Goal: Answer question/provide support: Answer question/provide support

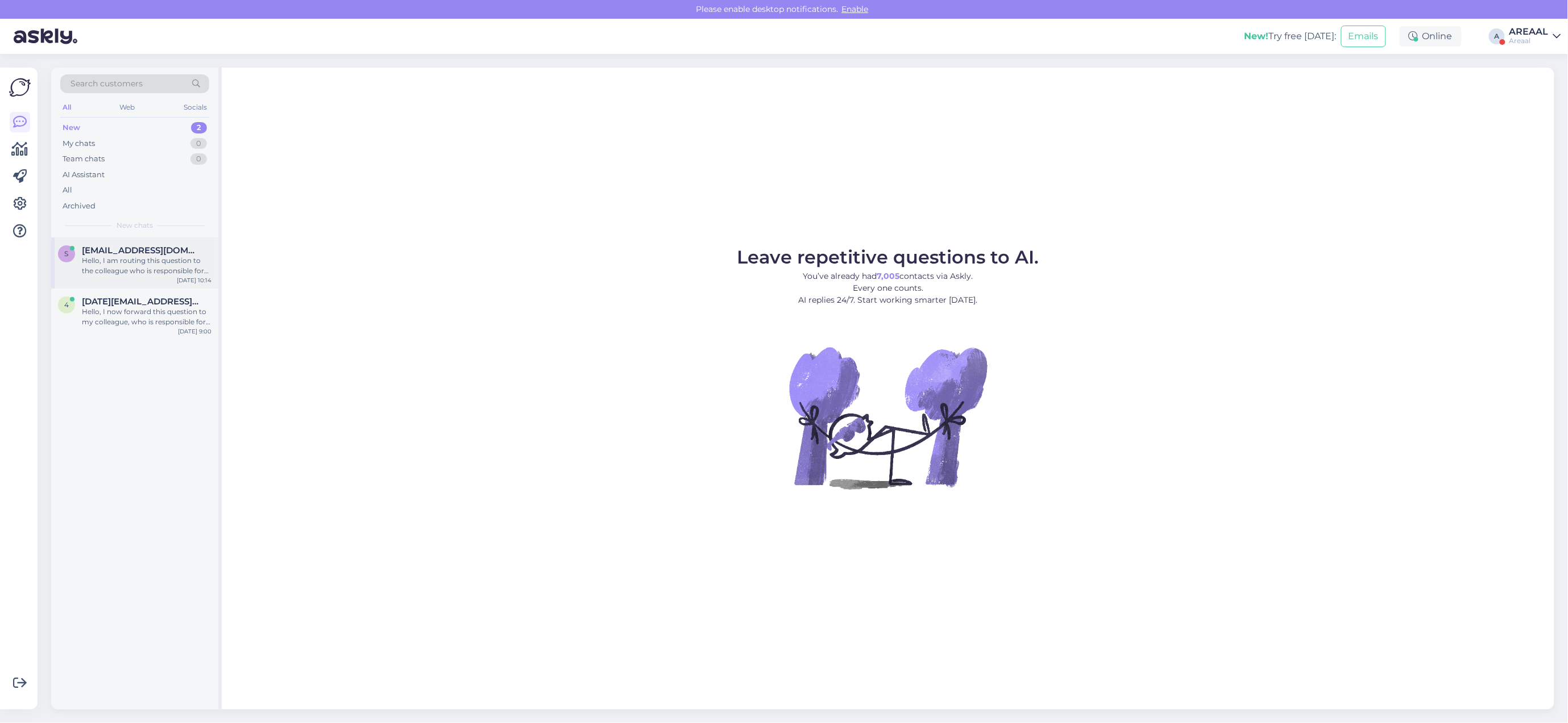
click at [182, 252] on div "simeyko@ukr.net" at bounding box center [146, 250] width 129 height 10
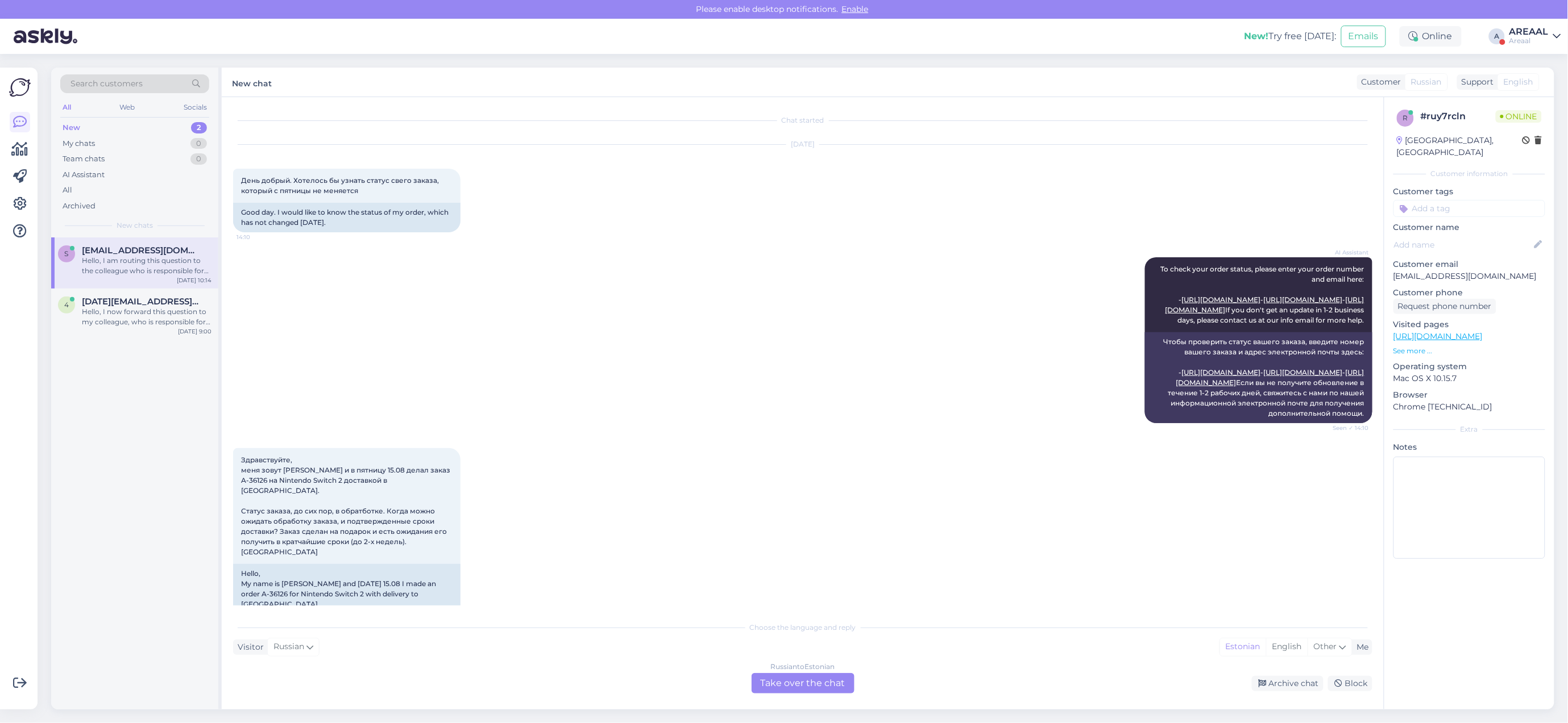
scroll to position [2387, 0]
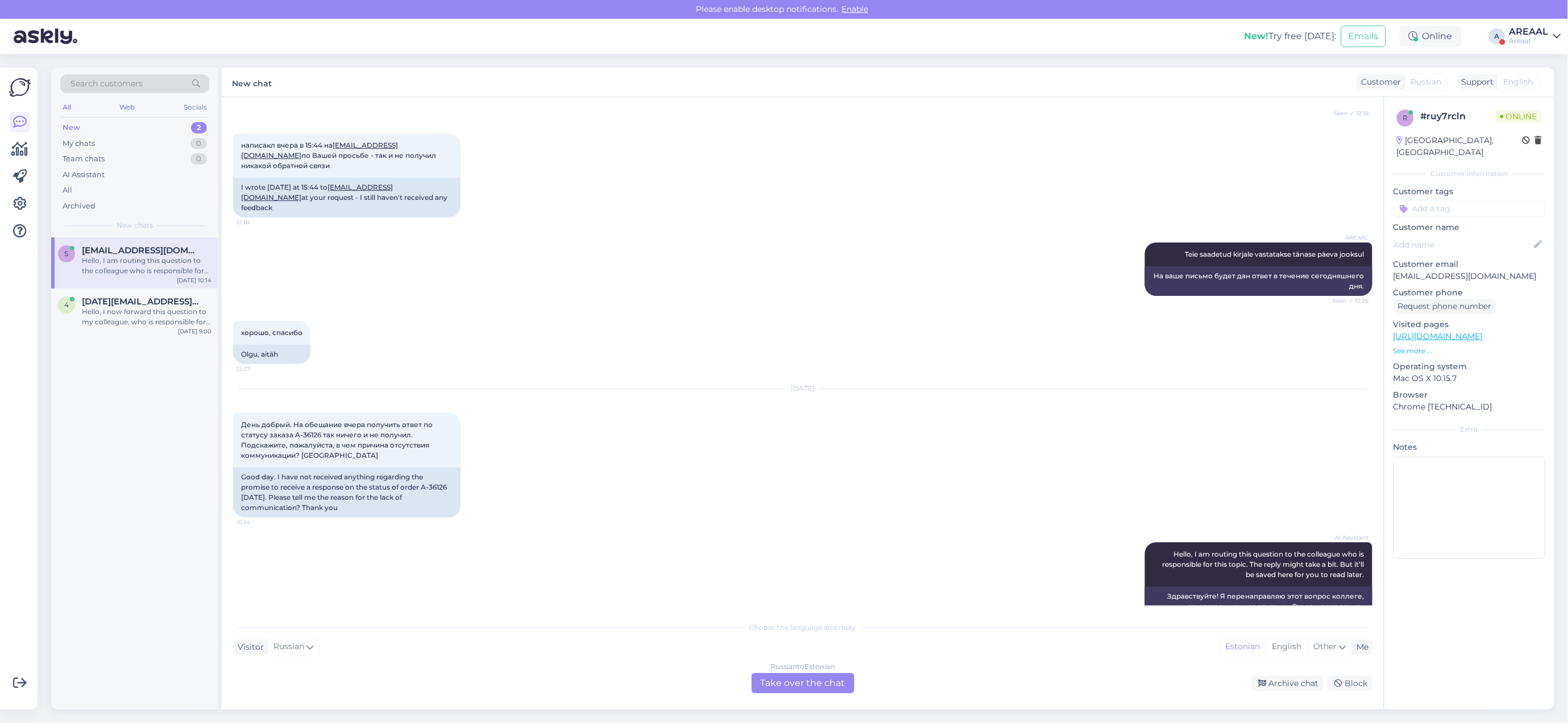
click at [819, 698] on div "Chat started Aug 19 2025 День добрый. Хотелось бы узнать статус свего заказа, к…" at bounding box center [802, 403] width 1162 height 612
click at [809, 683] on div "Russian to Estonian Take over the chat" at bounding box center [802, 684] width 103 height 20
click at [802, 673] on div "Russian to Estonian Take over the chat" at bounding box center [802, 684] width 103 height 20
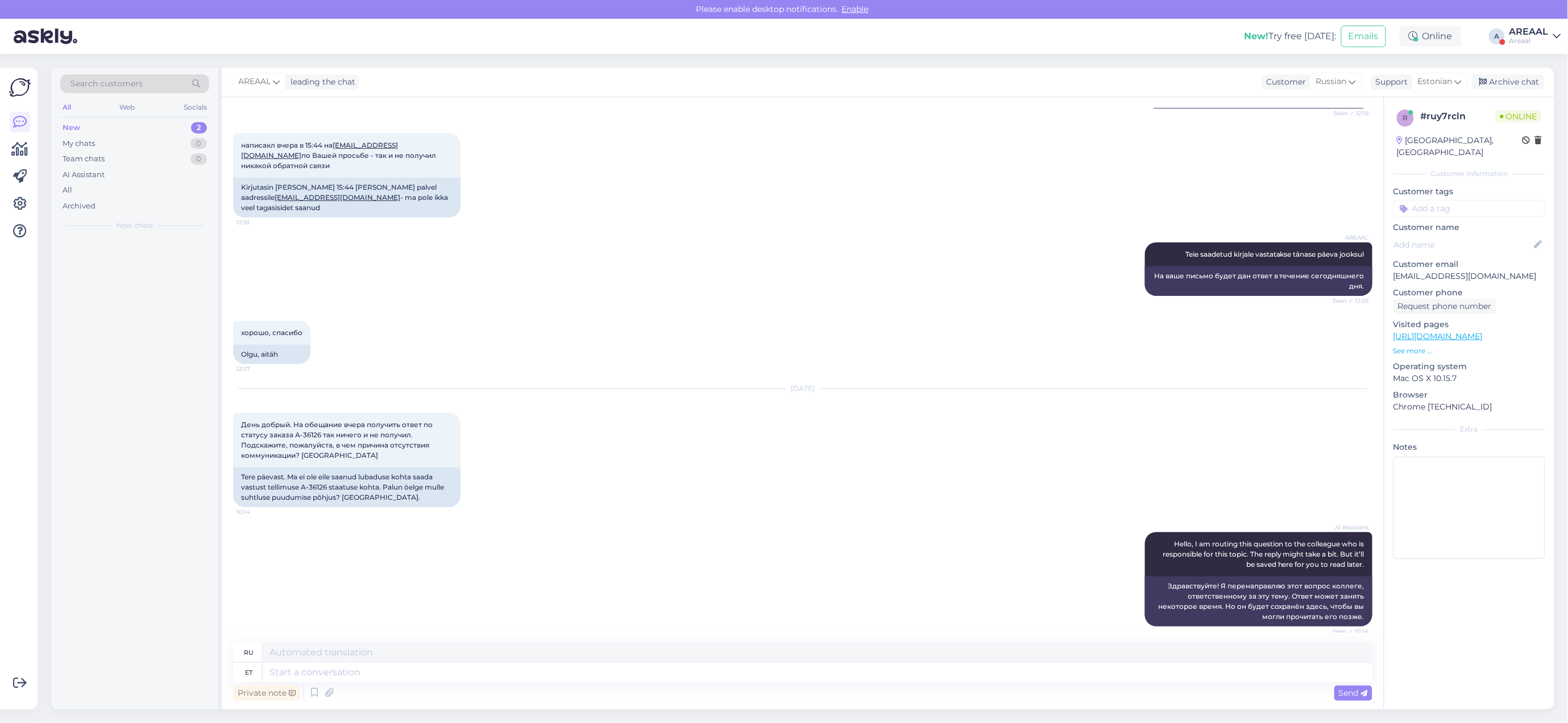
scroll to position [2361, 0]
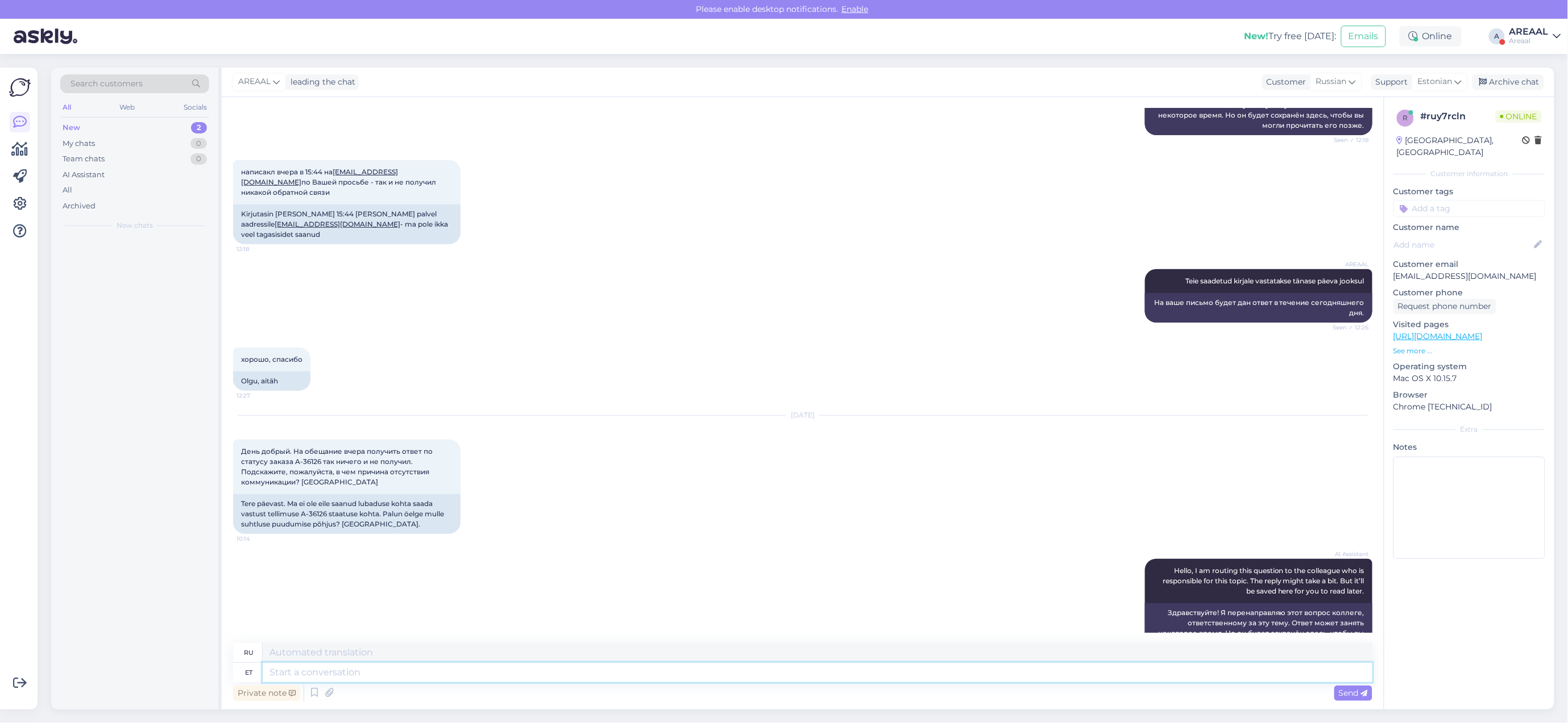
click at [802, 672] on textarea at bounding box center [817, 673] width 1109 height 19
type textarea "V"
type textarea "Väga kõrge"
type textarea "Очень"
type textarea "Väga kõrge töö"
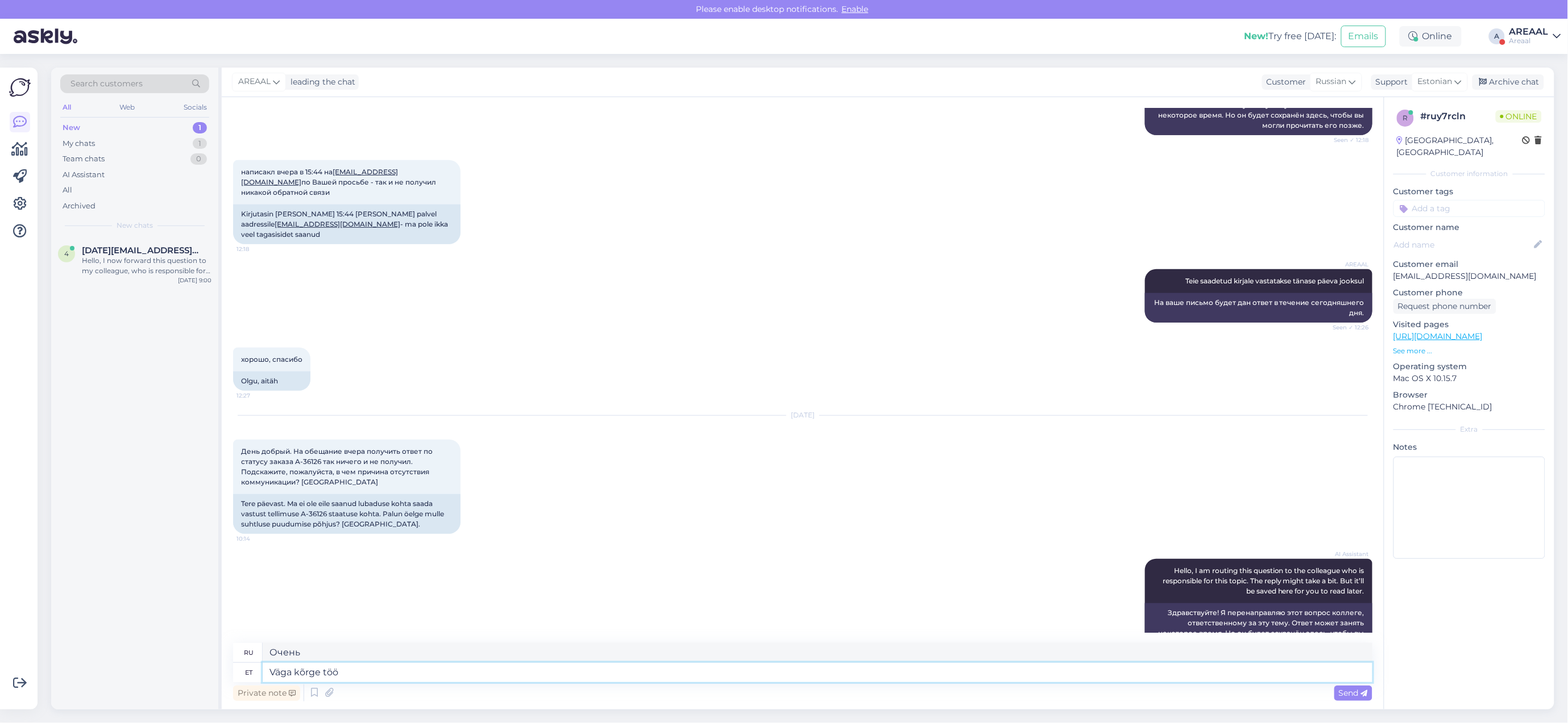
type textarea "Очень высокий"
type textarea "Väga kõrge töömahu et"
type textarea "Очень высокая нагрузка"
type textarea "Väga kõrge töömahu tõttu ei"
type textarea "Из-за очень высокой нагрузки"
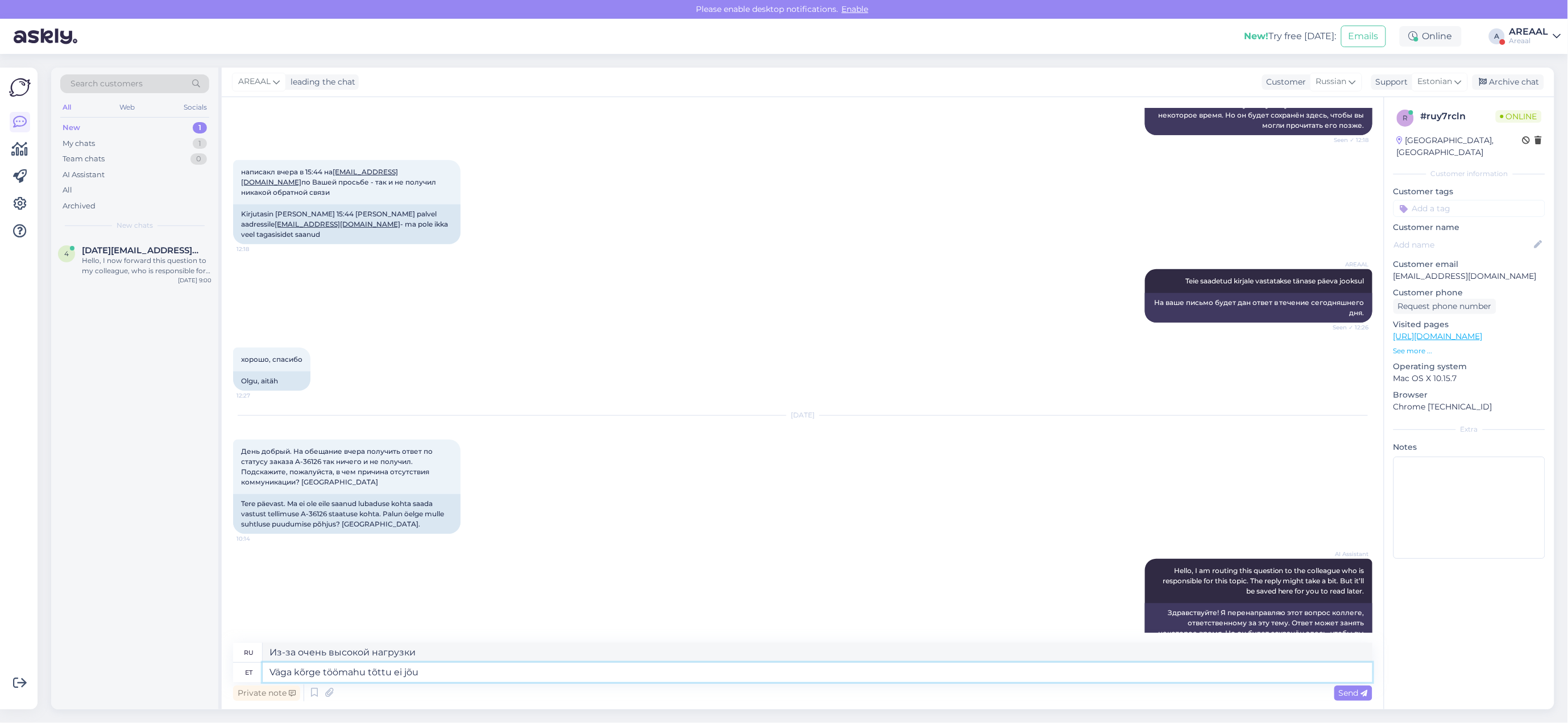
type textarea "Väga kõrge töömahu tõttu ei jõut"
type textarea "Из-за очень высокой нагрузки нет"
type textarea "Väga kõrge töömahu tõttu ei jõutud e"
type textarea "Из-за очень большой нагрузки не удалось"
type textarea "Väga kõrge töömahu tõttu ei jõutud eile Te"
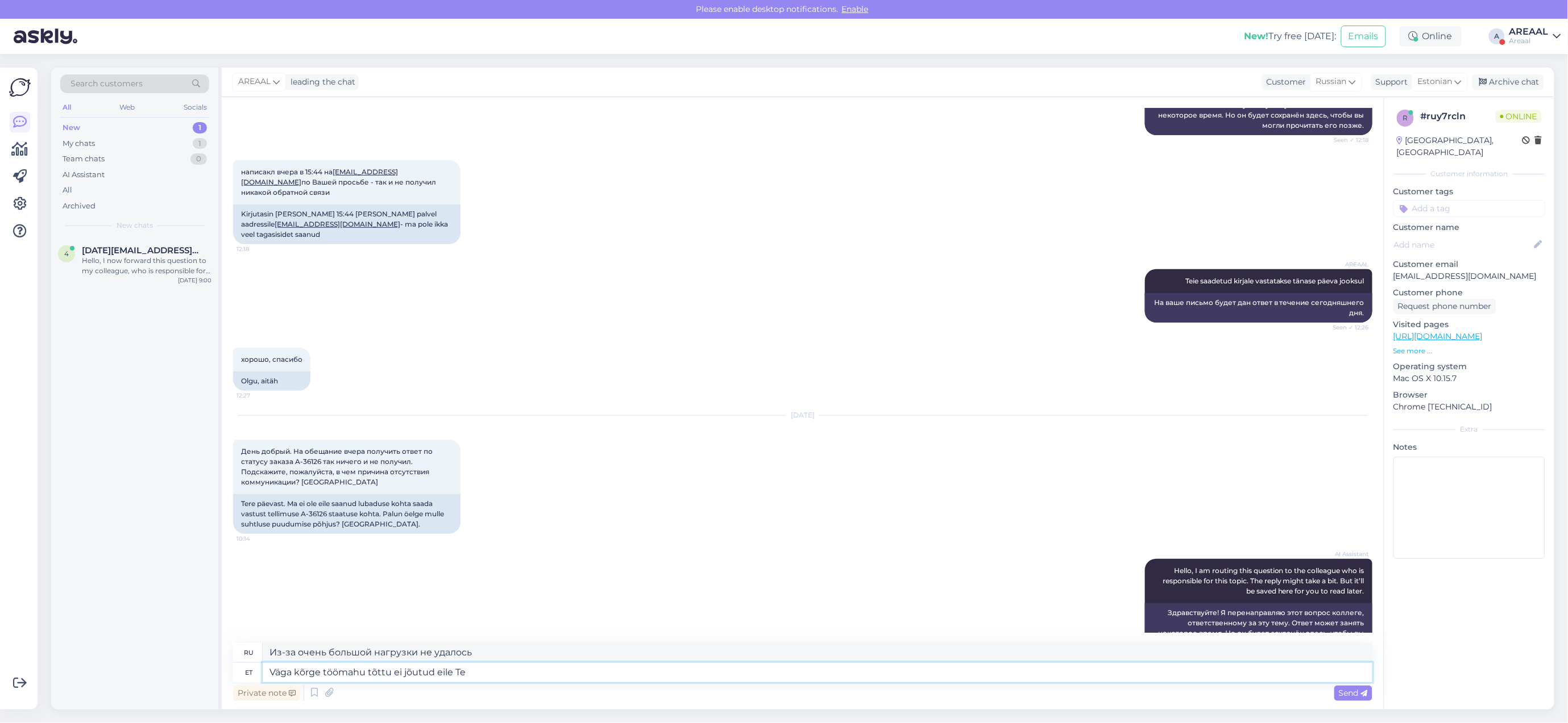
type textarea "Из-за очень большой загруженности мы не смогли приехать вчера."
type textarea "Väga kõrge töömahu tõttu ei jõutud eile Teie kir"
type textarea "Из-за очень большой загруженности мы не смогли связаться с вами вчера."
type textarea "Väga kõrge töömahu tõttu ei jõutud eile Teie kirjani. K"
type textarea "В связи с большой загруженностью Ваше письмо вчера не пришло."
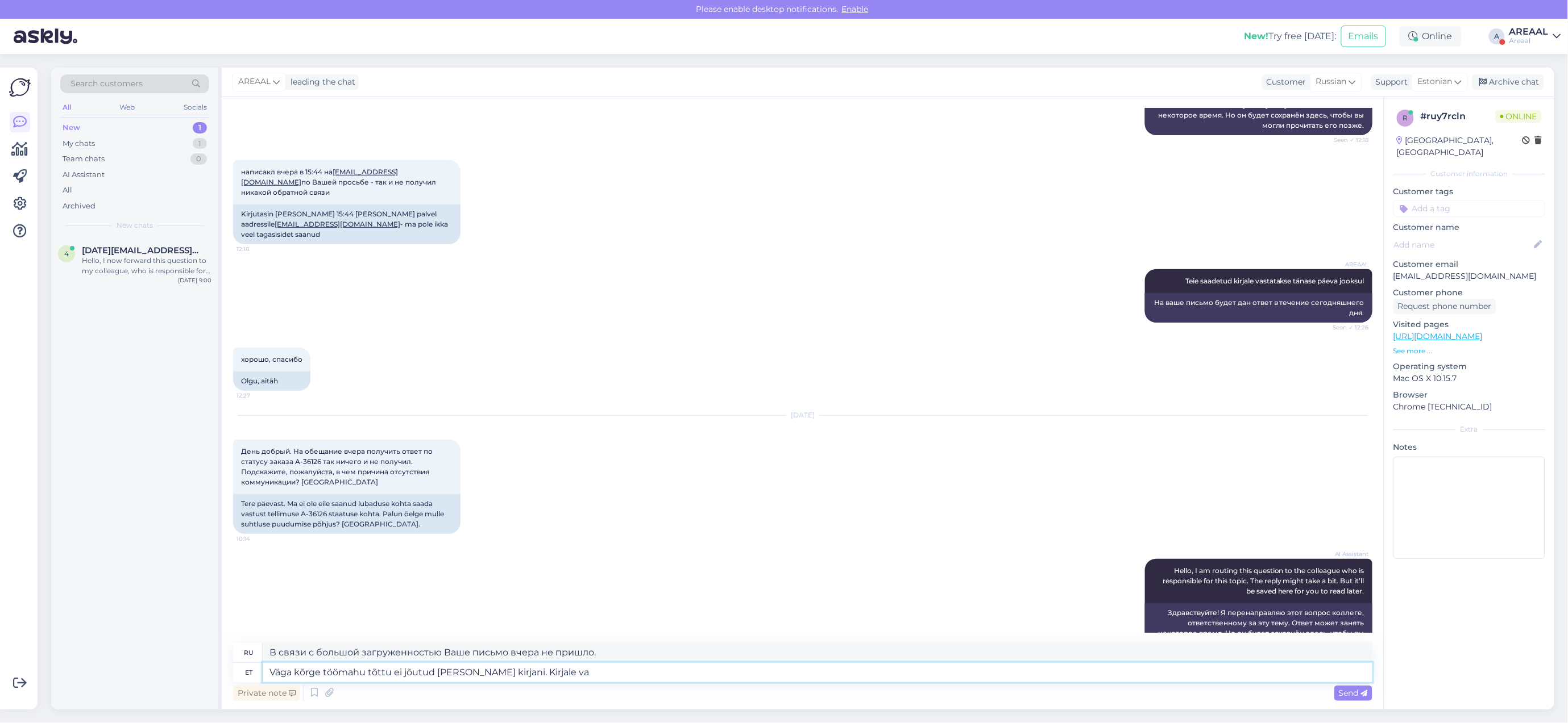
type textarea "Väga kõrge töömahu tõttu ei jõutud eile Teie kirjani. Kirjale vas"
type textarea "Из-за большой загруженности Ваше письмо вчера не пришло. К письму"
type textarea "Väga kõrge töömahu tõttu ei jõutud eile Teie kirjani. Kirjale vastatakse tän"
type textarea "Из-за большой загруженности ваше письмо вчера не пришло. На письмо будет дан от…"
type textarea "Väga kõrge töömahu tõttu ei jõutud eile Teie kirjani. Kirjale vastatakse tänase"
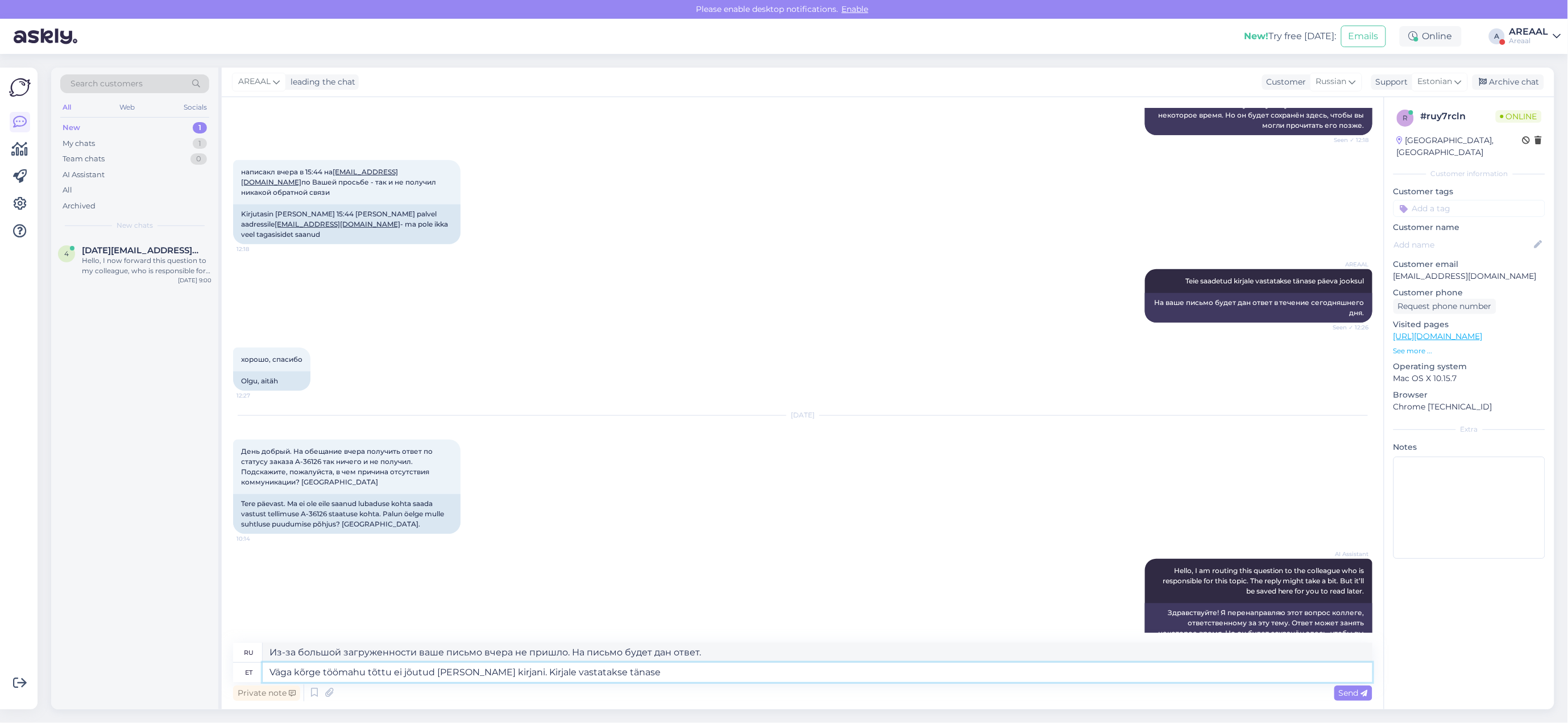
type textarea "Из-за большой загруженности ваше письмо не пришло вчера. Ответ будет дан сегодн…"
type textarea "Väga kõrge töömahu tõttu ei jõutud eile Teie kirjani. Kirjale vastatakse tänase…"
type textarea "Из-за большой загруженности ваше письмо не пришло вчера. Ответ будет дан сегодн…"
type textarea "Väga kõrge töömahu tõttu ei jõutud eile Teie kirjani. Kirjale vastatakse tänase…"
type textarea "Из-за большой загруженности ваше письмо не пришло вчера. Ответ будет дан в тече…"
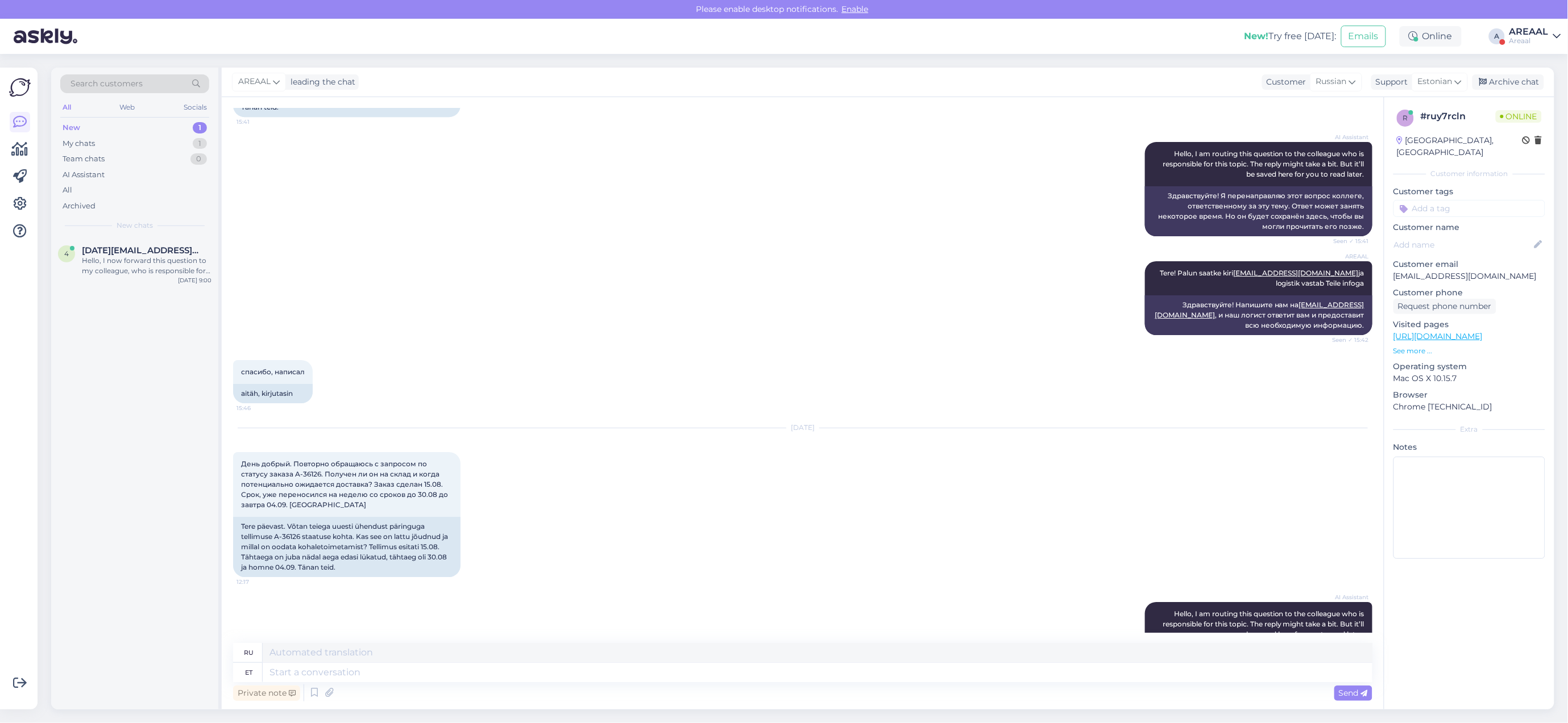
scroll to position [2459, 0]
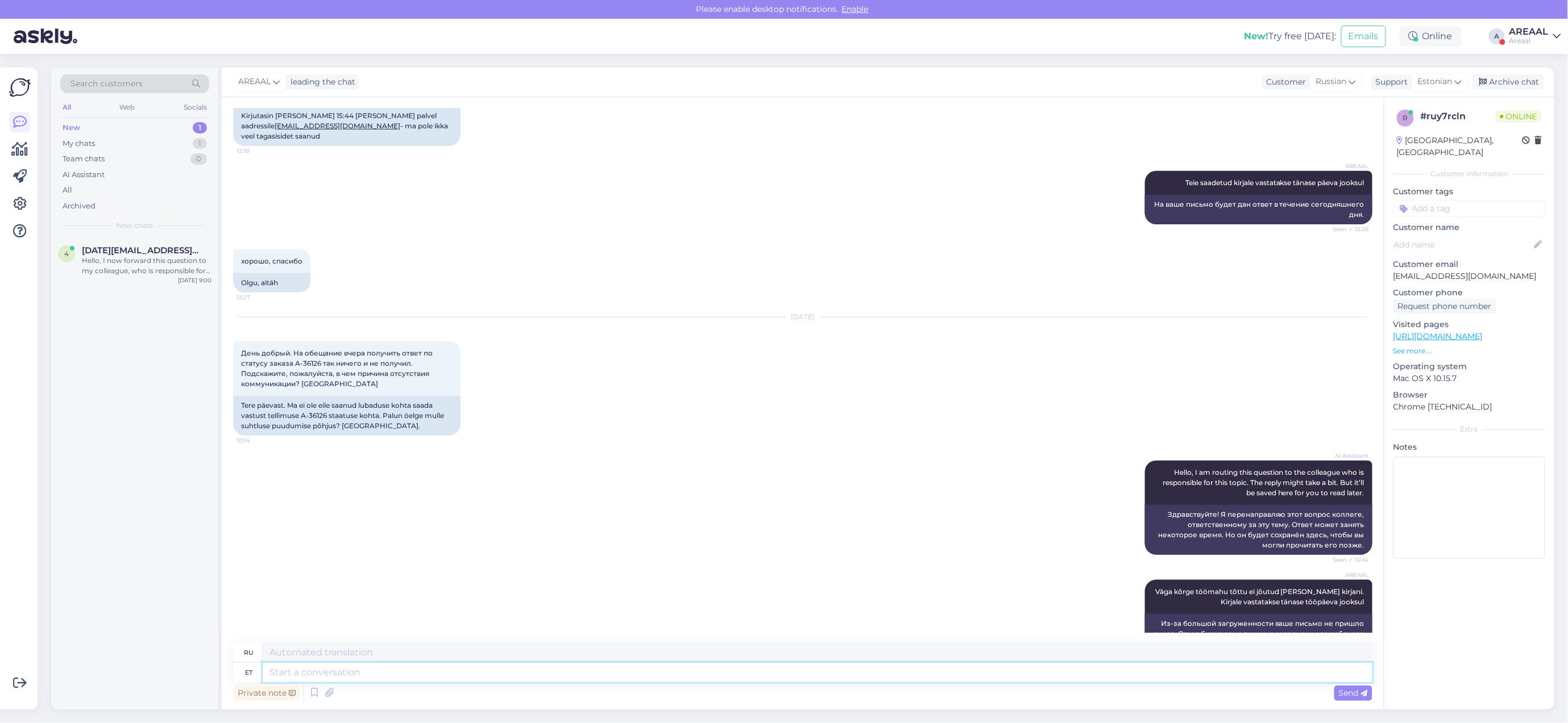
click at [740, 677] on textarea at bounding box center [817, 673] width 1109 height 19
click at [126, 270] on div "Hello, I now forward this question to my colleague, who is responsible for this…" at bounding box center [146, 266] width 129 height 20
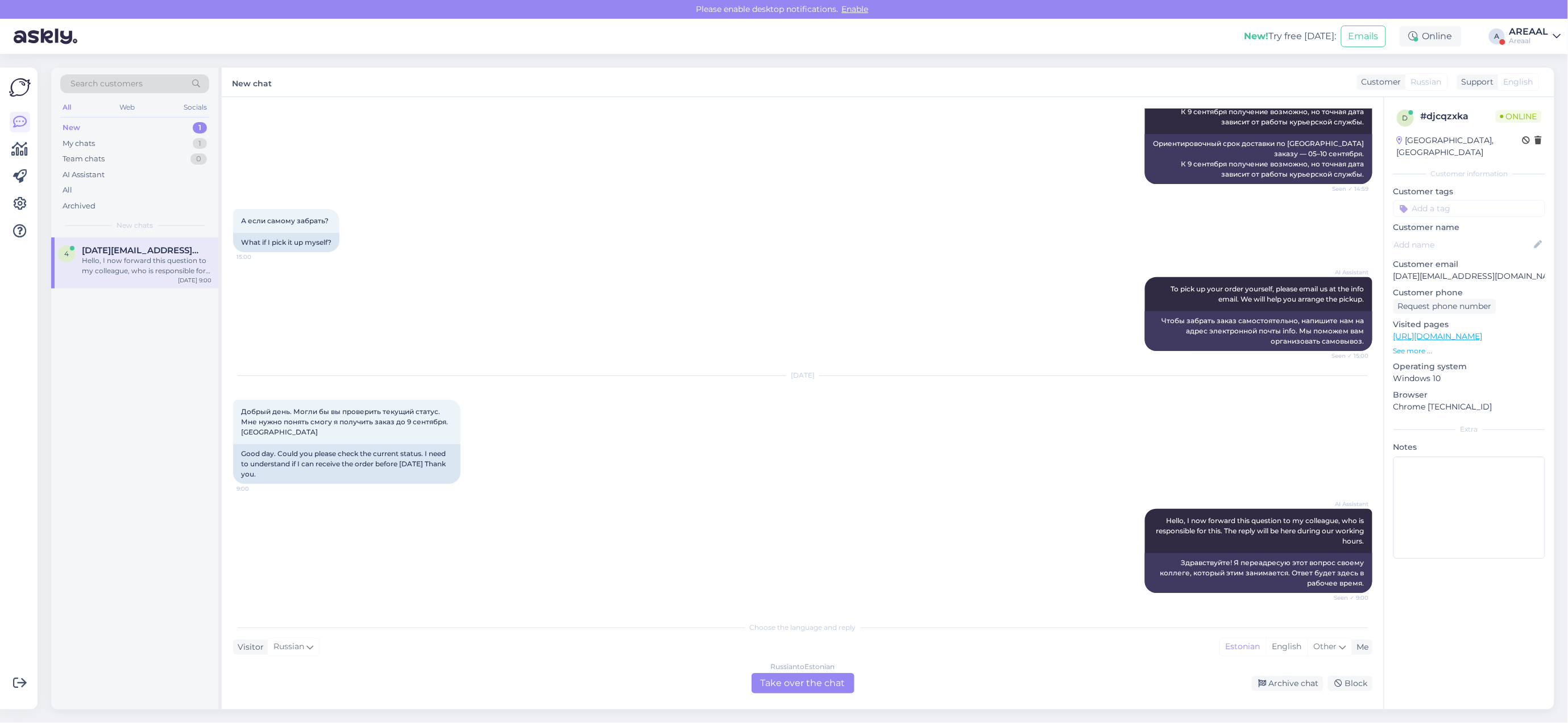
scroll to position [783, 0]
click at [751, 497] on div "AI Assistant Hello, I now forward this question to my colleague, who is respons…" at bounding box center [802, 551] width 1139 height 109
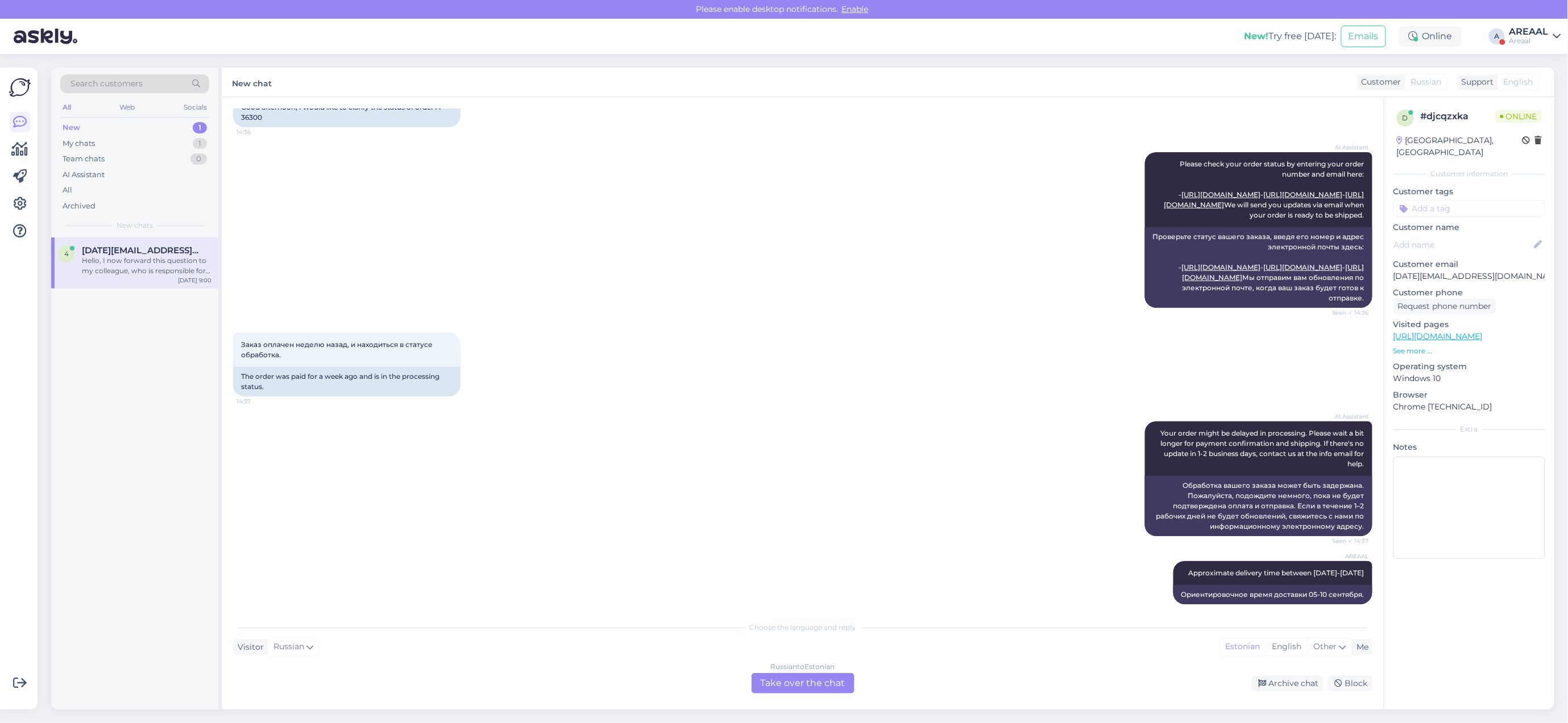
scroll to position [0, 0]
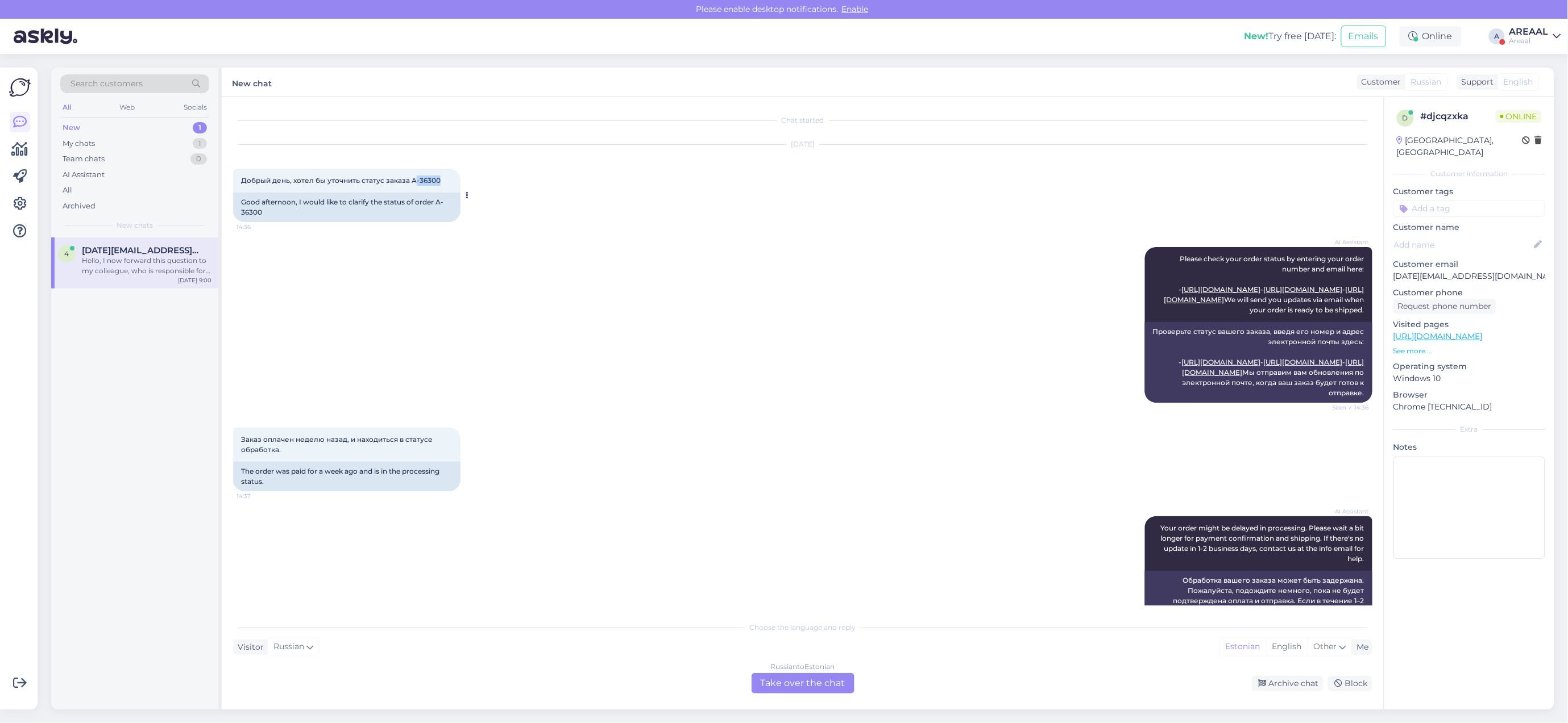
copy span "-36300"
copy span "A-36300"
drag, startPoint x: 438, startPoint y: 179, endPoint x: 410, endPoint y: 178, distance: 28.0
click at [410, 178] on span "Добрый день, хотел бы уточнить статус заказа A-36300" at bounding box center [340, 180] width 199 height 9
click at [117, 194] on div "All" at bounding box center [135, 190] width 149 height 16
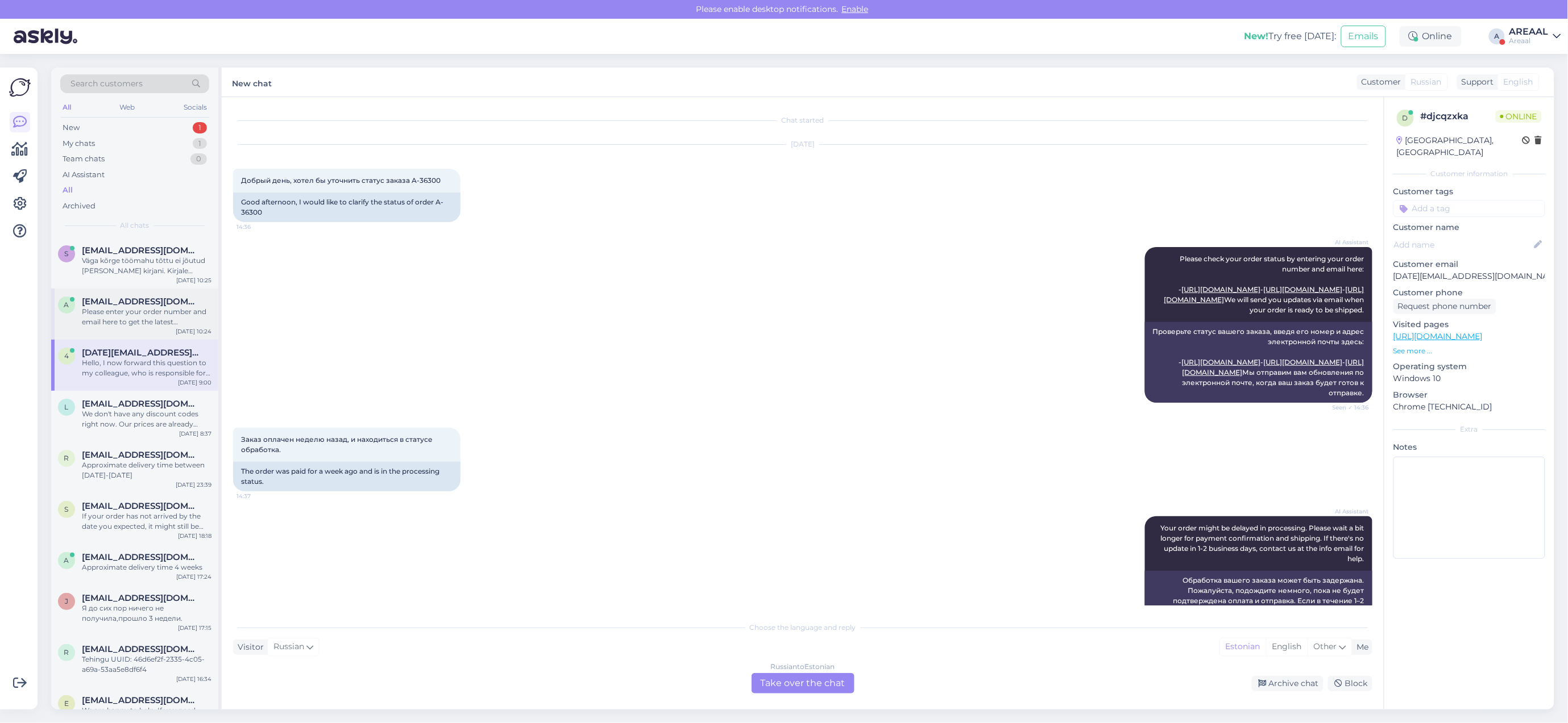
click at [115, 304] on span "asaulesleja@gmail.com" at bounding box center [141, 301] width 118 height 10
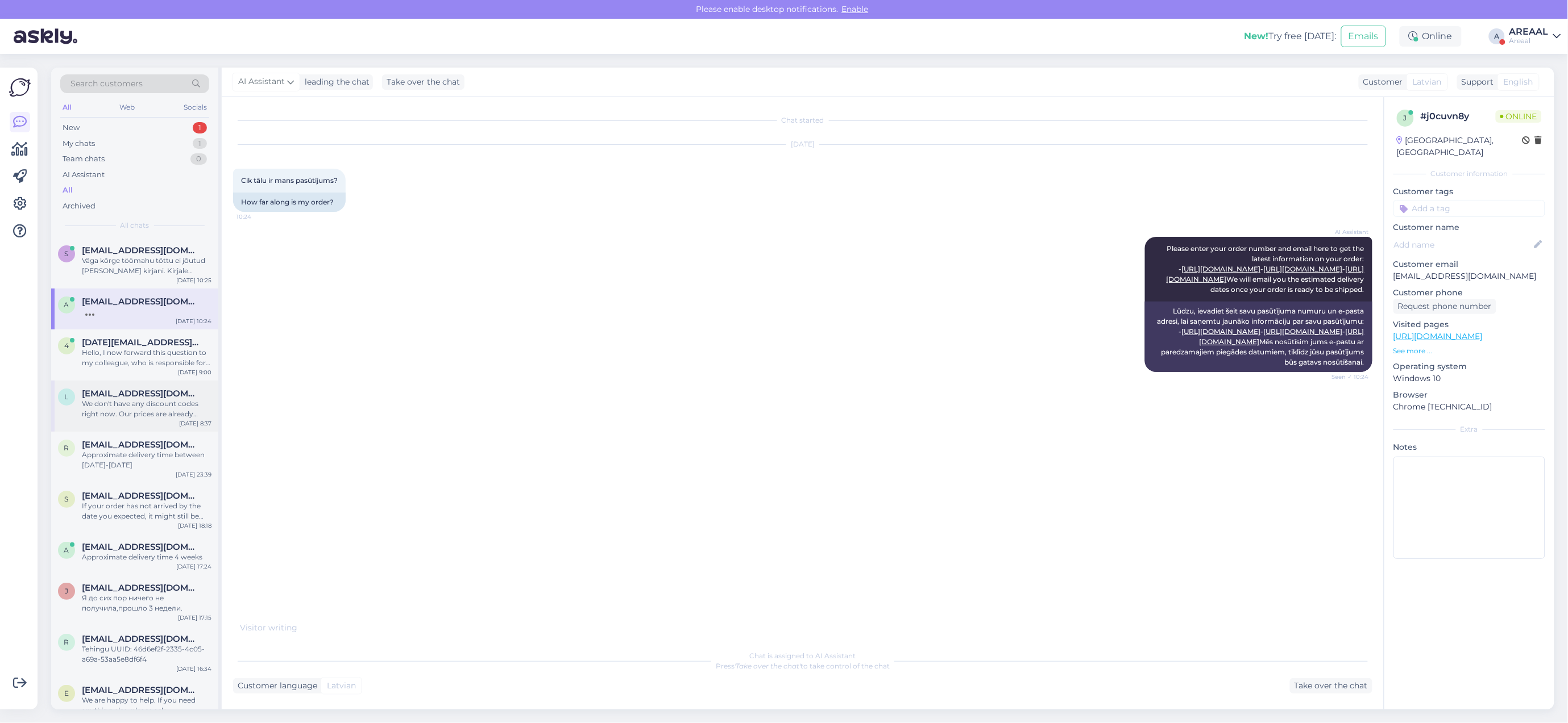
click at [126, 384] on div "l leeneken@outlook.com We don't have any discount codes right now. Our prices a…" at bounding box center [135, 406] width 167 height 51
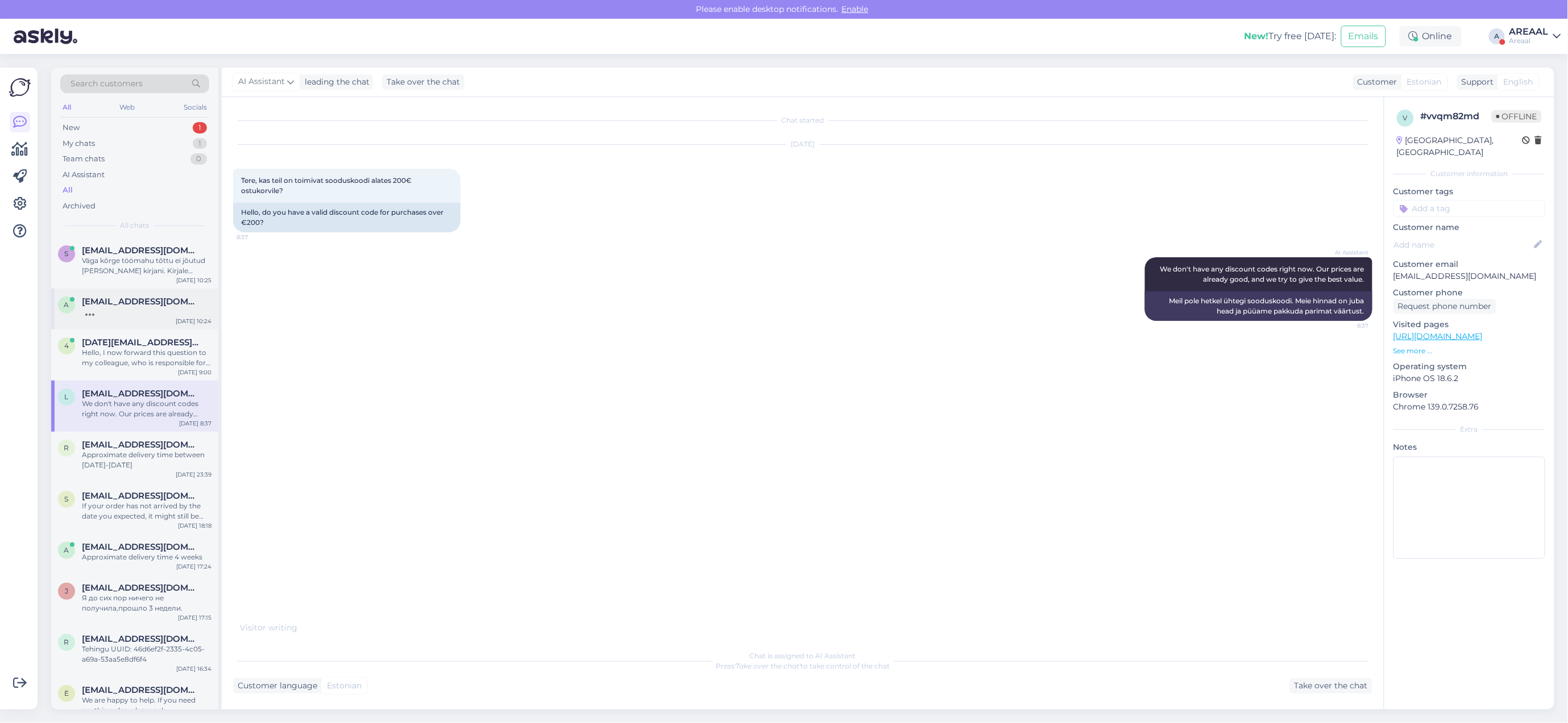
click at [121, 301] on span "[EMAIL_ADDRESS][DOMAIN_NAME]" at bounding box center [141, 301] width 118 height 10
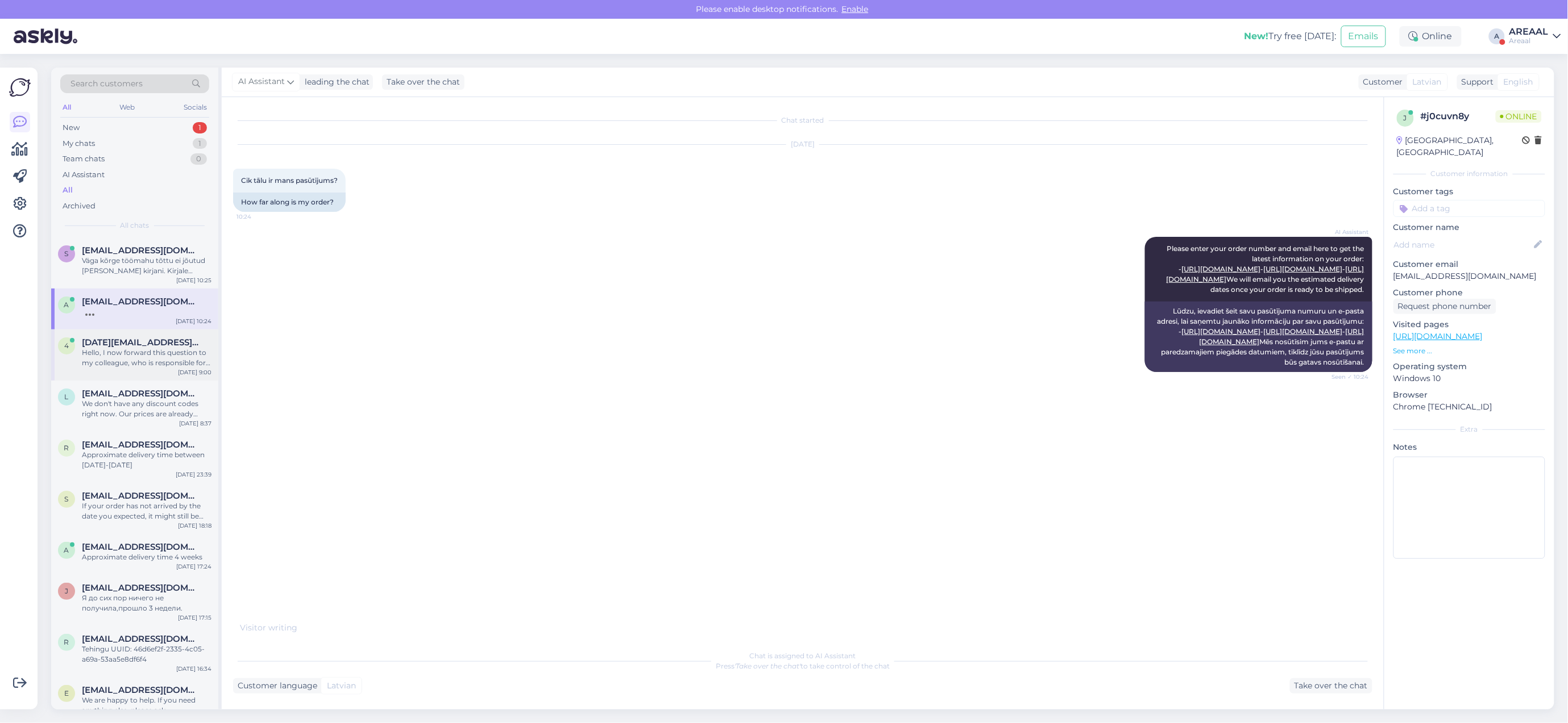
click at [102, 343] on span "[EMAIL_ADDRESS][DOMAIN_NAME]" at bounding box center [141, 342] width 118 height 10
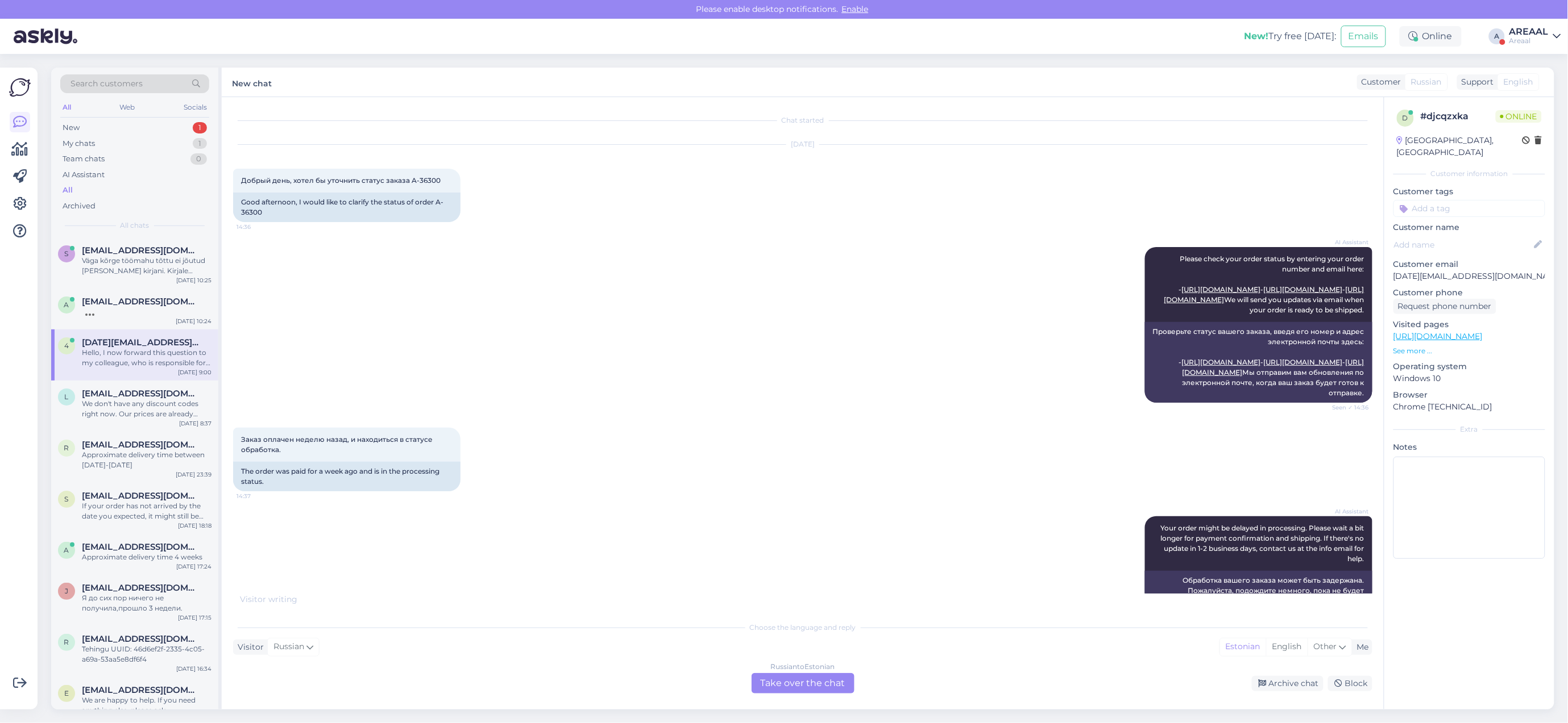
scroll to position [795, 0]
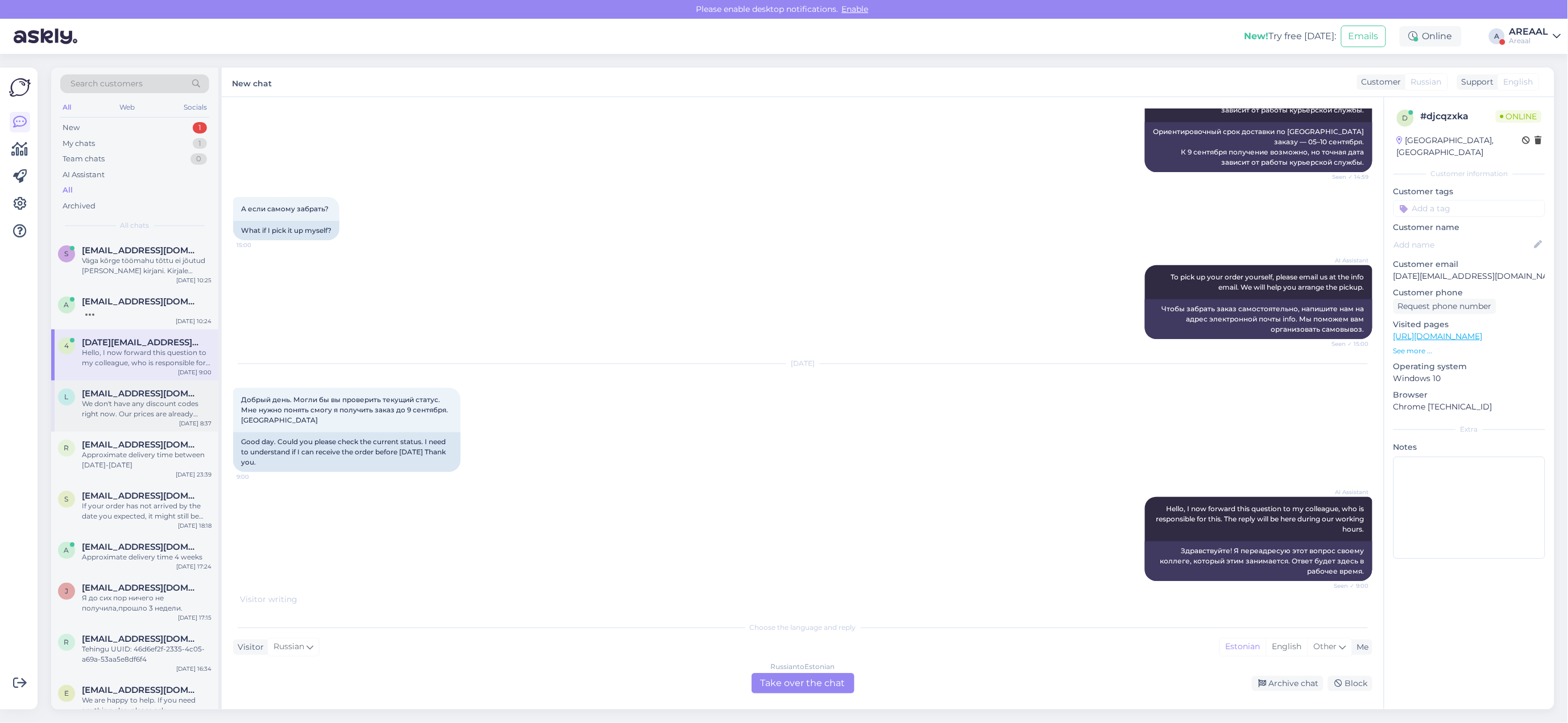
click at [123, 408] on div "We don't have any discount codes right now. Our prices are already good, and we…" at bounding box center [146, 409] width 129 height 20
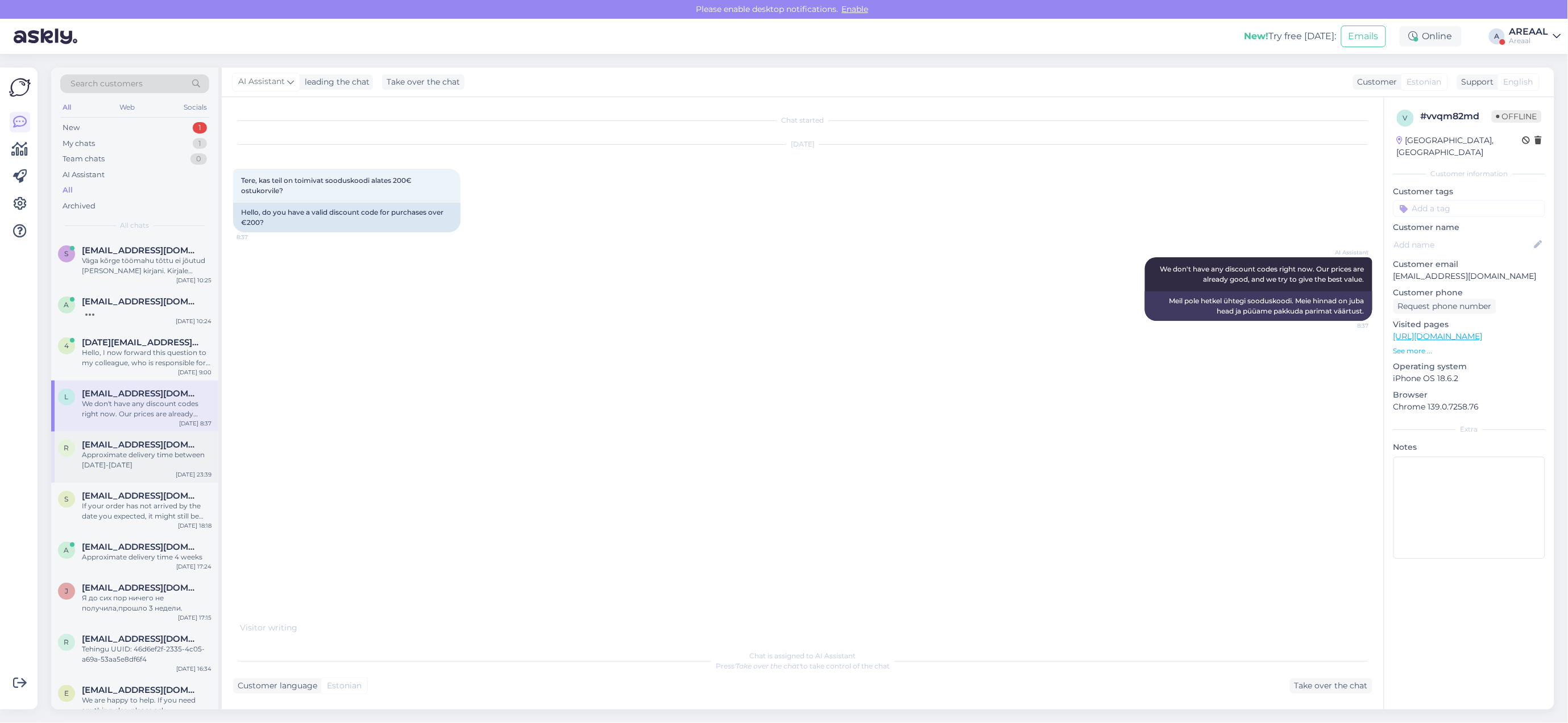
click at [134, 457] on div "Approximate delivery time between [DATE]-[DATE]" at bounding box center [146, 460] width 129 height 20
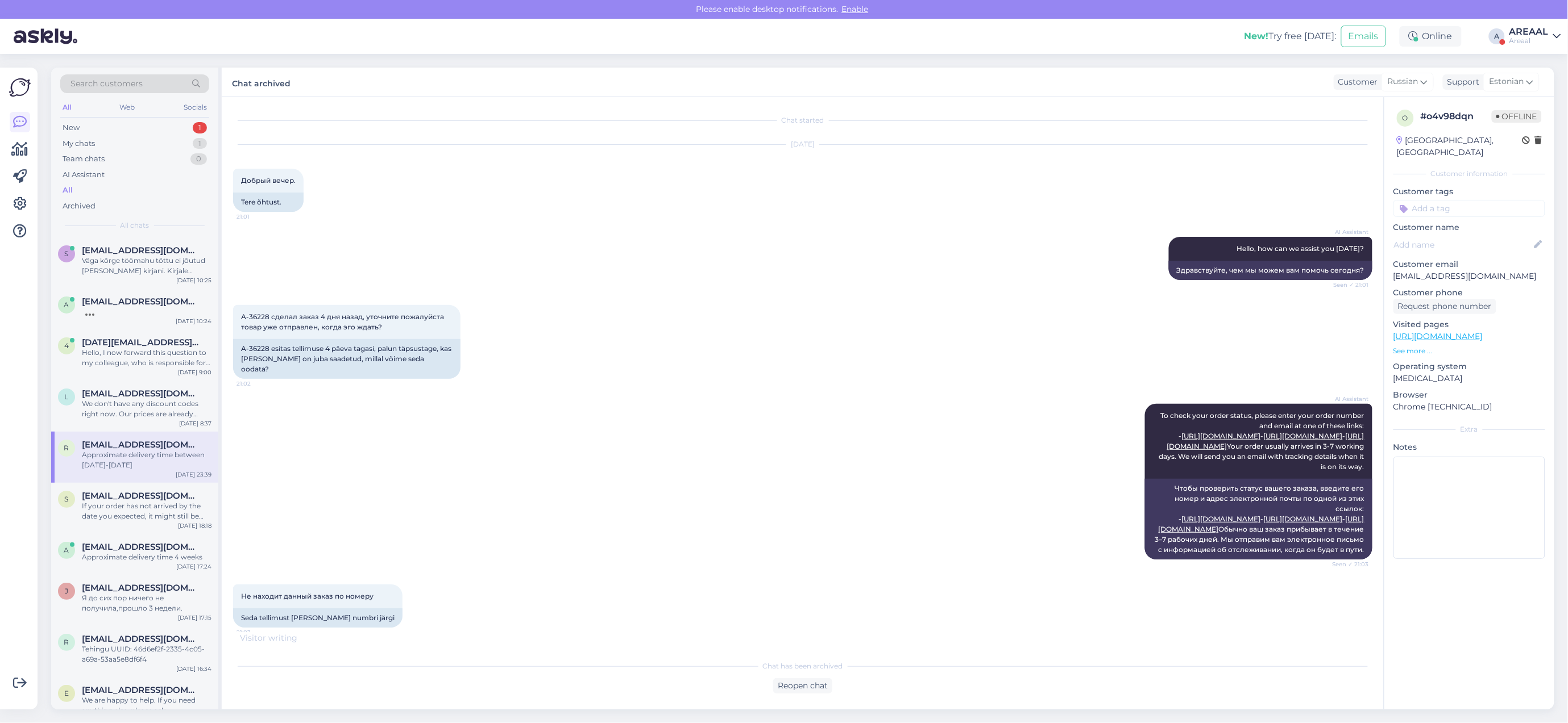
scroll to position [1338, 0]
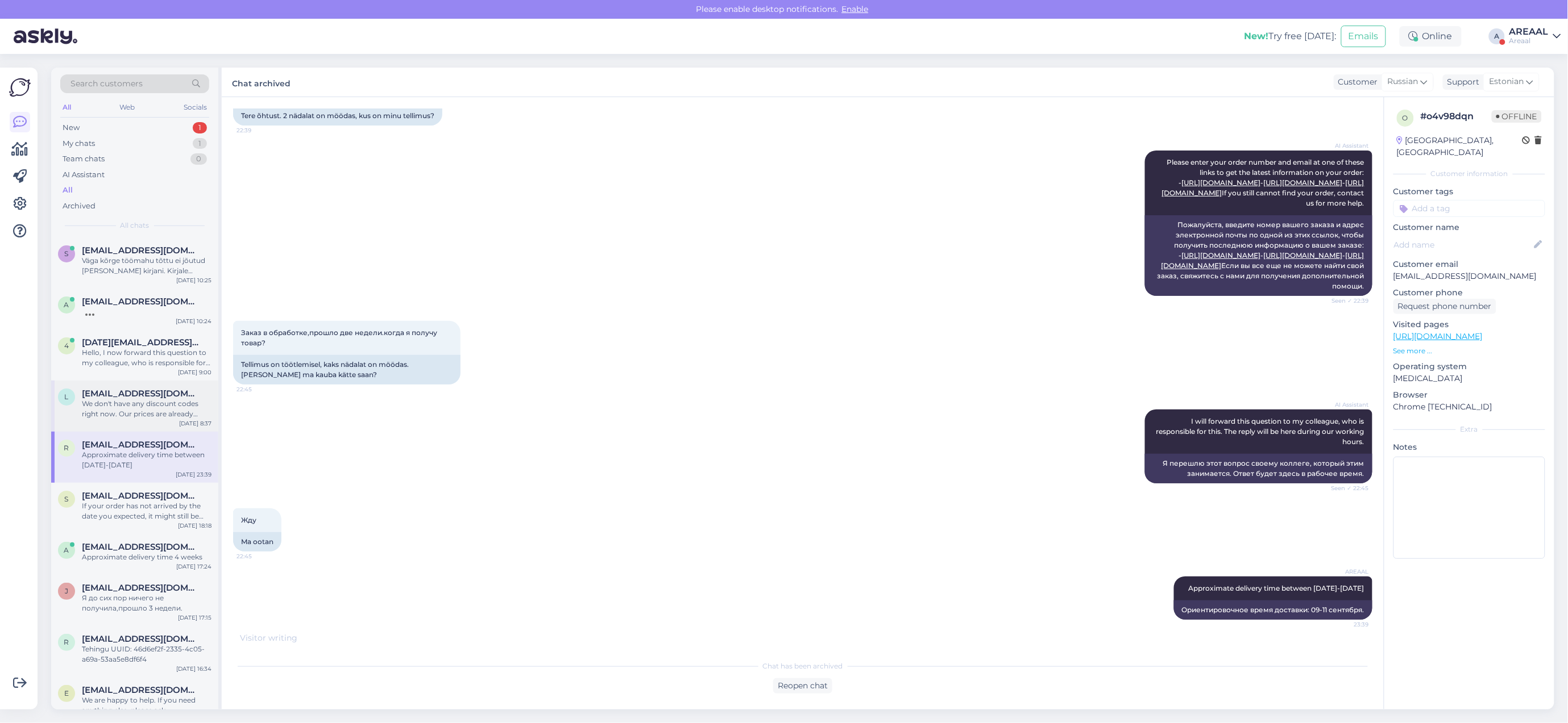
click at [166, 395] on span "[EMAIL_ADDRESS][DOMAIN_NAME]" at bounding box center [141, 393] width 118 height 10
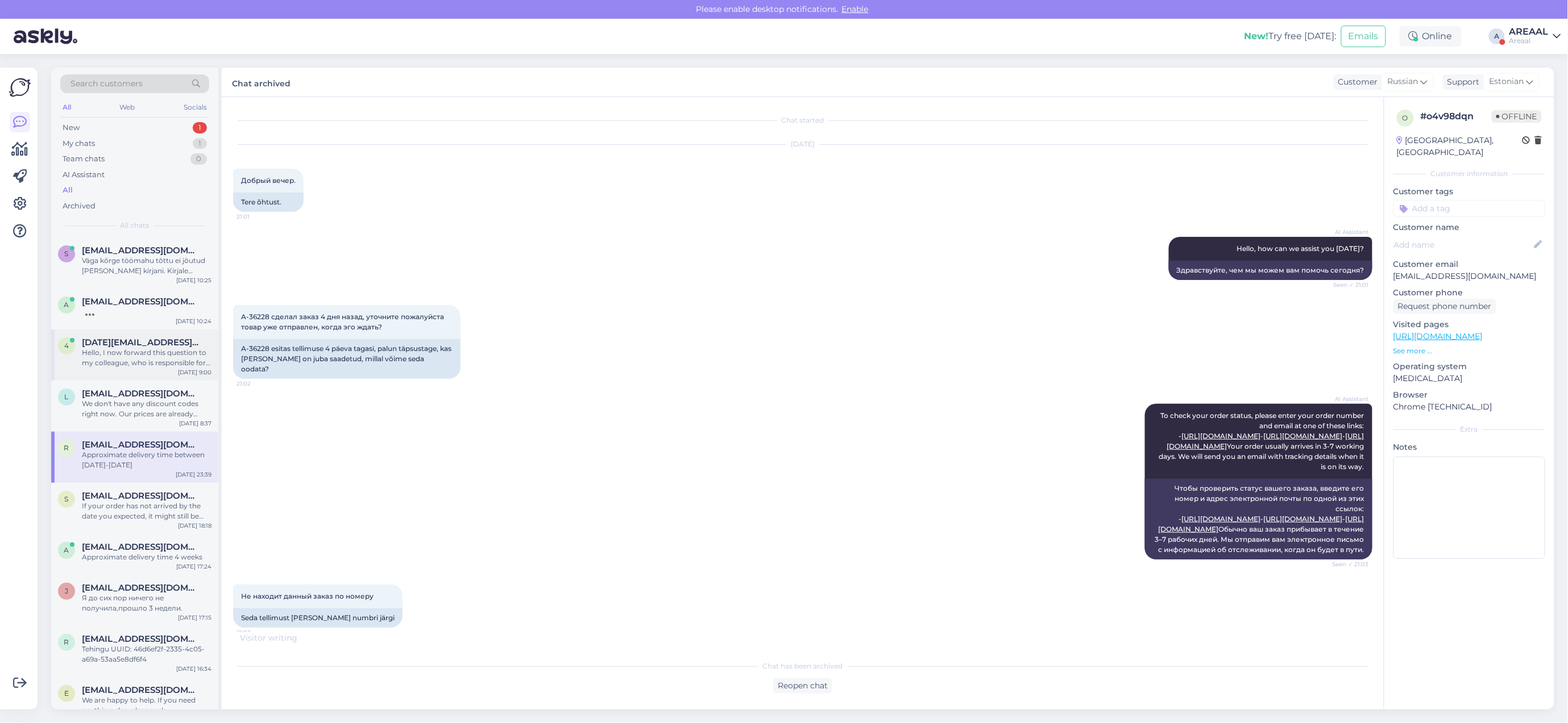
click at [161, 365] on div "Hello, I now forward this question to my colleague, who is responsible for this…" at bounding box center [146, 358] width 129 height 20
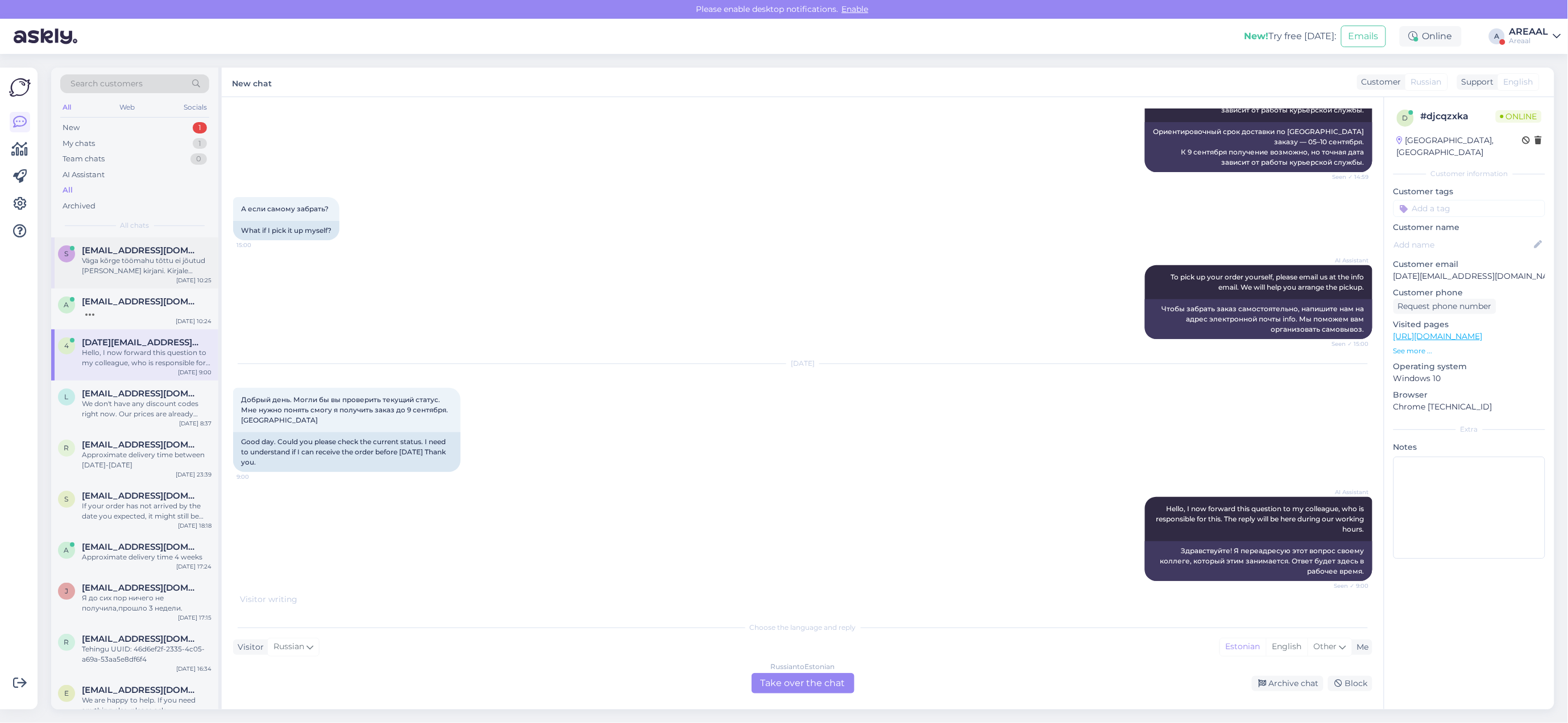
scroll to position [783, 0]
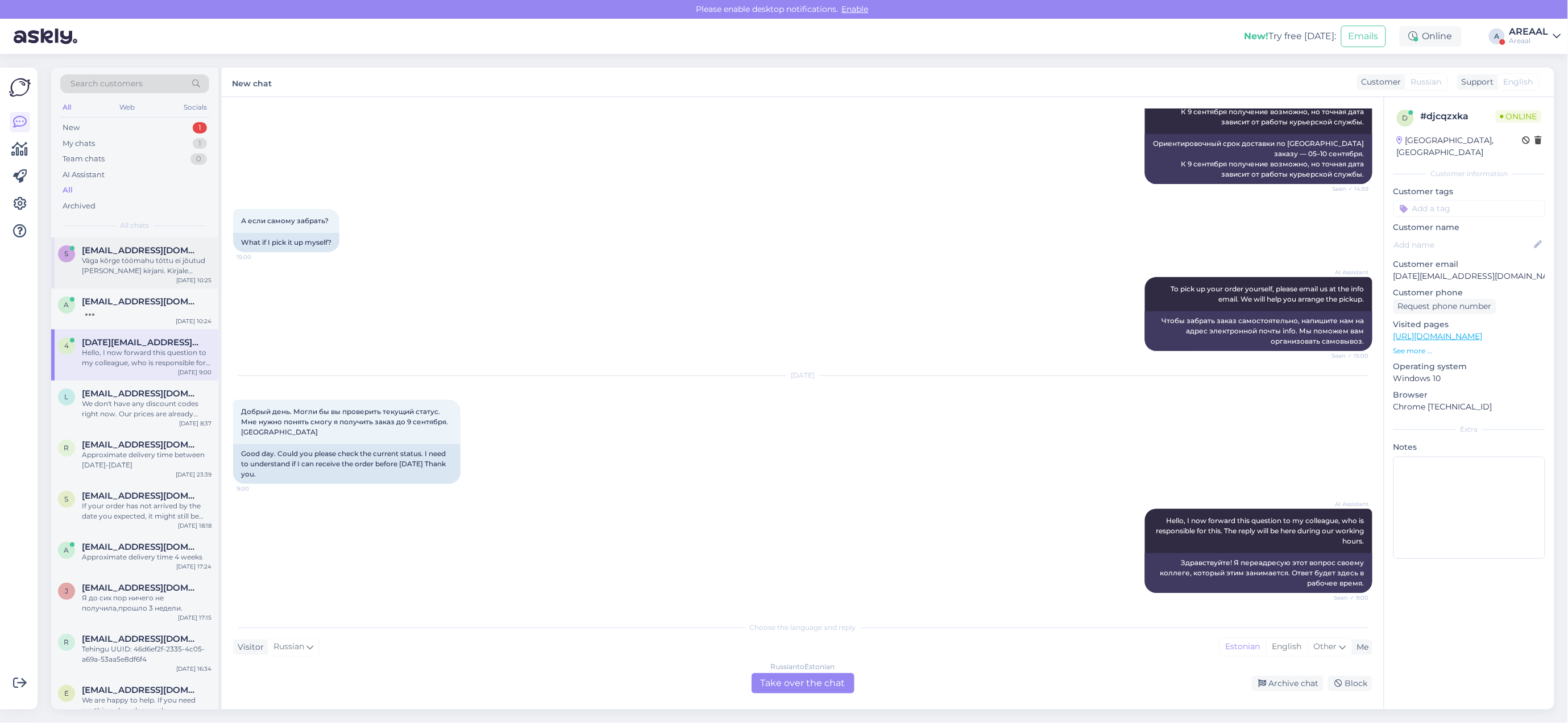
click at [119, 257] on div "Väga kõrge töömahu tõttu ei jõutud eile Teie kirjani. Kirjale vastatakse tänase…" at bounding box center [146, 266] width 129 height 20
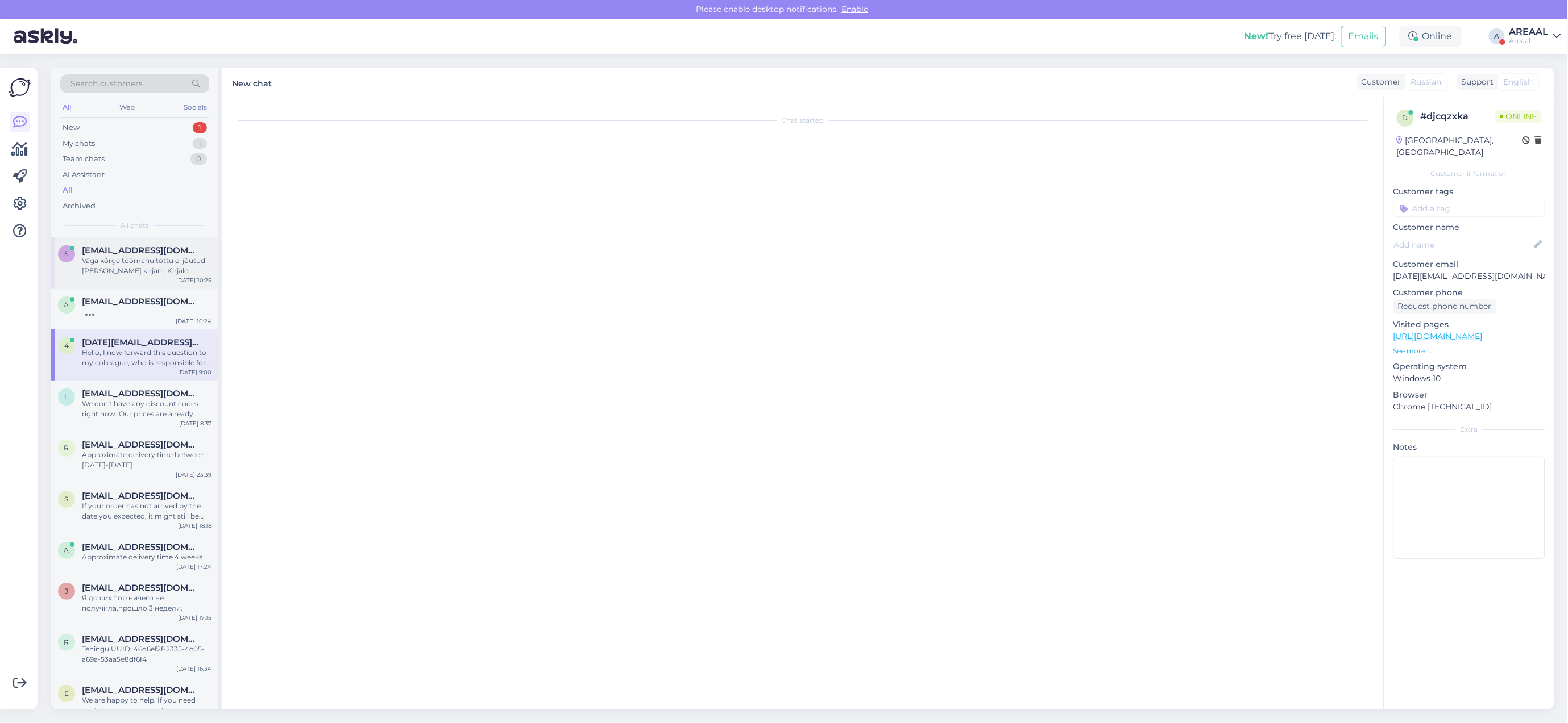
scroll to position [2459, 0]
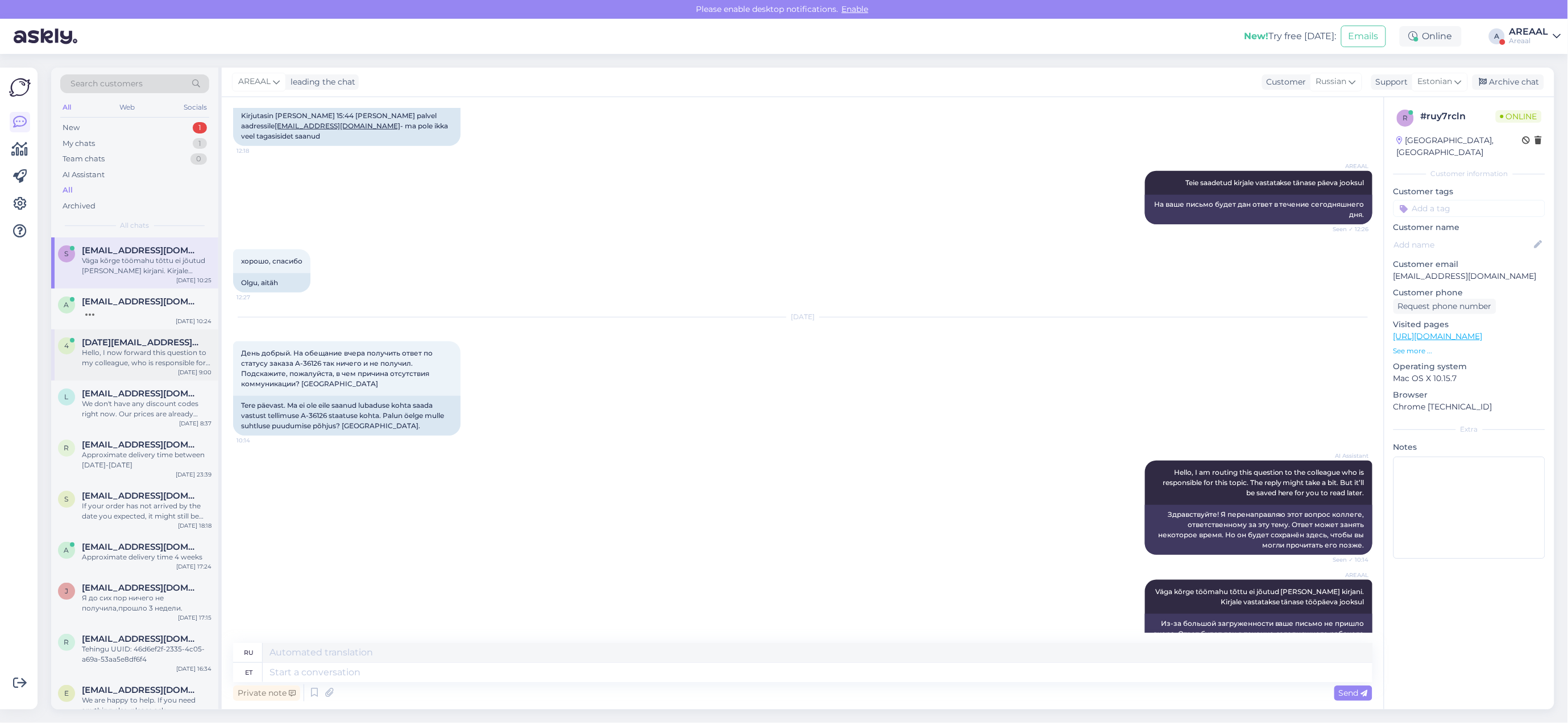
click at [150, 357] on div "Hello, I now forward this question to my colleague, who is responsible for this…" at bounding box center [146, 358] width 129 height 20
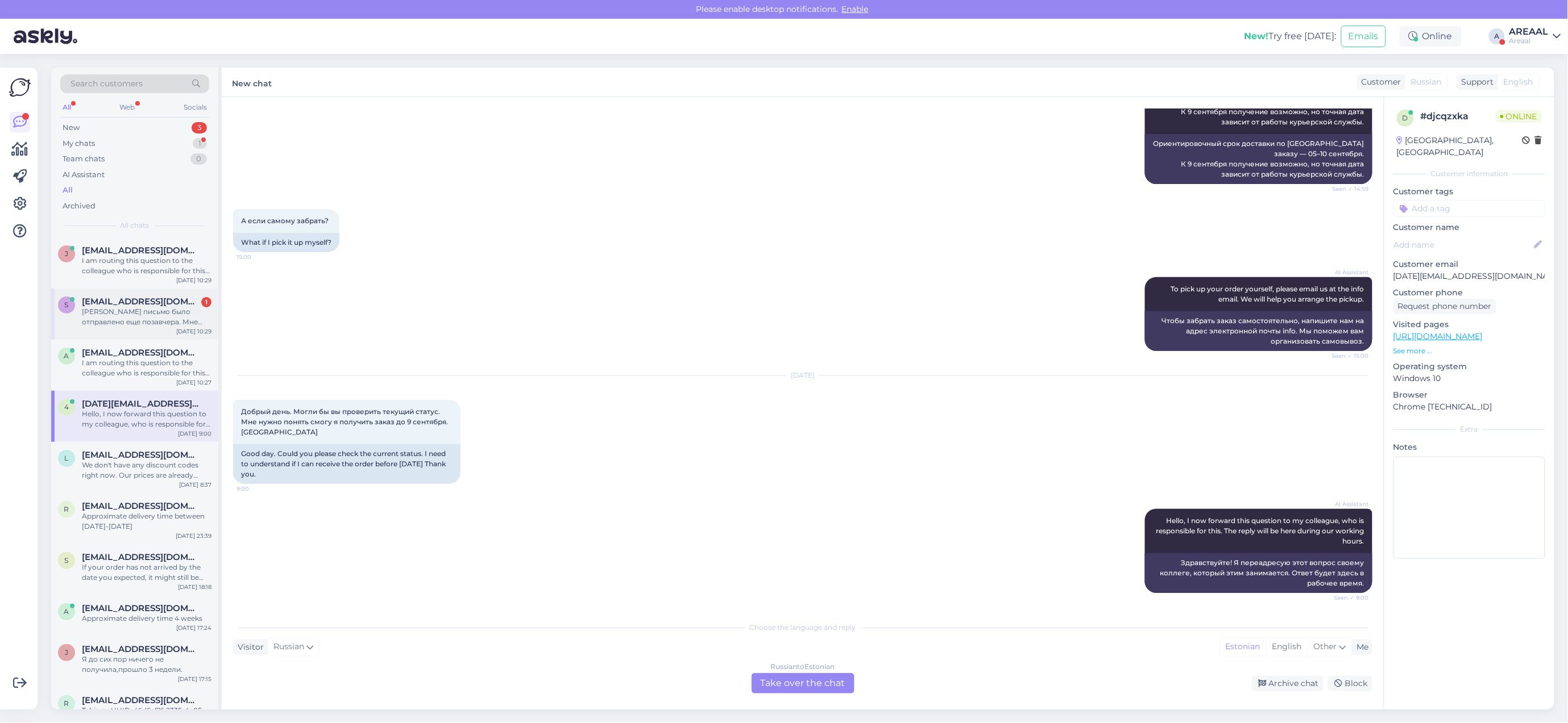
click at [155, 314] on div "Мое письмо было отправлено еще позавчера. Мне обещали на него ответить вчера, ч…" at bounding box center [146, 317] width 129 height 20
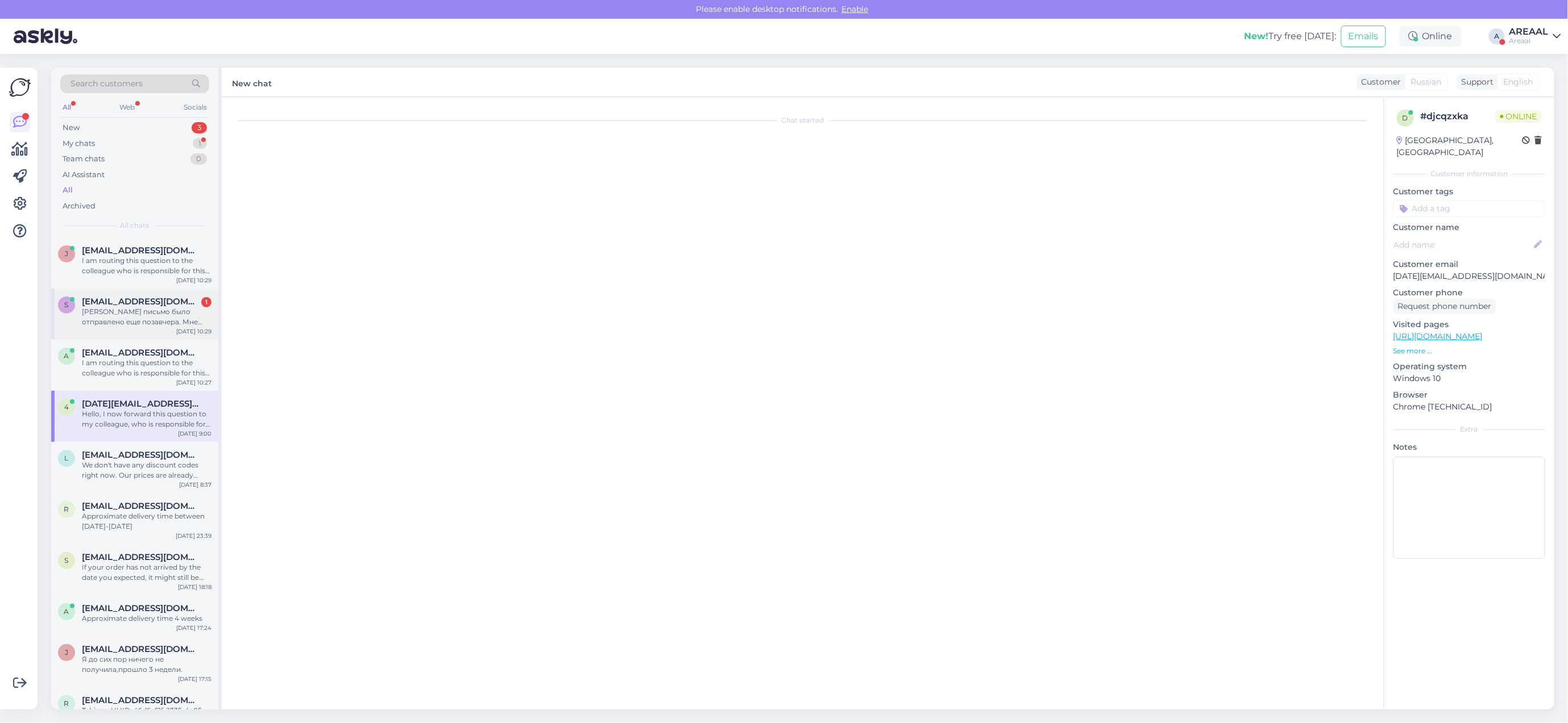
scroll to position [2651, 0]
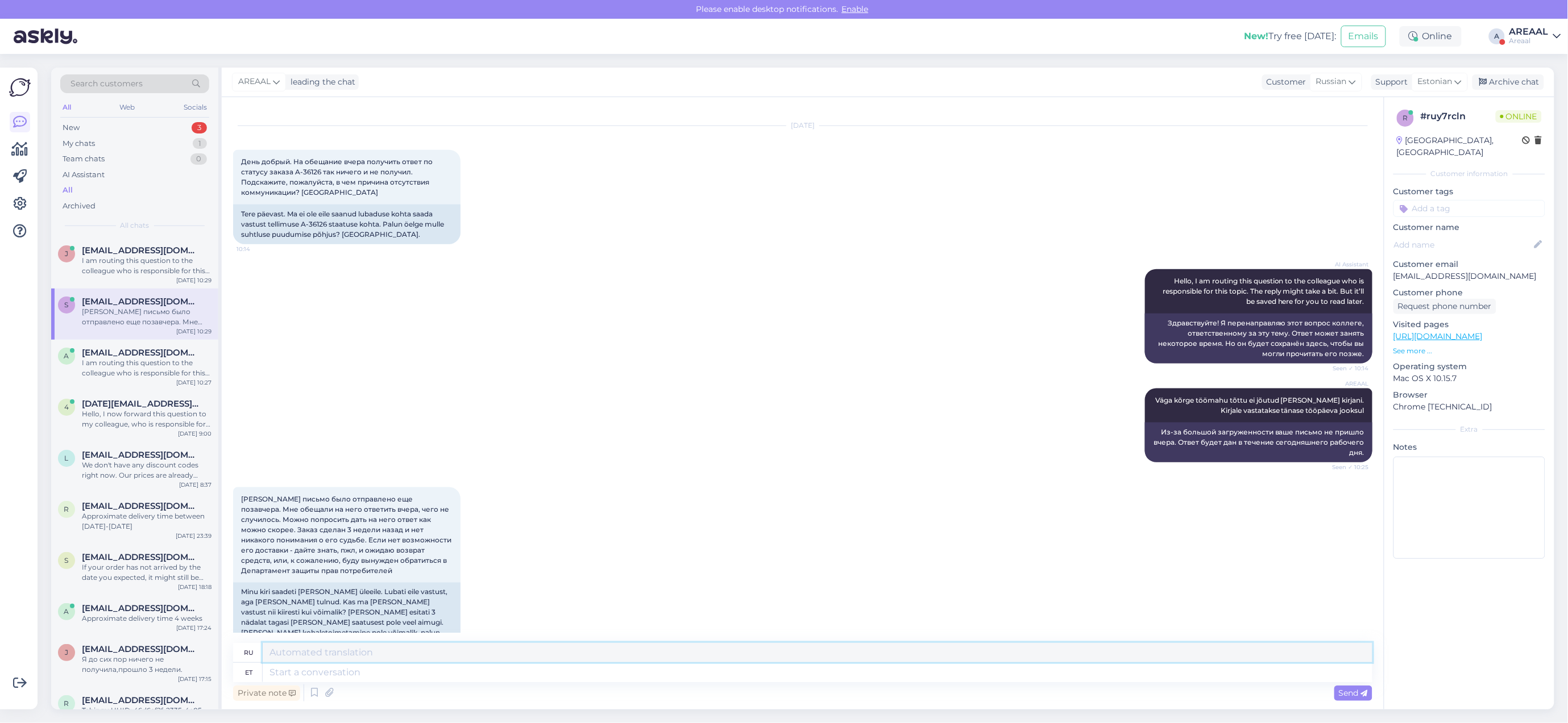
drag, startPoint x: 630, startPoint y: 663, endPoint x: 624, endPoint y: 688, distance: 25.7
click at [629, 667] on div "ru et" at bounding box center [802, 663] width 1139 height 39
click at [623, 688] on div "Private note Send" at bounding box center [802, 693] width 1139 height 22
click at [601, 667] on textarea at bounding box center [817, 673] width 1109 height 19
click at [602, 667] on textarea at bounding box center [817, 673] width 1109 height 19
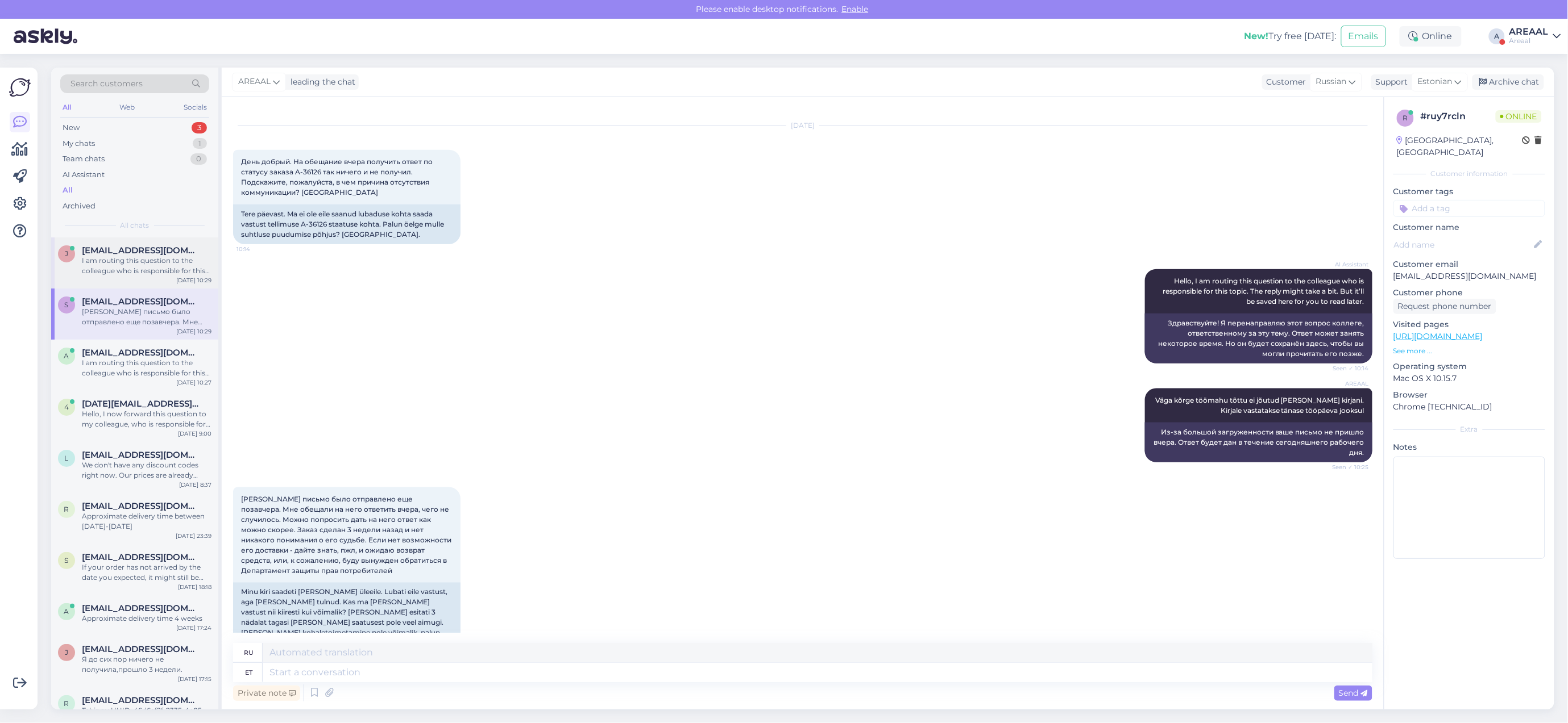
click at [120, 256] on div "I am routing this question to the colleague who is responsible for this topic. …" at bounding box center [146, 266] width 129 height 20
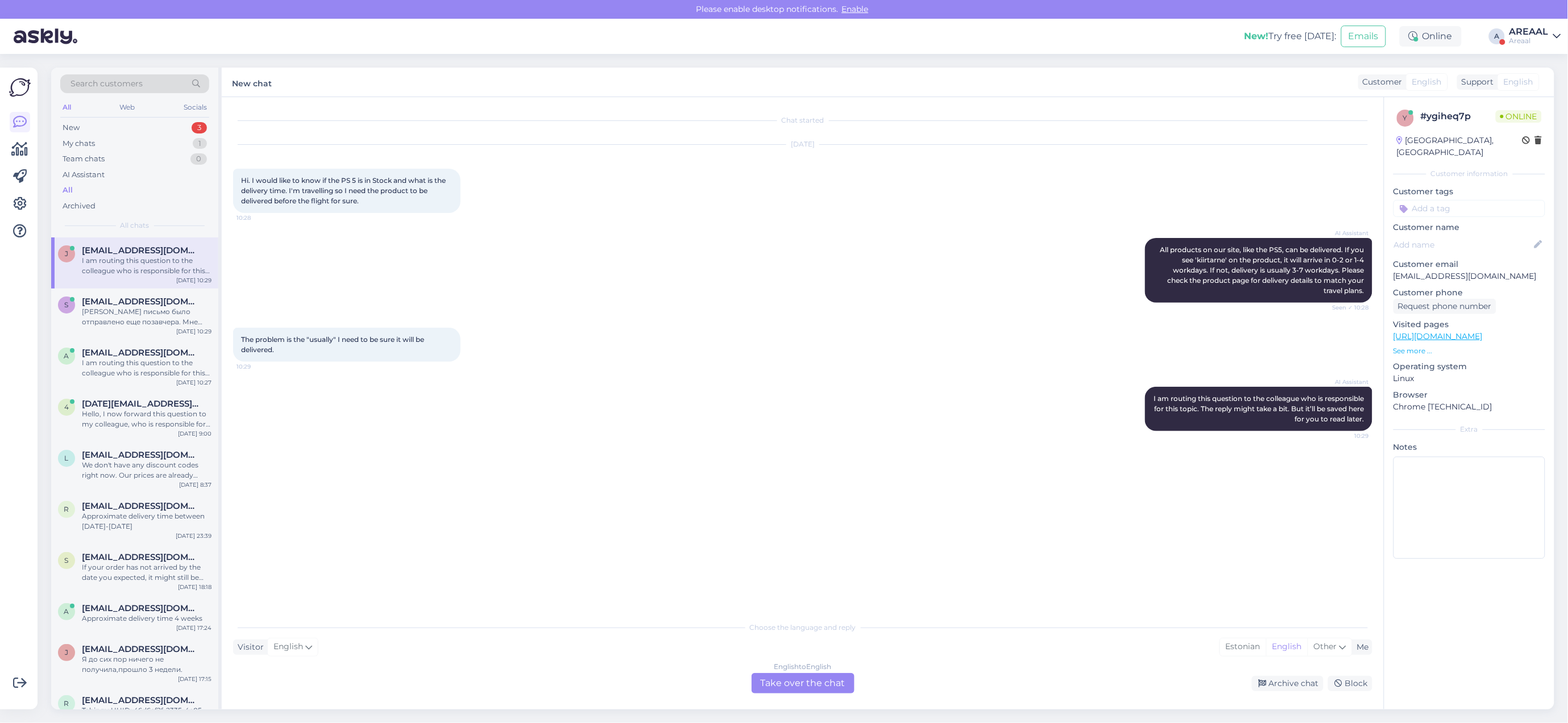
click at [600, 231] on div "AI Assistant All products on our site, like the PS5, can be delivered. If you s…" at bounding box center [802, 271] width 1139 height 90
click at [606, 224] on div "Sep 5 2025 Hi. I would like to know if the PS 5 is in Stock and what is the del…" at bounding box center [802, 179] width 1139 height 93
click at [131, 309] on div "Мое письмо было отправлено еще позавчера. Мне обещали на него ответить вчера, ч…" at bounding box center [146, 317] width 129 height 20
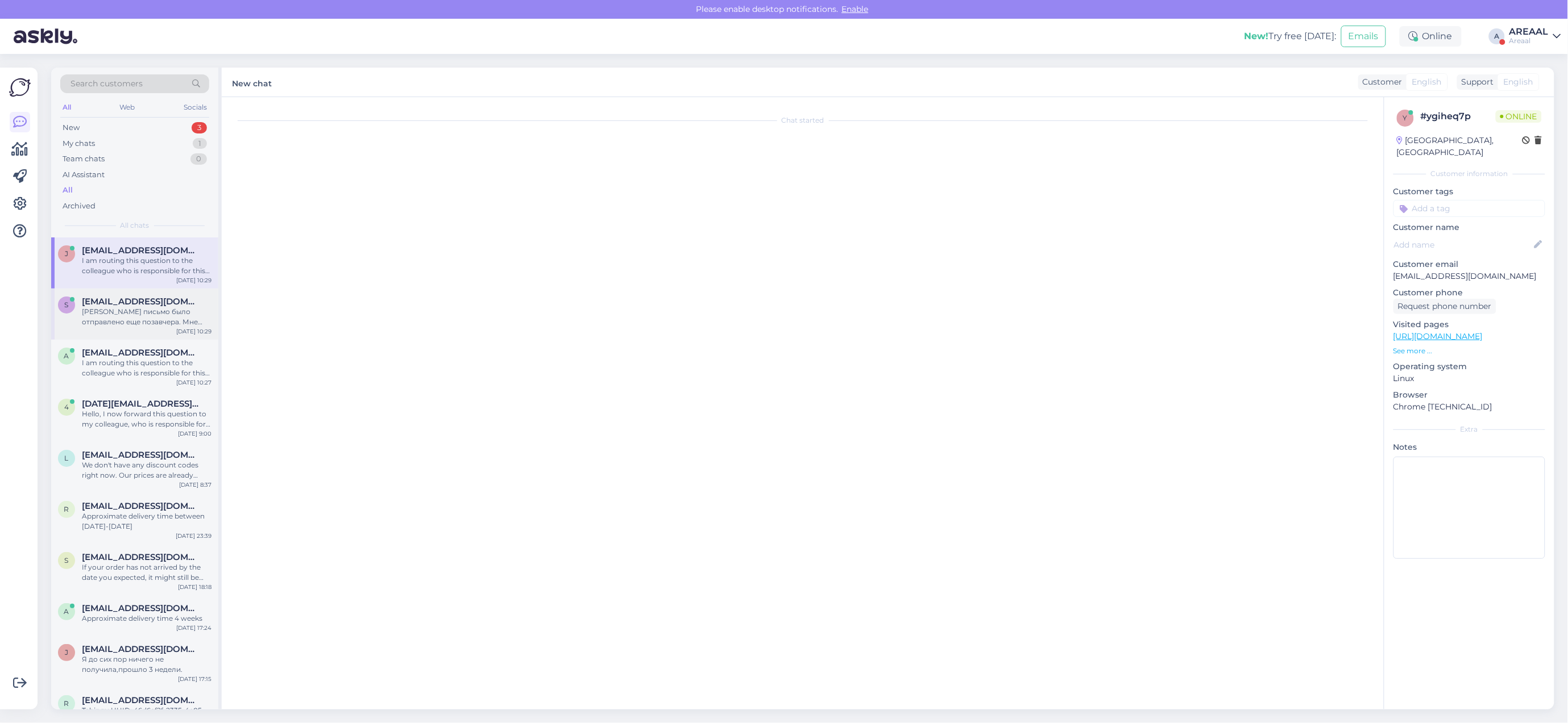
scroll to position [2651, 0]
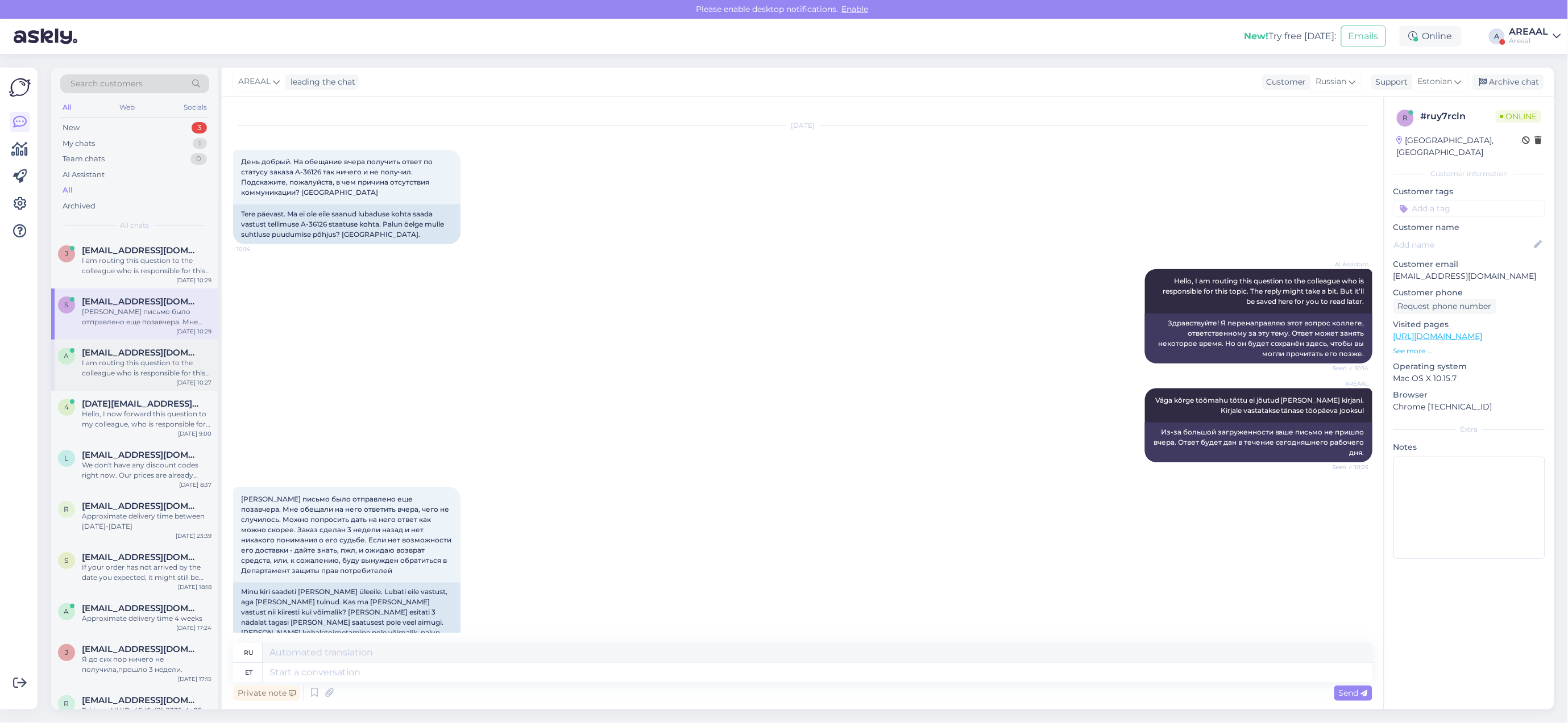
click at [120, 379] on div "a asaulesleja@gmail.com I am routing this question to the colleague who is resp…" at bounding box center [135, 365] width 167 height 51
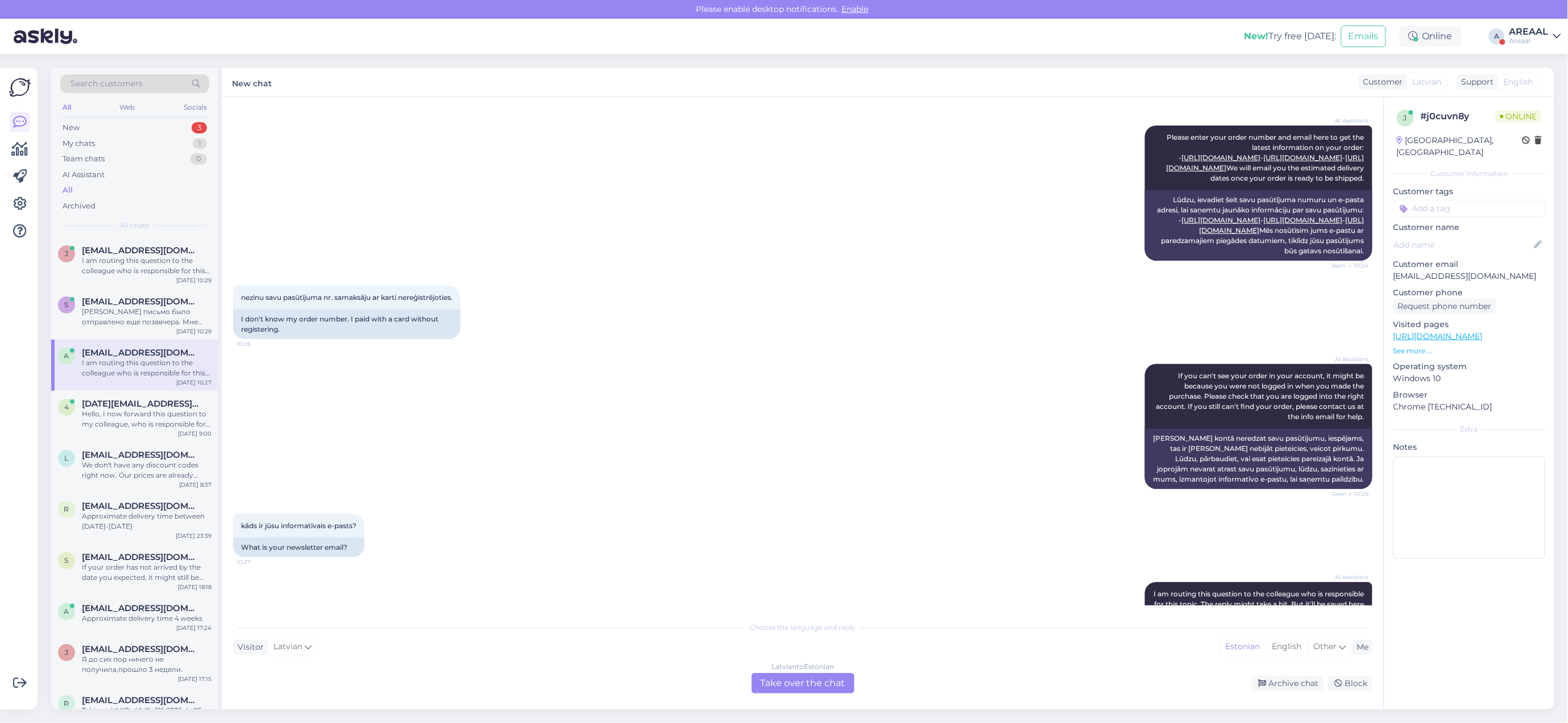
scroll to position [0, 0]
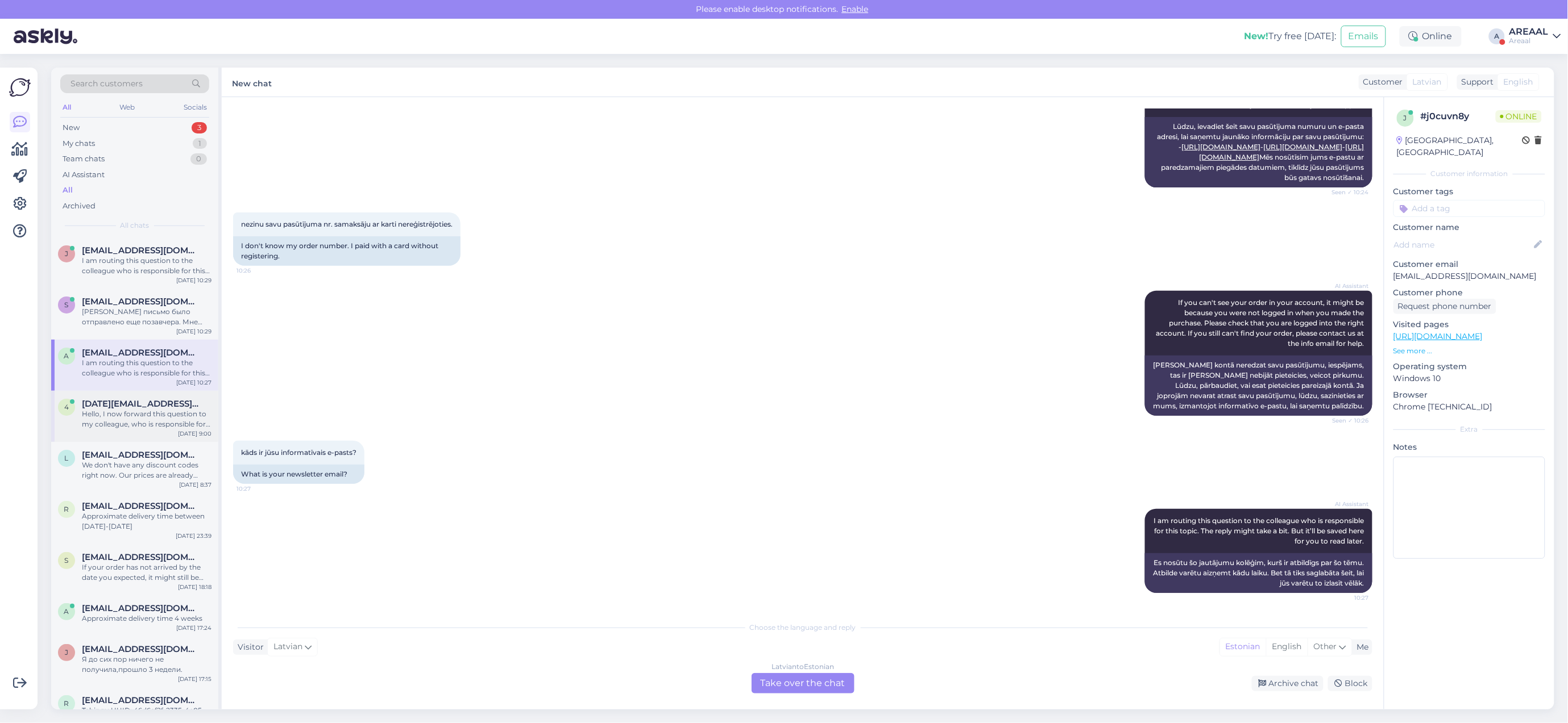
click at [165, 404] on div "[DATE][EMAIL_ADDRESS][DOMAIN_NAME]" at bounding box center [146, 403] width 129 height 10
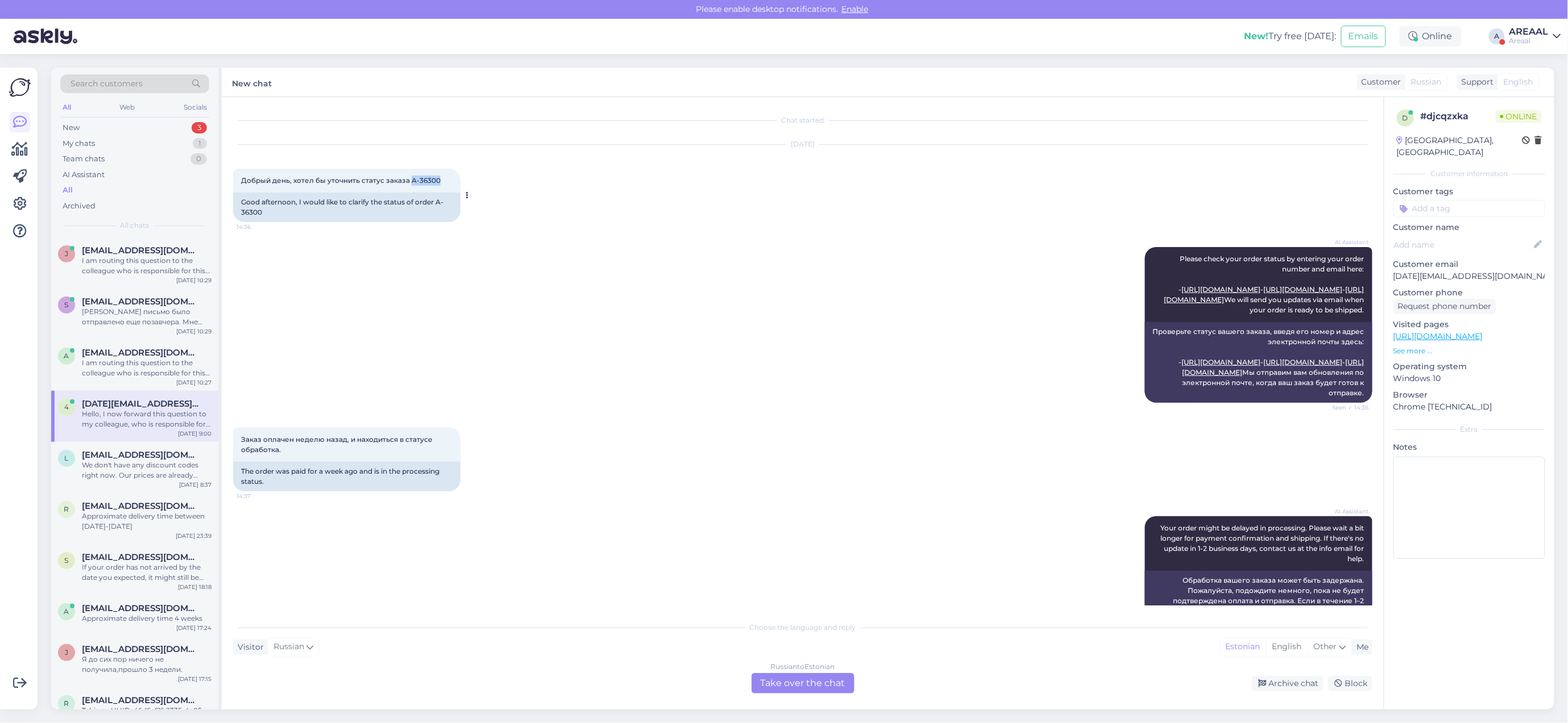
drag, startPoint x: 436, startPoint y: 176, endPoint x: 410, endPoint y: 180, distance: 26.3
click at [410, 180] on div "Добрый день, хотел бы уточнить статус заказа A-36300 14:36" at bounding box center [346, 180] width 227 height 24
copy span "A-36300"
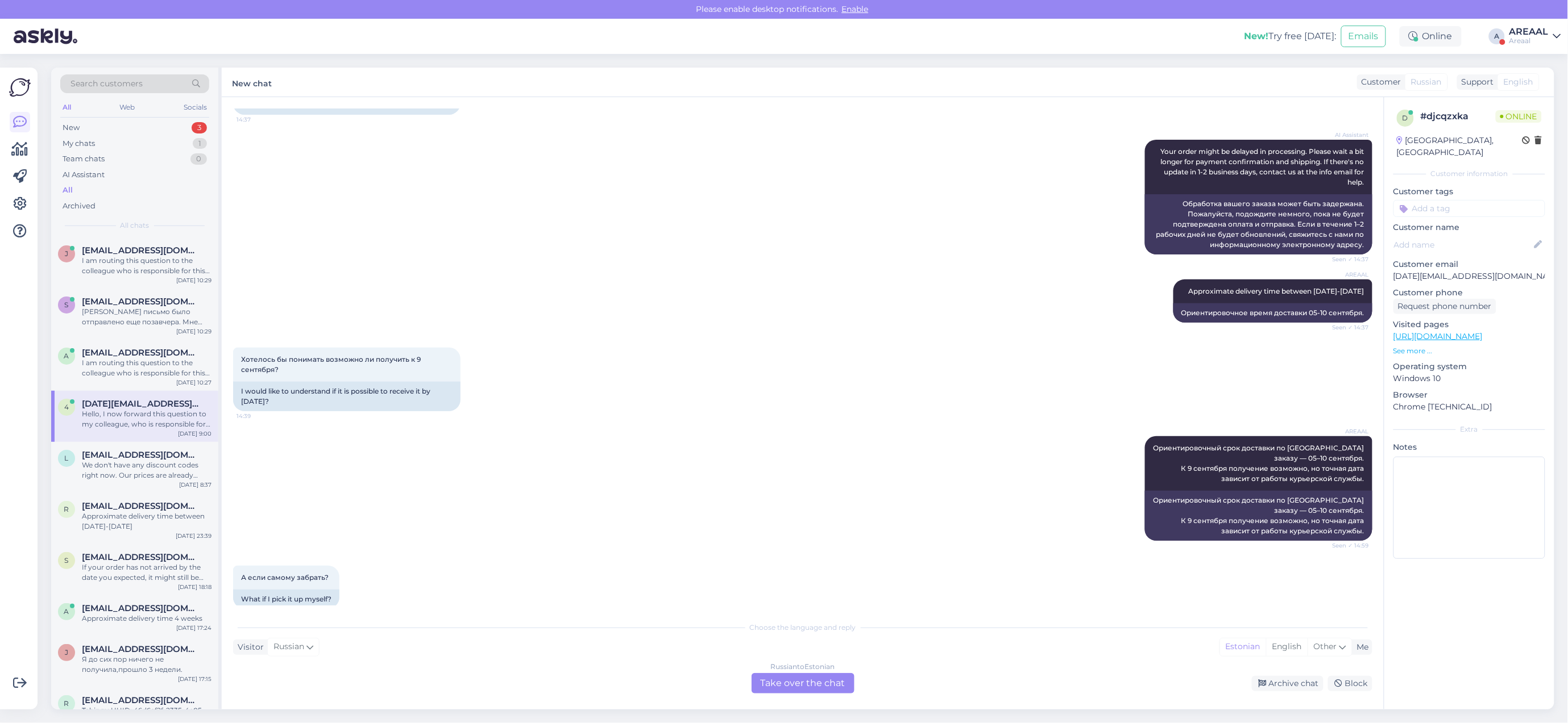
scroll to position [783, 0]
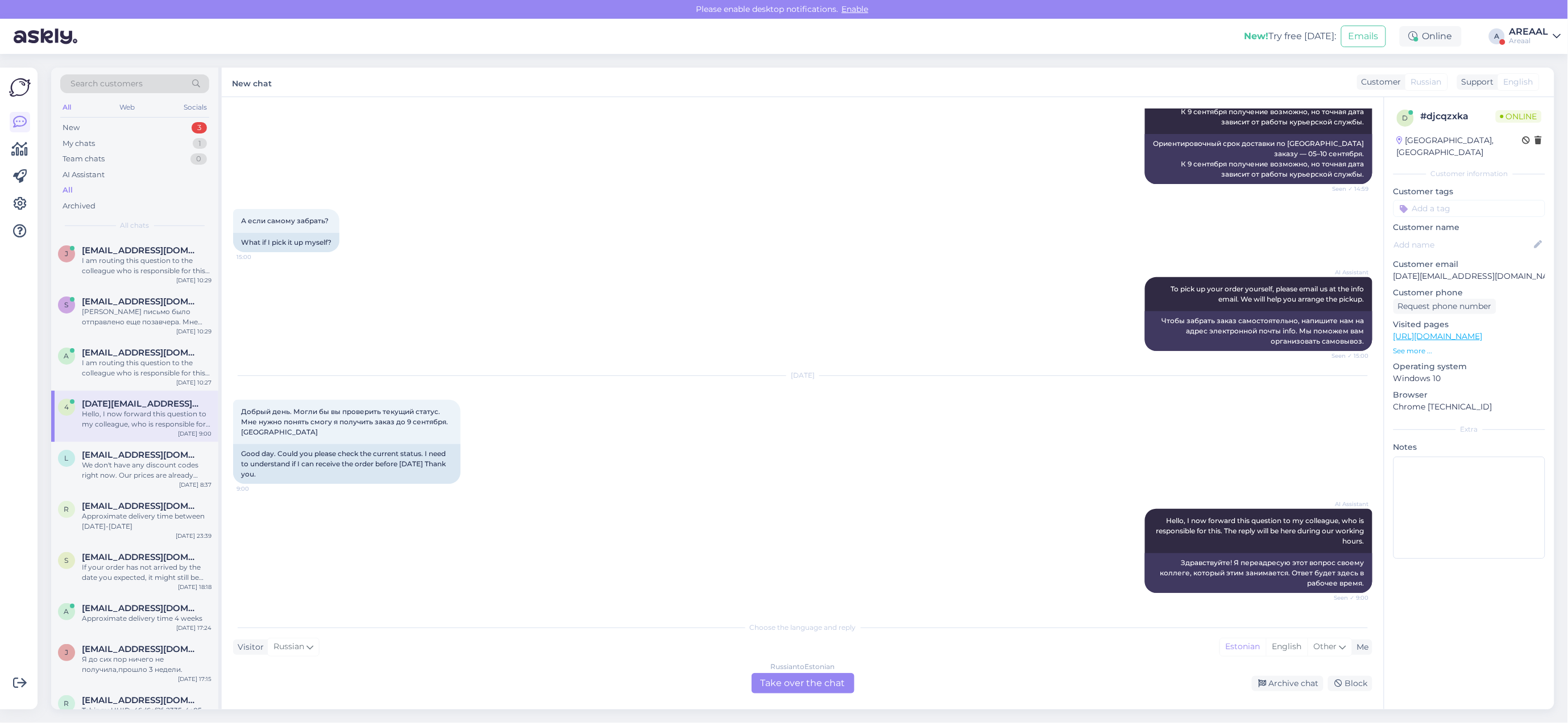
click at [789, 683] on div "Russian to Estonian Take over the chat" at bounding box center [802, 684] width 103 height 20
click at [788, 682] on div "Russian to Estonian Take over the chat" at bounding box center [802, 684] width 103 height 20
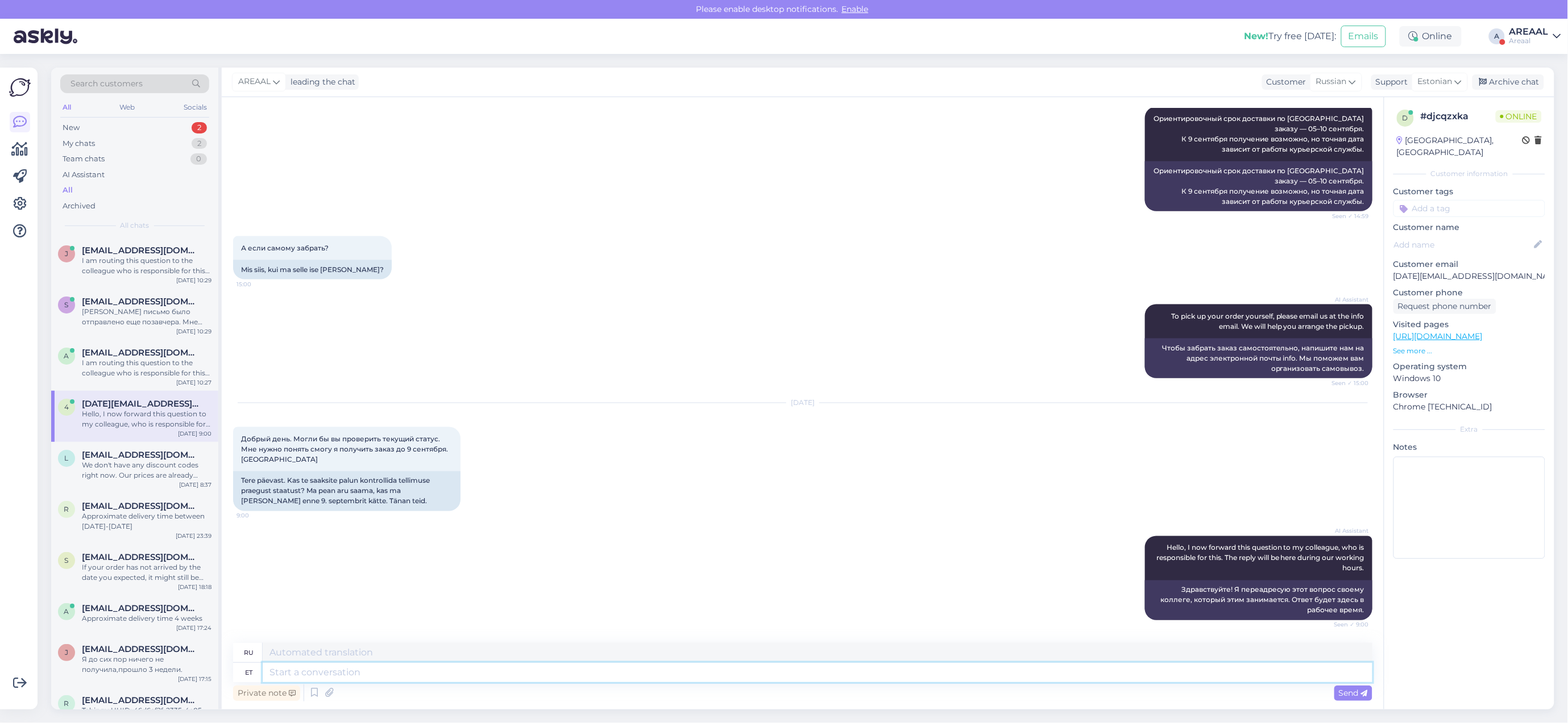
click at [785, 681] on textarea at bounding box center [817, 673] width 1109 height 19
type textarea "Approximate del"
type textarea "Приблизительный"
type textarea "Approximate delivrey time"
type textarea "Ориентировочная доставка"
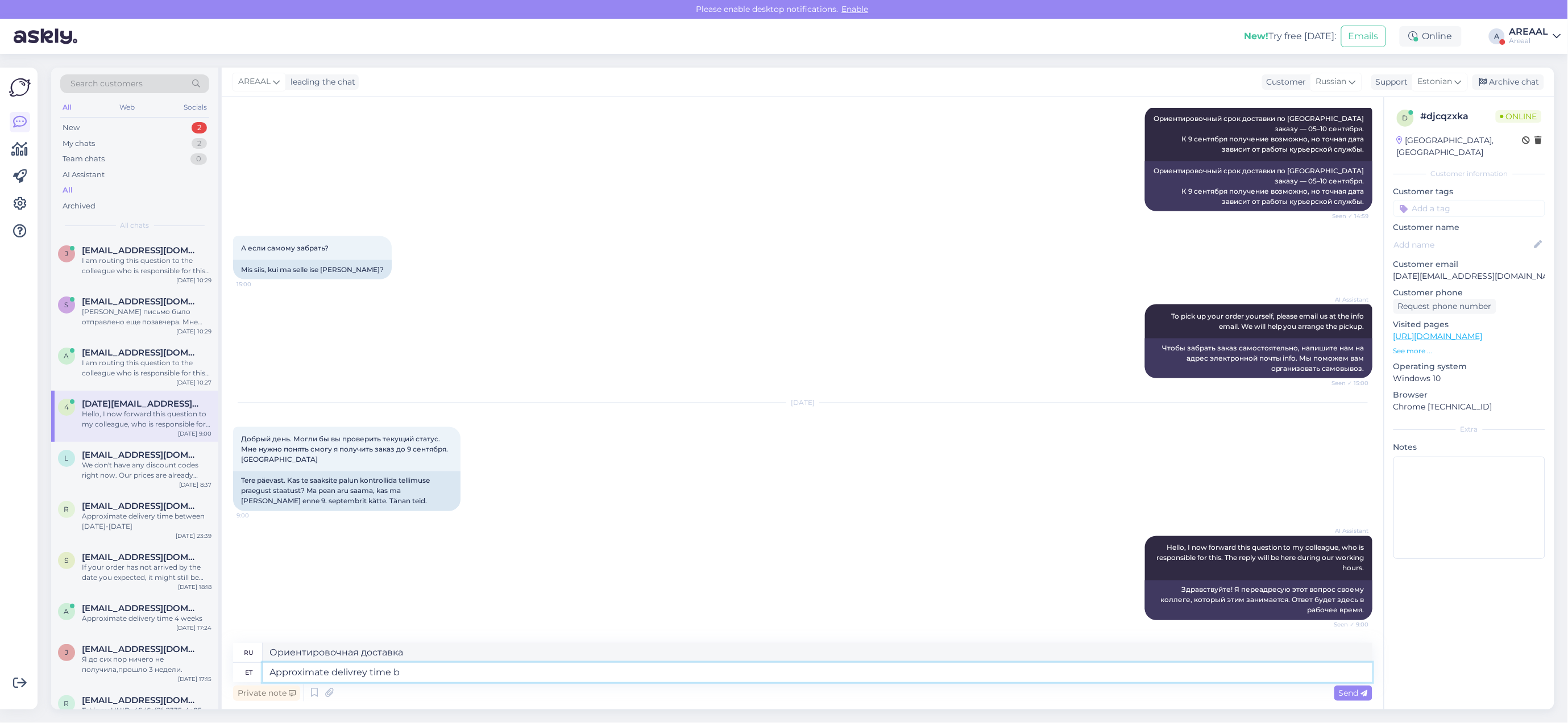
type textarea "Approximate delivrey time be"
type textarea "Примерное время доставки"
type textarea "Approximate deliv"
type textarea "Ориентировочная доставка"
type textarea "Approximate delivery time be"
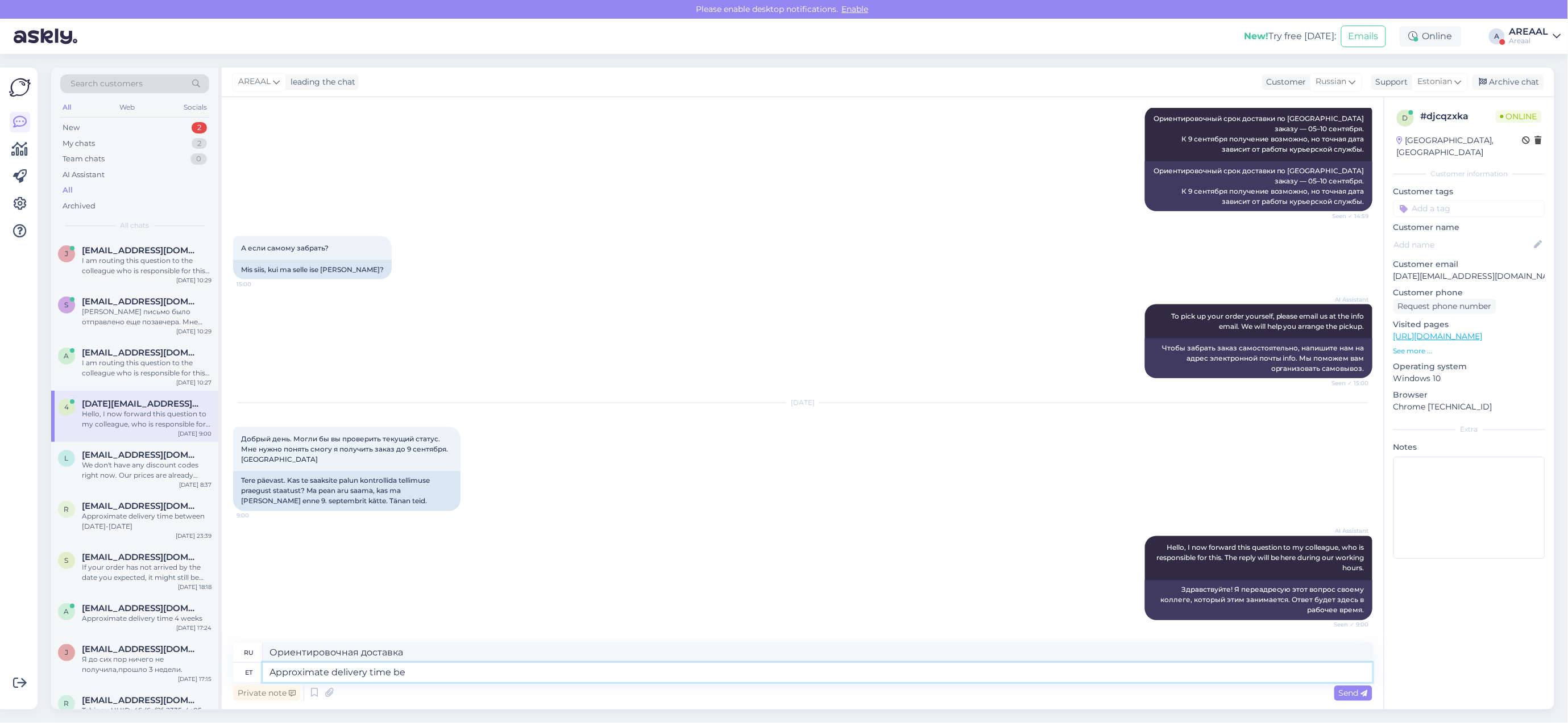
type textarea "Примерное время доставки"
type textarea "Approximate delivery time between 0"
type textarea "Примерное время доставки между"
type textarea "Approximate delivery time between 07"
type textarea "Примерное время доставки между 07"
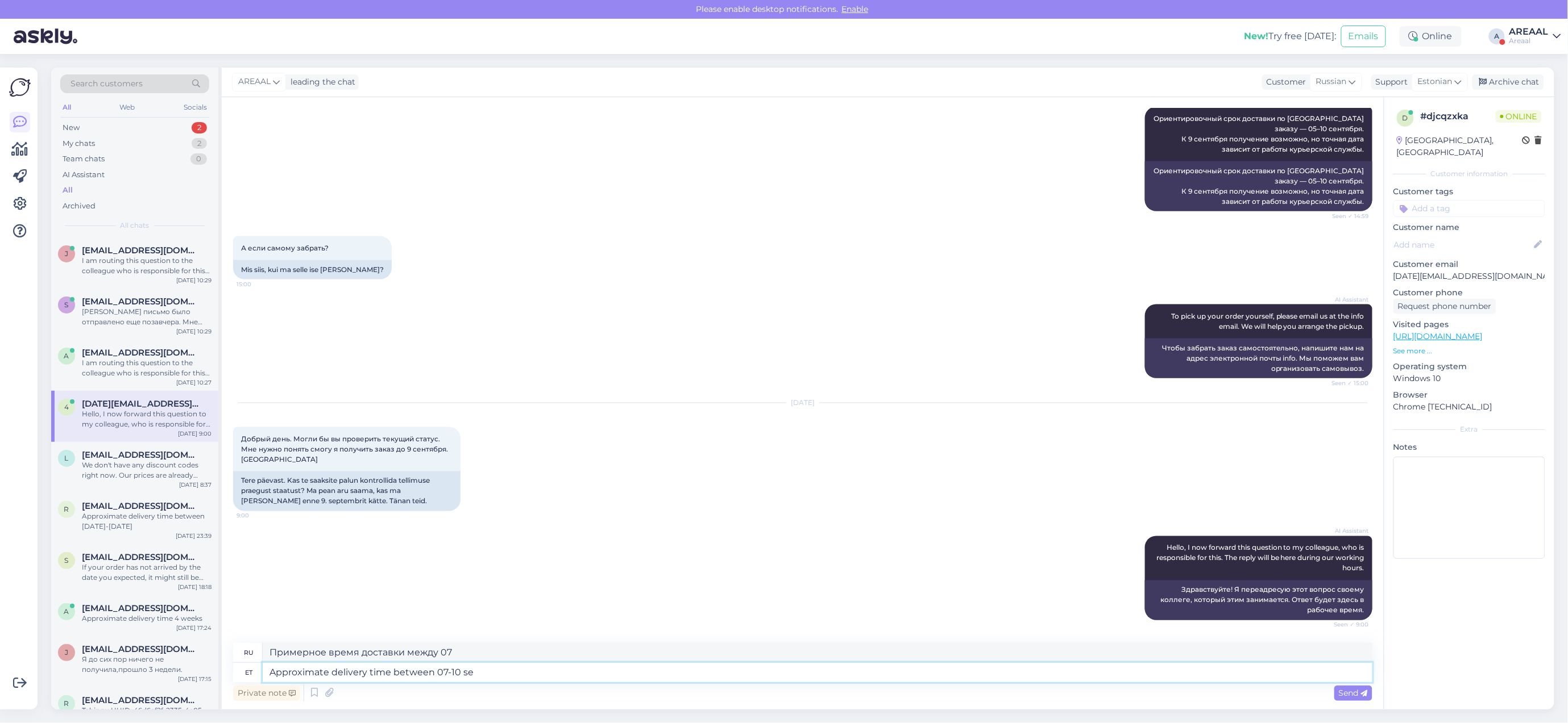
type textarea "Approximate delivery time between 07-10 sep"
type textarea "Примерное время доставки между 07-10"
type textarea "Approximate delivery time between 07-10 september"
type textarea "Ориентировочное время доставки: 07-10 сентября."
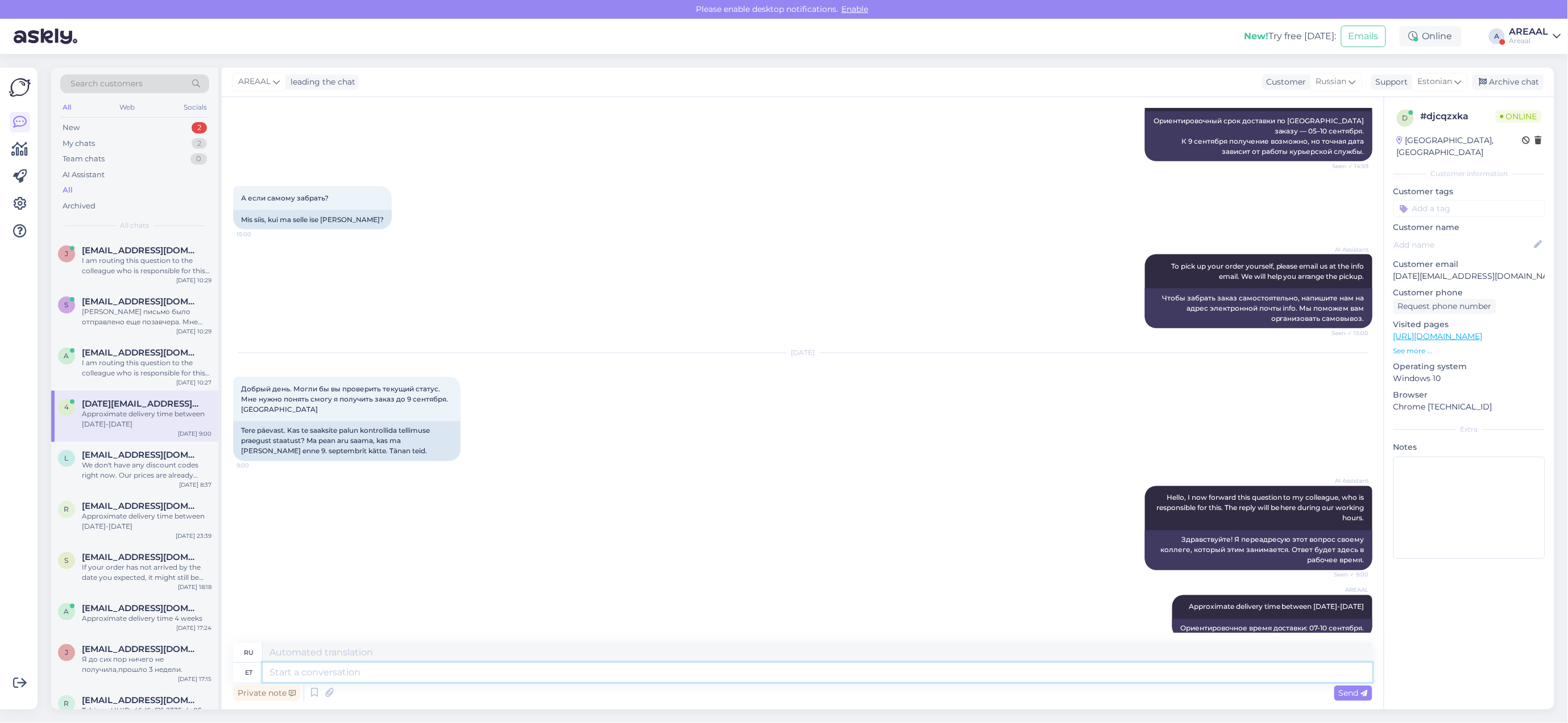
scroll to position [804, 0]
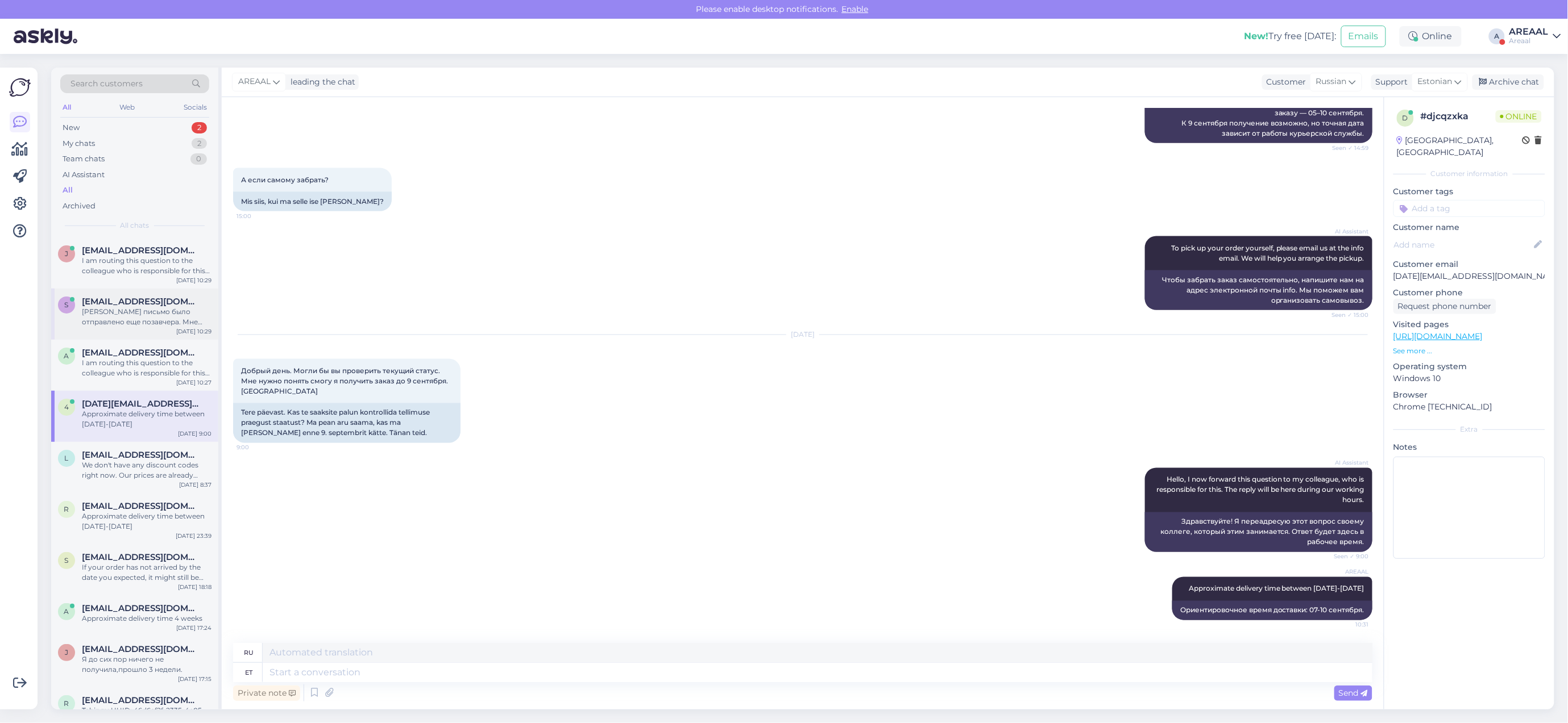
click at [181, 288] on div "s simeyko@ukr.net Мое письмо было отправлено еще позавчера. Мне обещали на него…" at bounding box center [135, 314] width 167 height 51
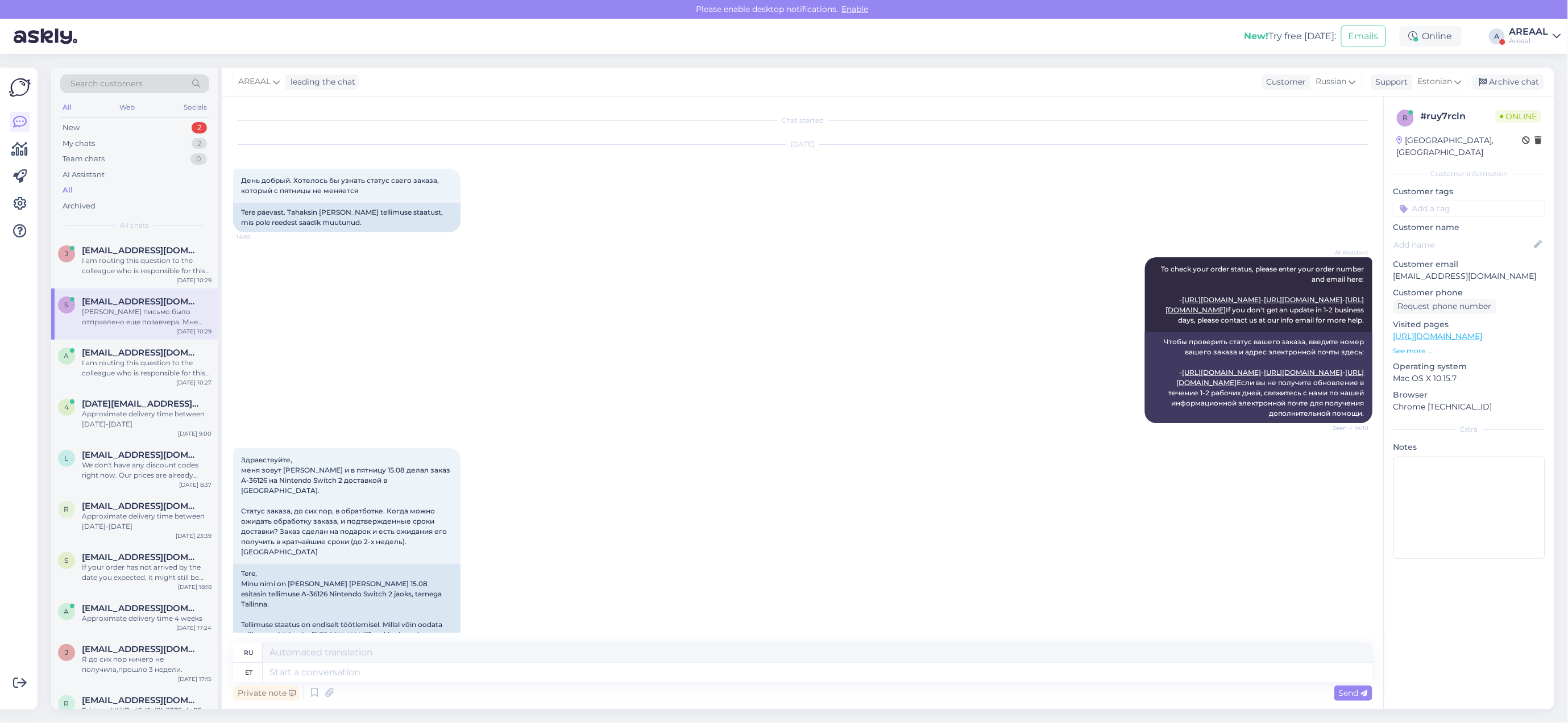
scroll to position [2651, 0]
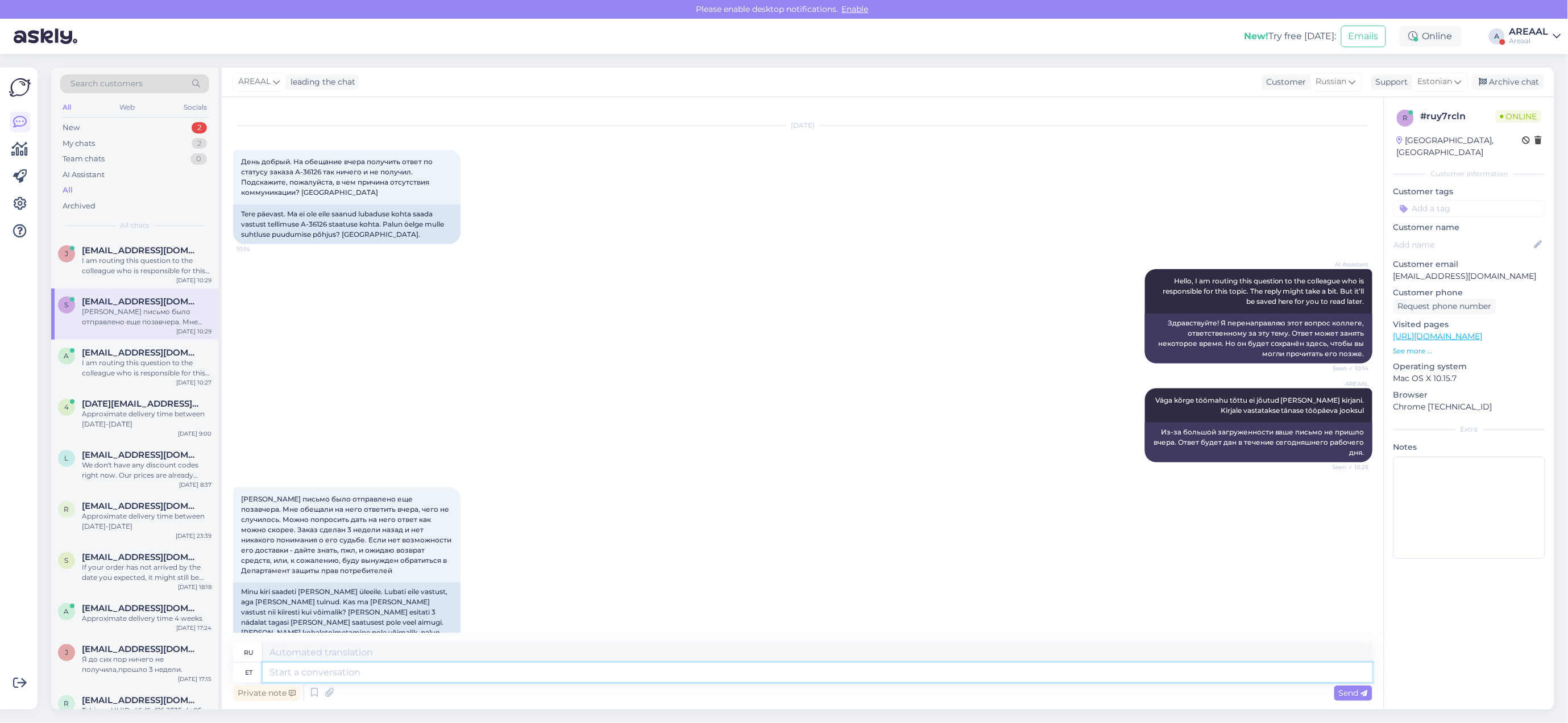
click at [495, 665] on textarea at bounding box center [817, 673] width 1109 height 19
type textarea "Teie kirj"
type textarea "Твой"
type textarea "Teie kirjale vas"
type textarea "На ваше письмо"
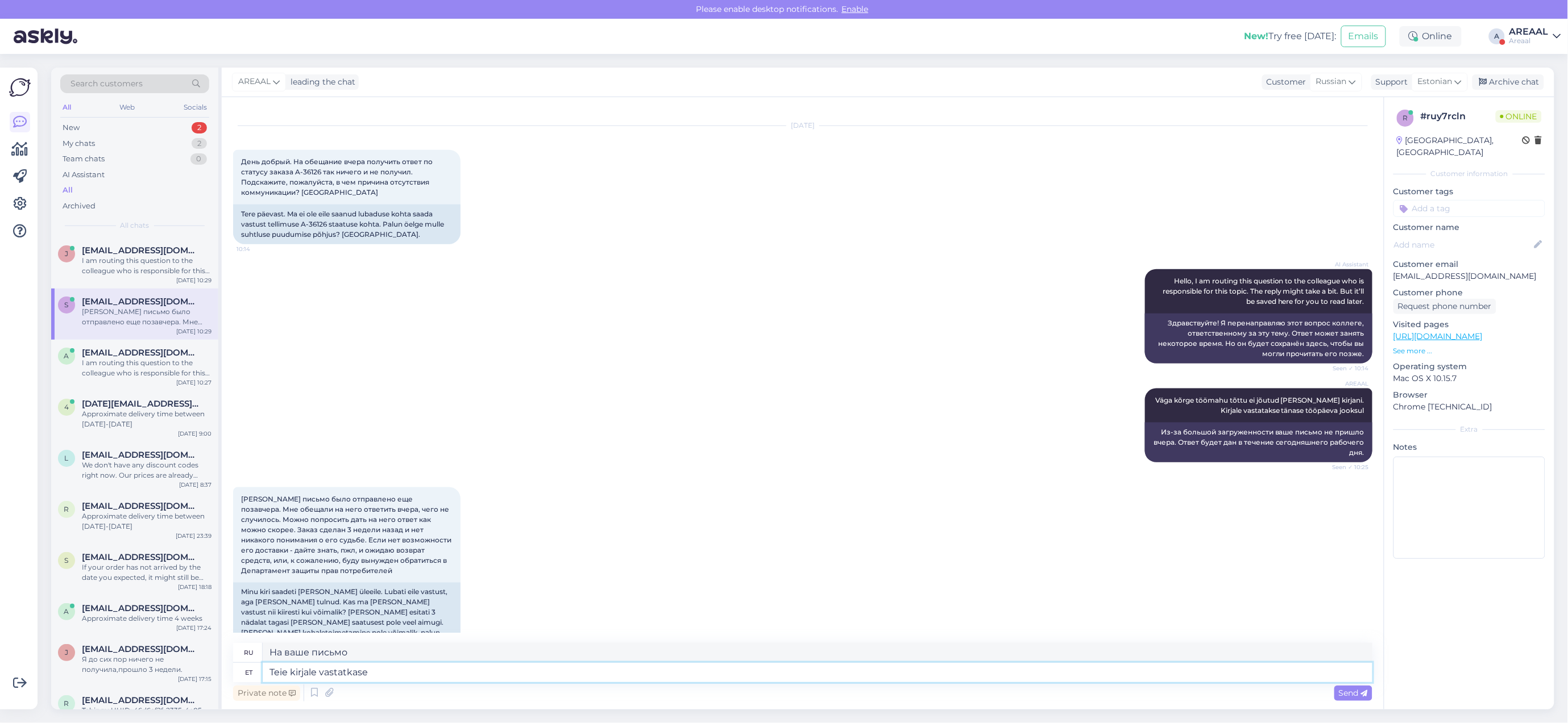
type textarea "Teie kirjale vastatkas"
type textarea "T"
drag, startPoint x: 1535, startPoint y: 26, endPoint x: 1544, endPoint y: 44, distance: 20.1
click at [1536, 27] on div "AREAAL" at bounding box center [1529, 31] width 39 height 9
click at [1546, 91] on button "Open" at bounding box center [1536, 88] width 32 height 18
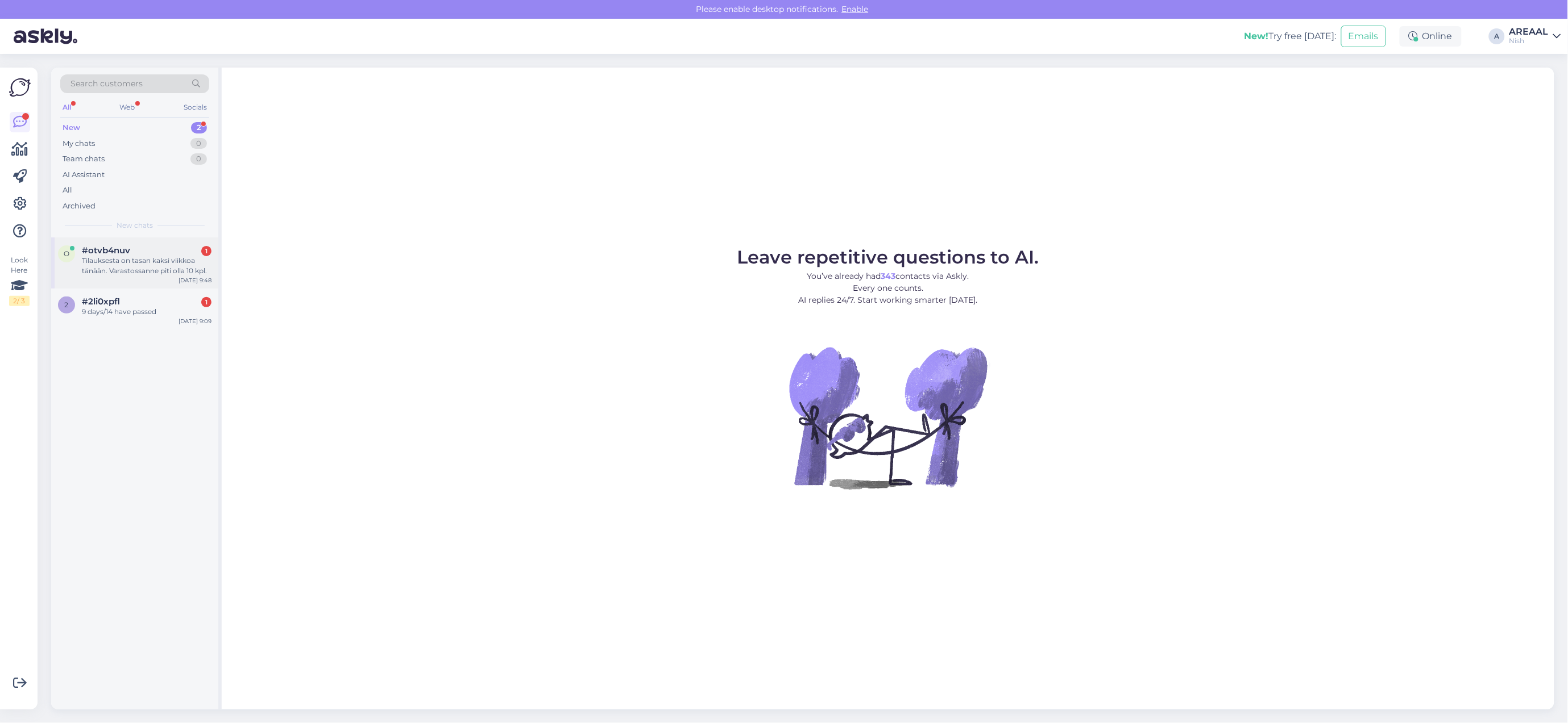
click at [177, 260] on div "Tilauksesta on tasan kaksi viikkoa tänään. Varastossanne piti olla 10 kpl." at bounding box center [146, 266] width 129 height 20
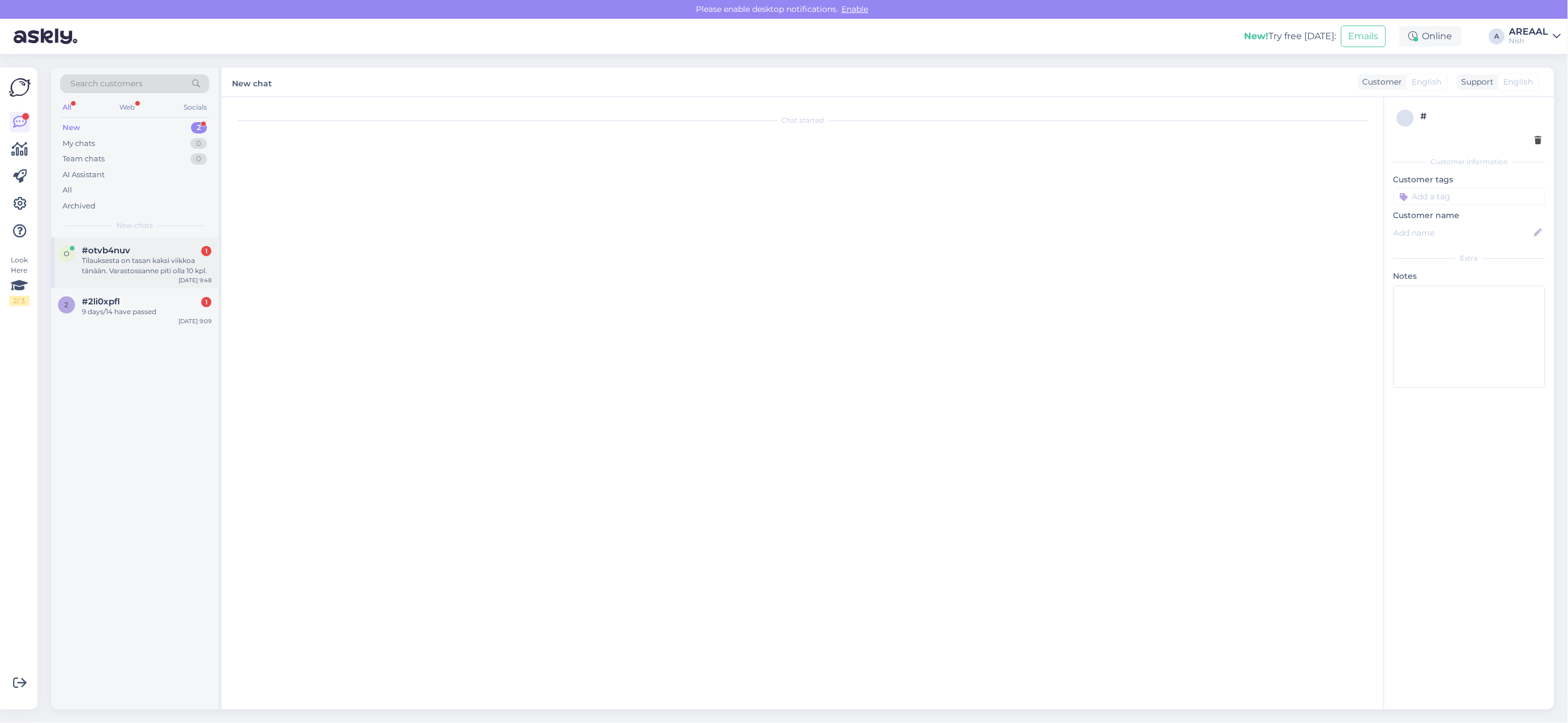
scroll to position [1534, 0]
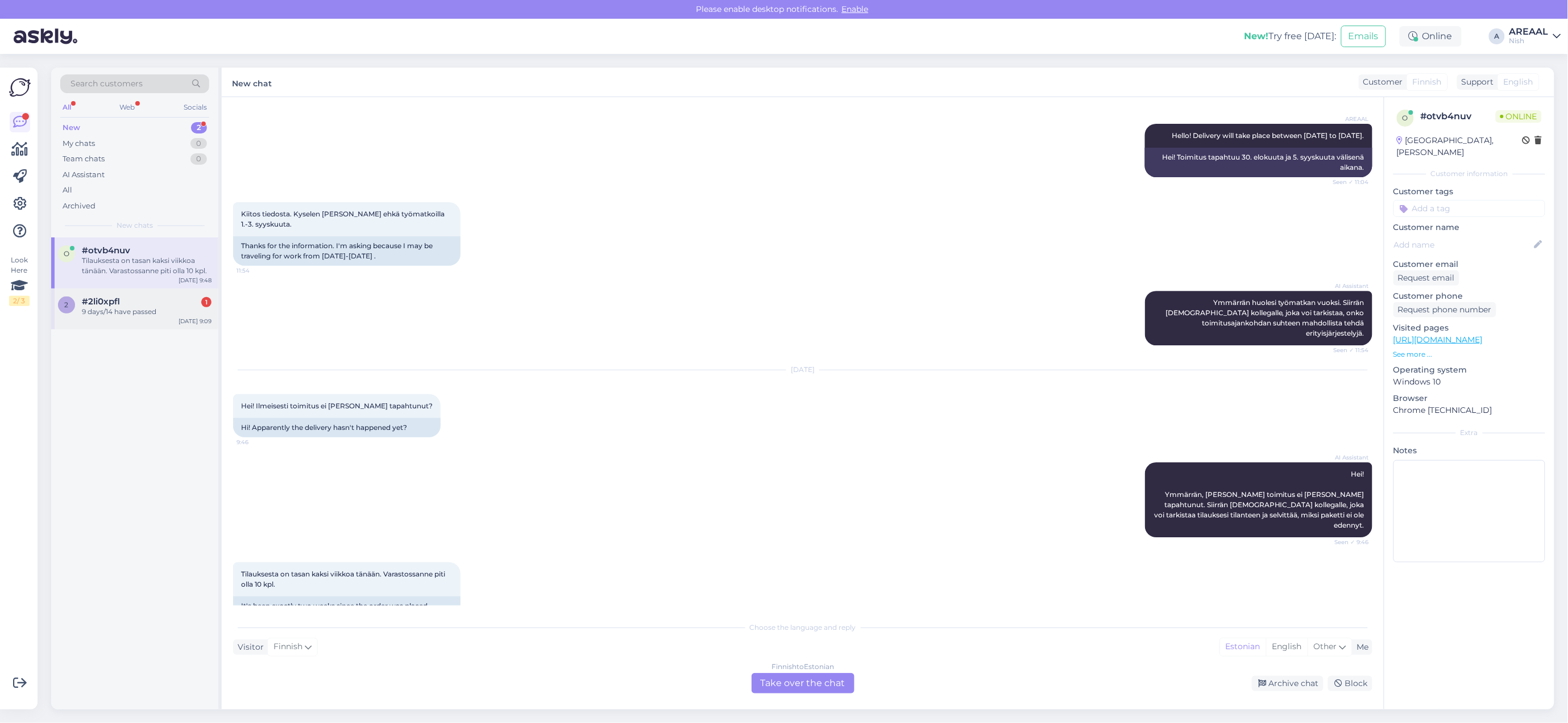
click at [174, 294] on div "2 #2li0xpfl 1 9 days/14 have passed Sep 5 9:09" at bounding box center [135, 309] width 167 height 41
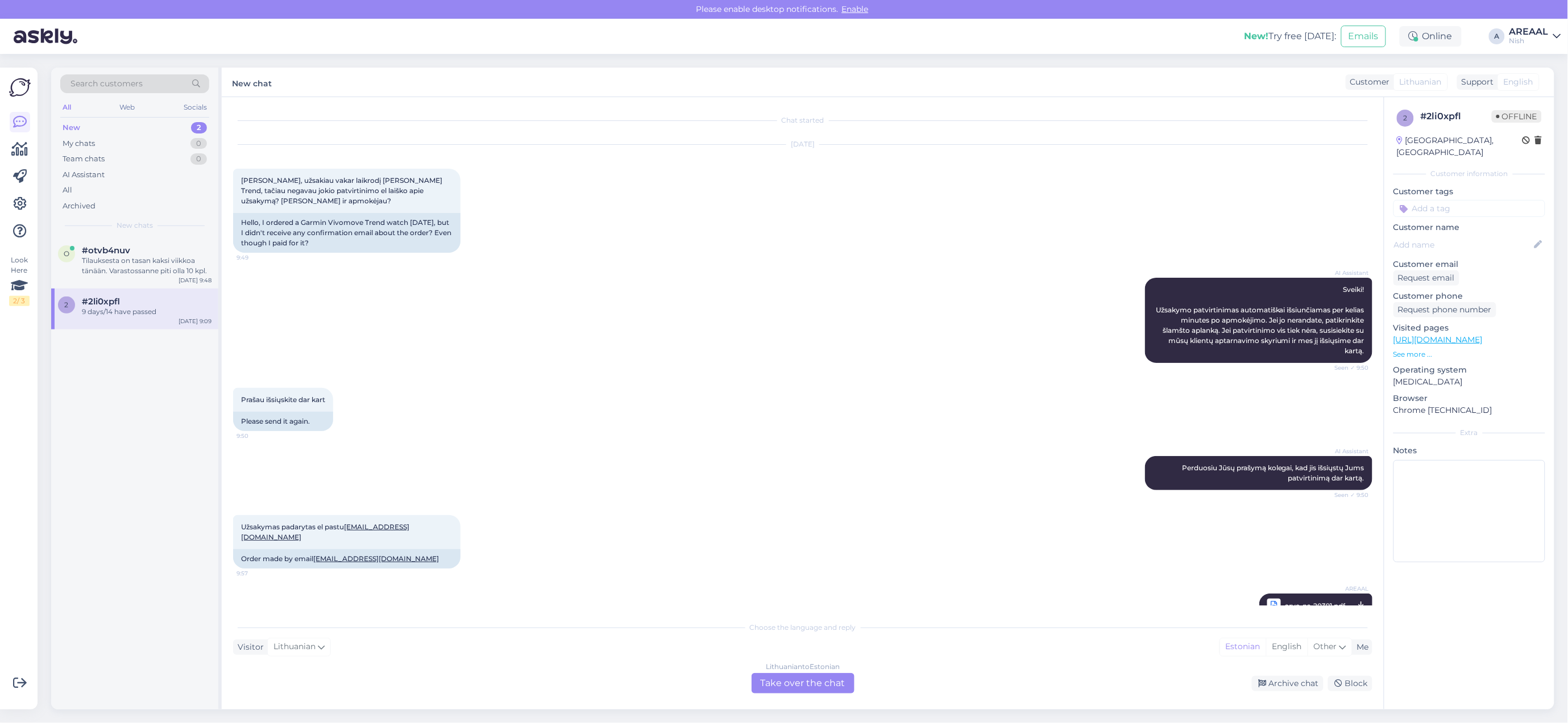
scroll to position [2913, 0]
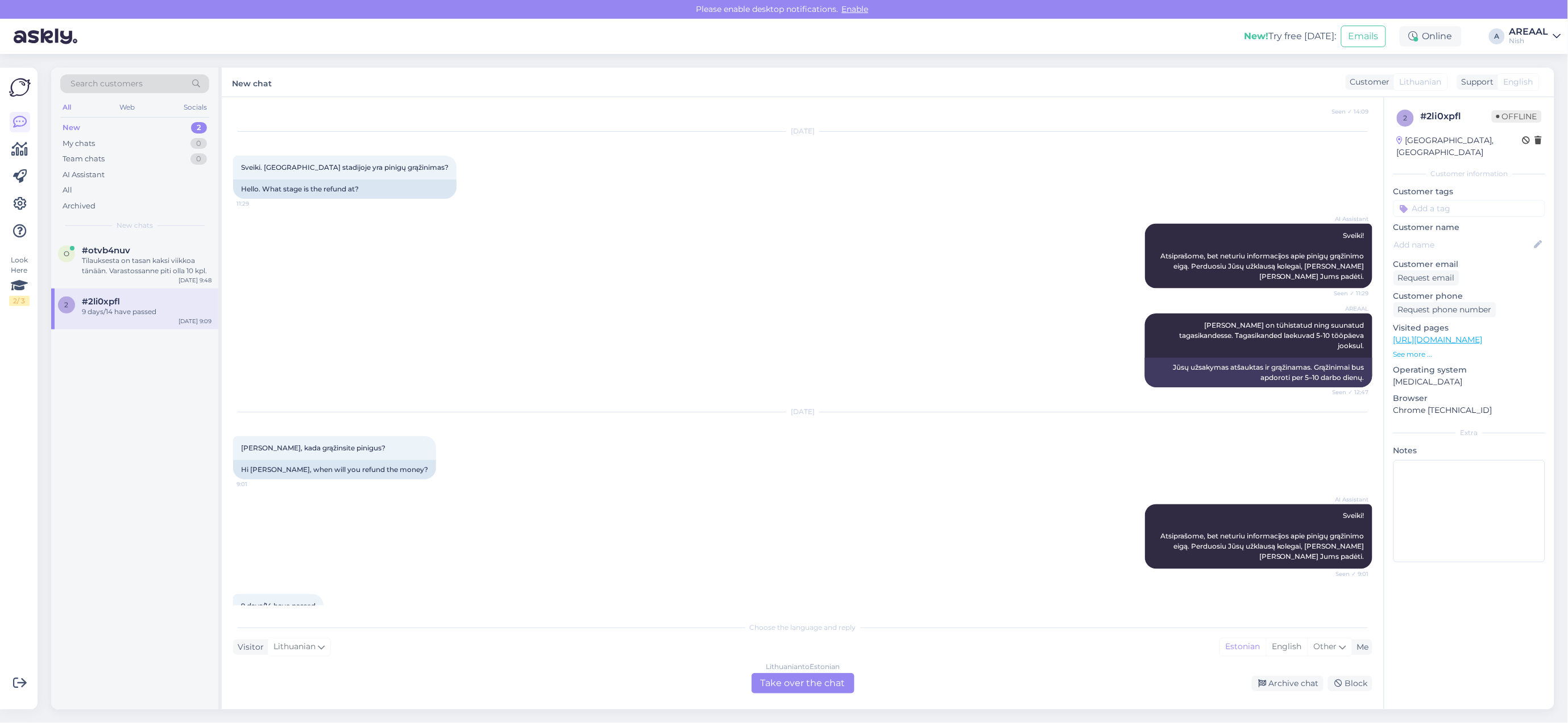
click at [587, 432] on div "Sep 5 2025 Sveikas Hansai, kada grąžinsite pinigus? 9:01 Hi Hans, when will you…" at bounding box center [802, 445] width 1139 height 92
click at [812, 686] on div "Lithuanian to Estonian Take over the chat" at bounding box center [802, 684] width 103 height 20
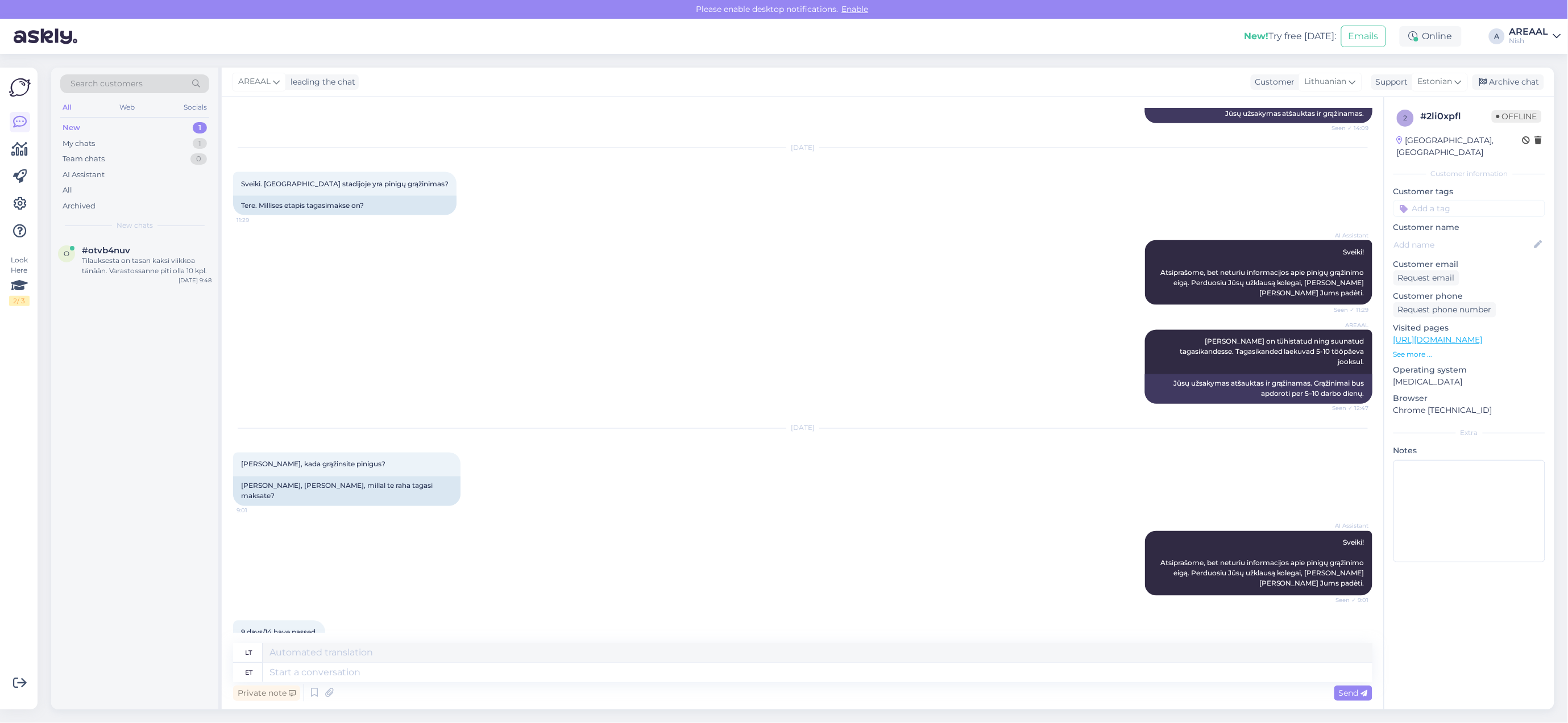
click at [621, 560] on div "AI Assistant Sveiki! Atsiprašome, bet neturiu informacijos apie pinigų grąžinim…" at bounding box center [802, 564] width 1139 height 90
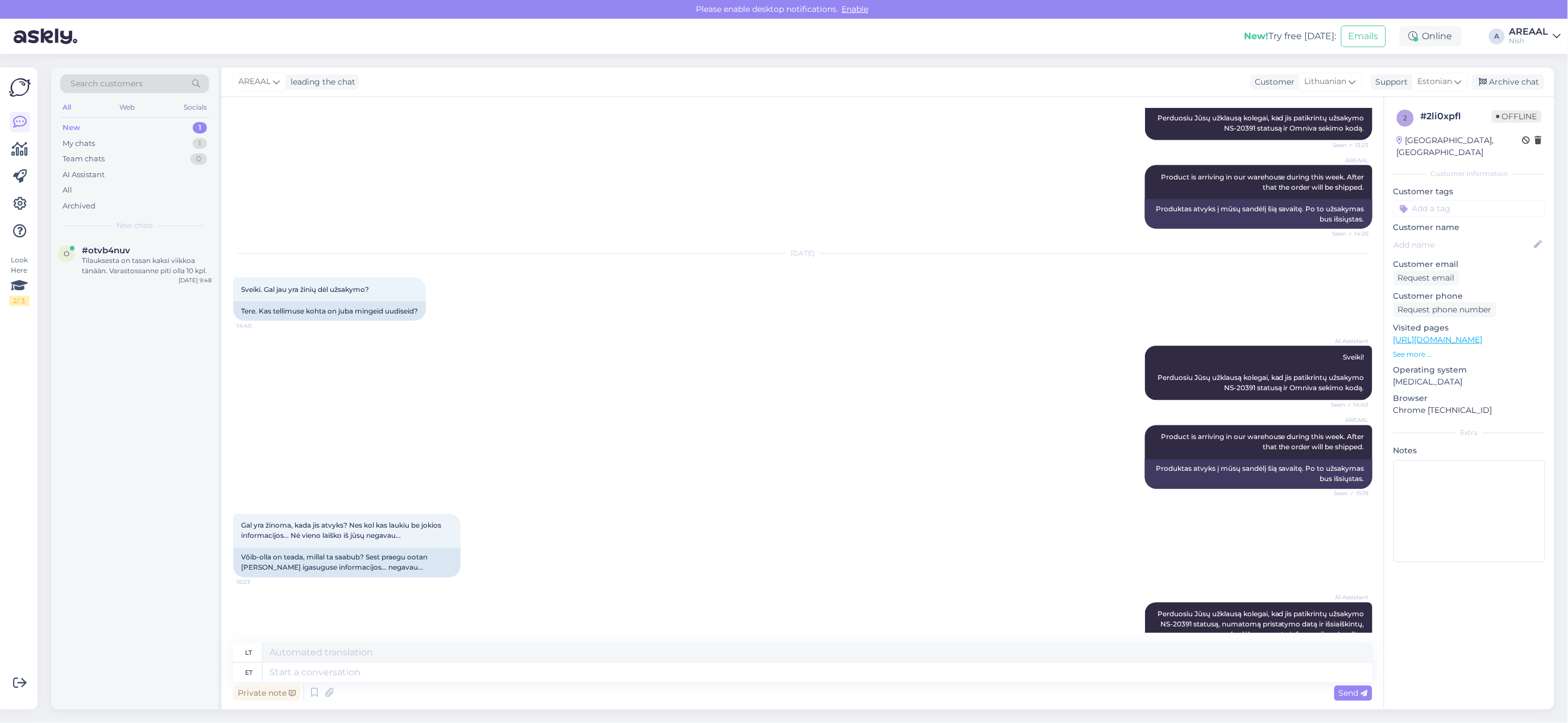
scroll to position [2907, 0]
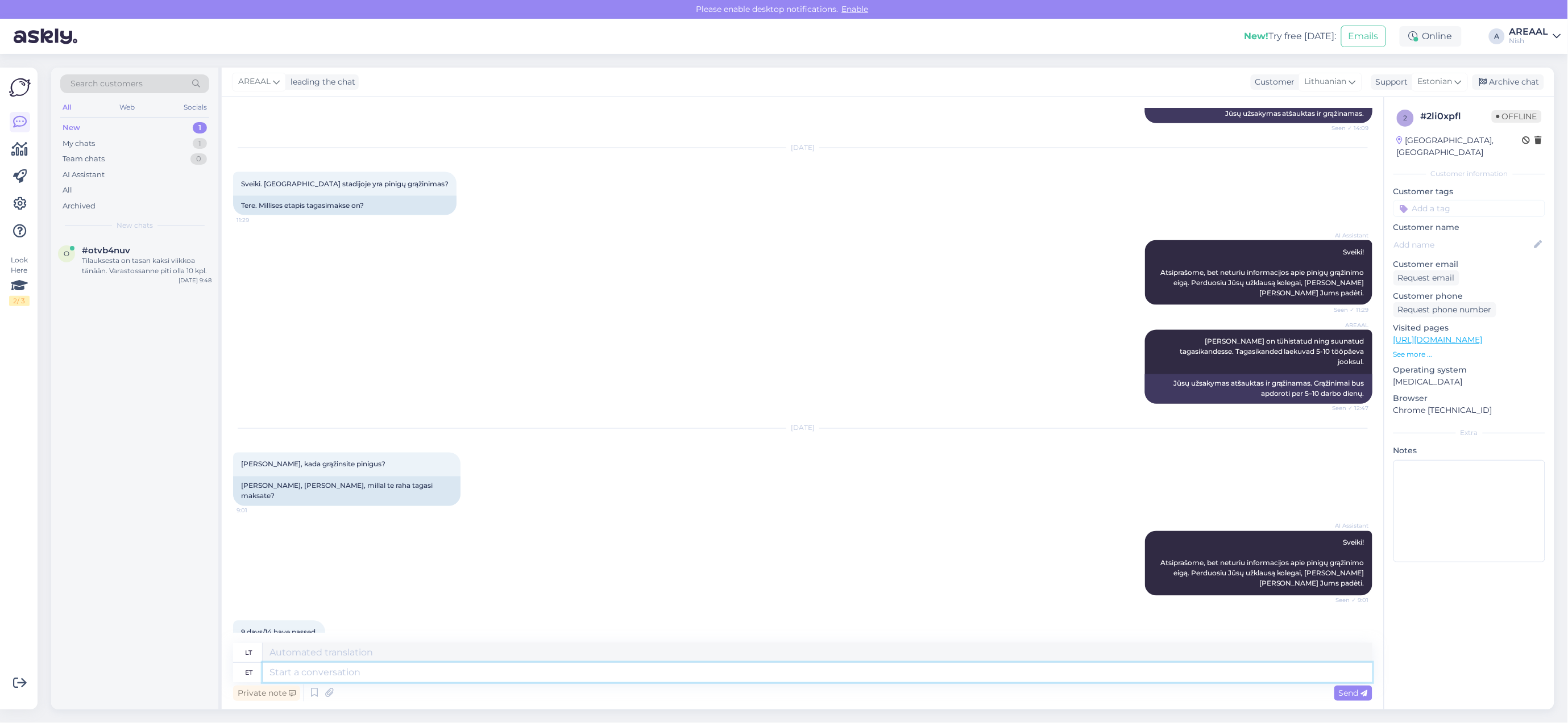
click at [840, 677] on textarea at bounding box center [817, 673] width 1109 height 19
type textarea "Your ord"
type textarea "Jūsų"
type textarea "Your order wa"
type textarea "Jūsų užsakymas"
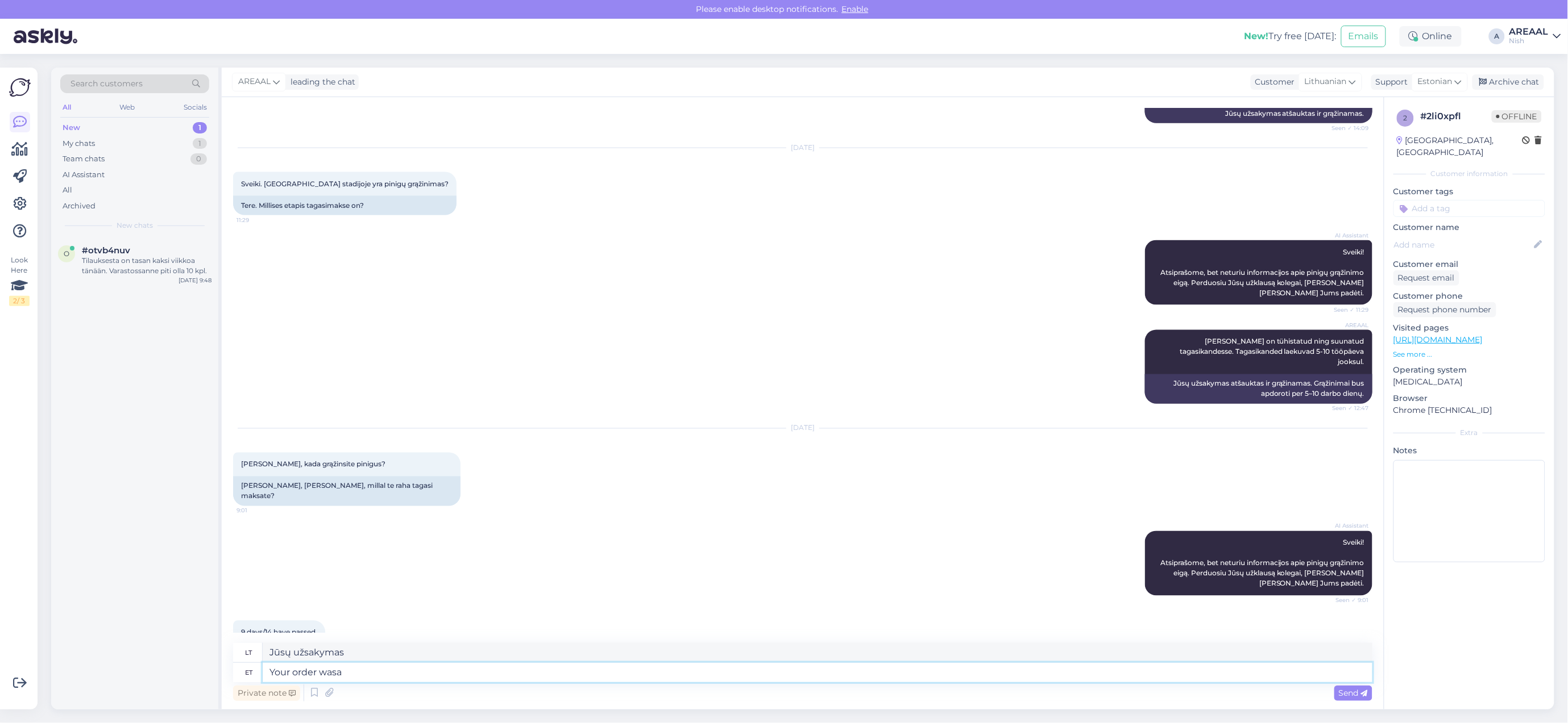
type textarea "Your order wasa"
type textarea "Jūsų užsakymas buvo"
type textarea "Your order was cancelled on"
type textarea "Jūsų užsakymas buvo atšauktas"
click at [862, 674] on textarea "Your order was cancelled on" at bounding box center [817, 673] width 1109 height 19
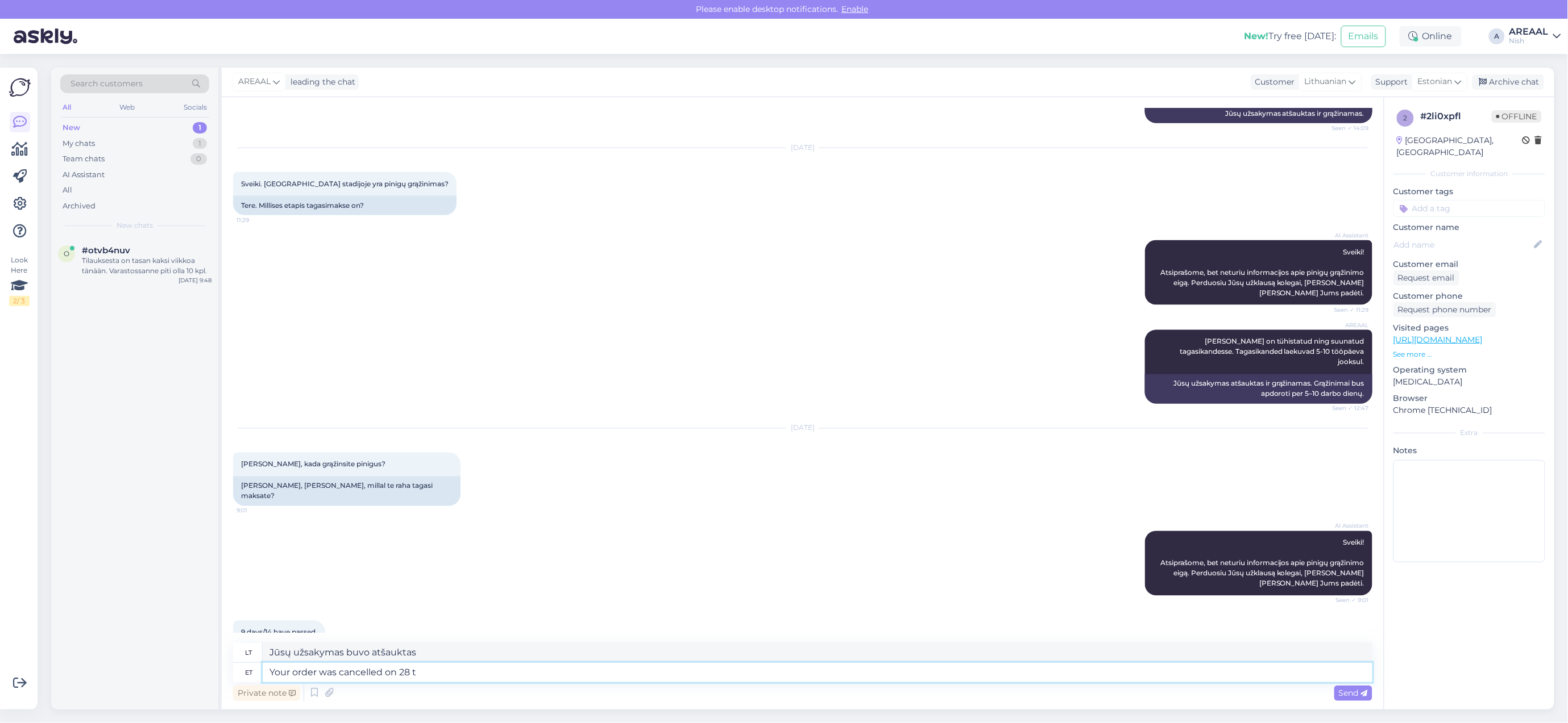
type textarea "Your order was cancelled on 28"
type textarea "Jūsų užsakymas buvo atšauktas 28 d."
type textarea "Your order was cancelled on 28th august"
type textarea "Jūsų užsakymas buvo atšauktas rugpjūčio 28 d."
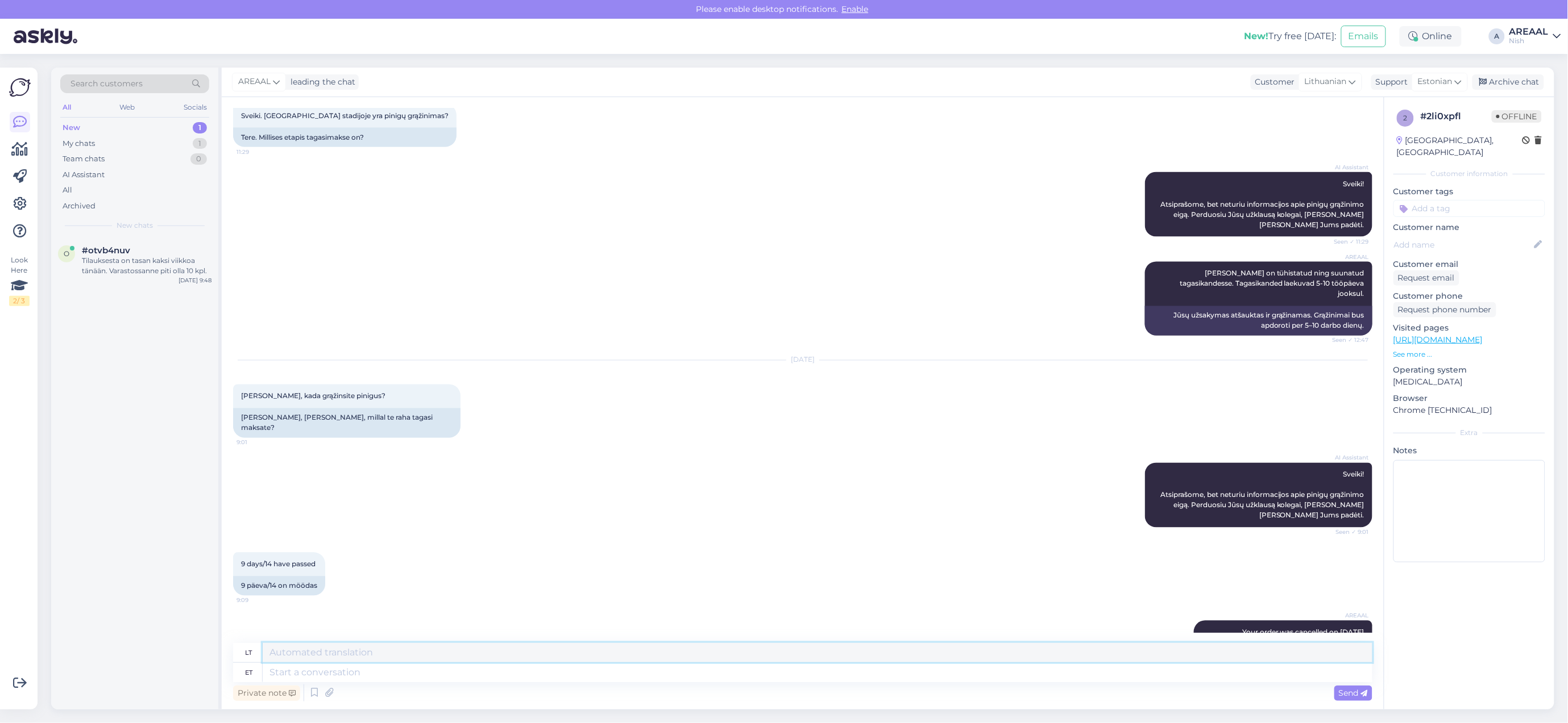
click at [819, 657] on textarea at bounding box center [817, 653] width 1109 height 19
click at [828, 674] on textarea at bounding box center [817, 673] width 1109 height 19
type textarea "14 da"
type textarea "14"
type textarea "14 days"
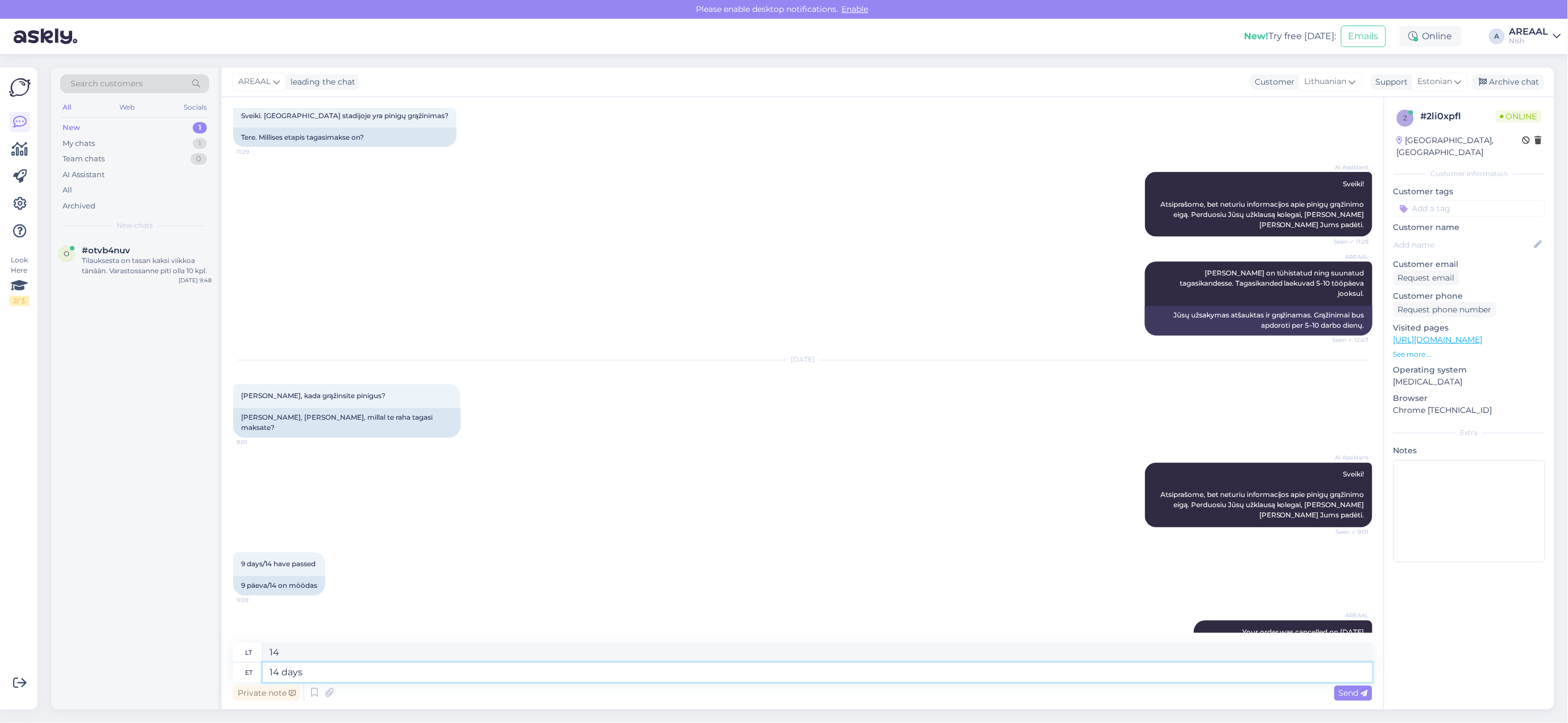
type textarea "14 dienų"
type textarea "14 days if on"
type textarea "14 dienų, jei įjungta"
click at [947, 676] on textarea at bounding box center [817, 673] width 1109 height 19
type textarea "14"
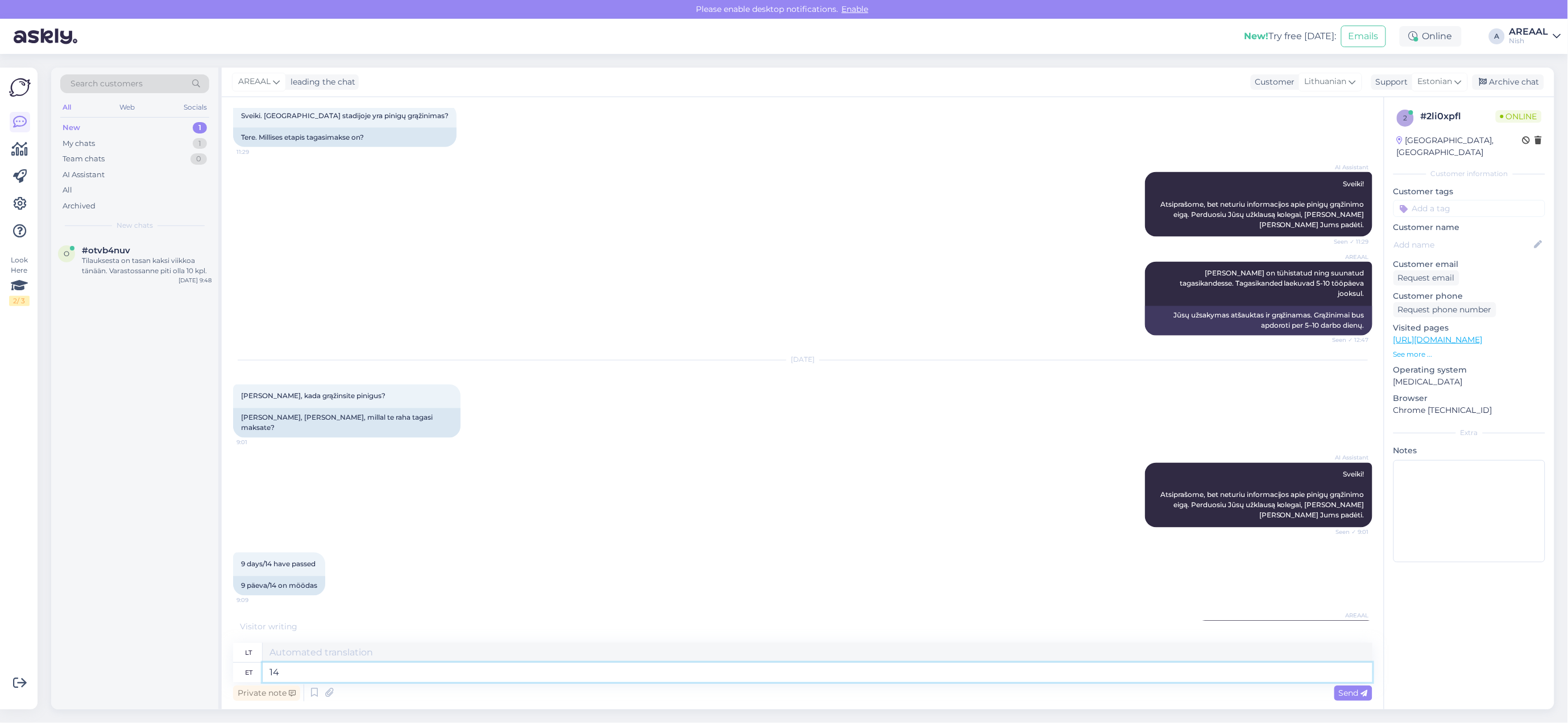
type textarea "14"
type textarea "14 days a"
type textarea "14 dienų"
type textarea "14 days after cac"
type textarea "14 dienų vėliau"
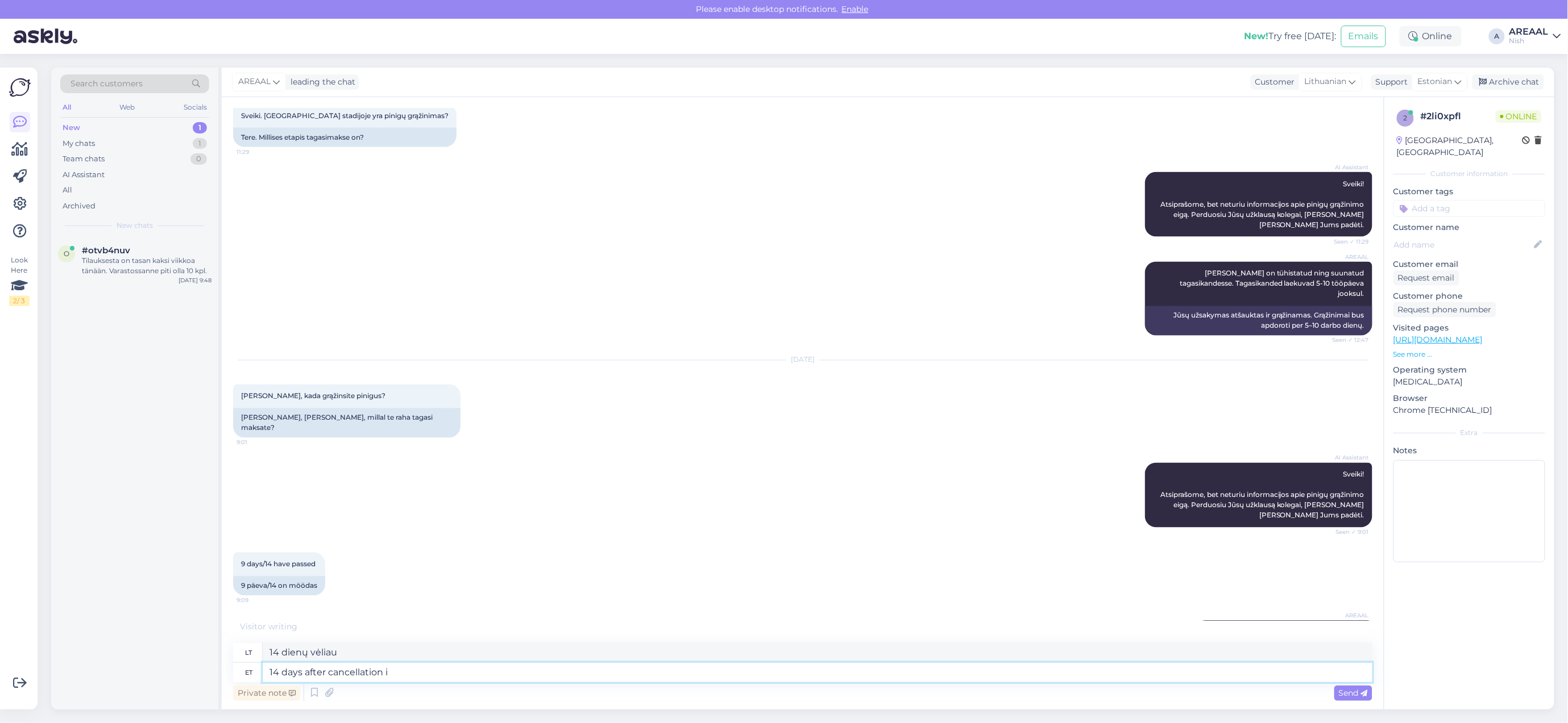
type textarea "14 days after cancellation i"
type textarea "14 dienų po atšaukimo"
type textarea "14 days after cancellation is 11 sept"
type textarea "14 dienų po atšaukimo yra 11"
type textarea "14 days after cancellation is 11 september"
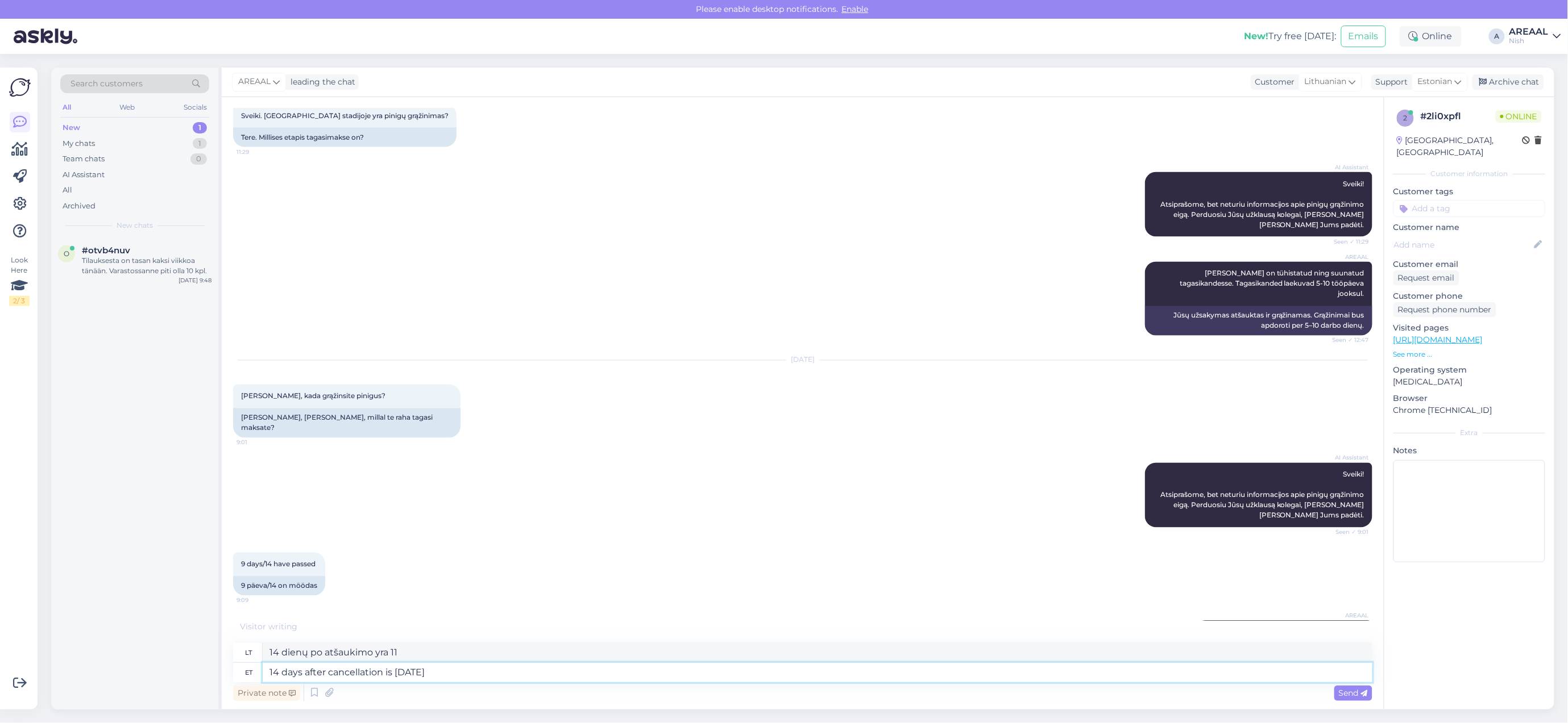
type textarea "14 dienų po atšaukimo, rugsėjo 11 d."
type textarea "14 days after cancellation is 11 september"
click at [911, 676] on textarea "14 days after cancellation is 11 september" at bounding box center [817, 673] width 1109 height 19
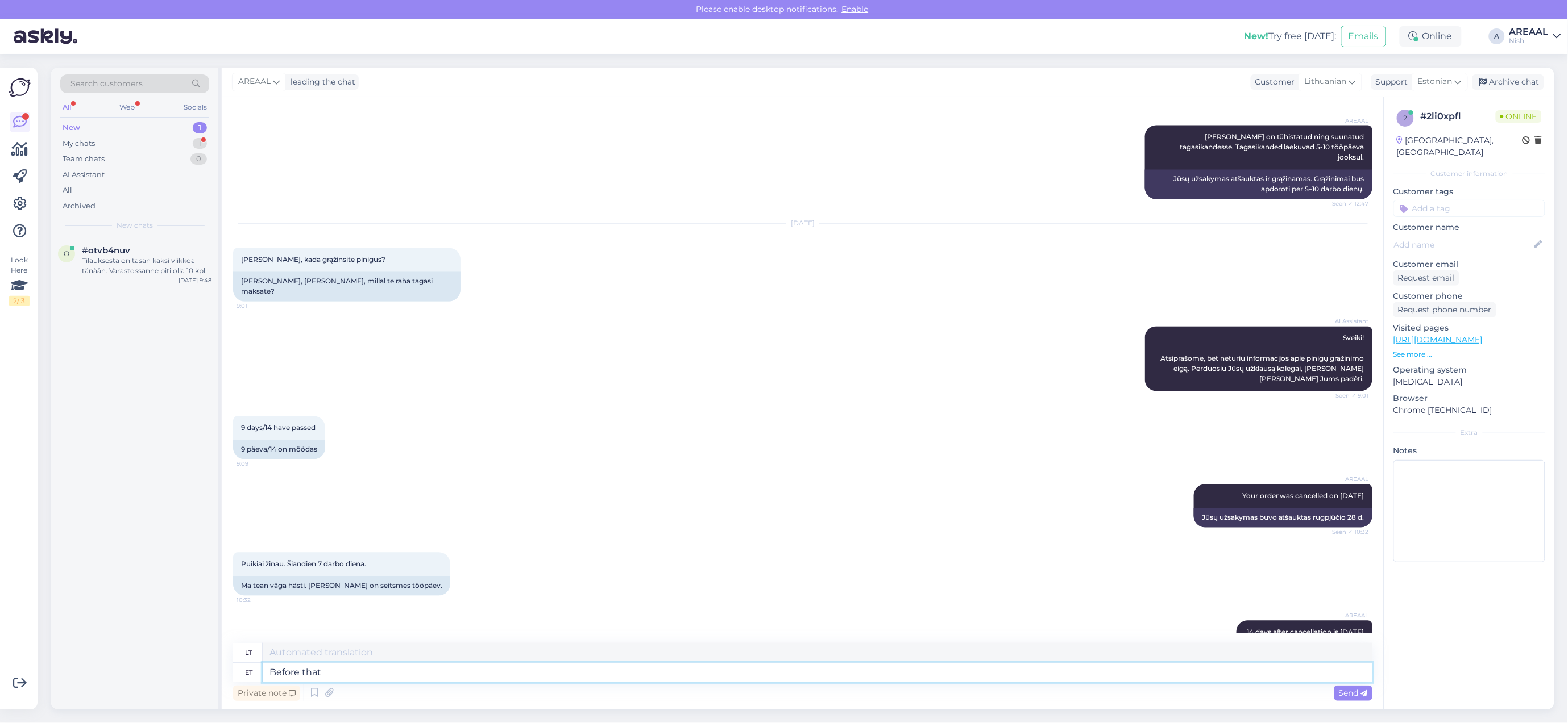
type textarea "Before that"
type textarea "Prieš"
type textarea "Before that th"
type textarea "Prieš tai"
type textarea "Before that the"
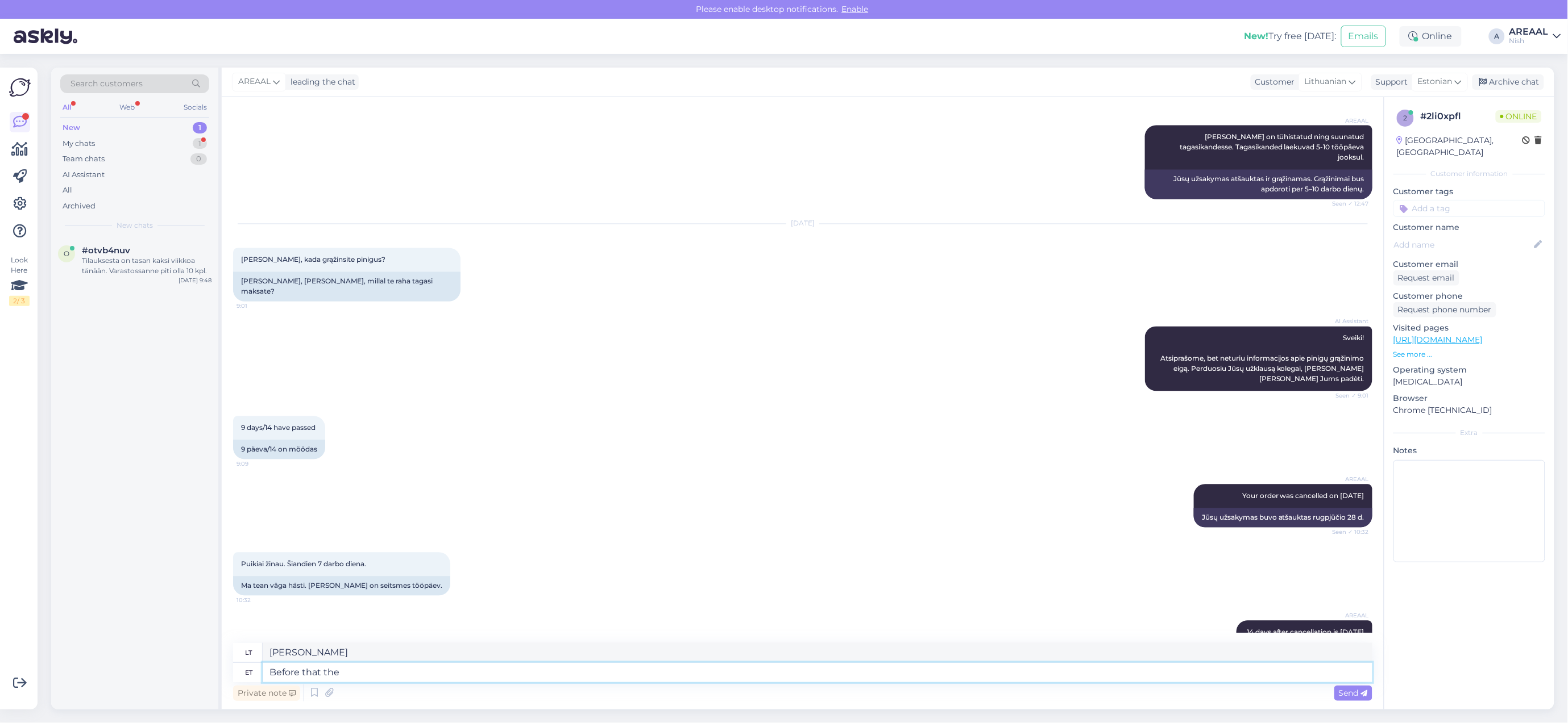
type textarea "Prieš tai,"
type textarea "Before that the order w"
type textarea "Prieš tai užsakymas"
type textarea "Before that the order will be"
type textarea "Prieš tai užsakymas bus"
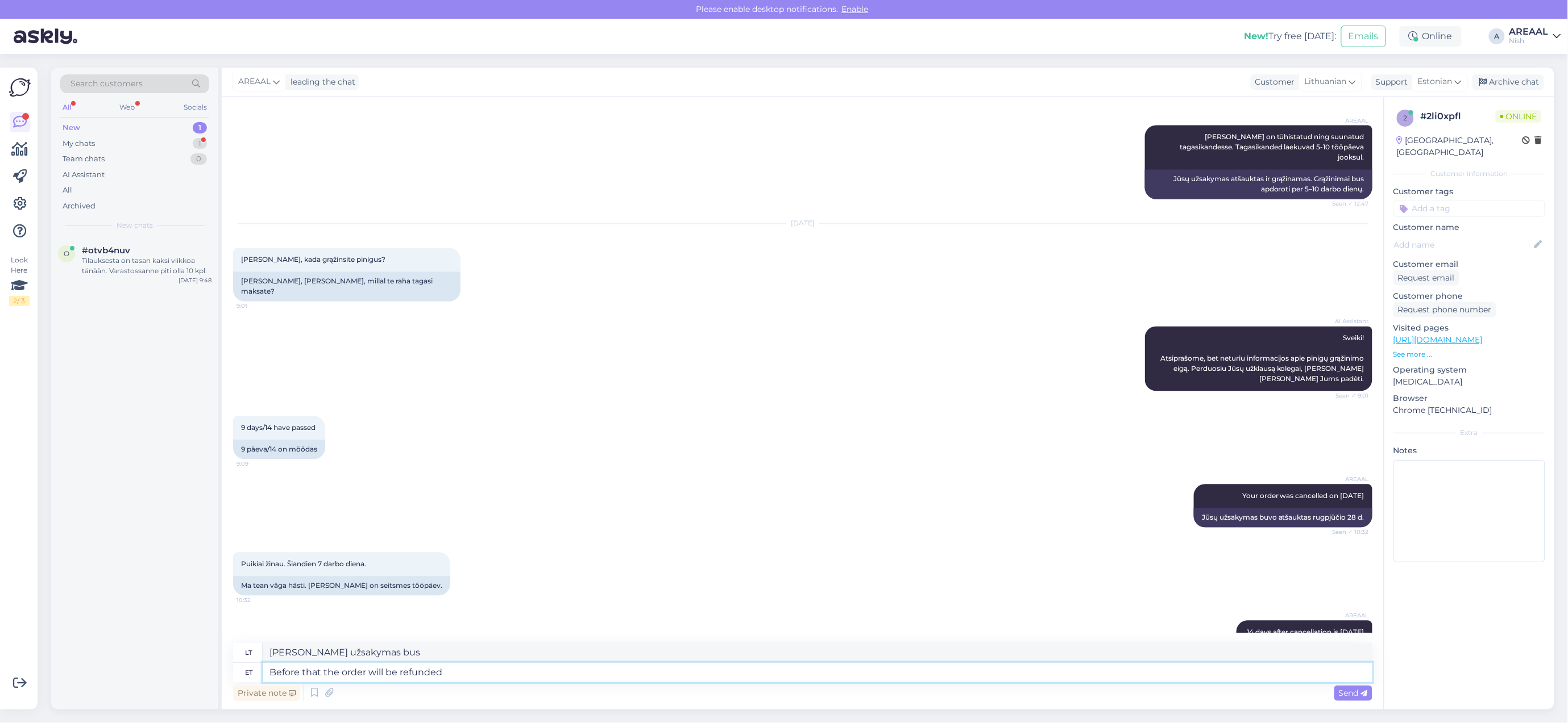
type textarea "Before that the order will be refunded a"
type textarea "Prieš tai užsakymas bus grąžintas"
type textarea "Before that the order will be refunded according to the"
type textarea "Prieš tai užsakymas bus grąžintas atitinkamai"
type textarea "Before that the order will be refunded according to the law"
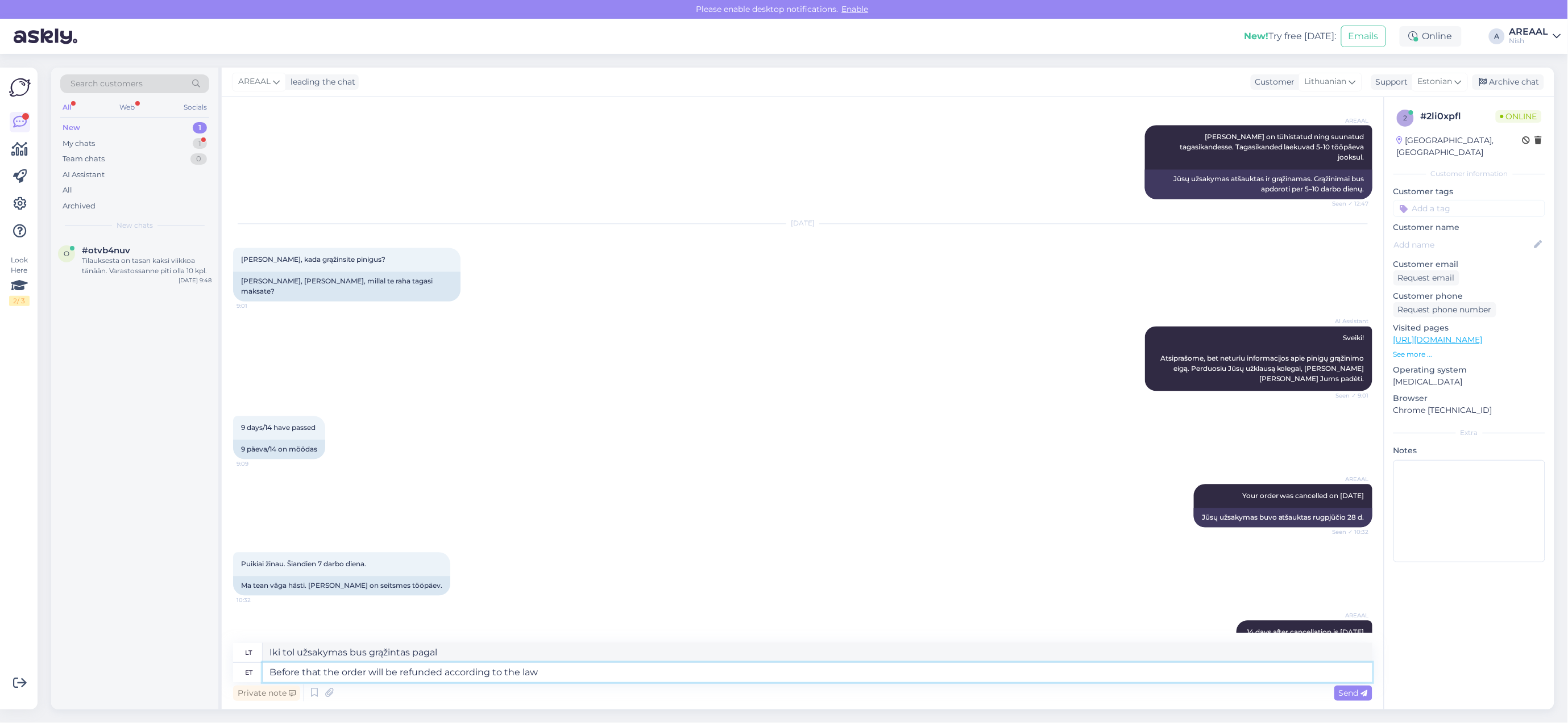
type textarea "Iki tol užsakymas bus grąžintas pagal įstatymus."
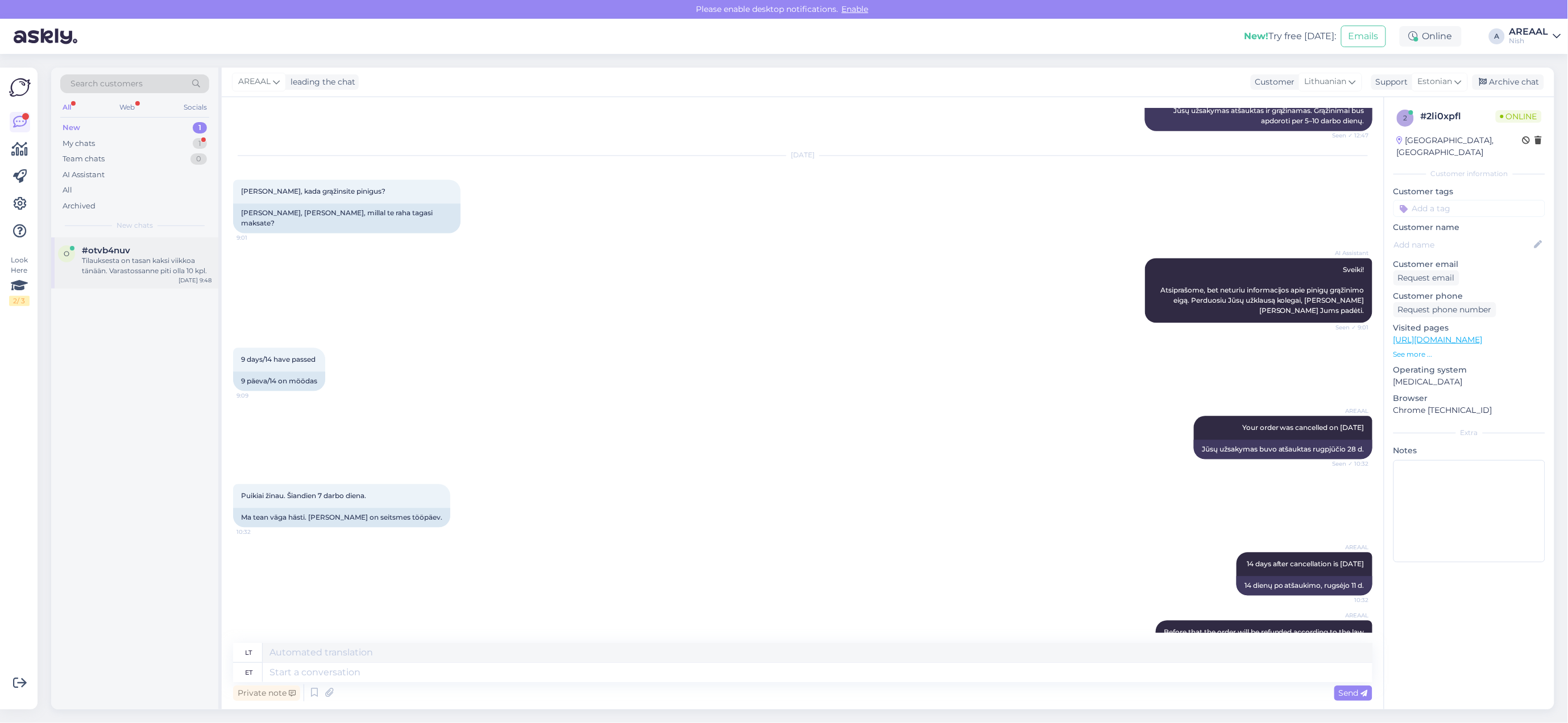
click at [174, 254] on div "#otvb4nuv" at bounding box center [146, 250] width 129 height 10
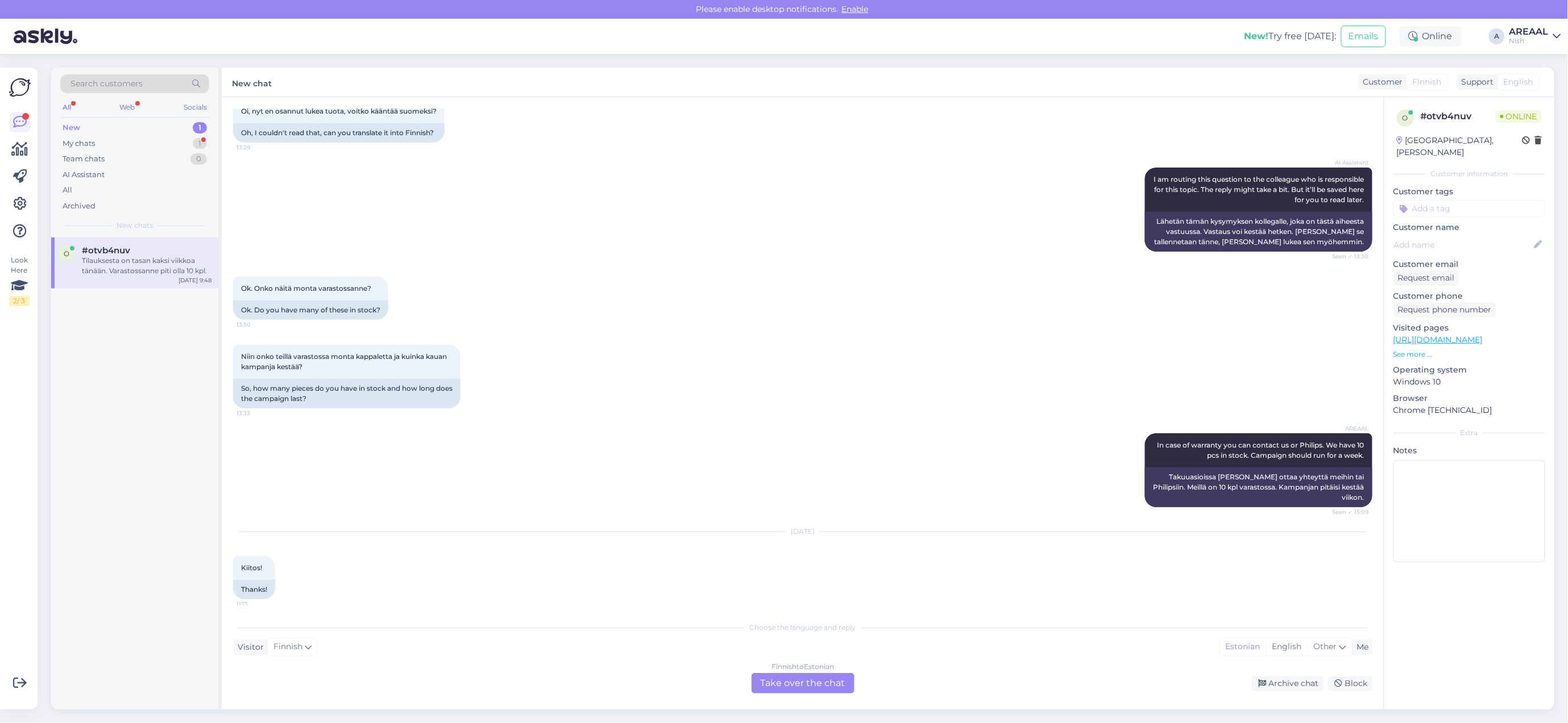
scroll to position [1534, 0]
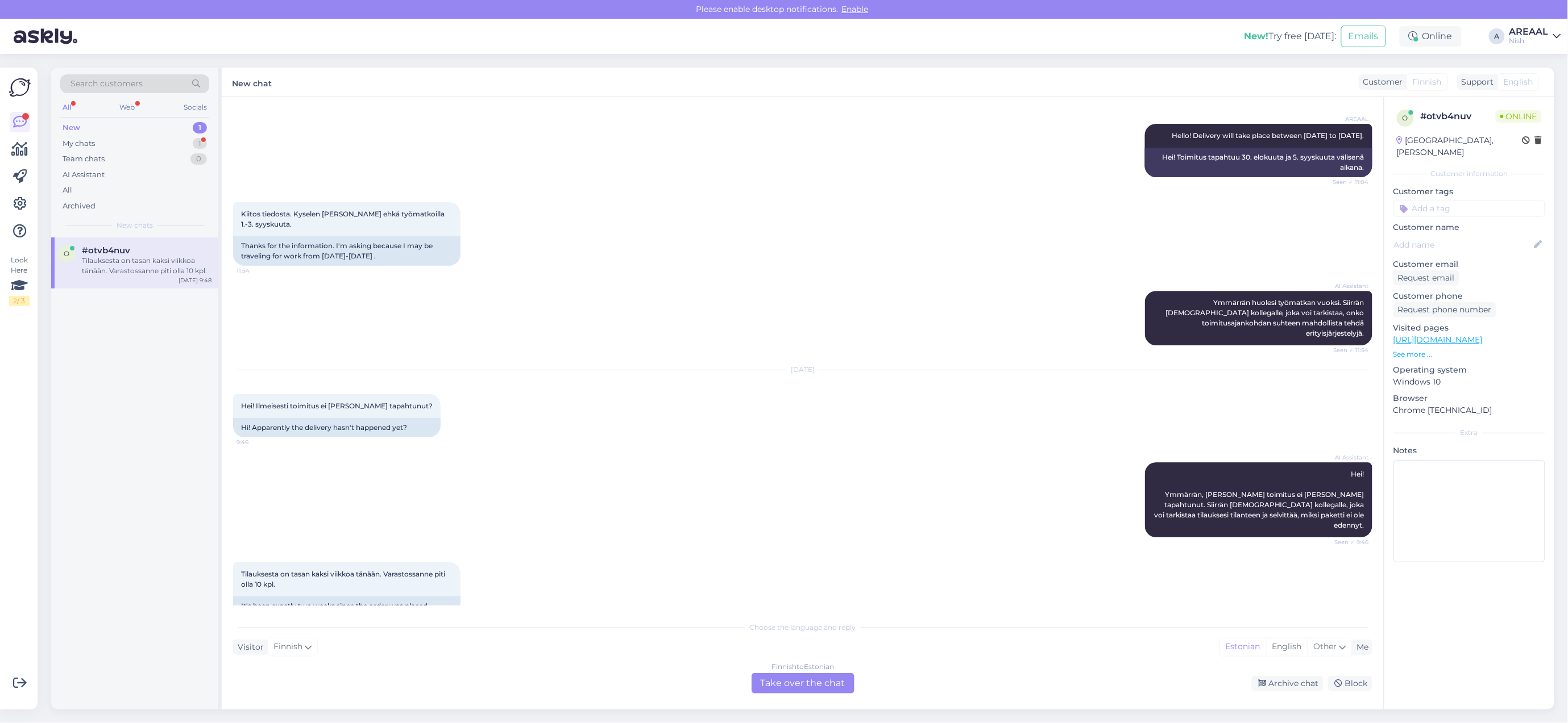
click at [499, 550] on div "Tilauksesta on tasan kaksi viikkoa tänään. Varastossanne piti olla 10 kpl. 9:48…" at bounding box center [802, 594] width 1139 height 88
click at [728, 505] on div "AI Assistant Hei! Ymmärrän, että toimitus ei ole vielä tapahtunut. Siirrän asia…" at bounding box center [802, 500] width 1139 height 100
click at [647, 290] on div "AI Assistant Ymmärrän huolesi työmatkan vuoksi. Siirrän asian kollegalle, joka …" at bounding box center [802, 318] width 1139 height 80
click at [195, 140] on div "1" at bounding box center [199, 144] width 14 height 12
click at [151, 270] on div "Before that the order will be refunded according to the law" at bounding box center [146, 266] width 129 height 20
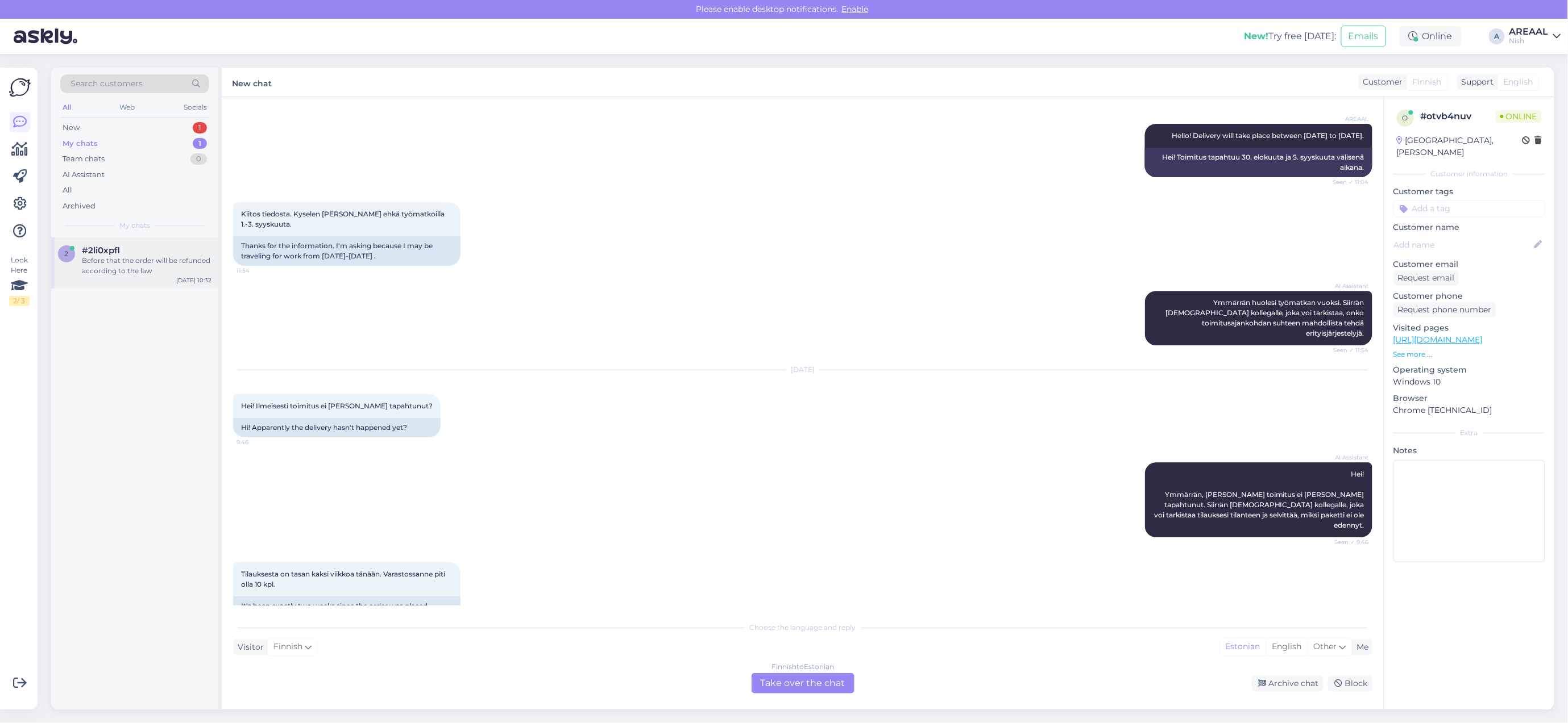
scroll to position [3180, 0]
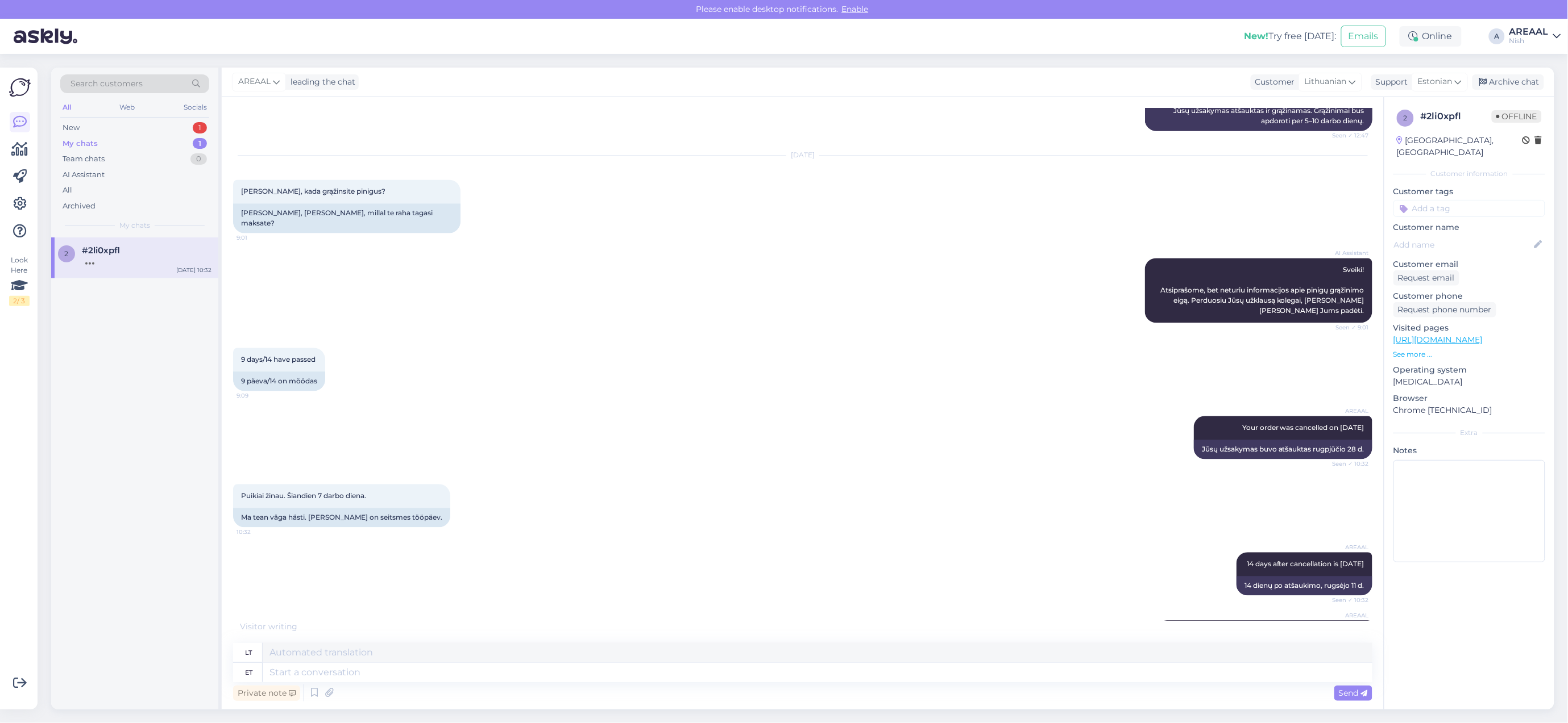
click at [518, 356] on div "9 days/14 have passed 9:09 9 päeva/14 on möödas" at bounding box center [802, 370] width 1139 height 68
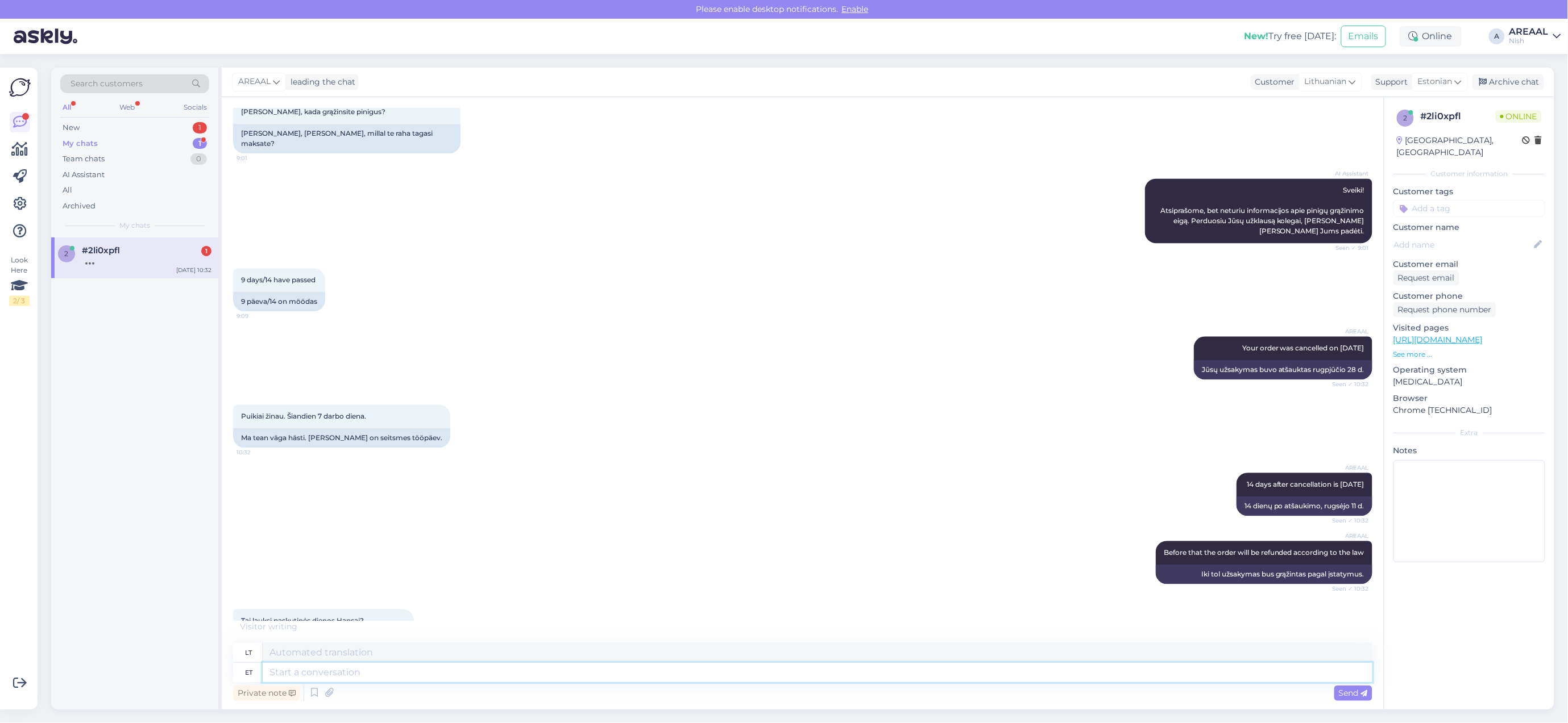
click at [430, 671] on textarea at bounding box center [817, 673] width 1109 height 19
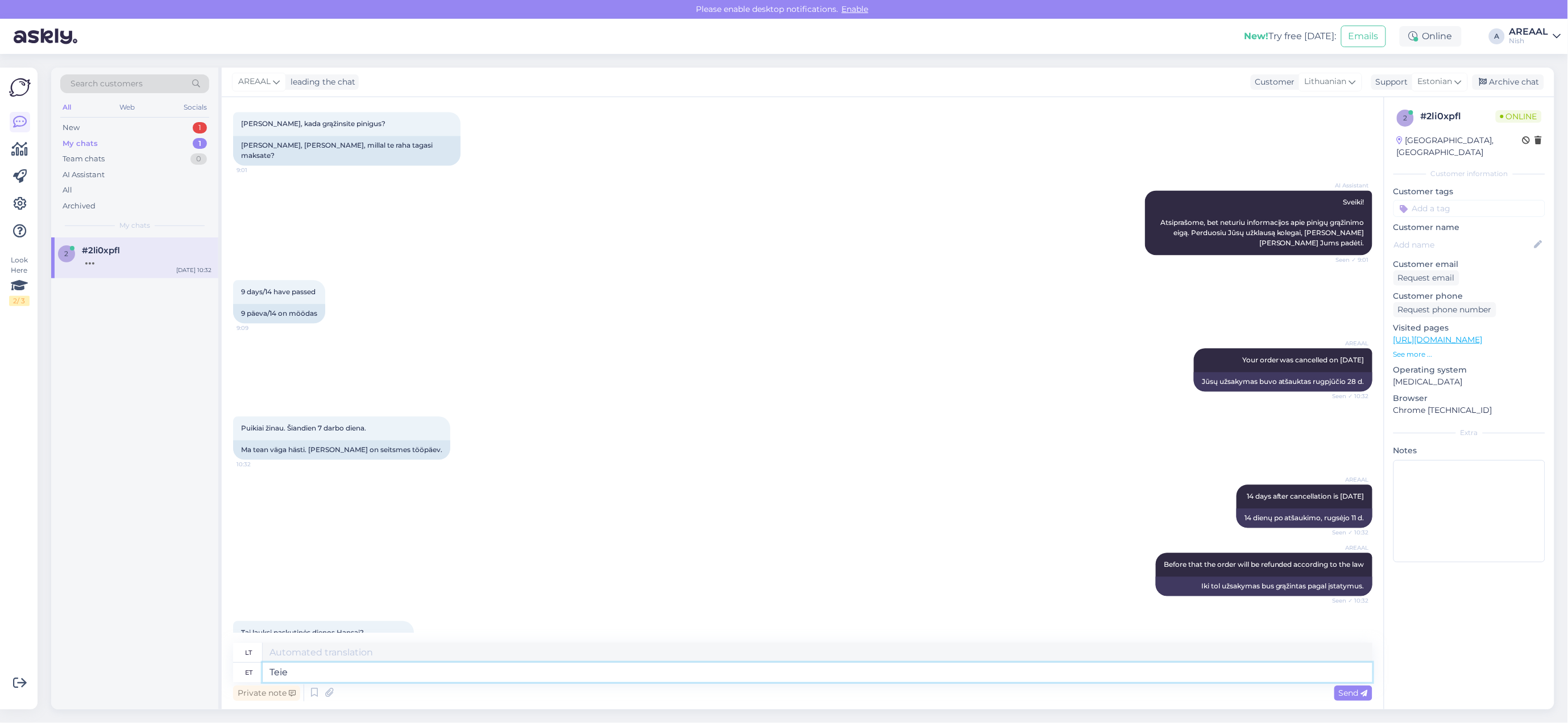
type textarea "Teie"
type textarea "Jūsų"
type textarea "Teie tellimuse t"
type textarea "Jūsų užsakymas"
type textarea "Teie tellimuse tagasikanne laek"
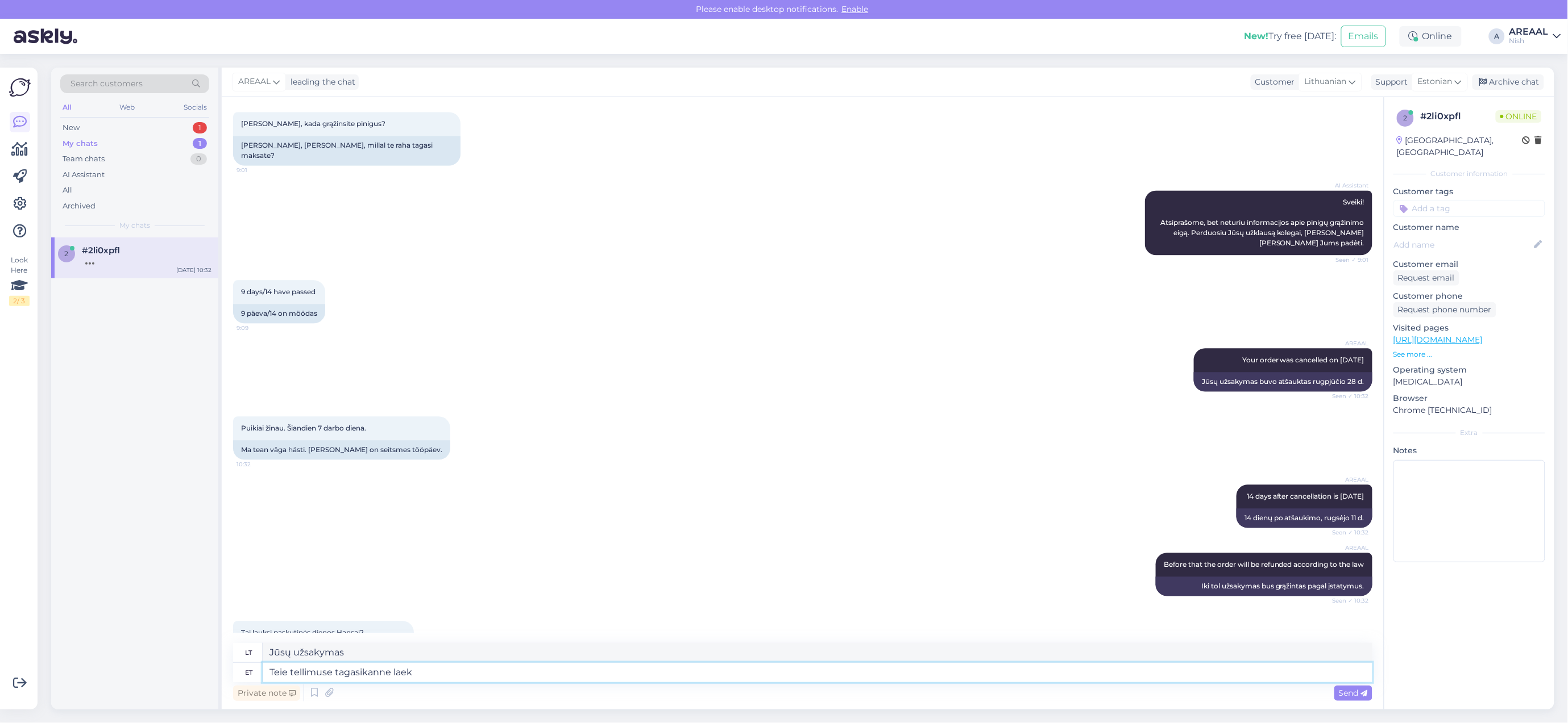
type textarea "Užsakymo grąžinimas"
type textarea "Teie tellimuse tagasikanne laeku h"
type textarea "Jūsų užsakymas bus grąžintas gavus."
type textarea "Teie tellimuse tagasikanne laekub hilj"
type textarea "Jūsų užsakymo grąžinimas gautas."
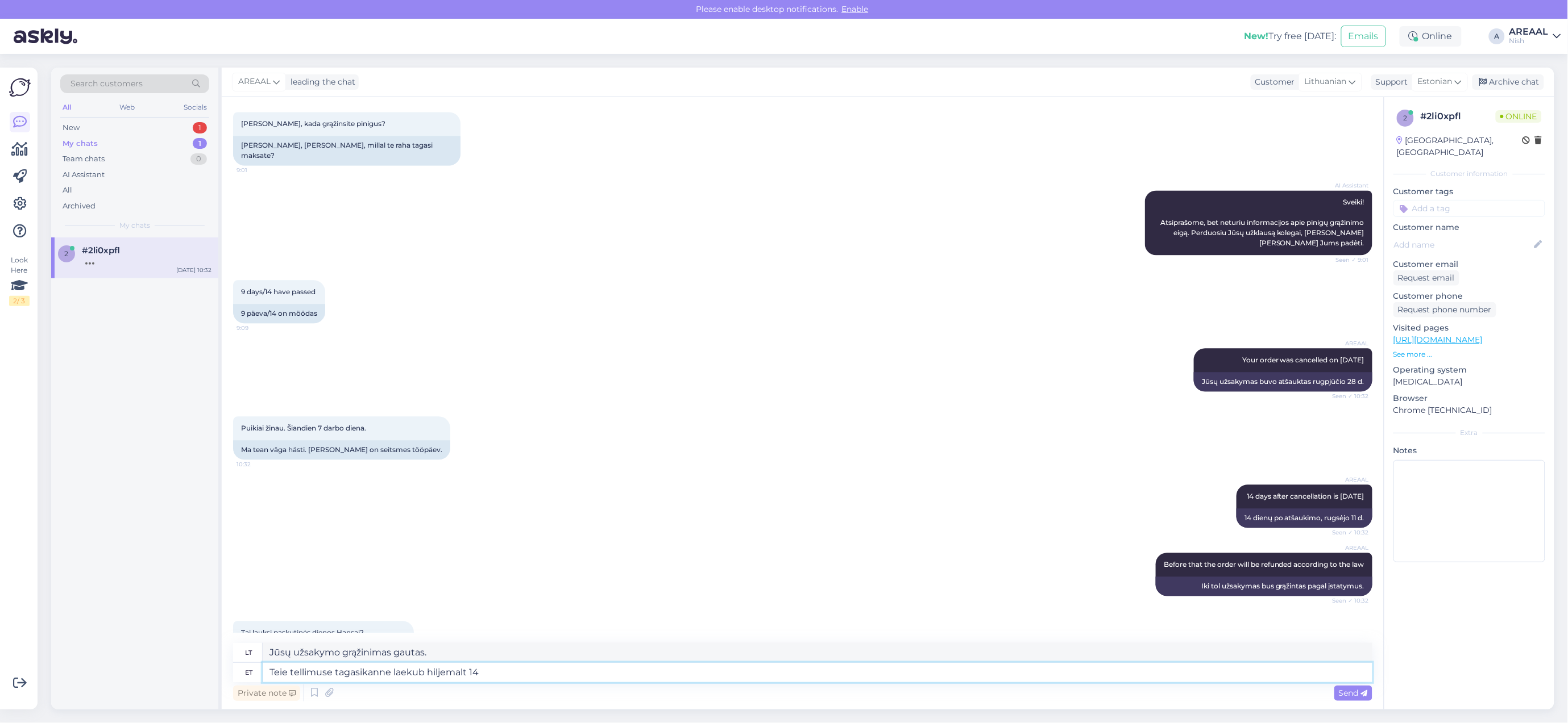
type textarea "Teie tellimuse tagasikanne laekub hiljemalt 14"
type textarea "Jūsų užsakymas bus grąžintas ne vėliau kaip"
type textarea "Teie tellimuse tagasikanne laekub hiljemalt 14 päeva"
type textarea "Jūsų užsakymas bus grąžintas per 14 dienų."
type textarea "Teie tellimuse tagasikanne laekub hiljemalt 14 päeva jooksul alate stüh"
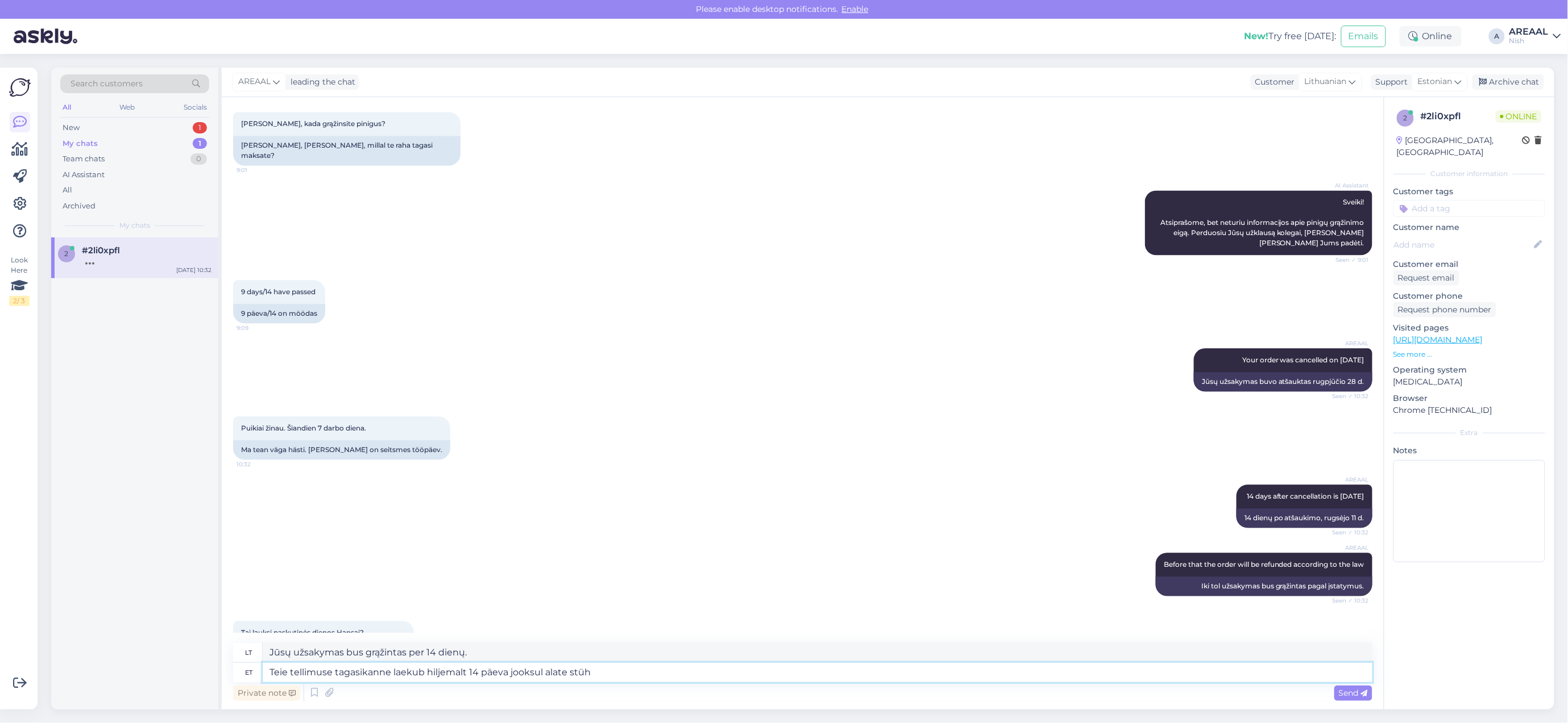
type textarea "Jūsų užsakymas bus grąžintas per 14 dienų nuo gavimo."
type textarea "Teie tellimuse tagasikanne laekub hiljemalt 14 päeva jooksul alates tühis"
type textarea "Jūsų užsakymas bus grąžintas per 14 dienų nuo gavimo datos."
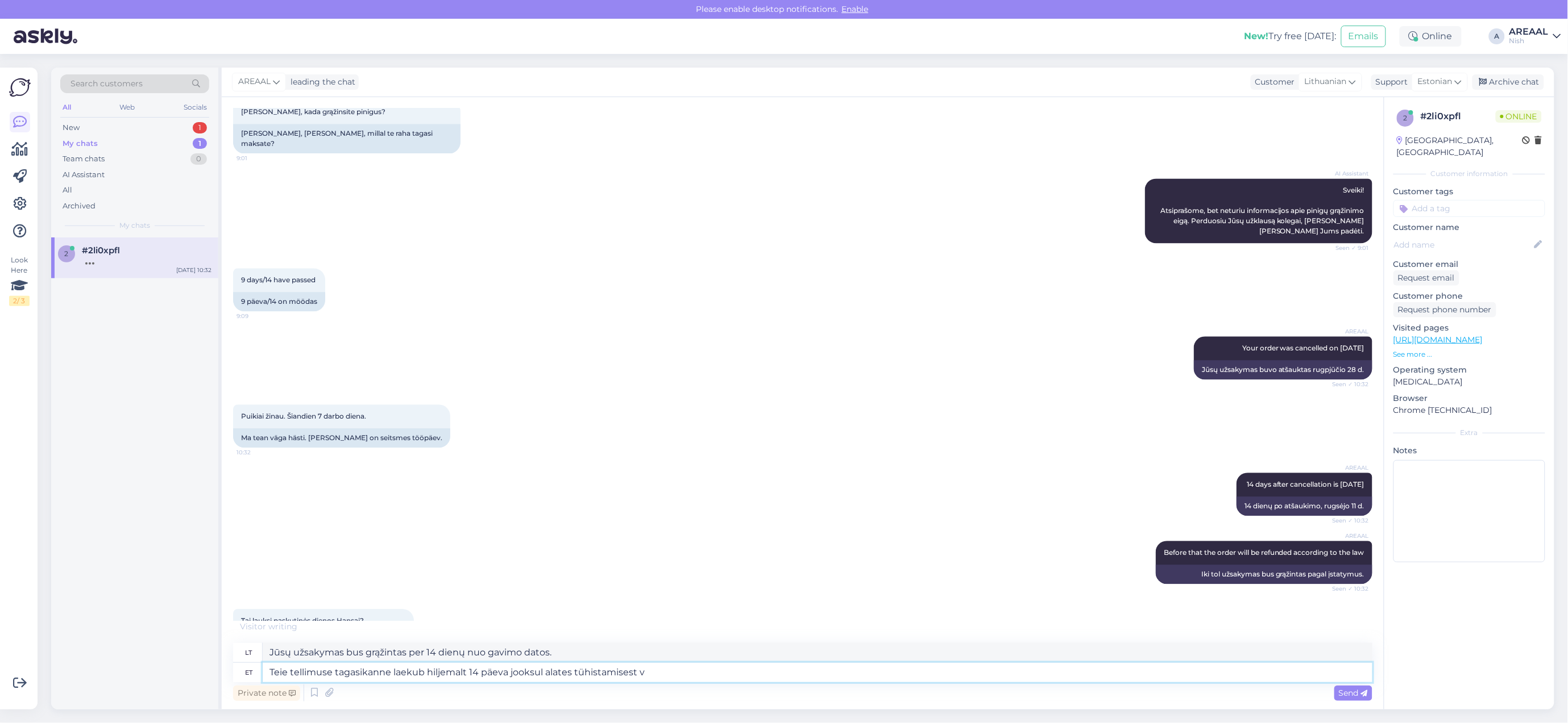
type textarea "Teie tellimuse tagasikanne laekub hiljemalt 14 päeva jooksul alates tühistamise…"
type textarea "Jūsų užsakymas bus grąžintas per 14 dienų nuo atšaukimo."
type textarea "Teie tellimuse tagasikanne laekub hiljemalt 14 päeva jooksul alates tühistamise…"
type textarea "Jūsų užsakymas bus grąžintas per 14 dienų nuo atšaukimo, tokia tvarka:"
type textarea "Teie tellimuse tagasikanne laekub hiljemalt 14 päeva jooksul alates tühistamise…"
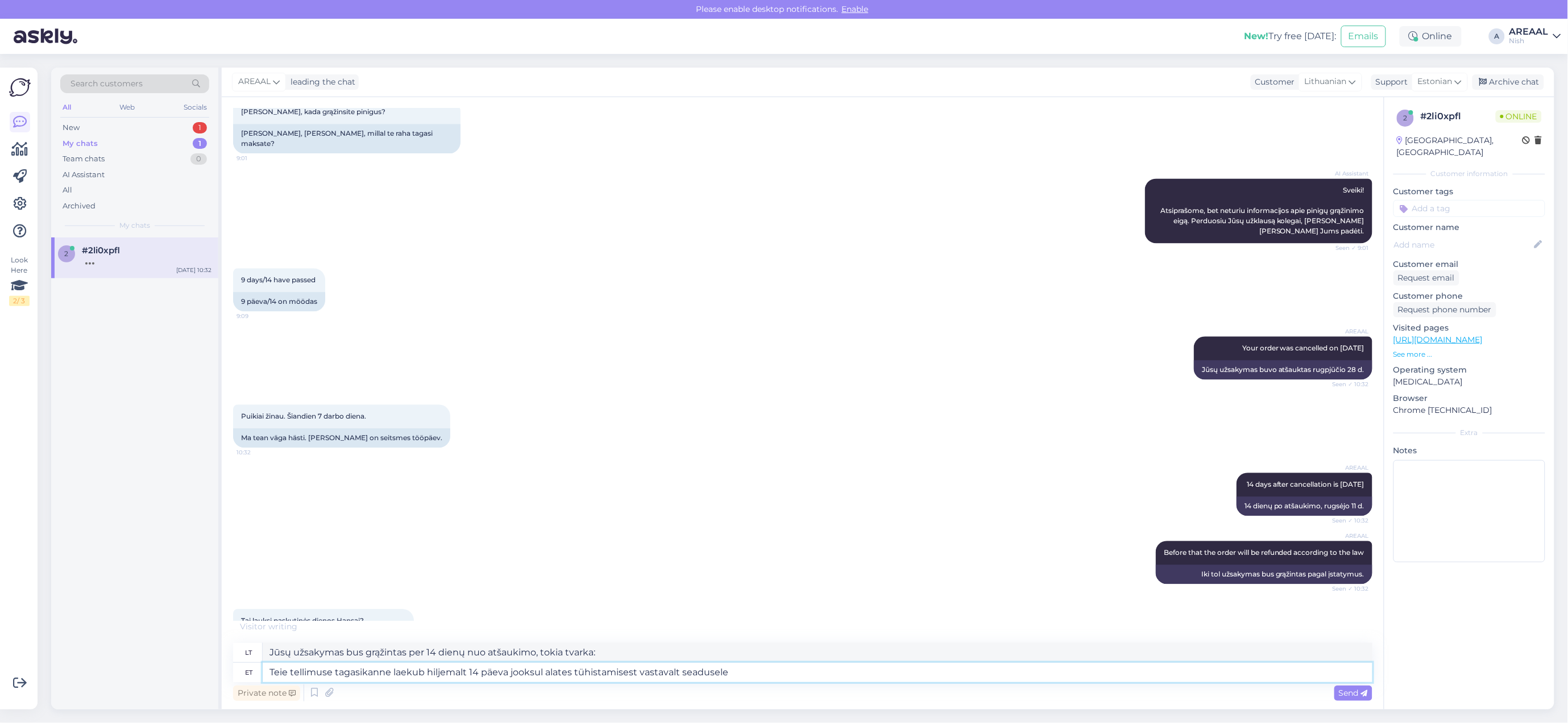
type textarea "Jūsų užsakymas bus grąžintas per 14 dienų nuo atšaukimo, kaip reikalauja įstaty…"
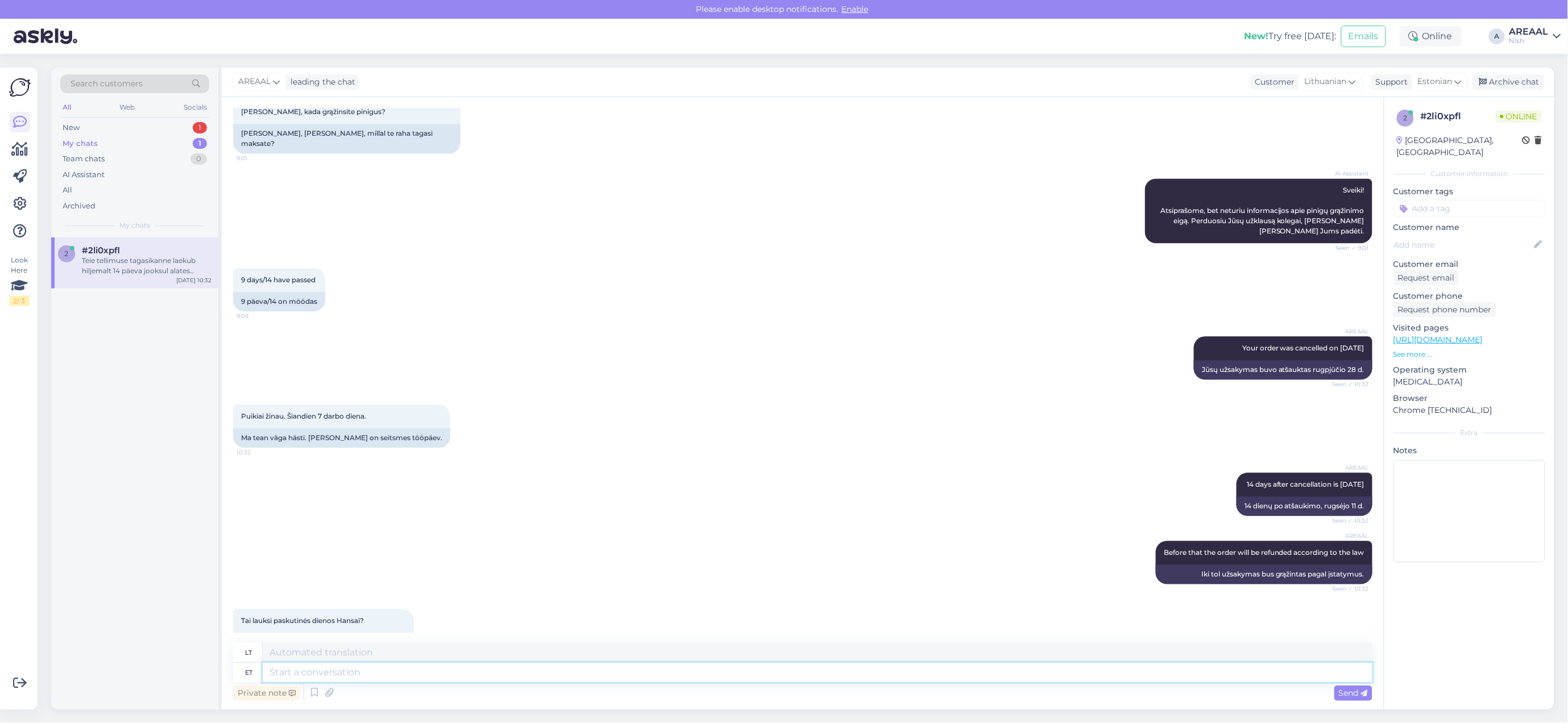
scroll to position [3336, 0]
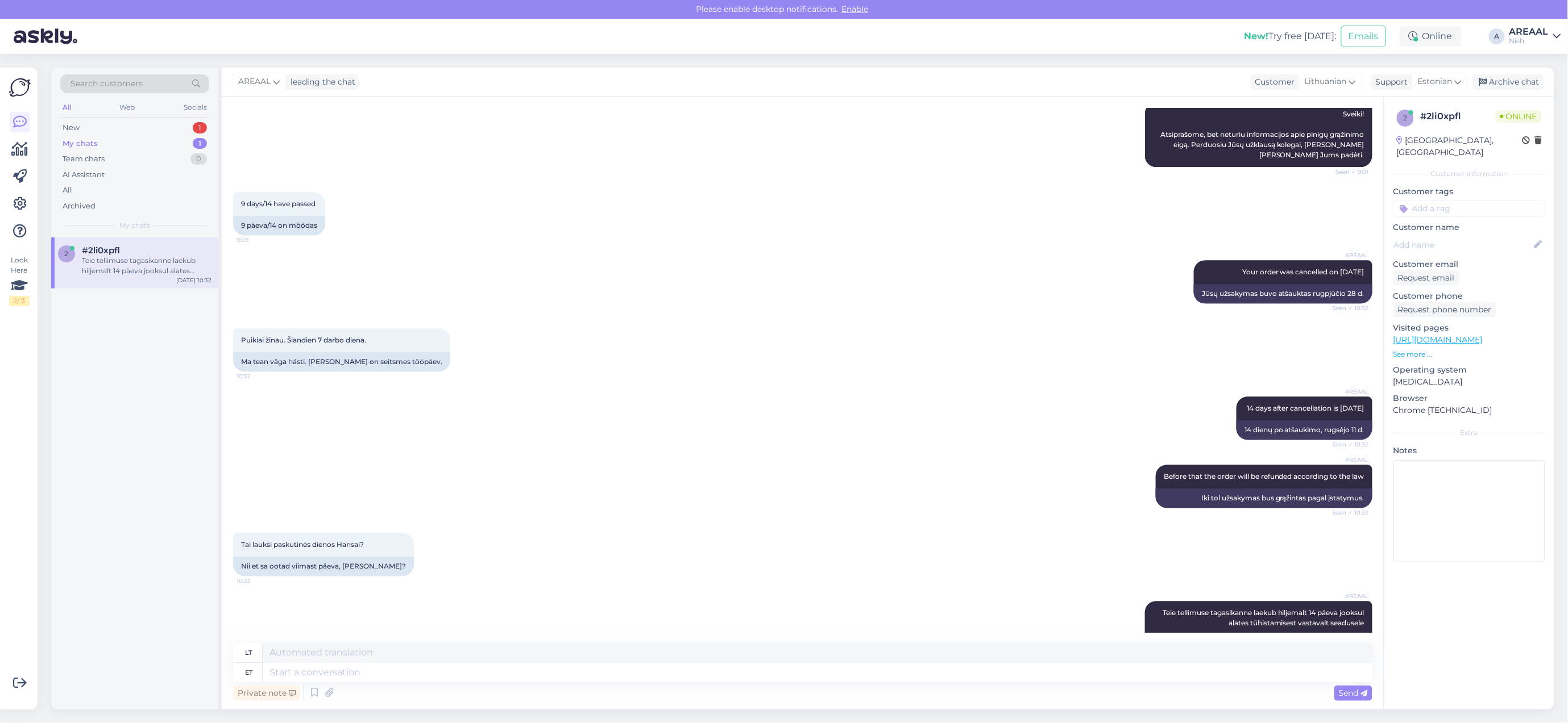
click at [165, 138] on div "My chats 1" at bounding box center [135, 144] width 149 height 16
click at [165, 129] on div "New 1" at bounding box center [135, 127] width 149 height 16
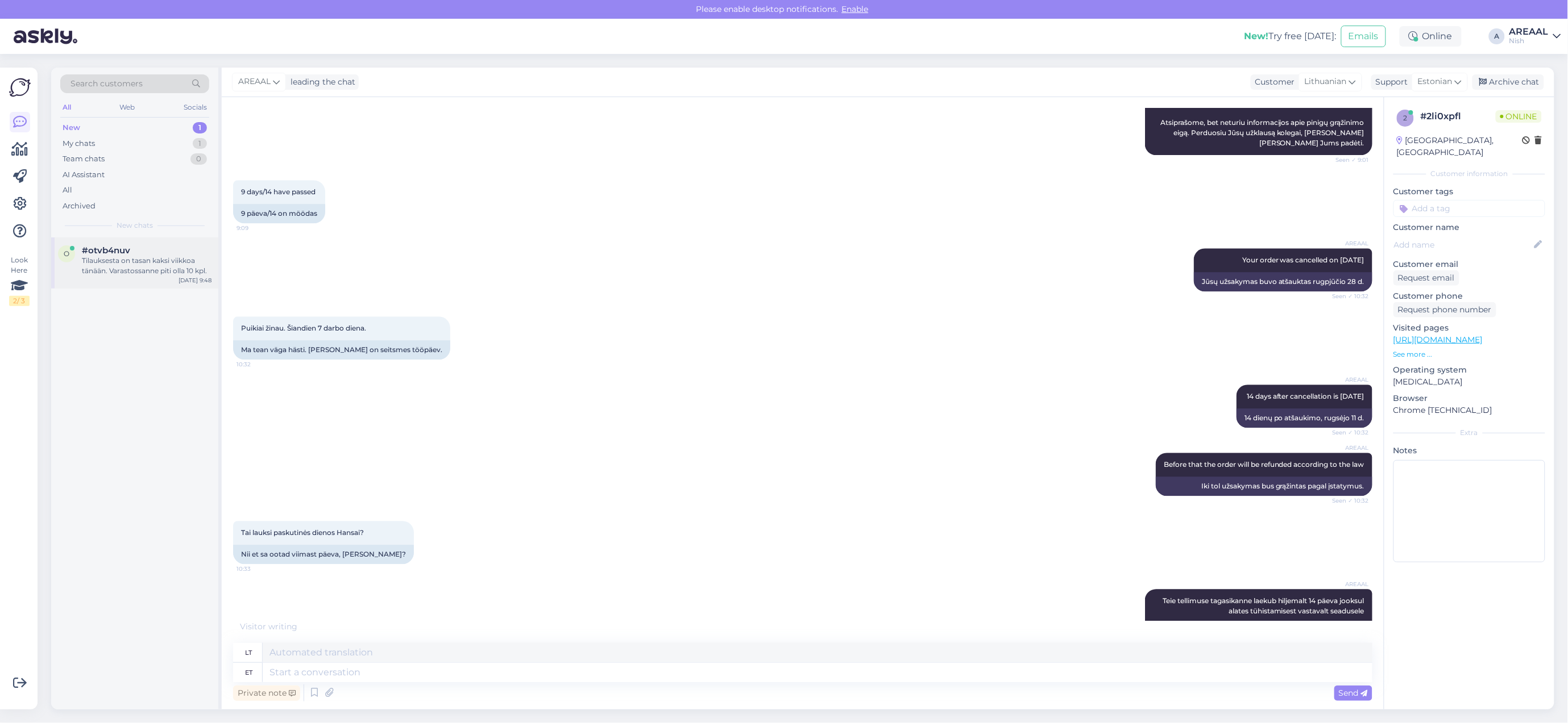
click at [167, 270] on div "Tilauksesta on tasan kaksi viikkoa tänään. Varastossanne piti olla 10 kpl." at bounding box center [146, 266] width 129 height 20
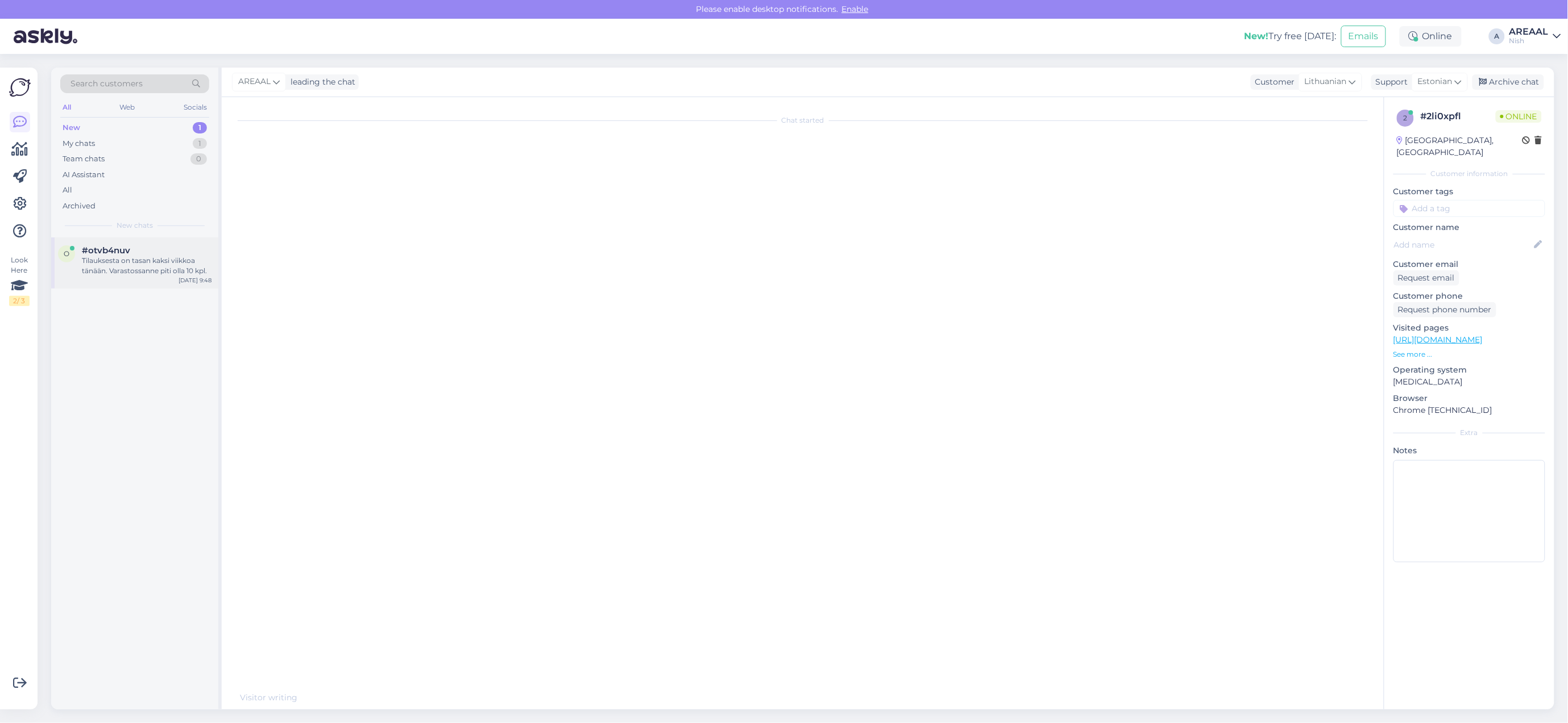
scroll to position [1547, 0]
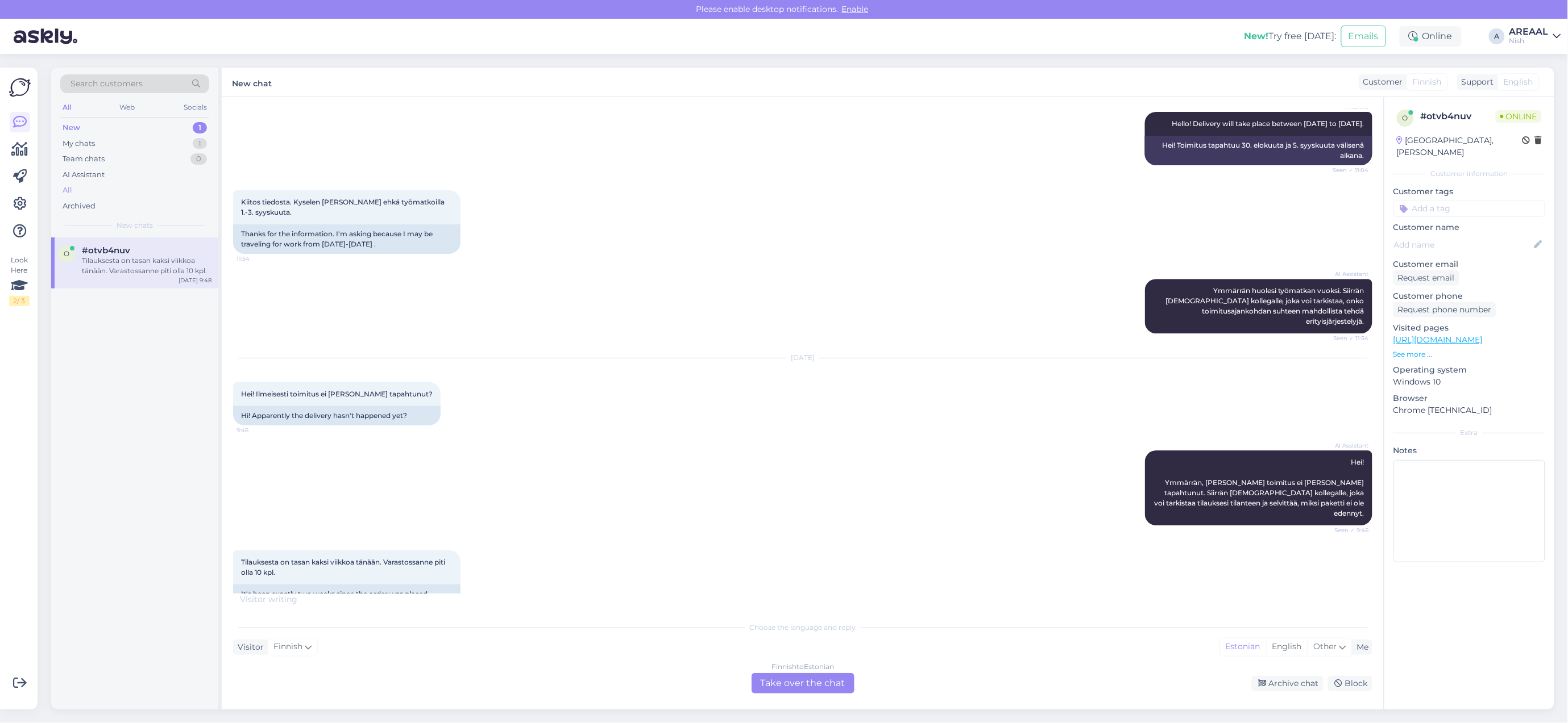
click at [143, 188] on div "All" at bounding box center [135, 190] width 149 height 16
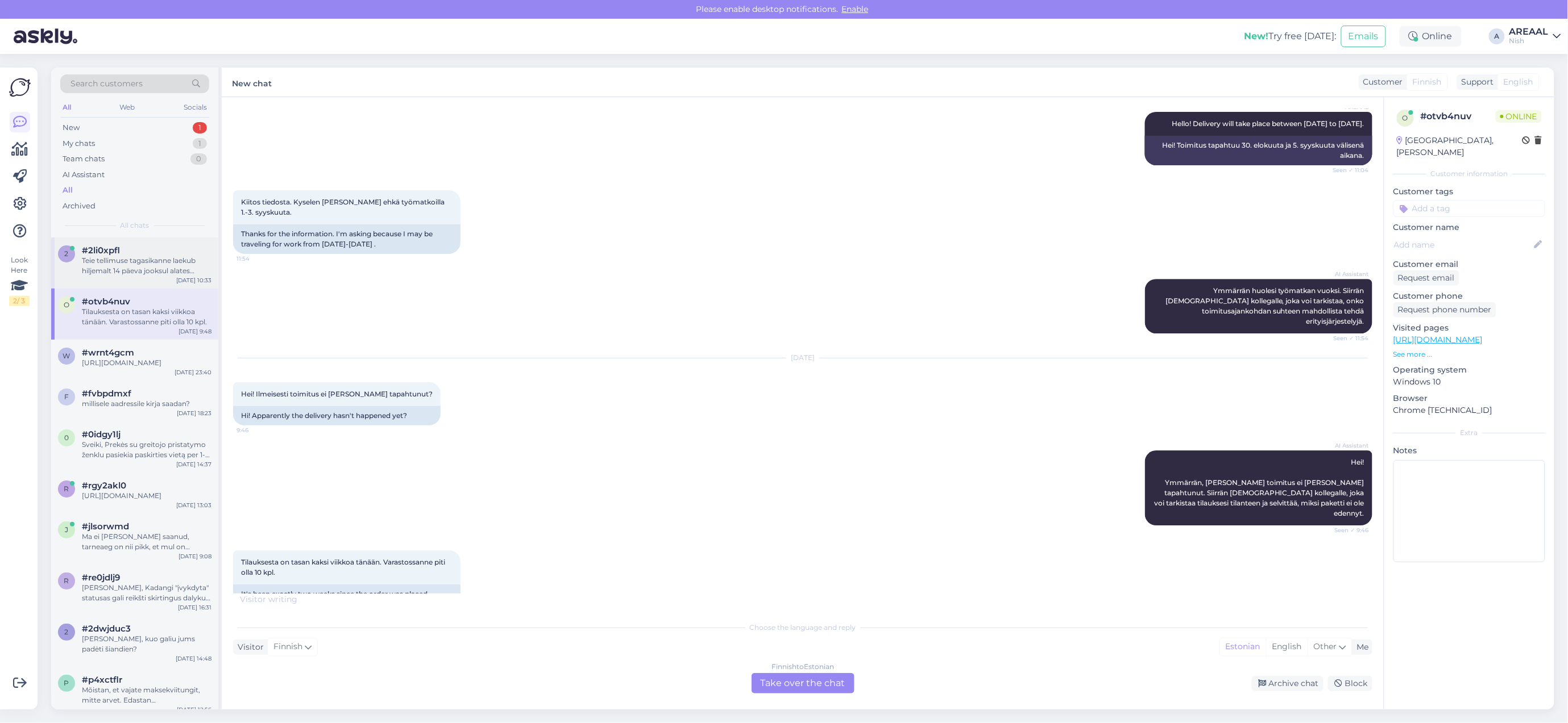
click at [165, 277] on div "2 #2li0xpfl Teie tellimuse tagasikanne laekub hiljemalt 14 päeva jooksul alates…" at bounding box center [135, 263] width 167 height 51
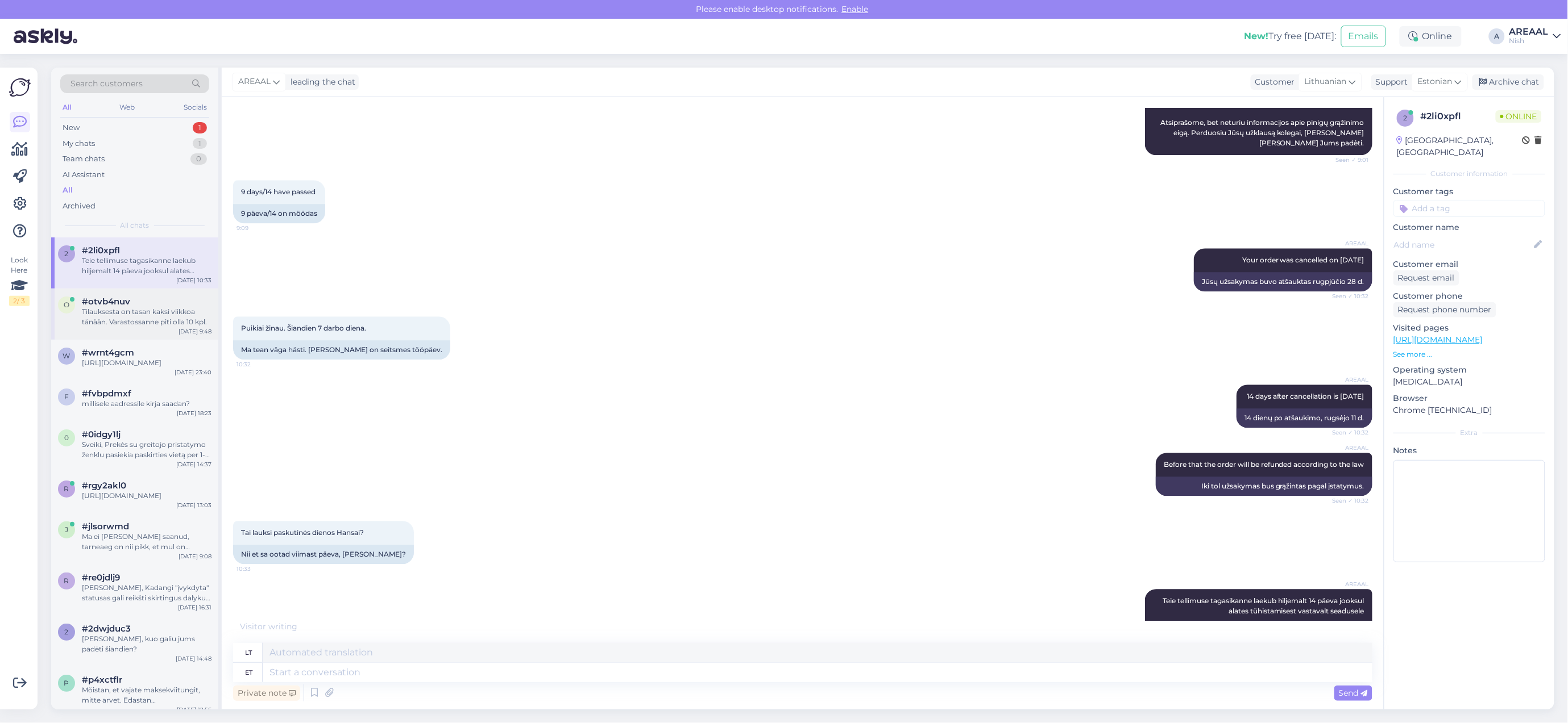
click at [162, 307] on div "Tilauksesta on tasan kaksi viikkoa tänään. Varastossanne piti olla 10 kpl." at bounding box center [146, 317] width 129 height 20
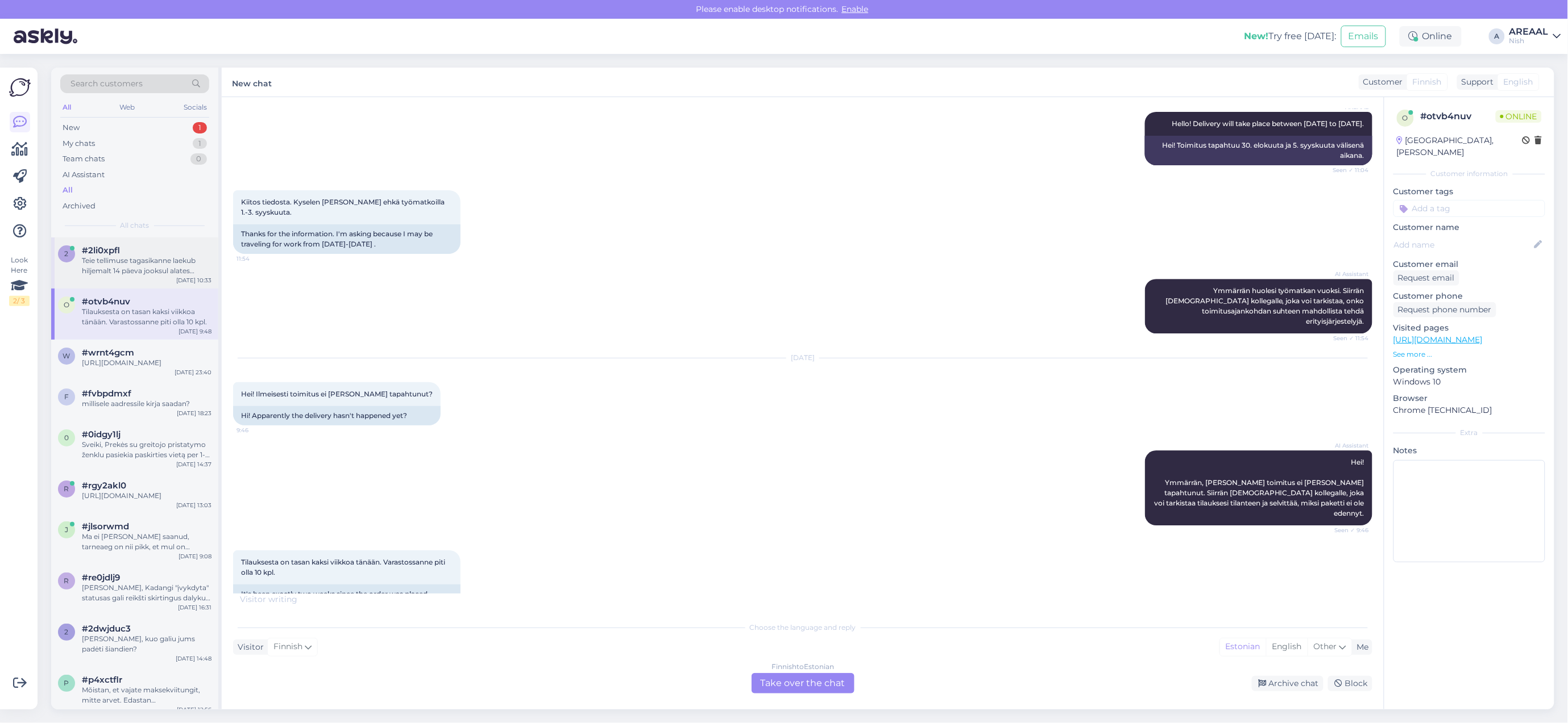
click at [161, 265] on div "Teie tellimuse tagasikanne laekub hiljemalt 14 päeva jooksul alates tühistamise…" at bounding box center [146, 266] width 129 height 20
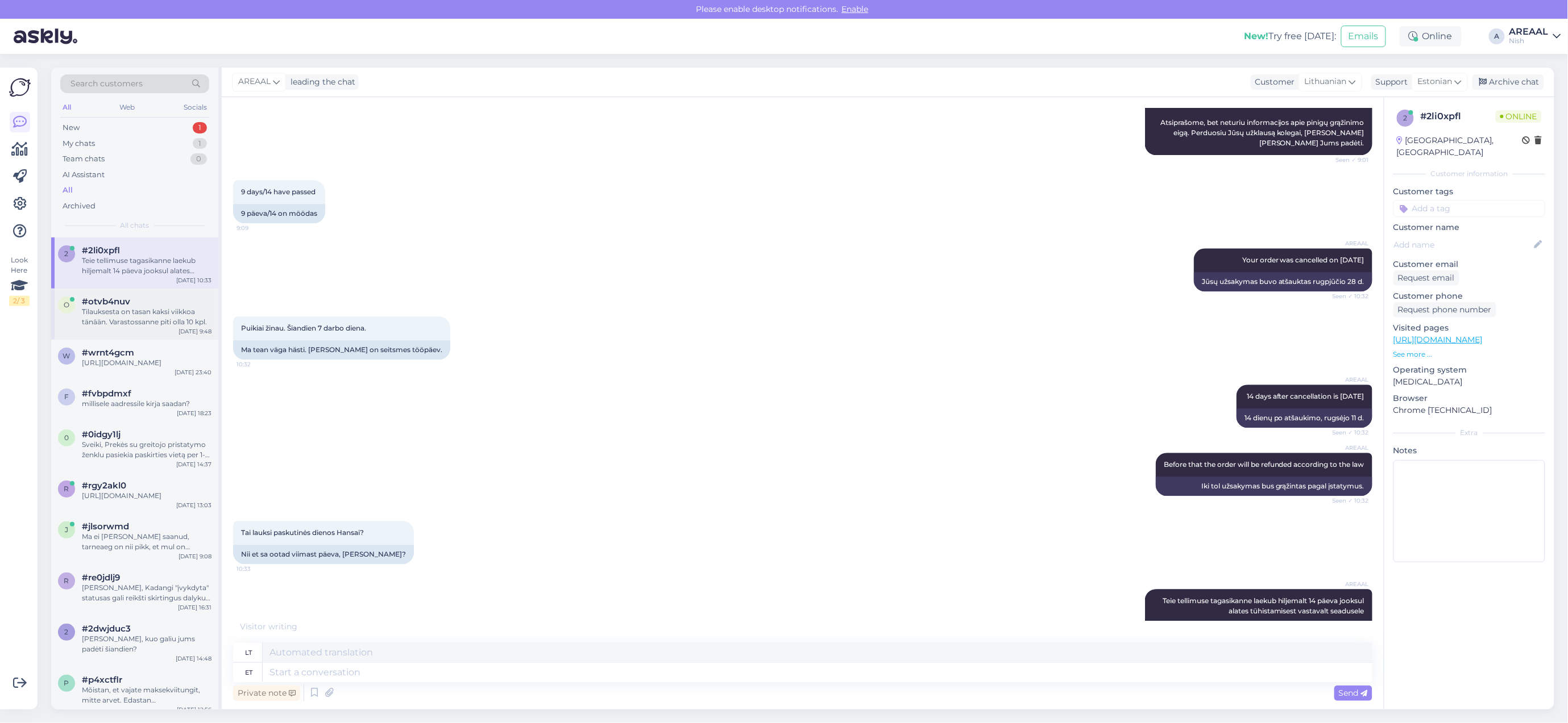
click at [162, 314] on div "Tilauksesta on tasan kaksi viikkoa tänään. Varastossanne piti olla 10 kpl." at bounding box center [146, 317] width 129 height 20
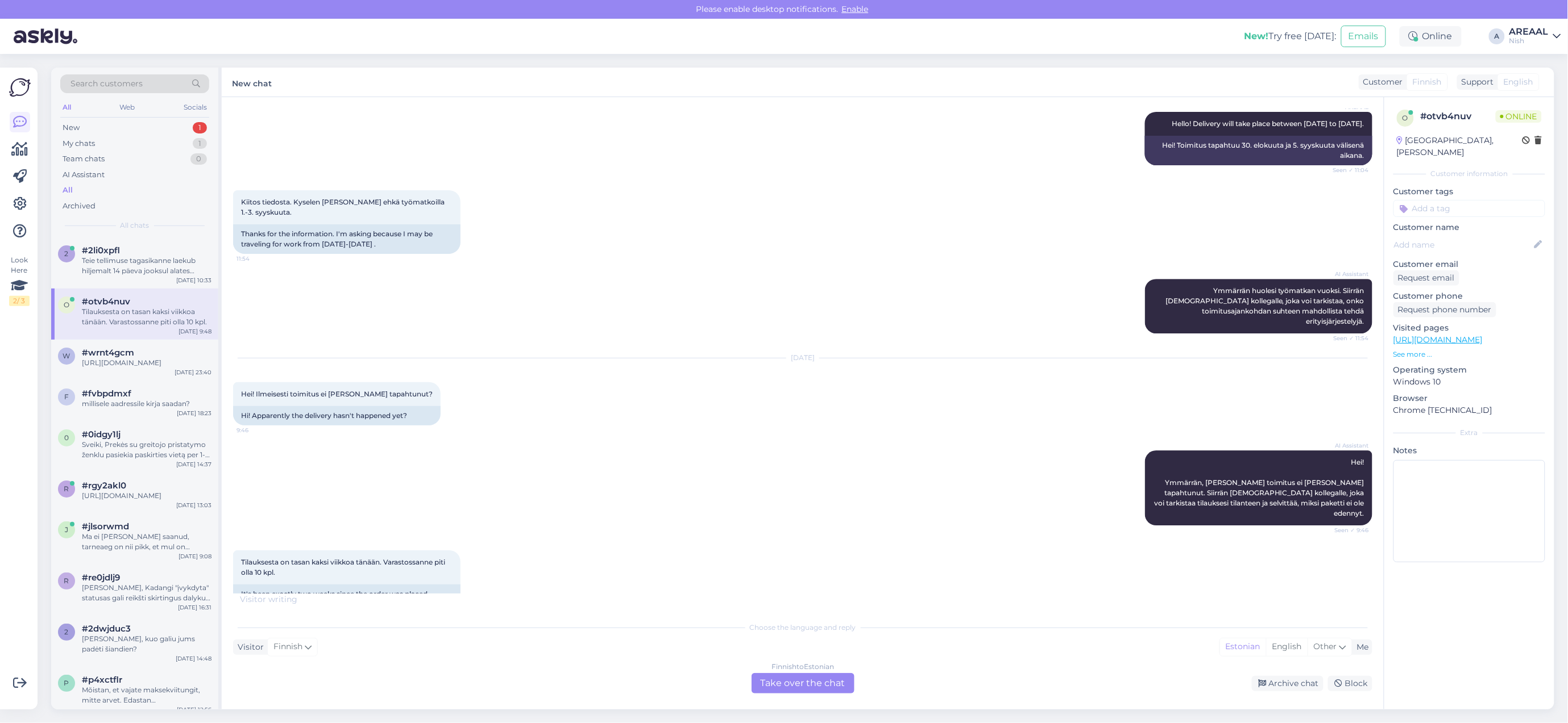
click at [791, 567] on div "Tilauksesta on tasan kaksi viikkoa tänään. Varastossanne piti olla 10 kpl. 9:48…" at bounding box center [802, 582] width 1139 height 88
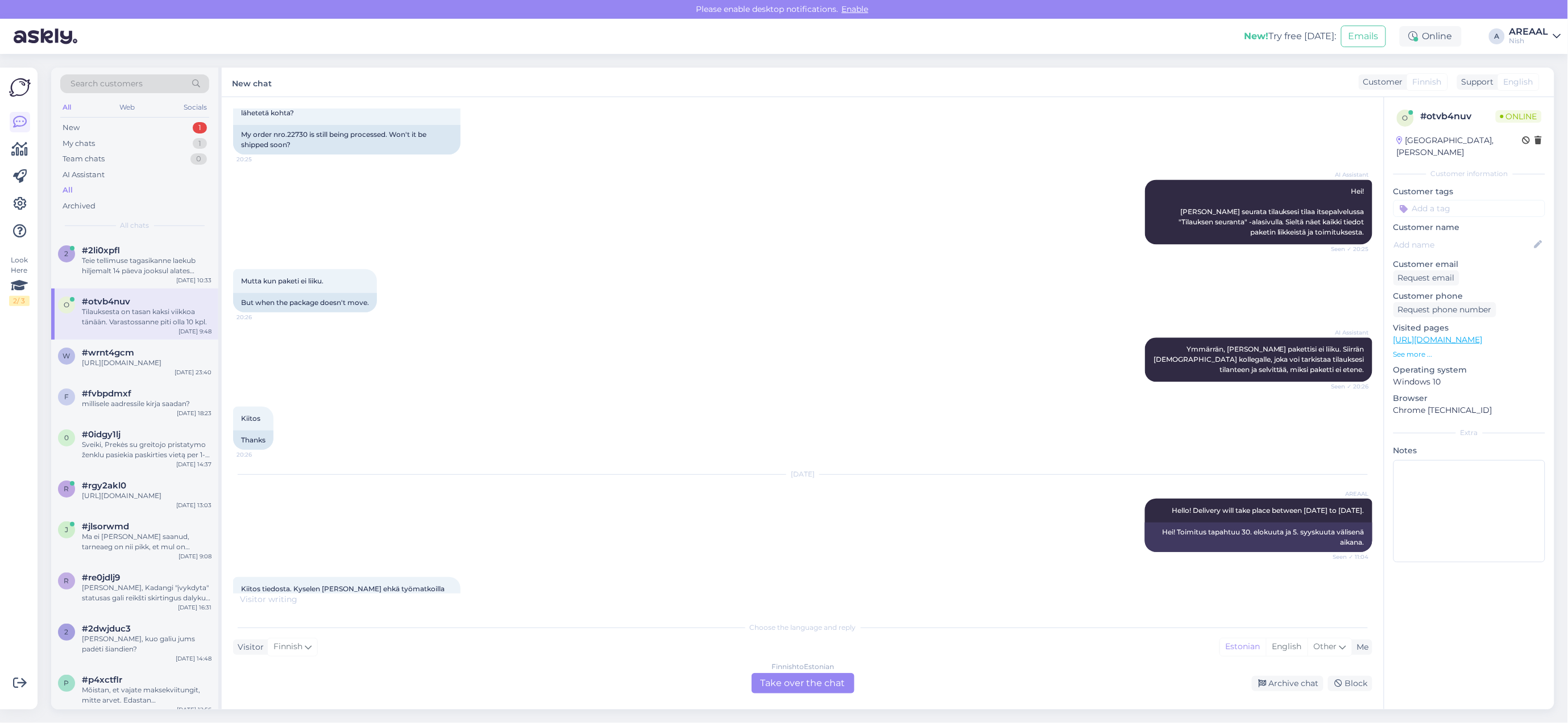
scroll to position [0, 0]
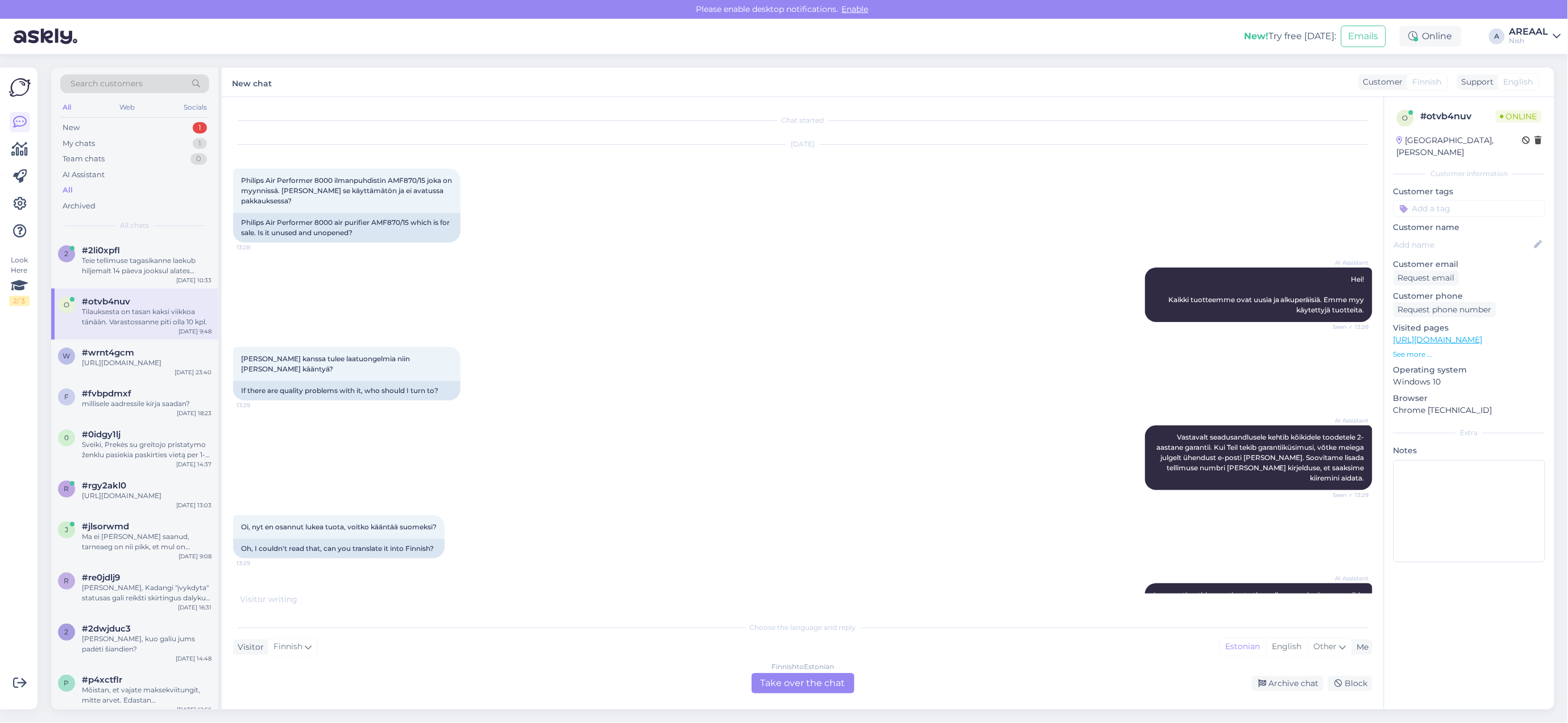
click at [1503, 50] on div "New! Try free today: Emails Online A AREAAL Nish" at bounding box center [784, 37] width 1568 height 35
click at [1532, 33] on div "AREAAL" at bounding box center [1529, 31] width 39 height 9
click at [1544, 63] on button "Open" at bounding box center [1536, 63] width 32 height 18
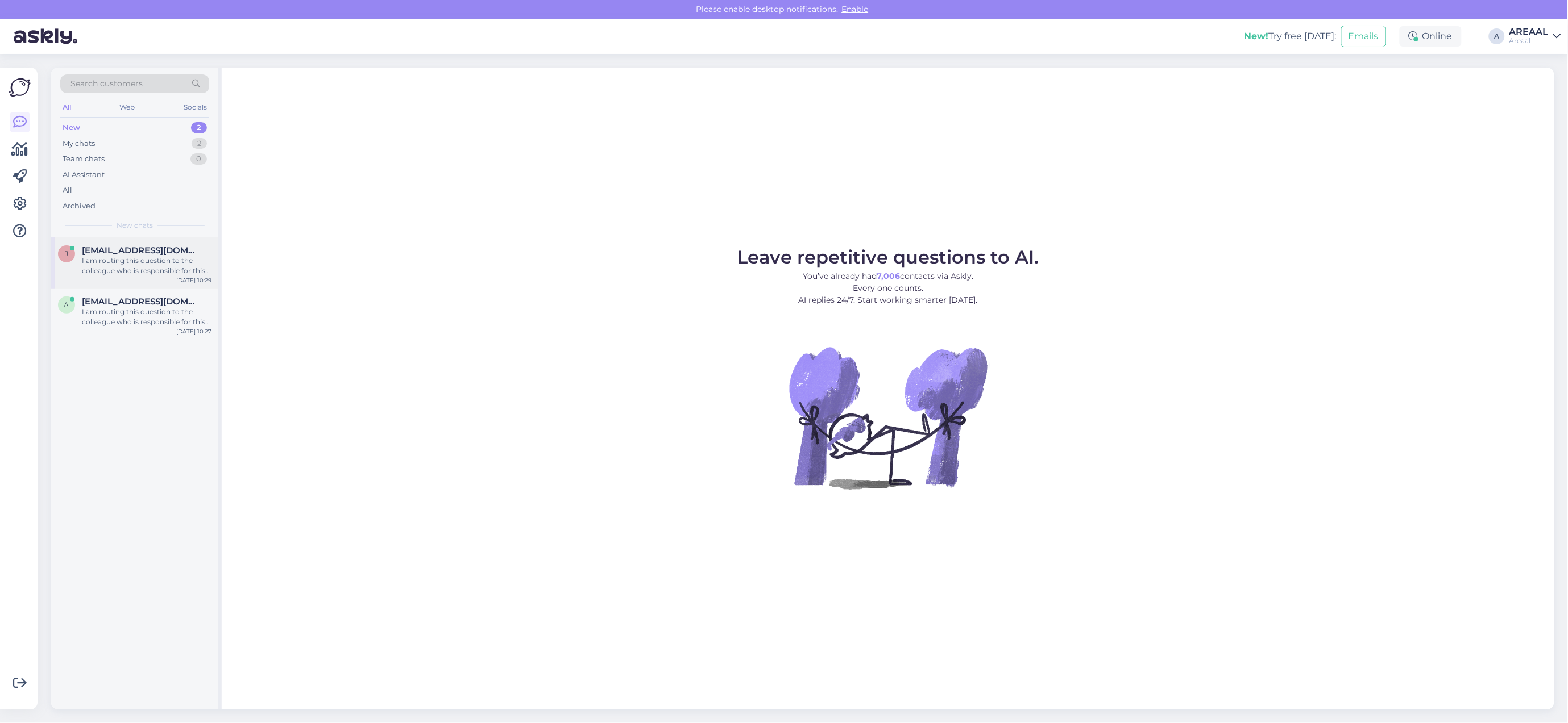
click at [162, 263] on div "I am routing this question to the colleague who is responsible for this topic. …" at bounding box center [146, 266] width 129 height 20
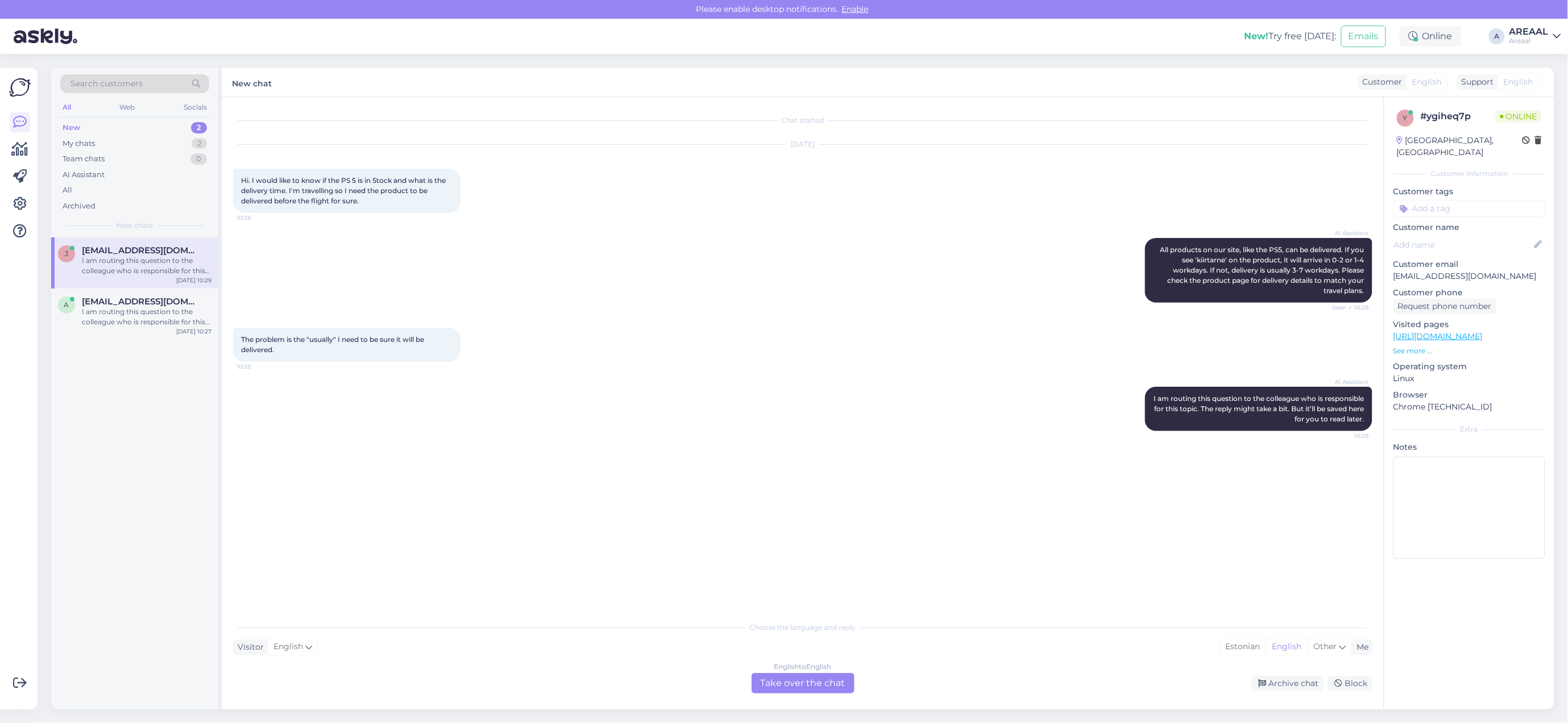
click at [791, 674] on div "English to English Take over the chat" at bounding box center [802, 684] width 103 height 20
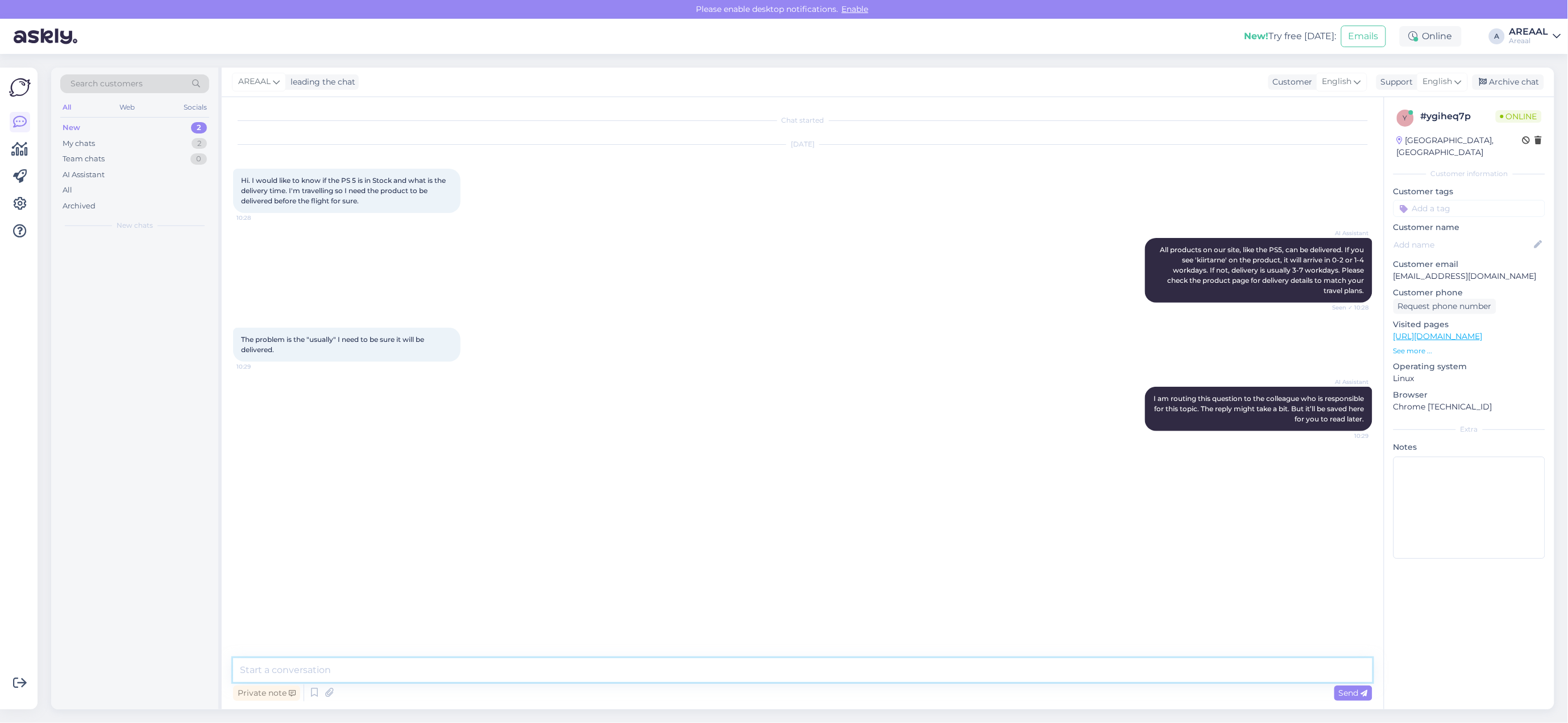
click at [791, 674] on textarea at bounding box center [802, 670] width 1139 height 24
type textarea "Approximate delivery time 1-2 weeks for playstation 5"
click at [1514, 80] on div "Archive chat" at bounding box center [1507, 82] width 71 height 16
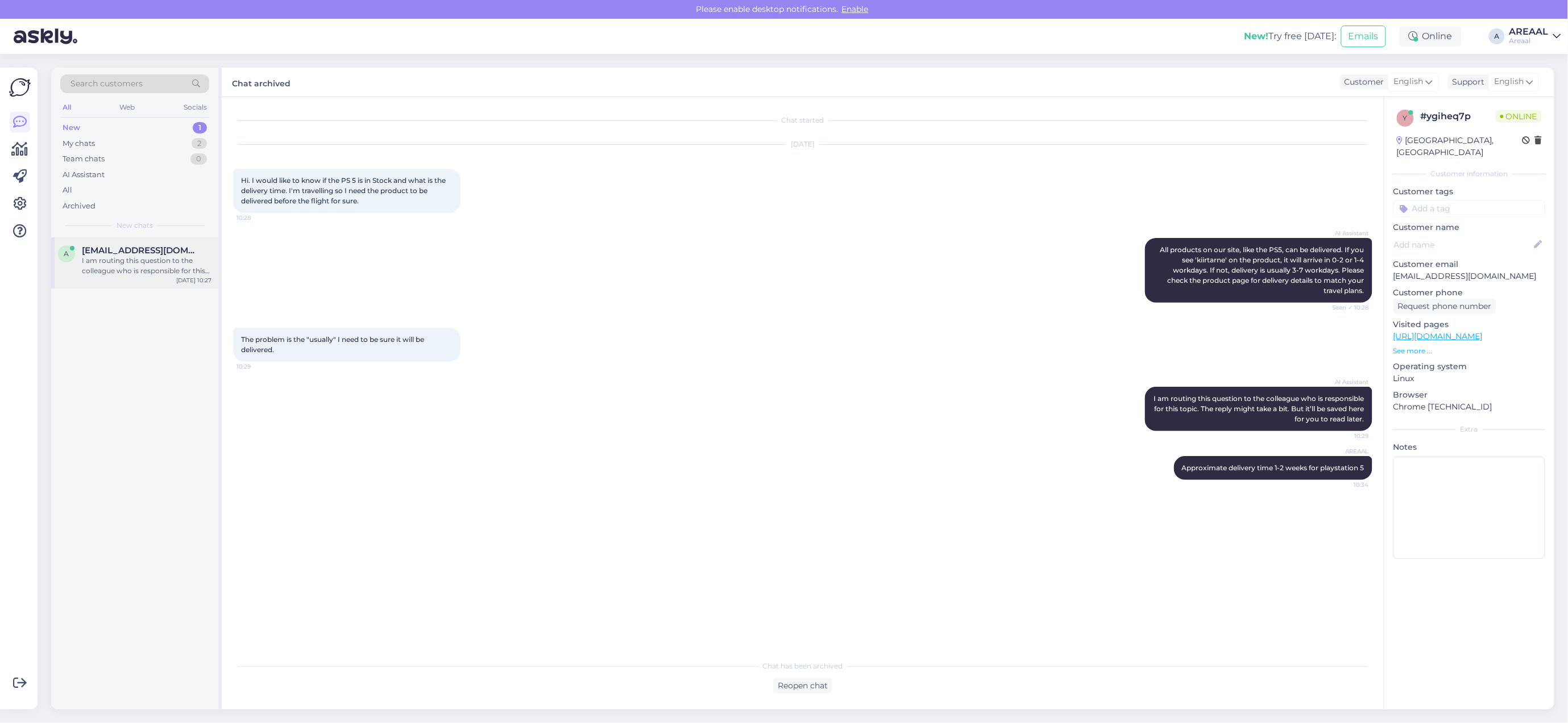
click at [163, 268] on div "I am routing this question to the colleague who is responsible for this topic. …" at bounding box center [146, 266] width 129 height 20
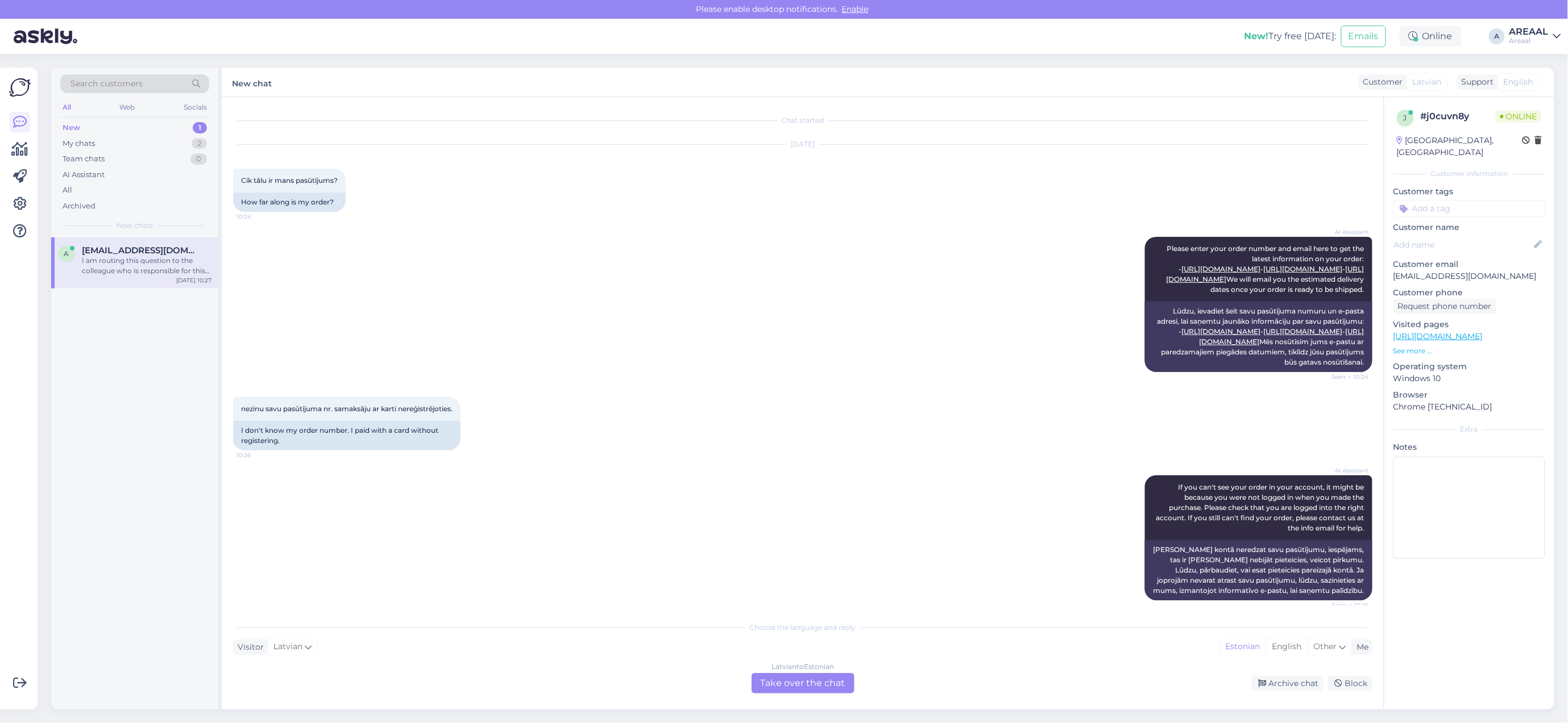
click at [1423, 271] on p "[EMAIL_ADDRESS][DOMAIN_NAME]" at bounding box center [1469, 277] width 152 height 12
click at [1422, 271] on p "[EMAIL_ADDRESS][DOMAIN_NAME]" at bounding box center [1469, 277] width 152 height 12
copy p "[EMAIL_ADDRESS][DOMAIN_NAME]"
click at [1520, 51] on div "New! Try free [DATE]: Emails Online A AREAAL Areaal" at bounding box center [784, 37] width 1568 height 35
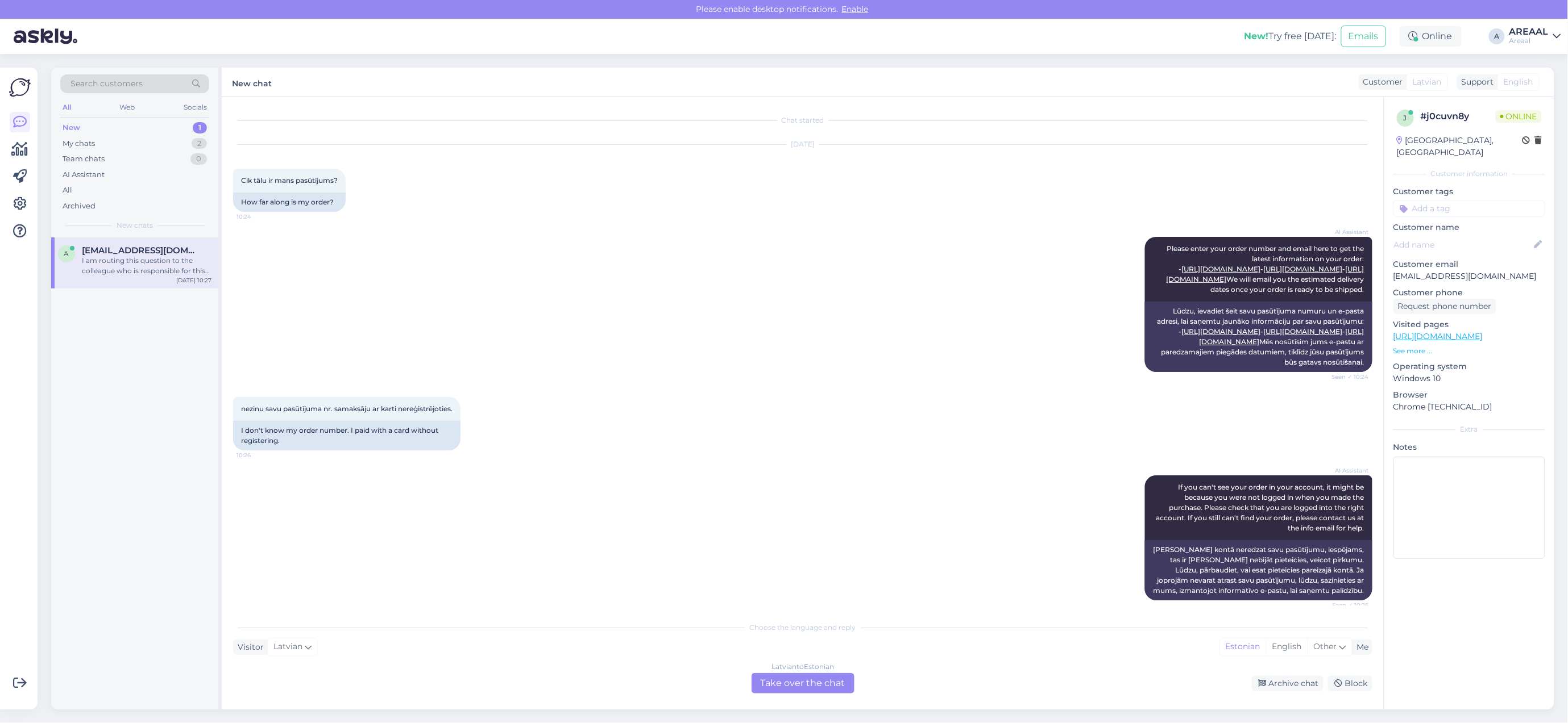
click at [1534, 38] on div "Areaal" at bounding box center [1529, 40] width 39 height 9
click at [1541, 88] on button "Open" at bounding box center [1536, 88] width 32 height 18
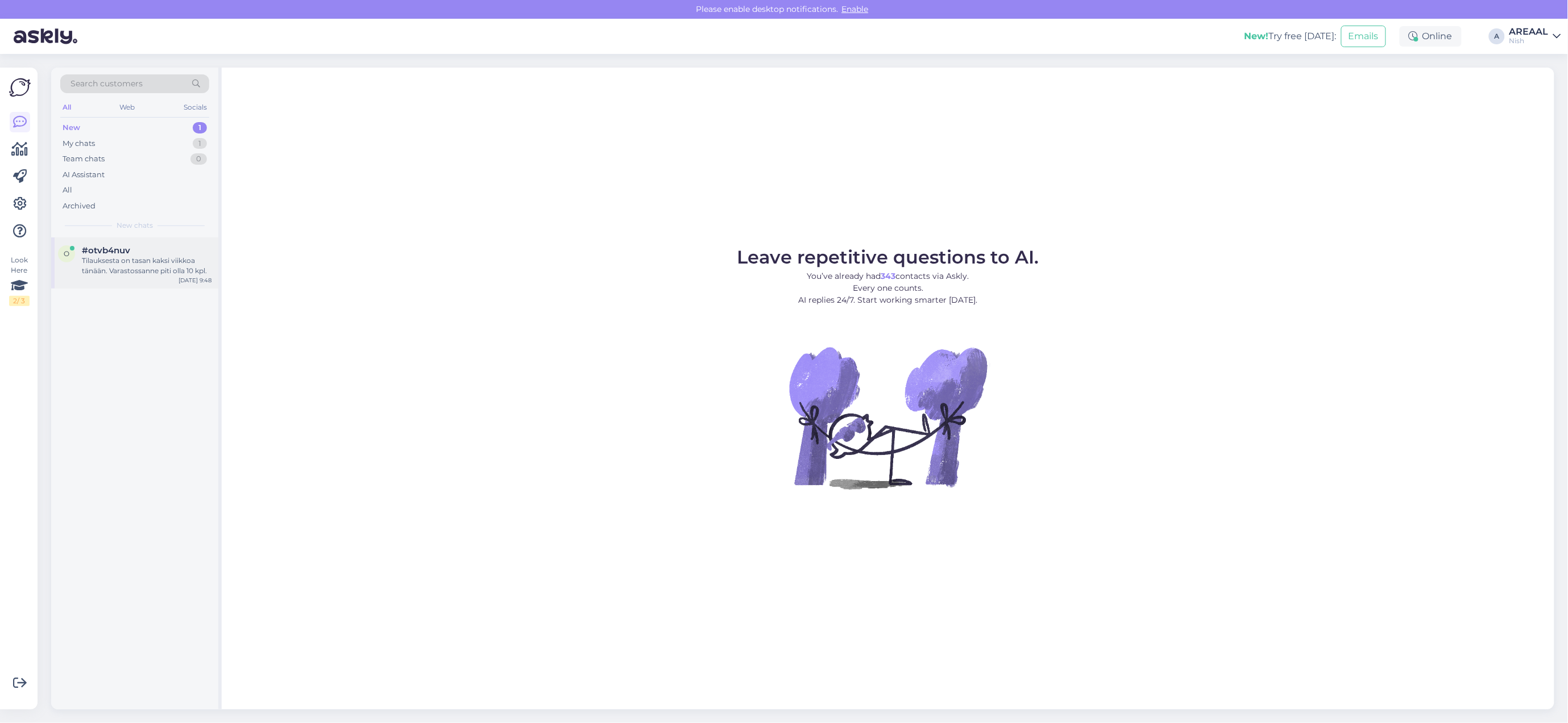
click at [140, 256] on div "Tilauksesta on tasan kaksi viikkoa tänään. Varastossanne piti olla 10 kpl." at bounding box center [146, 266] width 129 height 20
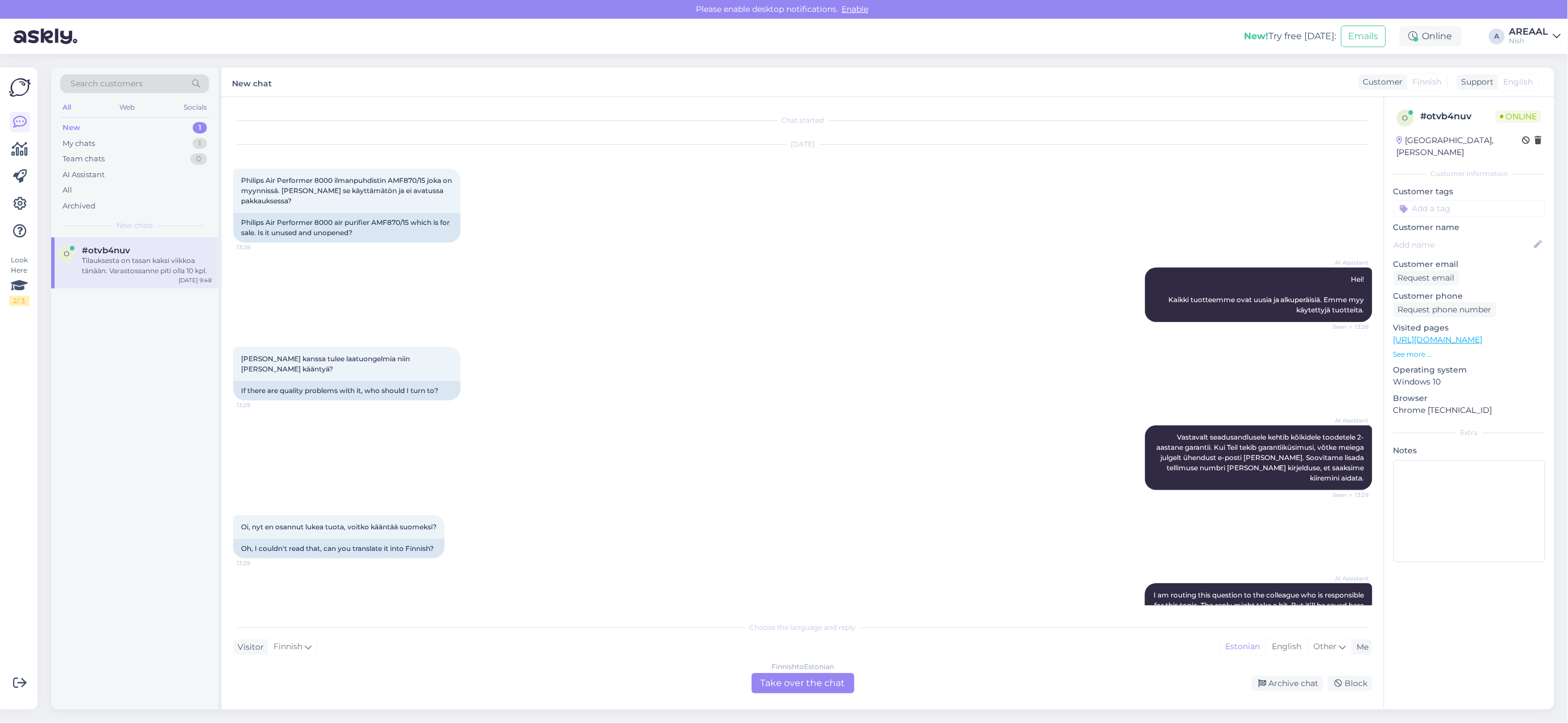
scroll to position [1534, 0]
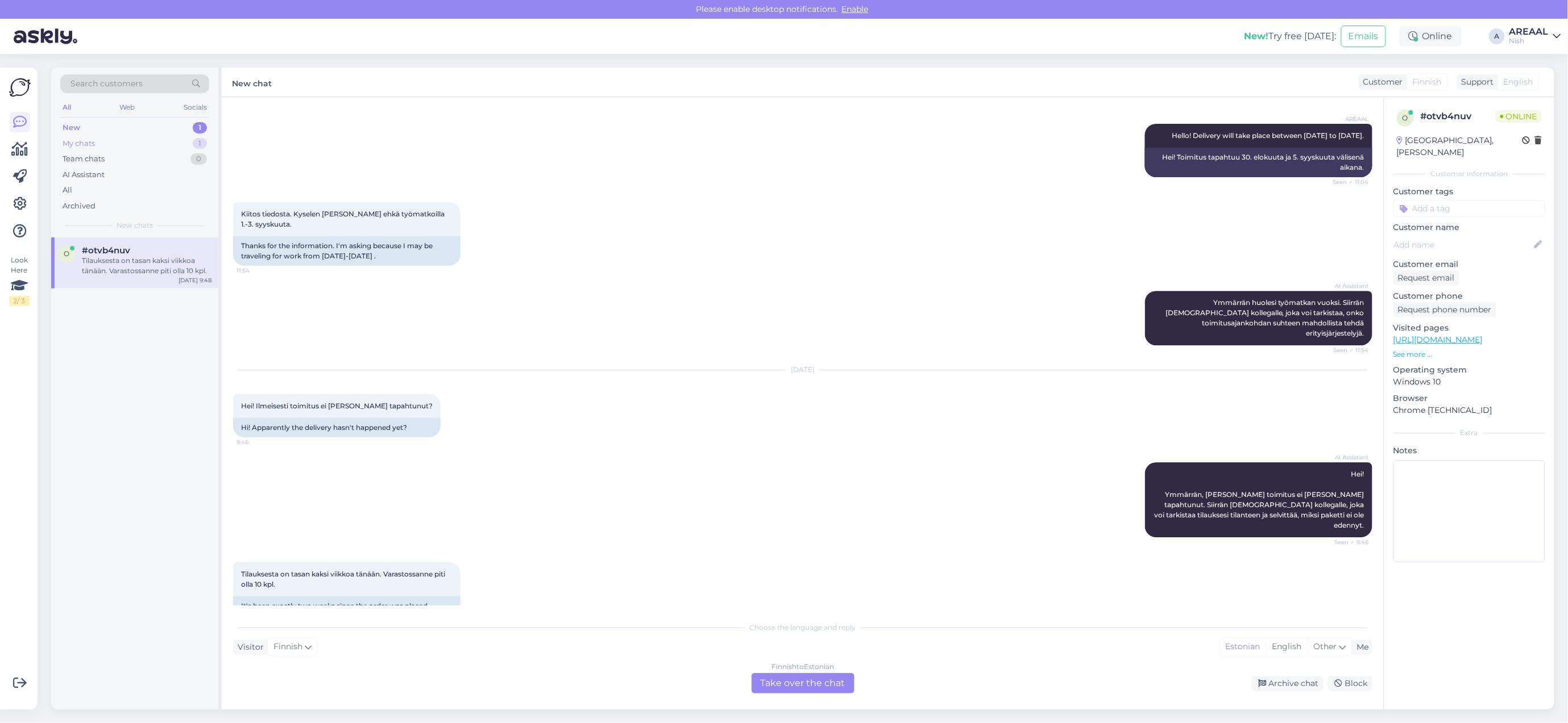
click at [174, 146] on div "My chats 1" at bounding box center [135, 144] width 149 height 16
click at [165, 254] on div "#2li0xpfl" at bounding box center [146, 250] width 129 height 10
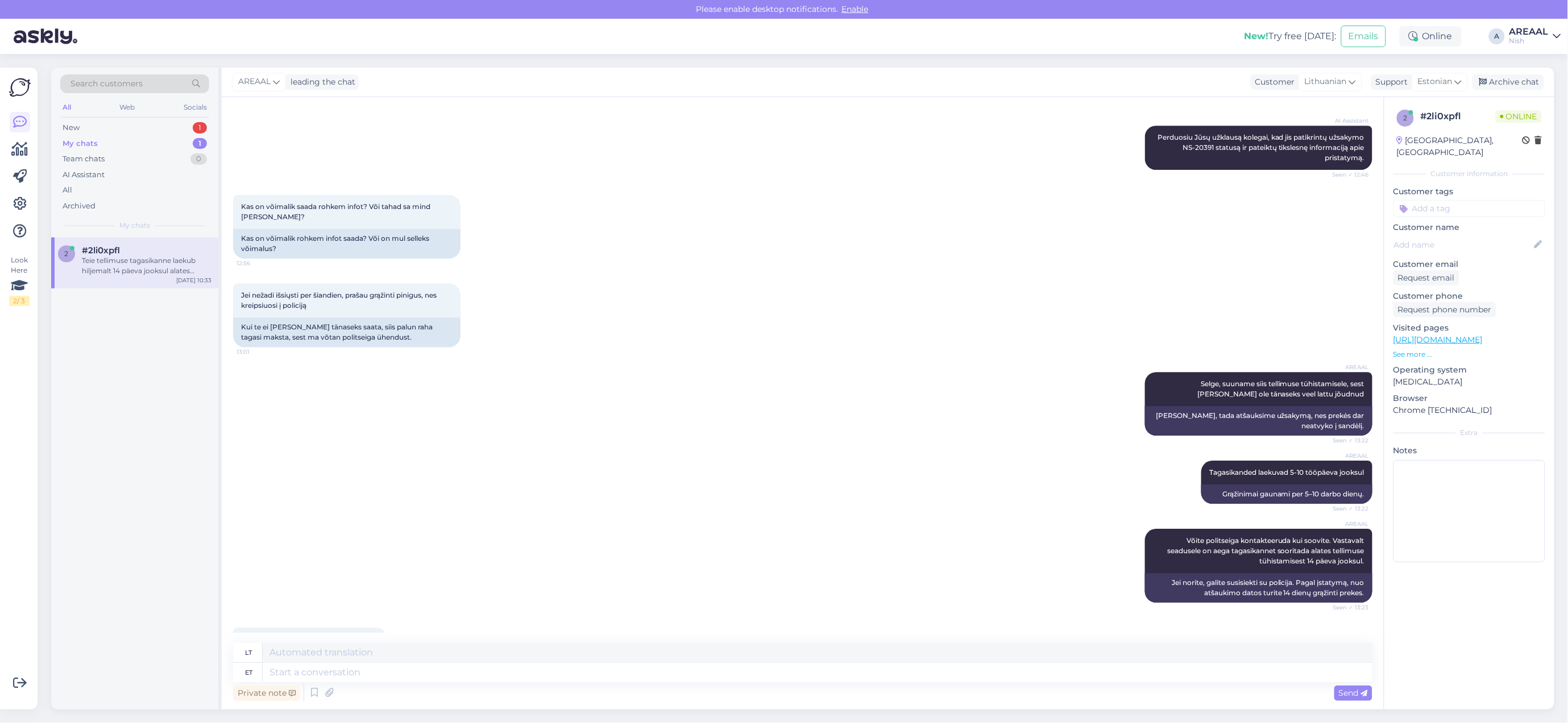
scroll to position [3336, 0]
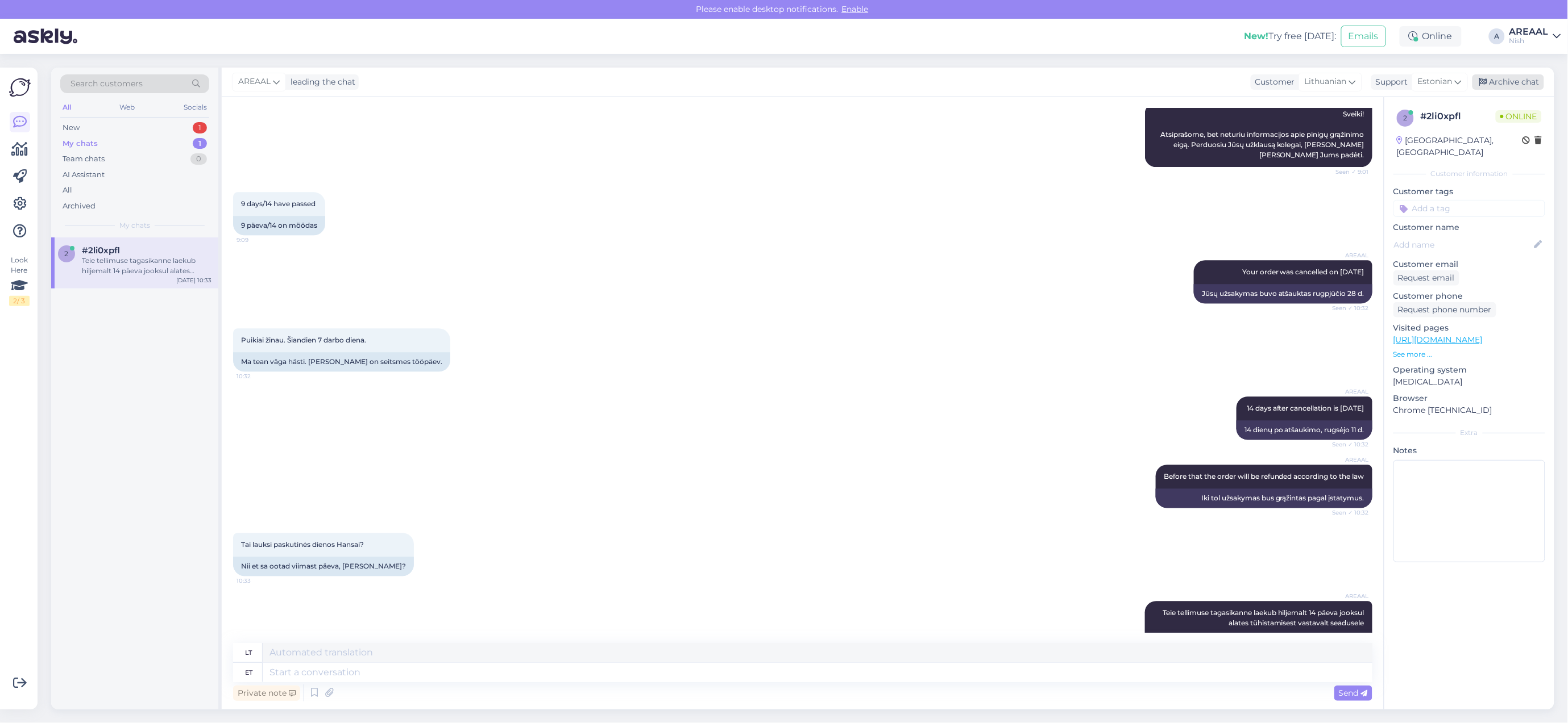
click at [1526, 74] on div "Archive chat" at bounding box center [1507, 82] width 71 height 16
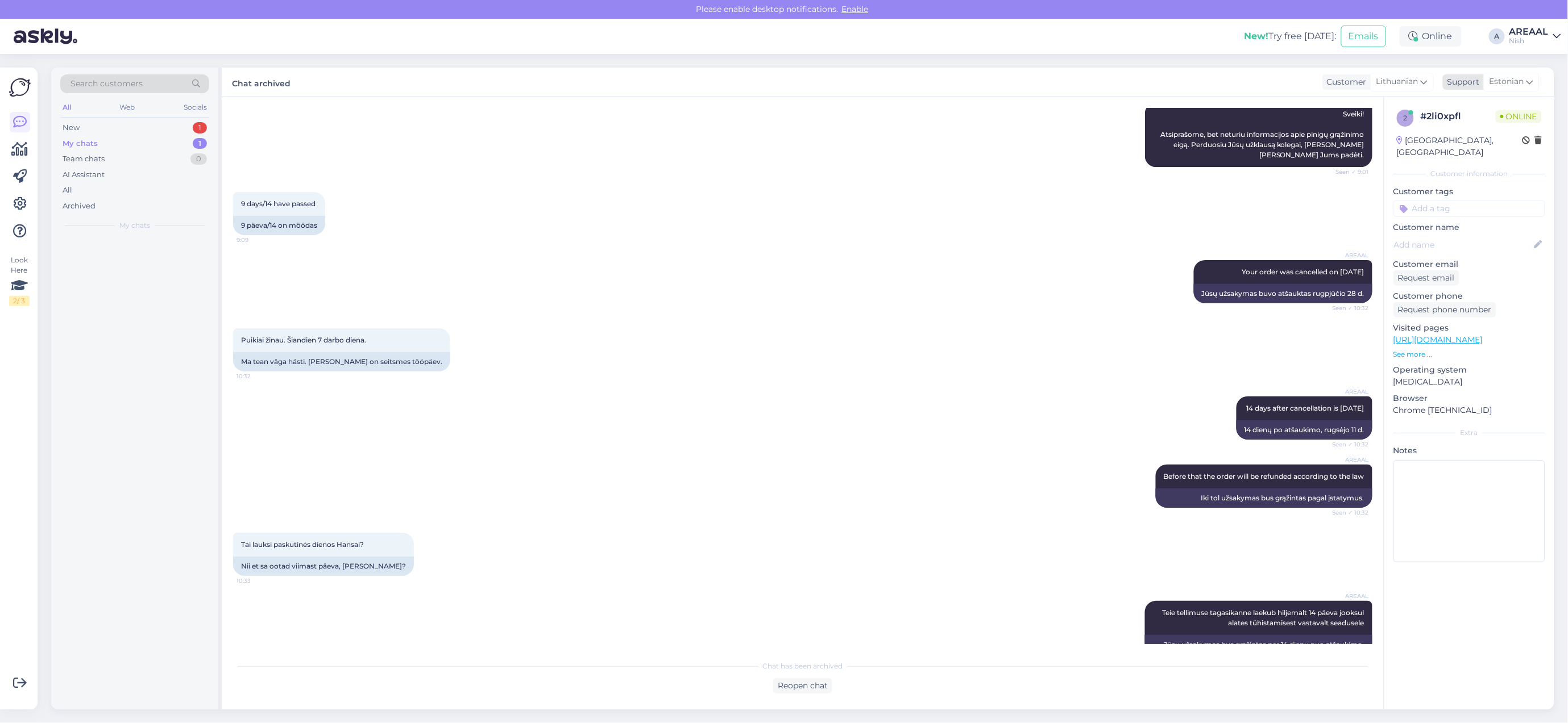
scroll to position [3325, 0]
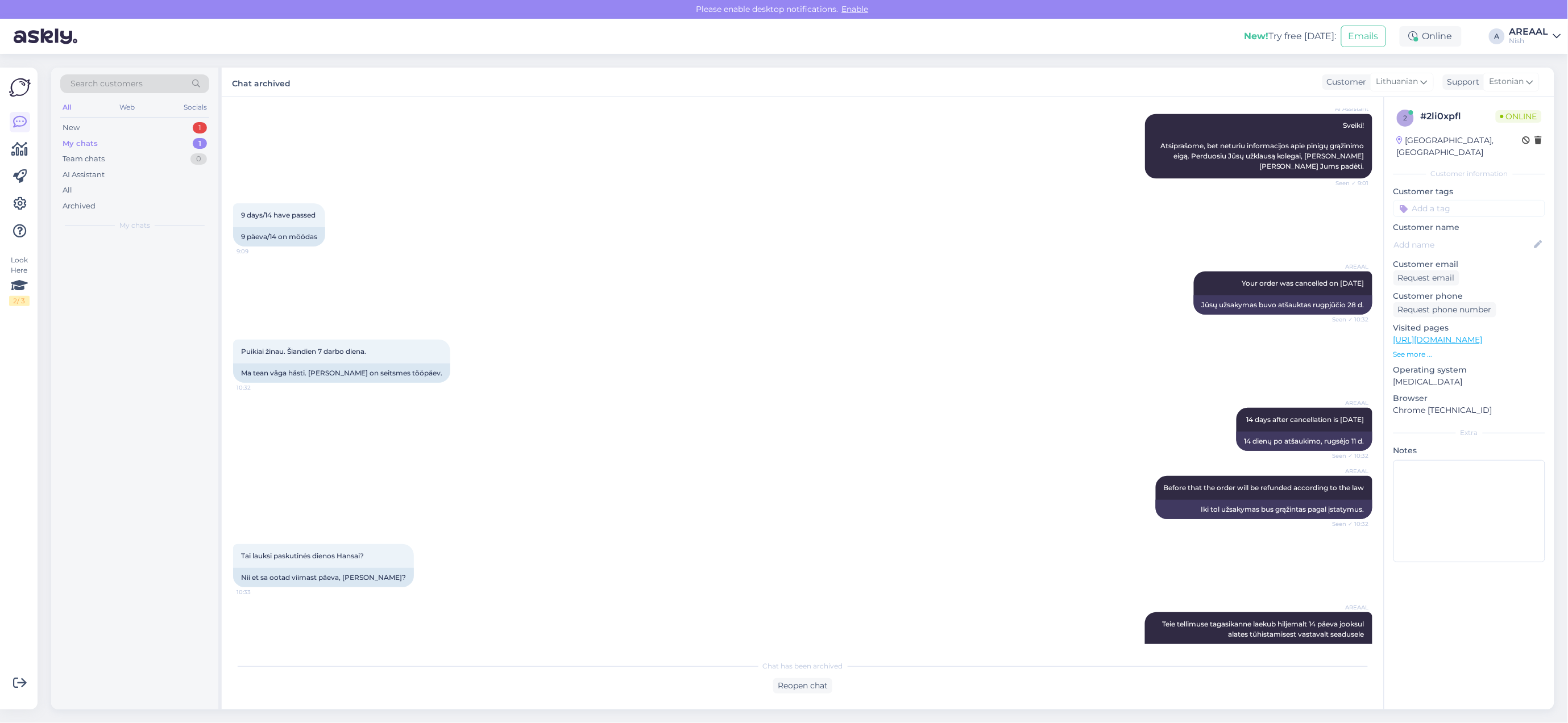
click at [1526, 22] on div "New! Try free today: Emails Online A AREAAL Nish" at bounding box center [784, 37] width 1568 height 35
click at [1527, 34] on div "AREAAL" at bounding box center [1529, 31] width 39 height 9
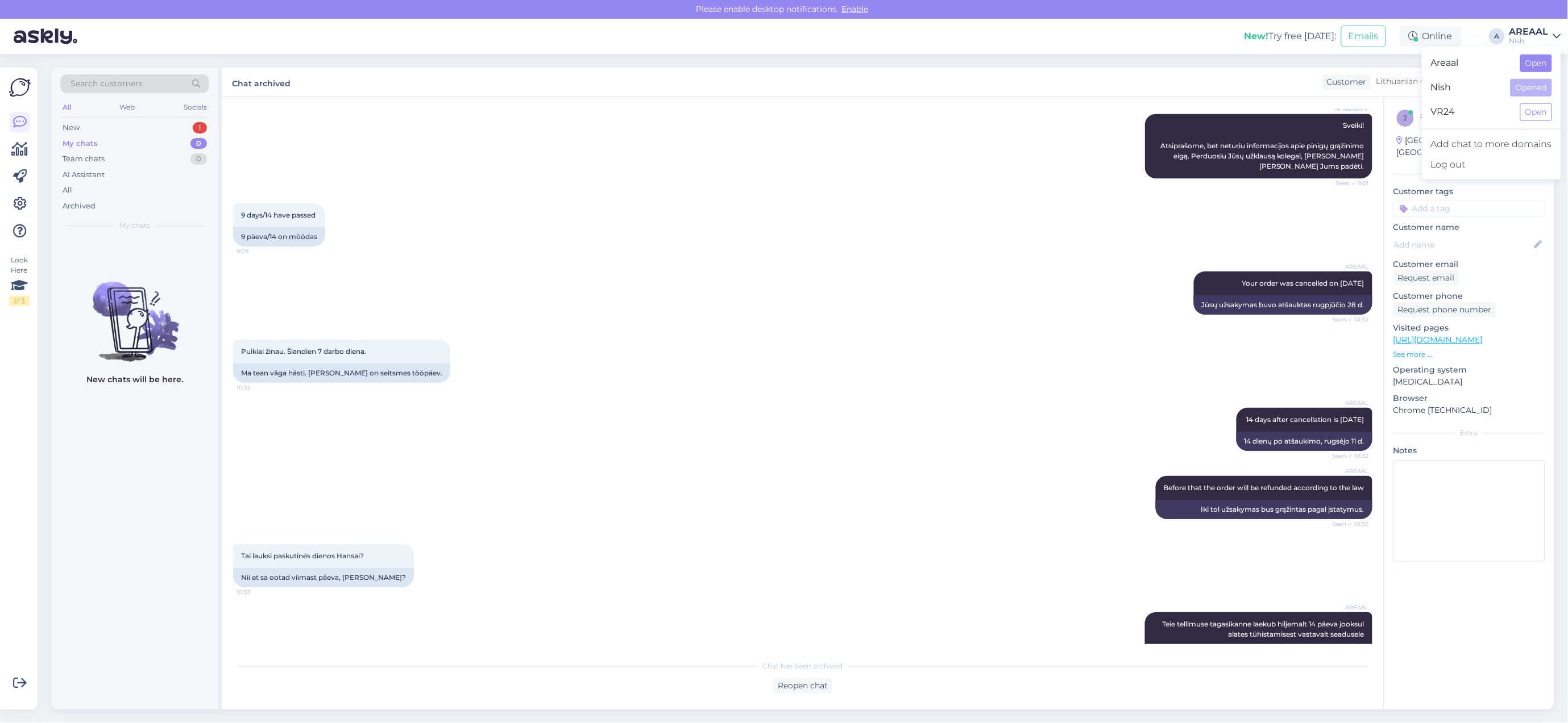
click at [1536, 61] on button "Open" at bounding box center [1536, 63] width 32 height 18
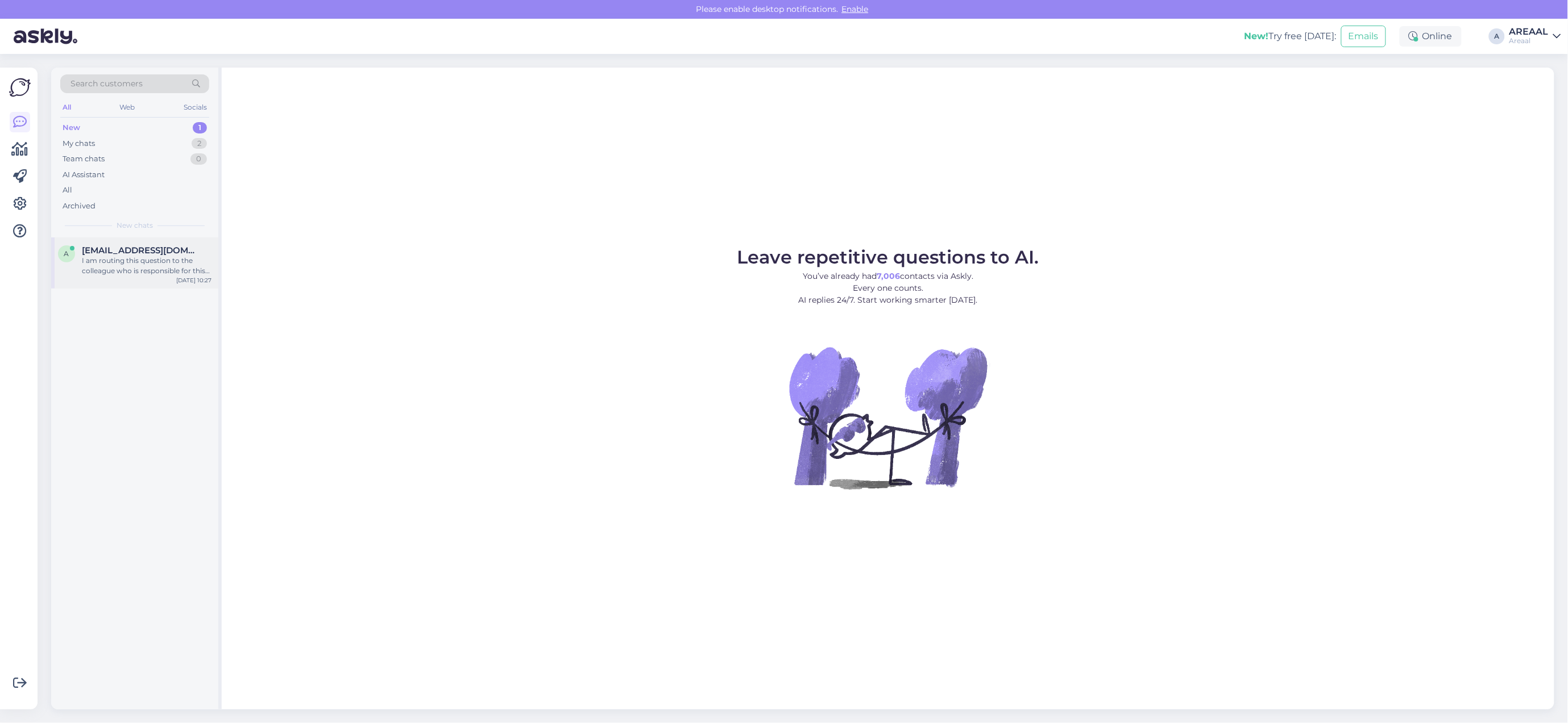
click at [151, 252] on span "[EMAIL_ADDRESS][DOMAIN_NAME]" at bounding box center [141, 250] width 118 height 10
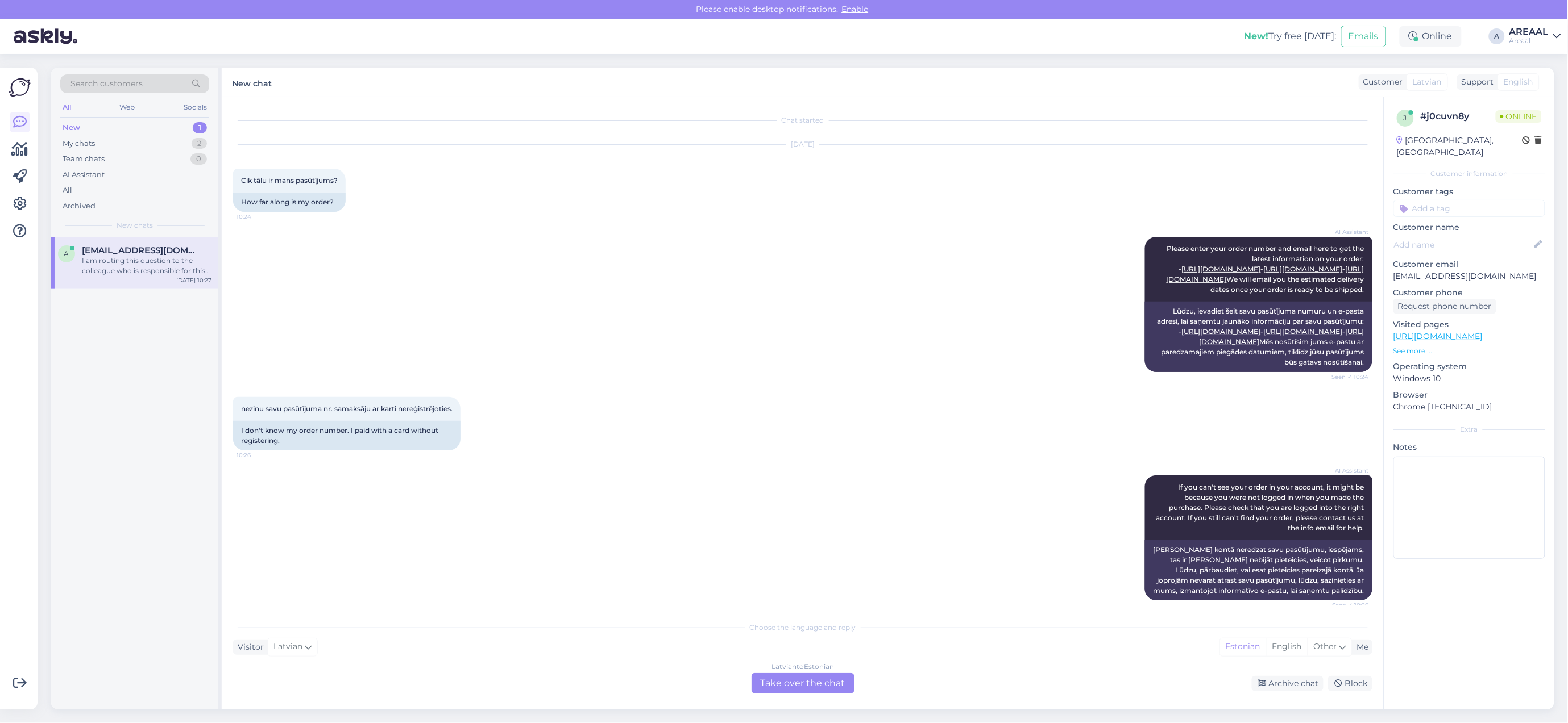
scroll to position [245, 0]
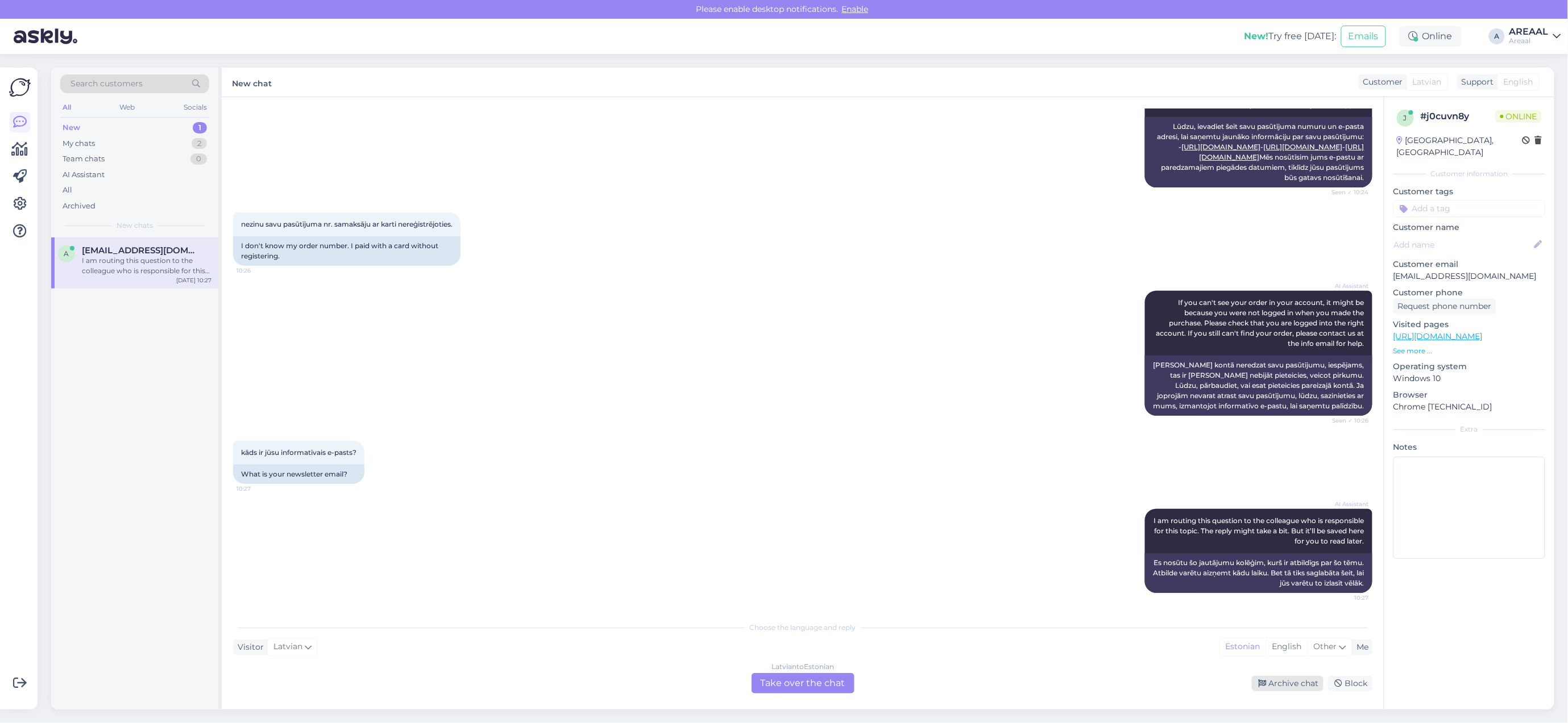
click at [1308, 679] on div "Archive chat" at bounding box center [1287, 684] width 71 height 16
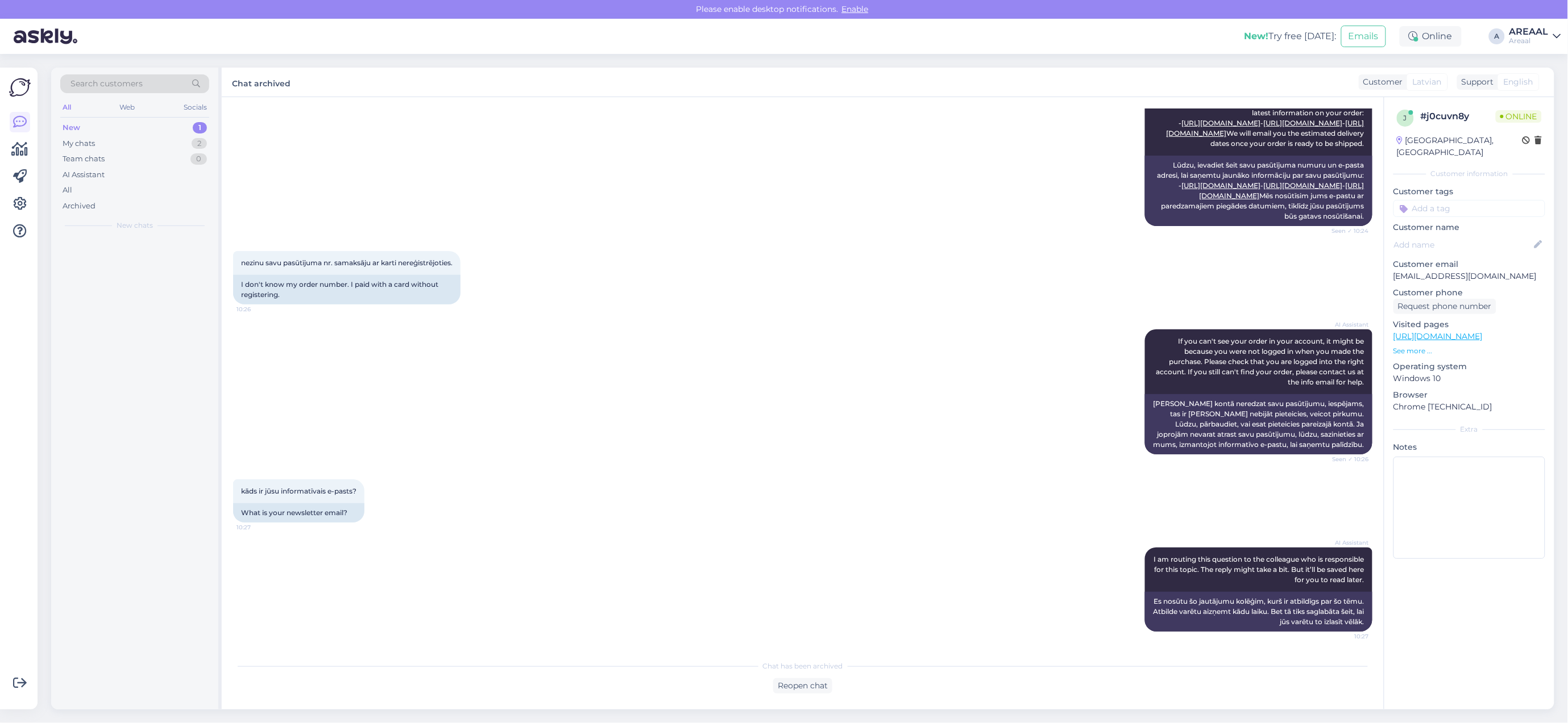
scroll to position [206, 0]
click at [124, 199] on div "Archived" at bounding box center [135, 206] width 149 height 16
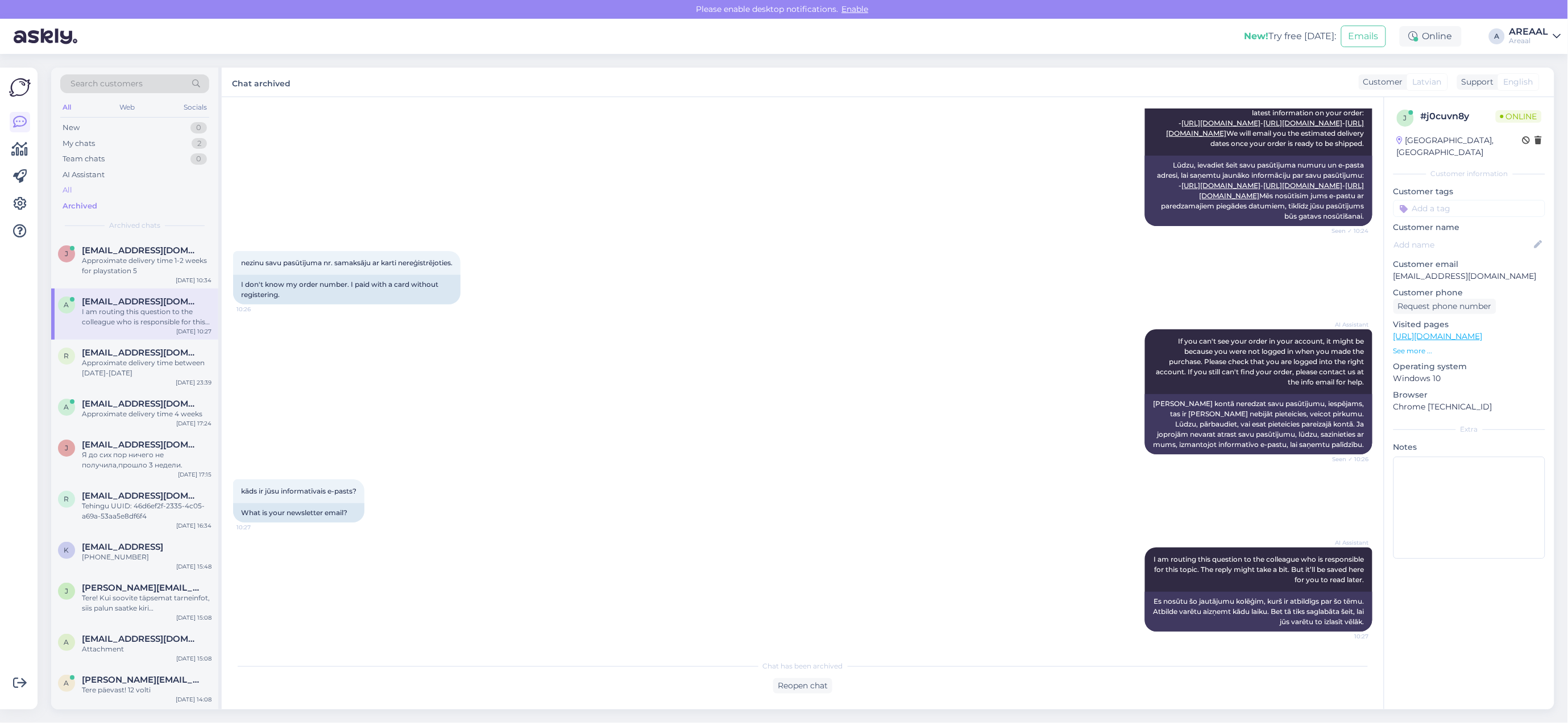
click at [119, 188] on div "All" at bounding box center [135, 190] width 149 height 16
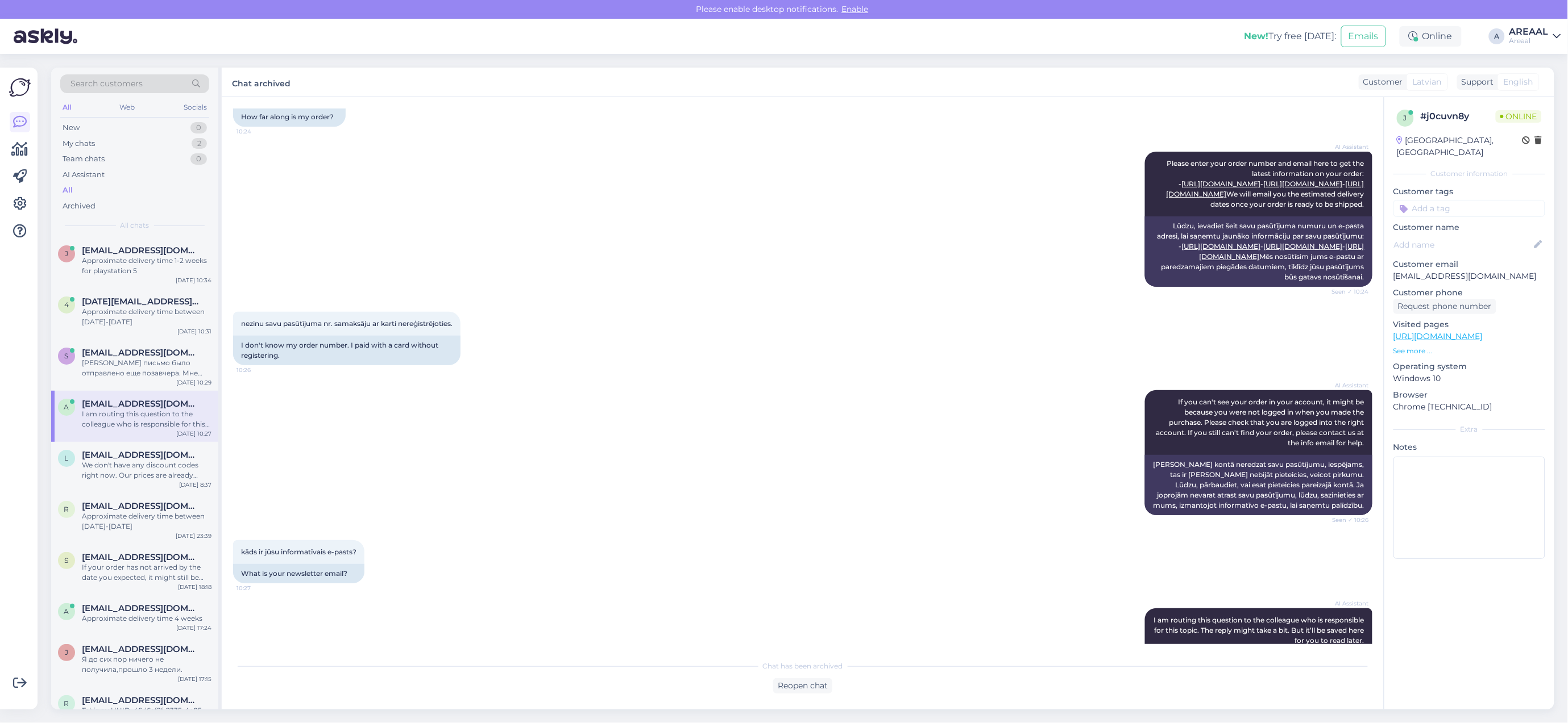
scroll to position [205, 0]
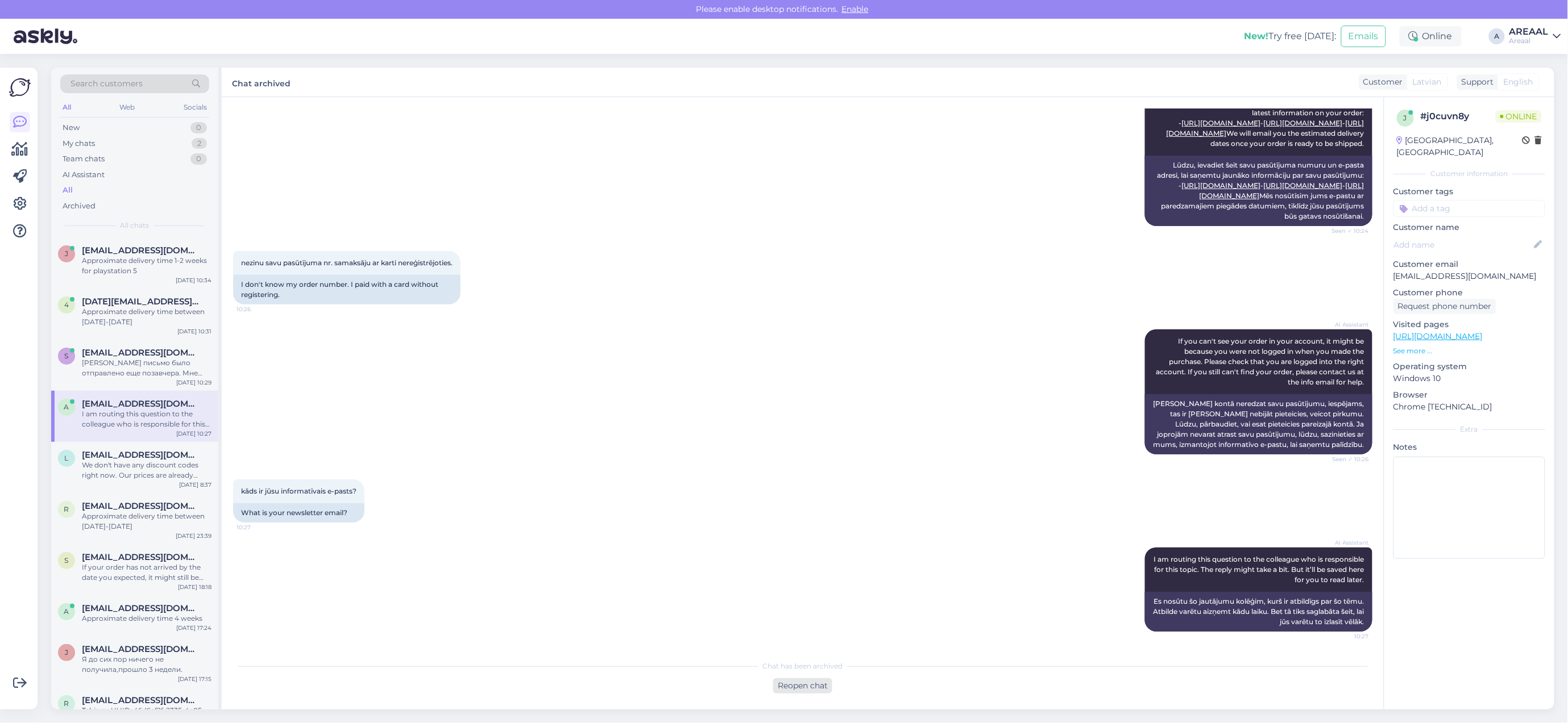
click at [819, 659] on div "Chat started Sep 5 2025 Cik tālu ir mans pasūtījums? 10:24 How far along is my …" at bounding box center [802, 403] width 1162 height 612
click at [794, 678] on div "Reopen chat" at bounding box center [802, 686] width 59 height 16
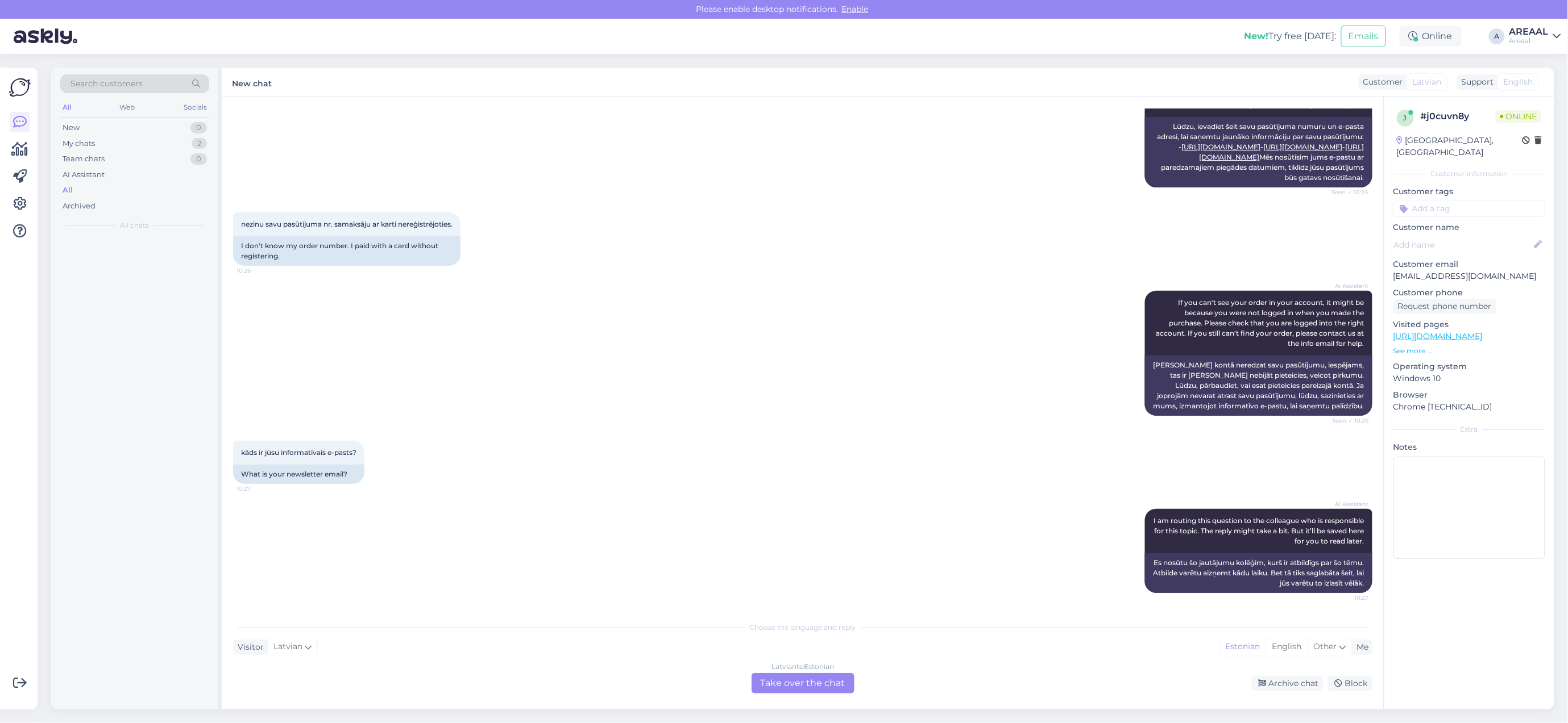
click at [789, 685] on div "Latvian to Estonian Take over the chat" at bounding box center [802, 684] width 103 height 20
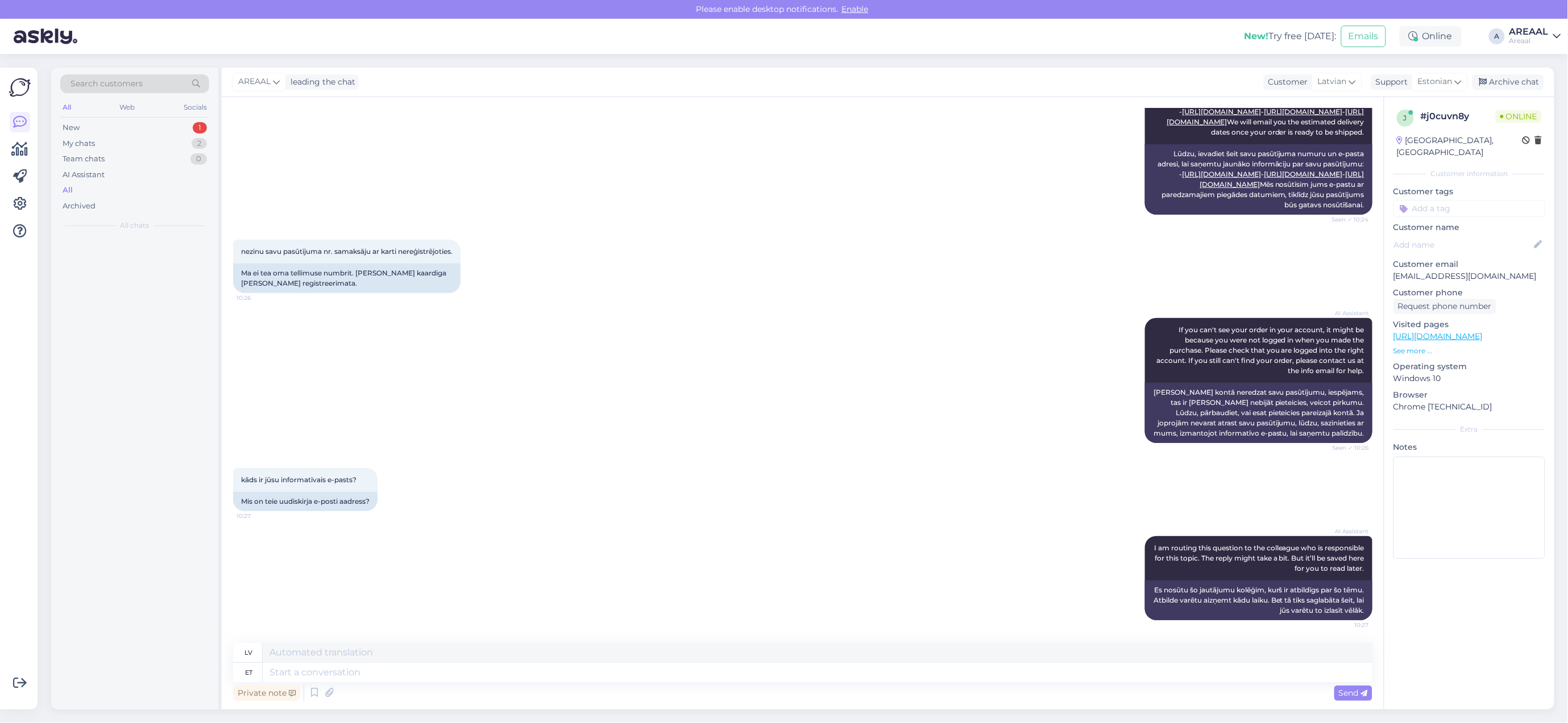
drag, startPoint x: 790, startPoint y: 685, endPoint x: 796, endPoint y: 685, distance: 6.0
click at [792, 685] on div "Private note Send" at bounding box center [802, 693] width 1139 height 22
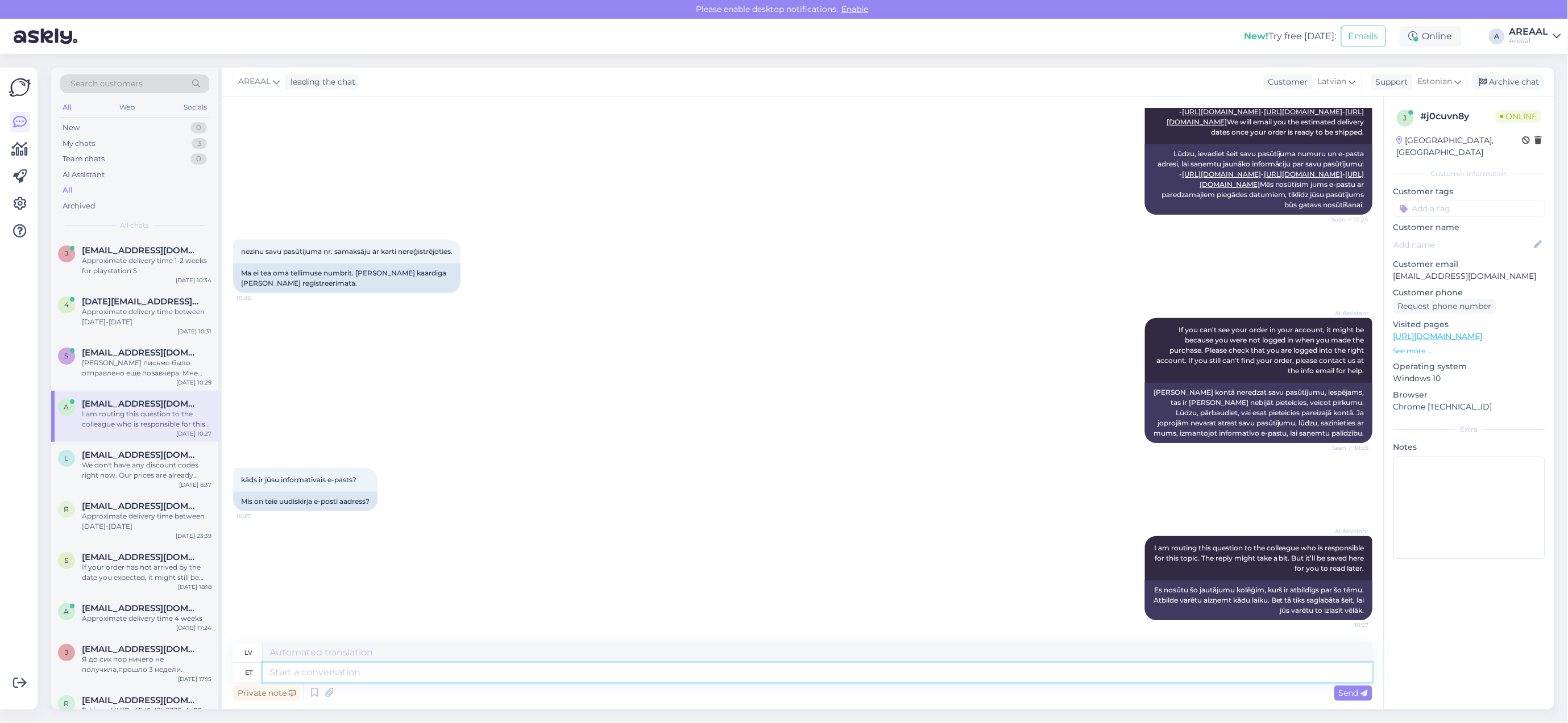
click at [796, 671] on textarea at bounding box center [817, 673] width 1109 height 19
type textarea "Order is"
type textarea "Pasūtījums"
type textarea "Order is in"
type textarea "Pasūtījums ir"
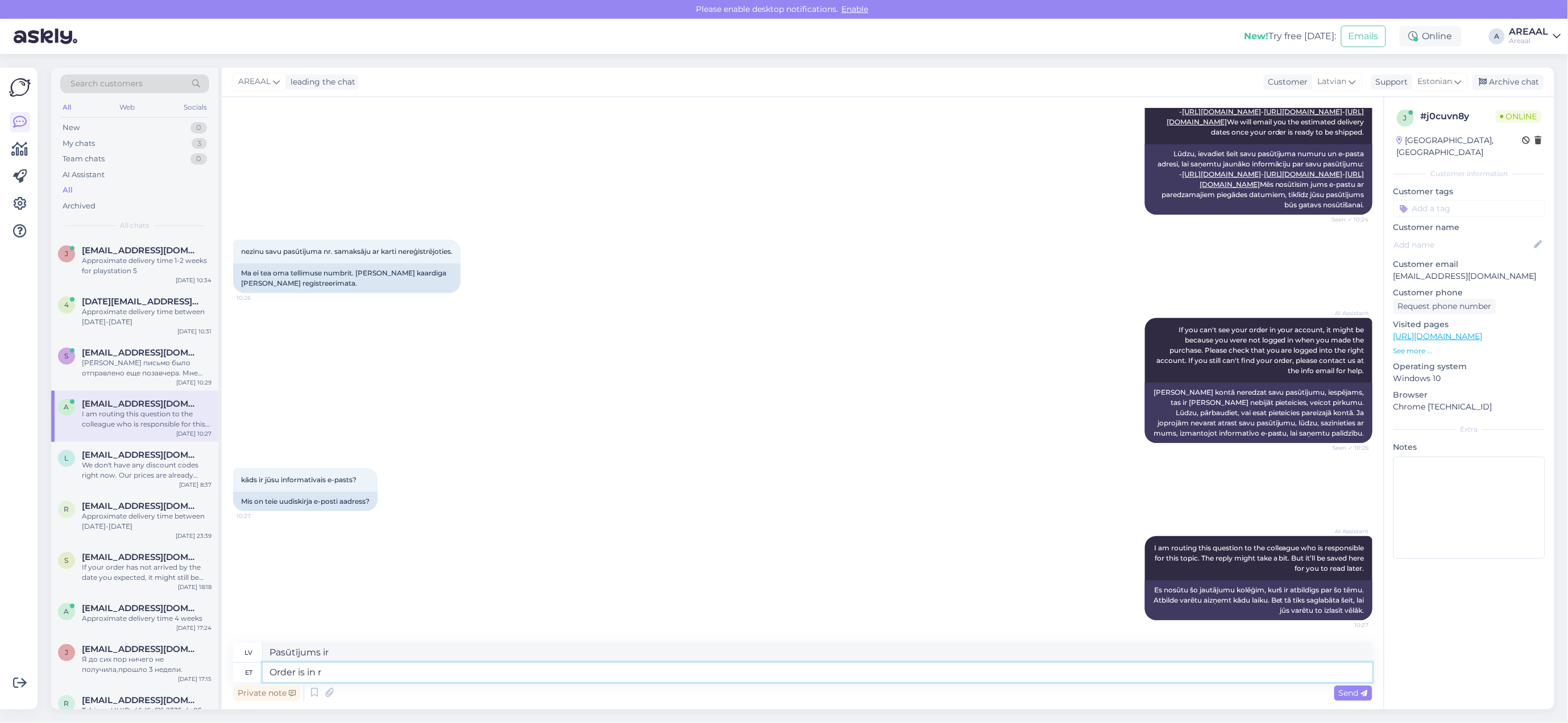
type textarea "Order is in rp"
type textarea "Pasūtījums ir klāt"
type textarea "Order is in processing. AP"
type textarea "Pasūtījums tiek apstrādāts."
type textarea "Order is in processing. Approximate dl"
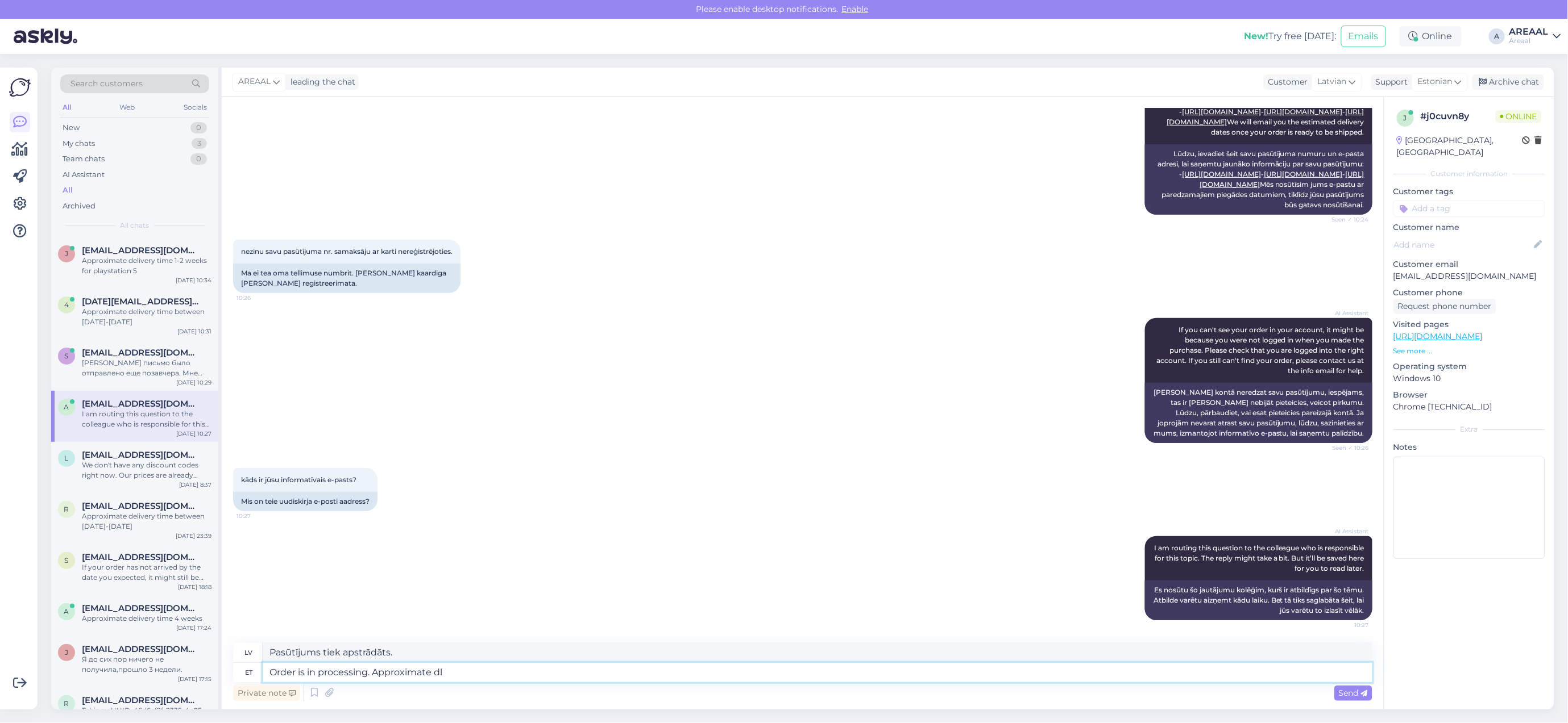
type textarea "Pasūtījums tiek apstrādāts. Aptuveni"
type textarea "Order is in processing. Approximate delivery time"
type textarea "Pasūtījums tiek apstrādāts. Aptuvenais piegādes laiks"
type textarea "Order is in processing. Approximate delivery time 1-2 weeks"
type textarea "Pasūtījums tiek apstrādāts. Aptuvenais piegādes laiks 1–2 nedēļas."
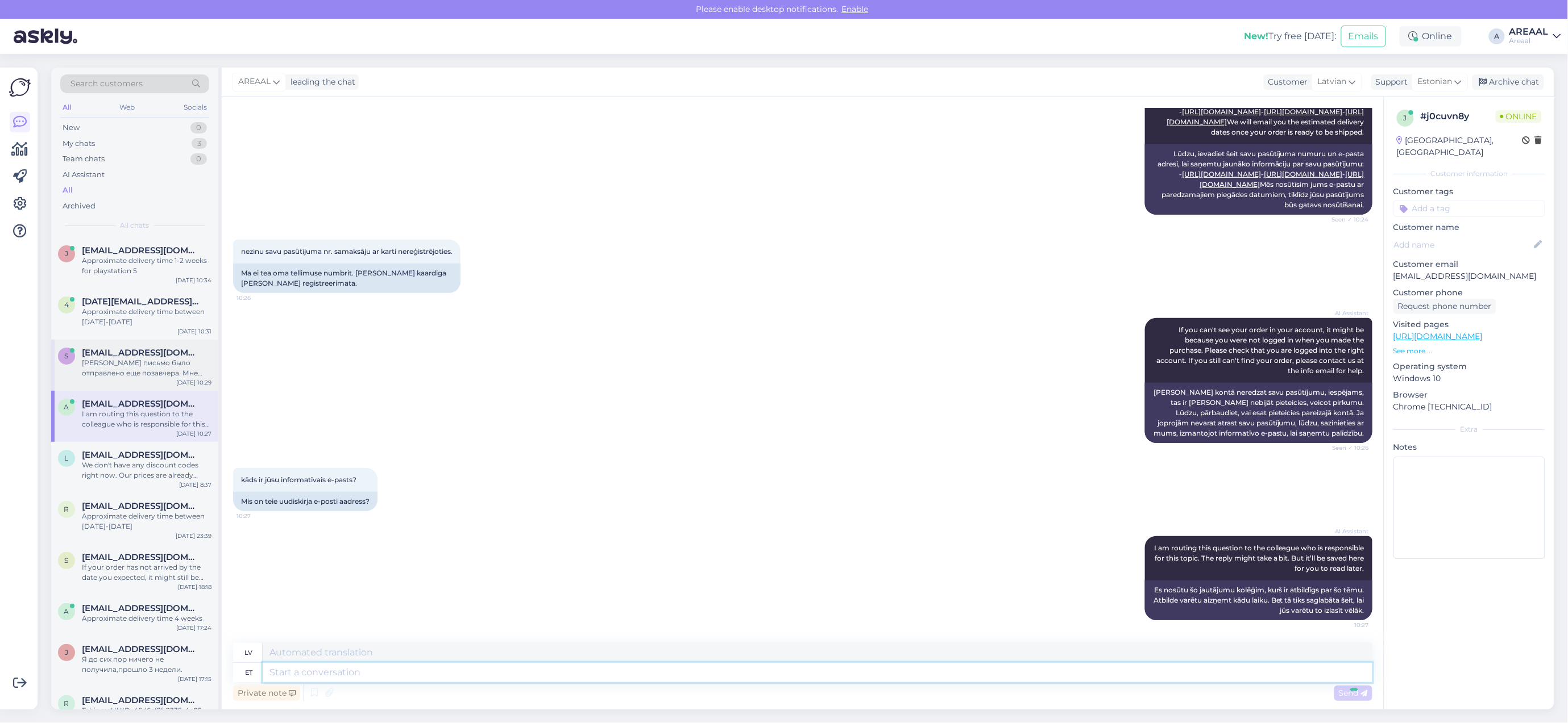
scroll to position [296, 0]
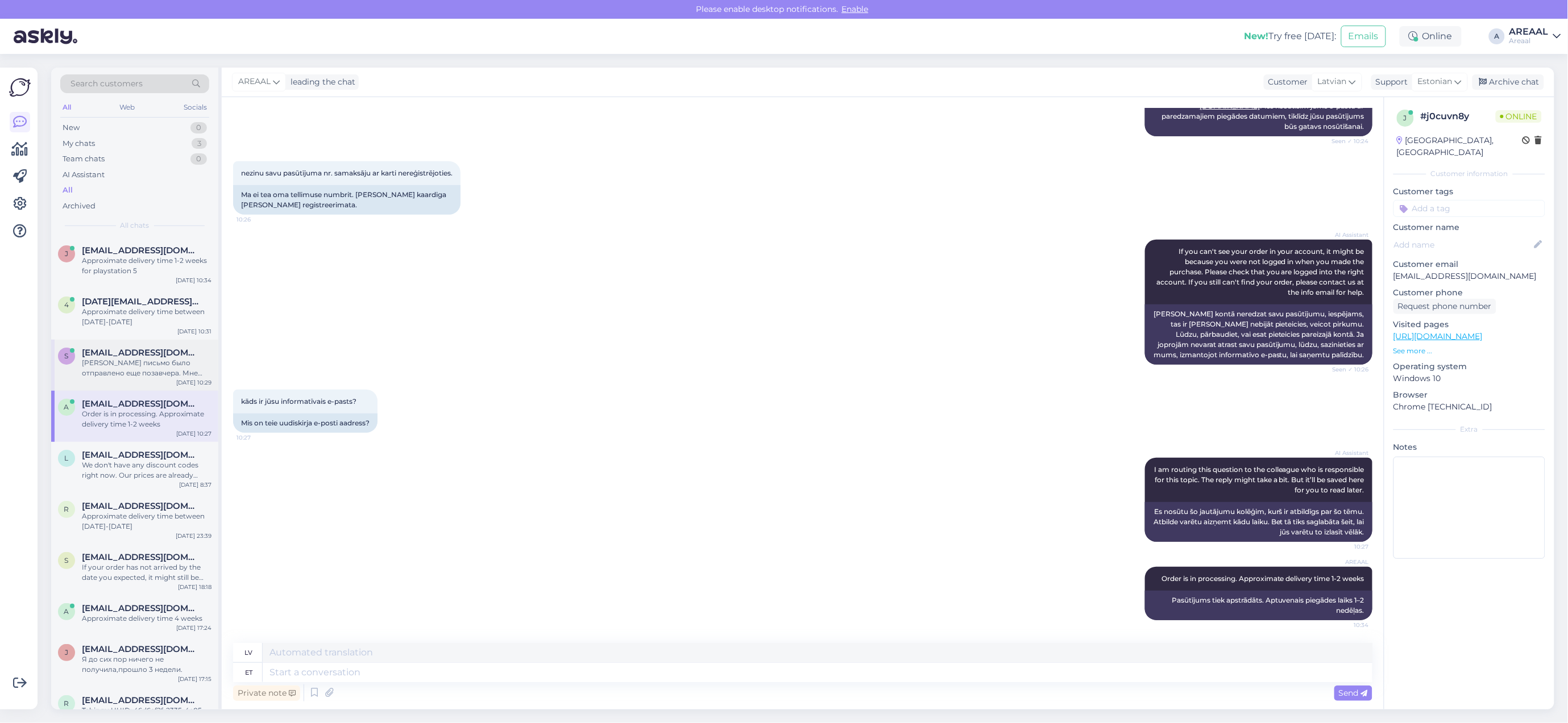
click at [142, 344] on div "s simeyko@ukr.net Мое письмо было отправлено еще позавчера. Мне обещали на него…" at bounding box center [135, 365] width 167 height 51
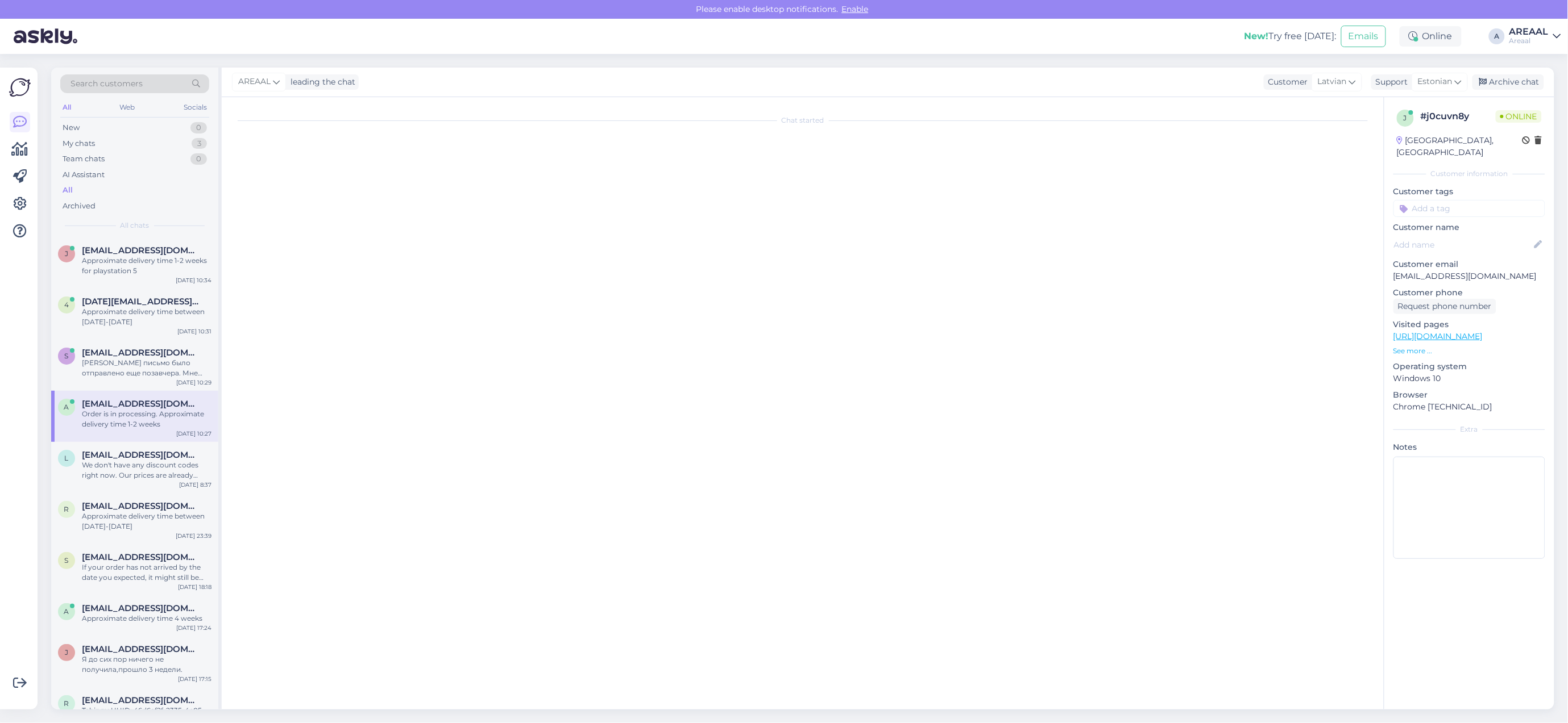
scroll to position [2651, 0]
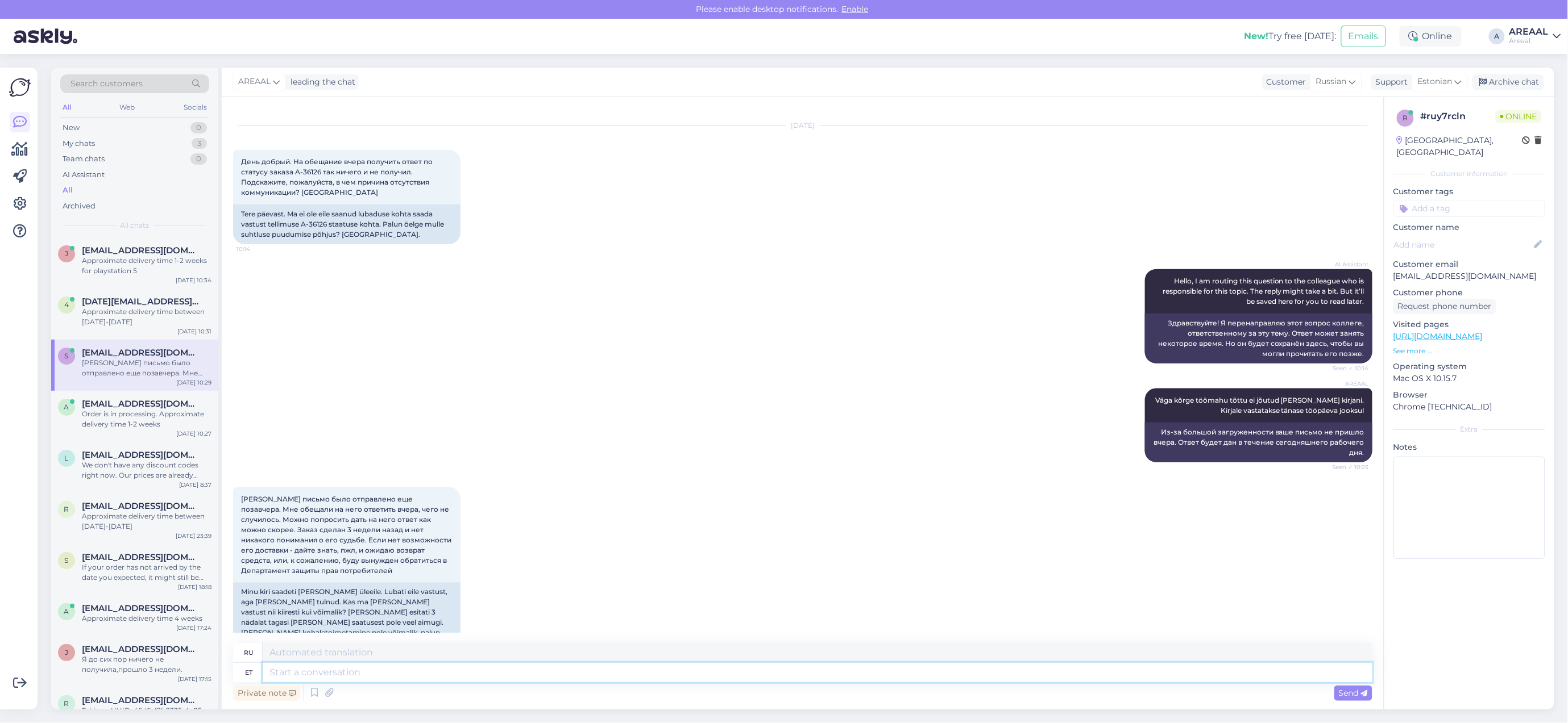
click at [436, 667] on textarea at bounding box center [817, 673] width 1109 height 19
type textarea "Teie kirj"
type textarea "Твой"
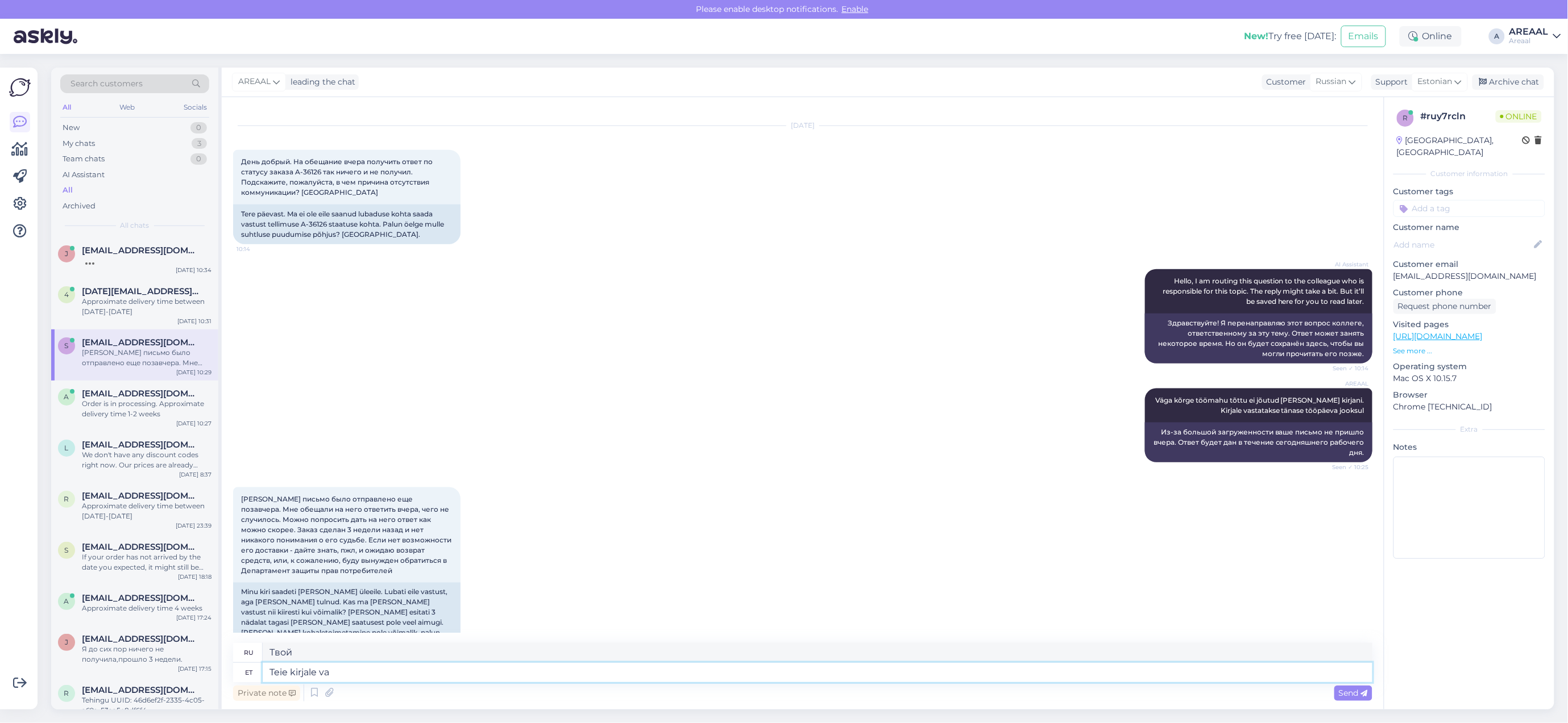
type textarea "Teie kirjale vas"
type textarea "На ваше письмо"
type textarea "Teie kirjale vastatakse tänase"
type textarea "На Ваше письмо будет дан ответ."
type textarea "Teie kirjale vastatakse tänase päe"
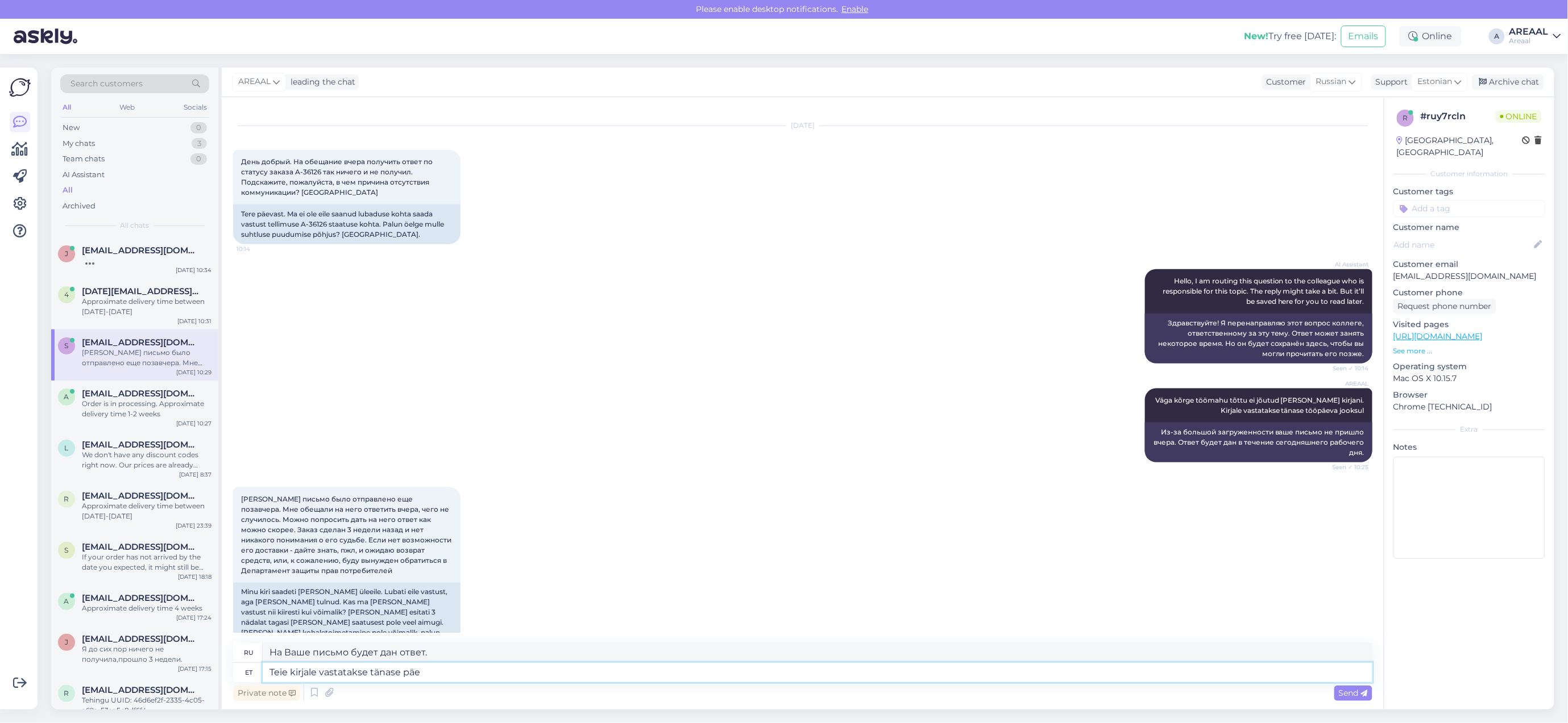
type textarea "На Ваше письмо будет дан ответ сегодня."
type textarea "Teie kirjale vastatakse tänase päeva jooksul- see on"
type textarea "На Ваше письмо будет дан ответ в течение дня -"
type textarea "Teie kirjale vastatakse tänase päeva jooksul- see o"
type textarea "На ваше письмо ответят сегодня - это"
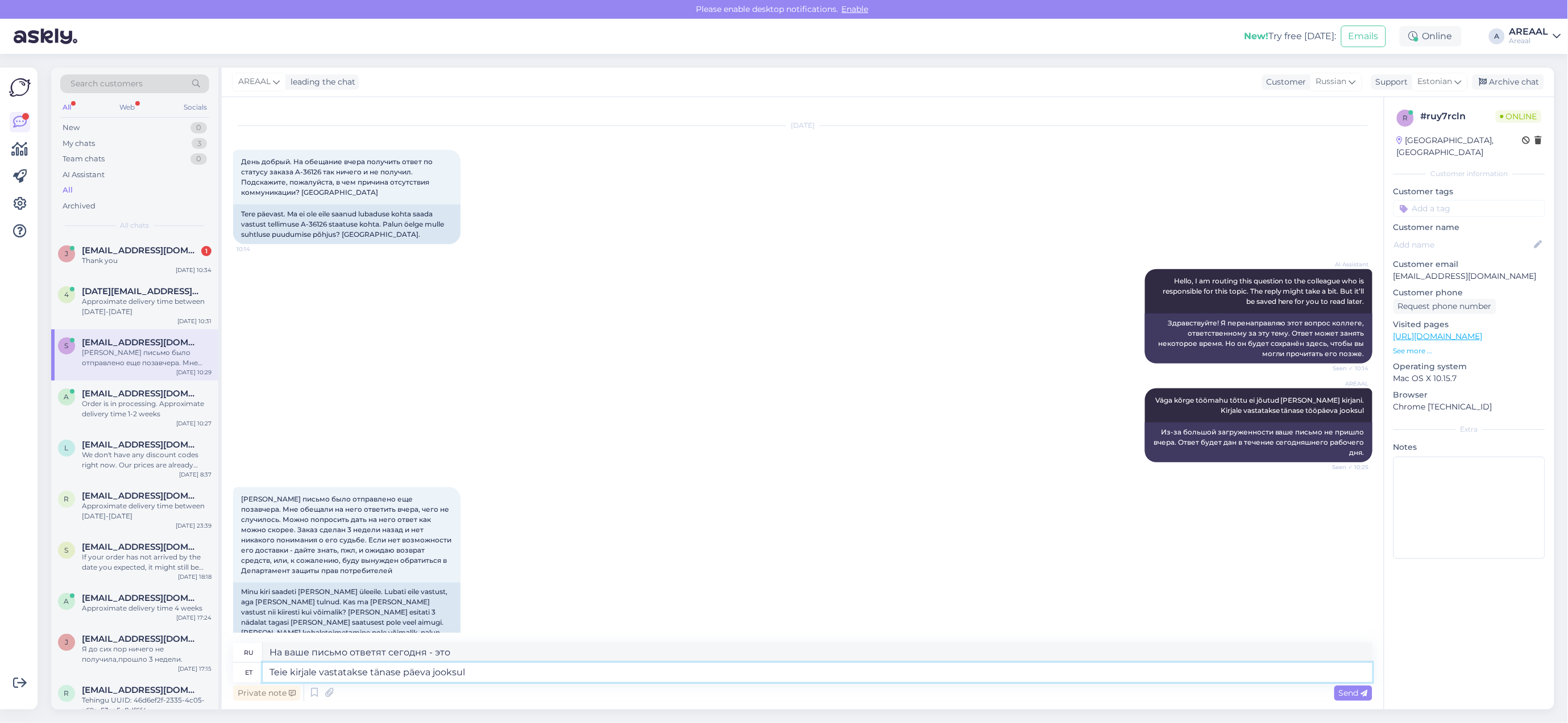
type textarea "Teie kirjale vastatakse tänase päeva jooksu"
type textarea "На Ваше письмо будет дан ответ в течение сегодняшнего дня."
type textarea "Teie kirjale vastatakse tänase päeva jooksu"
type textarea "На Ваше письмо будет дан ответ в течение дня."
type textarea "Teie kirjale vastatakse tänase päeva jooksul - se"
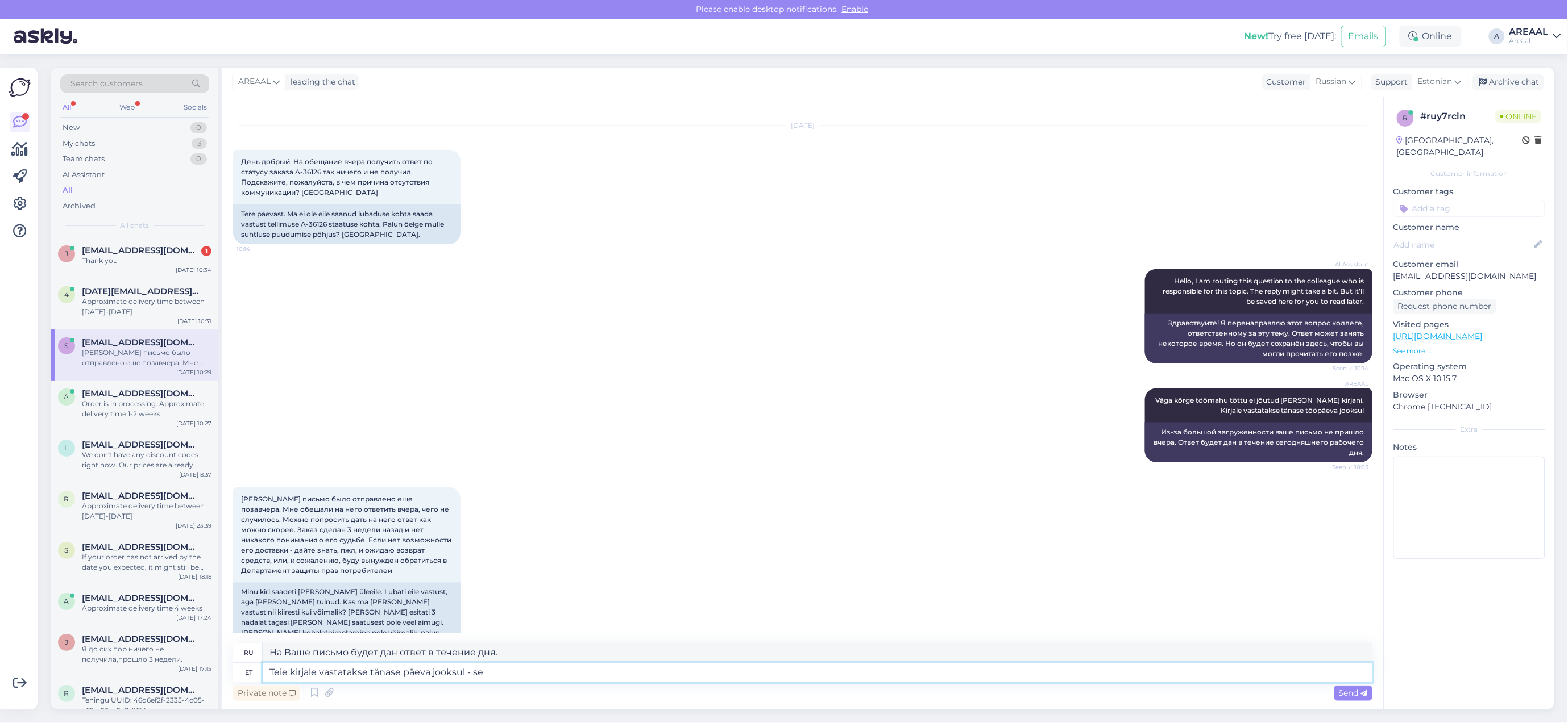
type textarea "На Ваше письмо будет дан ответ в течение сегодняшнего дня."
type textarea "Teie kirjale vastatakse tänase päeva jooksul - see o"
type textarea "На Ваше письмо будет дан ответ в течение дня -"
type textarea "Teie kirjale vastatakse tänase päeva jooksul - see on ko"
type textarea "На Ваше письмо будет дан ответ сегодня, т.е."
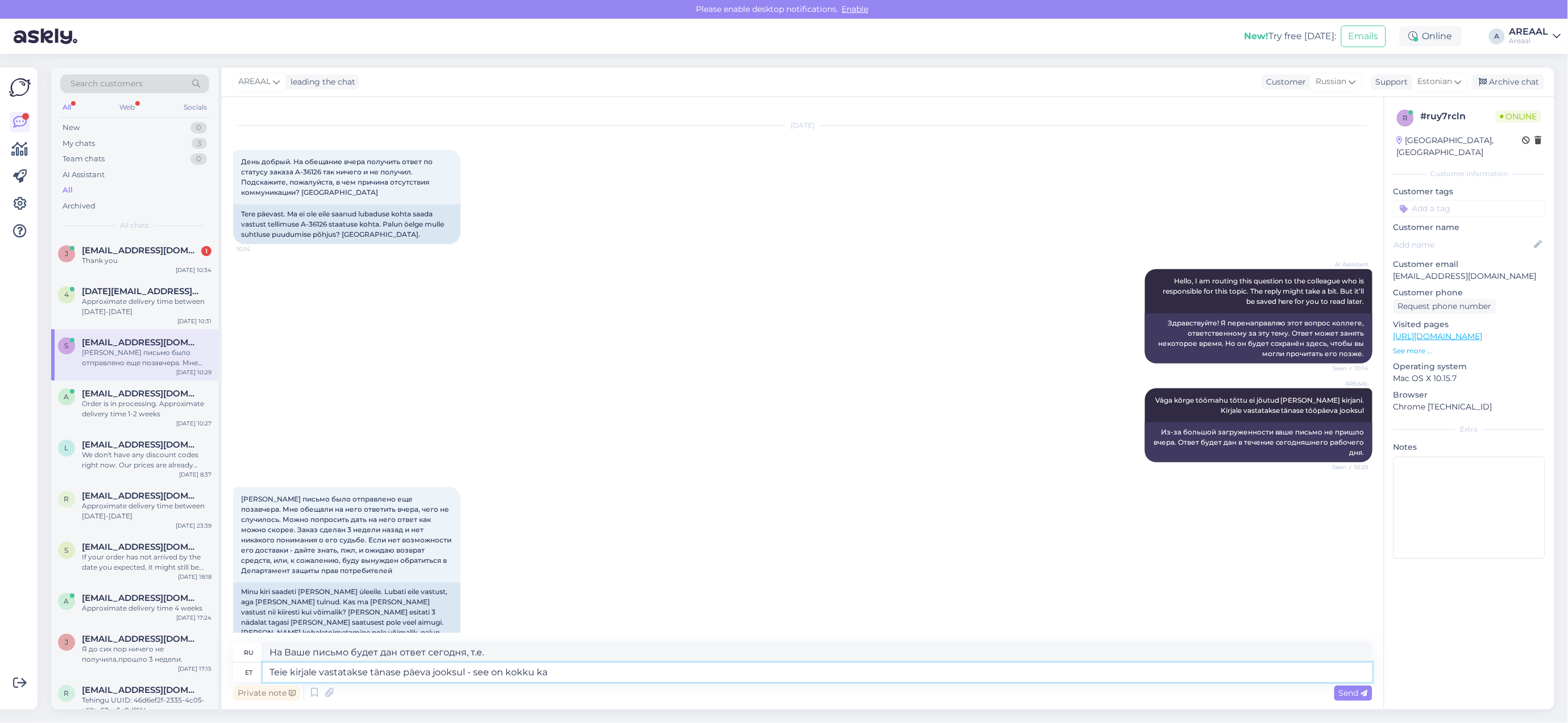
type textarea "Teie kirjale vastatakse tänase päeva jooksul - see on kokku kak"
type textarea "На ваше письмо будет дан ответ в течение сегодняшнего дня — вот и все."
type textarea "Teie kirjale vastatakse tänase päeva jooksul - see on kokku kaks"
type textarea "На ваше письмо будет дан ответ в течение сегодняшнего дня — всего два дня."
type textarea "Teie kirjale vastatakse tänase päeva jooksul - see on"
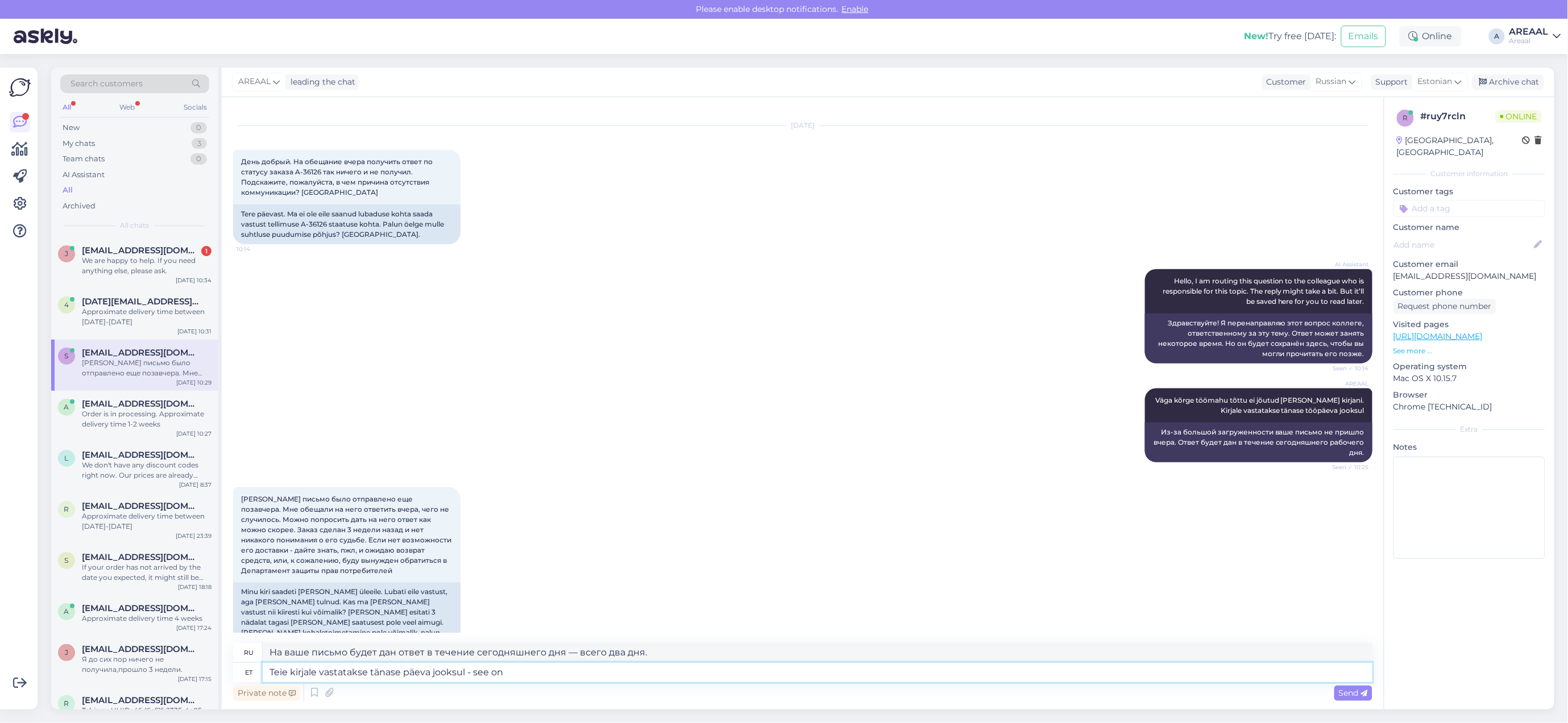
type textarea "На ваше письмо будет дан ответ в течение сегодняшнего дня — вот и все."
type textarea "Teie kirjale vastatakse tänase päeva jooksul - see on k"
type textarea "На Ваше письмо будет дан ответ сегодня, т.е."
type textarea "Teie kirjale vastatakse tänase päeva jooksul - see on kirjale vast"
type textarea "На ваше письмо сегодня будет дан ответ. Это письмо"
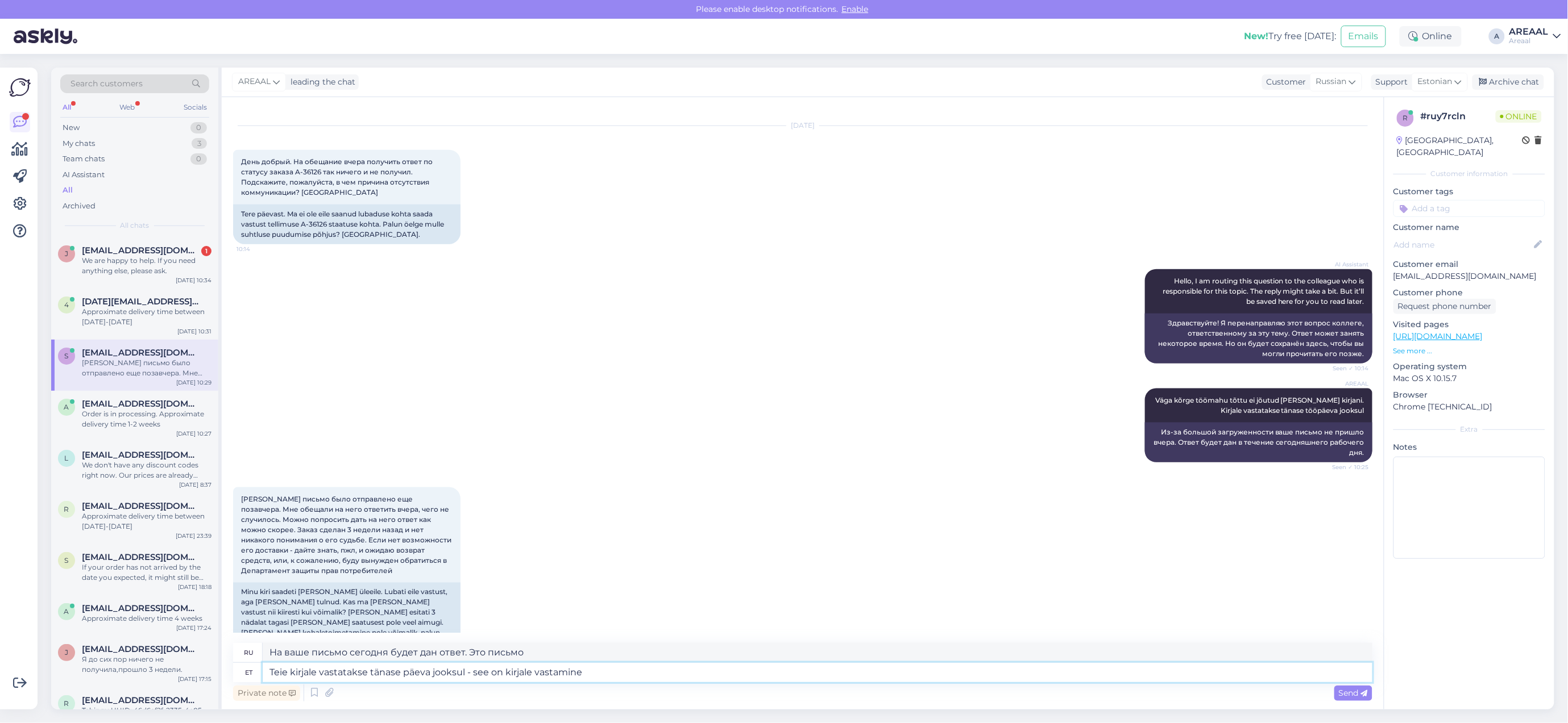
type textarea "Teie kirjale vastatakse tänase päeva jooksul - see on kirjale vastamine"
type textarea "На ваше письмо ответят сегодня - это ответ на письмо"
type textarea "Teie kirjale vastatakse tänase päeva jooksul - see on kirjale vastamine 2 tö"
type textarea "На ваше письмо ответят сегодня. Это ответ на письмо 2."
type textarea "Teie kirjale vastatakse tänase päeva jooksul - see on kirjale vastamine 2 tööpä…"
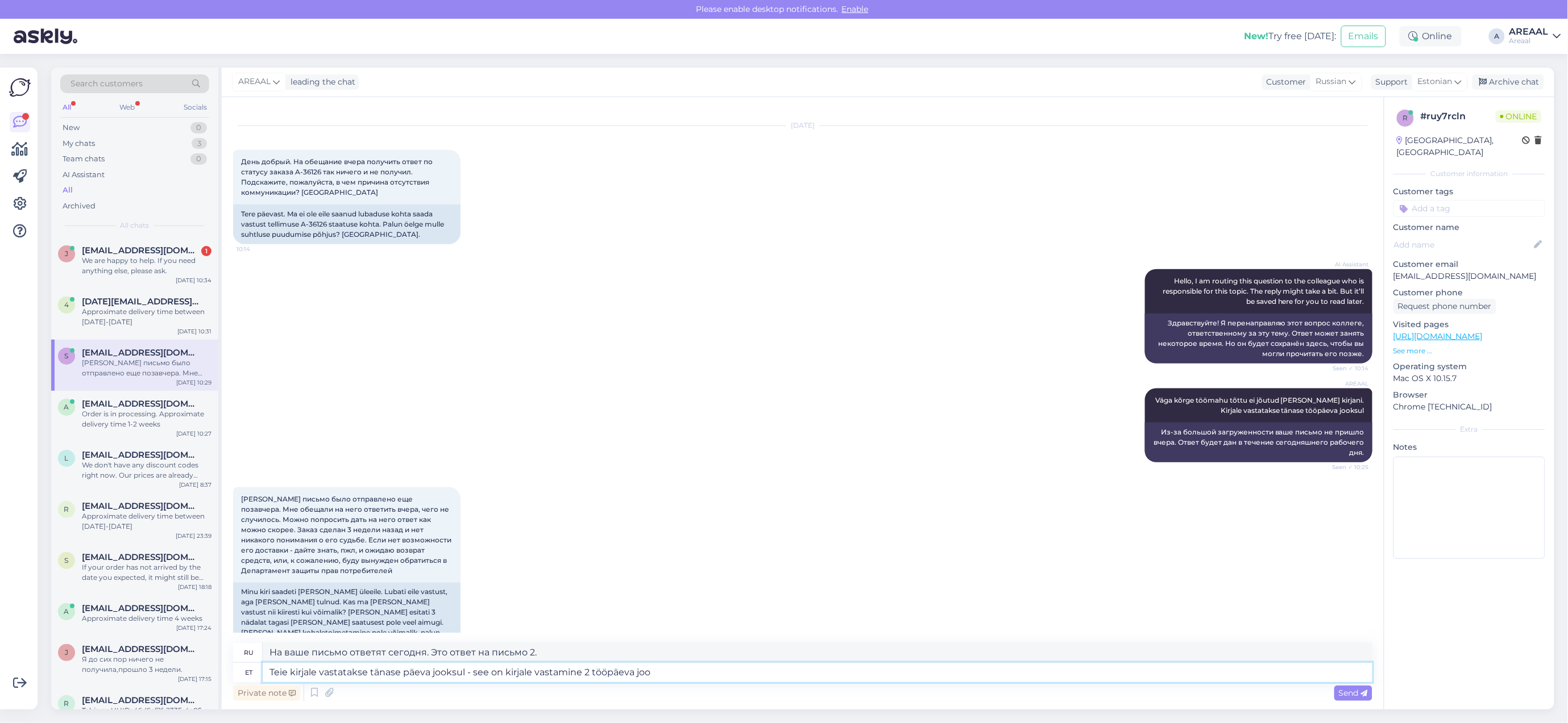
type textarea "На ваше письмо ответят сегодня - это ответ на письмо в течение 2 рабочих дней."
type textarea "Teie kirjale vastatakse tänase päeva jooksul - see on kirjale vastamine 2 tööpä…"
type textarea "На ваше письмо будет дан ответ сегодня. Это означает, что ответ на письмо долже…"
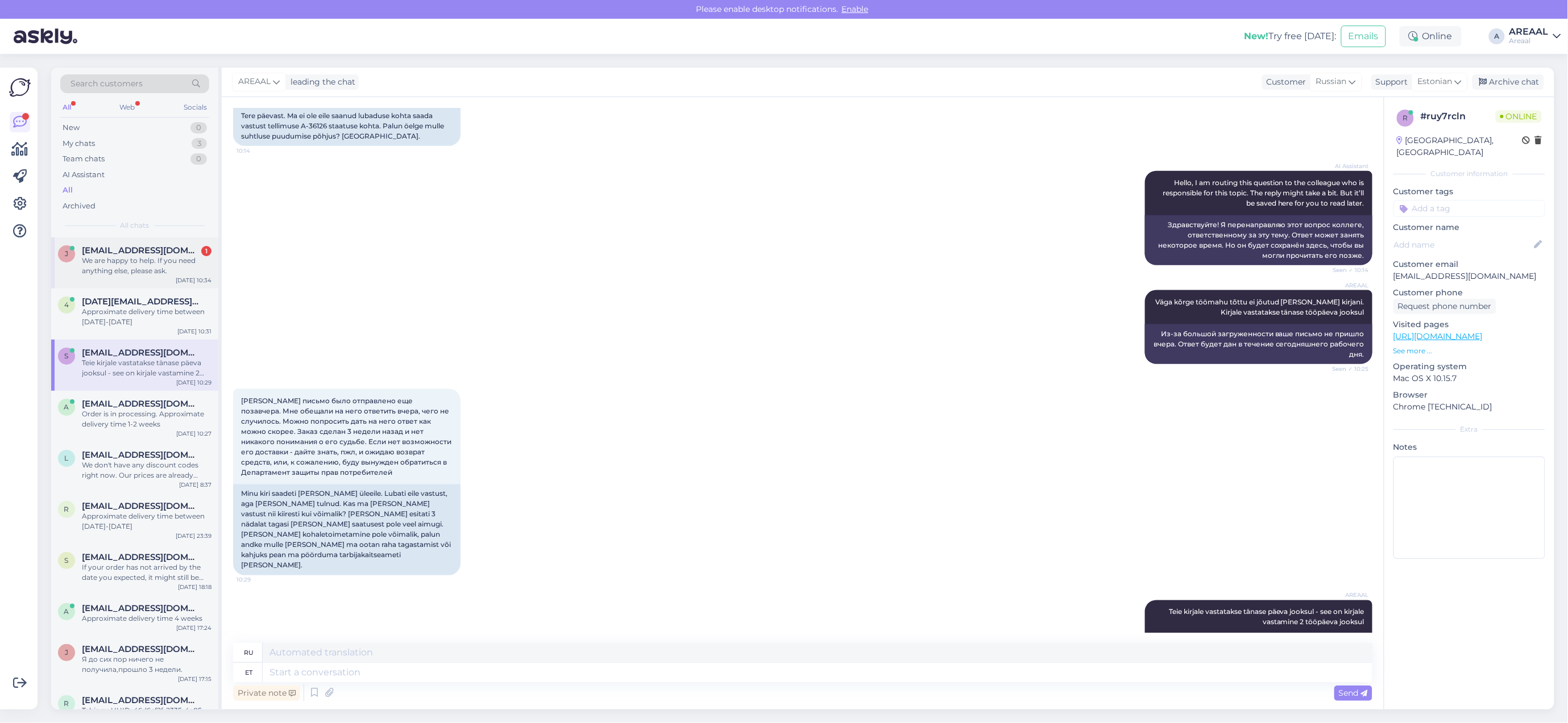
click at [136, 274] on div "We are happy to help. If you need anything else, please ask." at bounding box center [146, 266] width 129 height 20
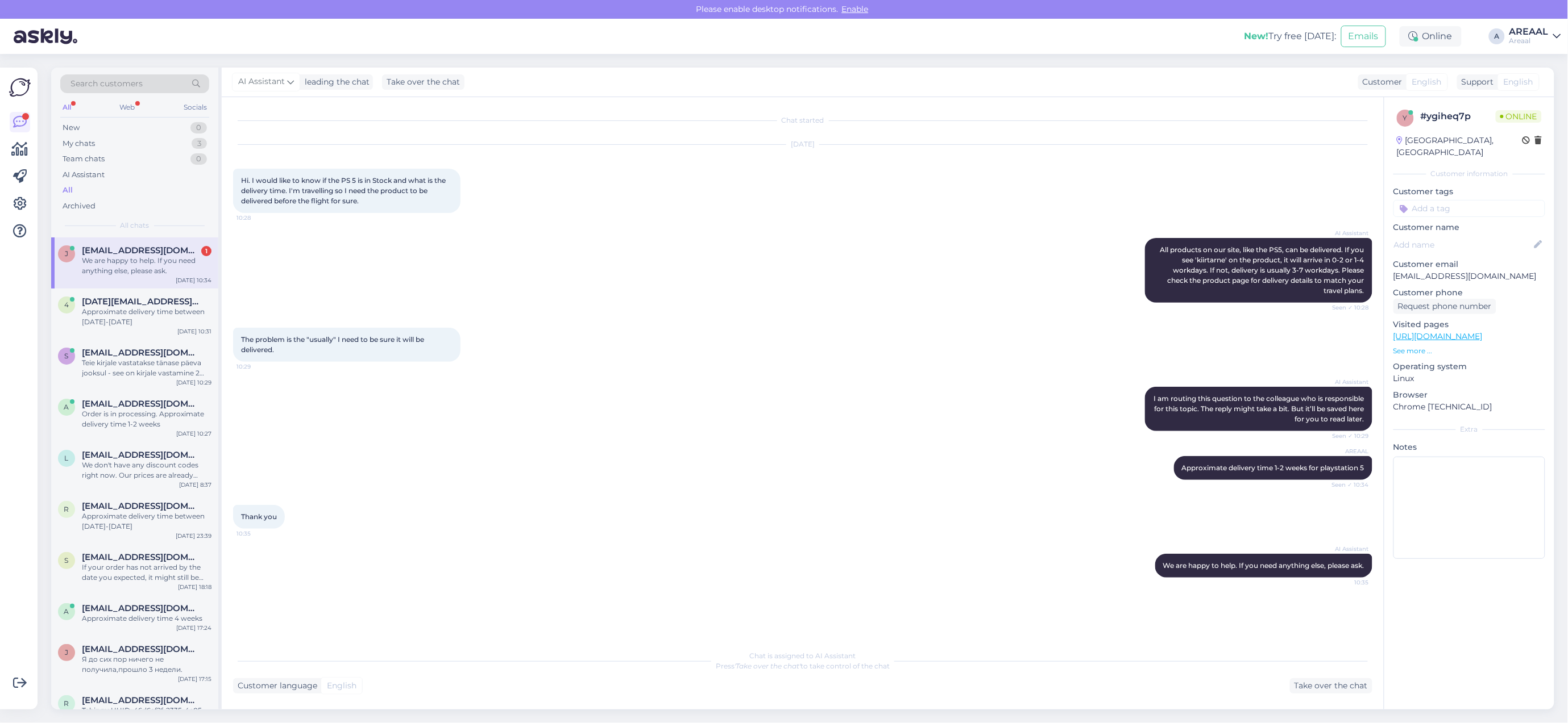
scroll to position [0, 0]
click at [1346, 688] on div "Take over the chat" at bounding box center [1330, 686] width 82 height 16
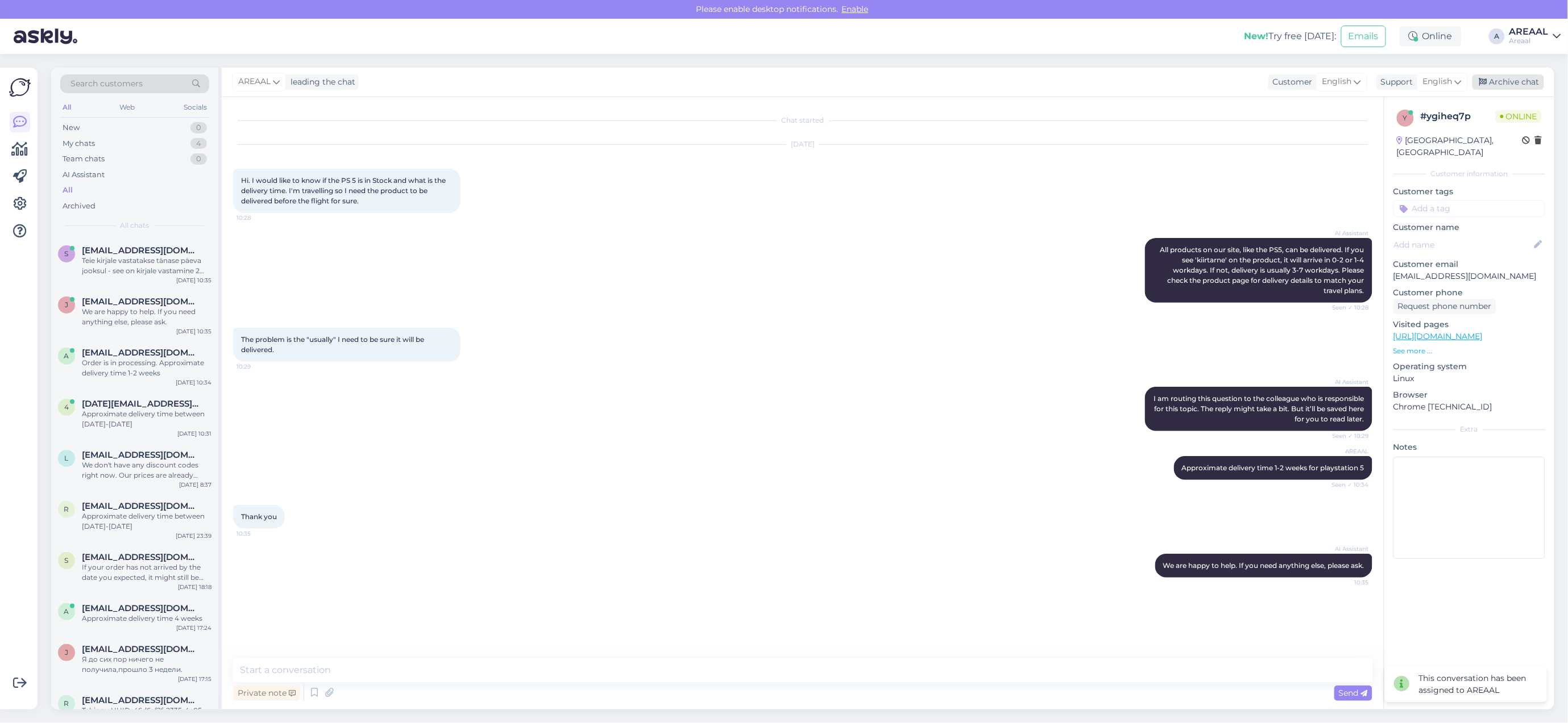
click at [1496, 81] on div "Archive chat" at bounding box center [1507, 82] width 71 height 16
click at [136, 310] on div "We are happy to help. If you need anything else, please ask." at bounding box center [146, 317] width 129 height 20
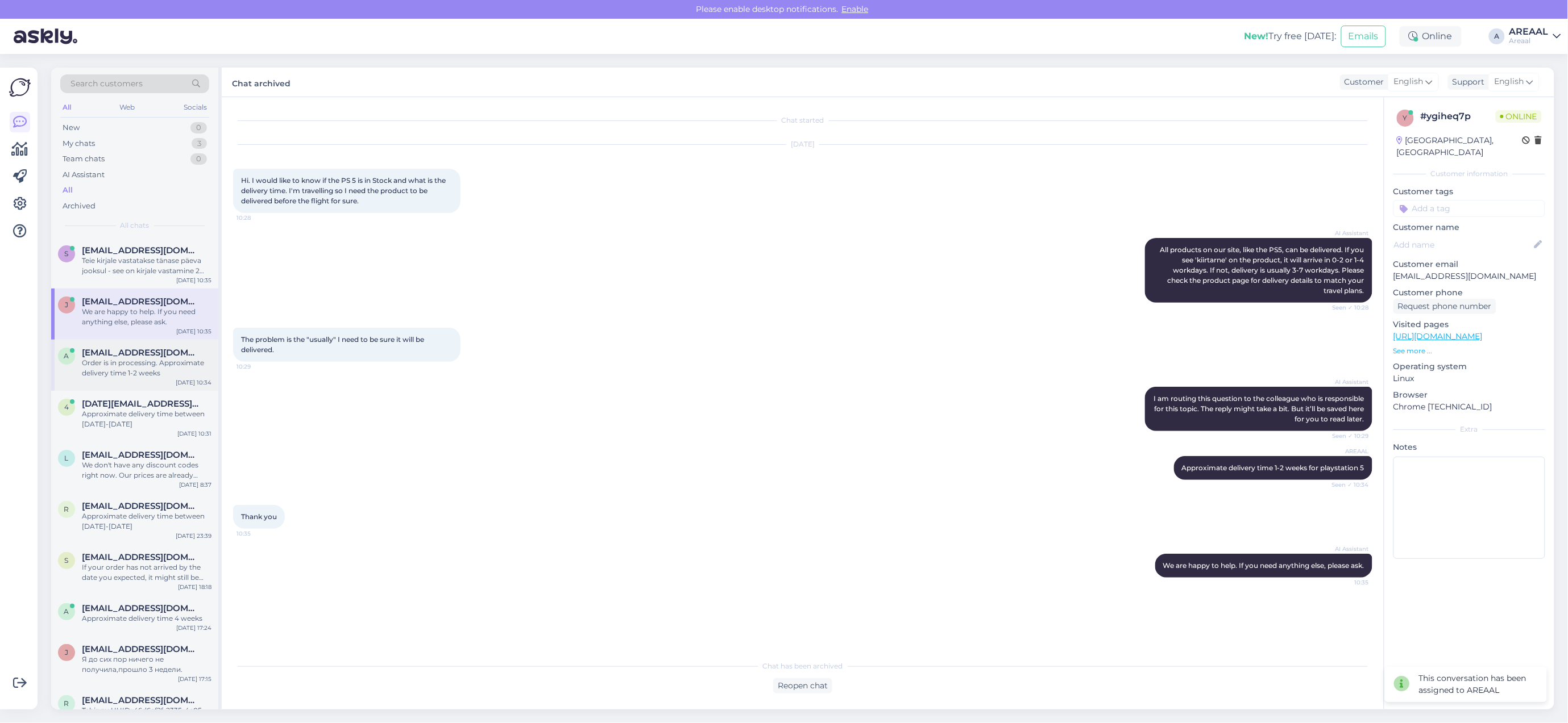
click at [73, 379] on div "a asaulesleja@gmail.com Order is in processing. Approximate delivery time 1-2 w…" at bounding box center [135, 365] width 167 height 51
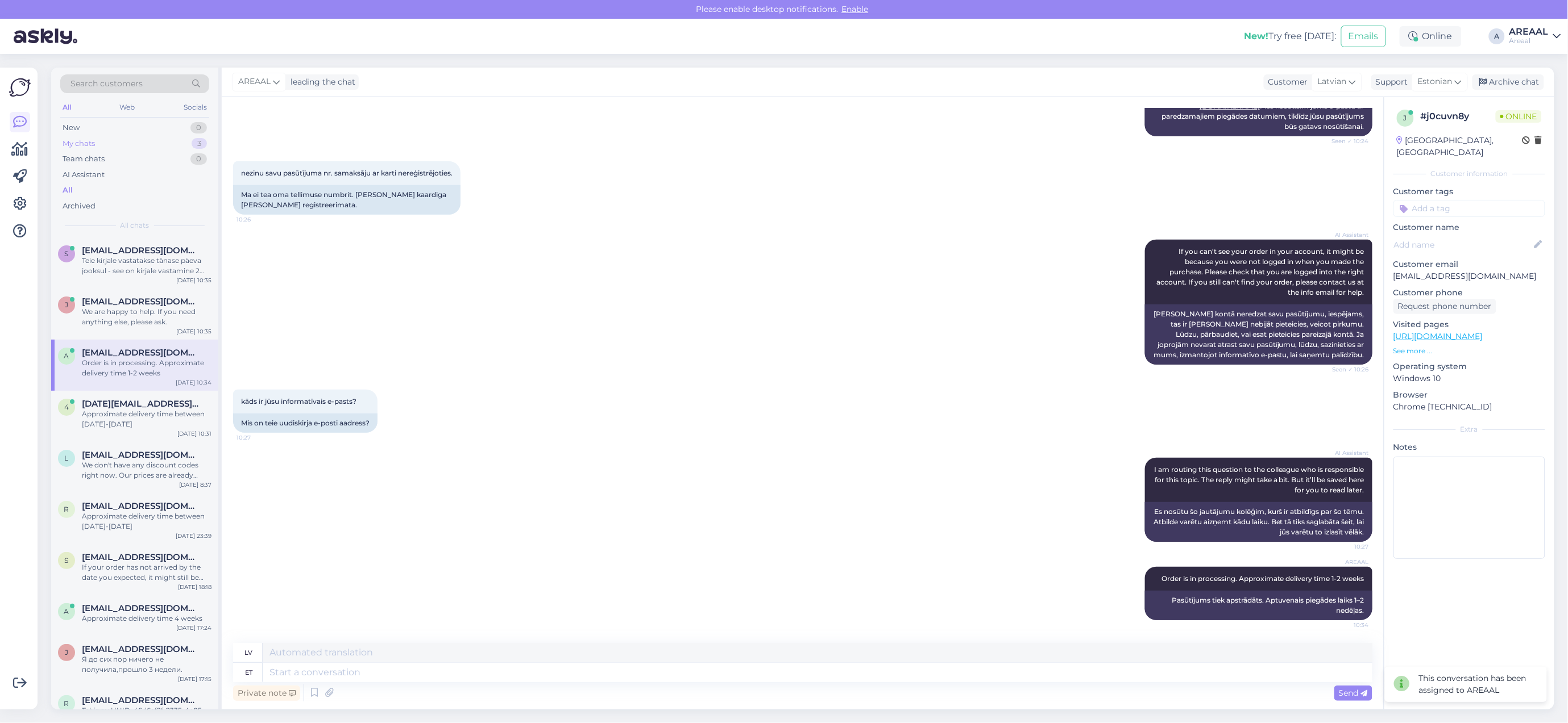
click at [202, 143] on div "3" at bounding box center [199, 144] width 16 height 12
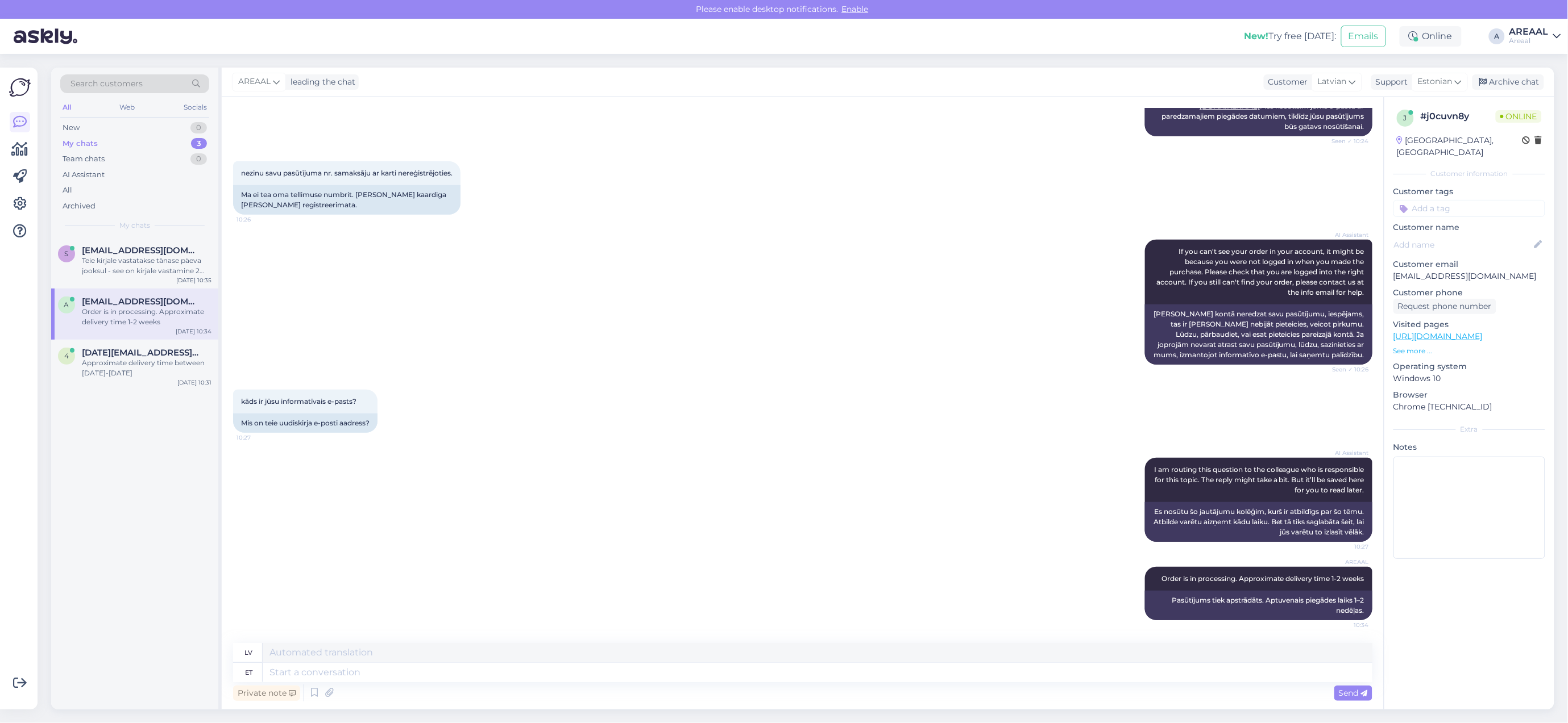
click at [134, 299] on span "asaulesleja@gmail.com" at bounding box center [141, 301] width 118 height 10
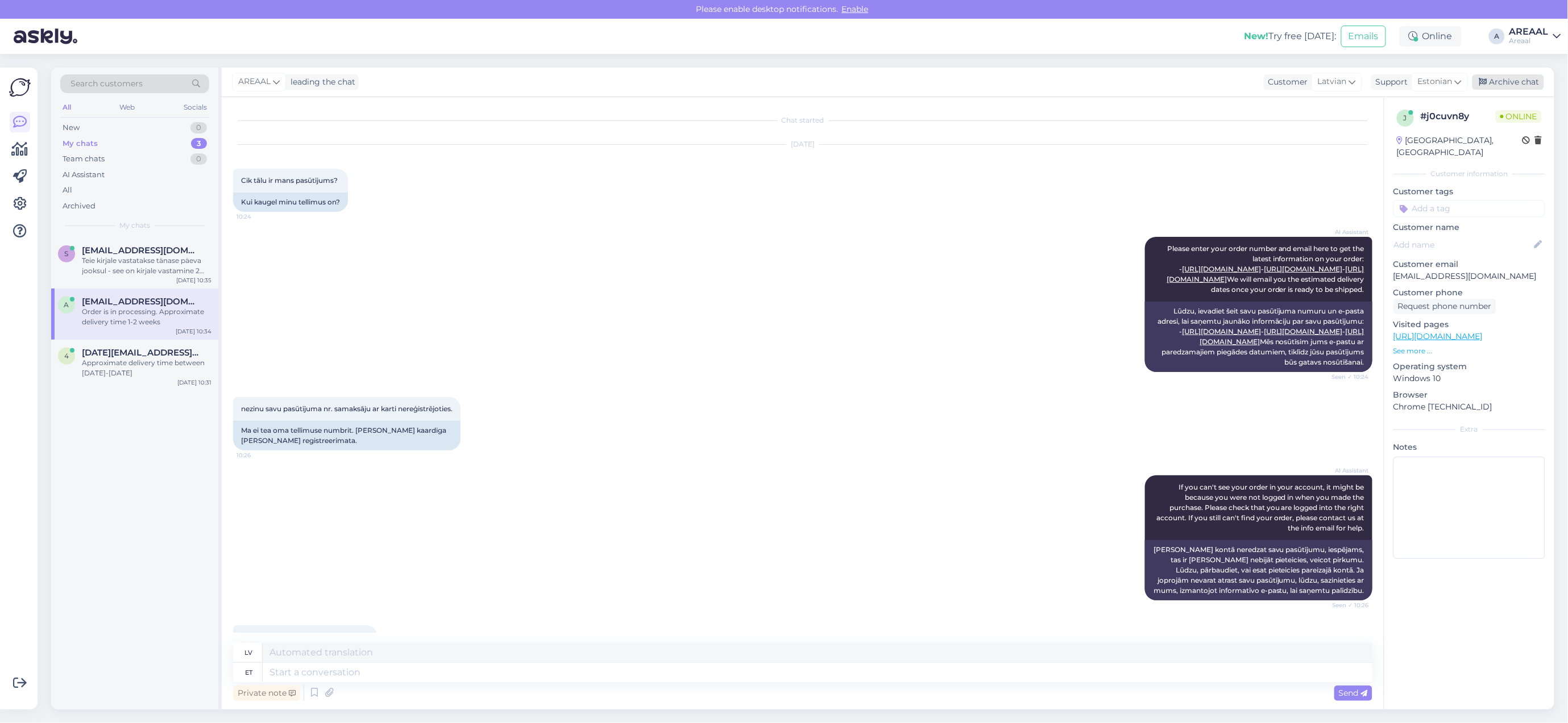
click at [1530, 81] on div "Archive chat" at bounding box center [1507, 82] width 71 height 16
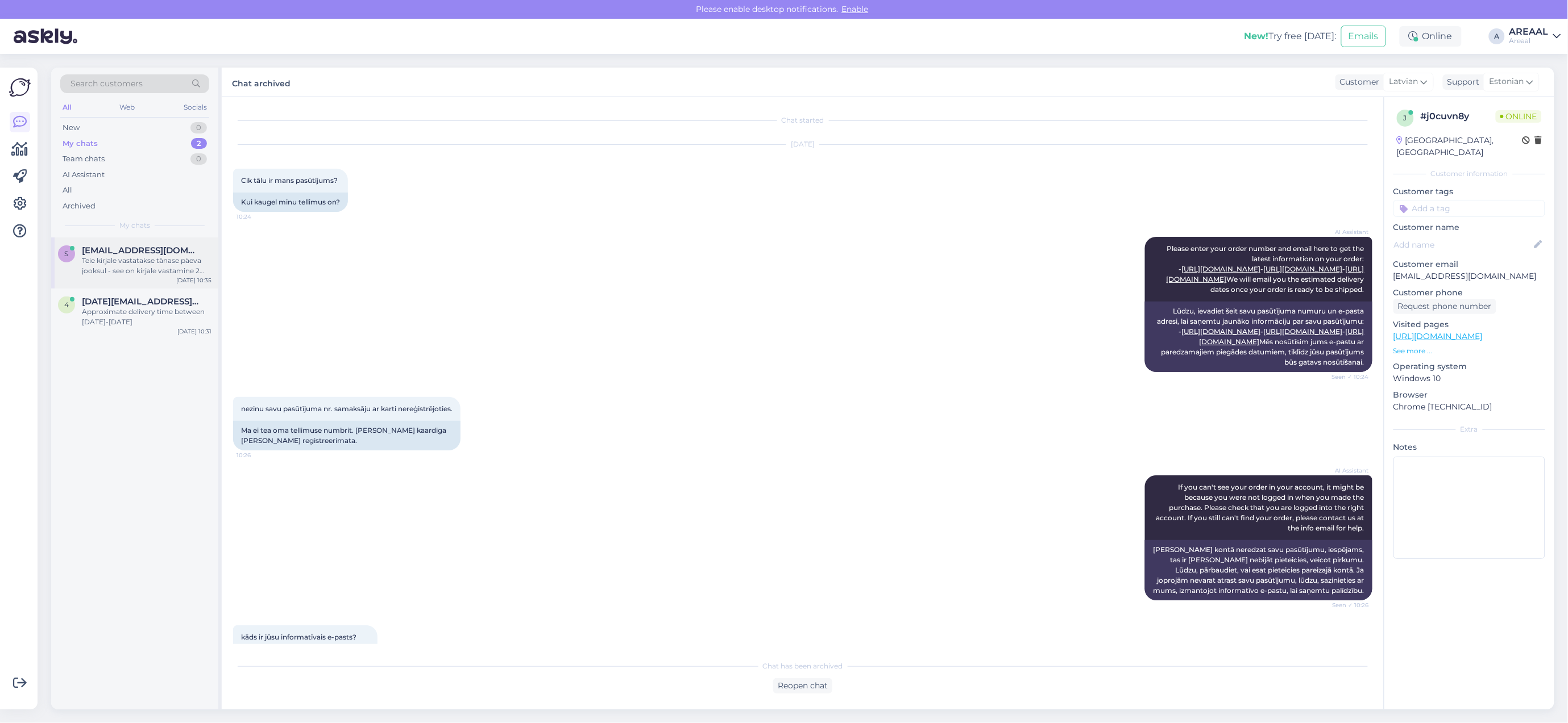
click at [143, 265] on div "Teie kirjale vastatakse tänase päeva jooksul - see on kirjale vastamine 2 tööpä…" at bounding box center [146, 266] width 129 height 20
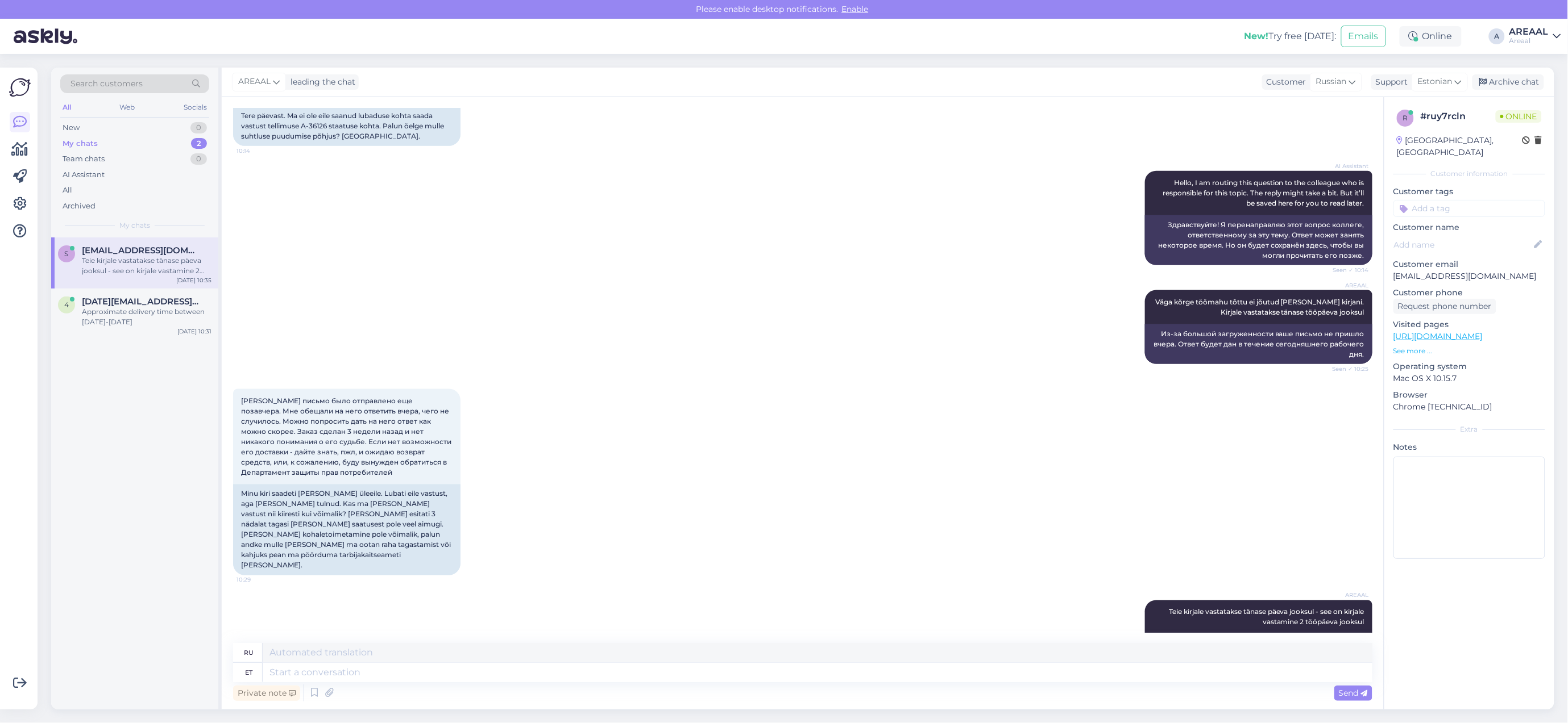
click at [1536, 73] on div "AREAAL leading the chat Customer Russian Support Estonian Archive chat" at bounding box center [888, 82] width 1333 height 29
click at [1515, 88] on div "Archive chat" at bounding box center [1507, 82] width 71 height 16
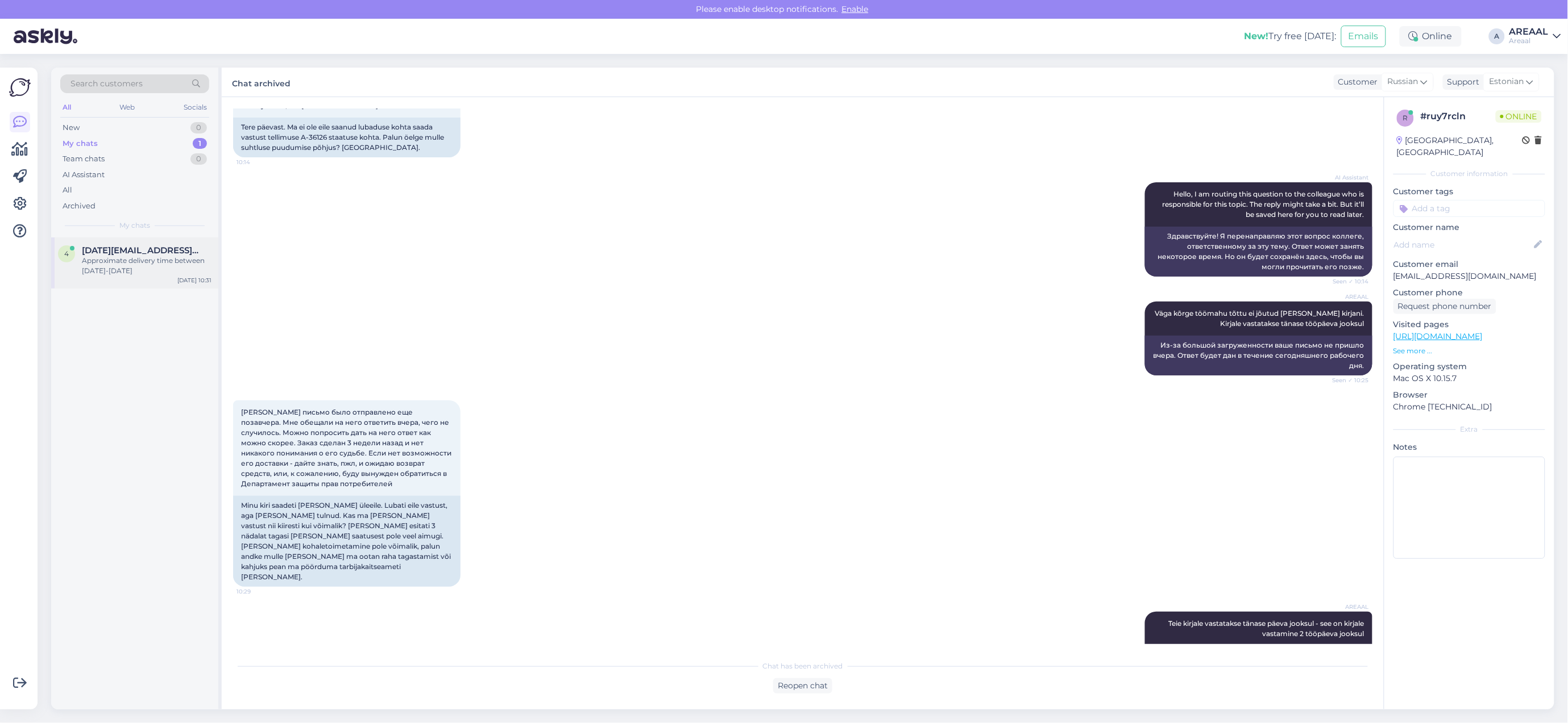
click at [51, 250] on div "4 4mail@mail.ee Approximate delivery time between 07-10 september Sep 5 10:31" at bounding box center [135, 263] width 167 height 51
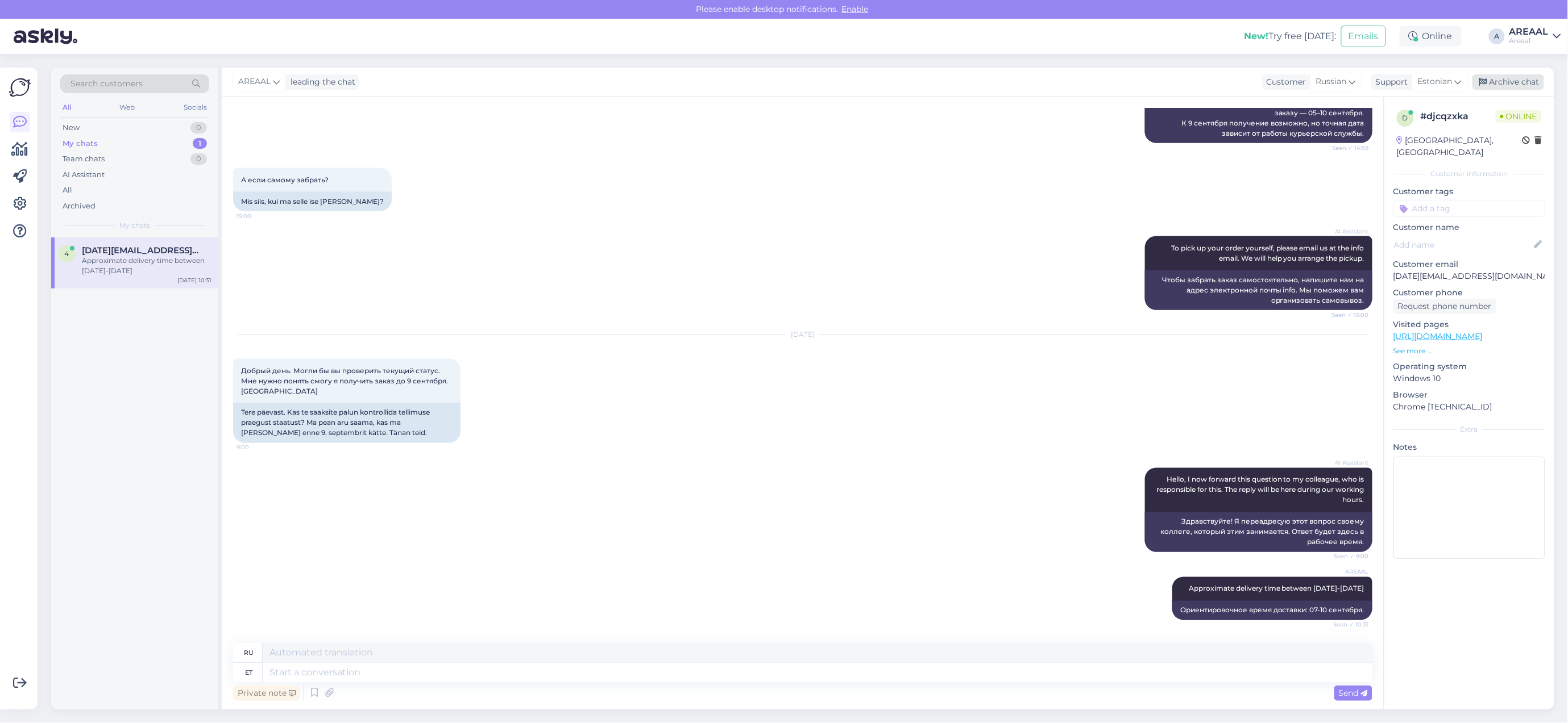
click at [1524, 77] on div "Archive chat" at bounding box center [1507, 82] width 71 height 16
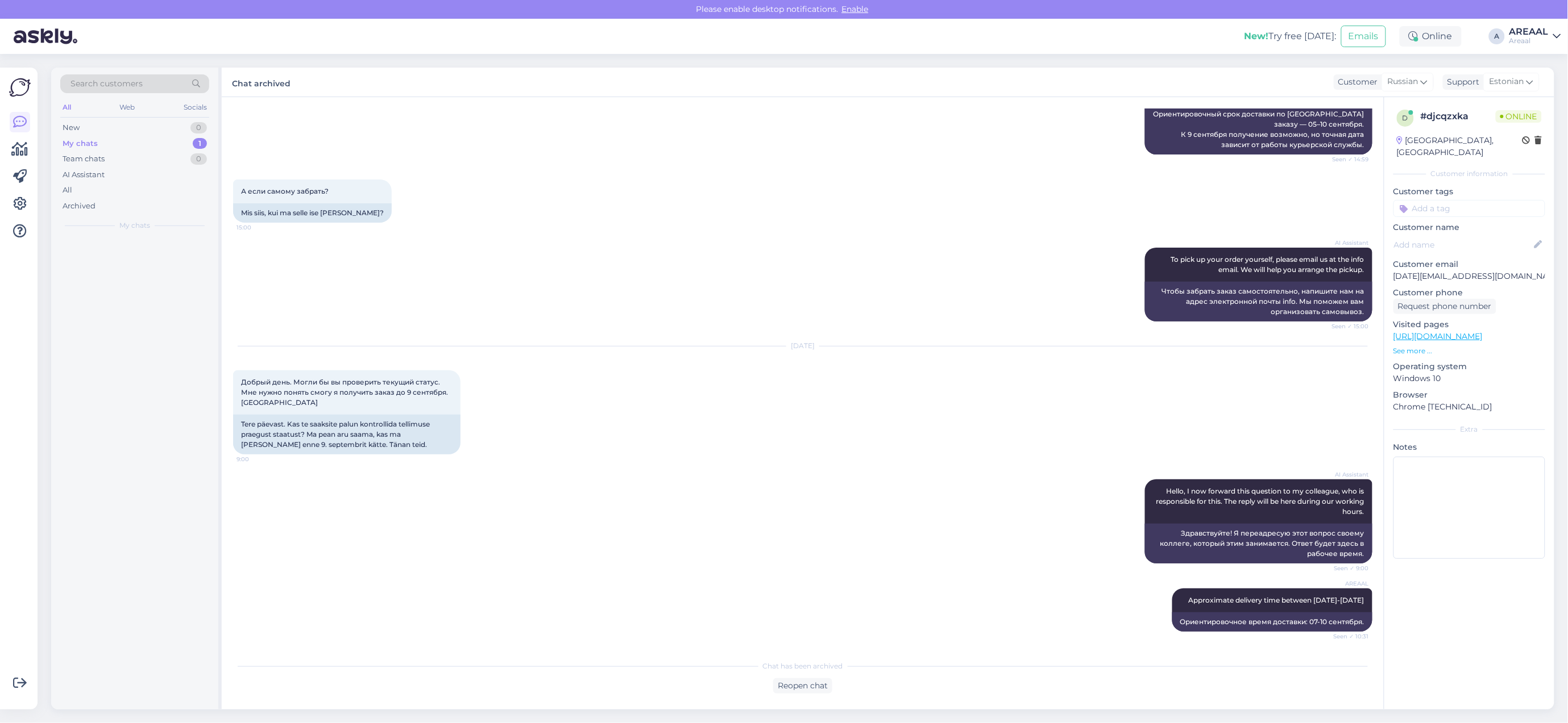
scroll to position [792, 0]
click at [1536, 43] on div "Areaal" at bounding box center [1529, 40] width 39 height 9
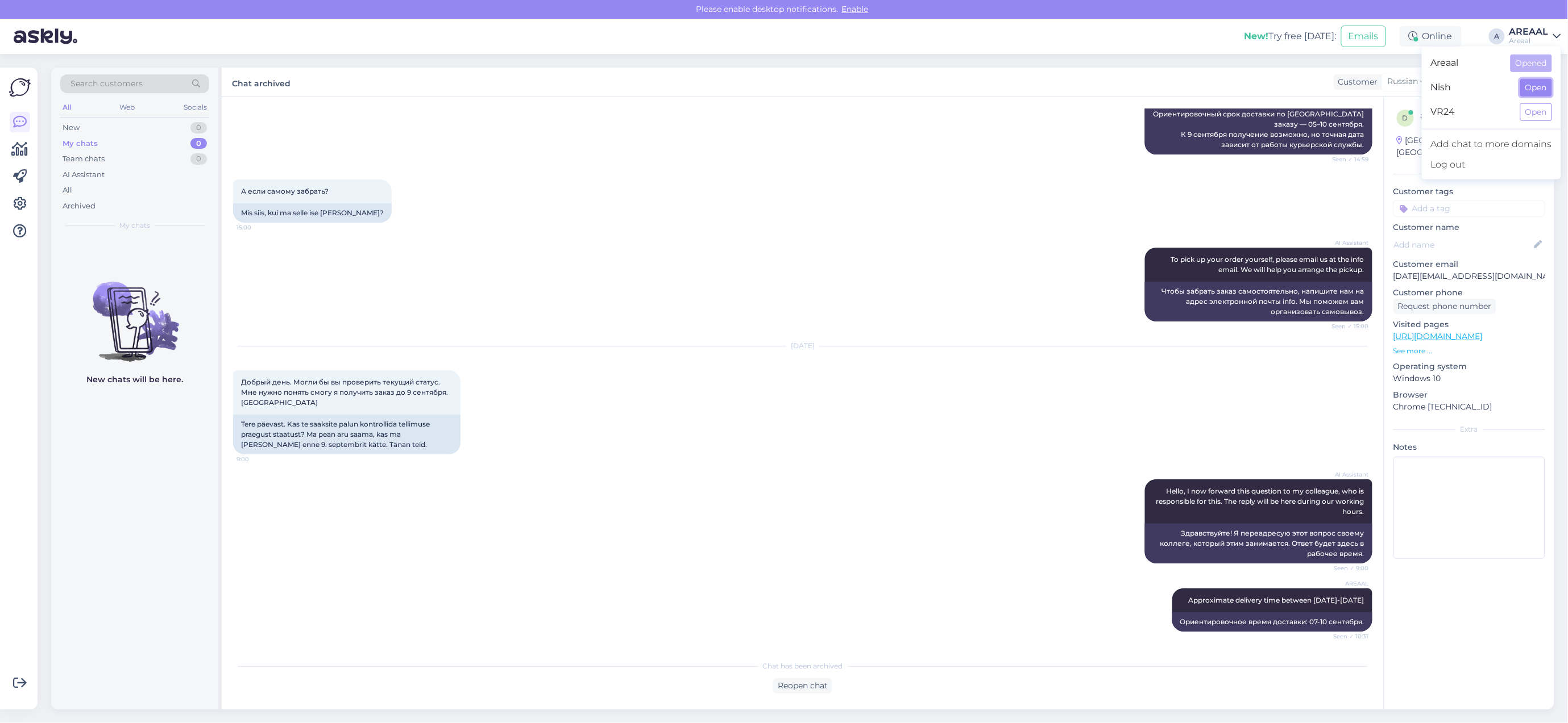
click at [1539, 86] on button "Open" at bounding box center [1536, 88] width 32 height 18
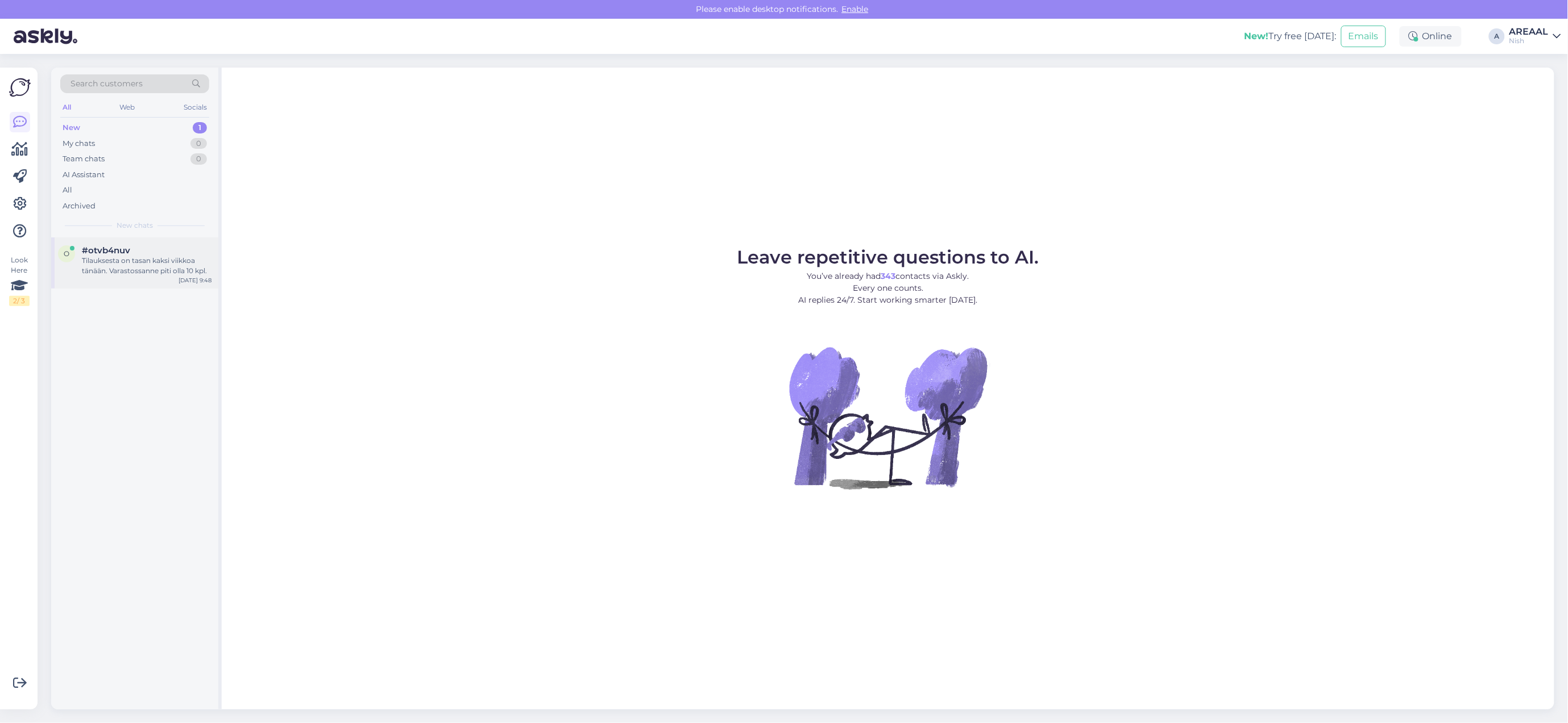
click at [154, 285] on div "o #otvb4nuv Tilauksesta on tasan kaksi viikkoa tänään. Varastossanne piti olla …" at bounding box center [135, 263] width 167 height 51
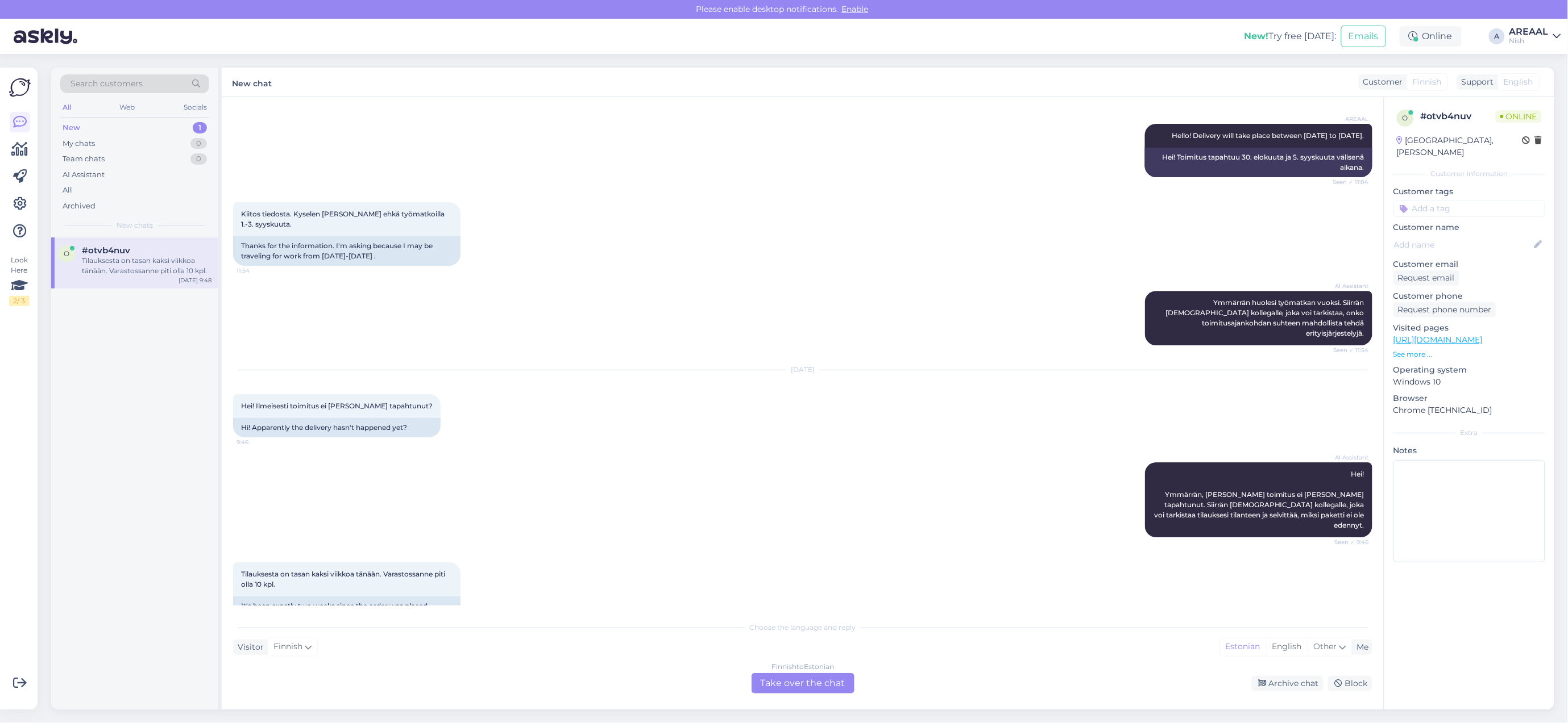
scroll to position [895, 0]
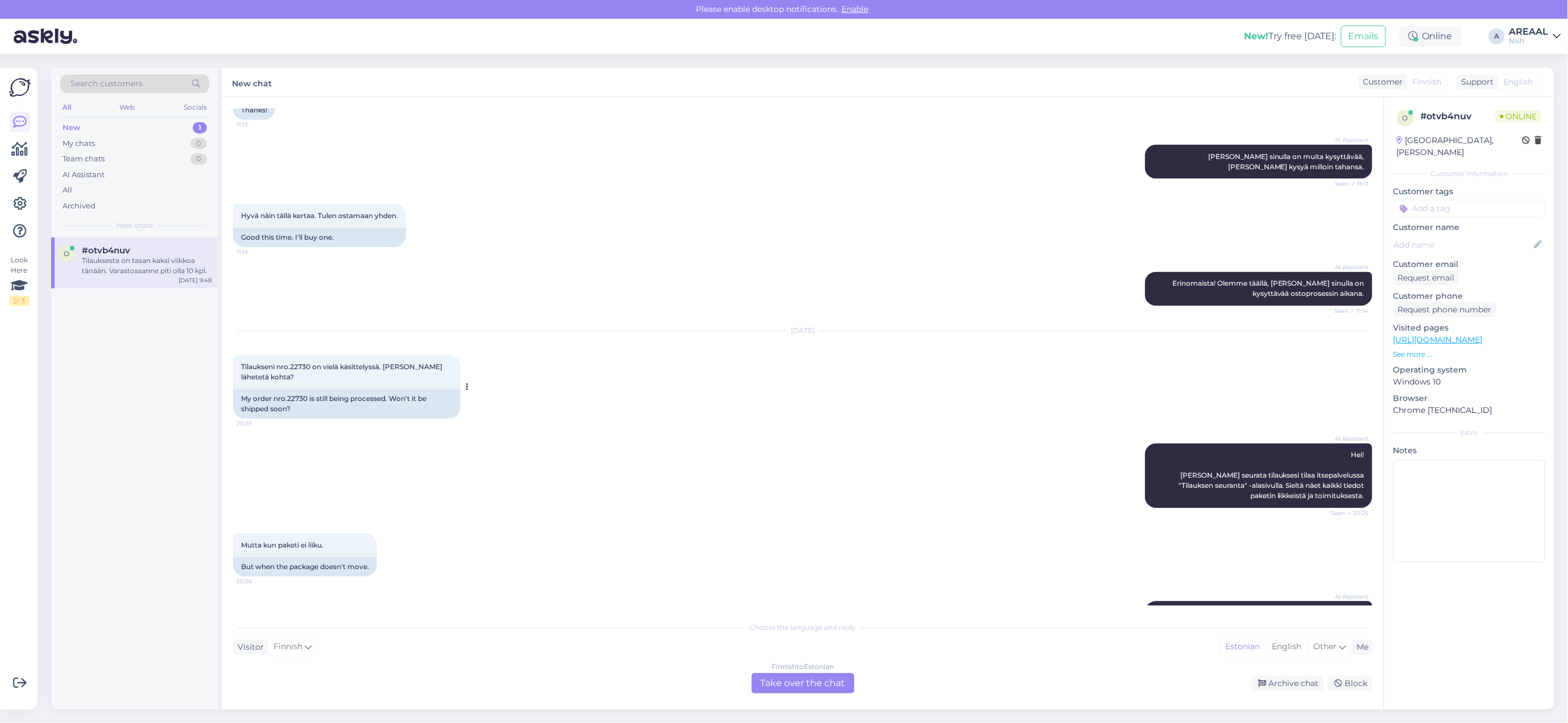
click at [300, 389] on div "My order nro.22730 is still being processed. Won't it be shipped soon?" at bounding box center [346, 403] width 227 height 29
copy div "22730"
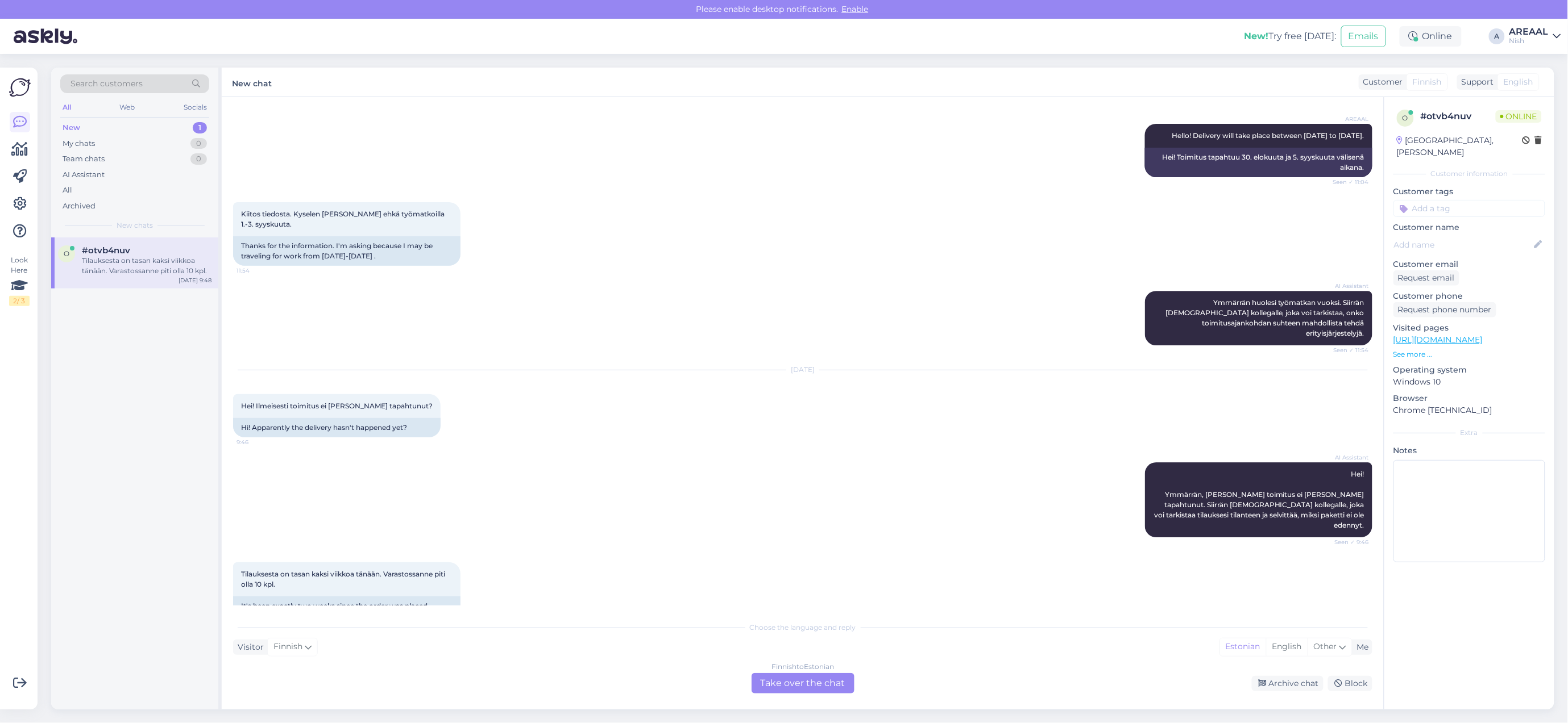
click at [786, 669] on div "Finnish to Estonian" at bounding box center [802, 667] width 63 height 10
click at [783, 682] on div "Finnish to Estonian Take over the chat" at bounding box center [802, 684] width 103 height 20
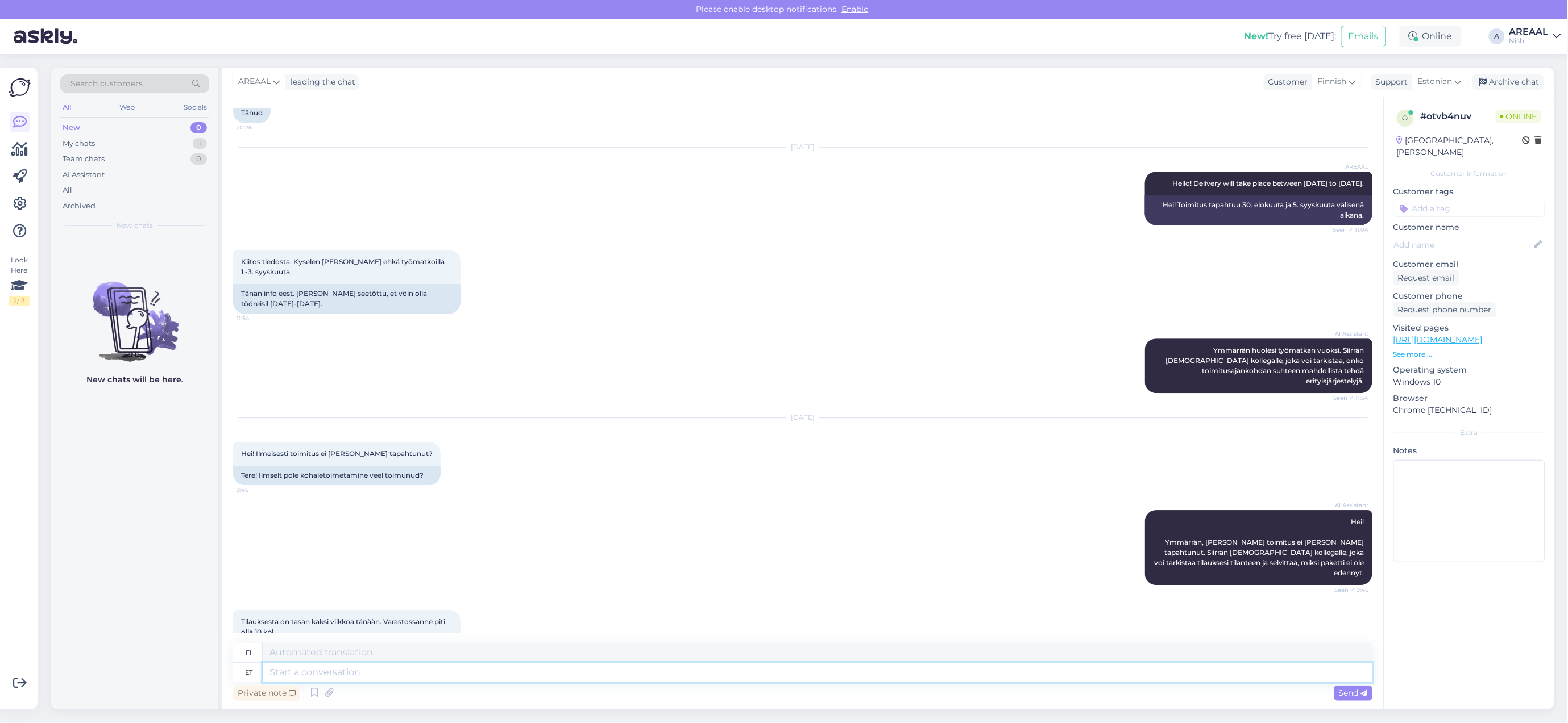
click at [774, 674] on textarea at bounding box center [817, 673] width 1109 height 19
type textarea "TEre!"
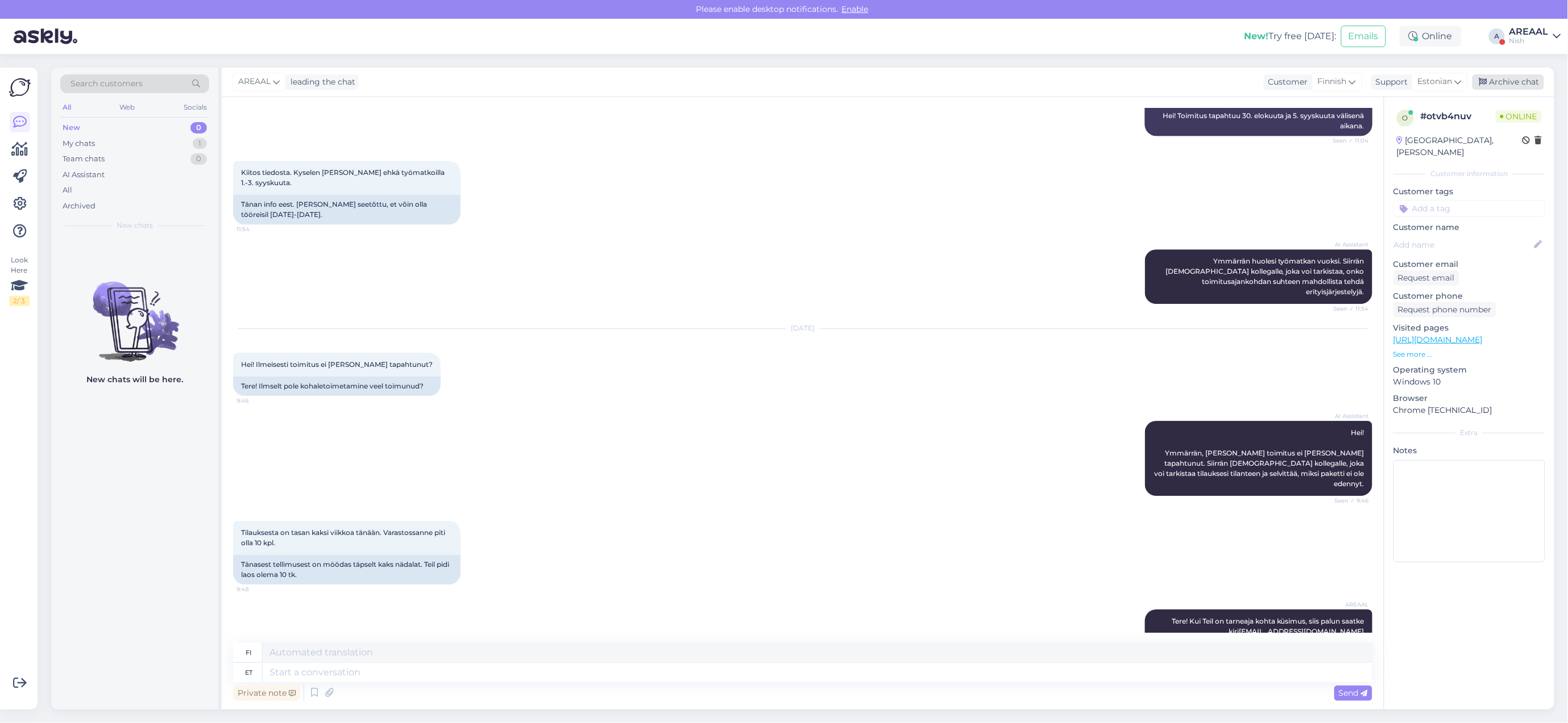
click at [1524, 84] on div "Archive chat" at bounding box center [1507, 82] width 71 height 16
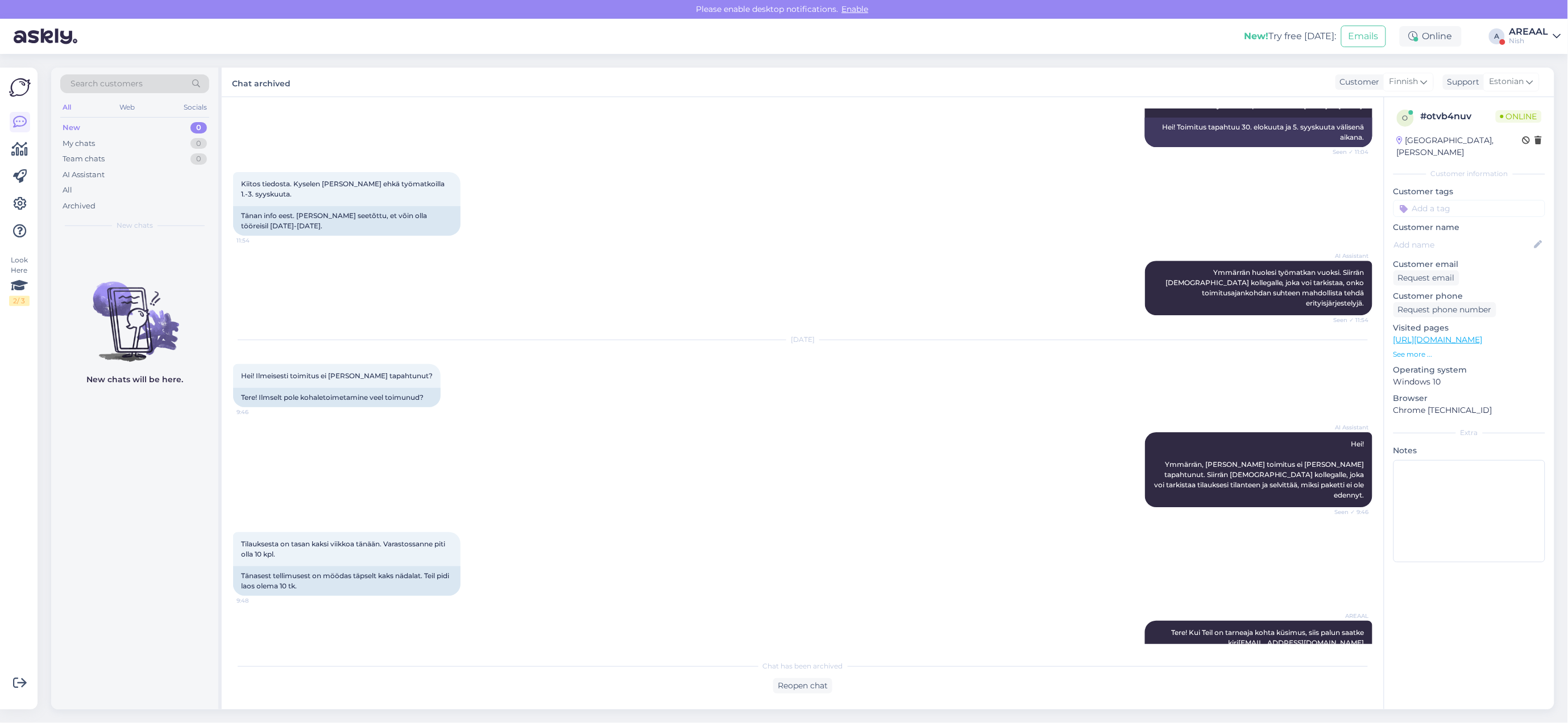
click at [1536, 40] on div "Nish" at bounding box center [1529, 40] width 39 height 9
click at [1548, 67] on div at bounding box center [1550, 71] width 8 height 8
click at [1549, 63] on button "Open" at bounding box center [1536, 63] width 32 height 18
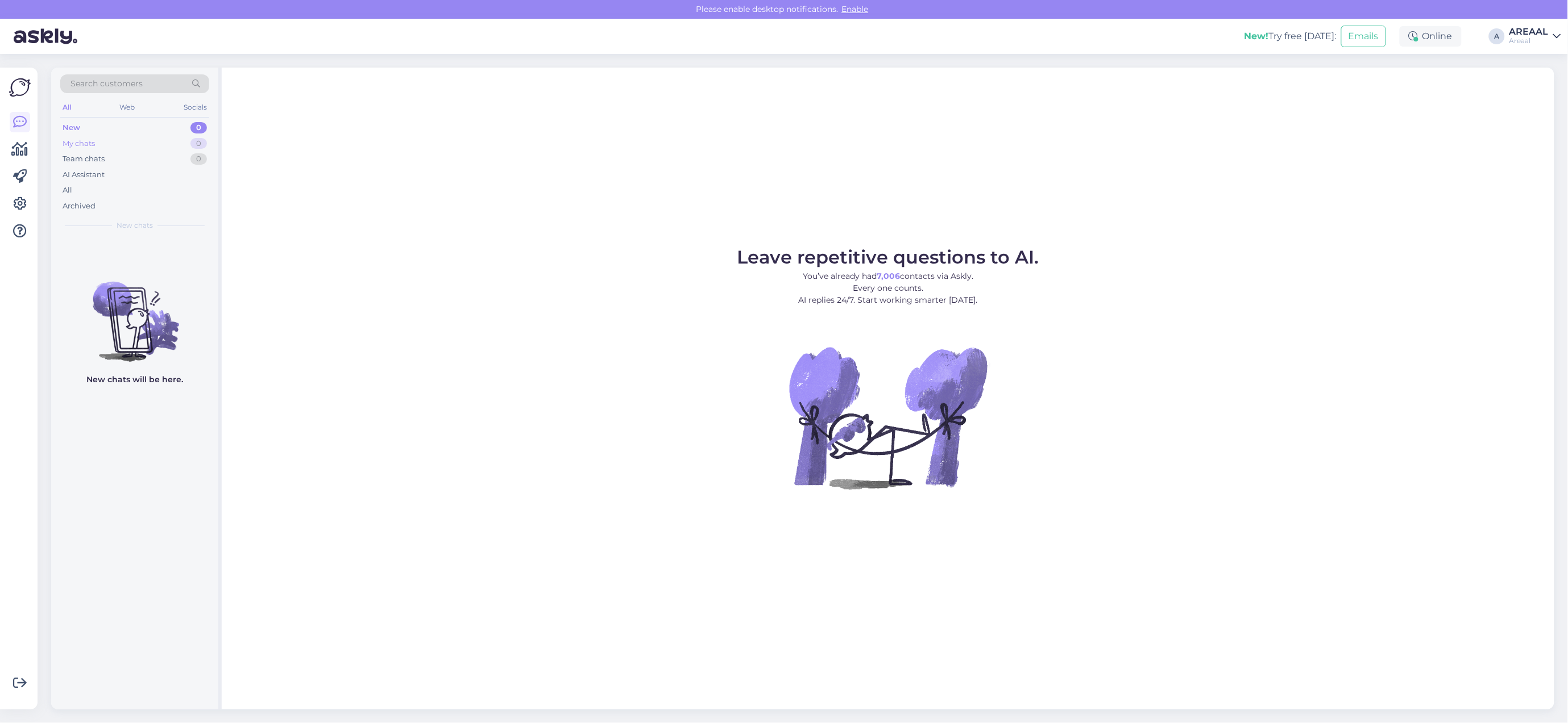
click at [191, 145] on div "0" at bounding box center [199, 144] width 16 height 12
click at [166, 212] on div "Archived" at bounding box center [135, 206] width 149 height 16
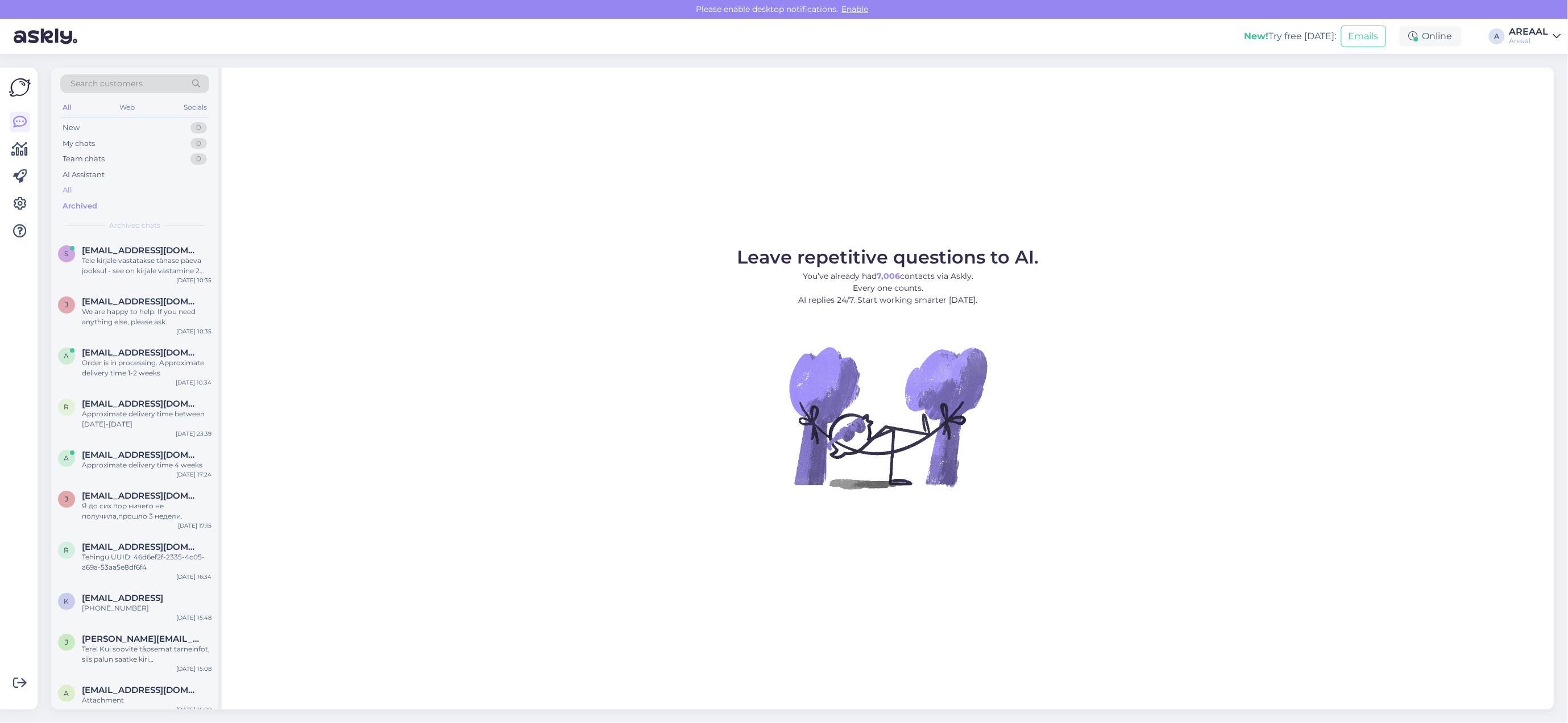
click at [161, 189] on div "All" at bounding box center [135, 190] width 149 height 16
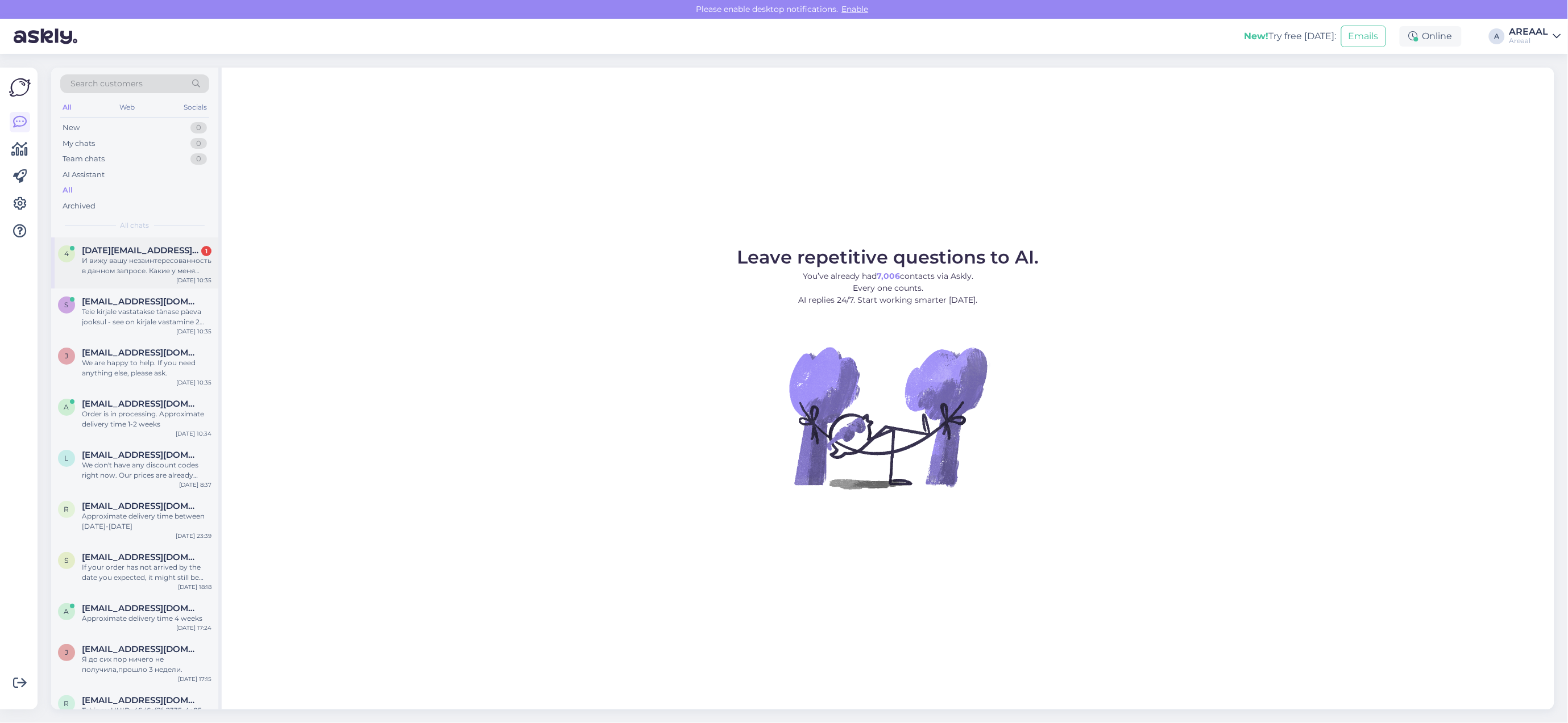
click at [150, 256] on div "И вижу вашу незаинтересованность в данном запросе. Какие у меня варианты отмены…" at bounding box center [146, 266] width 129 height 20
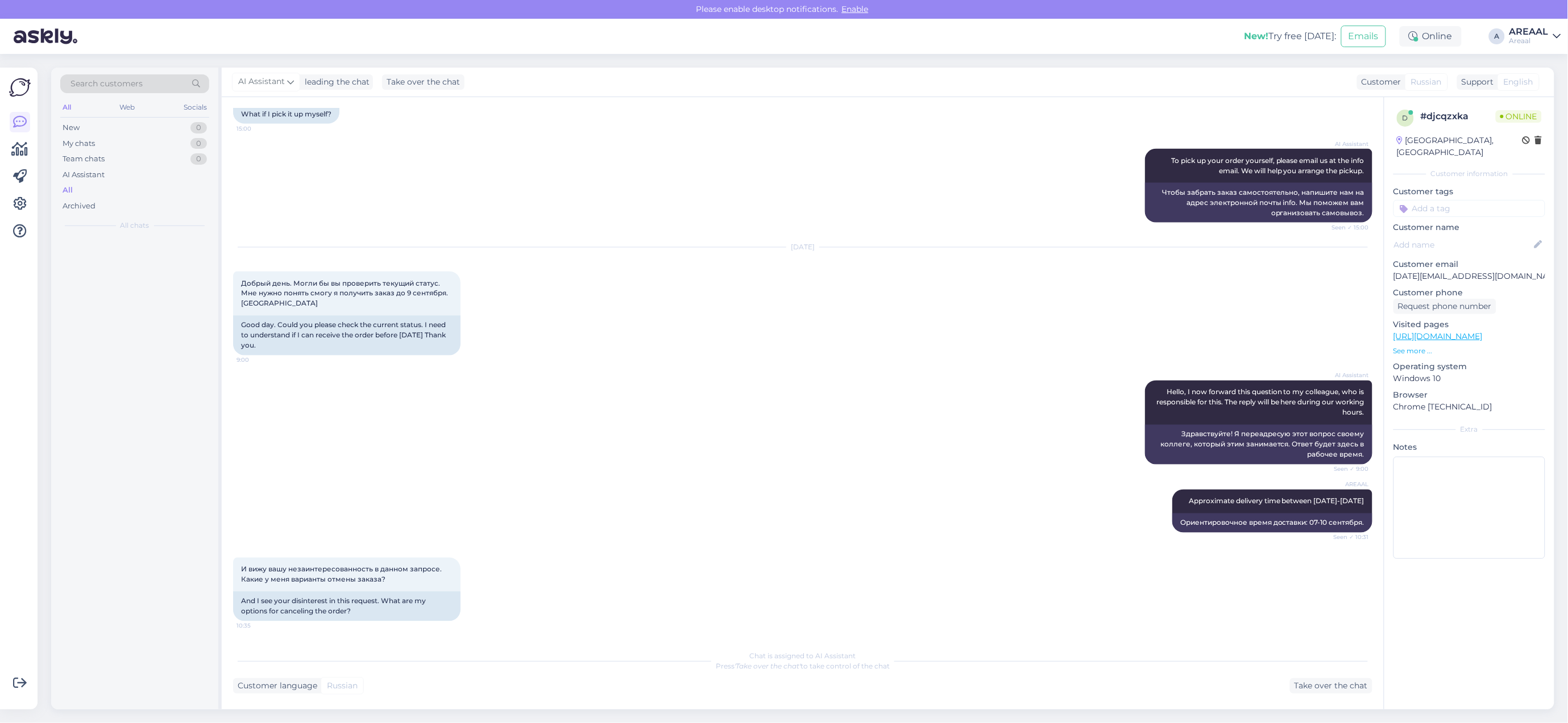
scroll to position [1071, 0]
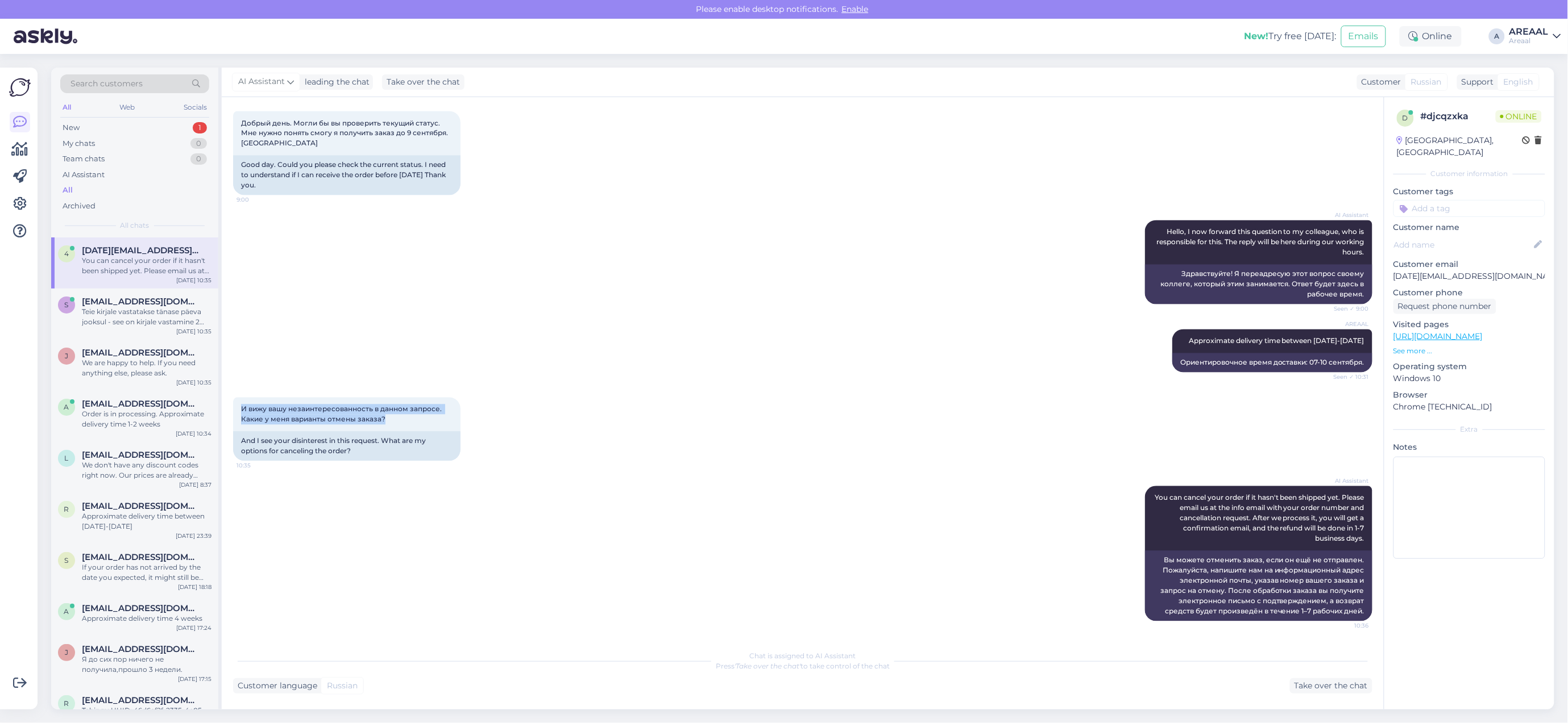
drag, startPoint x: 374, startPoint y: 413, endPoint x: 229, endPoint y: 404, distance: 145.3
click at [229, 404] on div "Chat started Sep 1 2025 Добрый день, хотел бы уточнить статус заказа A-36300 14…" at bounding box center [802, 403] width 1162 height 612
copy span "И вижу вашу незаинтересованность в данном запросе. Какие у меня варианты отмены…"
drag, startPoint x: 670, startPoint y: 432, endPoint x: 549, endPoint y: 116, distance: 338.4
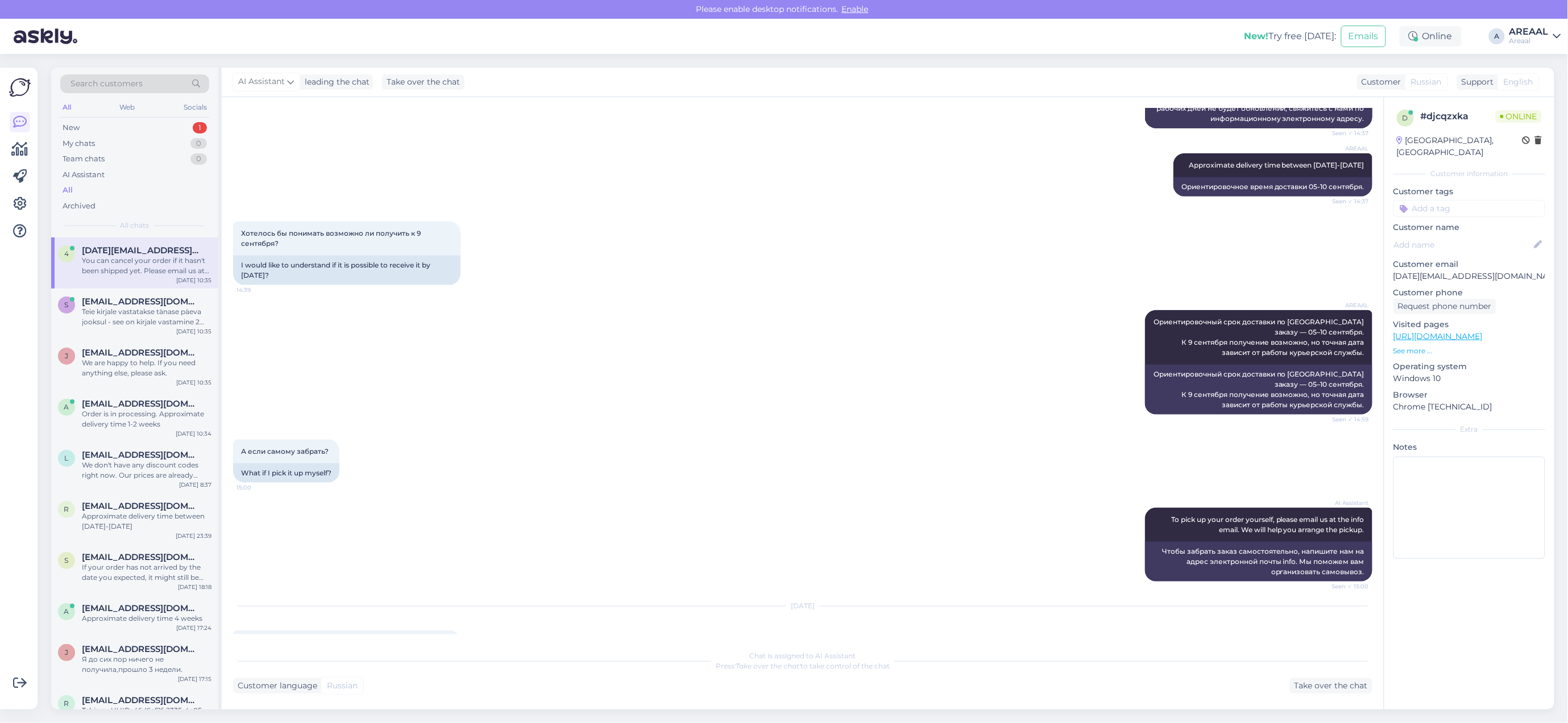
scroll to position [0, 0]
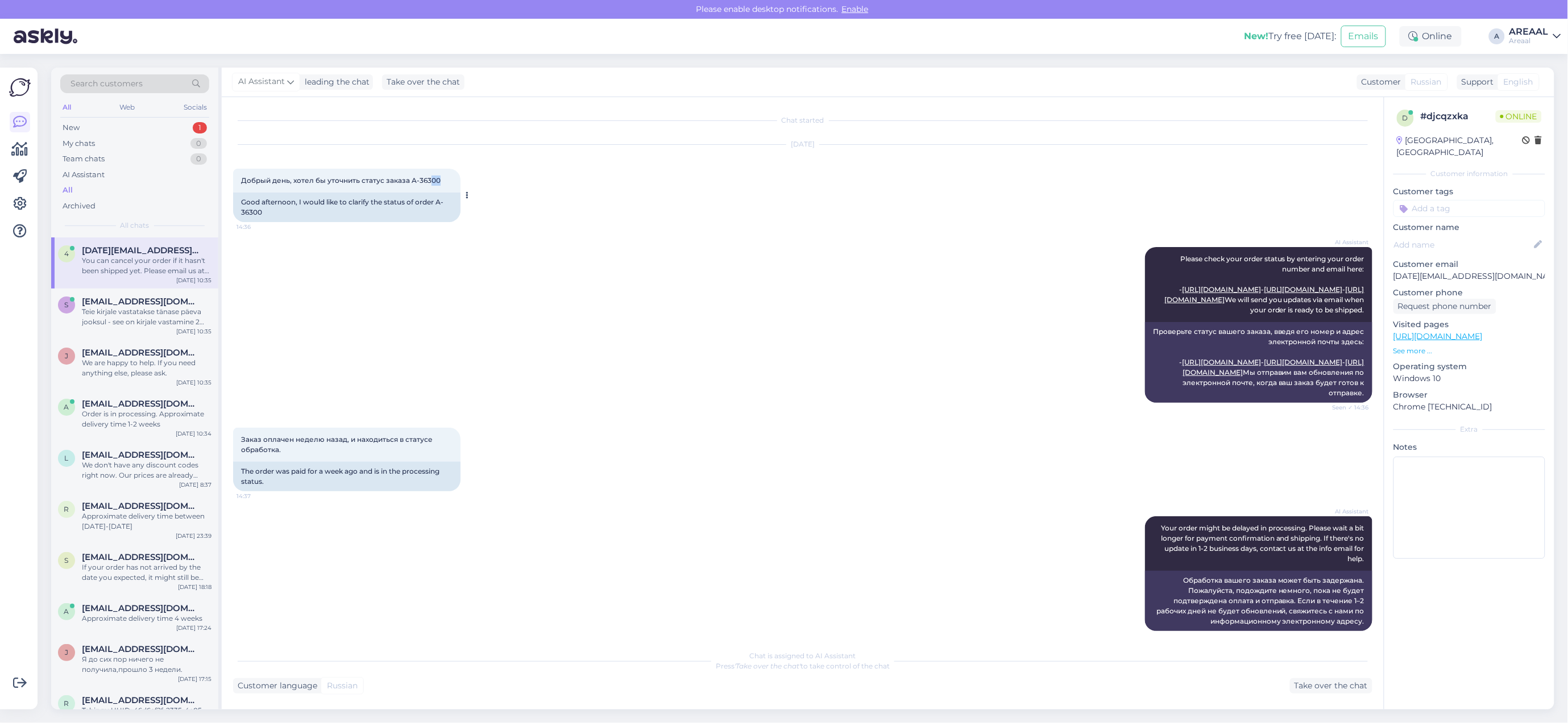
copy span "00"
copy span "-36300"
copy span "A-36300"
drag, startPoint x: 456, startPoint y: 174, endPoint x: 409, endPoint y: 186, distance: 48.5
click at [409, 186] on div "Добрый день, хотел бы уточнить статус заказа A-36300 14:36" at bounding box center [346, 180] width 227 height 24
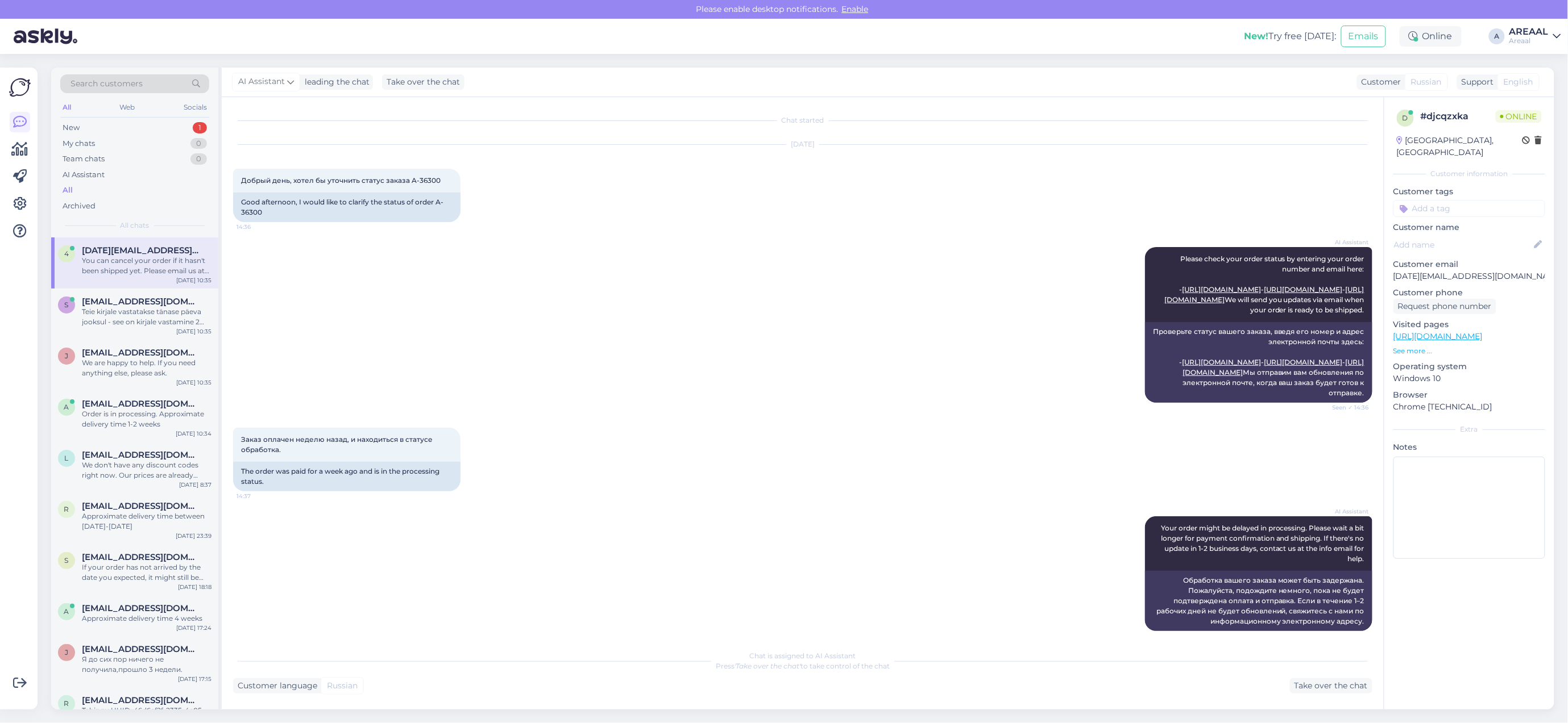
click at [131, 284] on div "4 4mail@mail.ee You can cancel your order if it hasn't been shipped yet. Please…" at bounding box center [135, 263] width 167 height 51
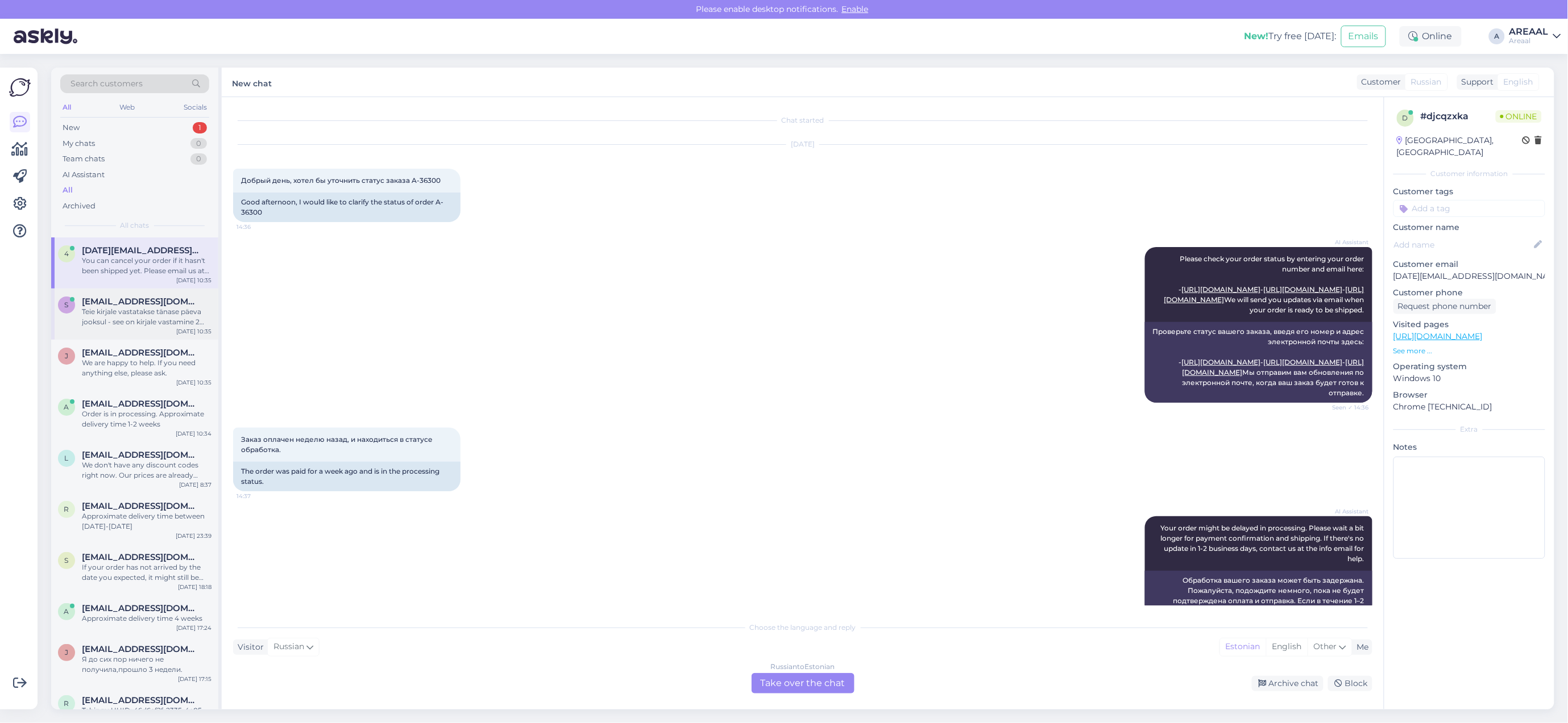
click at [132, 307] on div "Teie kirjale vastatakse tänase päeva jooksul - see on kirjale vastamine 2 tööpä…" at bounding box center [146, 317] width 129 height 20
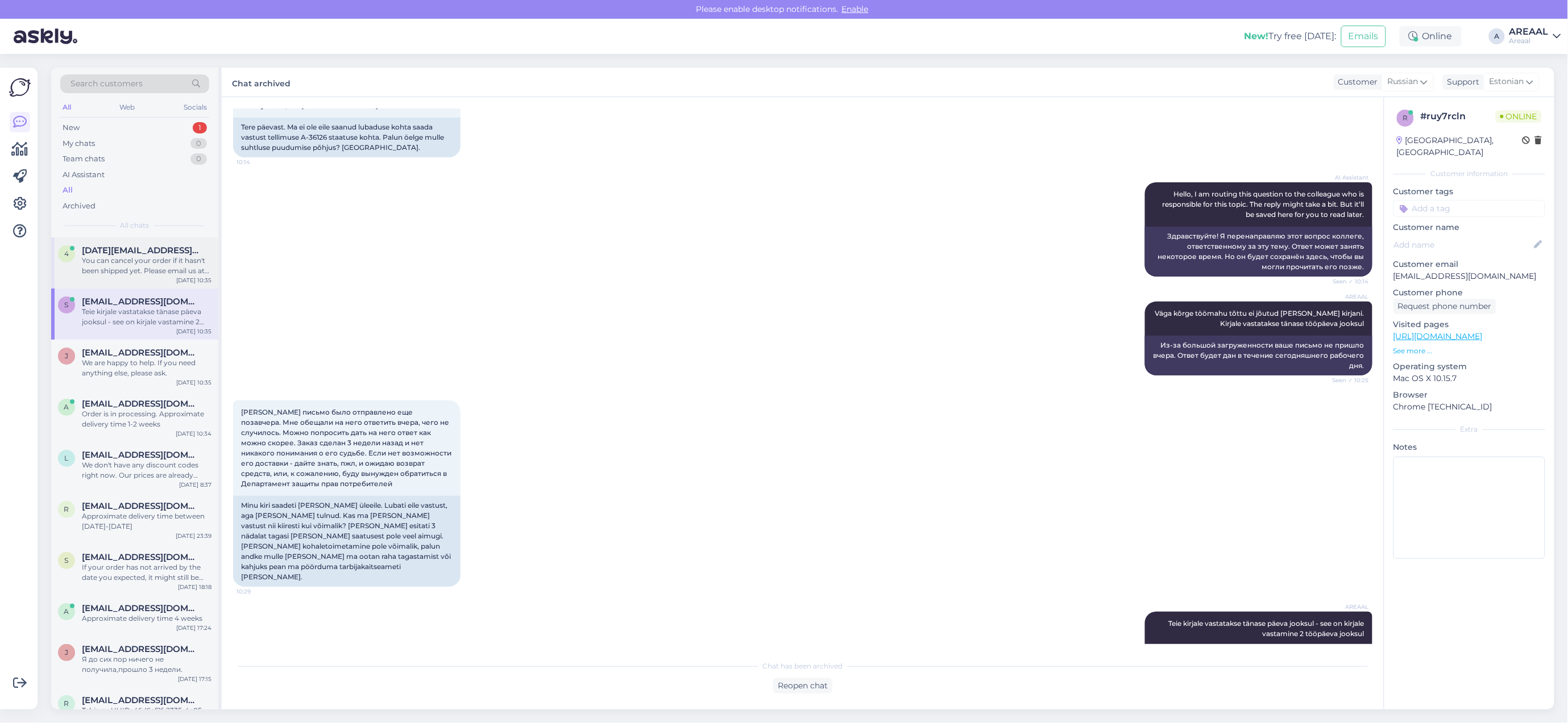
click at [131, 260] on div "You can cancel your order if it hasn't been shipped yet. Please email us at the…" at bounding box center [146, 266] width 129 height 20
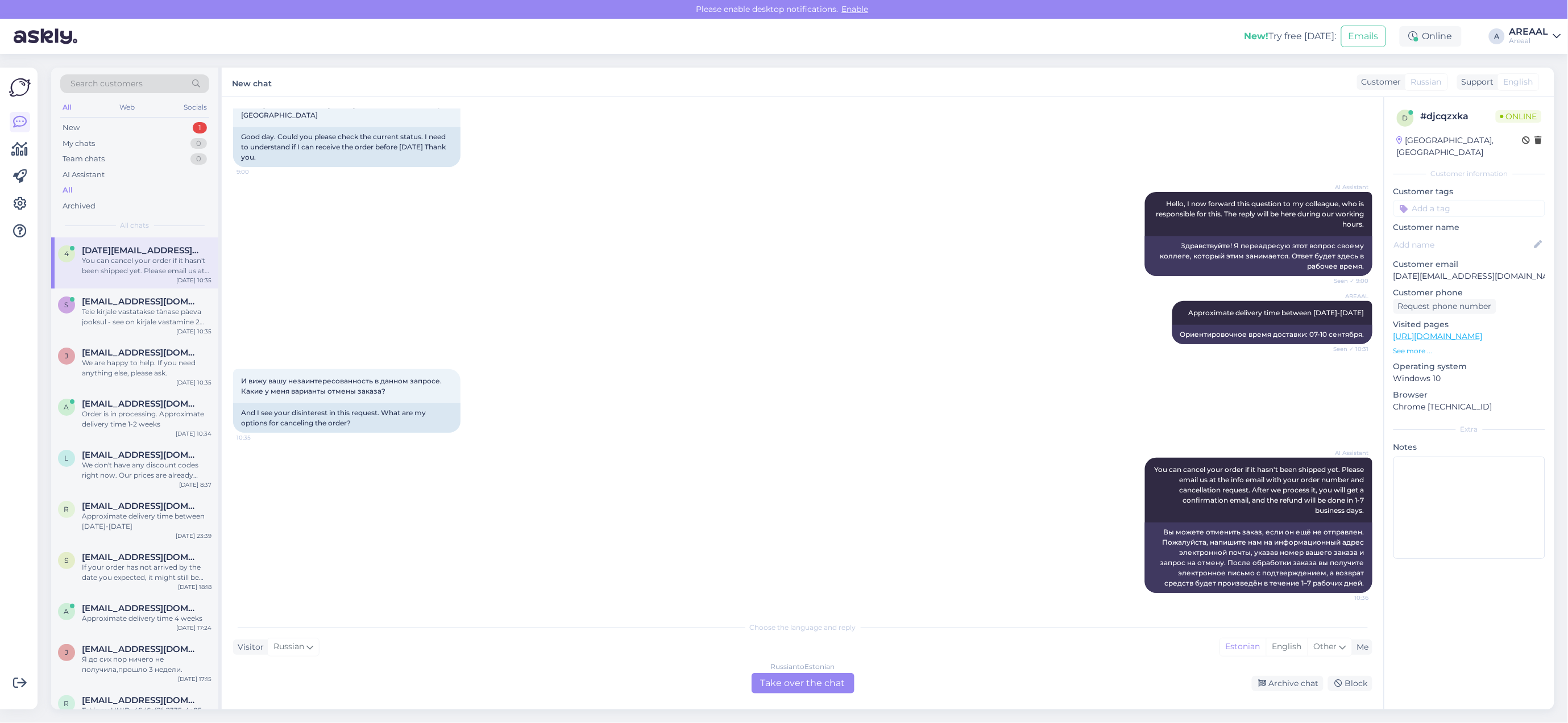
click at [574, 216] on div "AI Assistant Hello, I now forward this question to my colleague, who is respons…" at bounding box center [802, 234] width 1139 height 109
click at [755, 192] on div "AI Assistant Hello, I now forward this question to my colleague, who is respons…" at bounding box center [802, 234] width 1139 height 109
click at [164, 407] on span "[EMAIL_ADDRESS][DOMAIN_NAME]" at bounding box center [141, 403] width 118 height 10
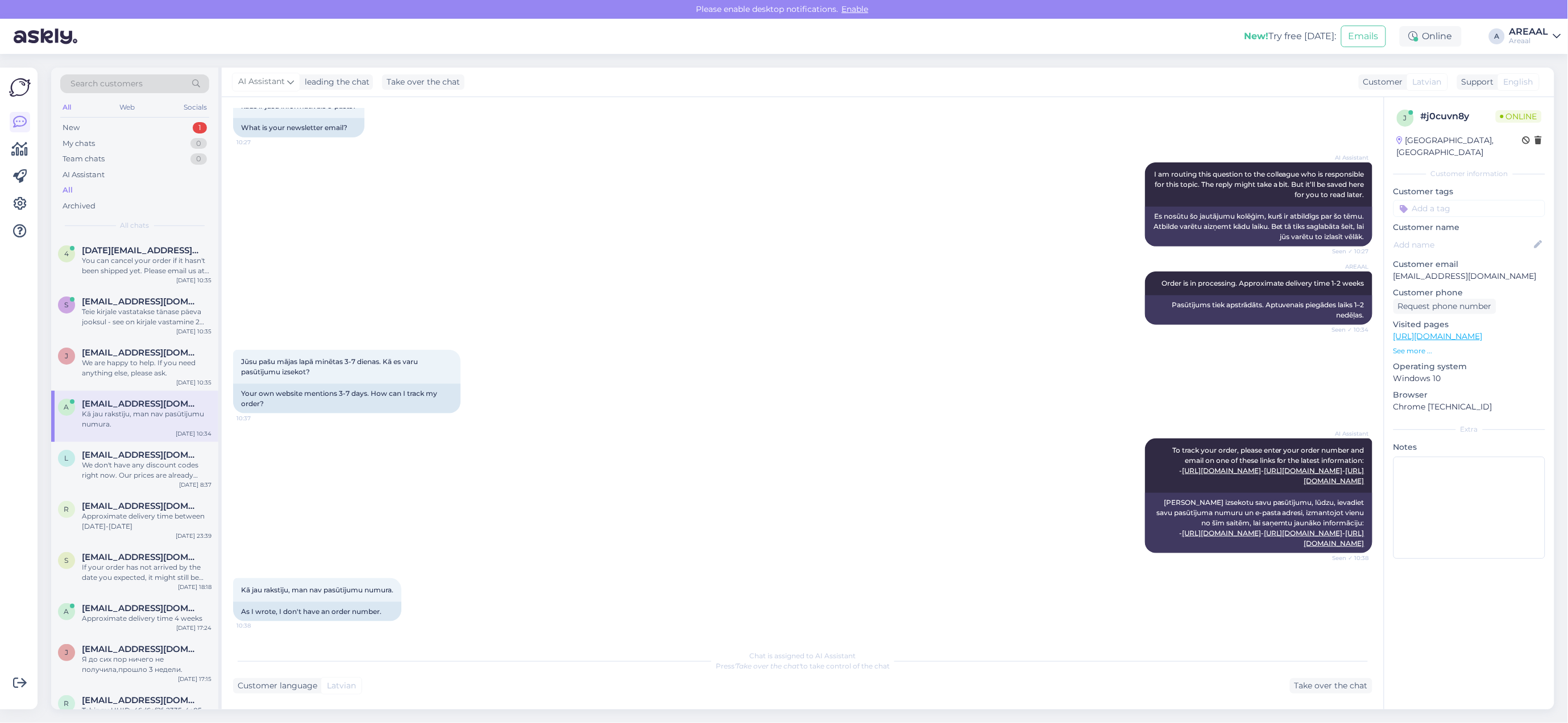
scroll to position [710, 0]
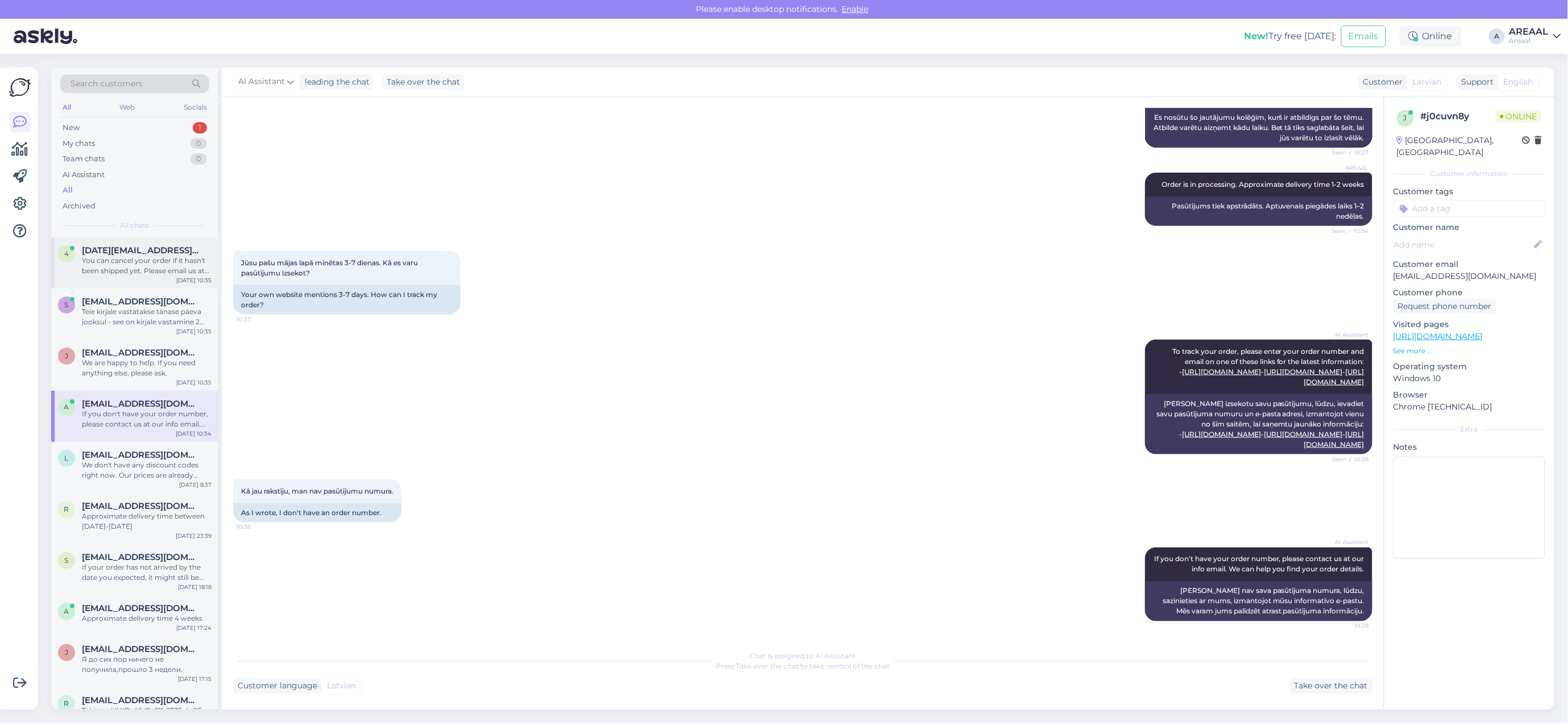
click at [121, 260] on div "You can cancel your order if it hasn't been shipped yet. Please email us at the…" at bounding box center [146, 266] width 129 height 20
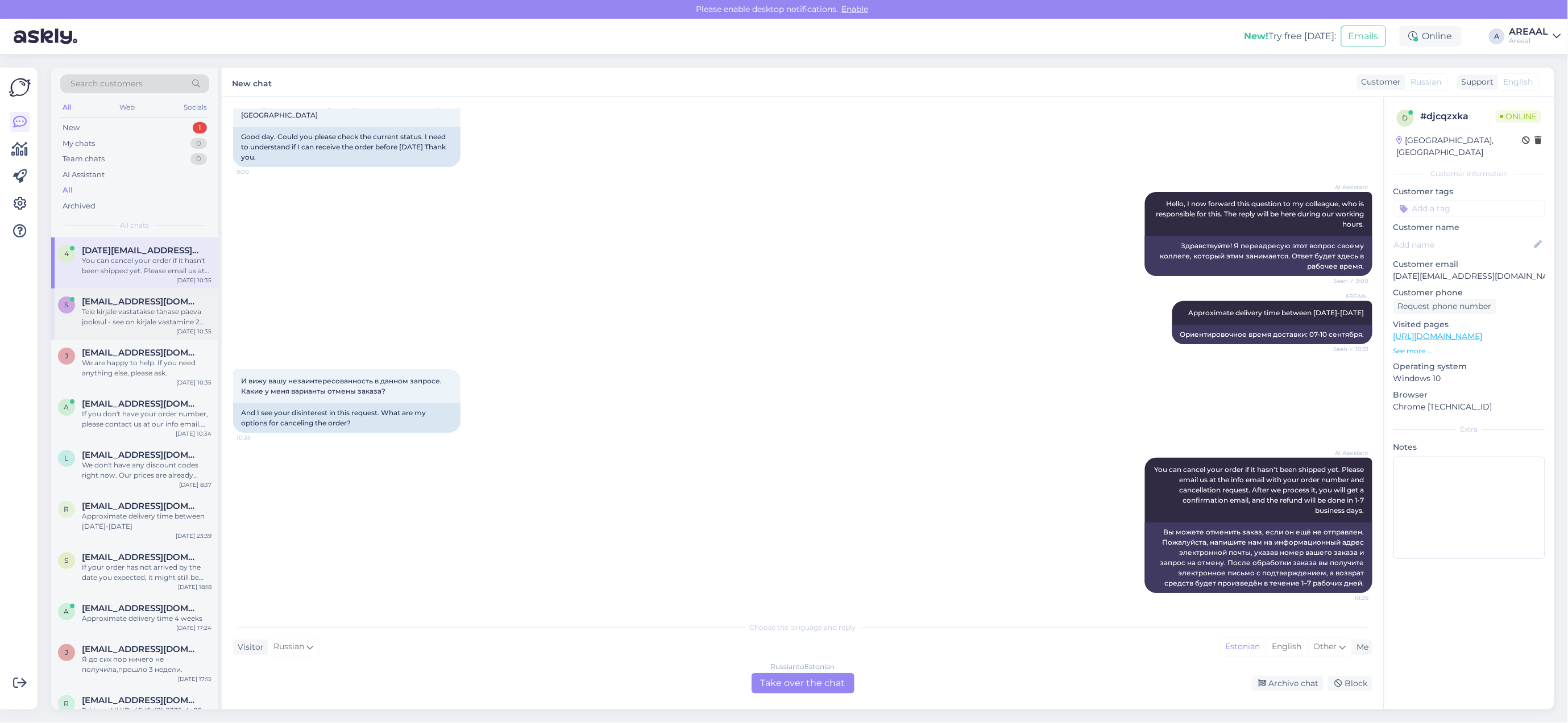
click at [116, 311] on div "Teie kirjale vastatakse tänase päeva jooksul - see on kirjale vastamine 2 tööpä…" at bounding box center [146, 317] width 129 height 20
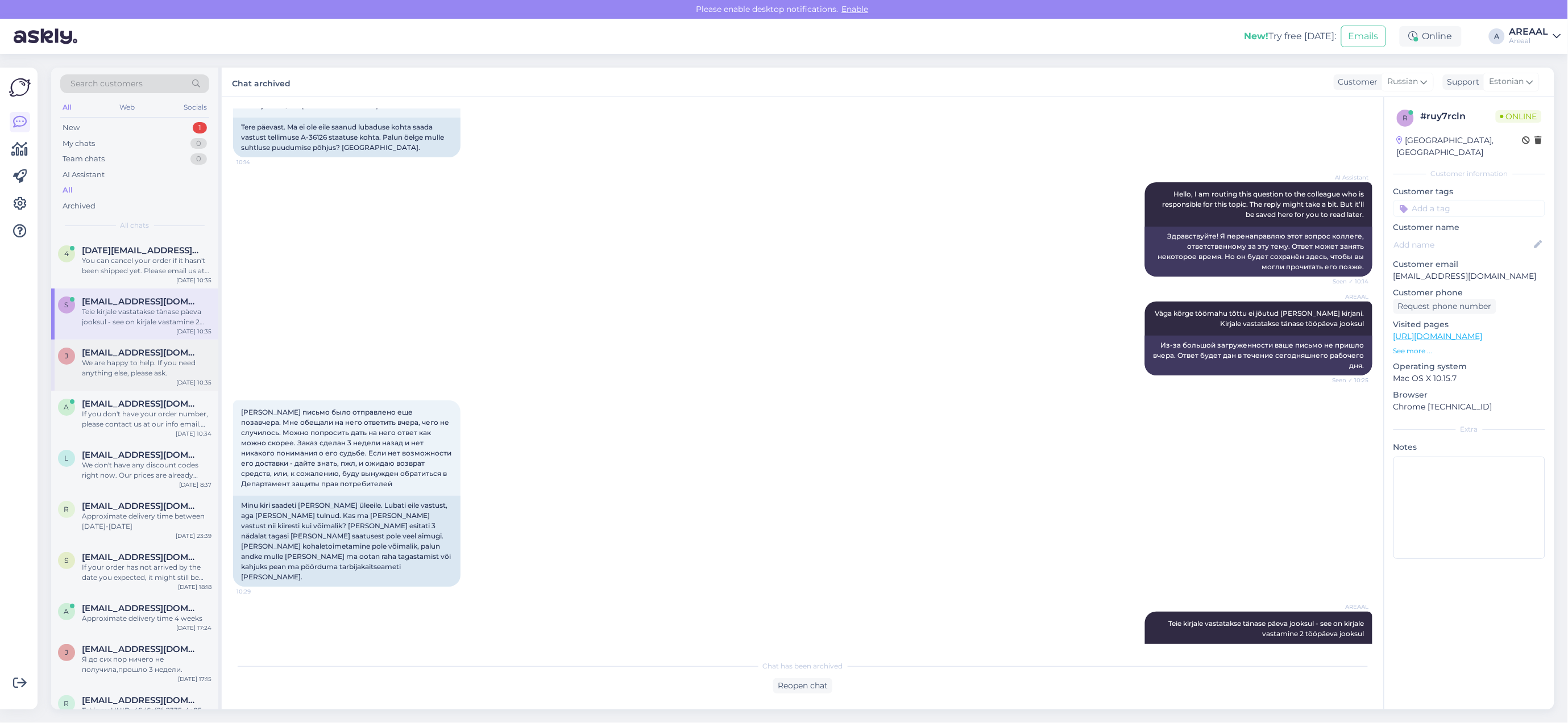
click at [109, 350] on span "[EMAIL_ADDRESS][DOMAIN_NAME]" at bounding box center [141, 352] width 118 height 10
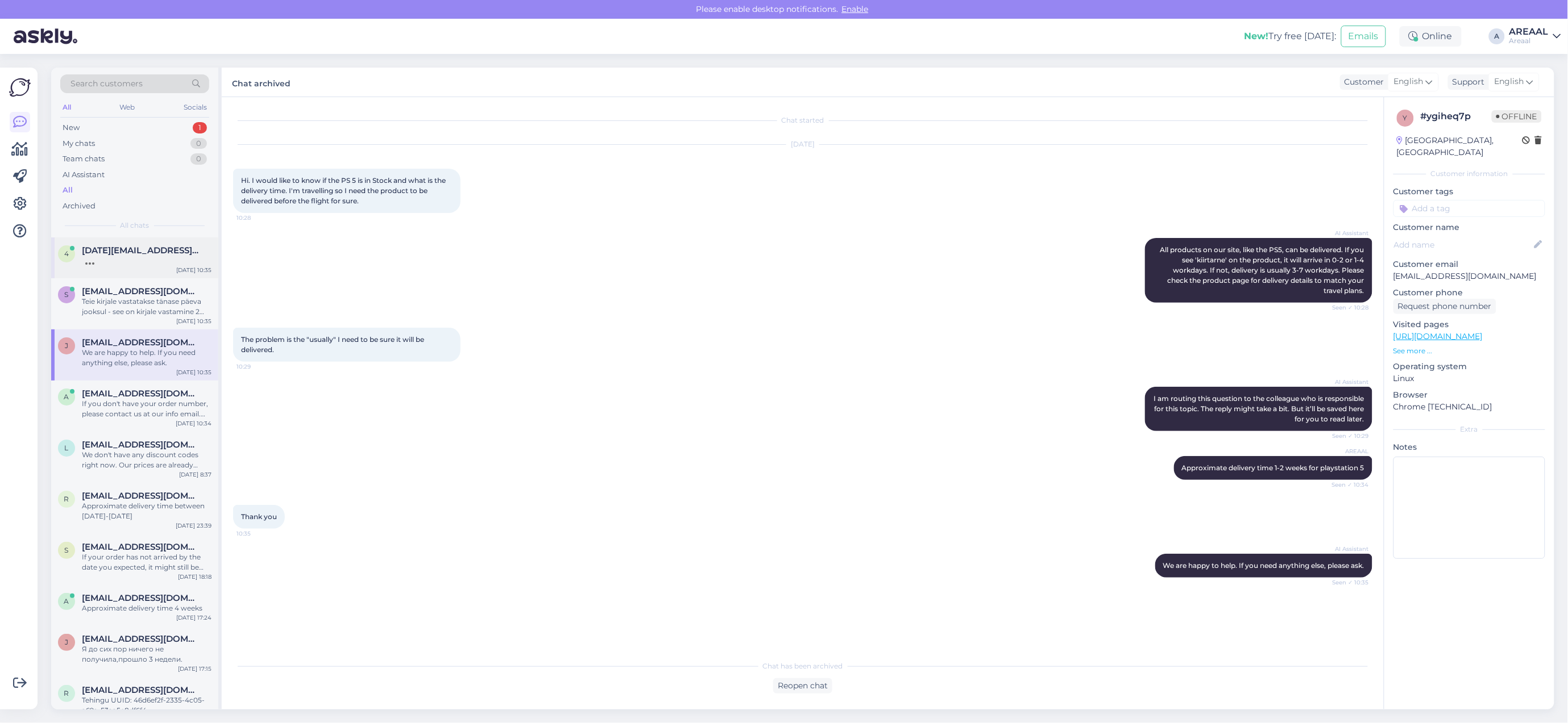
click at [140, 263] on div at bounding box center [146, 260] width 129 height 10
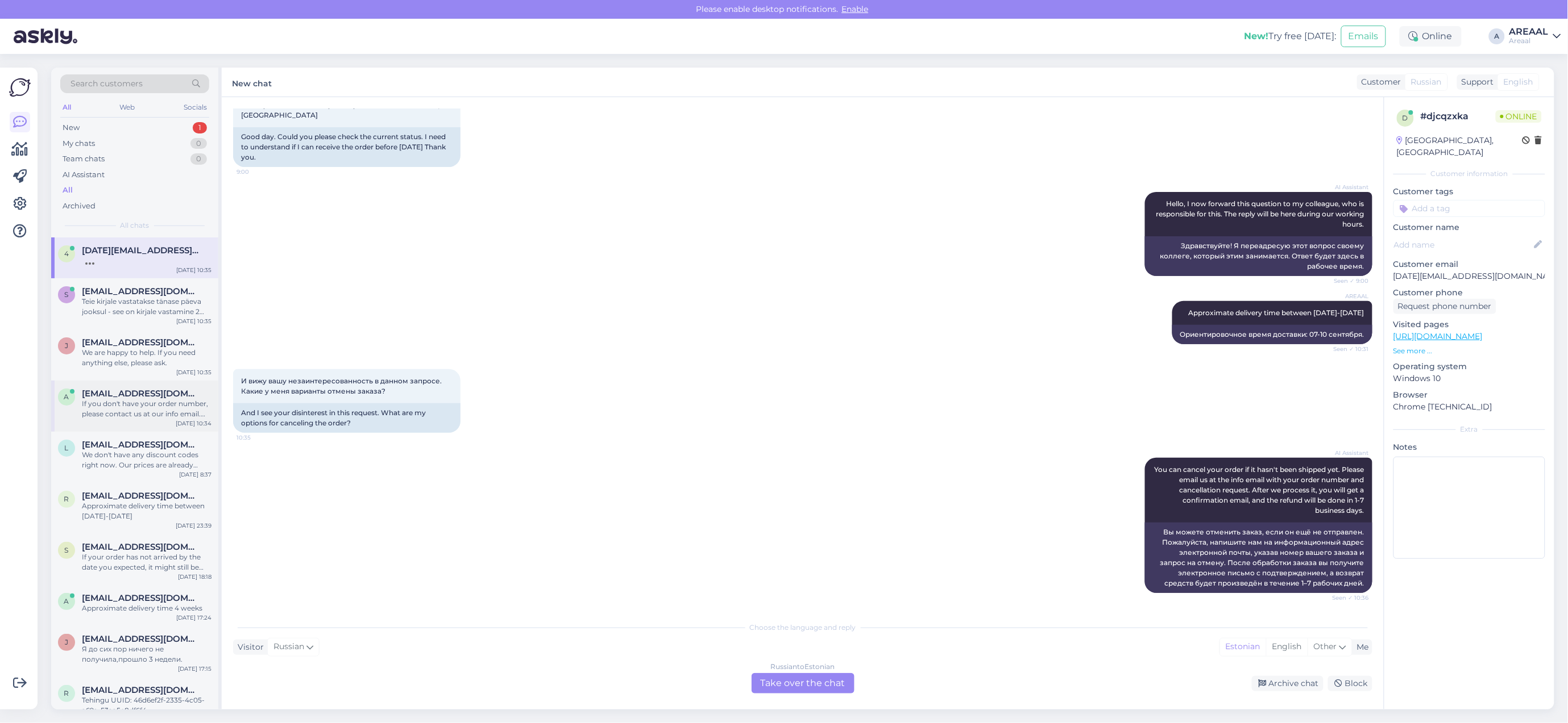
click at [142, 427] on div "a asaulesleja@gmail.com If you don't have your order number, please contact us …" at bounding box center [135, 406] width 167 height 51
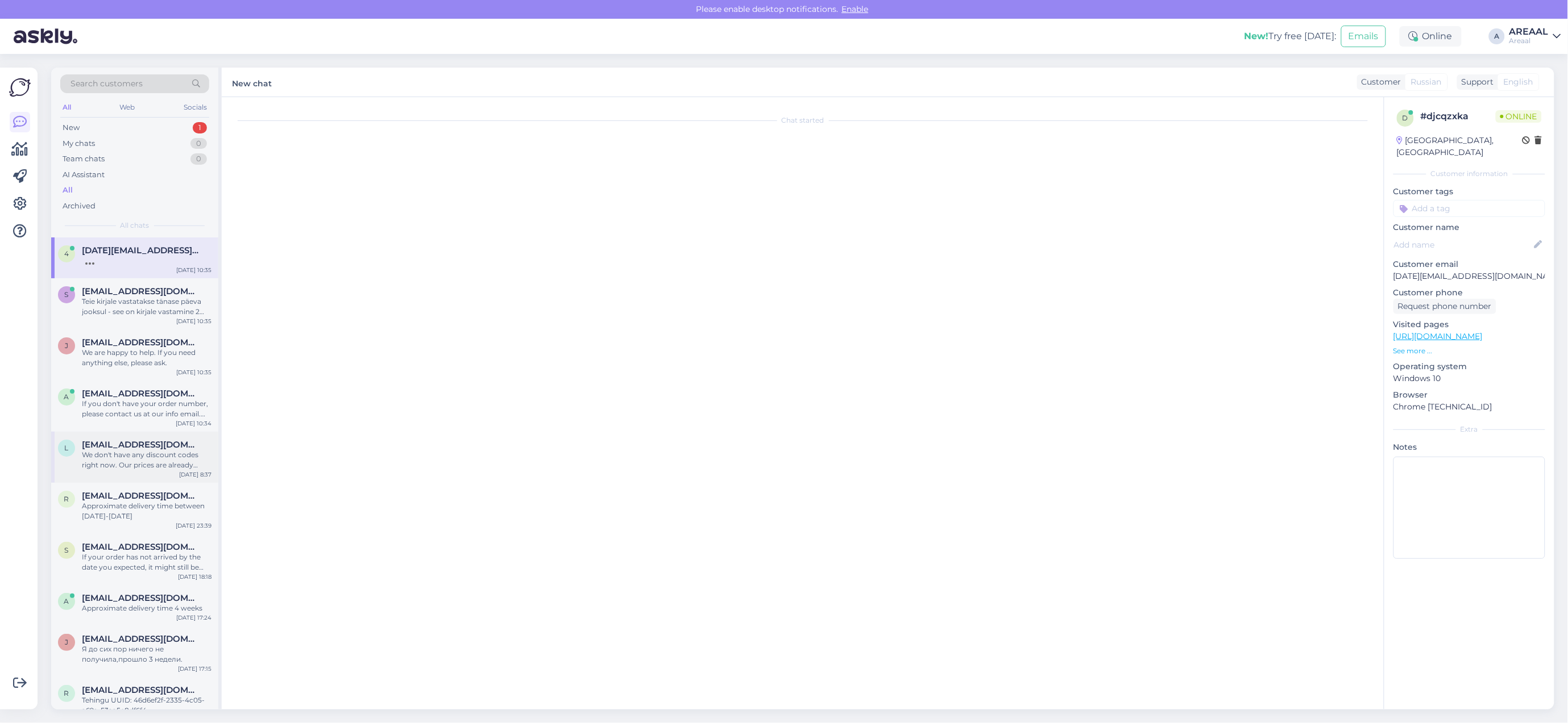
scroll to position [710, 0]
click at [142, 482] on div "l leeneken@outlook.com We don't have any discount codes right now. Our prices a…" at bounding box center [135, 457] width 167 height 51
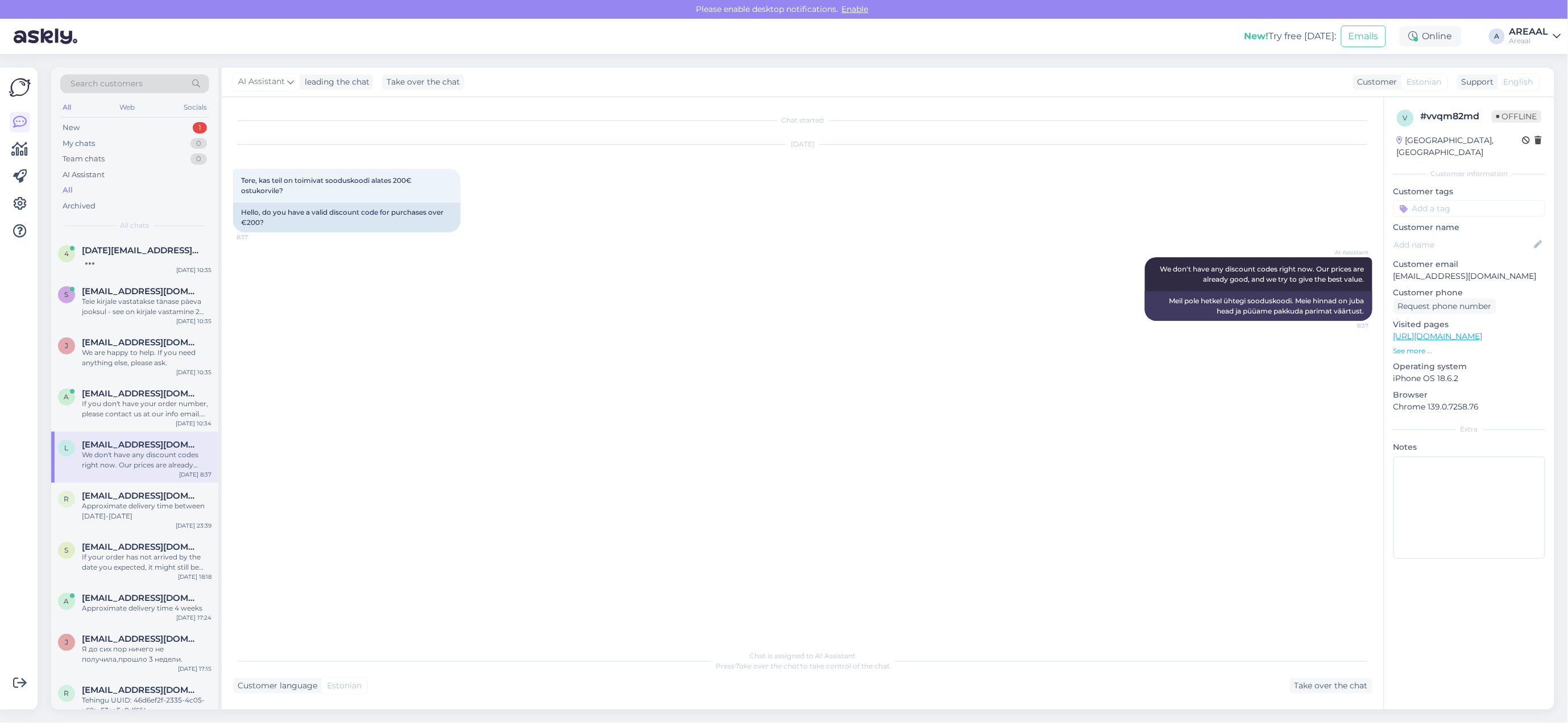
click at [1534, 43] on div "Areaal" at bounding box center [1529, 40] width 39 height 9
click at [1532, 84] on button "Open" at bounding box center [1536, 88] width 32 height 18
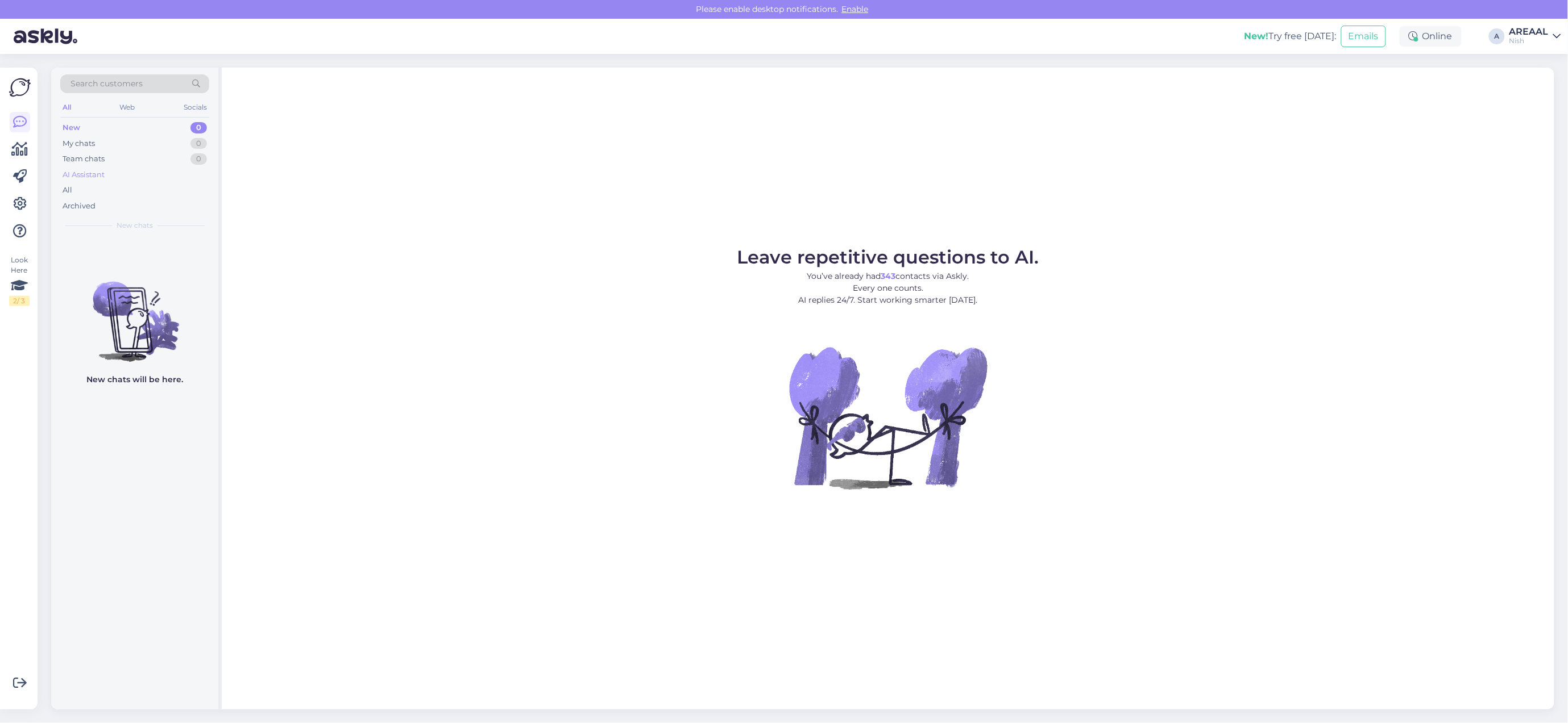
click at [95, 182] on div "AI Assistant" at bounding box center [135, 175] width 149 height 16
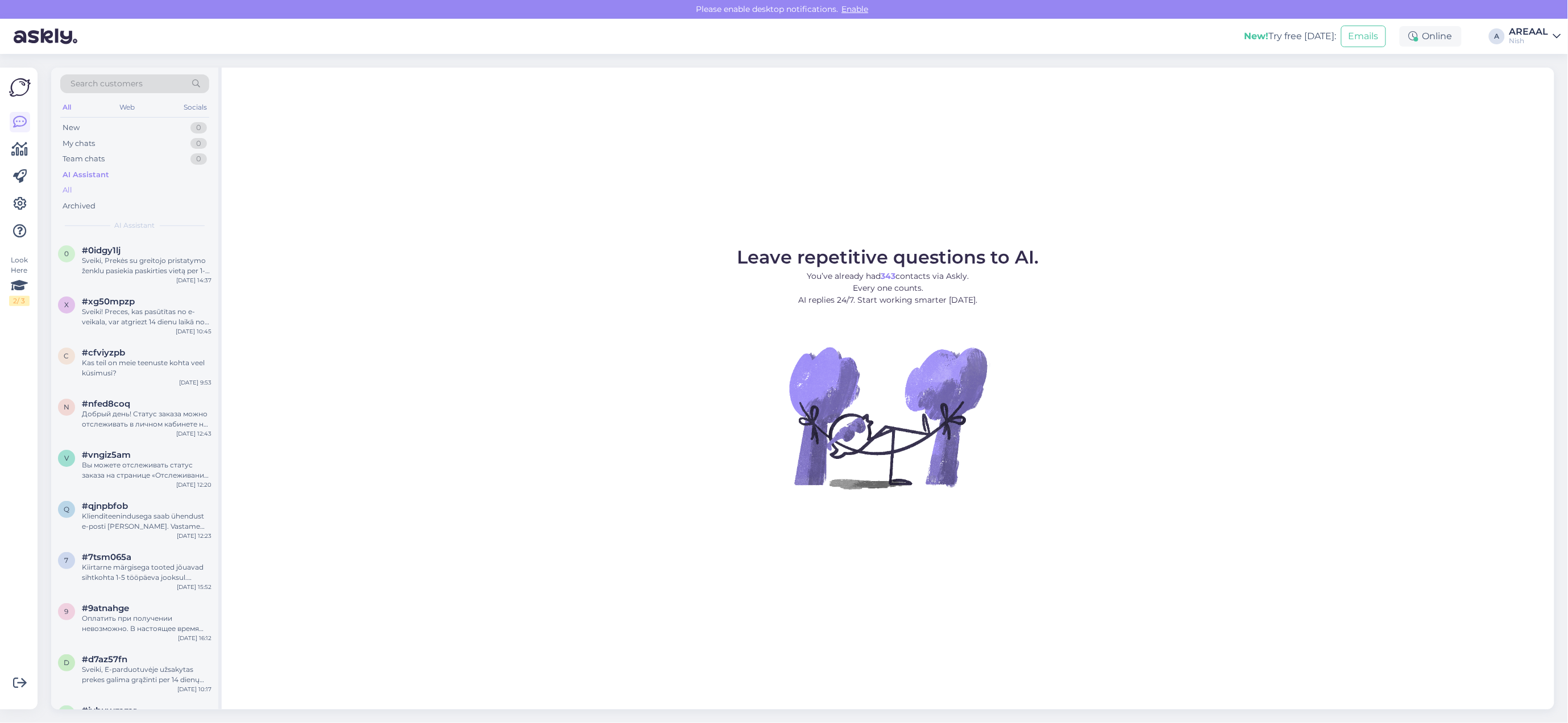
click at [101, 190] on div "All" at bounding box center [135, 190] width 149 height 16
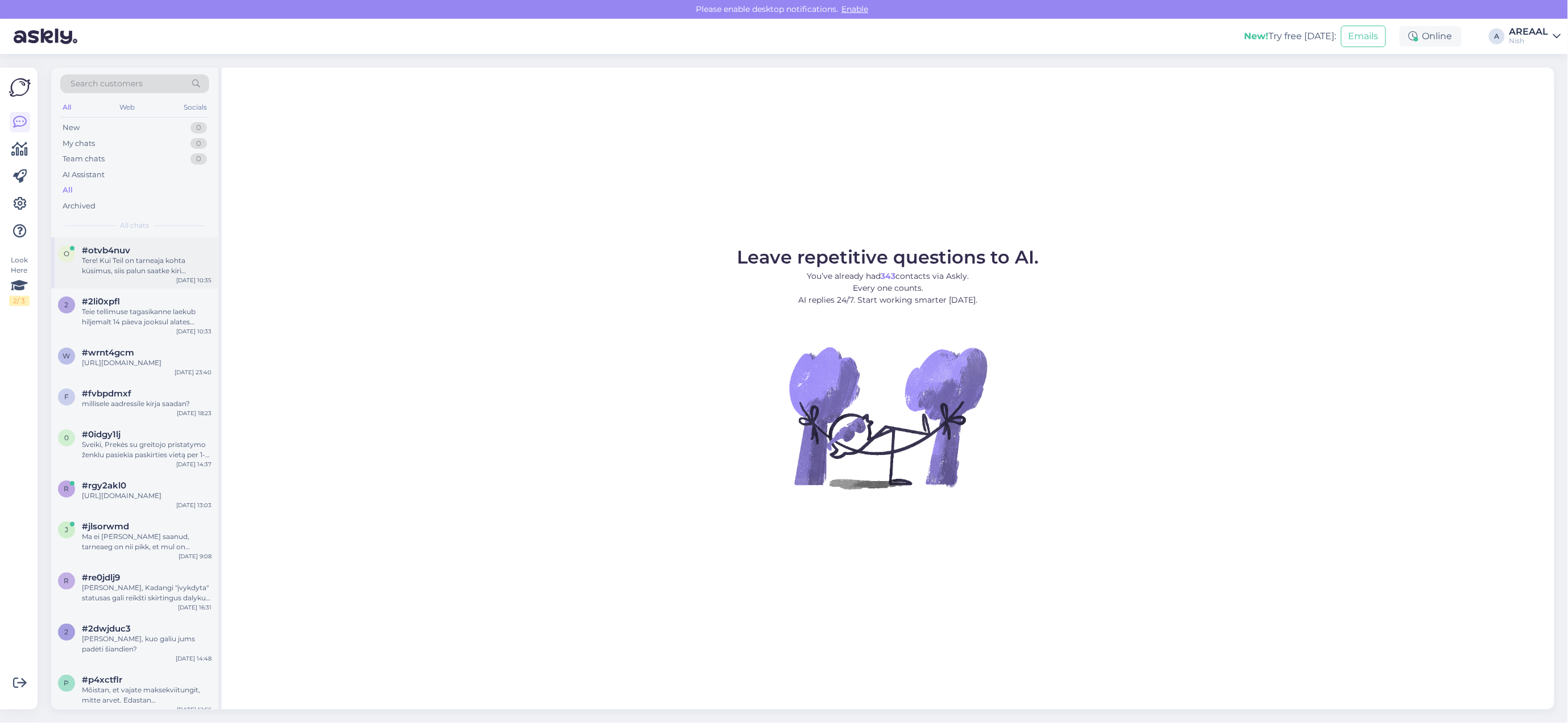
click at [135, 268] on div "Tere! Kui Teil on tarneaja kohta küsimus, siis palun saatke kiri info@ilmankost…" at bounding box center [146, 266] width 129 height 20
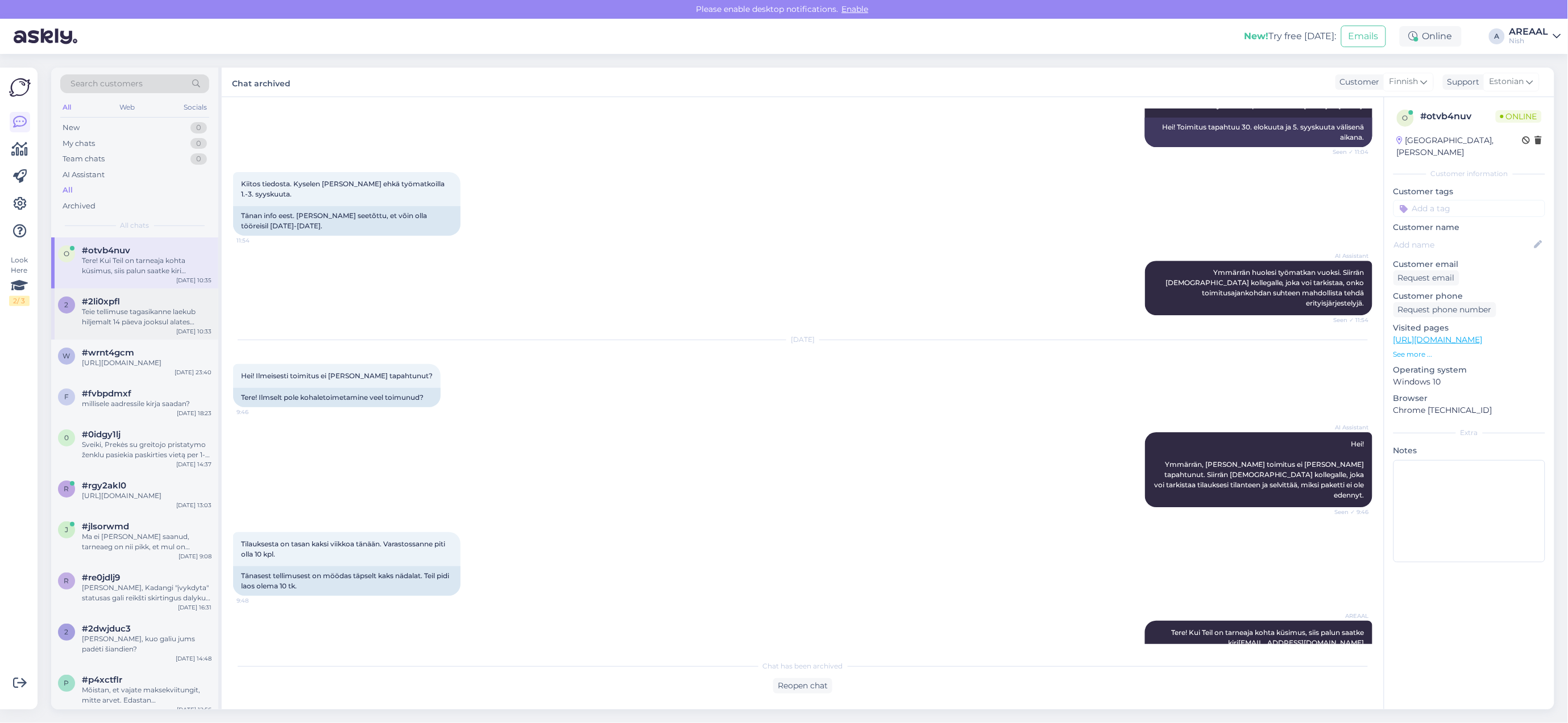
click at [144, 302] on div "#2li0xpfl" at bounding box center [146, 301] width 129 height 10
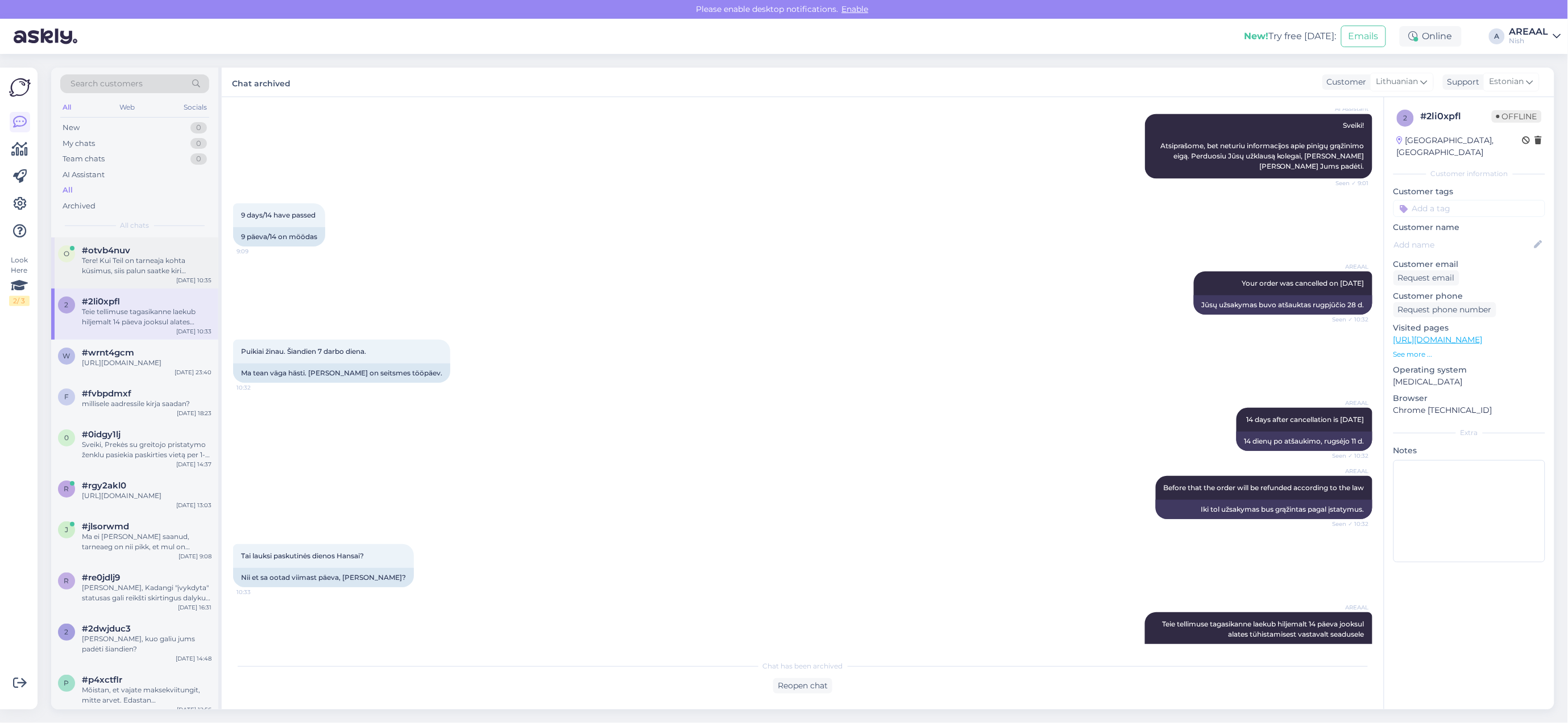
click at [146, 250] on div "#otvb4nuv" at bounding box center [146, 250] width 129 height 10
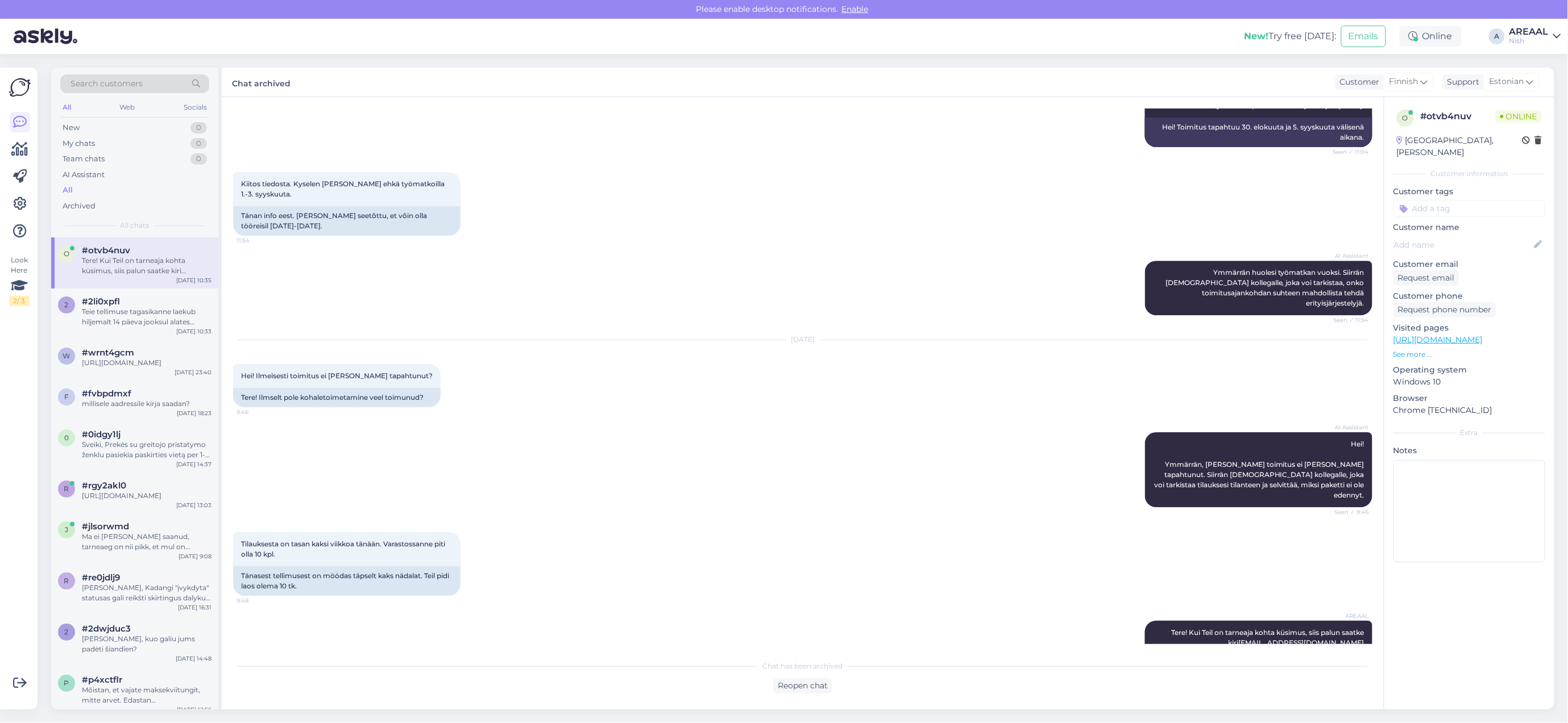
click at [1527, 37] on div "Nish" at bounding box center [1529, 40] width 39 height 9
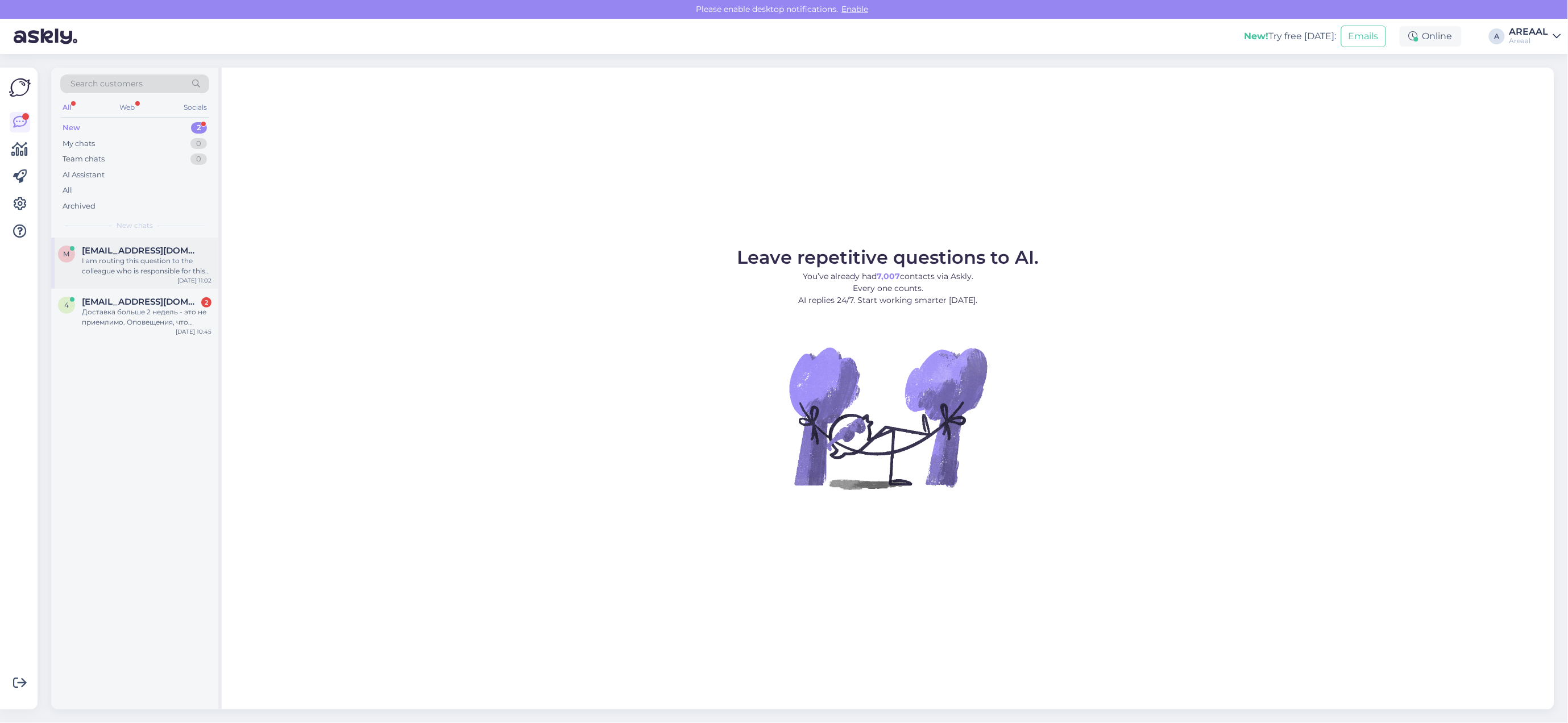
click at [202, 256] on div "I am routing this question to the colleague who is responsible for this topic. …" at bounding box center [146, 266] width 129 height 20
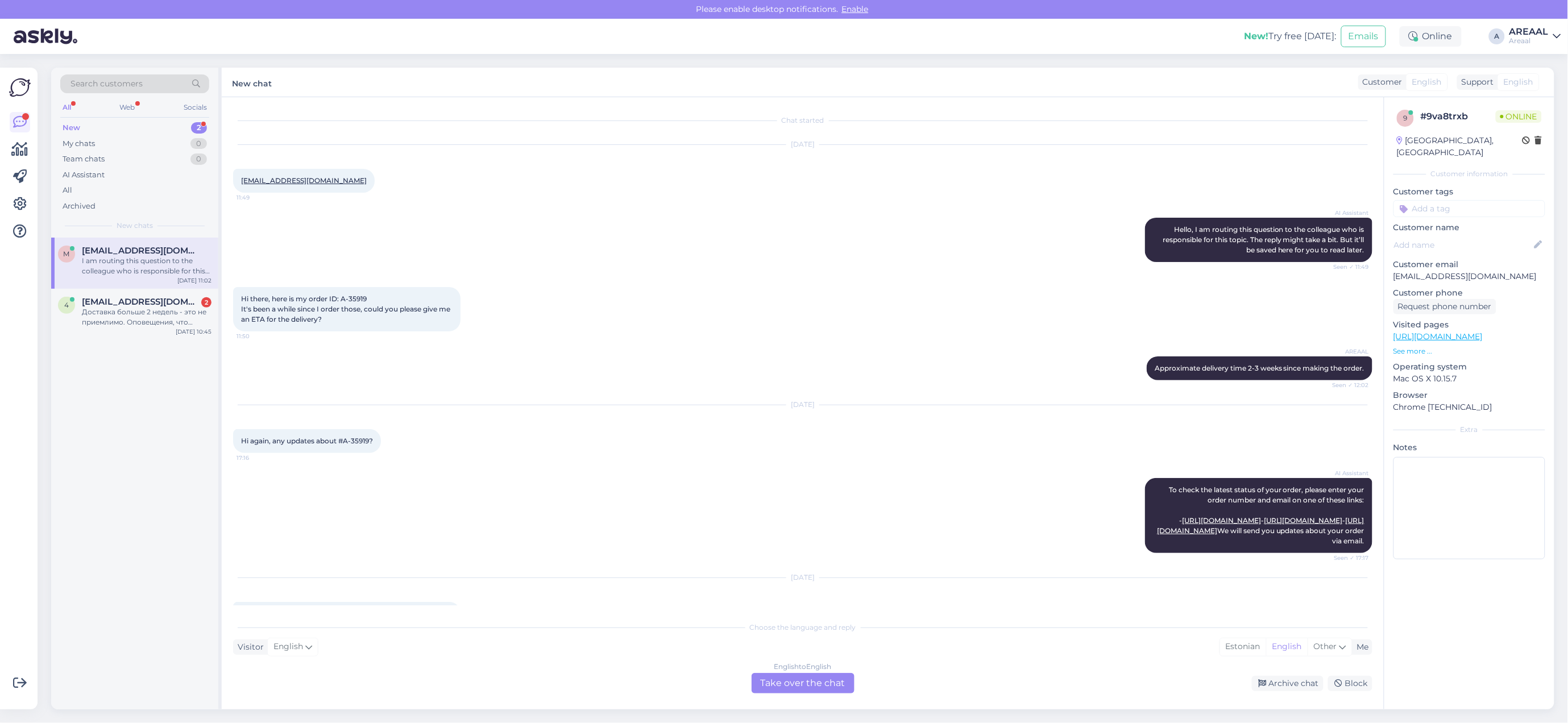
scroll to position [841, 0]
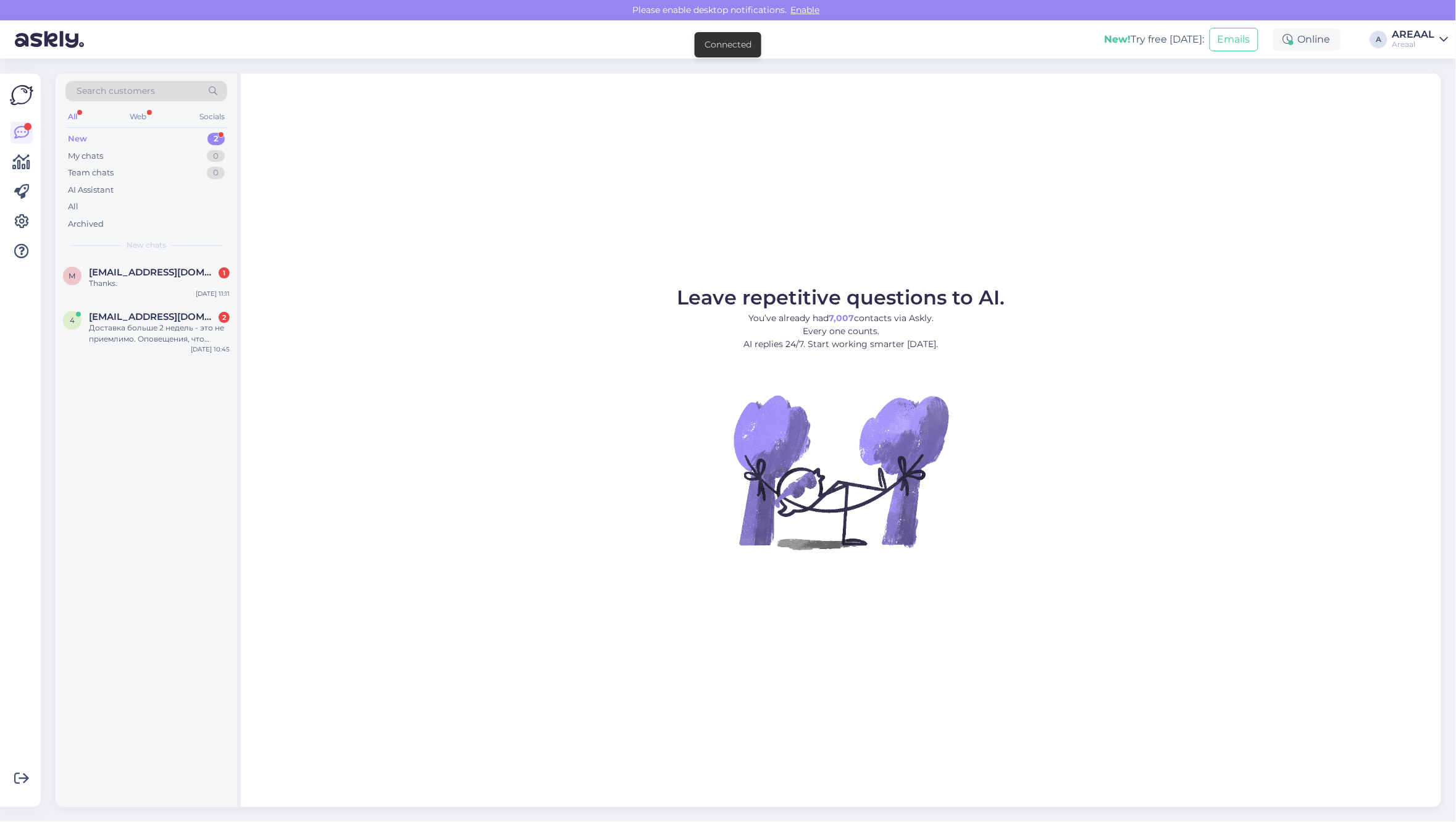
click at [647, 247] on div "Leave repetitive questions to AI. You’ve already had 7,007 contacts via Askly. …" at bounding box center [841, 440] width 1200 height 733
click at [199, 339] on div "Доставка больше 2 недель - это не приемлимо. Оповещения, что товара нет на скла…" at bounding box center [159, 333] width 140 height 22
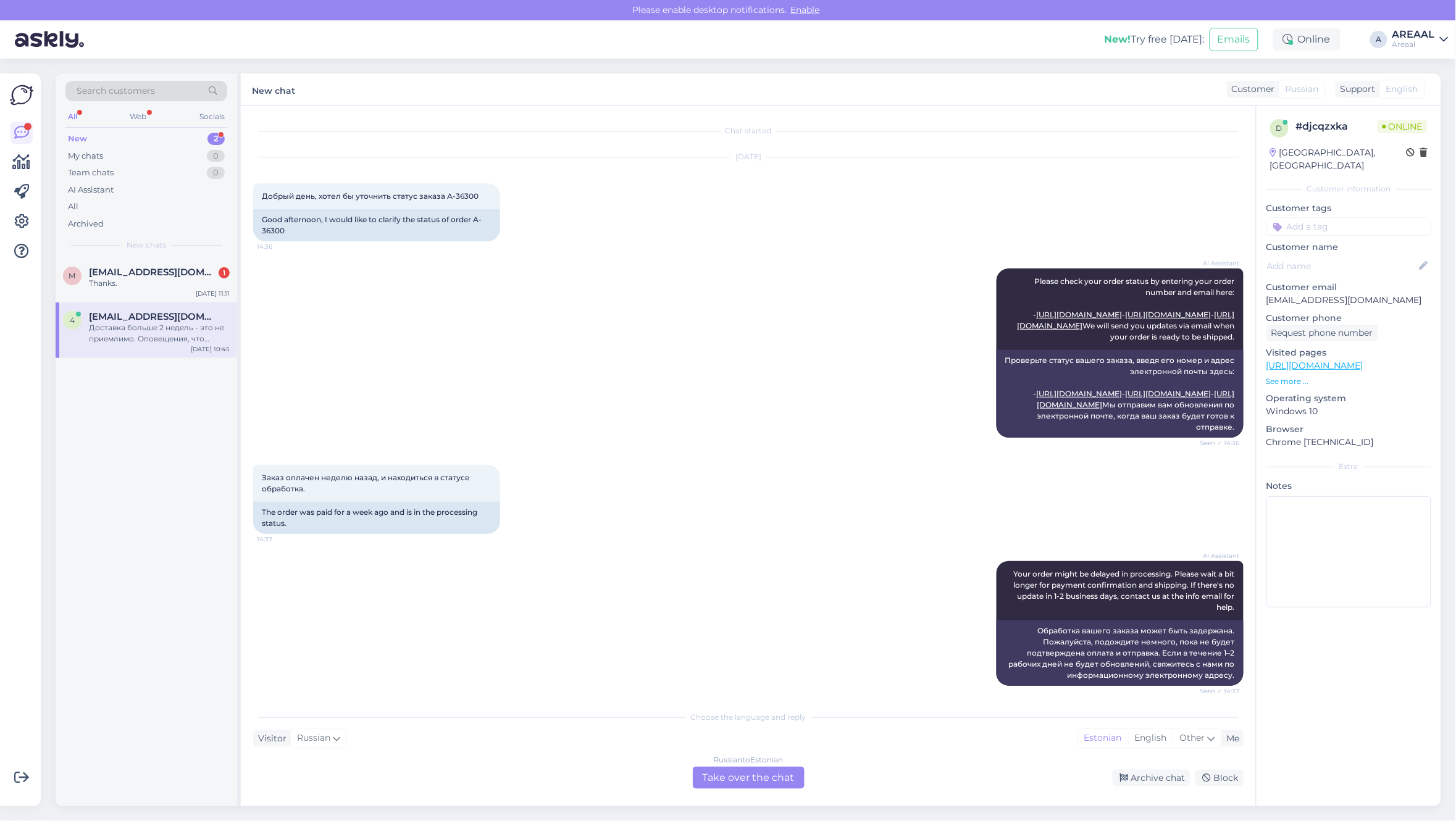
scroll to position [1420, 0]
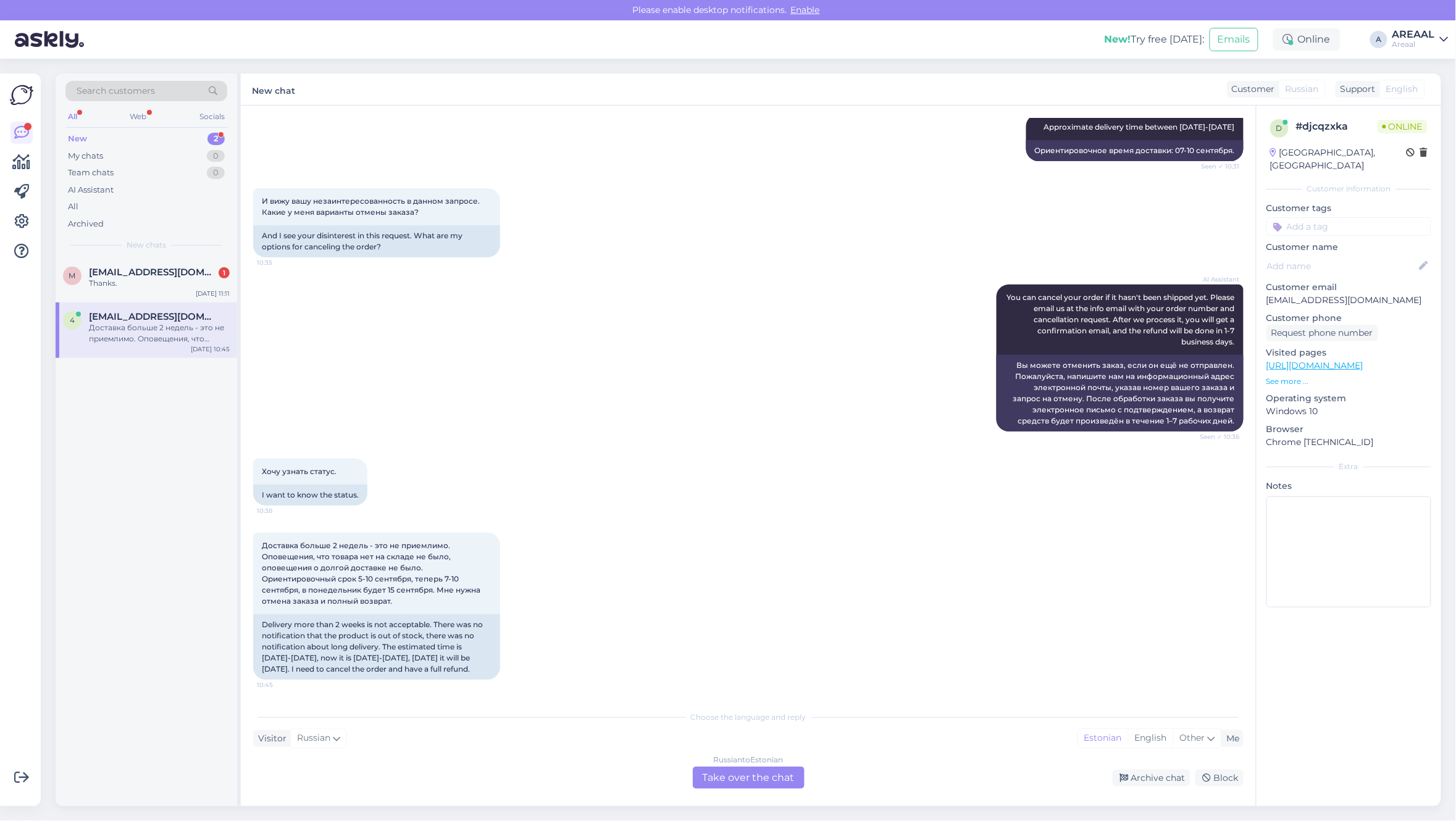
click at [801, 776] on div "Russian to Estonian Take over the chat" at bounding box center [748, 777] width 112 height 22
click at [763, 769] on div "Russian to Estonian Take over the chat" at bounding box center [748, 777] width 112 height 22
click at [755, 755] on div "Russian to Estonian" at bounding box center [749, 760] width 69 height 11
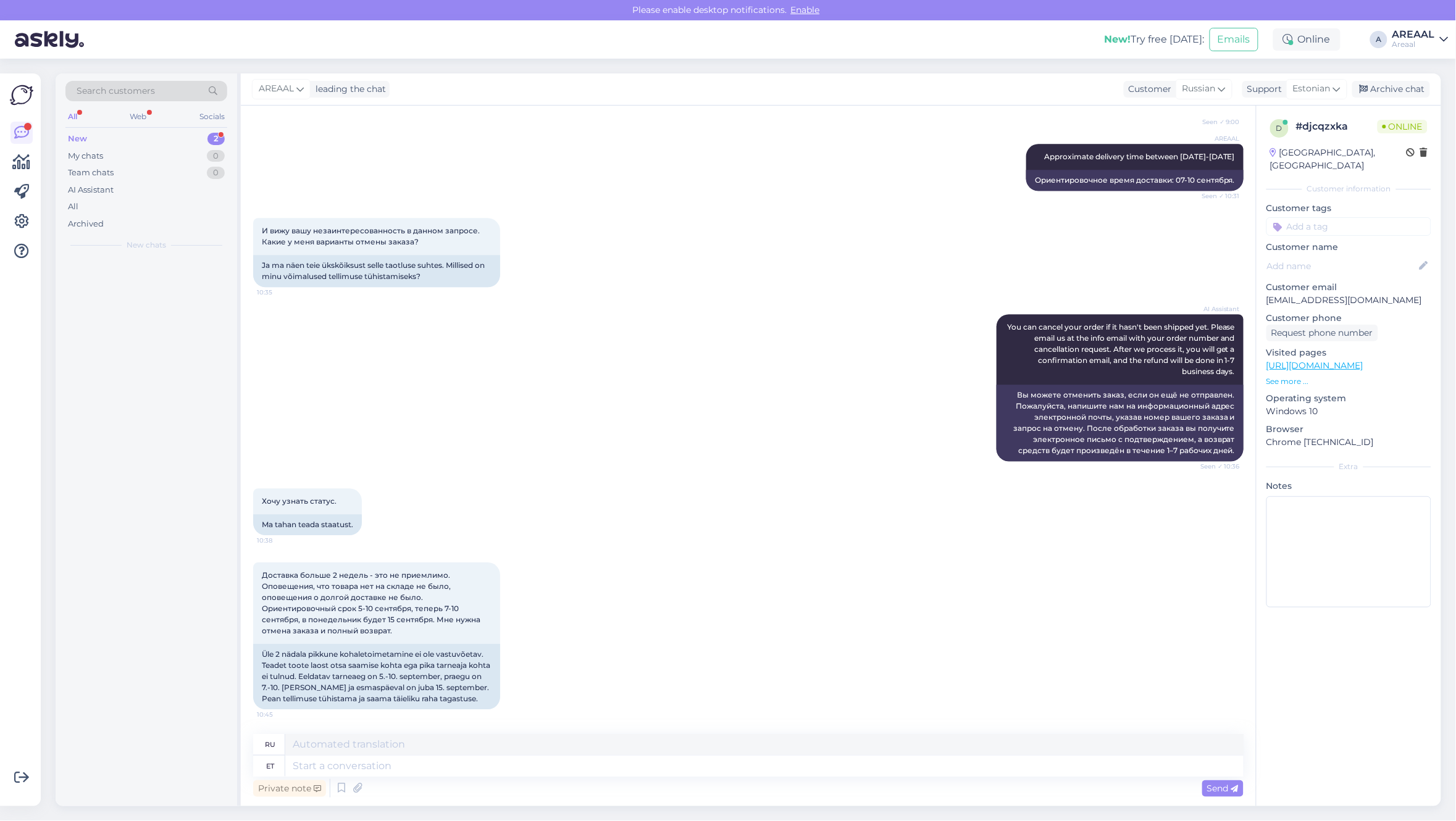
scroll to position [1368, 0]
click at [738, 766] on textarea at bounding box center [764, 766] width 958 height 21
type textarea "Suuname tel"
type textarea "Мы направляем"
type textarea "Suuname tellimuse tü"
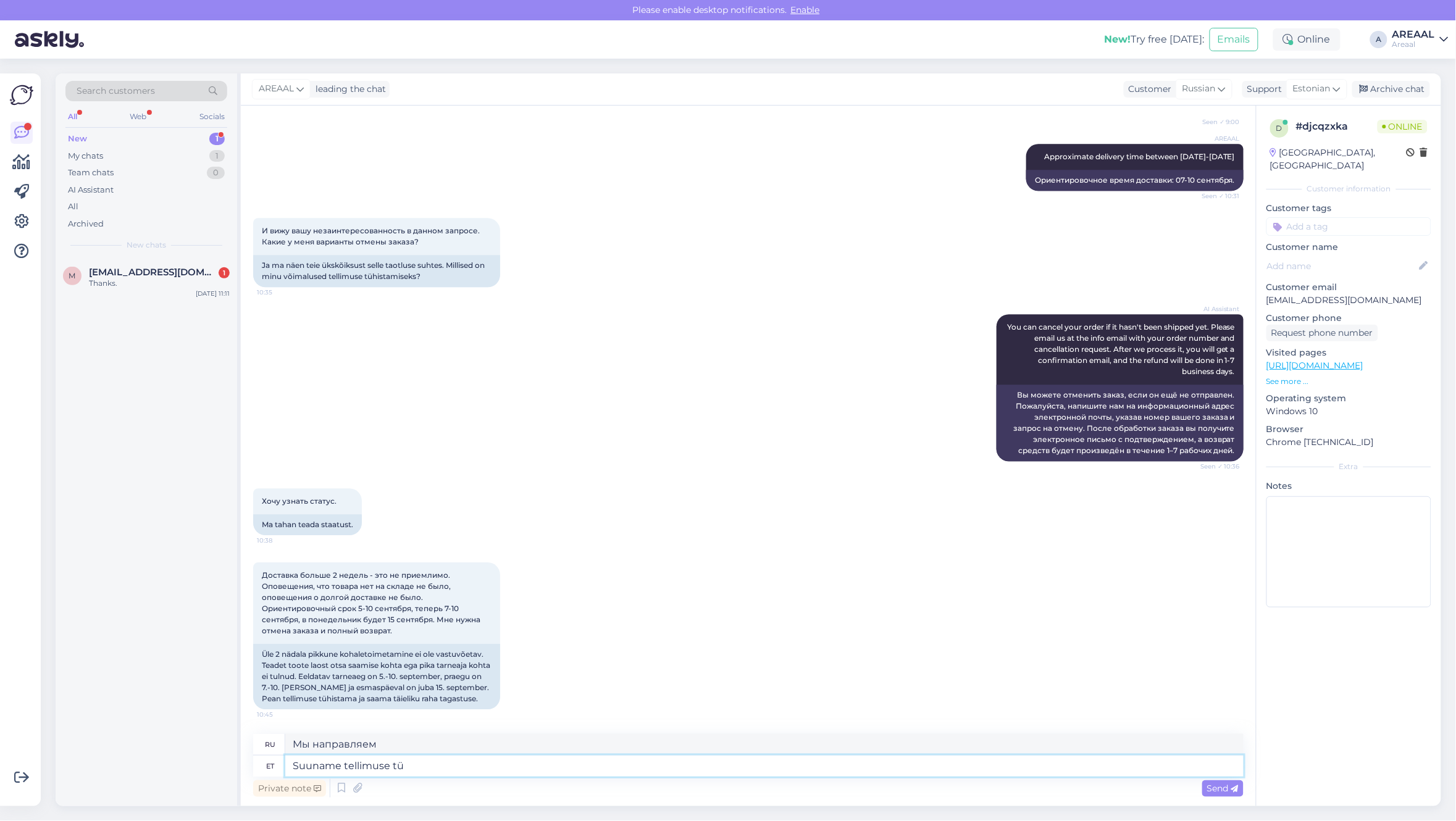
type textarea "Мы перешлем заказ."
type textarea "Suuname tellimuse tühistamisele vas"
type textarea "Мы просим вас отменить заказ."
type textarea "Suuname tellimuse tühistamisele vastavalt te"
type textarea "Мы соответствующим образом отменим заказ."
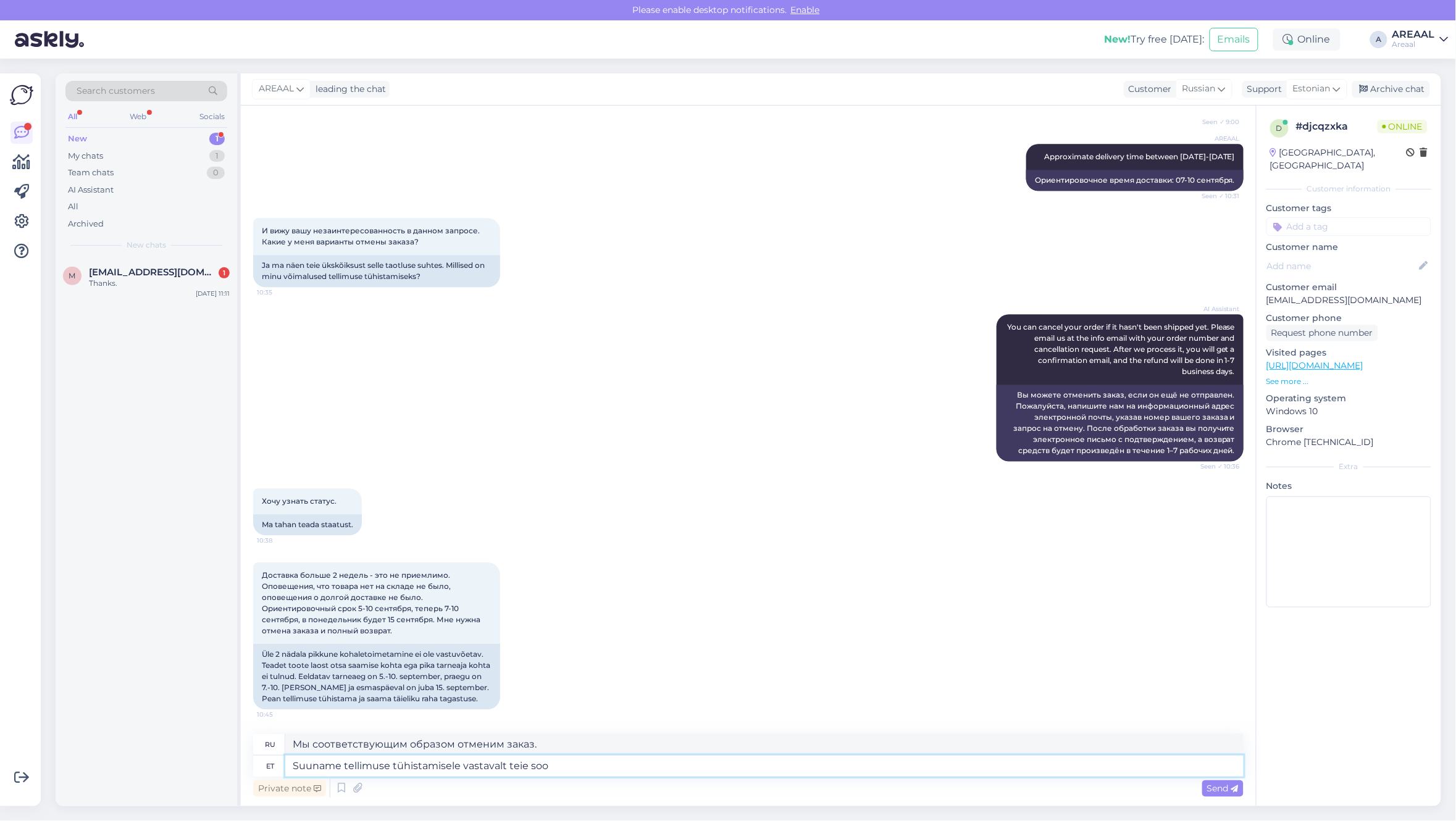
type textarea "Suuname tellimuse tühistamisele vastavalt teie soov"
type textarea "Мы продолжим отмену заказа в соответствии с вашими"
type textarea "Suuname tellimuse tühistamisele vastavalt teie soovile nin"
type textarea "Мы отменим заказ в соответствии с вашим запросом."
type textarea "Suuname tellimuse tühistamisele vastavalt teie soovile ning kan"
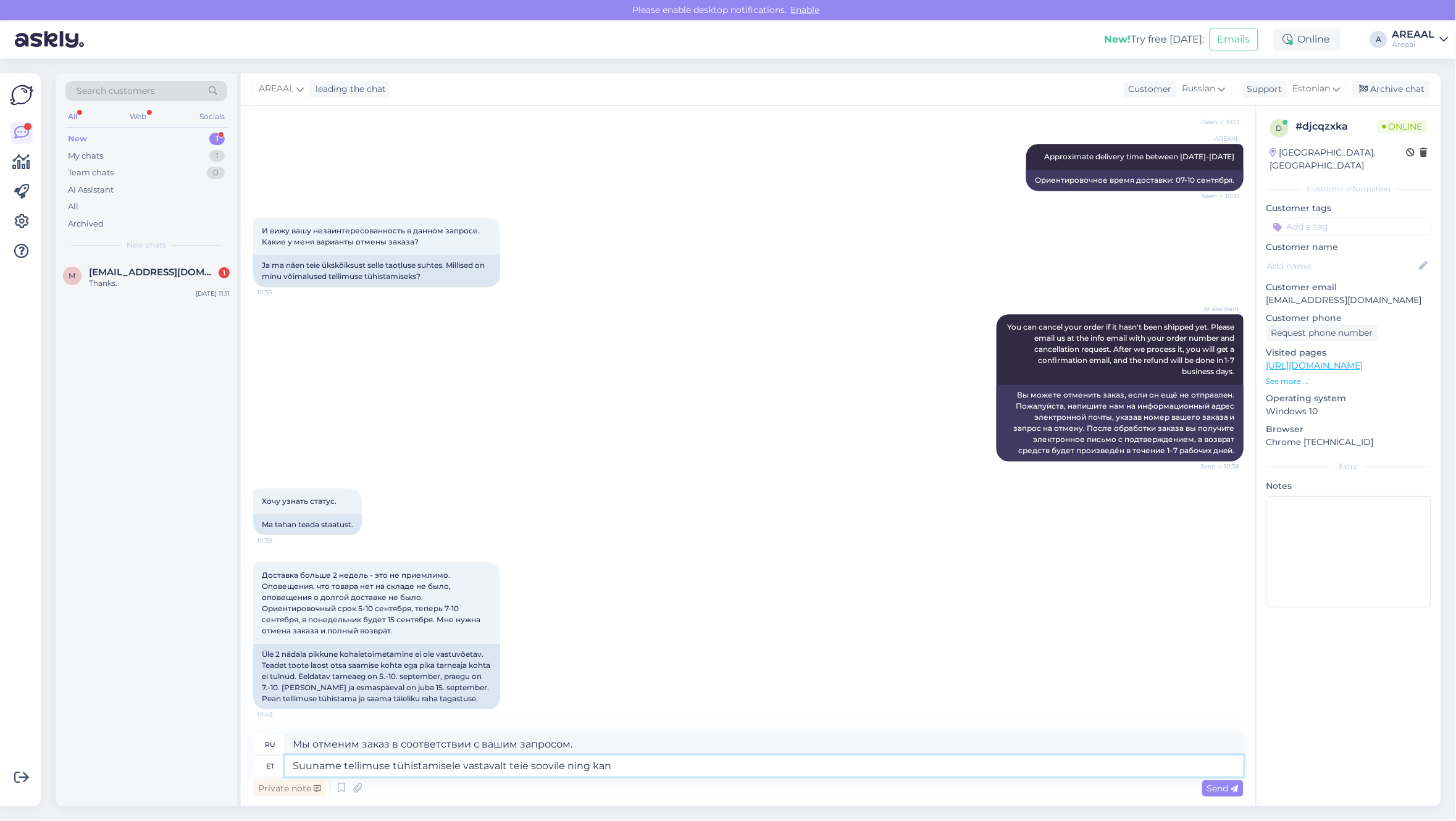
type textarea "Мы отменим заказ в соответствии с вашим запросом и"
type textarea "Suuname tellimuse tühistamisele vastavalt teie soovile ning kanname raha"
type textarea "Мы отменим заказ по вашему запросу и передадим"
type textarea "Suuname tellimuse tühistamisele vastavalt teie soovile ning kanname raha tagas"
type textarea "Мы отменим заказ по вашему запросу и переведем деньги."
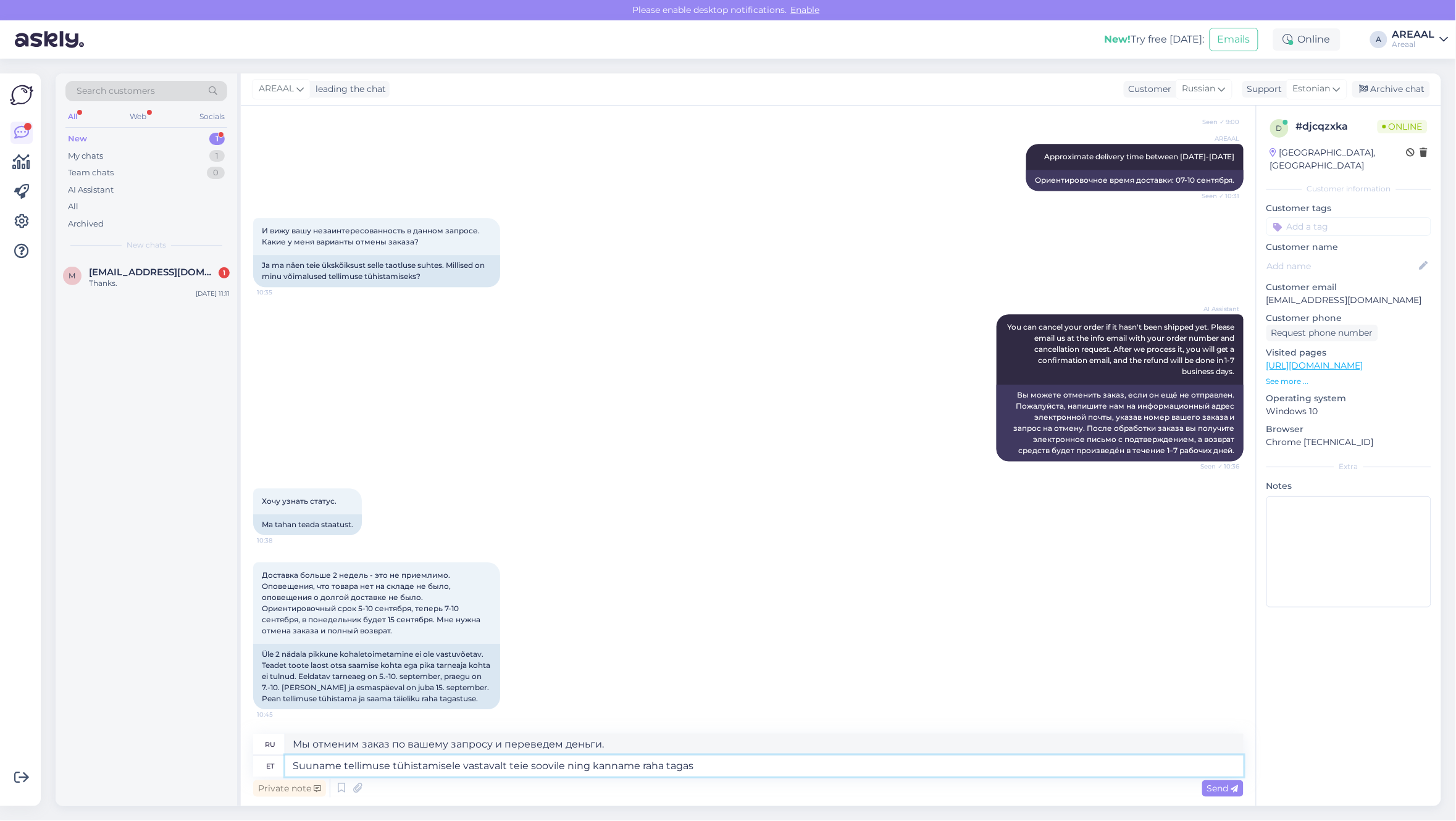
type textarea "Suuname tellimuse tühistamisele vastavalt teie soovile ning kanname raha tagasi"
type textarea "Мы отменим заказ по Вашему запросу и вернем деньги."
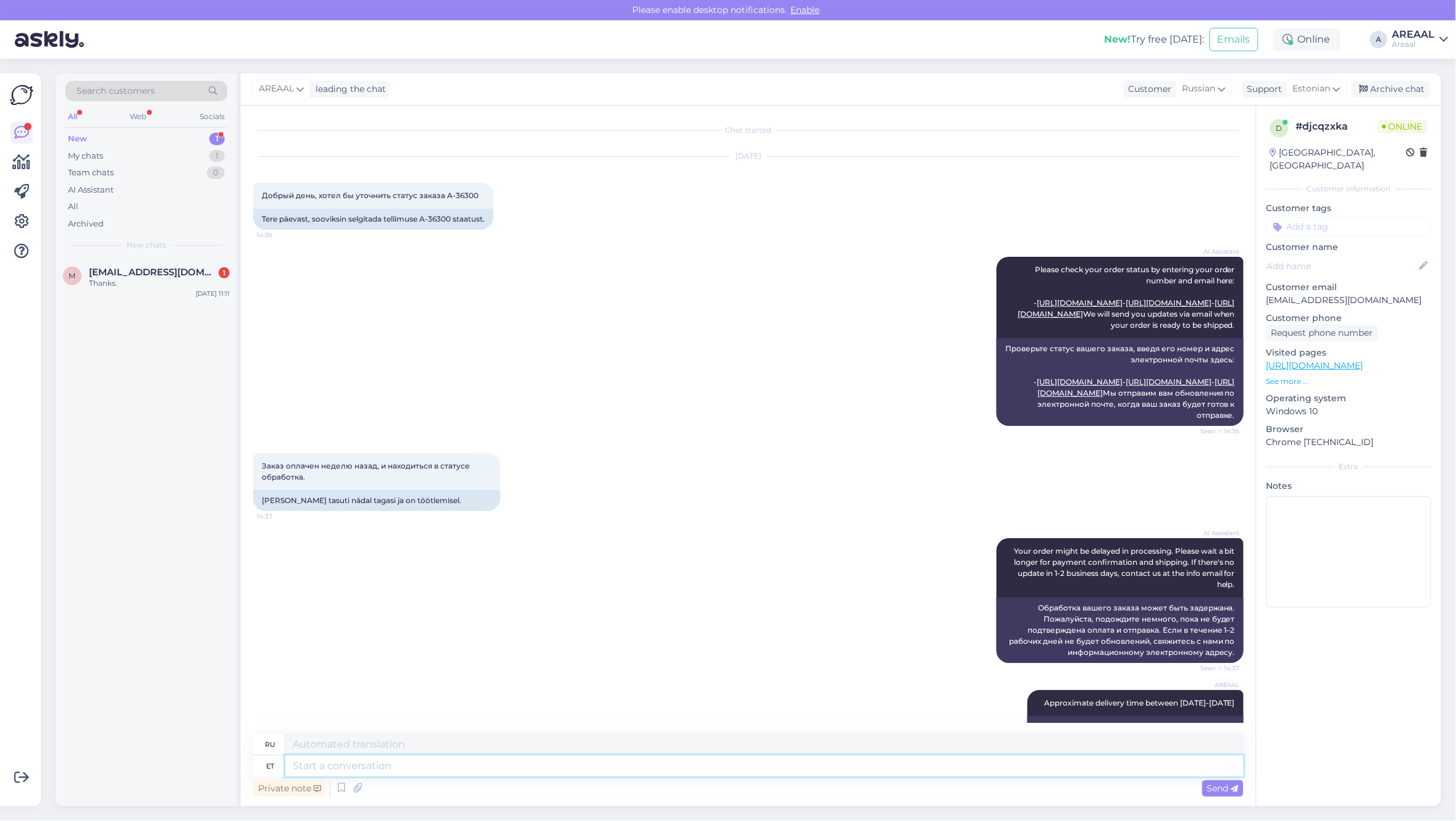
scroll to position [0, 0]
drag, startPoint x: 496, startPoint y: 199, endPoint x: 442, endPoint y: 193, distance: 54.3
click at [442, 193] on div "Добрый день, хотел бы уточнить статус заказа A-36300 14:36 Tere päevast, soovik…" at bounding box center [372, 206] width 240 height 47
click at [442, 193] on span "Добрый день, хотел бы уточнить статус заказа A-36300" at bounding box center [370, 196] width 217 height 10
click at [448, 189] on div "Добрый день, хотел бы уточнить статус заказа A-36300 14:36" at bounding box center [372, 196] width 240 height 26
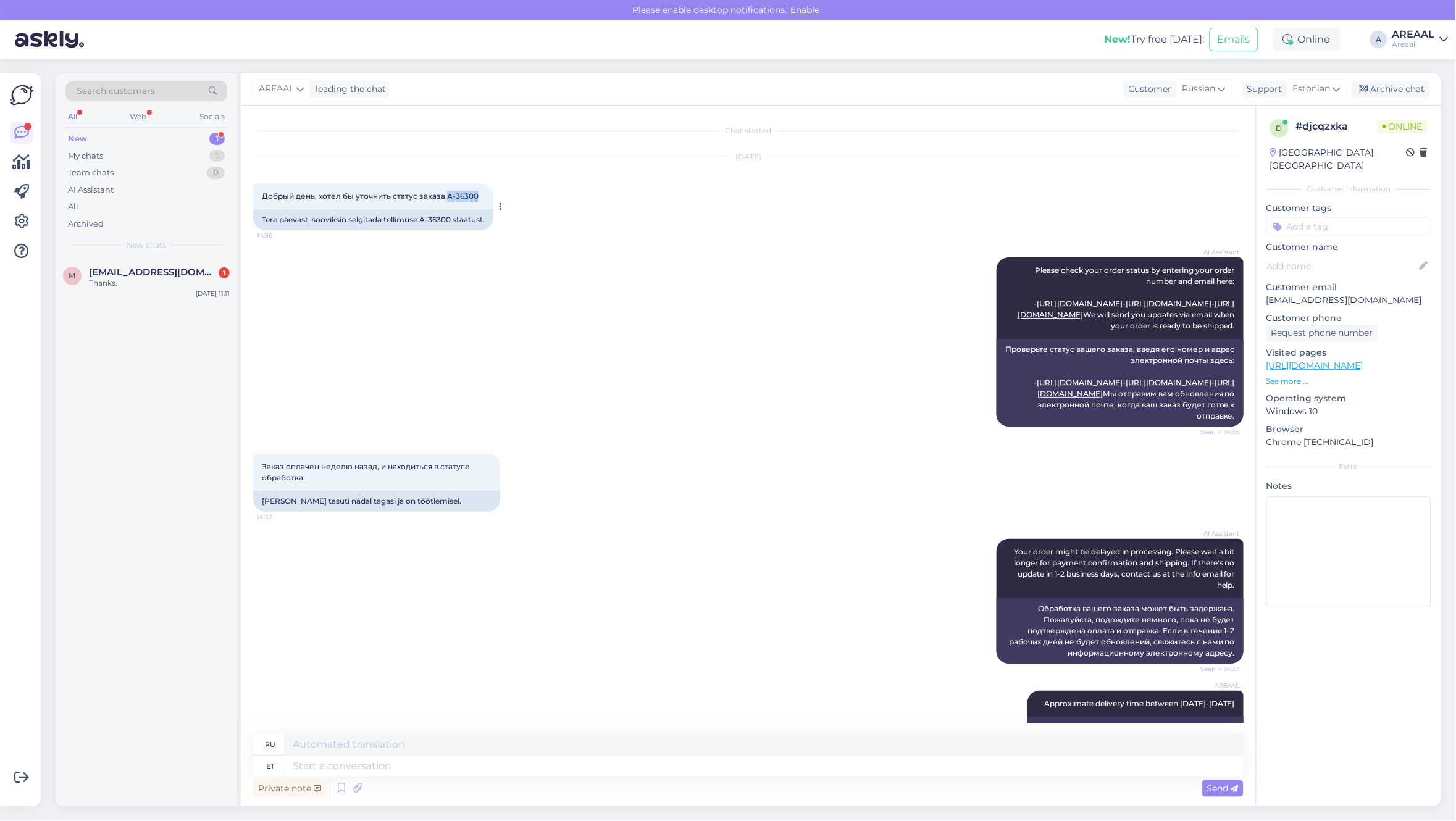
copy span "A-36300"
drag, startPoint x: 446, startPoint y: 191, endPoint x: 482, endPoint y: 196, distance: 36.3
click at [482, 196] on div "Добрый день, хотел бы уточнить статус заказа A-36300 14:36" at bounding box center [372, 196] width 240 height 26
click at [189, 289] on div "m mehmetttoral@yahoo.com 1 Thanks. Sep 5 11:11" at bounding box center [146, 280] width 182 height 44
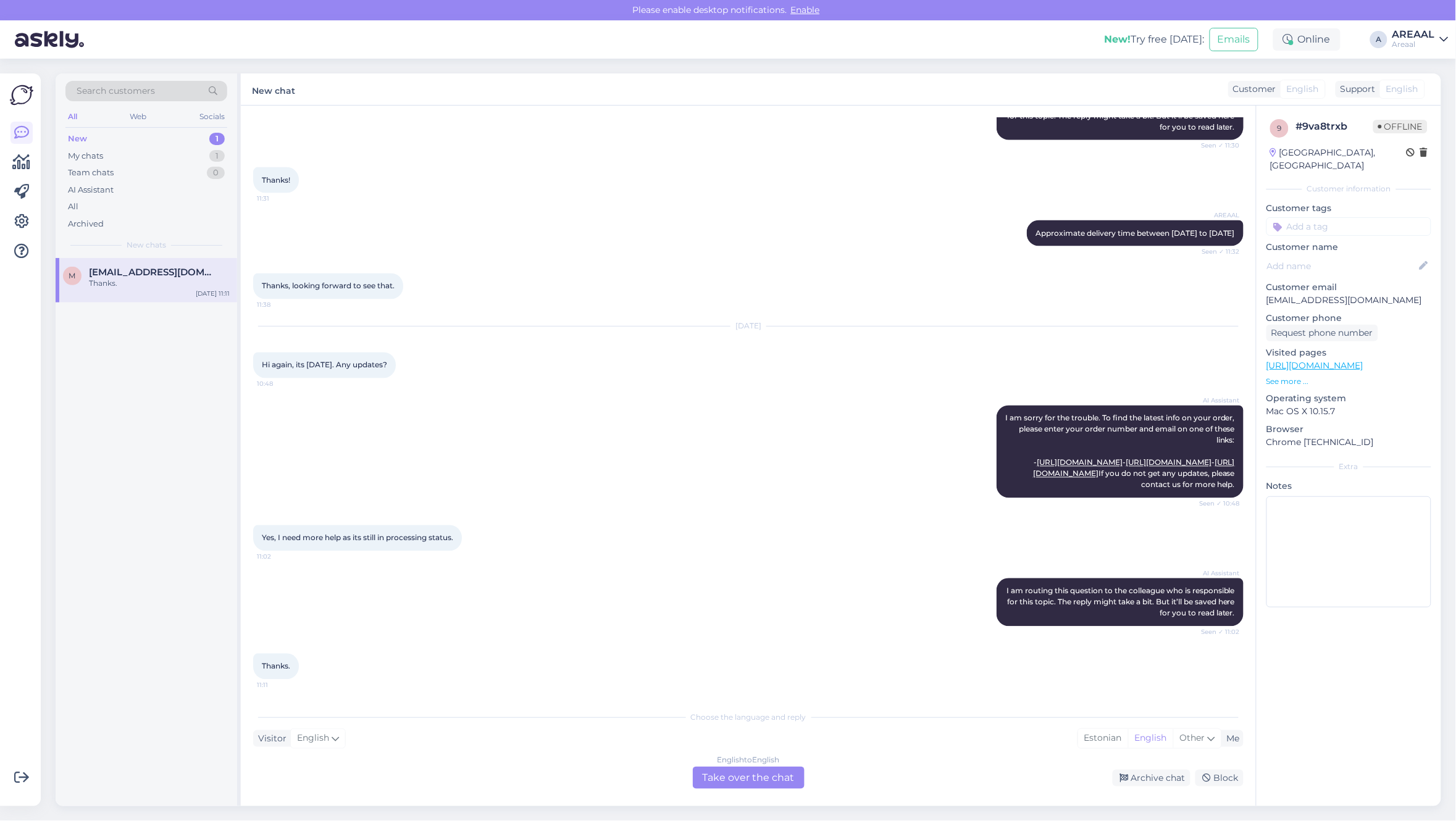
click at [789, 763] on div "Choose the language and reply Visitor English Me Estonian English Other English…" at bounding box center [748, 746] width 990 height 84
click at [735, 769] on div "English to English Take over the chat" at bounding box center [748, 777] width 112 height 22
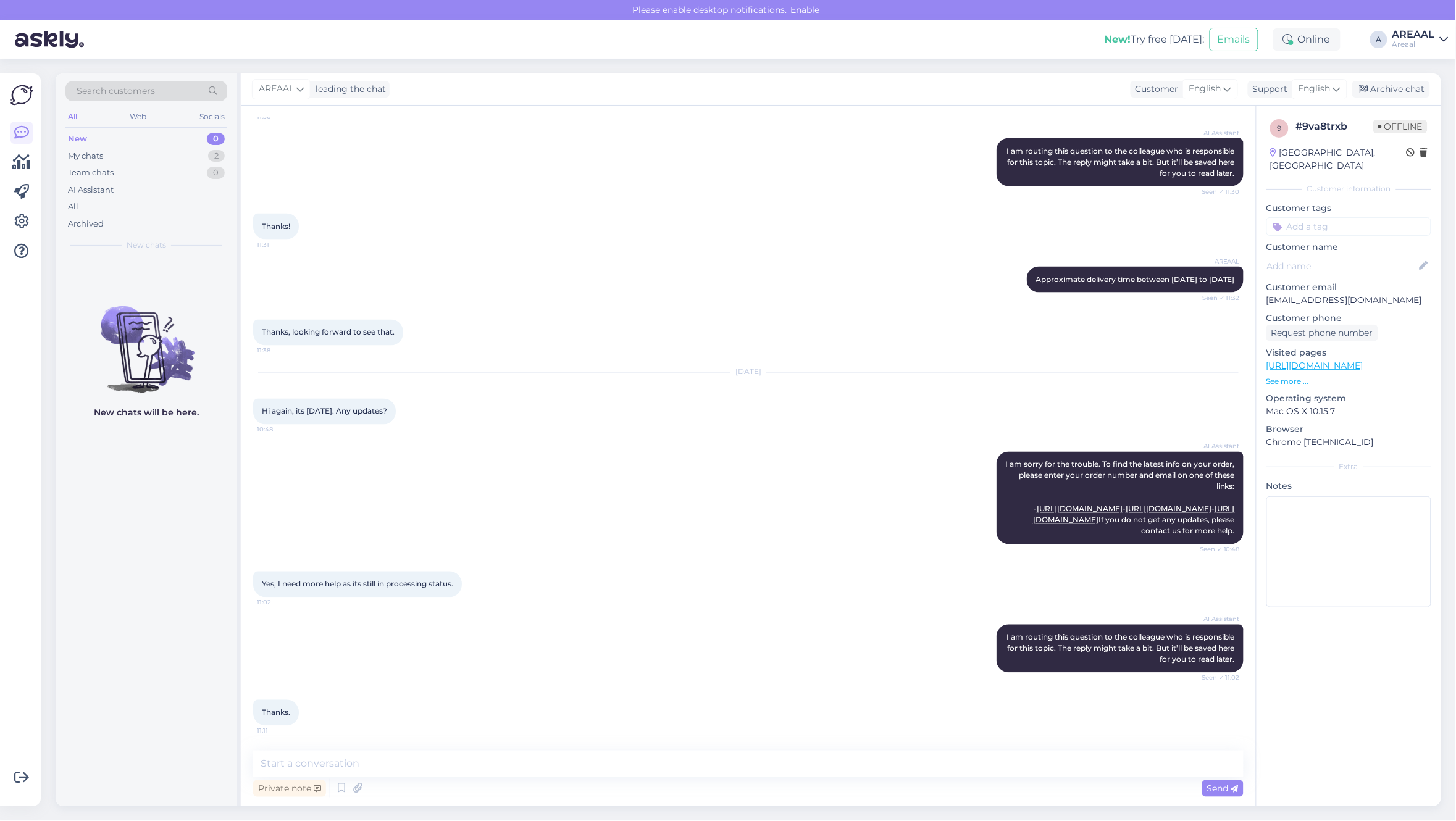
click at [732, 759] on textarea at bounding box center [748, 763] width 990 height 26
type textarea "Tere! Kui Teil on tarne kohta küsimus, siis palun saatke kiri [EMAIL_ADDRESS][D…"
click at [1307, 90] on span "English" at bounding box center [1314, 89] width 32 height 13
type input "est"
click at [1275, 145] on link "Estonian" at bounding box center [1298, 143] width 136 height 20
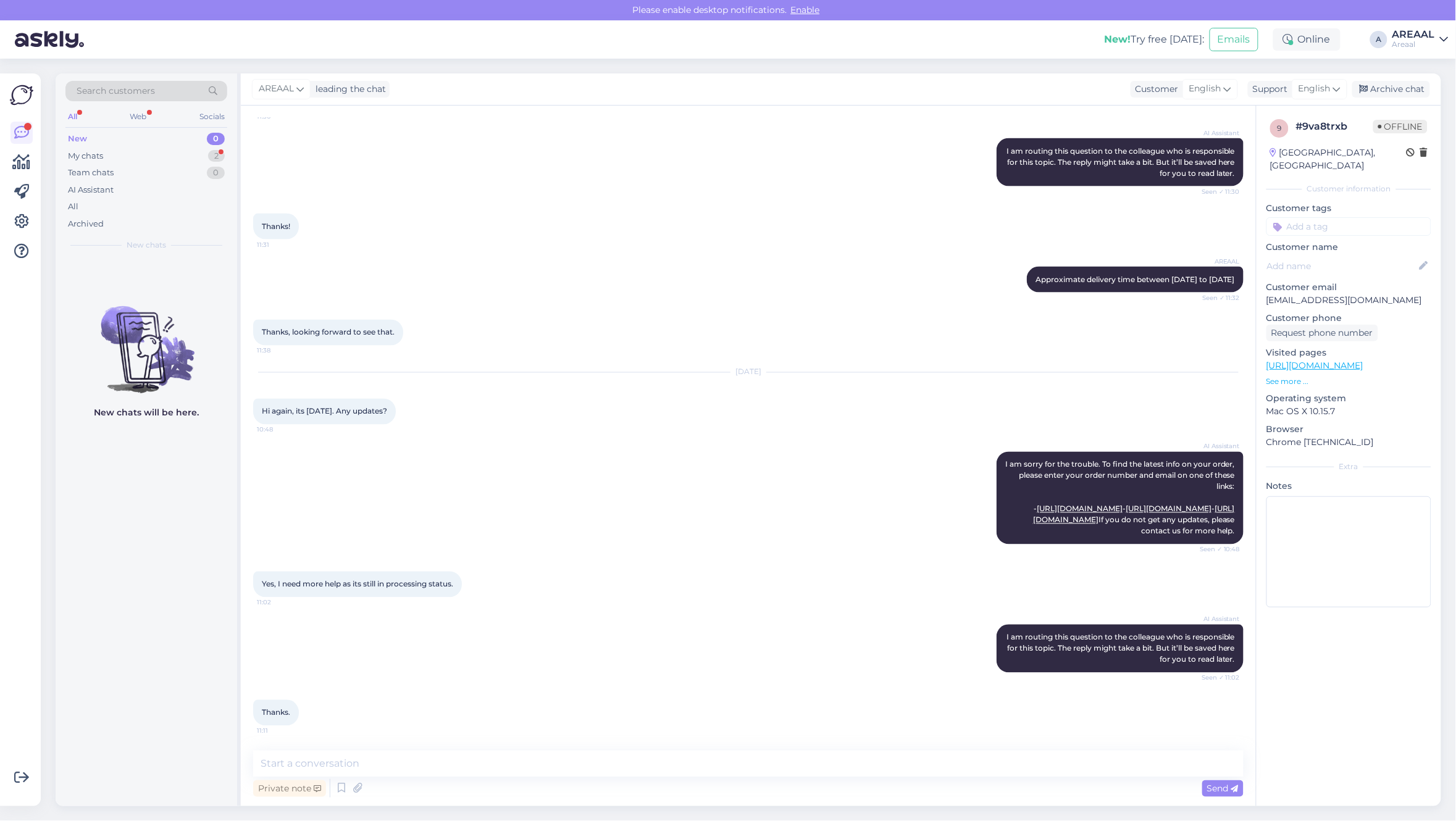
scroll to position [1091, 0]
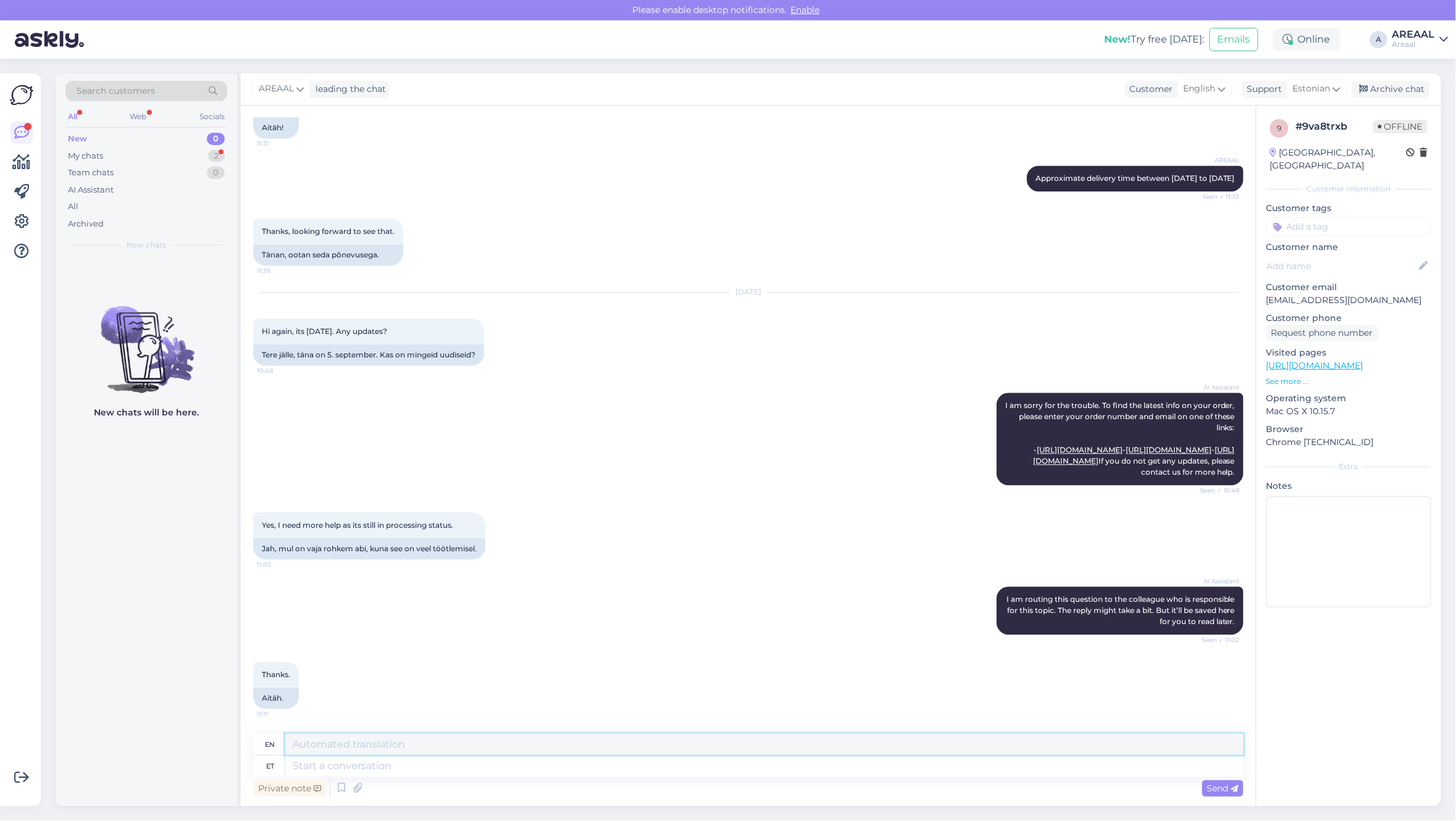
click at [658, 752] on textarea at bounding box center [764, 744] width 958 height 21
click at [661, 766] on textarea at bounding box center [764, 766] width 958 height 21
paste textarea "Tere! Kui Teil on tarne kohta küsimus, siis palun saatke kiri [EMAIL_ADDRESS][D…"
type textarea "Tere! Kui Teil on tarne kohta küsimus, siis palun saatke kiri [EMAIL_ADDRESS][D…"
type textarea "Hello! If you have any questions about delivery, please send an email info@area…"
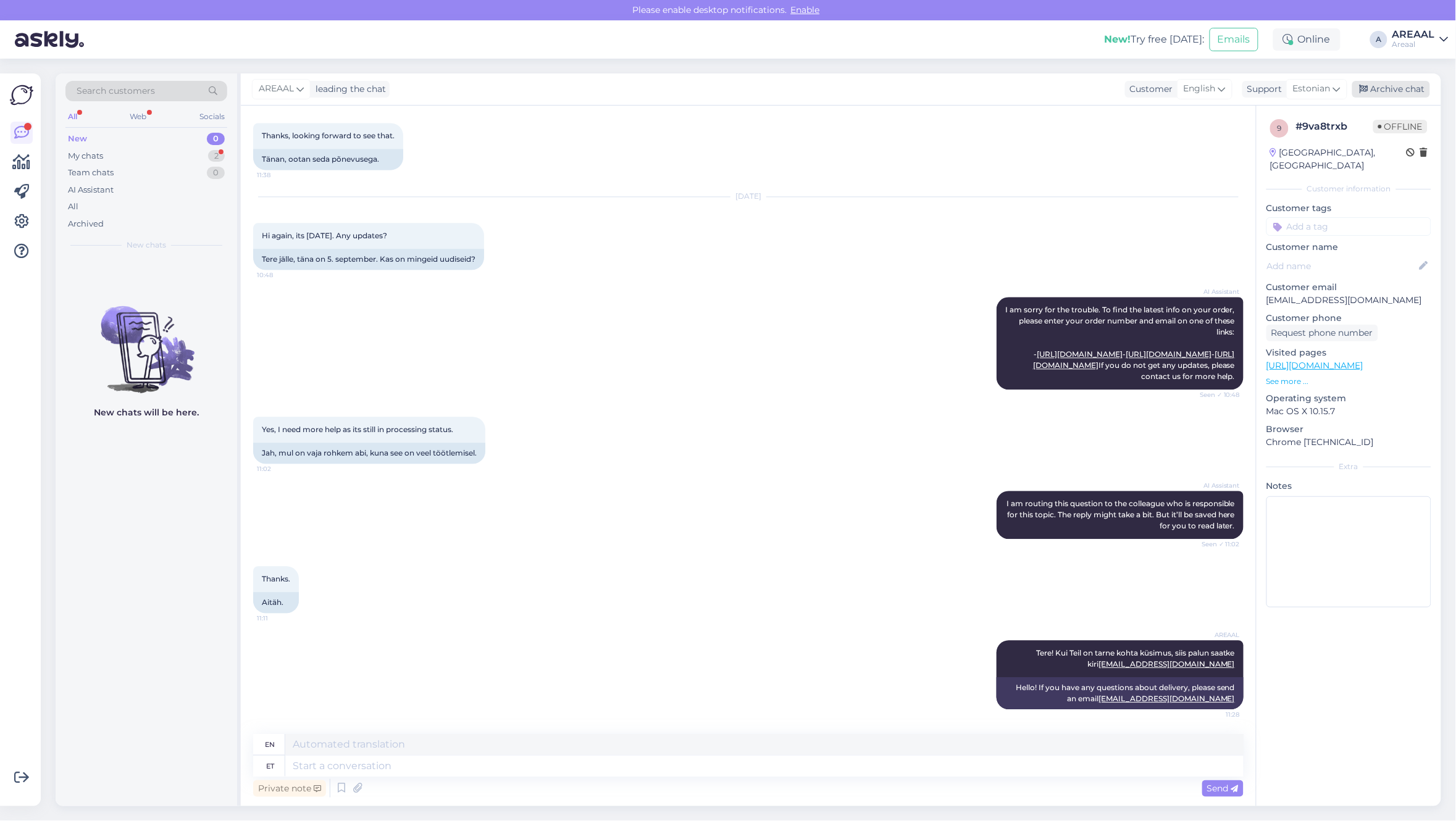
click at [1412, 92] on div "Archive chat" at bounding box center [1390, 89] width 78 height 17
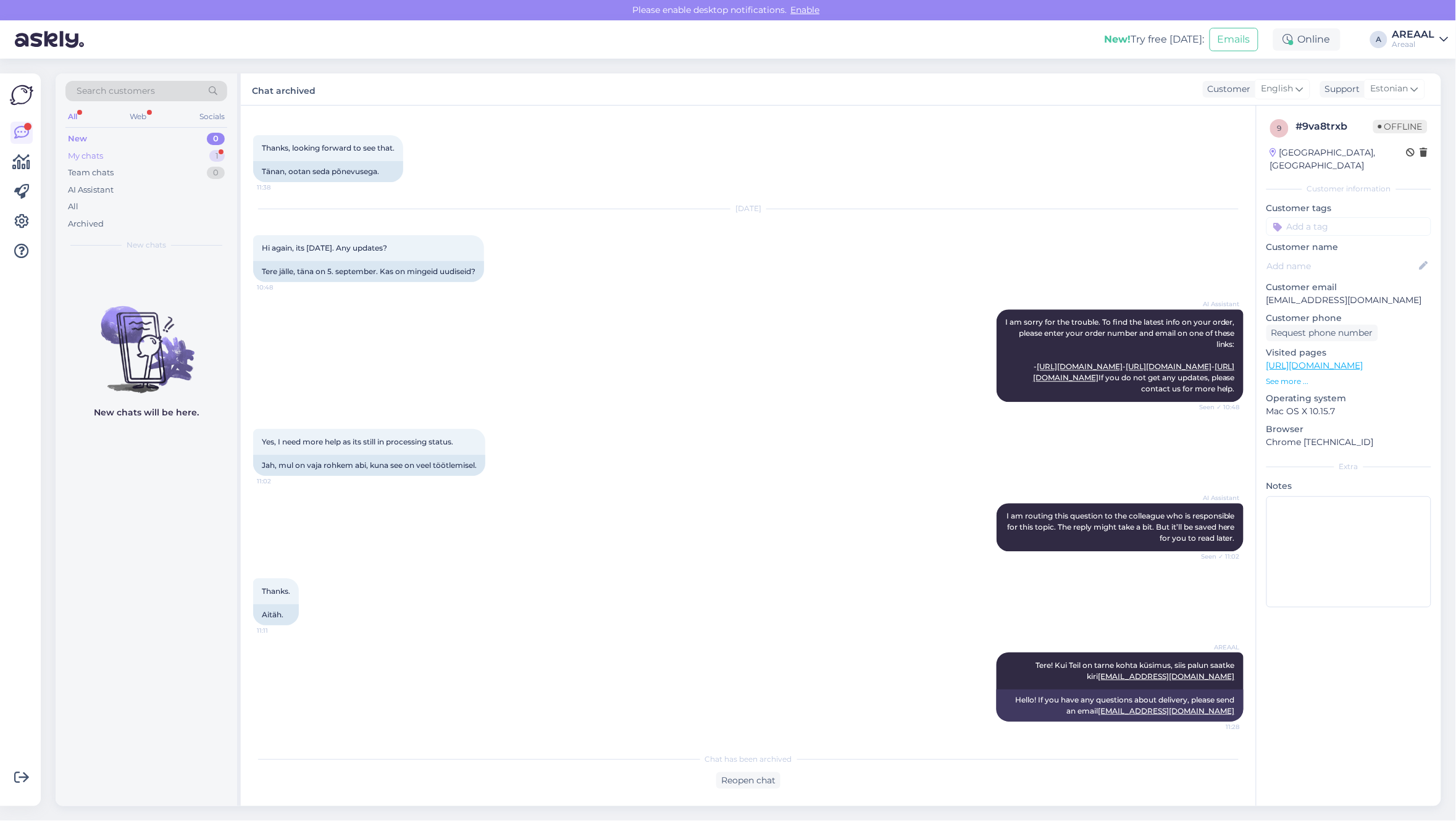
click at [163, 159] on div "My chats 1" at bounding box center [146, 156] width 162 height 17
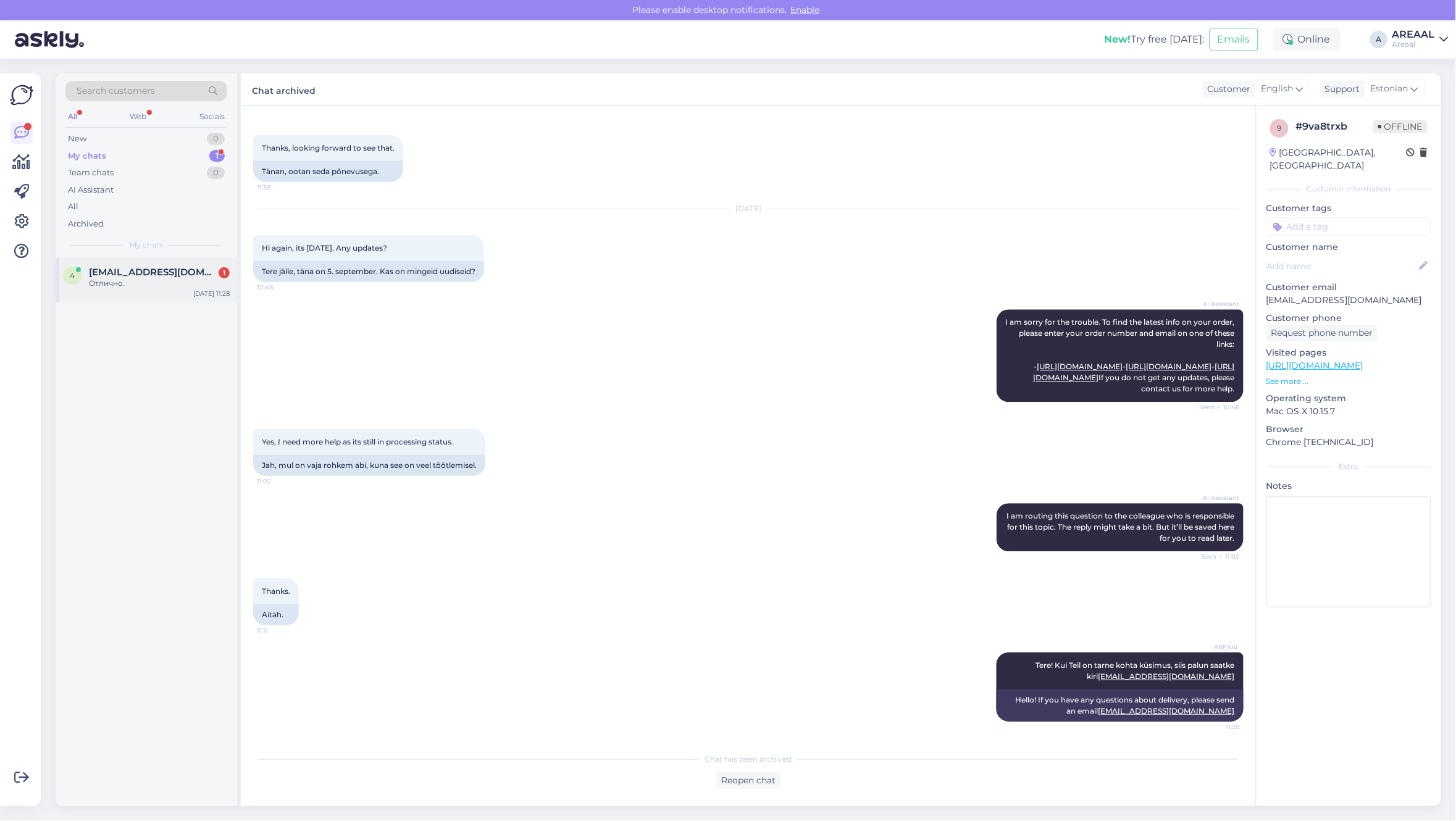
click at [166, 276] on div "4mail@mail.ee 1" at bounding box center [159, 272] width 140 height 11
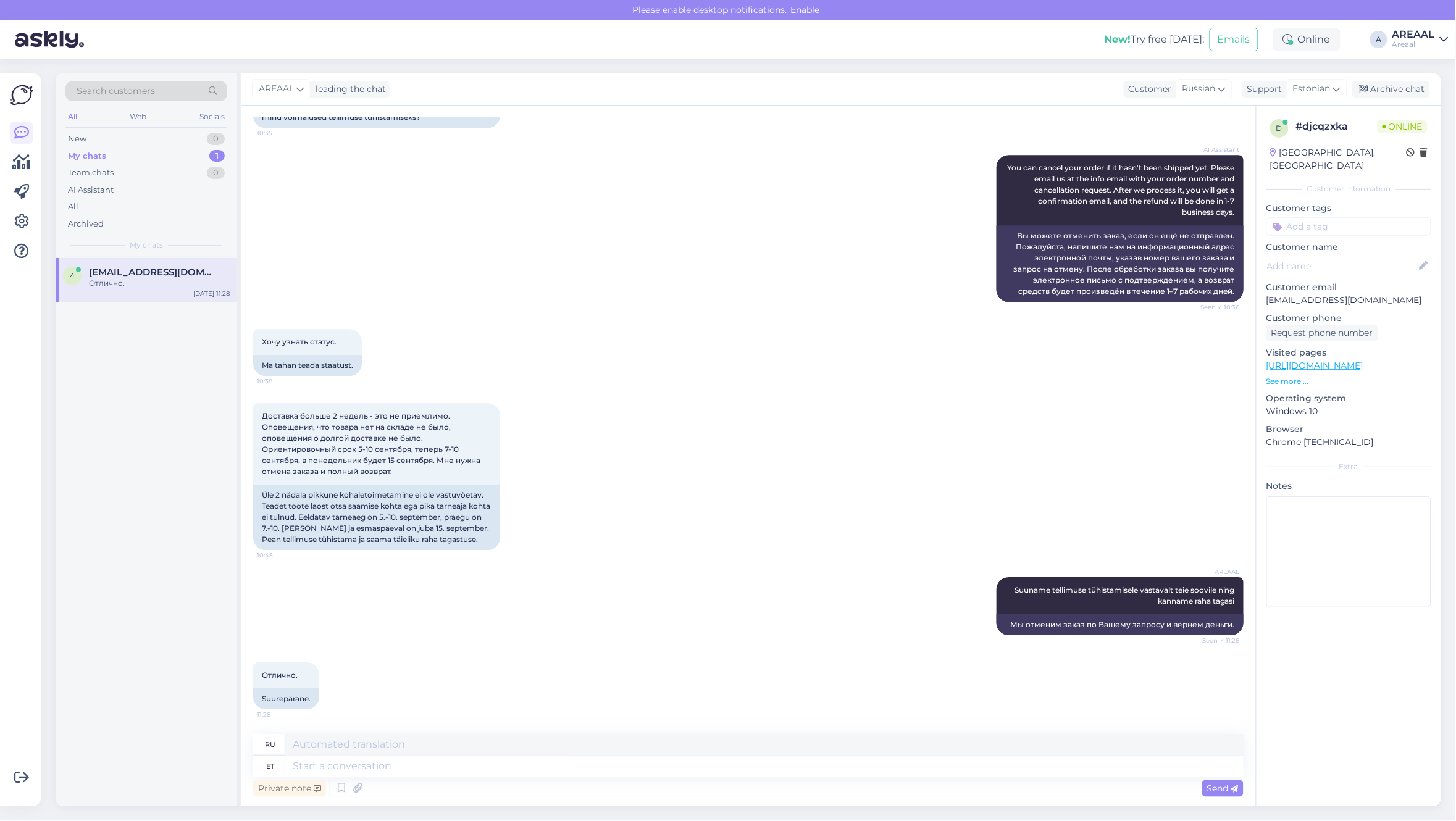
click at [653, 287] on div "AI Assistant You can cancel your order if it hasn't been shipped yet. Please em…" at bounding box center [748, 228] width 990 height 174
click at [1401, 95] on div "Archive chat" at bounding box center [1390, 89] width 78 height 17
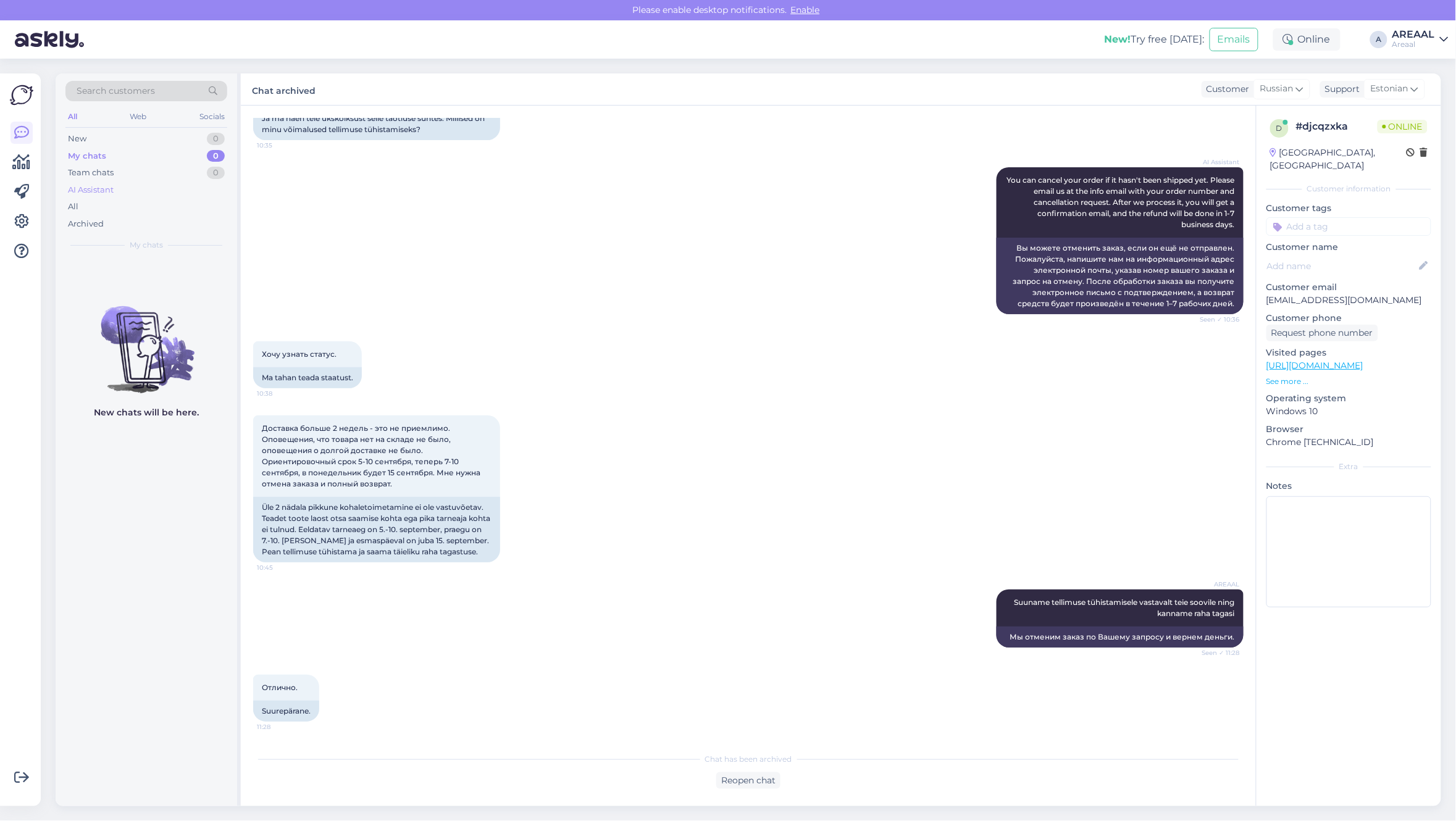
click at [193, 195] on div "AI Assistant" at bounding box center [146, 190] width 162 height 17
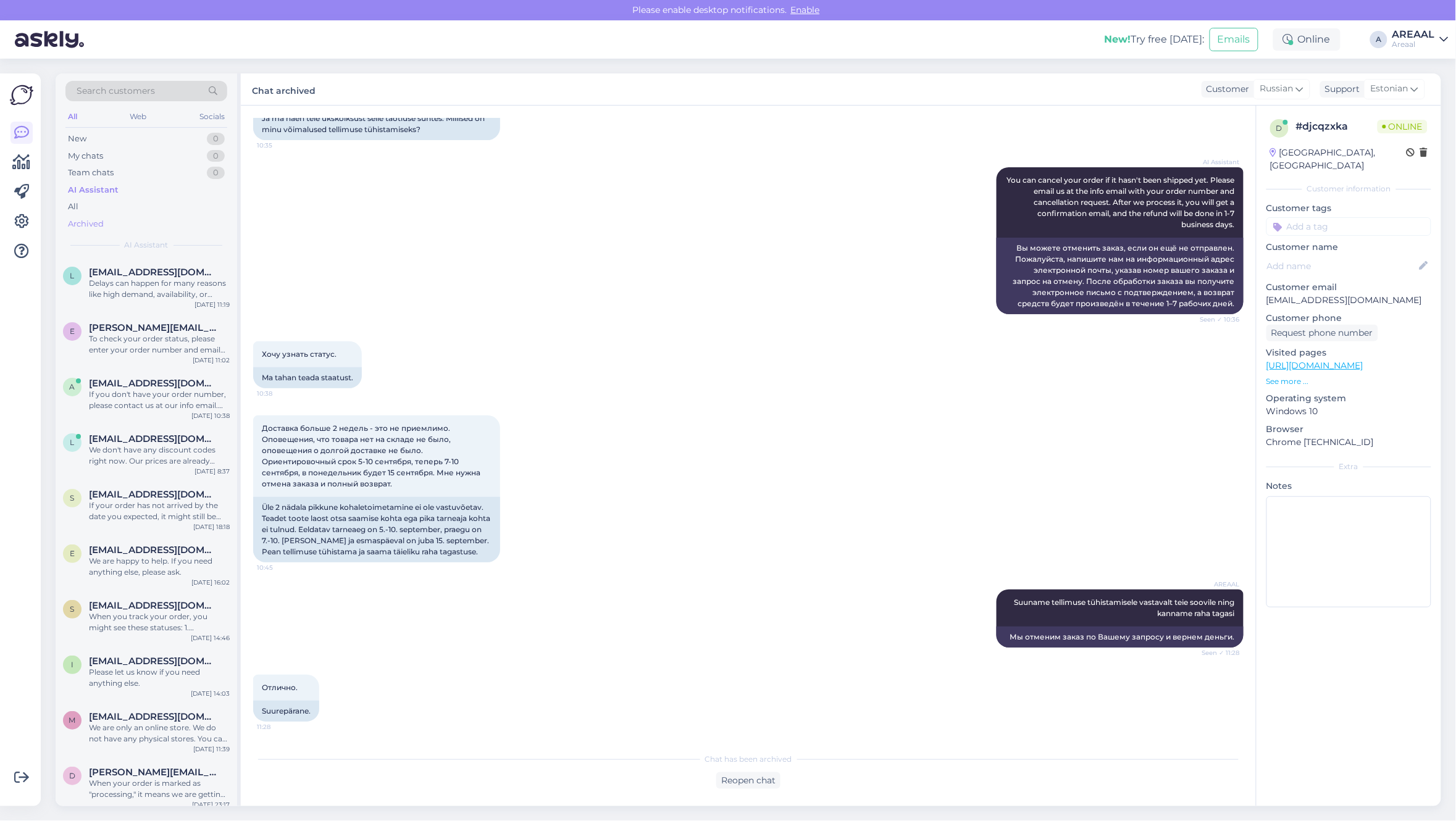
click at [174, 216] on div "Archived" at bounding box center [146, 224] width 162 height 17
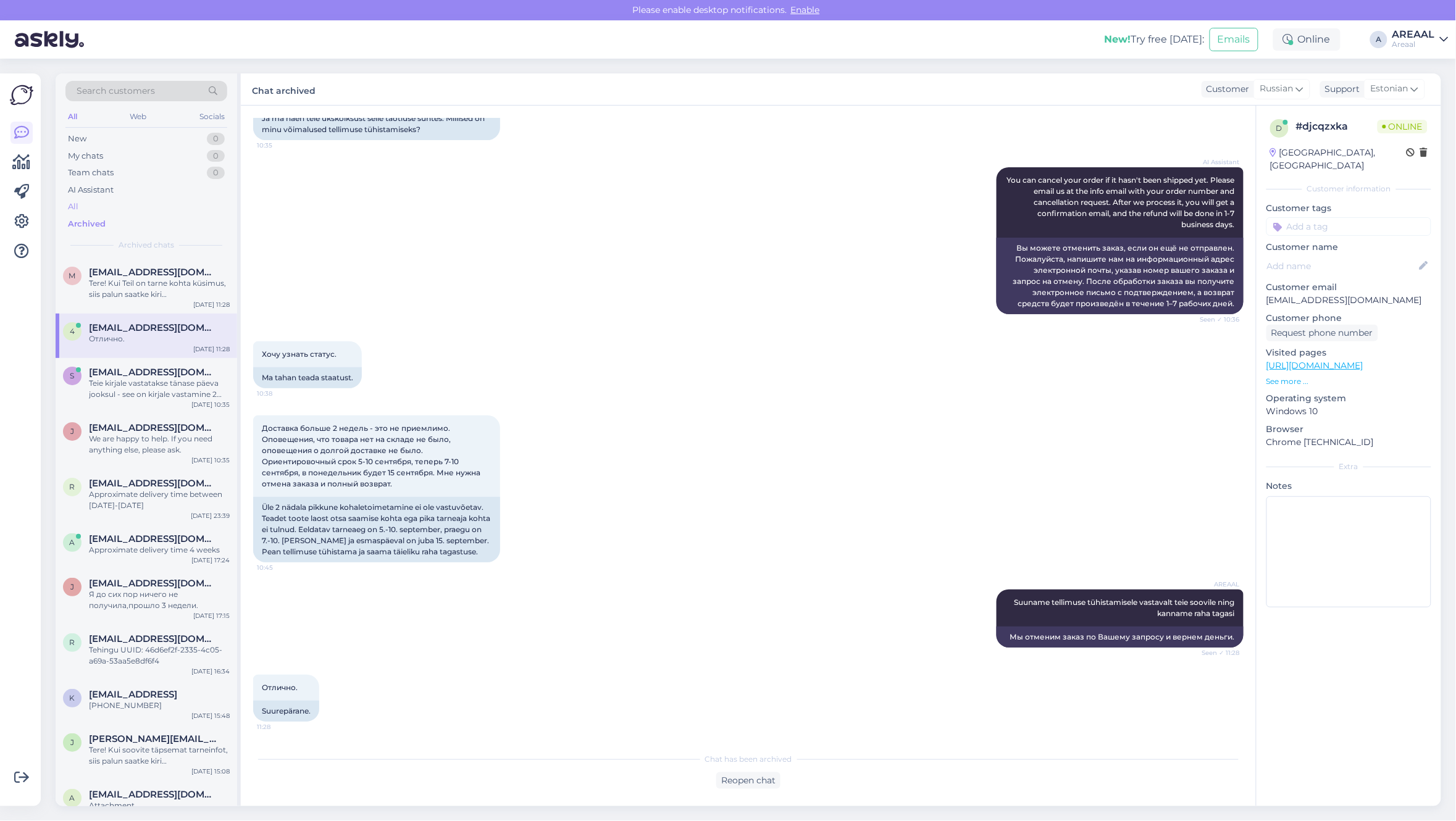
click at [159, 211] on div "All" at bounding box center [146, 206] width 162 height 17
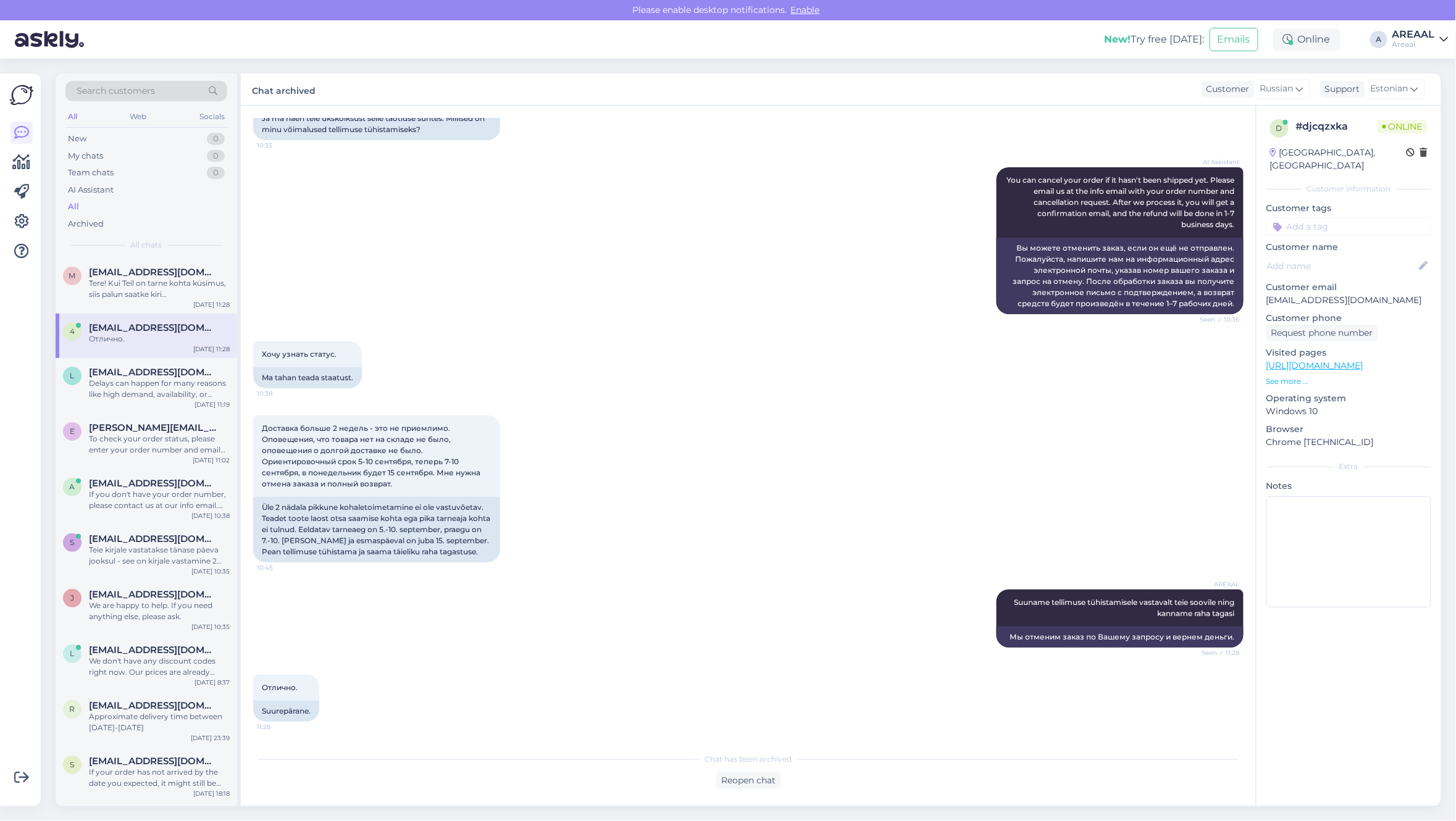
click at [155, 208] on div "All" at bounding box center [146, 206] width 162 height 17
click at [171, 377] on span "[EMAIL_ADDRESS][DOMAIN_NAME]" at bounding box center [153, 372] width 129 height 11
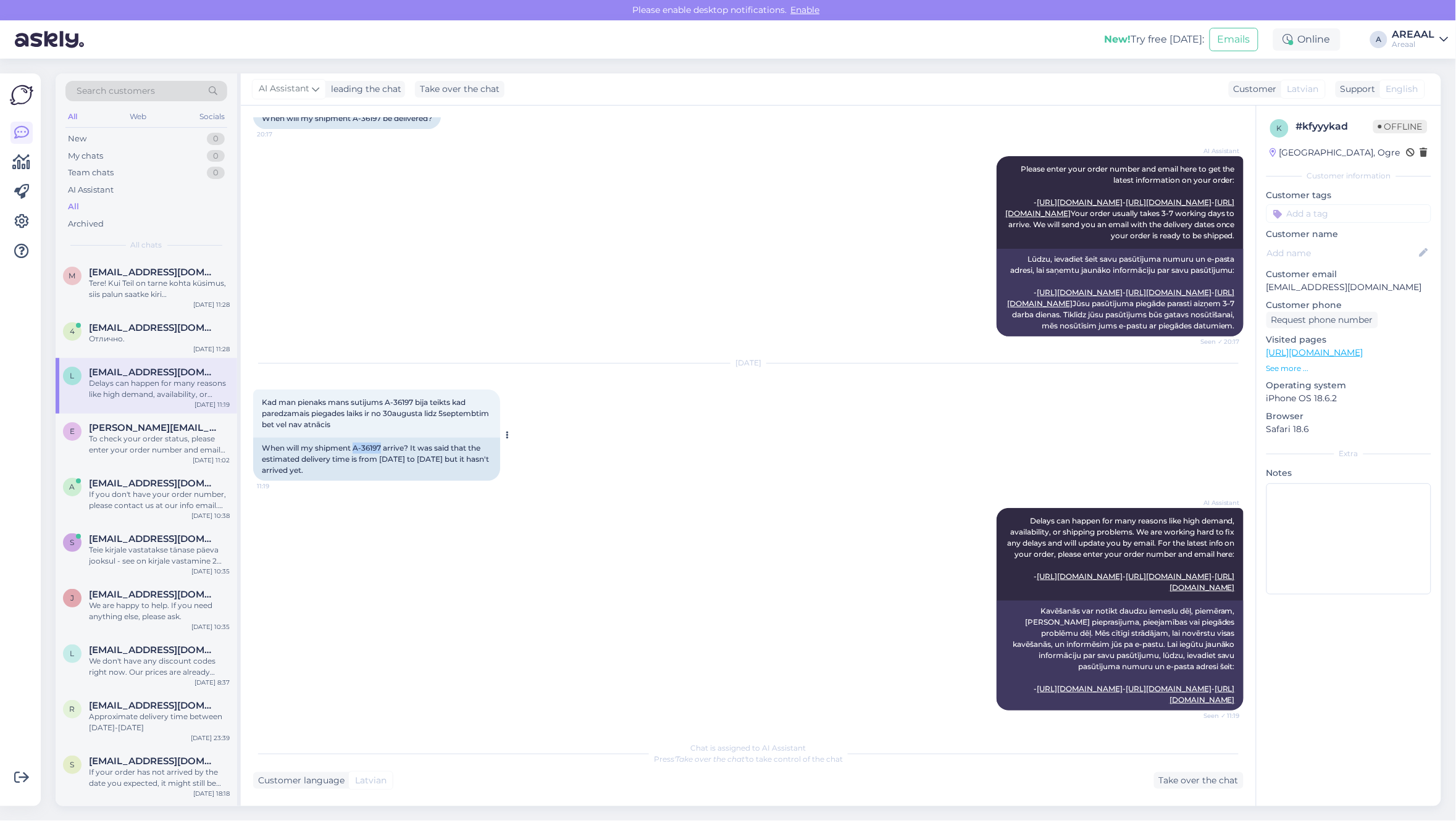
copy div "A-36197"
drag, startPoint x: 383, startPoint y: 411, endPoint x: 356, endPoint y: 414, distance: 27.2
click at [356, 437] on div "When will my shipment A-36197 arrive? It was said that the estimated delivery t…" at bounding box center [376, 459] width 247 height 43
click at [610, 248] on div "AI Assistant Please enter your order number and email here to get the latest in…" at bounding box center [748, 246] width 990 height 208
click at [93, 439] on div "To check your order status, please enter your order number and email here: - [U…" at bounding box center [159, 444] width 140 height 22
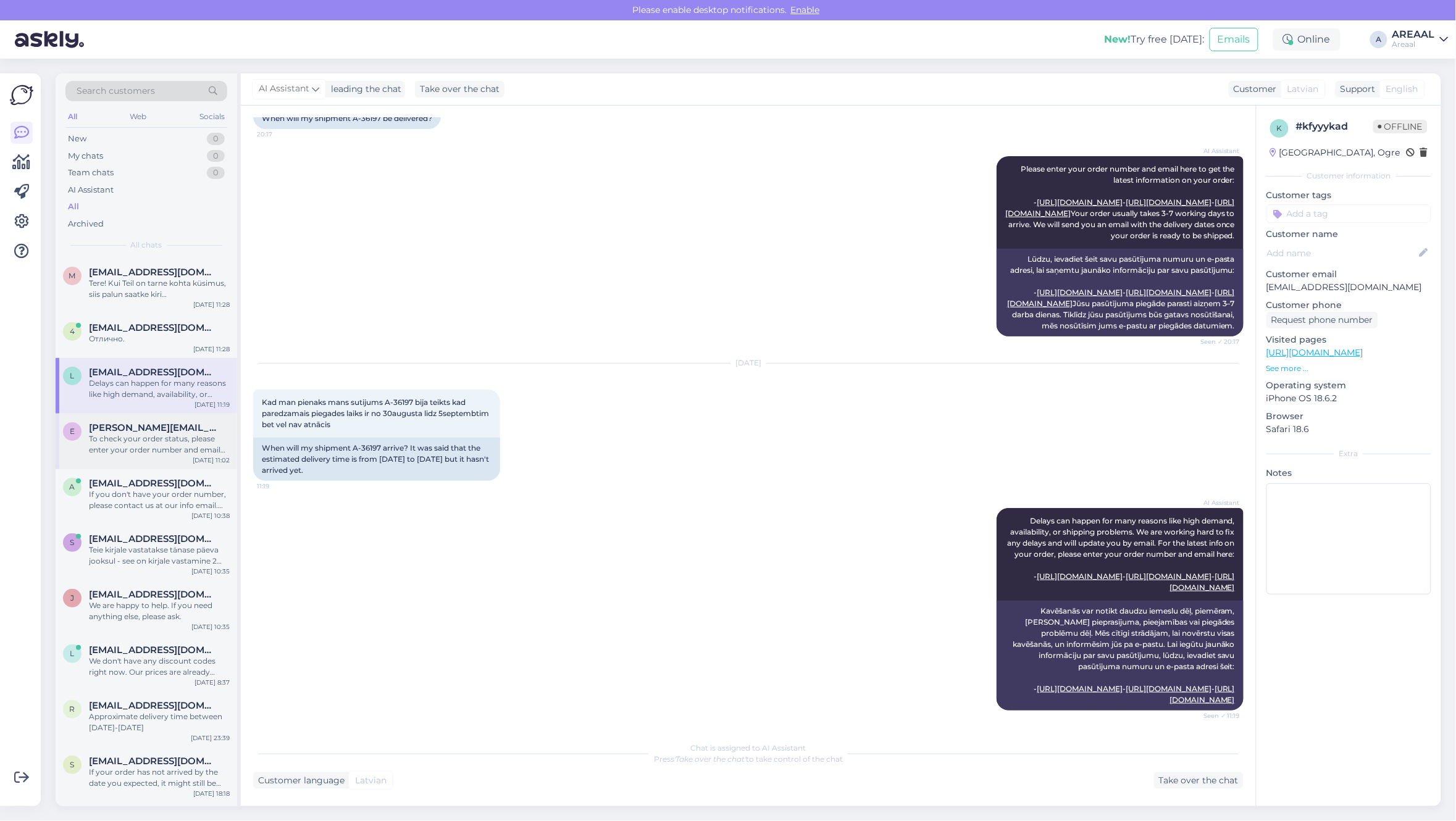
scroll to position [0, 0]
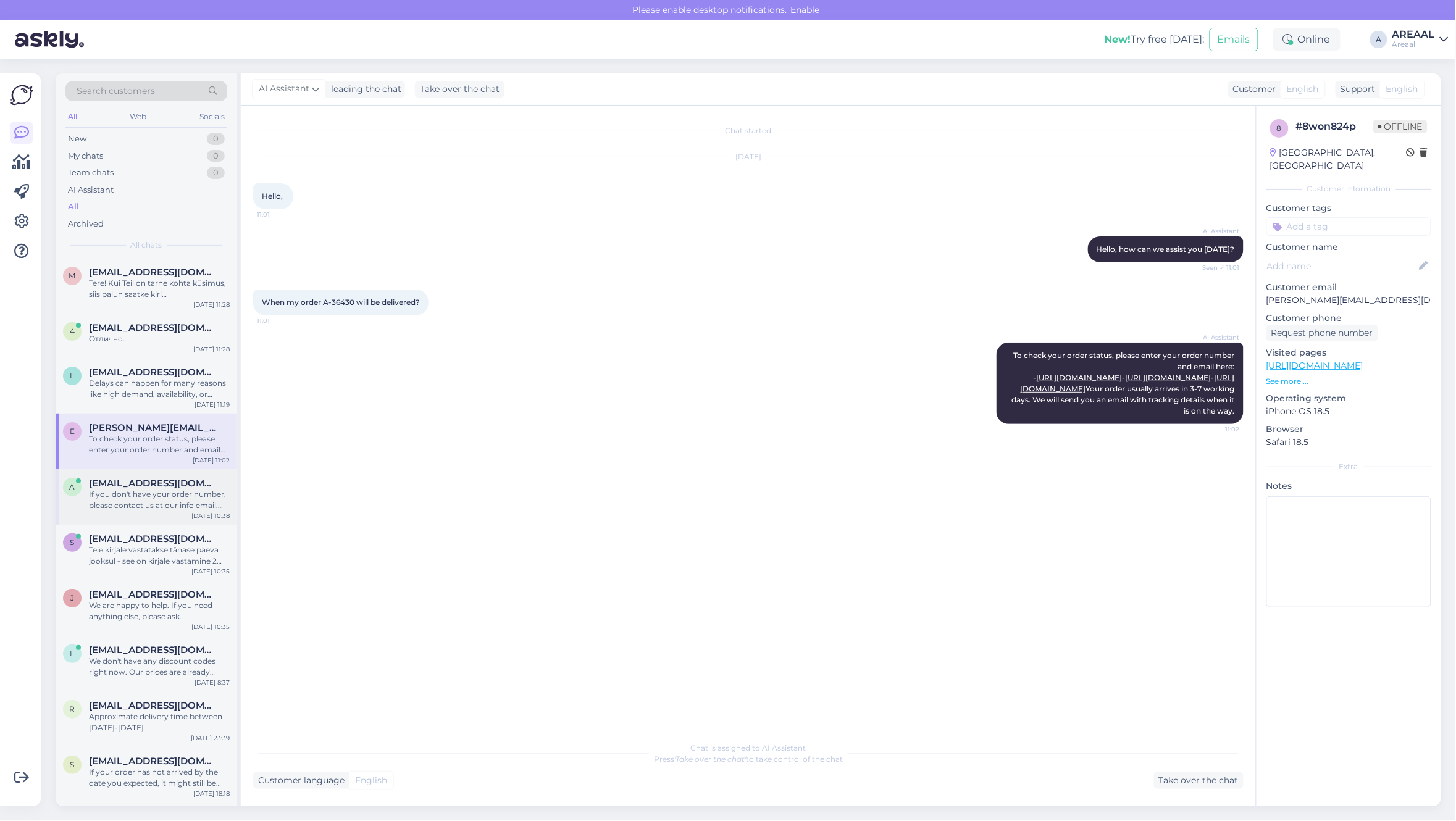
click at [186, 510] on div "If you don't have your order number, please contact us at our info email. We ca…" at bounding box center [159, 500] width 140 height 22
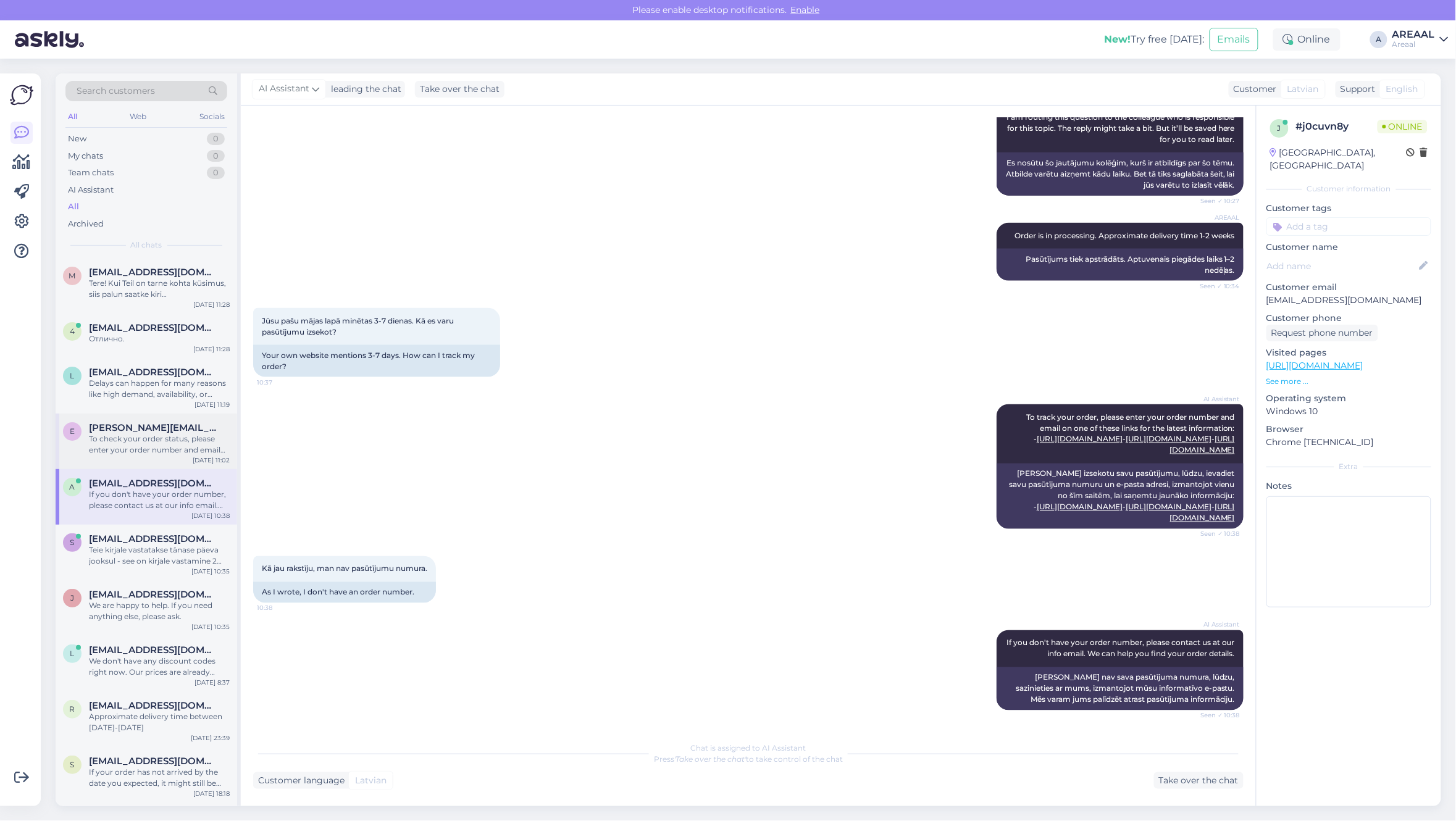
click at [167, 443] on div "To check your order status, please enter your order number and email here: - [U…" at bounding box center [159, 444] width 140 height 22
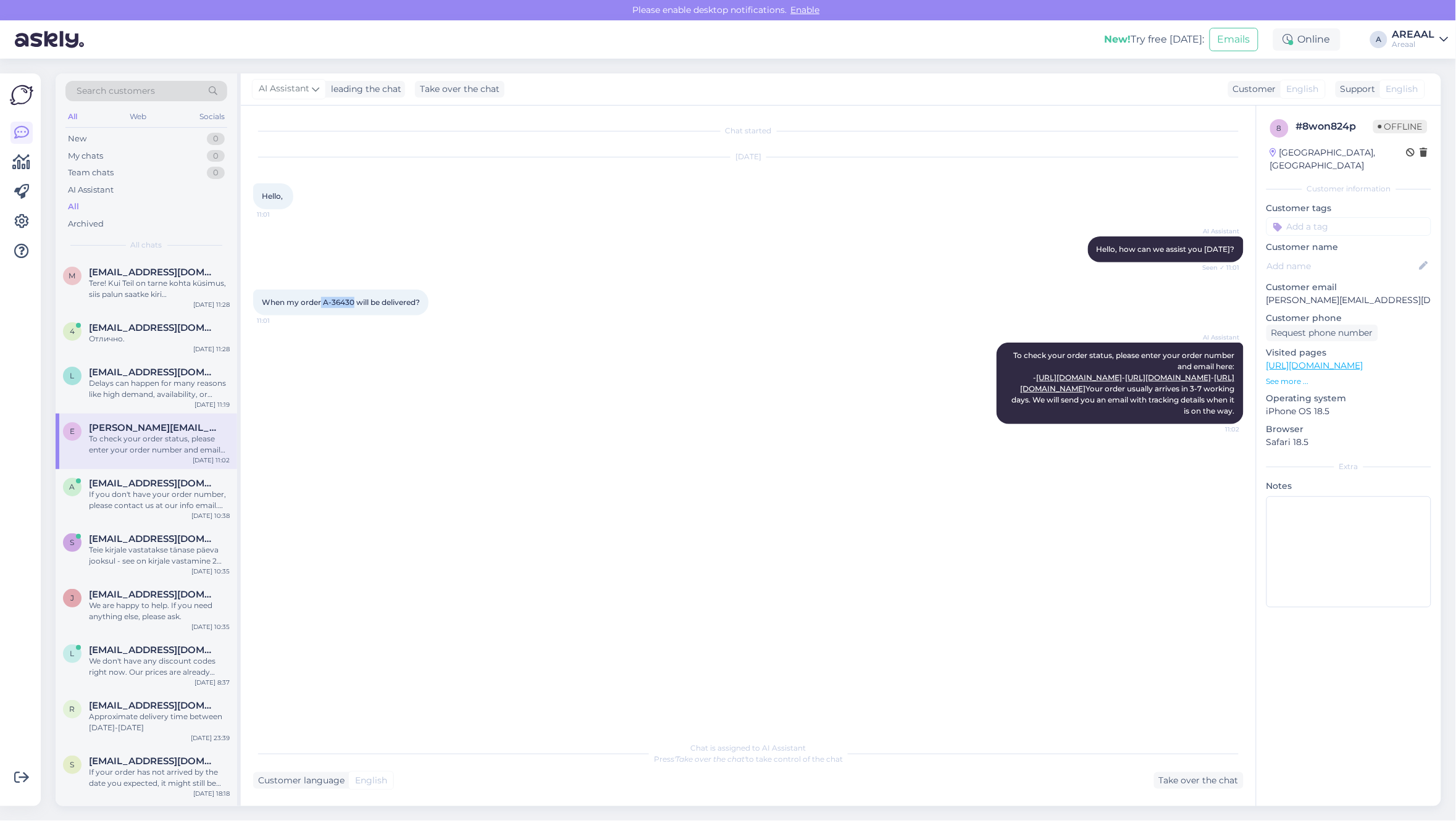
copy span "A-36430"
drag, startPoint x: 353, startPoint y: 304, endPoint x: 323, endPoint y: 309, distance: 30.4
click at [323, 309] on div "When my order A-36430 will be delivered? 11:01" at bounding box center [340, 302] width 175 height 26
click at [414, 253] on div "AI Assistant Hello, how can we assist you today? Seen ✓ 11:01" at bounding box center [748, 250] width 990 height 53
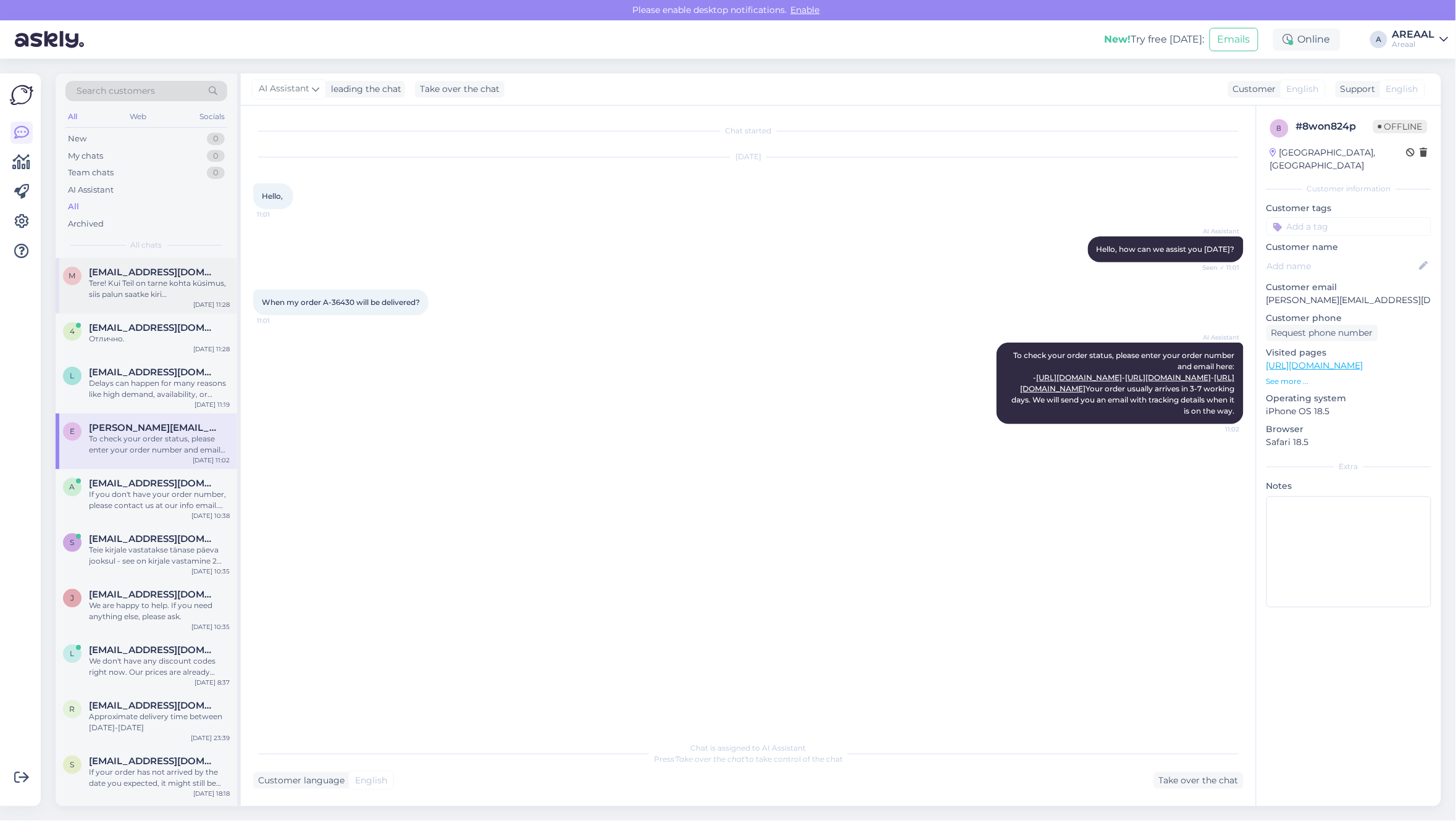
click at [147, 301] on div "m mehmetttoral@yahoo.com Tere! Kui Teil on tarne kohta küsimus, siis palun saat…" at bounding box center [146, 285] width 182 height 55
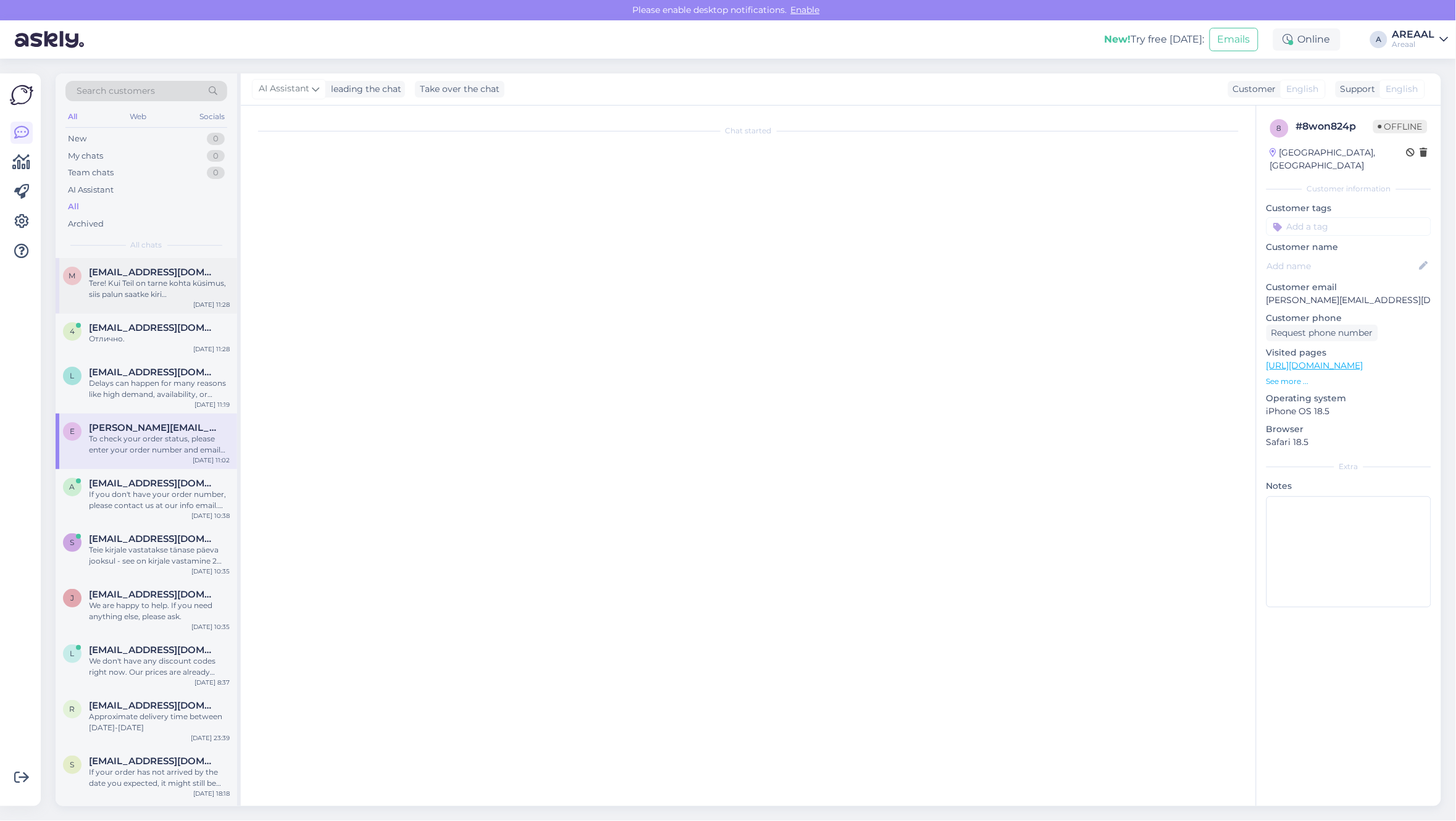
scroll to position [1250, 0]
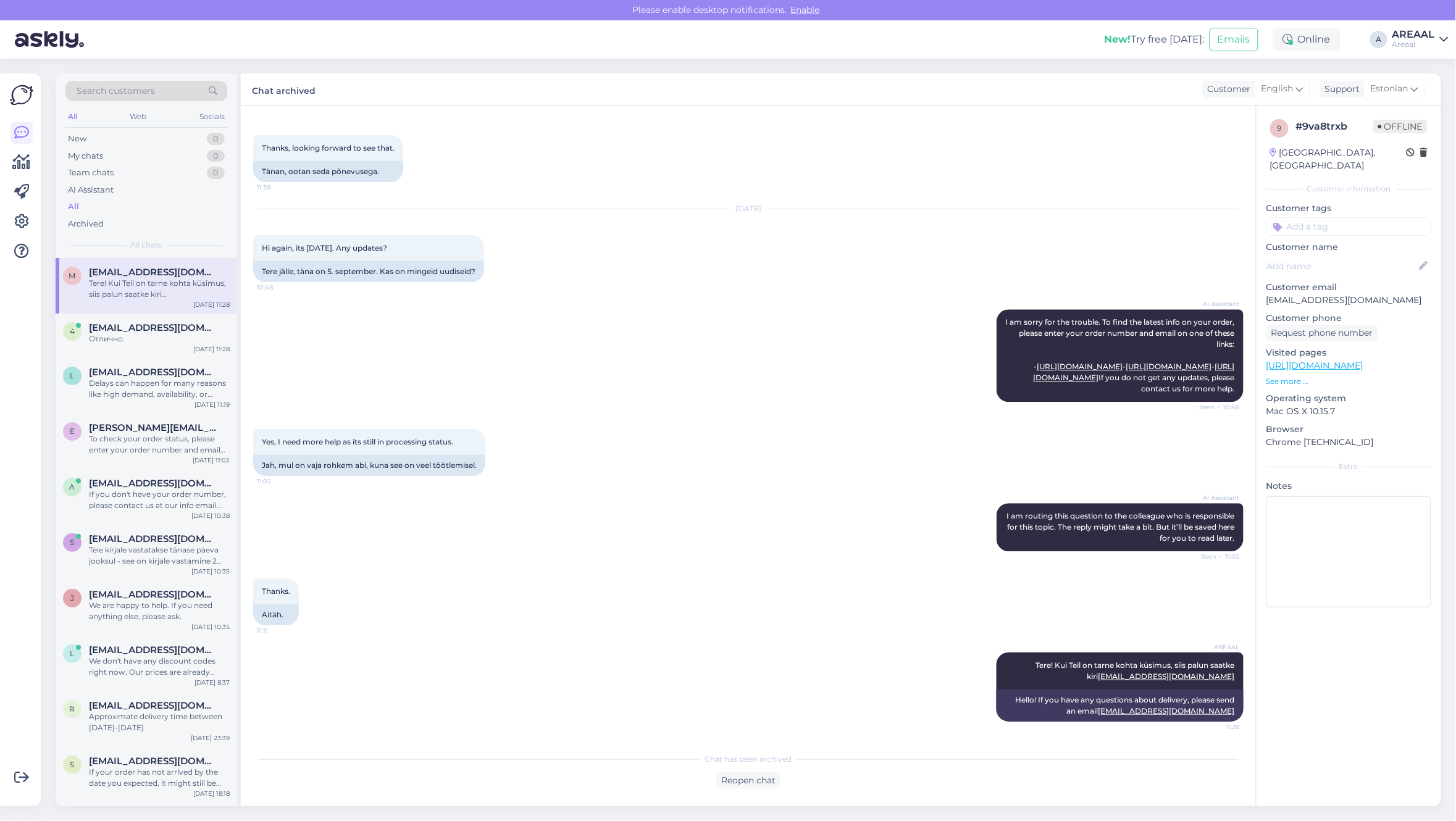
click at [729, 372] on div "AI Assistant I am sorry for the trouble. To find the latest info on your order,…" at bounding box center [748, 355] width 990 height 120
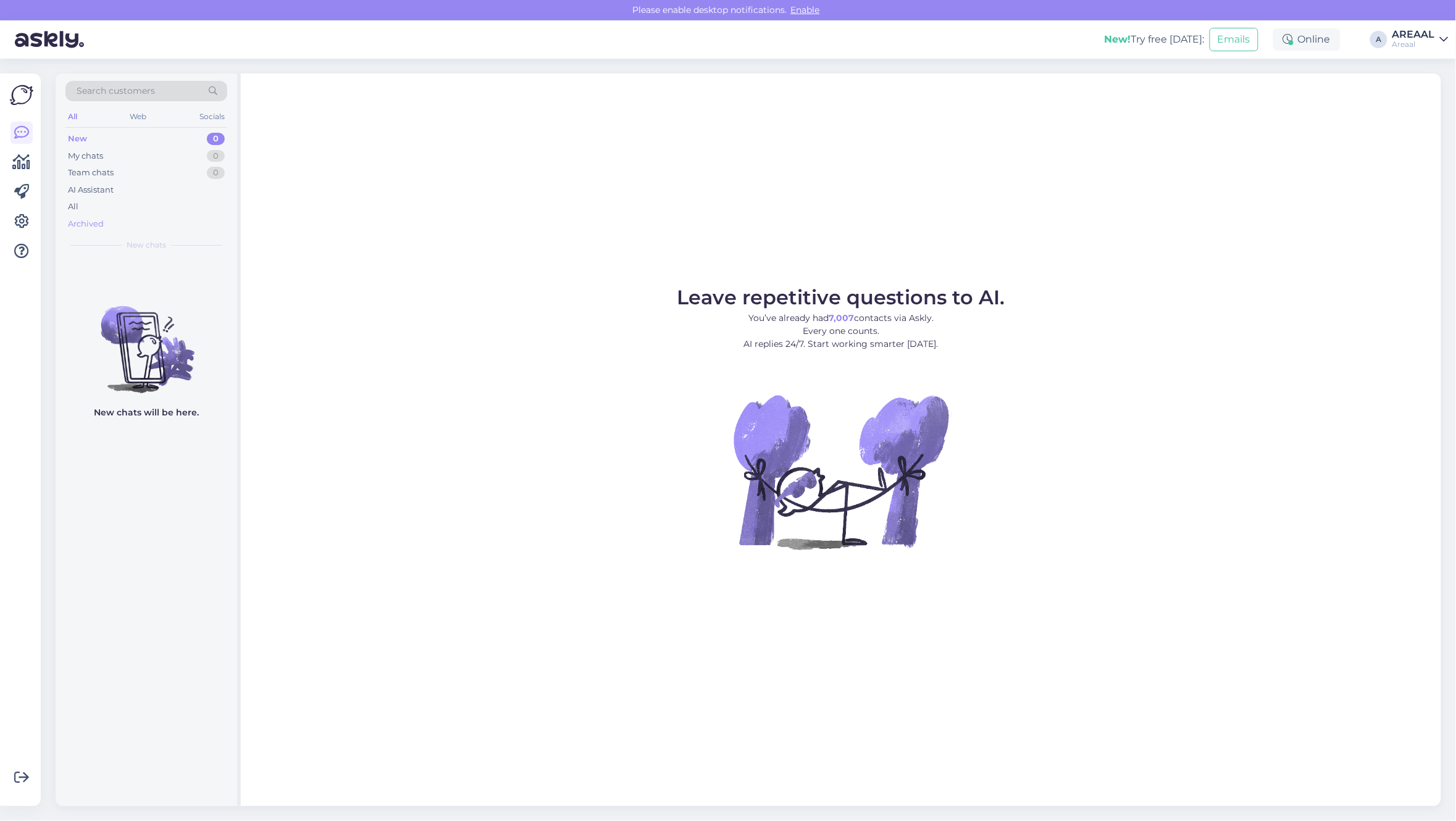
click at [109, 227] on div "Archived" at bounding box center [146, 224] width 162 height 17
click at [115, 211] on div "All" at bounding box center [146, 206] width 162 height 17
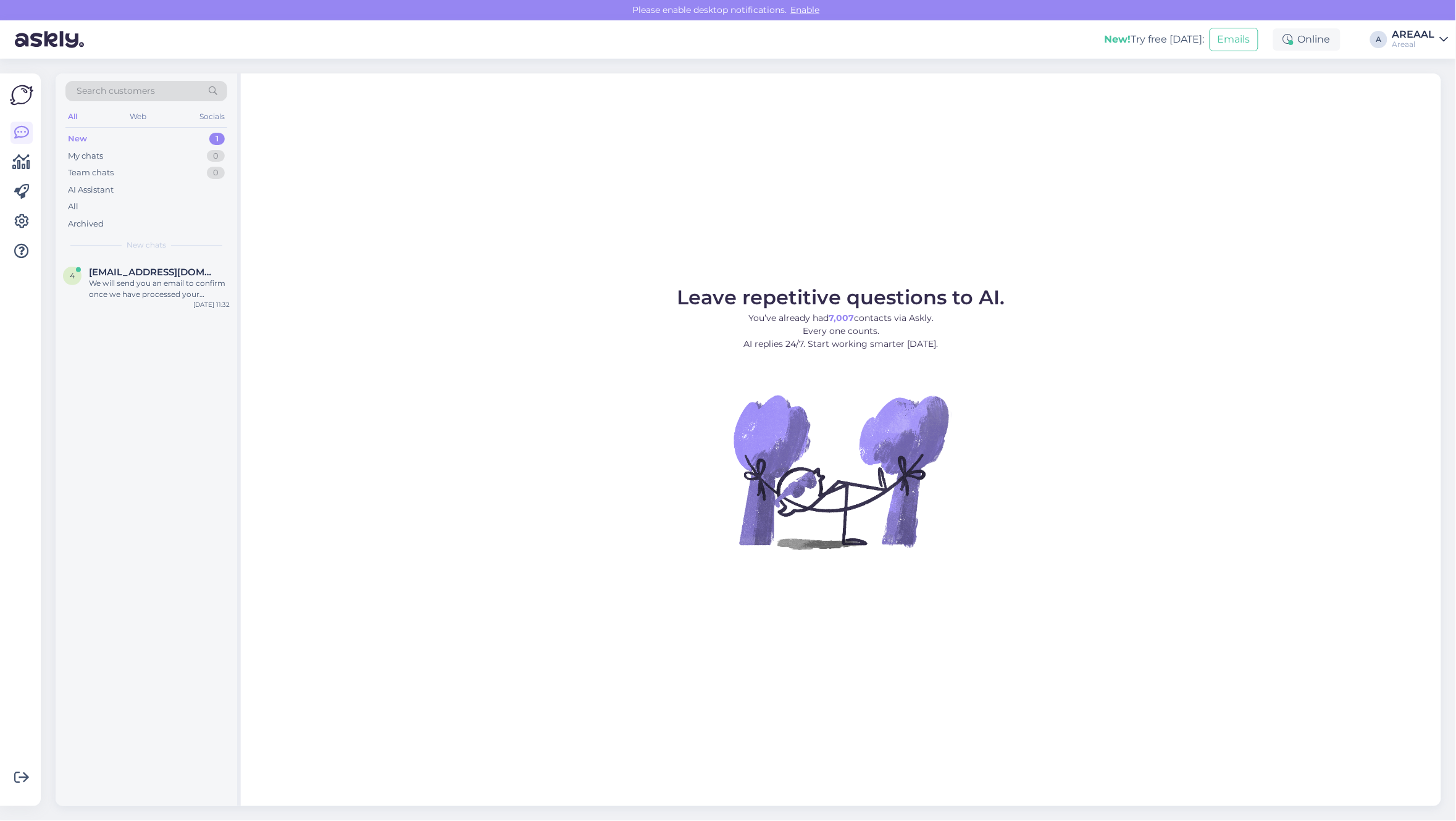
click at [602, 211] on div "Leave repetitive questions to AI. You’ve already had 7,007 contacts via Askly. …" at bounding box center [841, 439] width 1200 height 732
click at [607, 213] on div "Leave repetitive questions to AI. You’ve already had 7,007 contacts via Askly. …" at bounding box center [841, 439] width 1200 height 732
click at [153, 269] on span "[EMAIL_ADDRESS][DOMAIN_NAME]" at bounding box center [153, 272] width 129 height 11
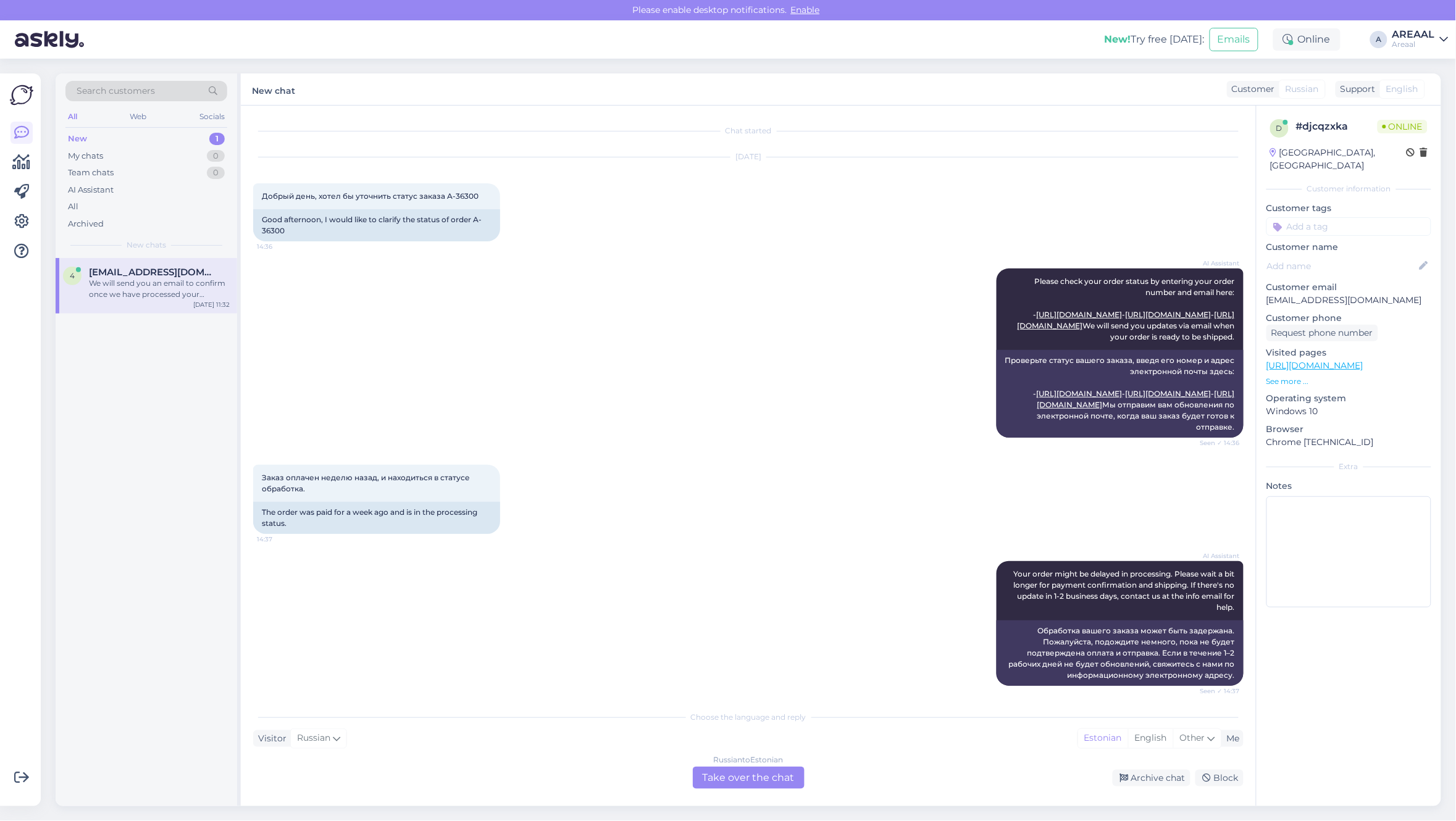
scroll to position [1759, 0]
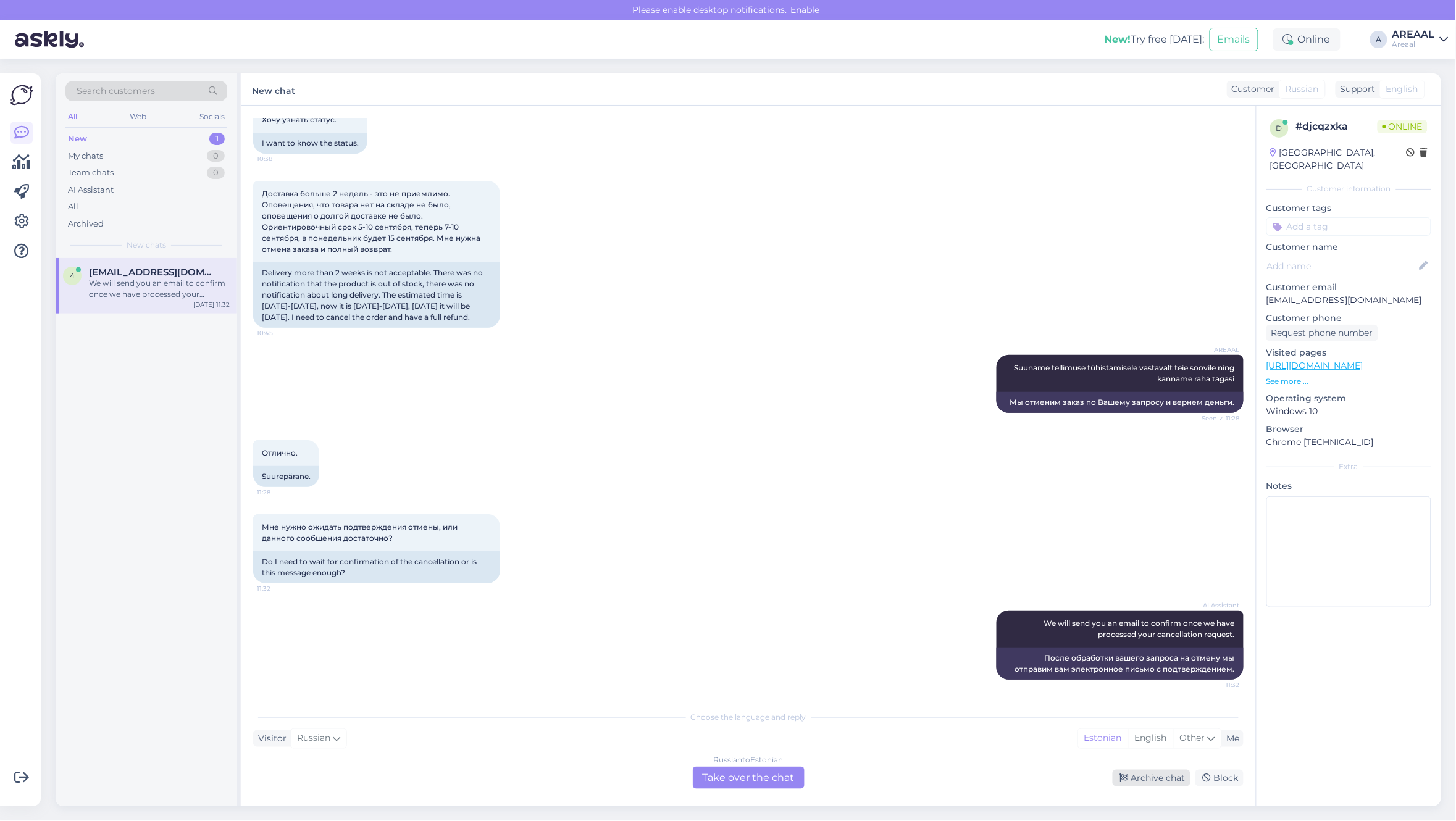
click at [1141, 774] on div "Archive chat" at bounding box center [1151, 778] width 78 height 17
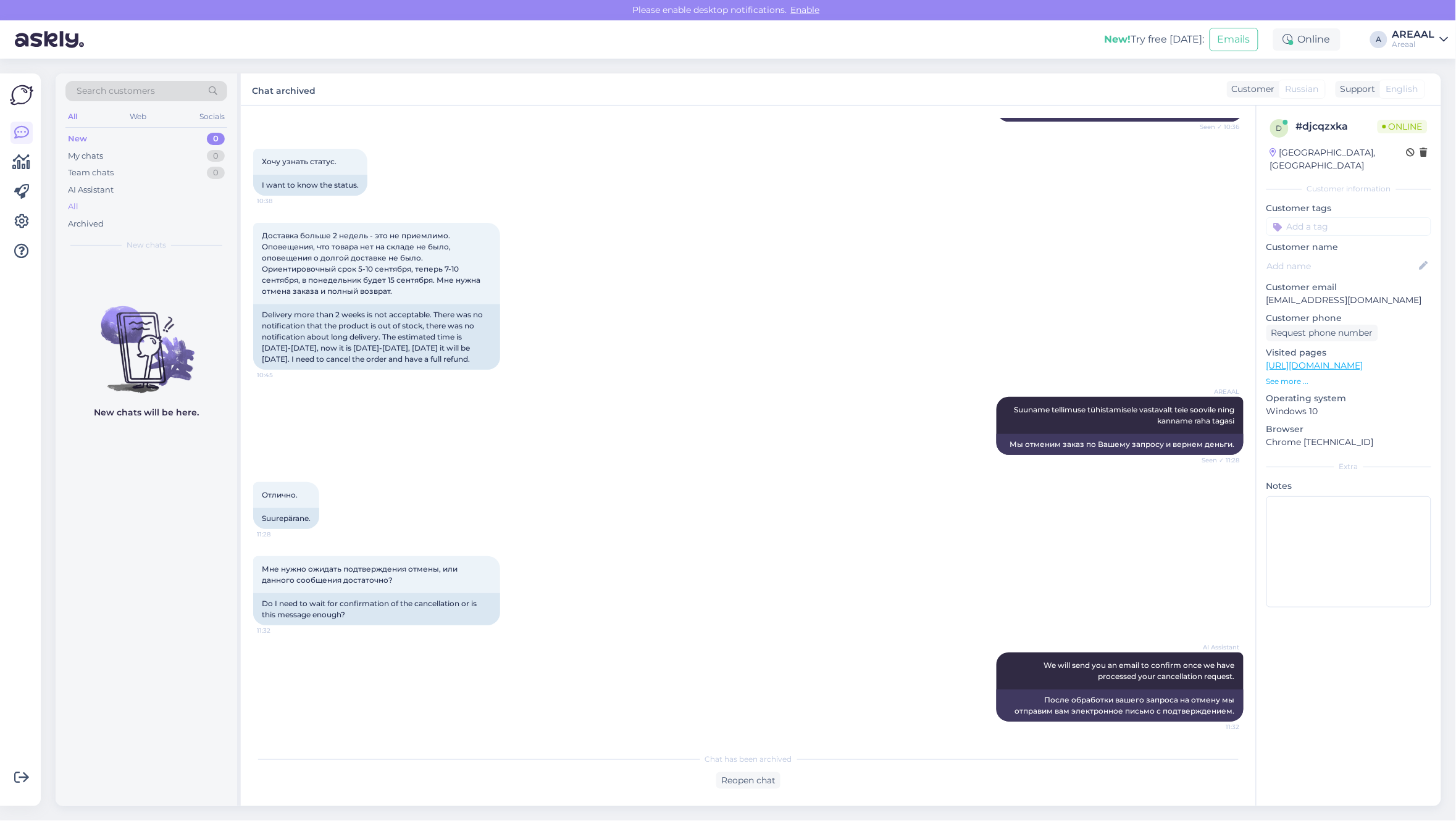
click at [169, 207] on div "All" at bounding box center [146, 206] width 162 height 17
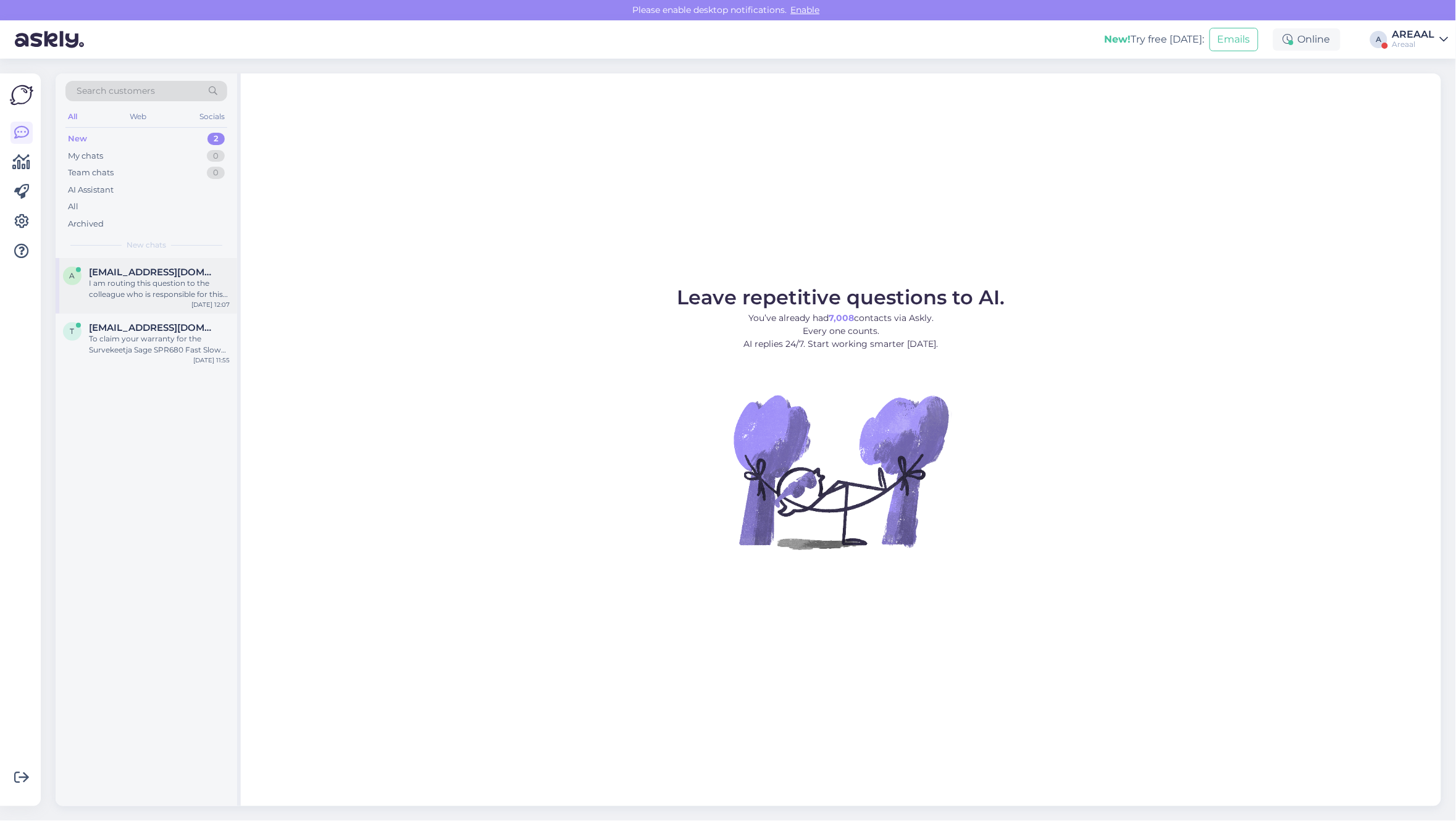
click at [197, 273] on span "[EMAIL_ADDRESS][DOMAIN_NAME]" at bounding box center [153, 272] width 129 height 11
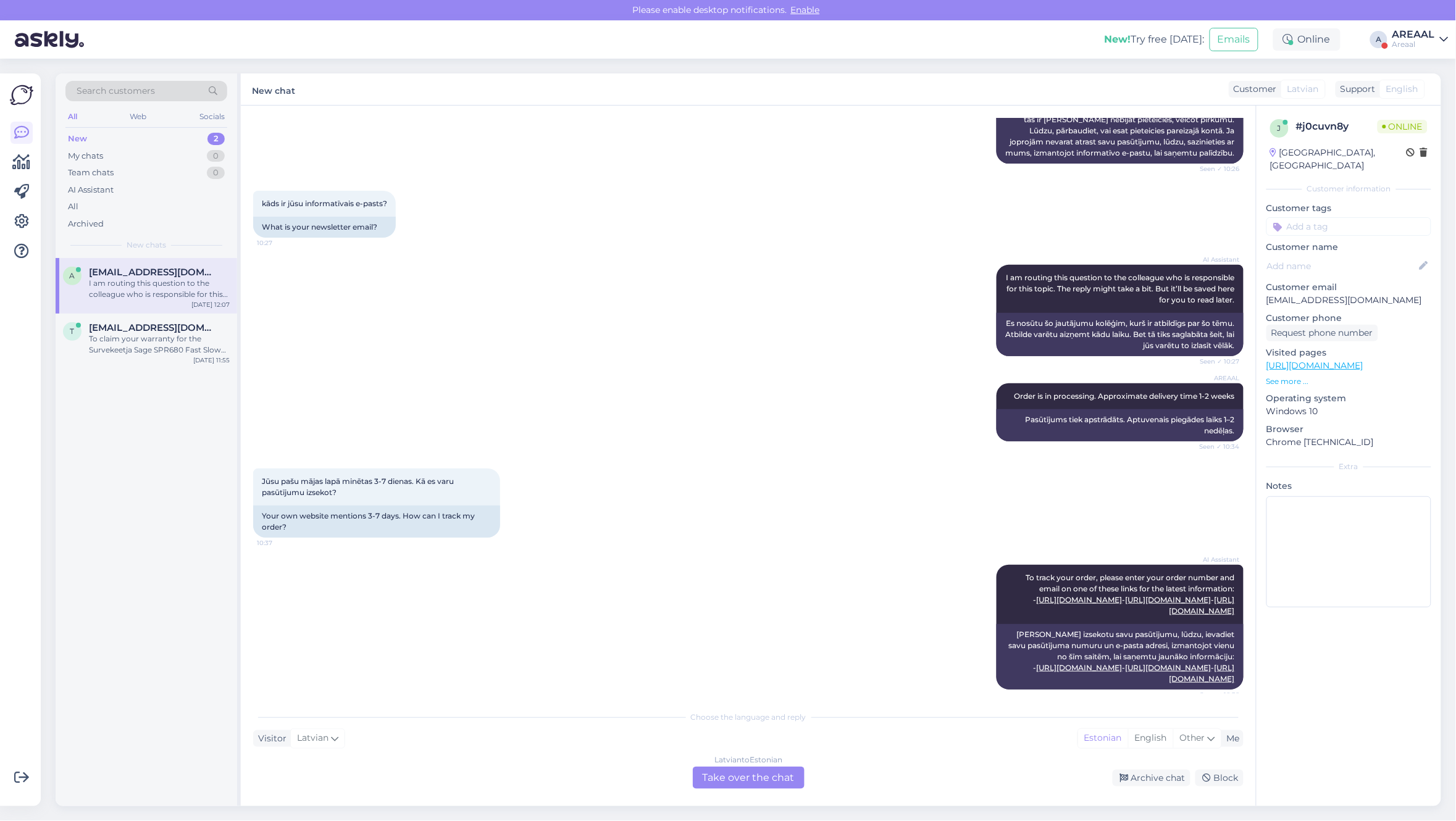
scroll to position [540, 0]
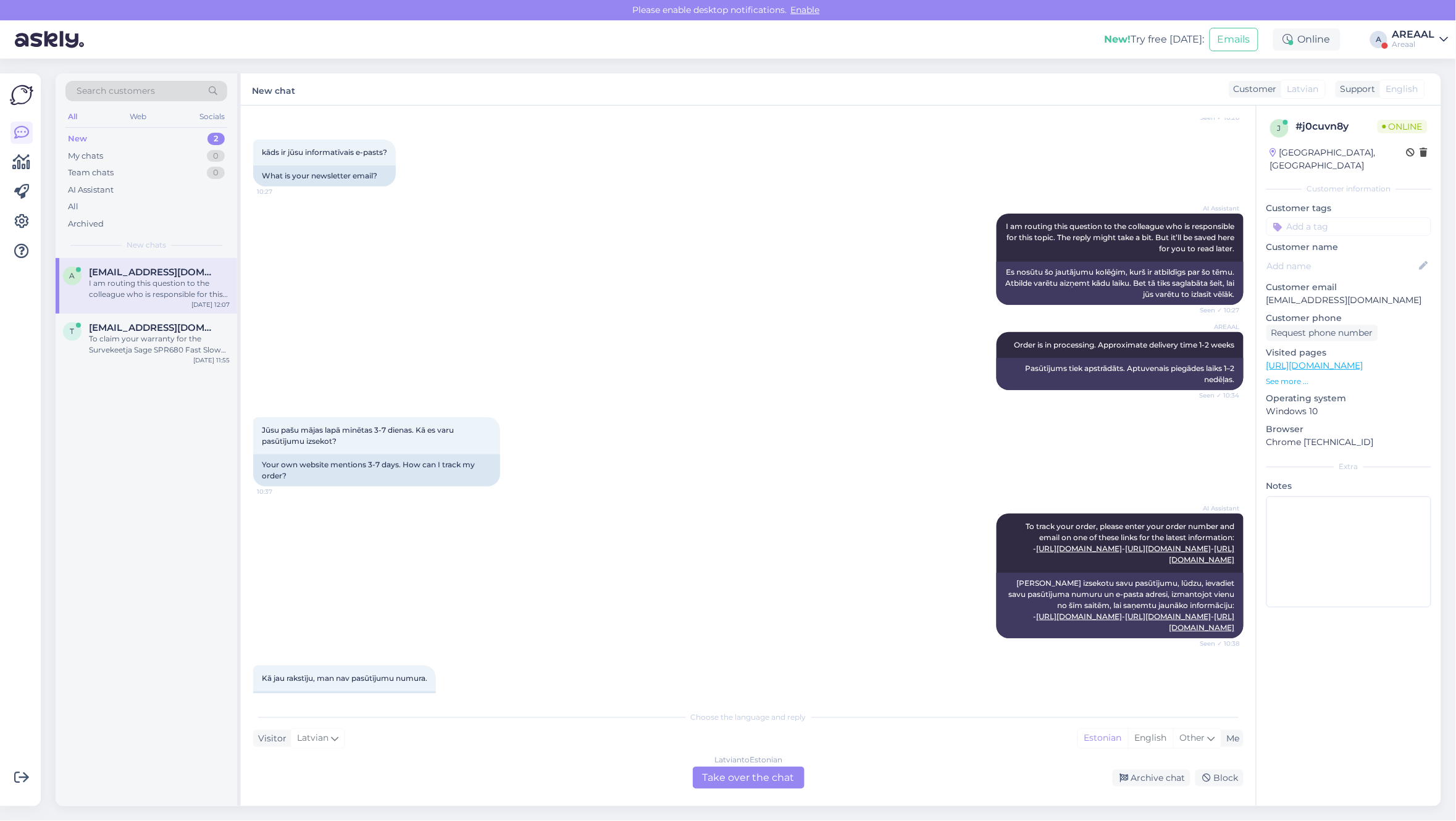
click at [1316, 281] on p "Customer email" at bounding box center [1348, 287] width 165 height 13
click at [1316, 294] on p "[EMAIL_ADDRESS][DOMAIN_NAME]" at bounding box center [1348, 301] width 165 height 13
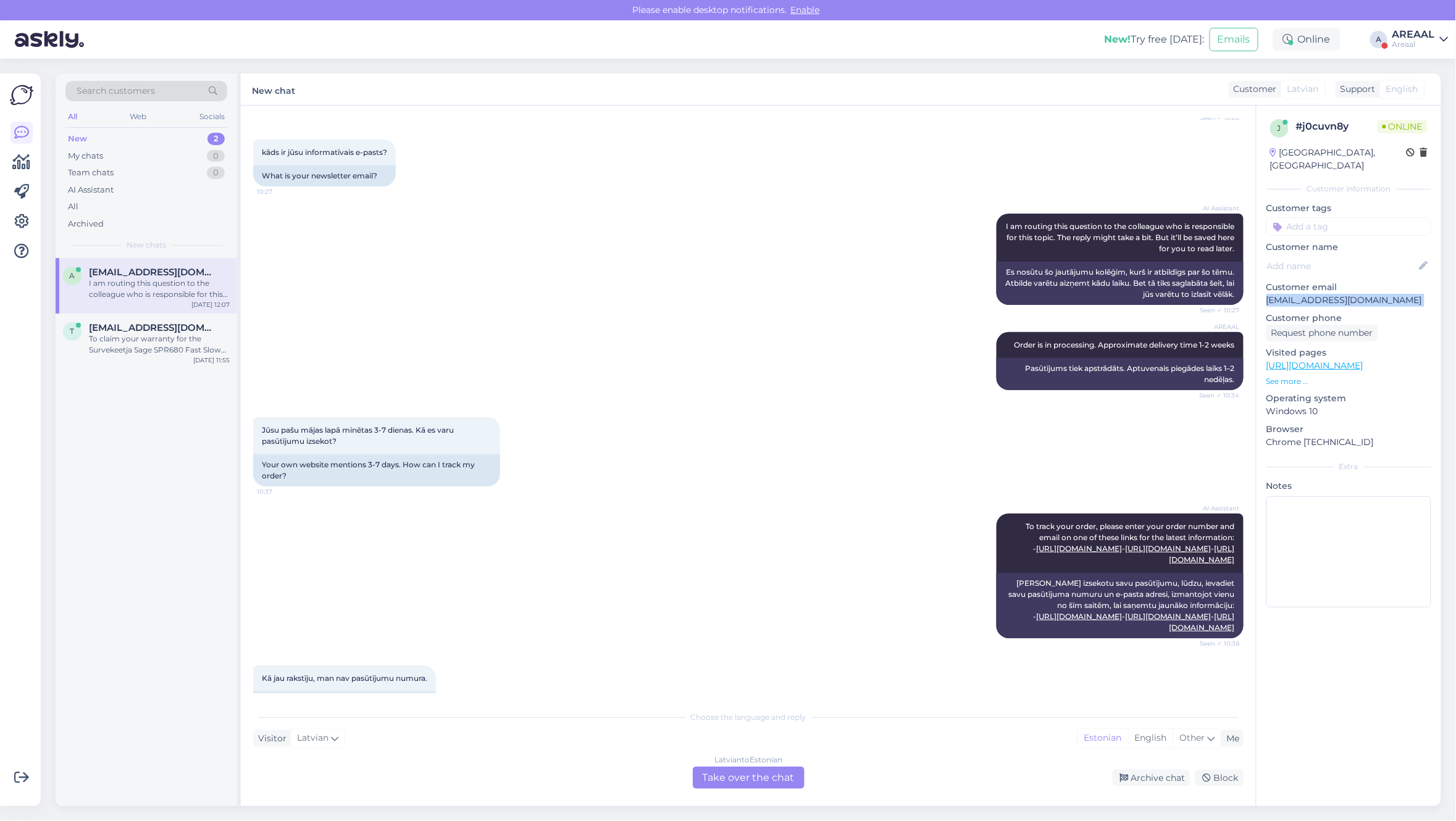
click at [1316, 294] on p "[EMAIL_ADDRESS][DOMAIN_NAME]" at bounding box center [1348, 301] width 165 height 13
copy p "[EMAIL_ADDRESS][DOMAIN_NAME]"
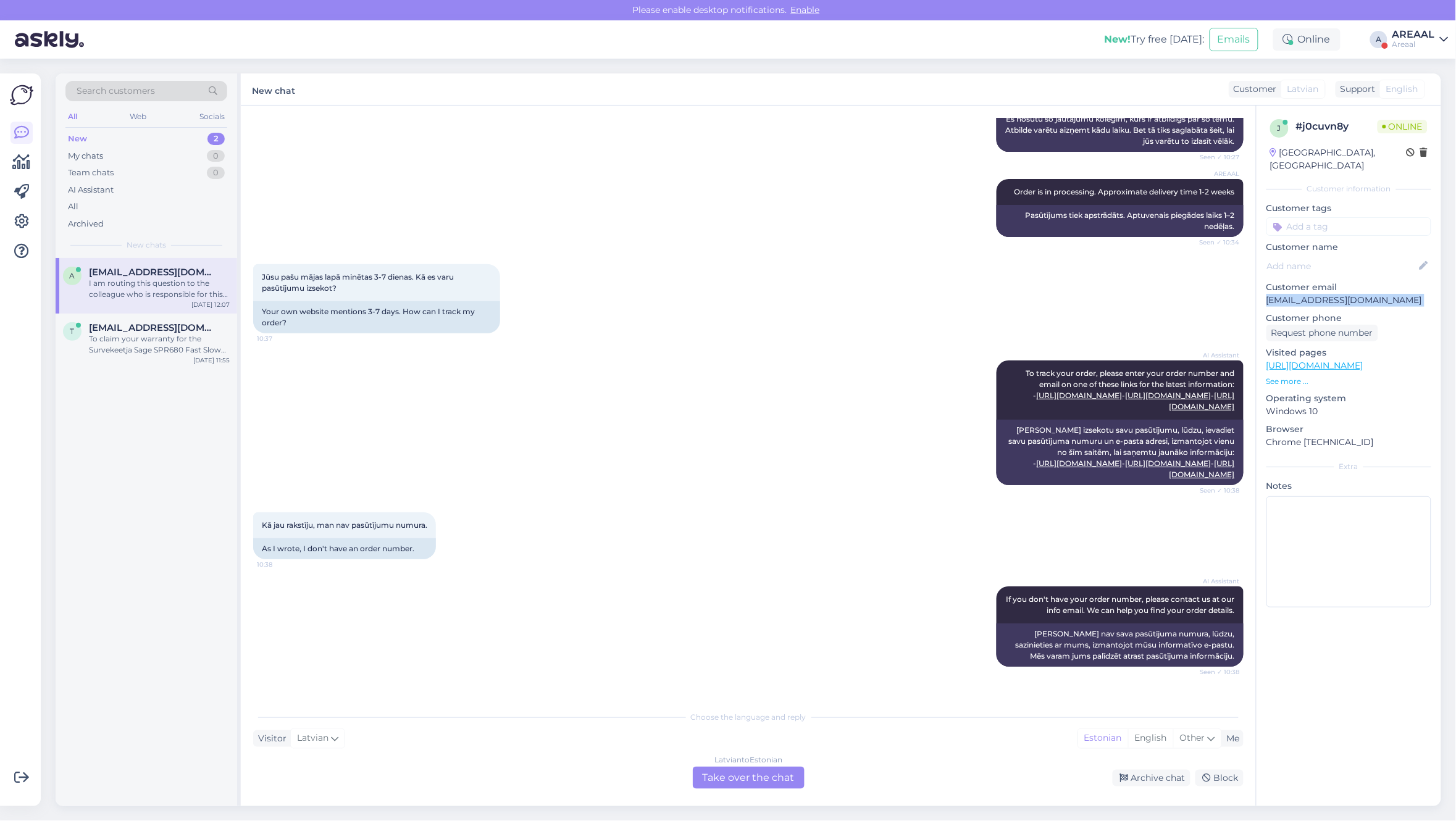
scroll to position [695, 0]
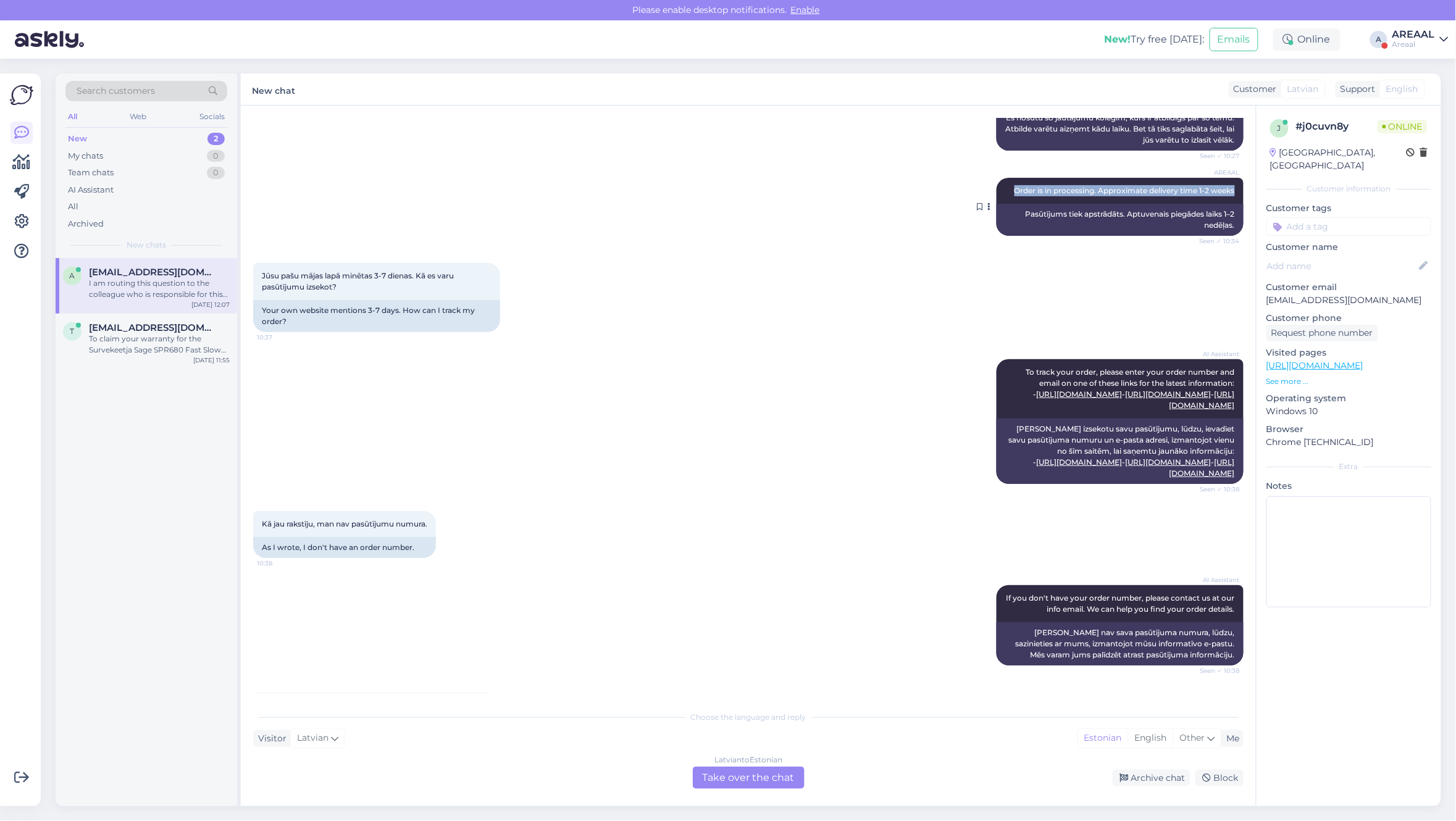
drag, startPoint x: 998, startPoint y: 260, endPoint x: 1227, endPoint y: 264, distance: 229.0
click at [1227, 204] on div "AREAAL Order is in processing. Approximate delivery time 1-2 weeks Seen ✓ 10:34" at bounding box center [1120, 191] width 247 height 26
copy span "Order is in processing. Approximate delivery time 1-2 weeks"
click at [733, 781] on div "[DEMOGRAPHIC_DATA] to Estonian Take over the chat" at bounding box center [748, 777] width 112 height 22
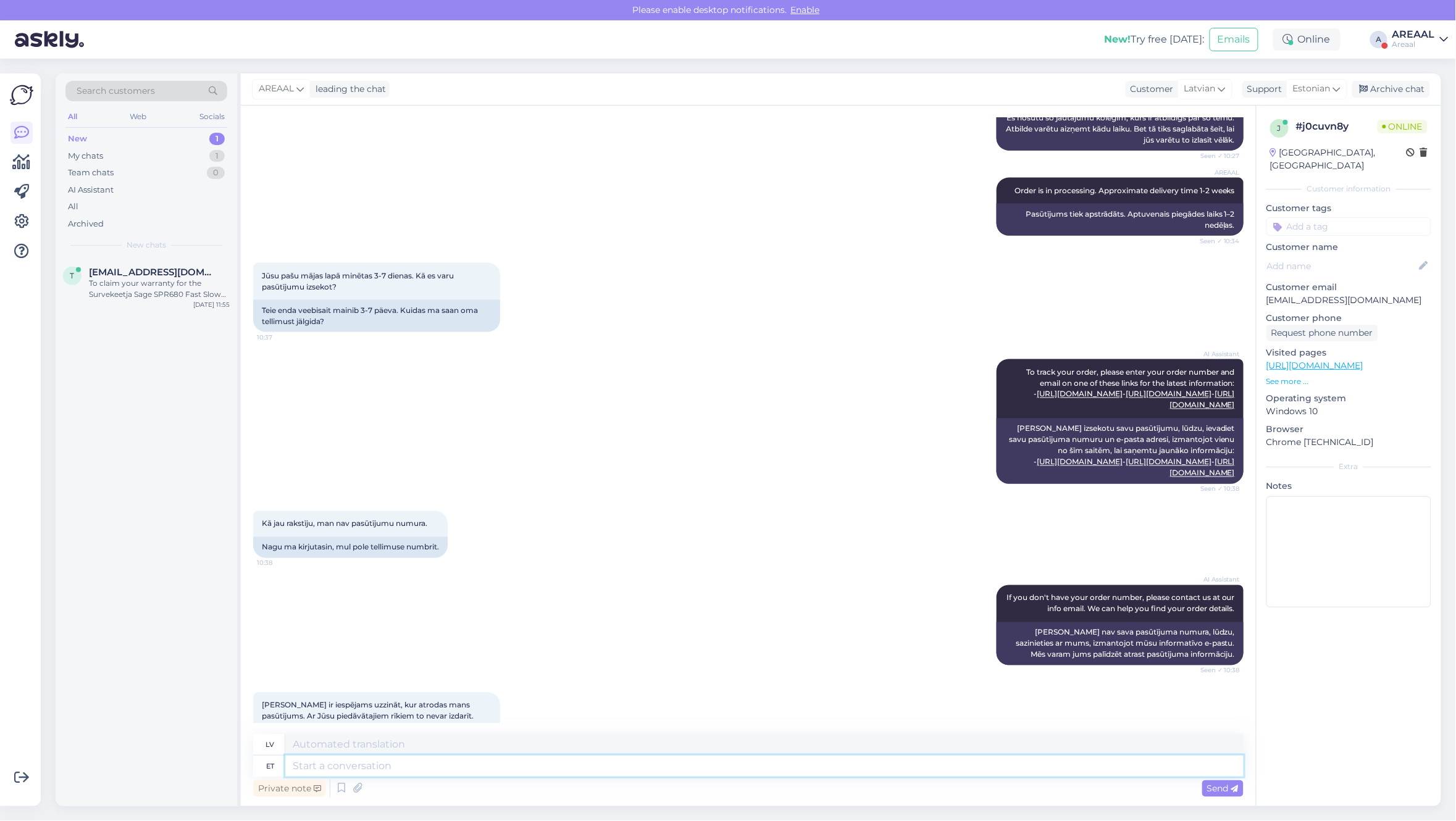
click at [735, 767] on textarea at bounding box center [764, 766] width 958 height 21
paste textarea "Order is in processing. Approximate delivery time 1-2 weeks"
type textarea "Order is in processing. Approximate delivery time 1-2 weeks"
type textarea "Pasūtījums tiek apstrādāts. Aptuvenais piegādes laiks 1–2 nedēļas."
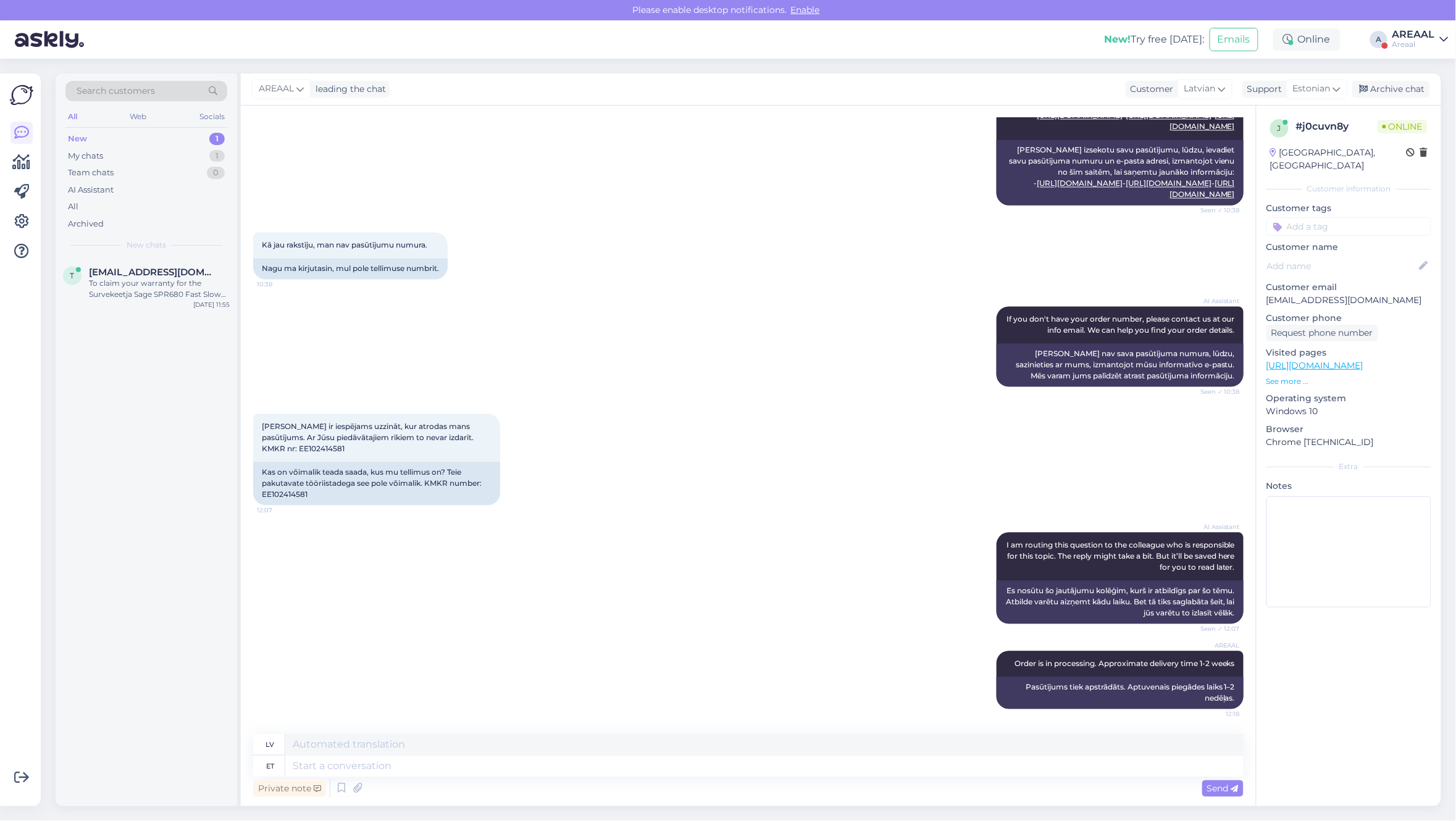
click at [1329, 294] on p "[EMAIL_ADDRESS][DOMAIN_NAME]" at bounding box center [1348, 301] width 165 height 13
copy p "[EMAIL_ADDRESS][DOMAIN_NAME]"
click at [133, 292] on div "To claim your warranty for the Survekeetja Sage SPR680 Fast Slow cooker, please…" at bounding box center [159, 289] width 140 height 22
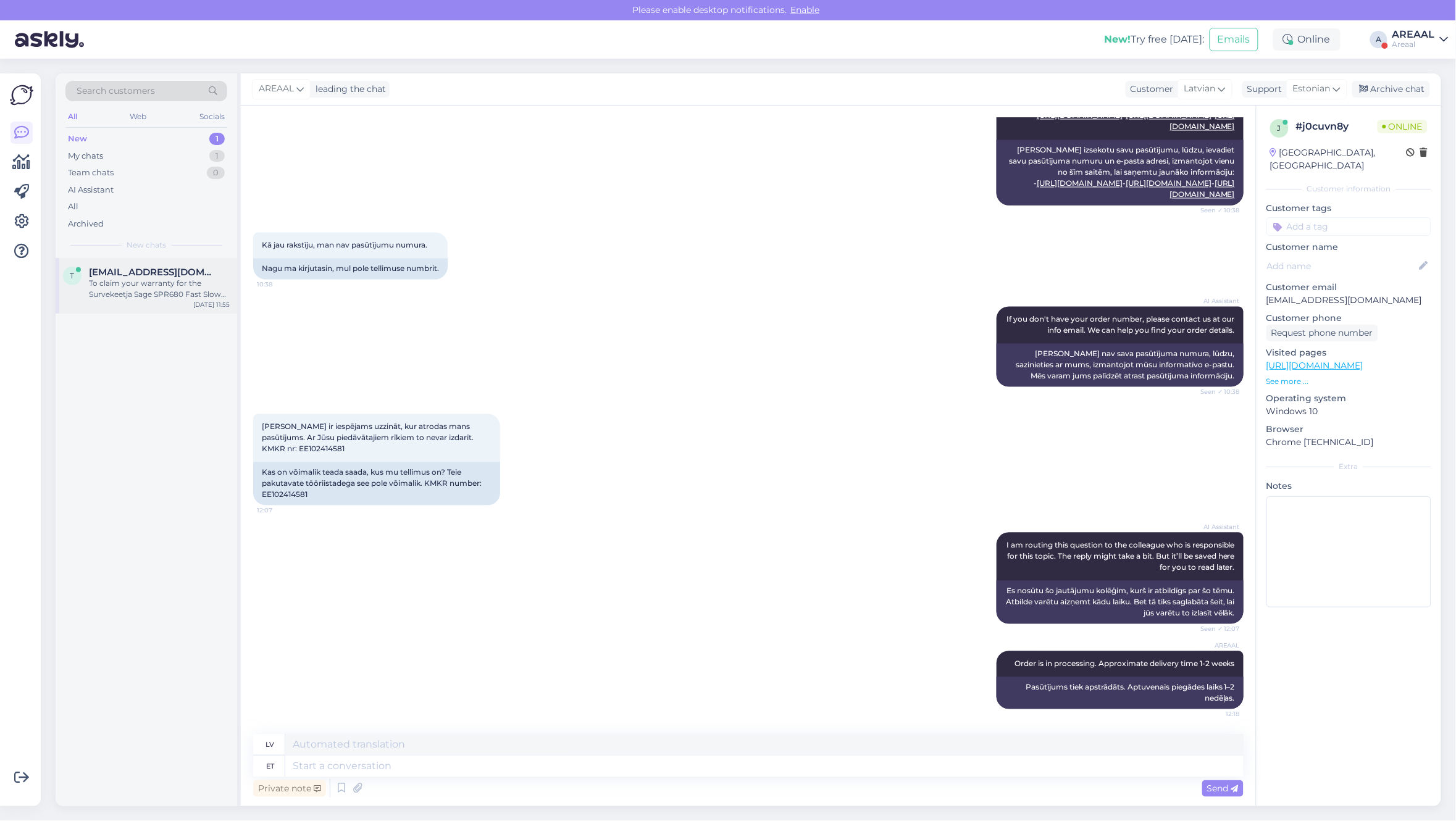
scroll to position [0, 0]
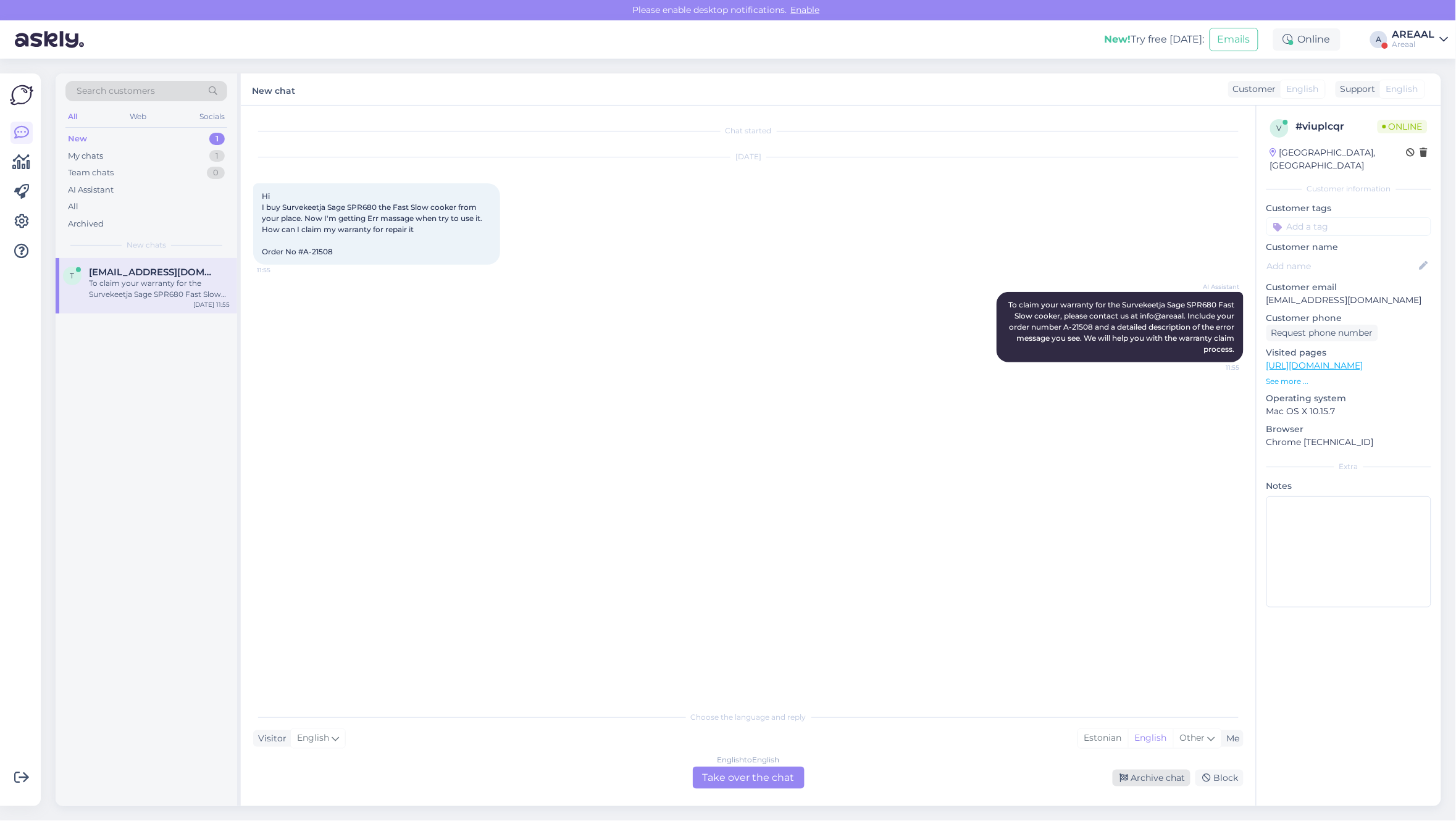
click at [1149, 781] on div "Archive chat" at bounding box center [1151, 778] width 78 height 17
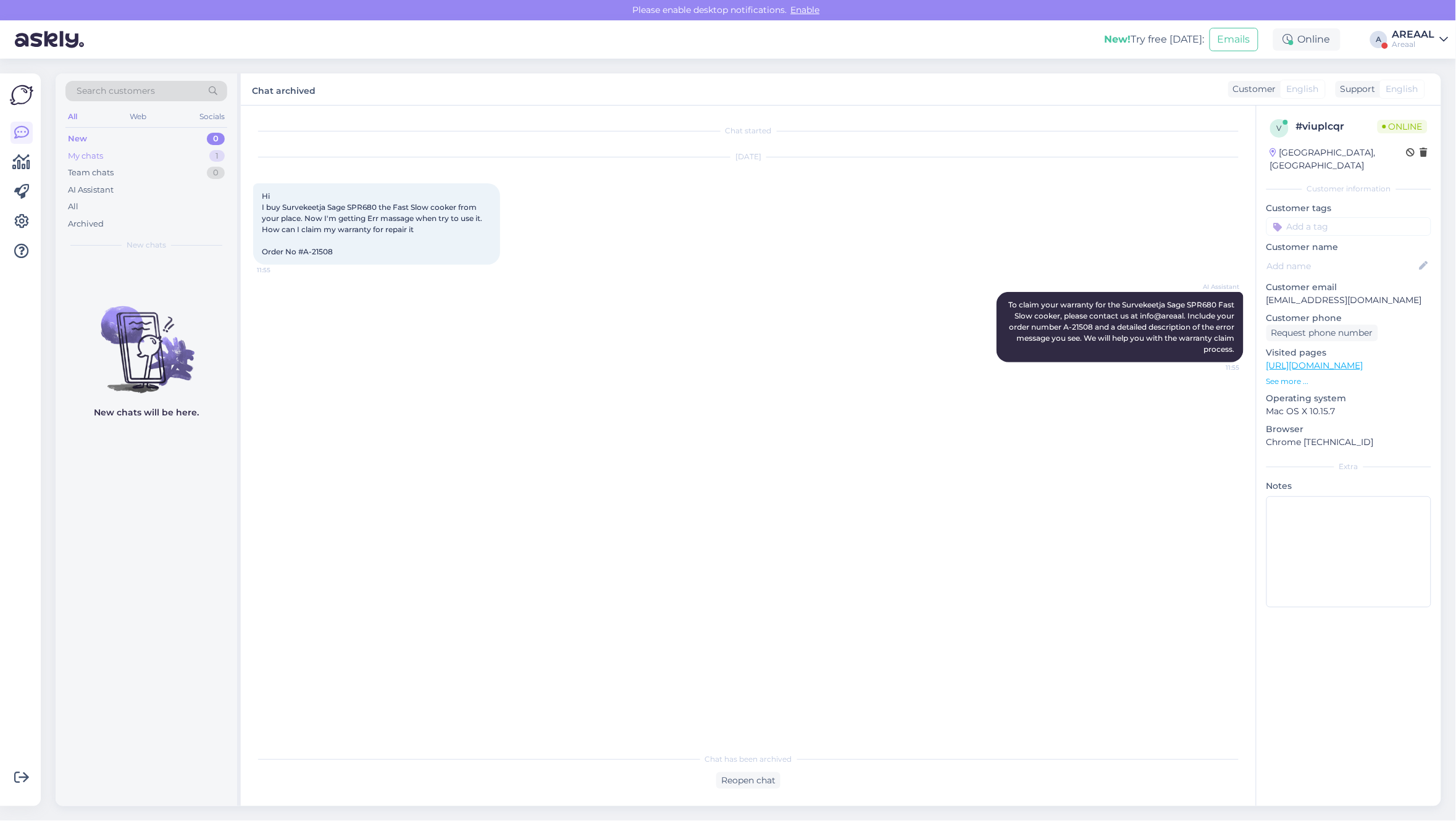
click at [223, 159] on div "1" at bounding box center [217, 156] width 16 height 13
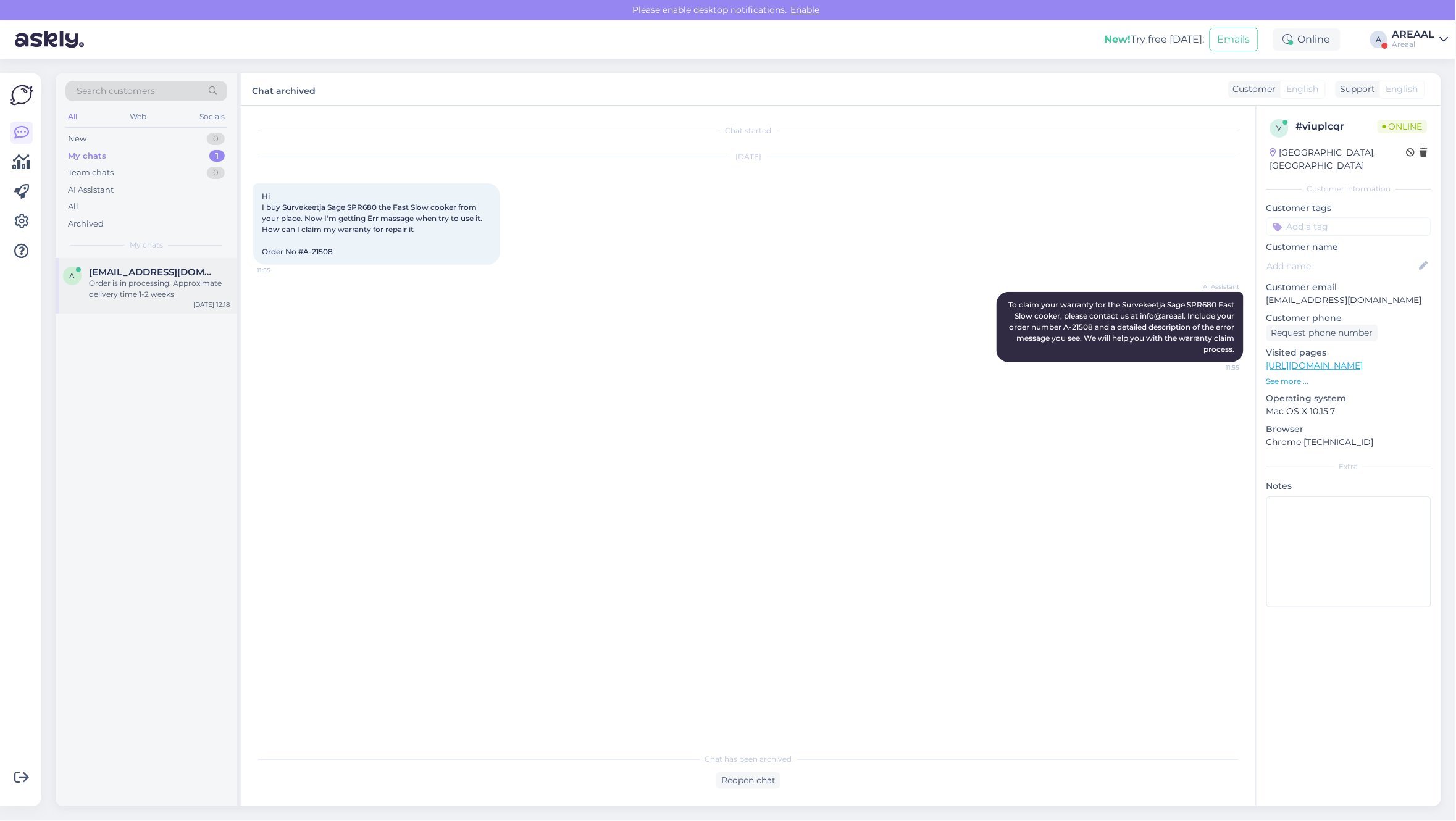
click at [186, 292] on div "Order is in processing. Approximate delivery time 1-2 weeks" at bounding box center [159, 289] width 140 height 22
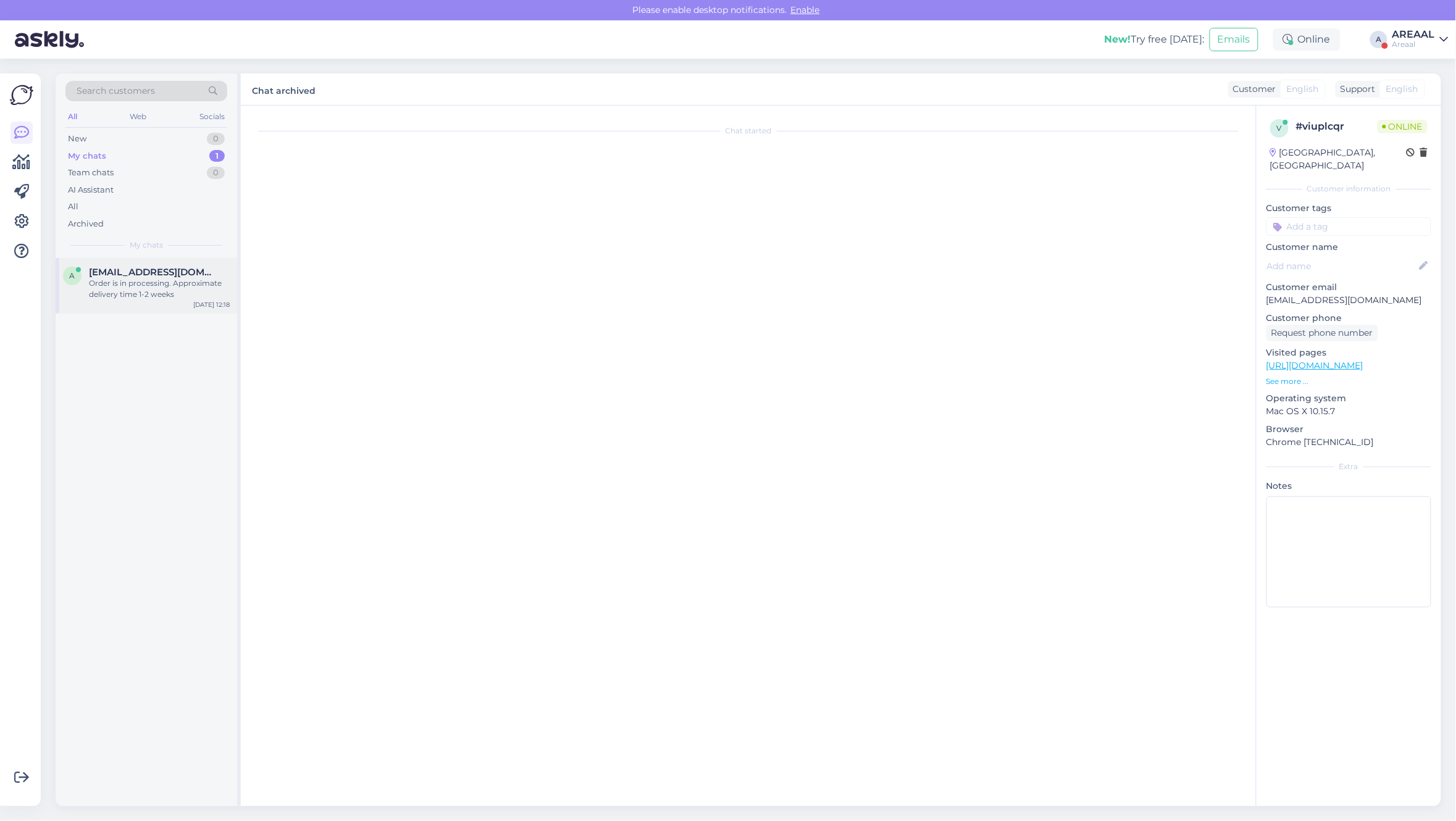
scroll to position [1060, 0]
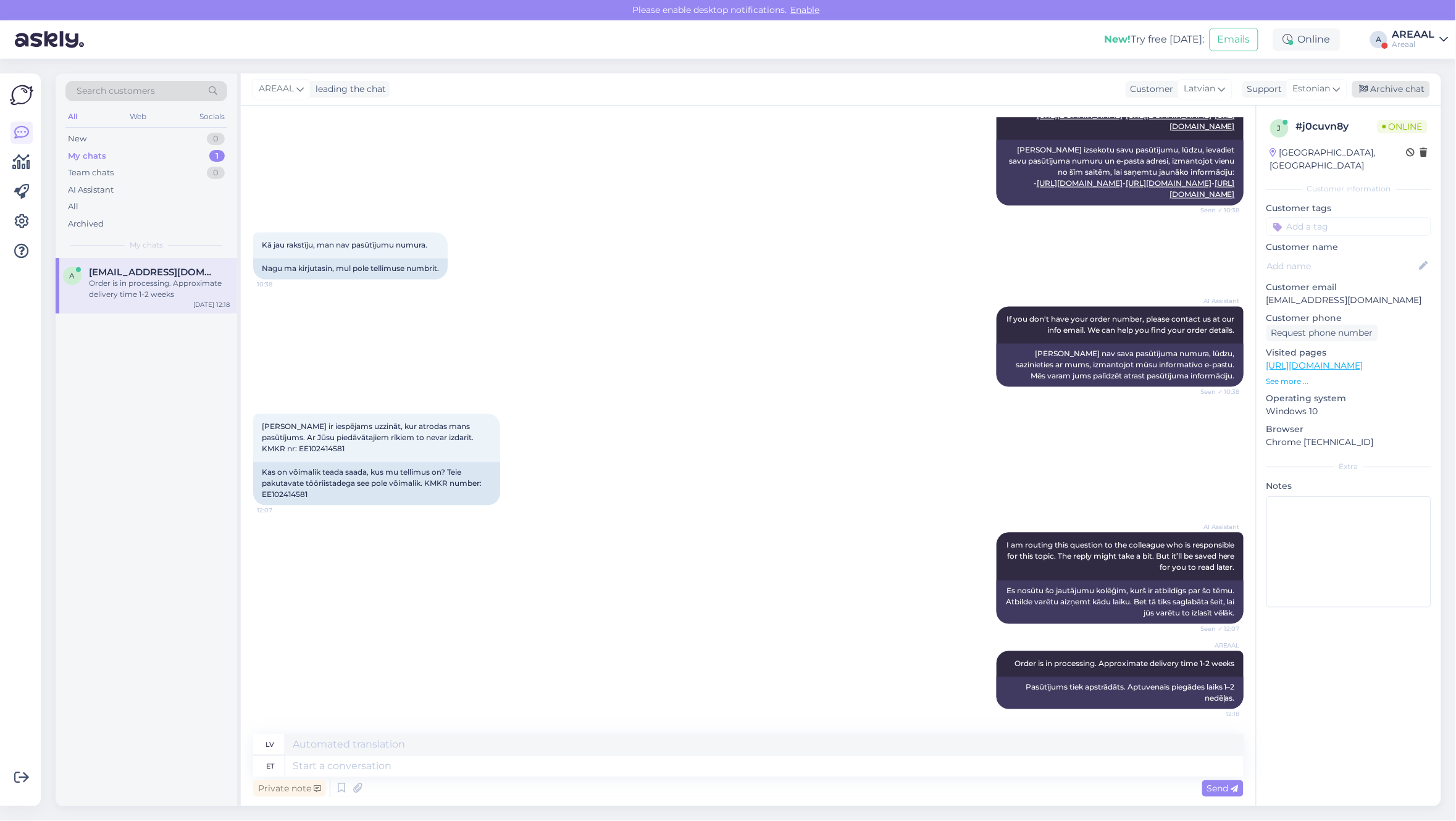
click at [1386, 88] on div "Archive chat" at bounding box center [1390, 89] width 78 height 17
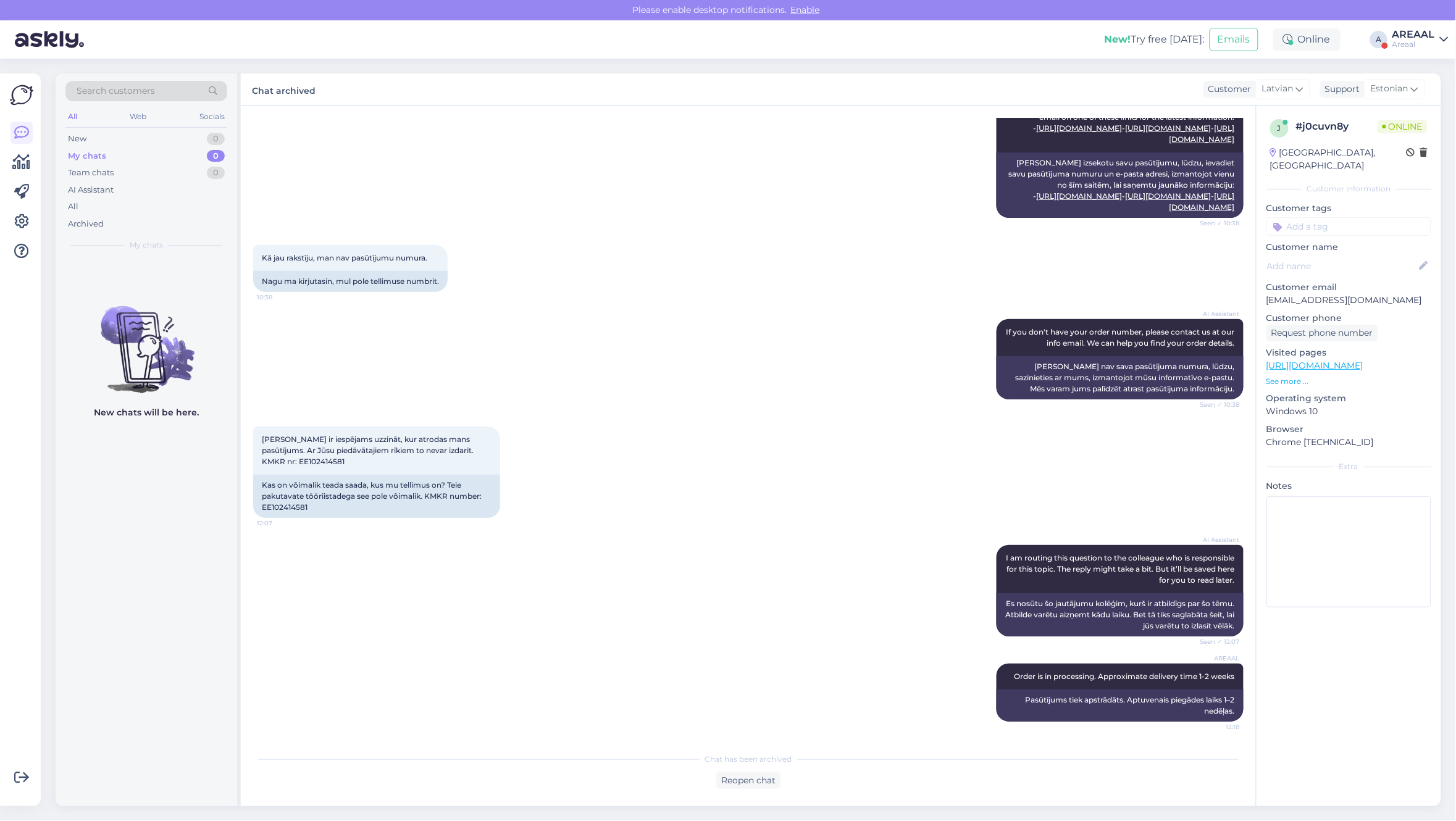
click at [242, 204] on div "Chat started Sep 5 2025 Cik tālu ir mans pasūtījums? 10:24 Kui kaugel minu tell…" at bounding box center [748, 456] width 1015 height 701
click at [140, 211] on div "All" at bounding box center [146, 206] width 162 height 17
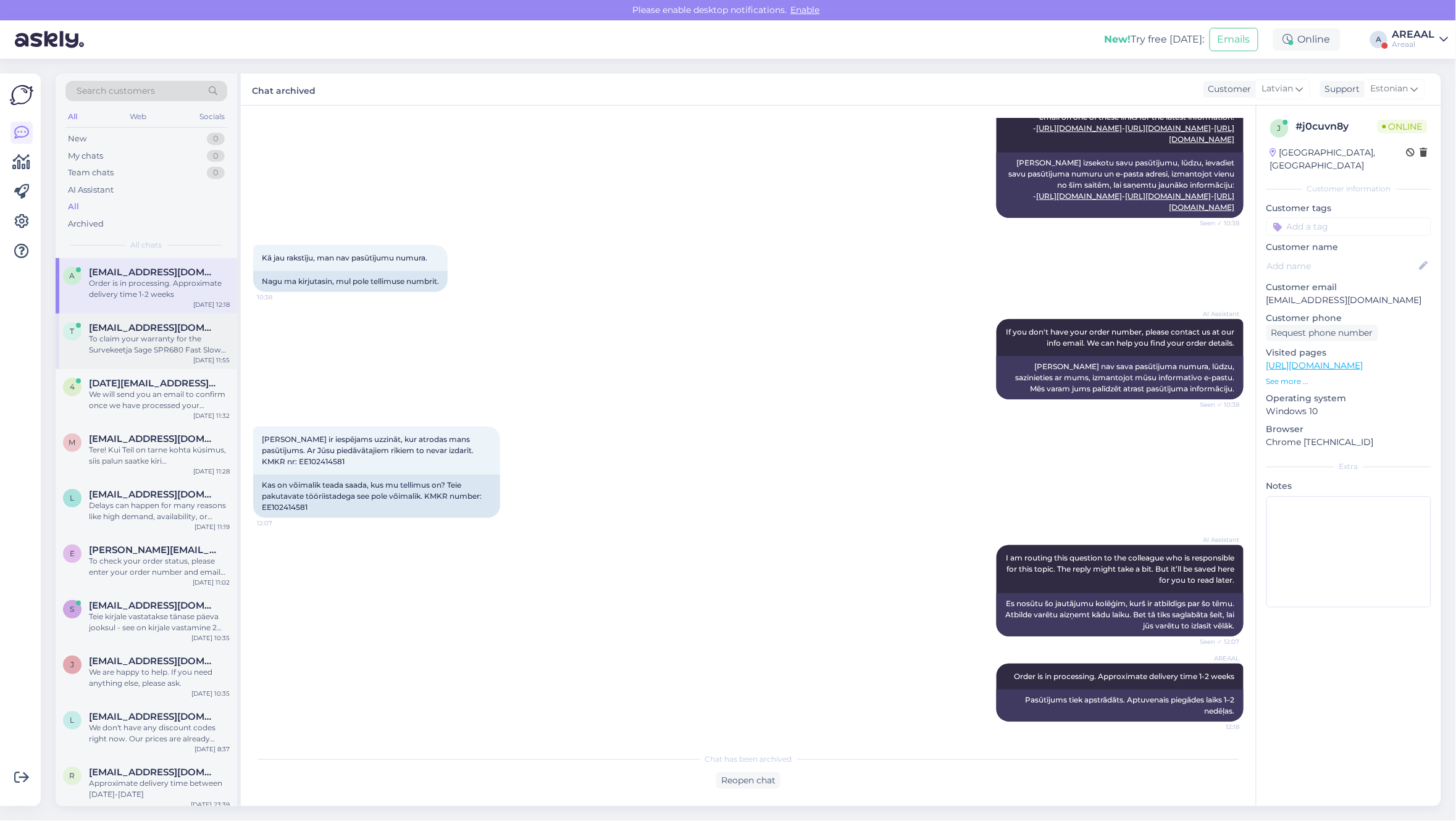
click at [164, 357] on div "t tharinduug@gmail.com To claim your warranty for the Survekeetja Sage SPR680 F…" at bounding box center [146, 341] width 182 height 55
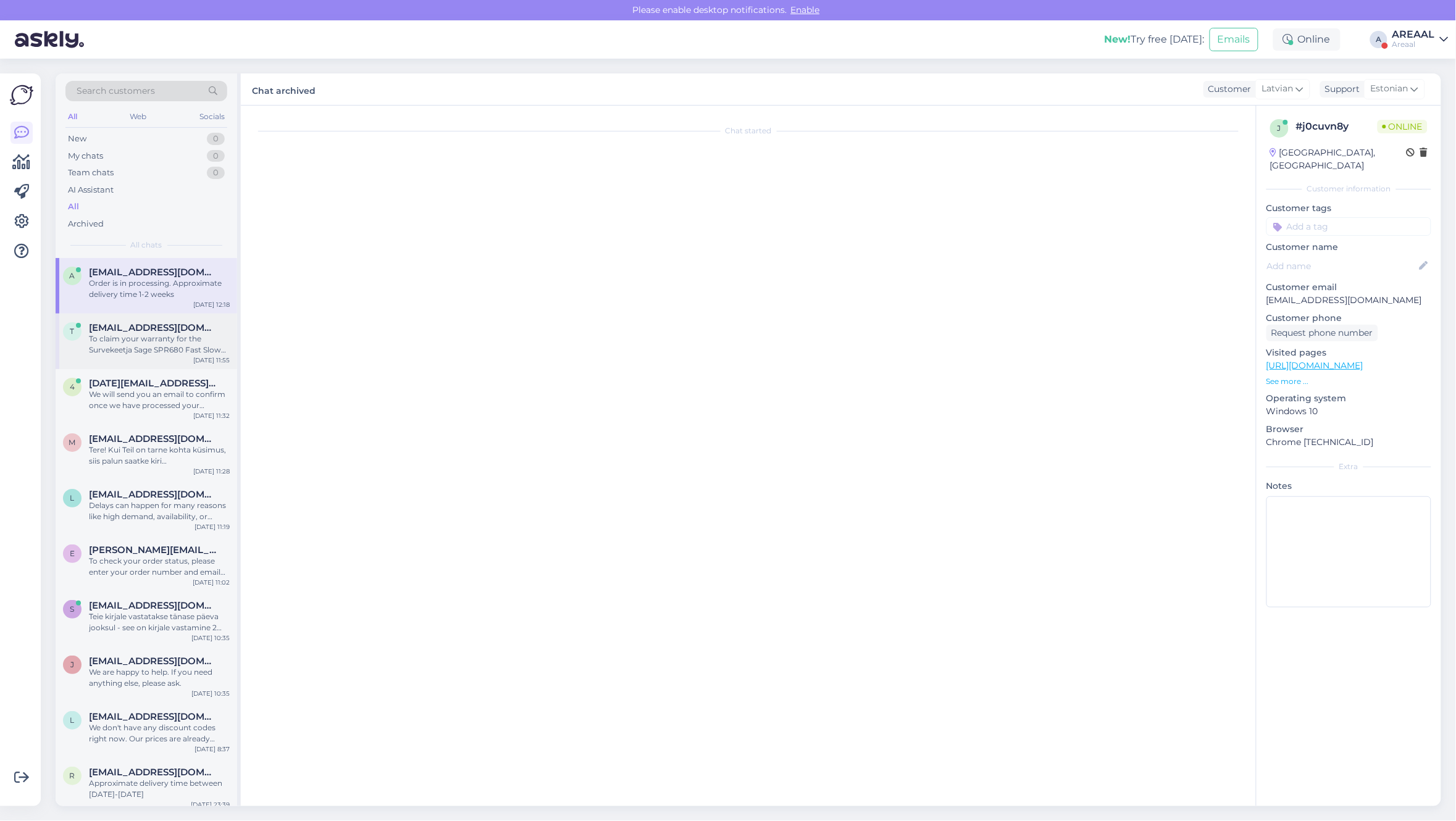
scroll to position [0, 0]
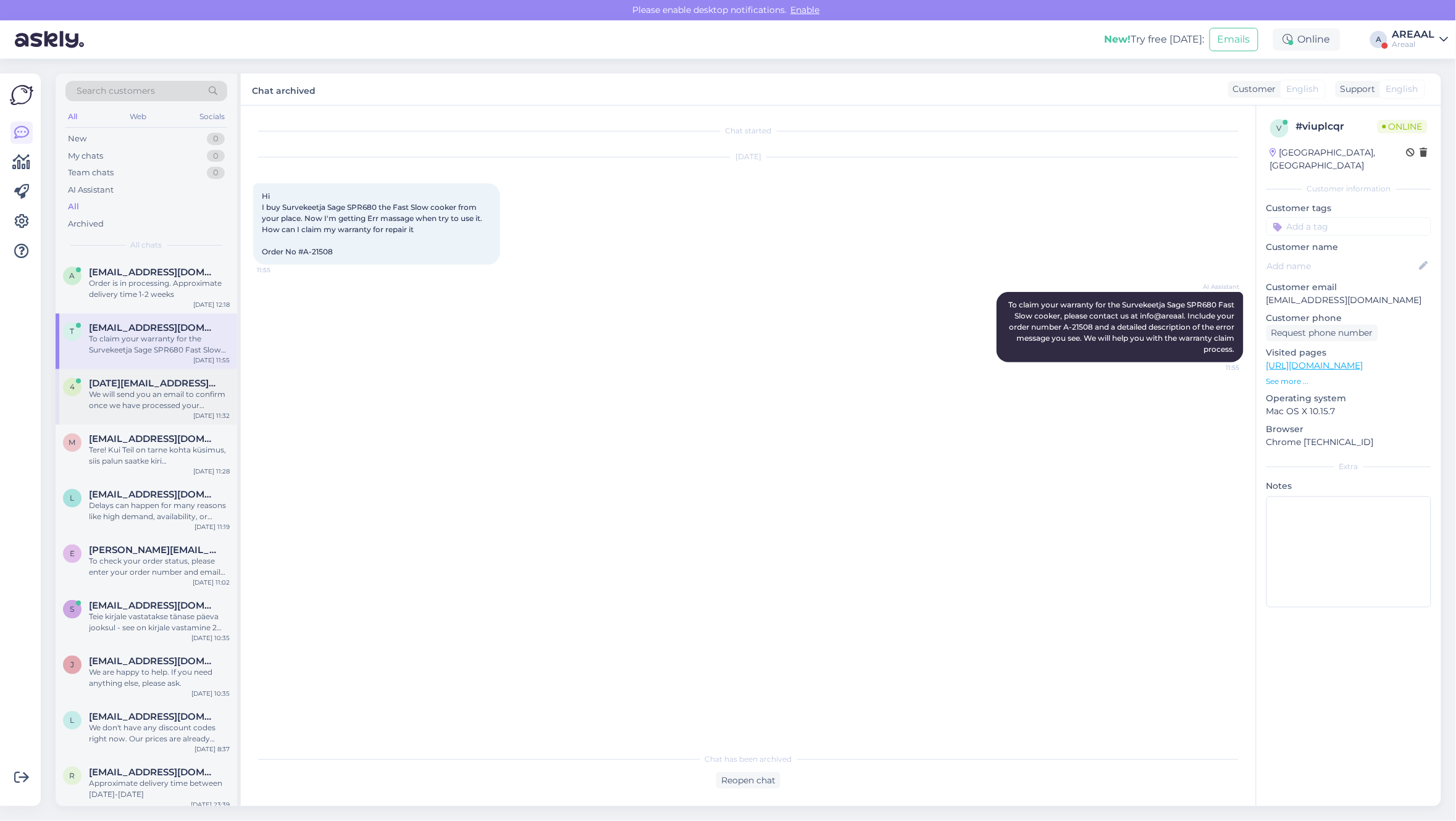
click at [166, 398] on div "We will send you an email to confirm once we have processed your cancellation r…" at bounding box center [159, 400] width 140 height 22
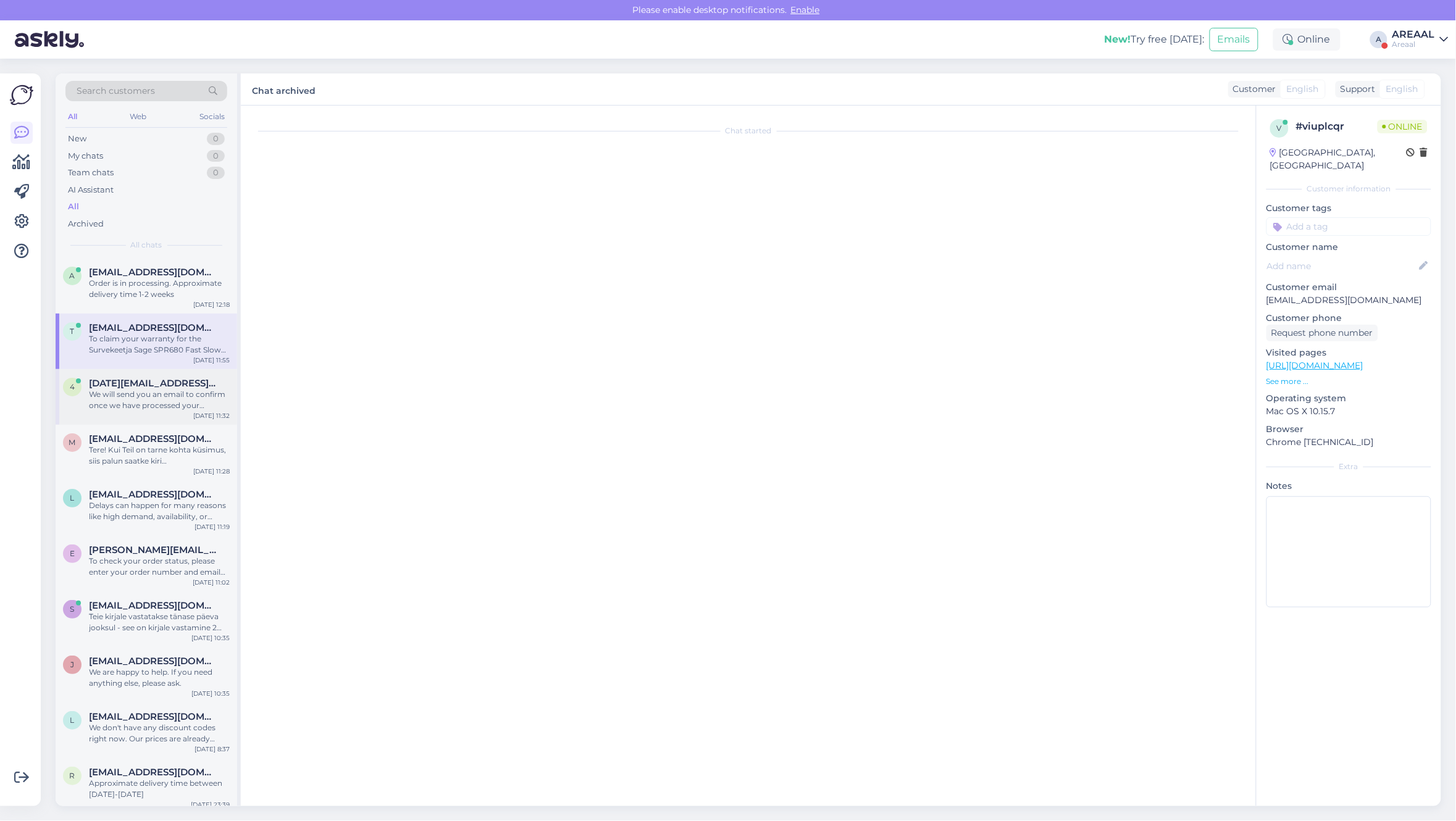
scroll to position [1729, 0]
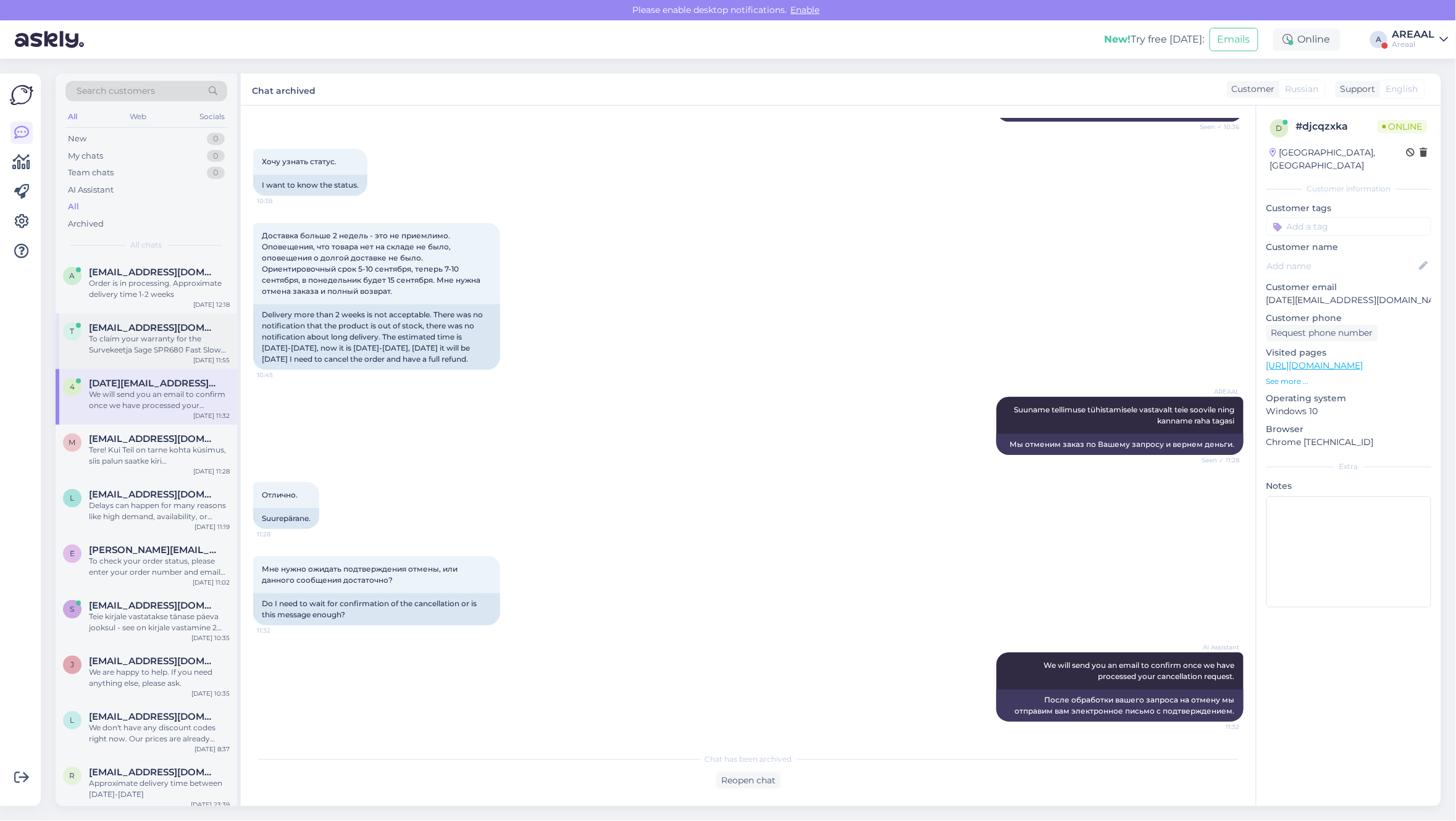
click at [152, 352] on div "To claim your warranty for the Survekeetja Sage SPR680 Fast Slow cooker, please…" at bounding box center [159, 344] width 140 height 22
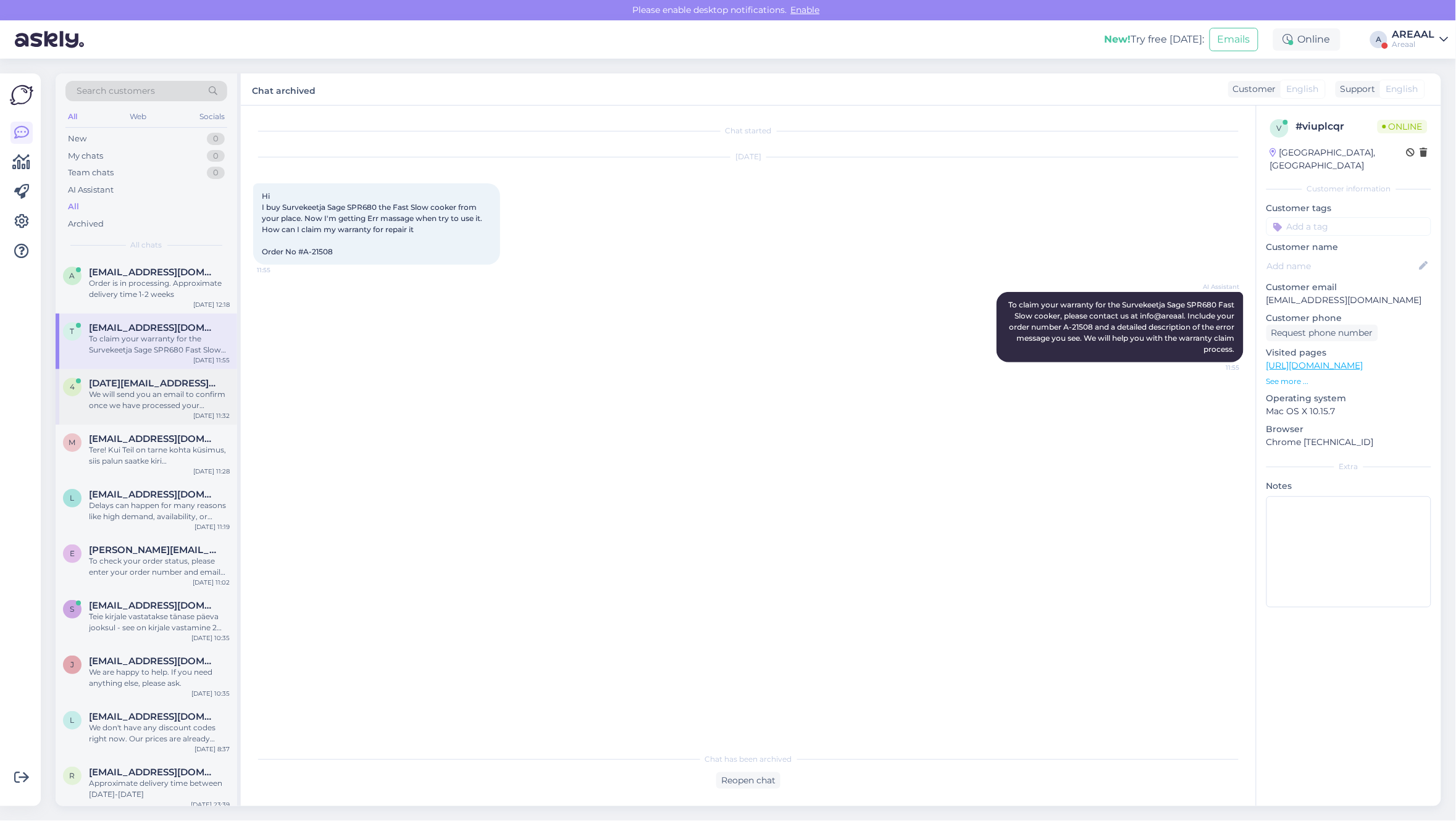
click at [145, 418] on div "4 4mail@mail.ee We will send you an email to confirm once we have processed you…" at bounding box center [146, 396] width 182 height 55
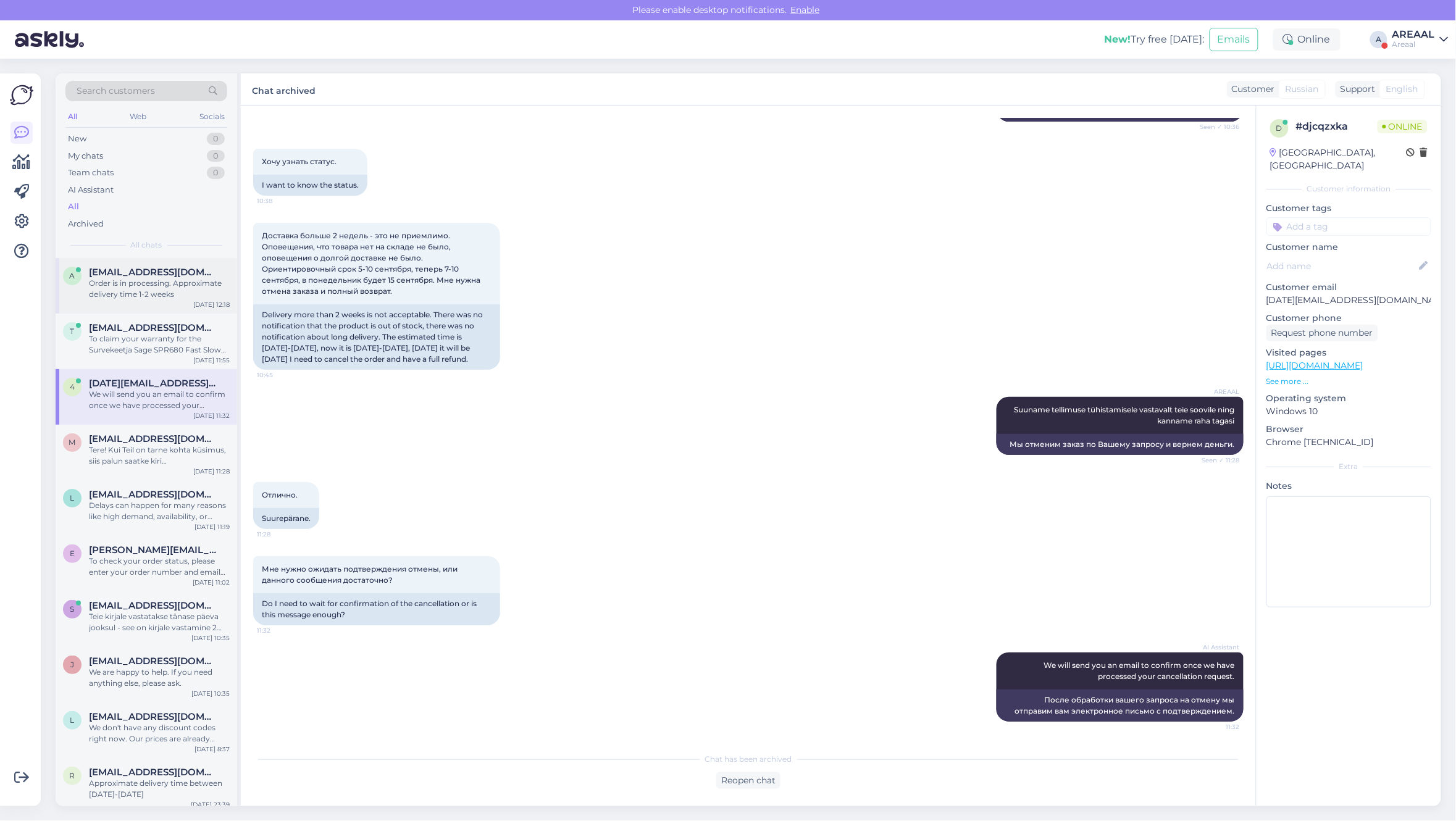
click at [176, 309] on div "a asaulesleja@gmail.com Order is in processing. Approximate delivery time 1-2 w…" at bounding box center [146, 285] width 182 height 55
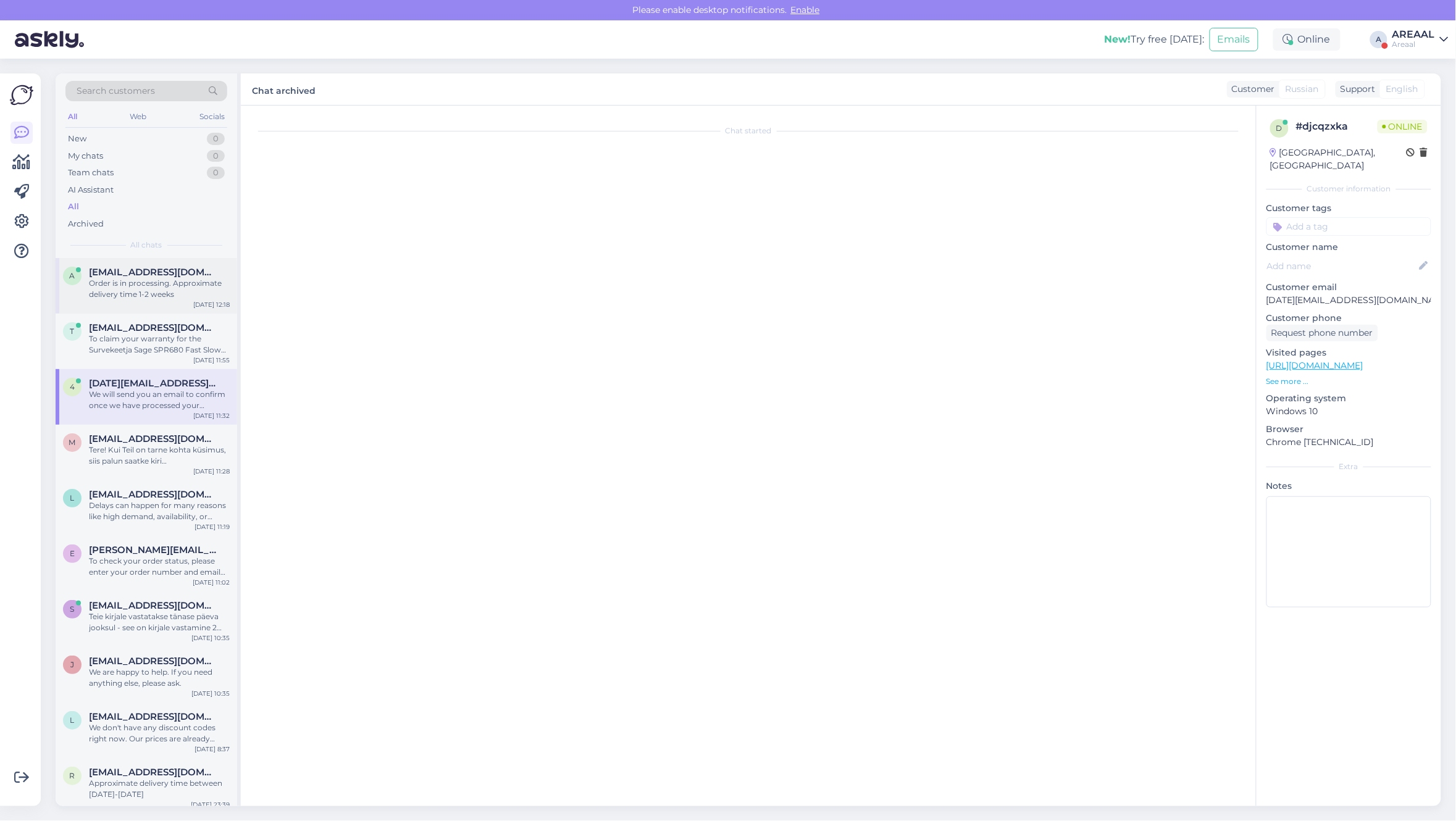
scroll to position [1048, 0]
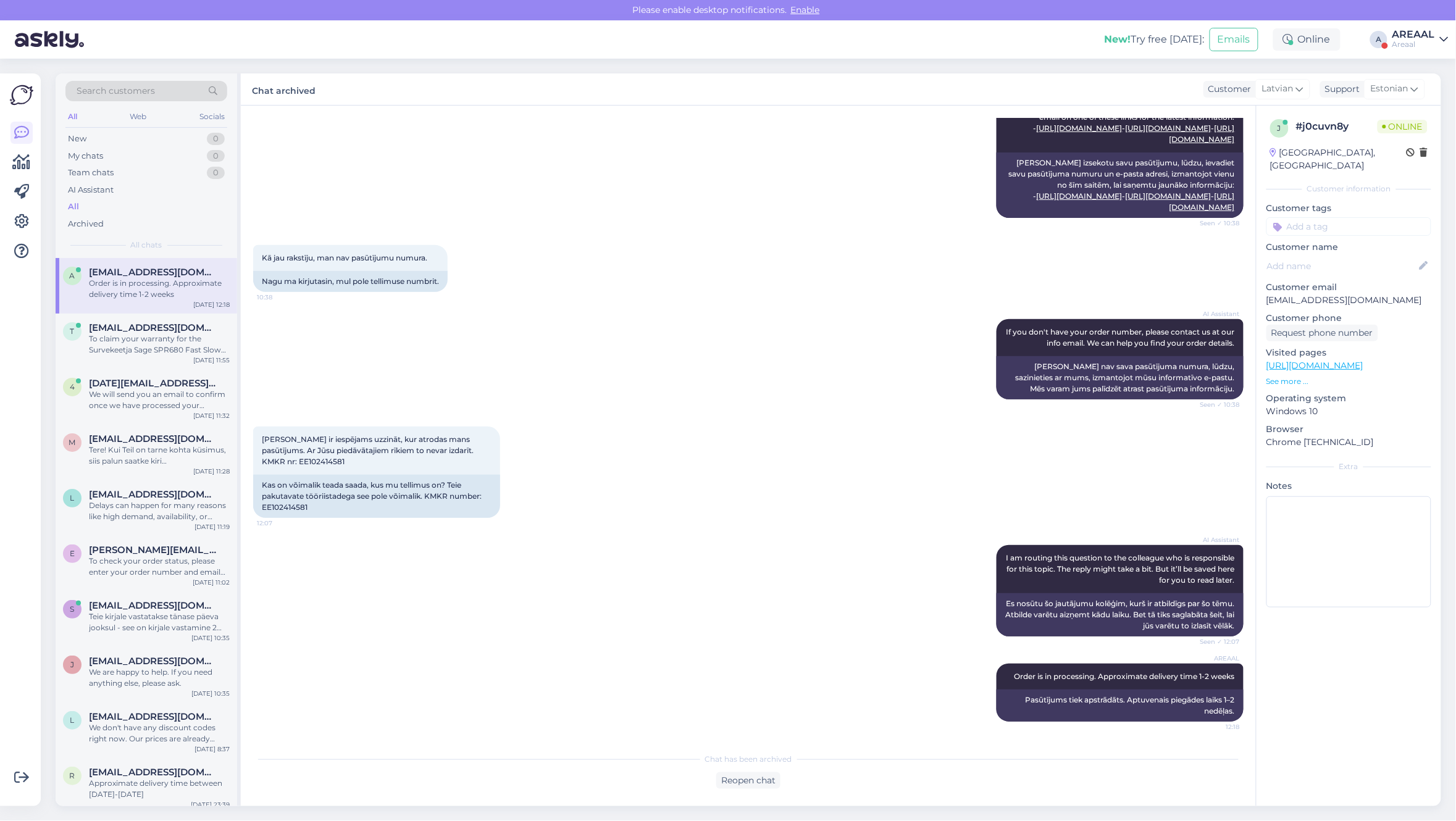
click at [1395, 35] on div "AREAAL" at bounding box center [1414, 34] width 43 height 10
click at [1400, 94] on div "Nish Open" at bounding box center [1372, 95] width 152 height 27
click at [1415, 96] on button "Open" at bounding box center [1421, 95] width 35 height 19
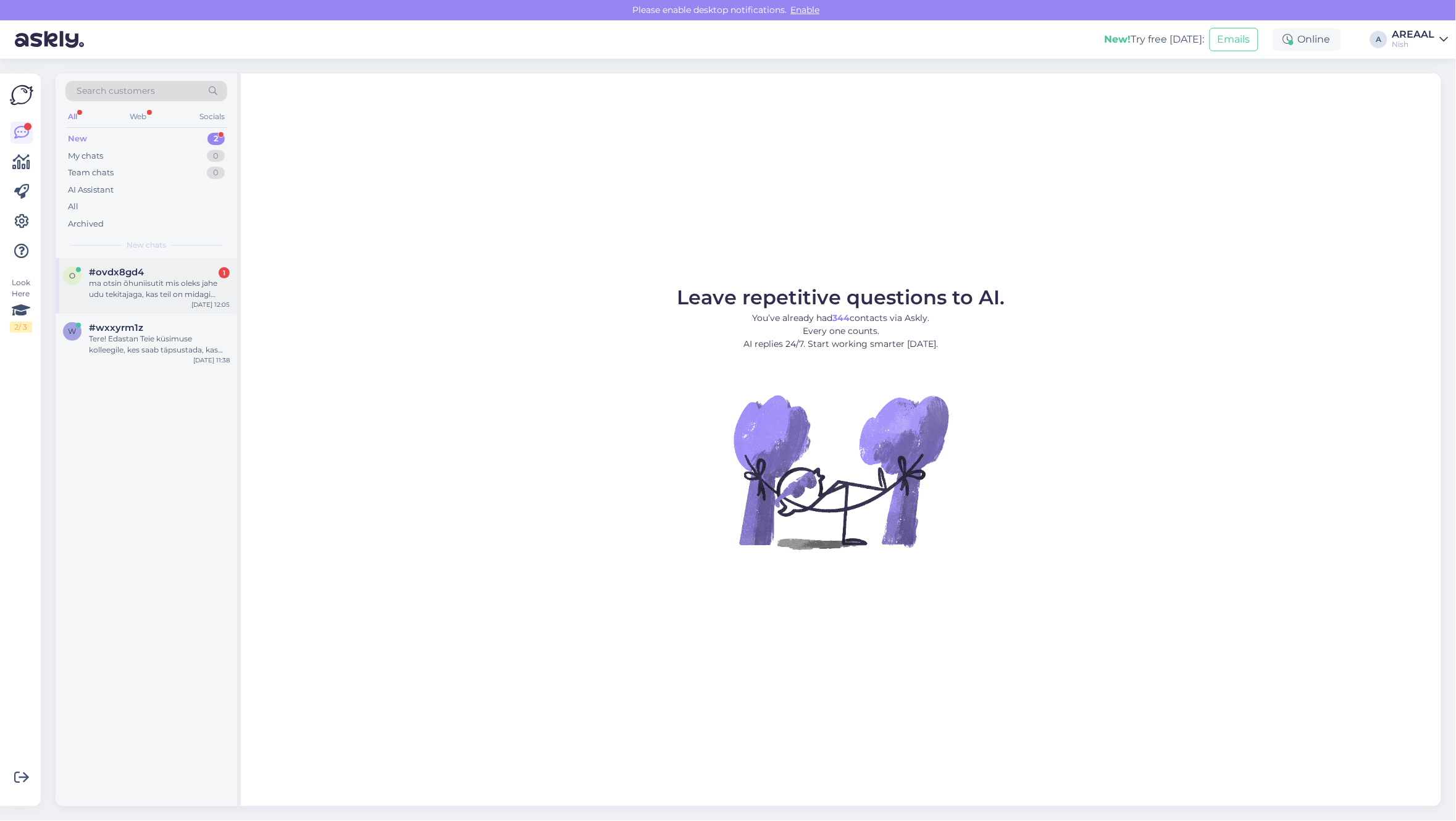
click at [180, 273] on div "#ovdx8gd4 1" at bounding box center [159, 272] width 140 height 11
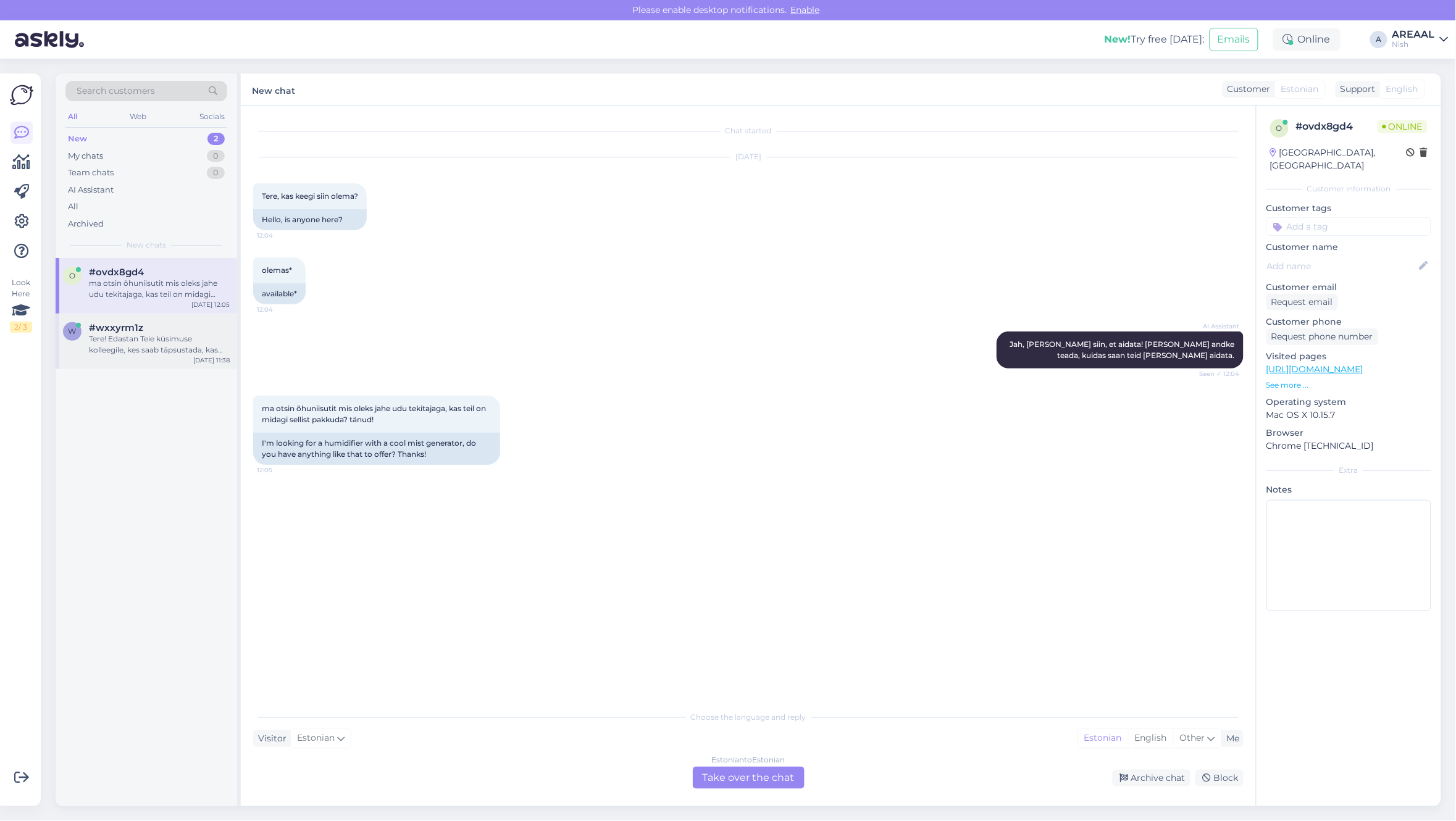
click at [171, 346] on div "Tere! Edastan Teie küsimuse kolleegile, kes saab täpsustada, kas tellimus #NS-2…" at bounding box center [159, 344] width 140 height 22
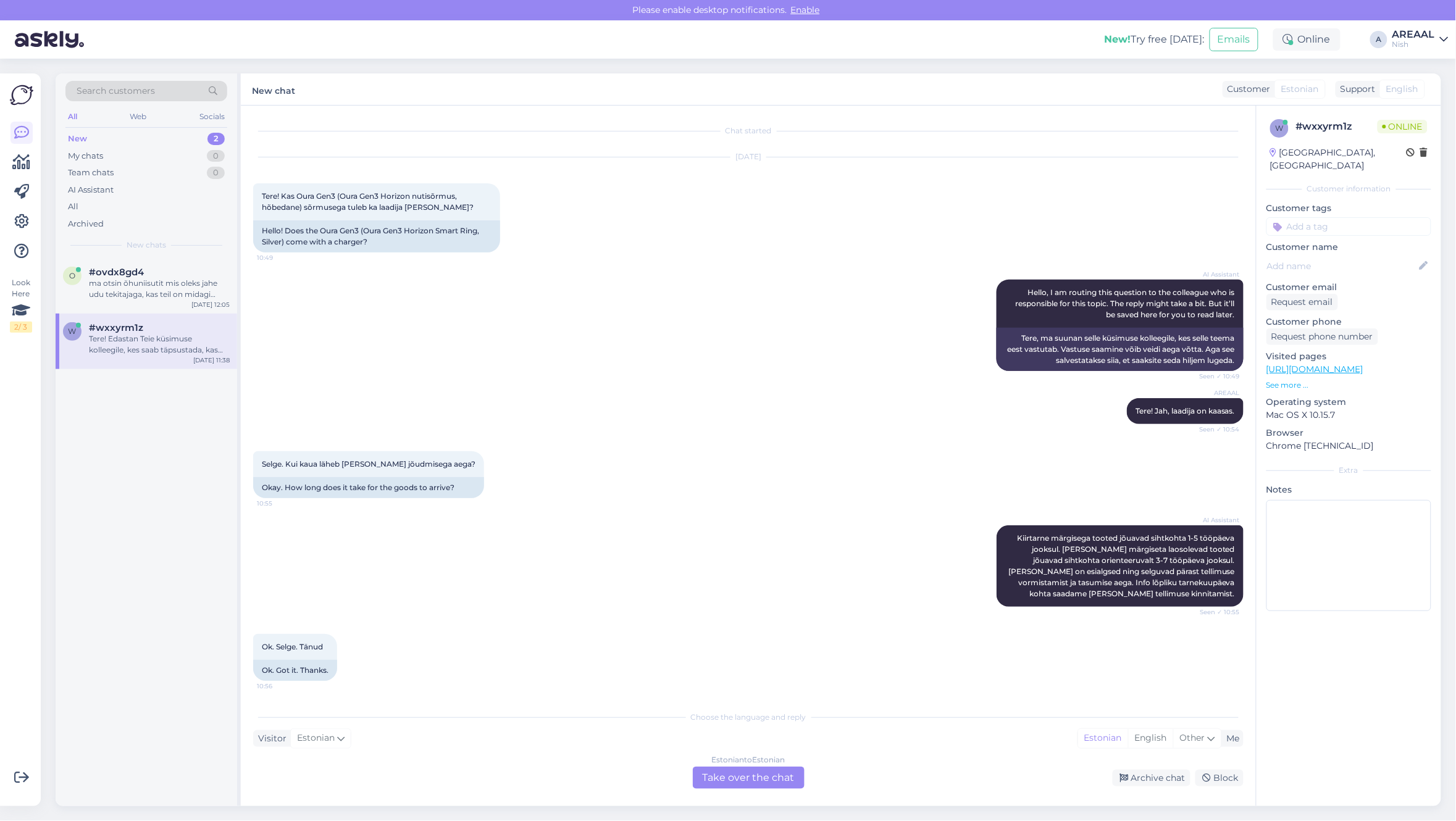
scroll to position [1408, 0]
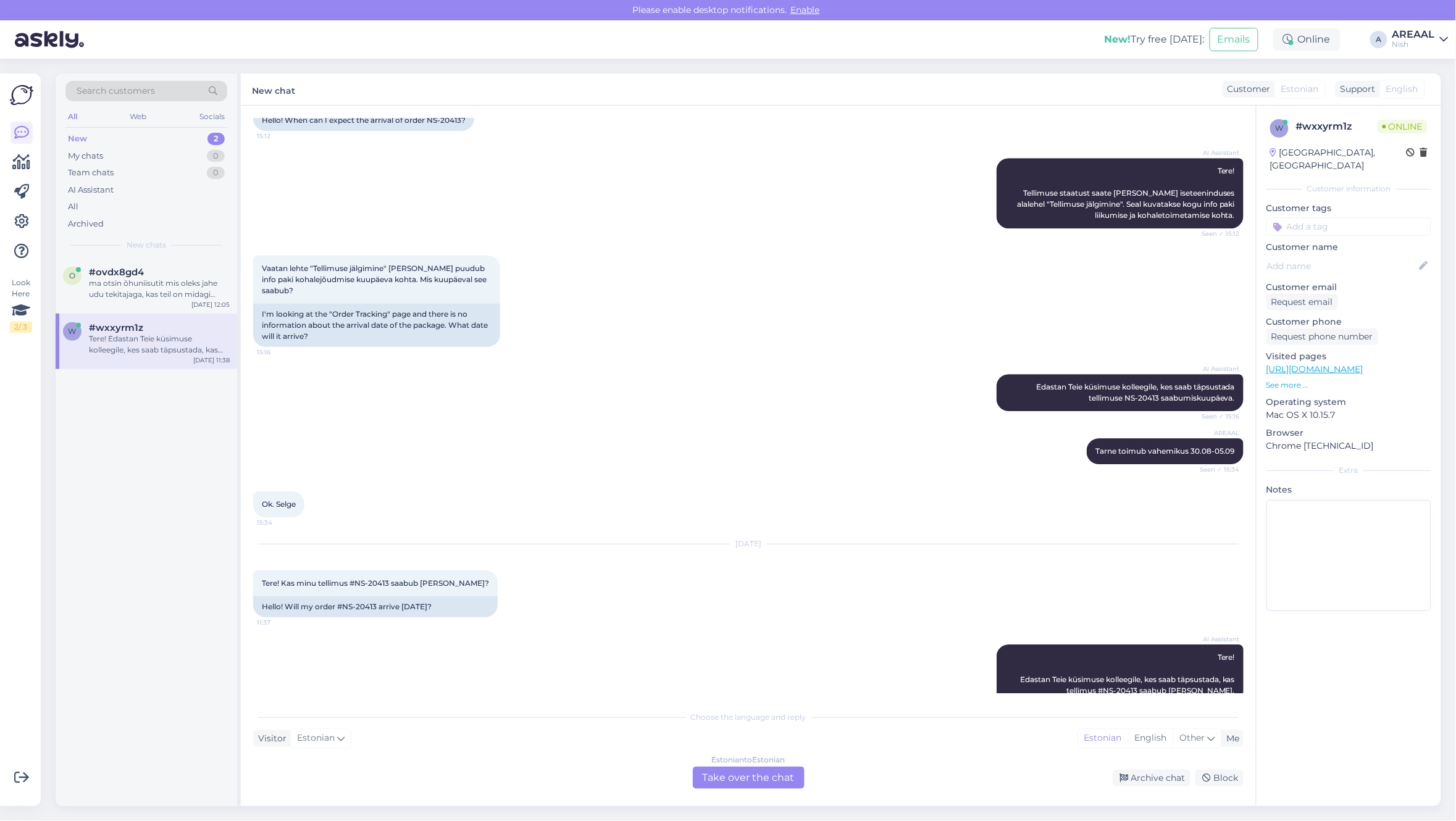
click at [775, 773] on div "Estonian to Estonian Take over the chat" at bounding box center [748, 777] width 112 height 22
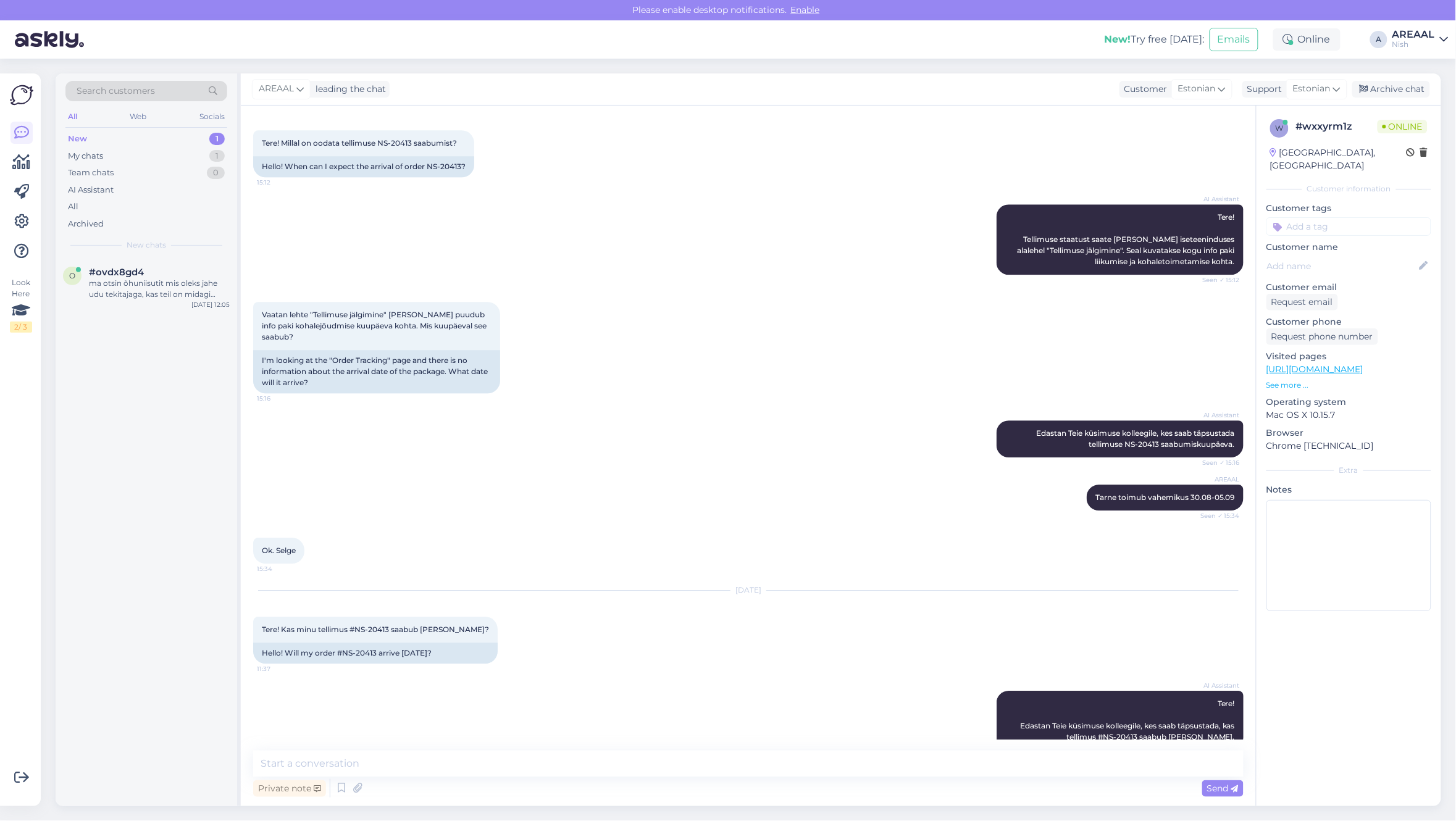
click at [775, 773] on textarea at bounding box center [748, 763] width 990 height 26
type textarea "Tere! Kui soovite tarneinfot, siis palun saatke kiri info@nutisormused.ee"
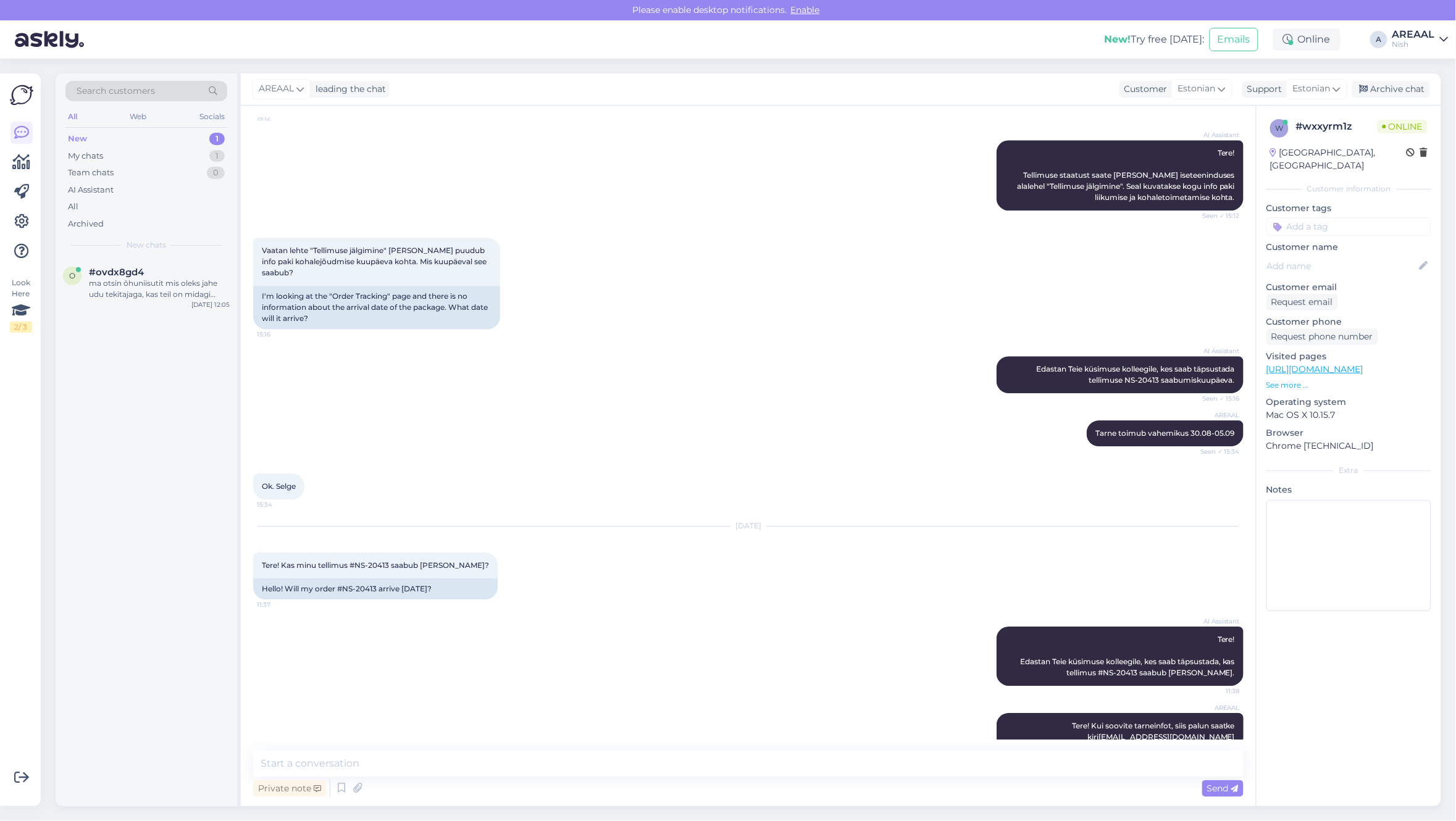
drag, startPoint x: 1396, startPoint y: 92, endPoint x: 1340, endPoint y: 106, distance: 57.7
click at [1396, 92] on div "Archive chat" at bounding box center [1390, 89] width 78 height 17
click at [157, 285] on div "ma otsin õhuniisutit mis oleks jahe udu tekitajaga, kas teil on midagi sellist …" at bounding box center [159, 289] width 140 height 22
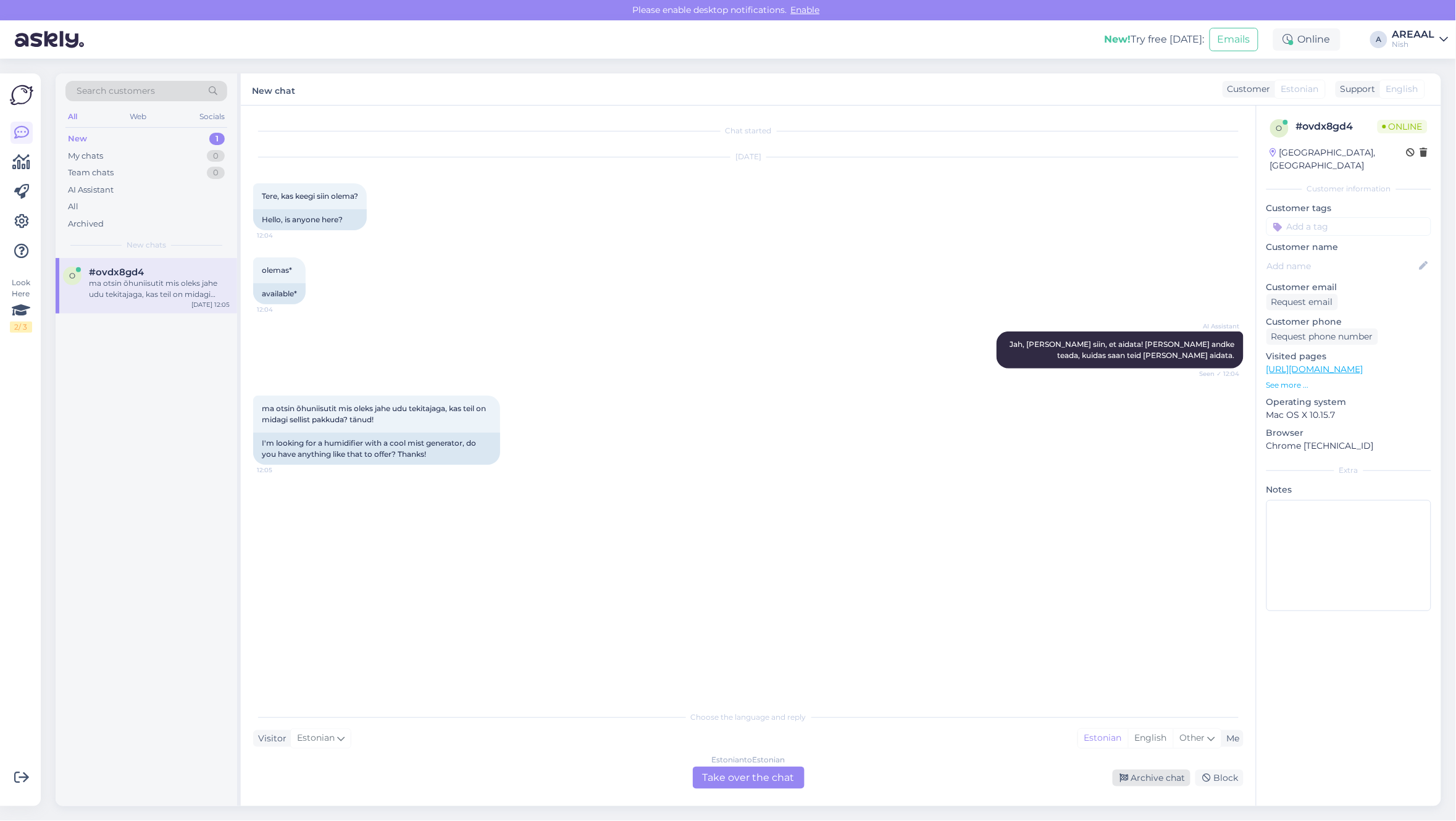
click at [1131, 777] on div "Archive chat" at bounding box center [1151, 778] width 78 height 17
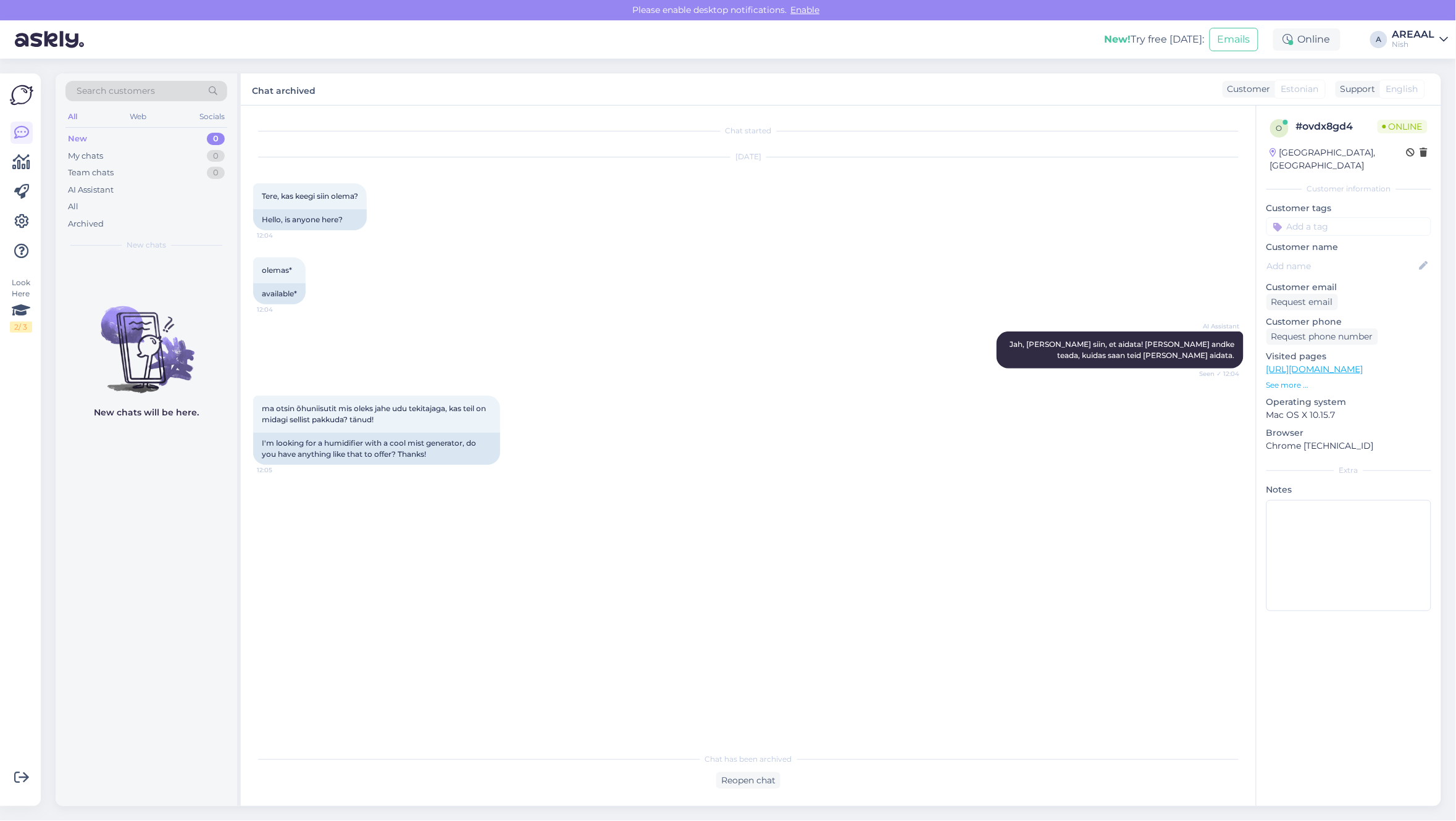
click at [1409, 43] on div "Nish" at bounding box center [1414, 44] width 43 height 10
drag, startPoint x: 1411, startPoint y: 47, endPoint x: 1415, endPoint y: 66, distance: 19.4
click at [1415, 66] on button "Open" at bounding box center [1421, 69] width 35 height 19
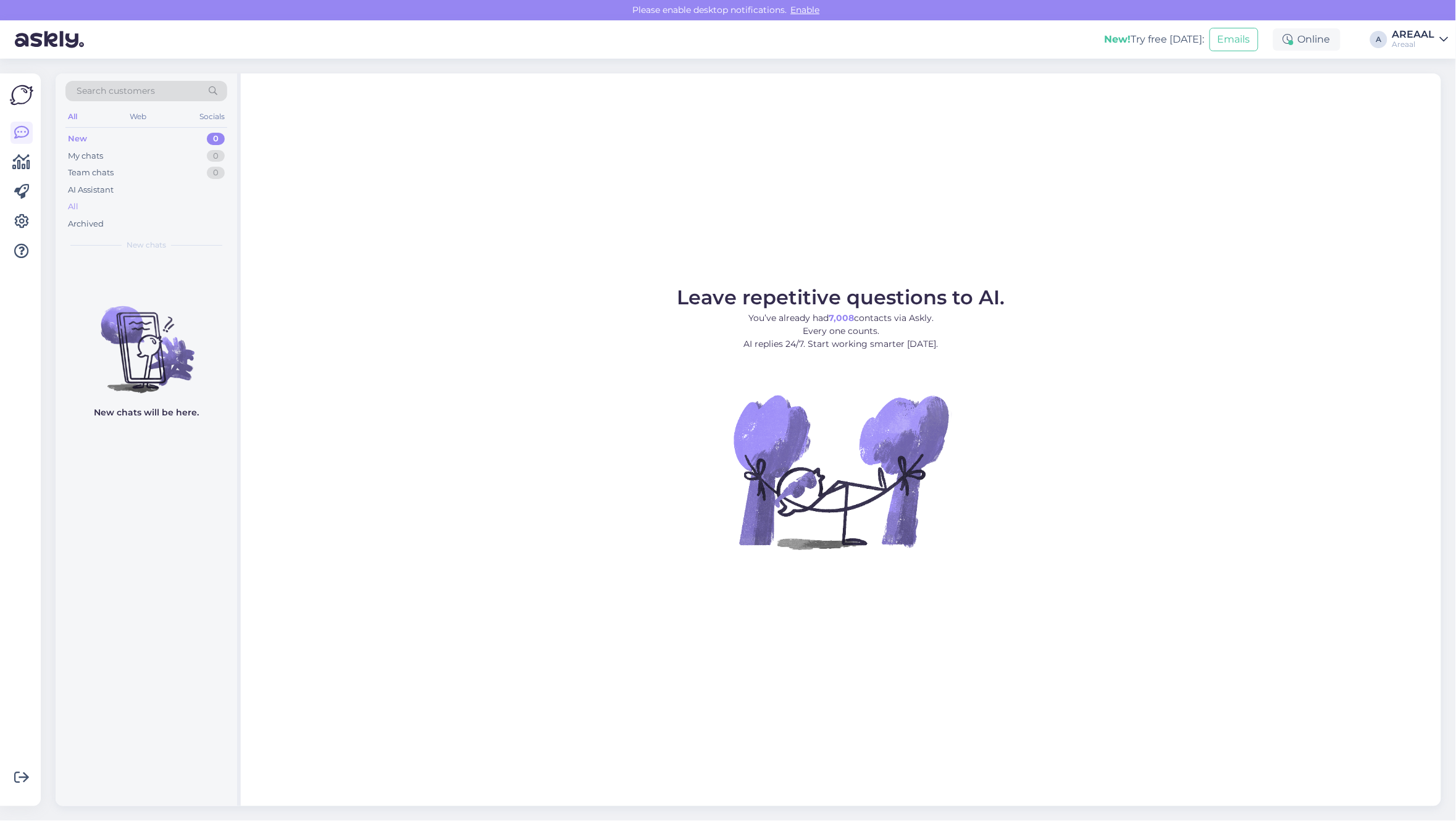
click at [179, 208] on div "All" at bounding box center [146, 206] width 162 height 17
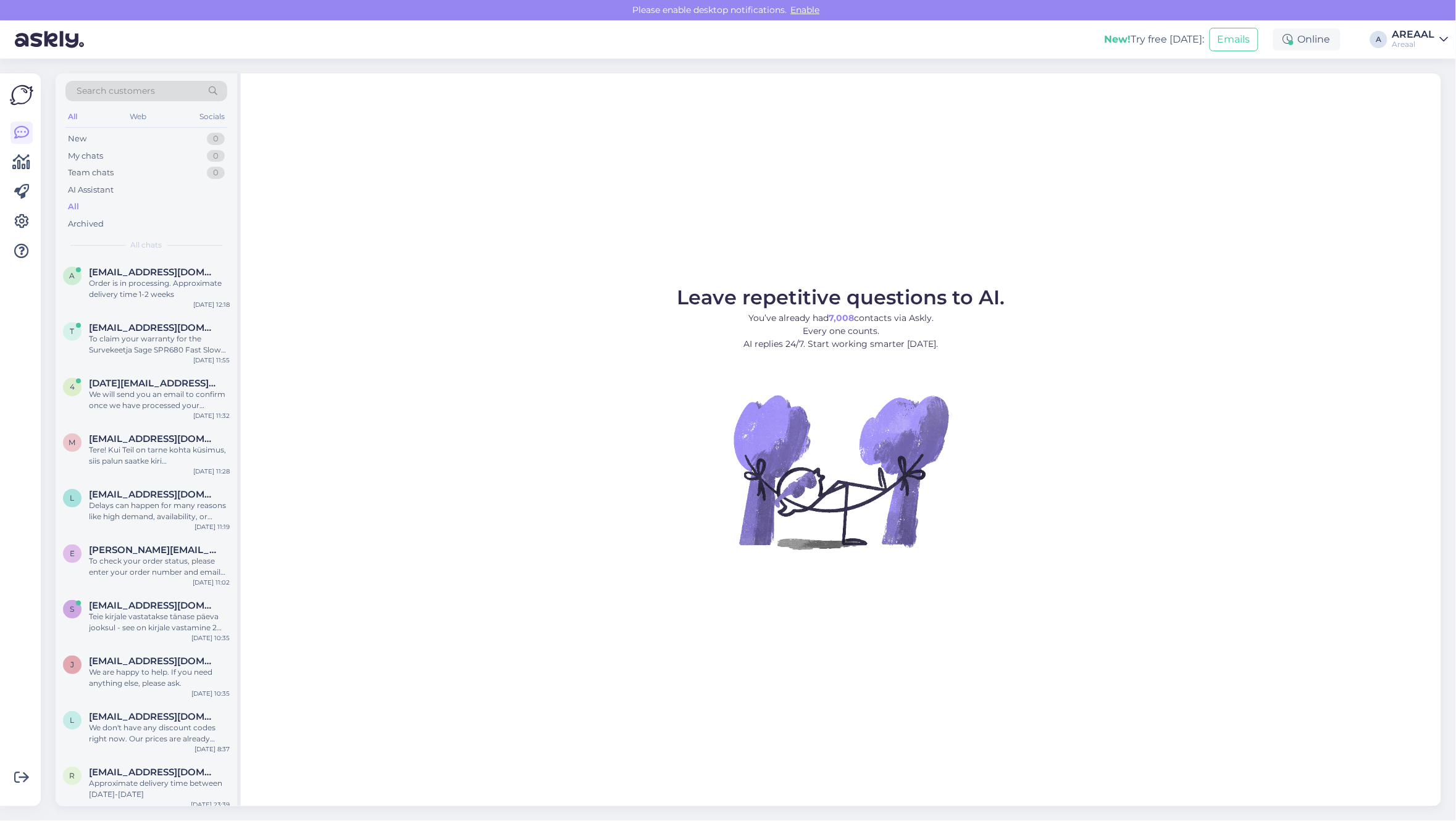
click at [881, 531] on img at bounding box center [840, 471] width 222 height 222
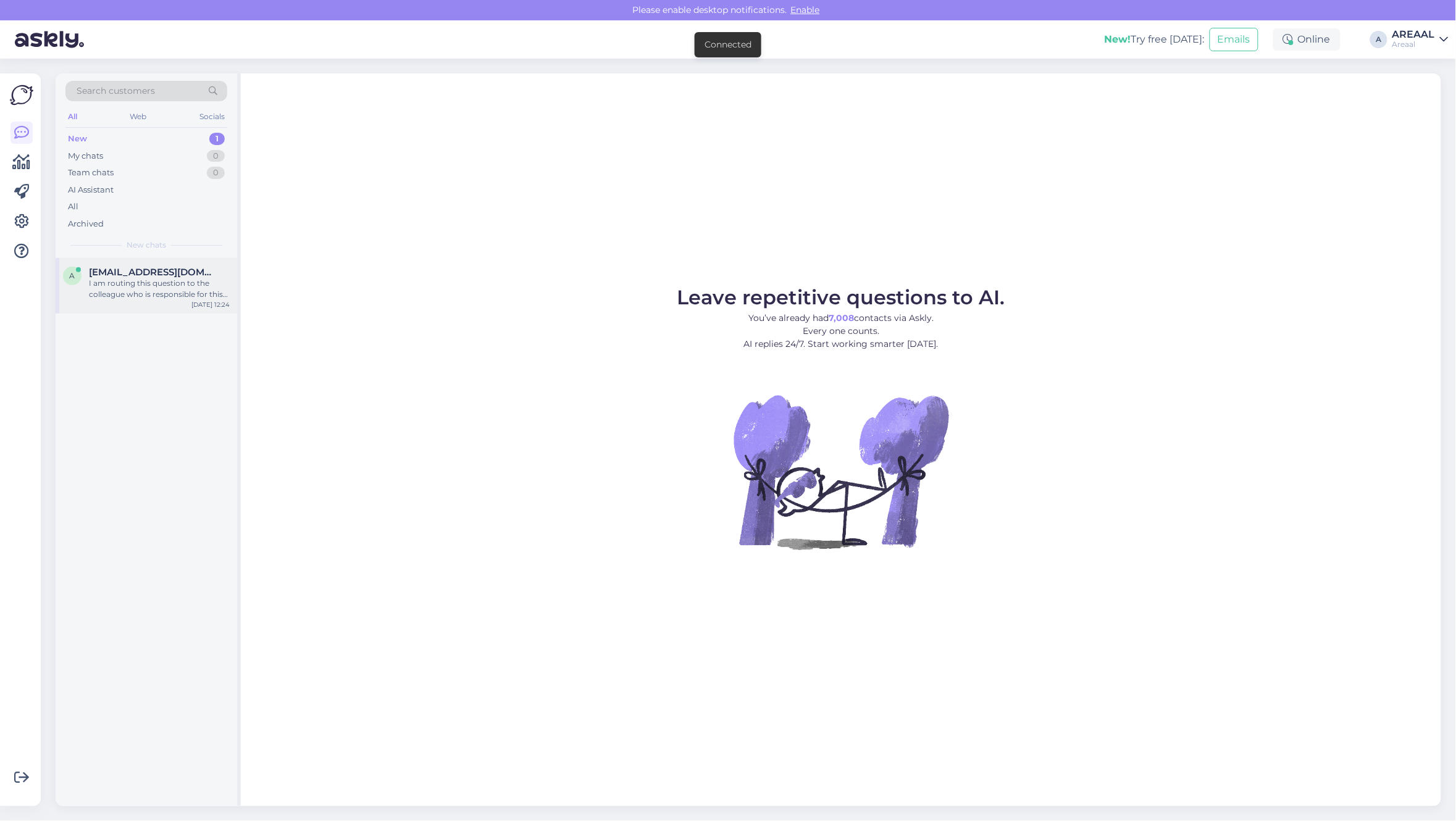
click at [181, 276] on span "[EMAIL_ADDRESS][DOMAIN_NAME]" at bounding box center [153, 272] width 129 height 11
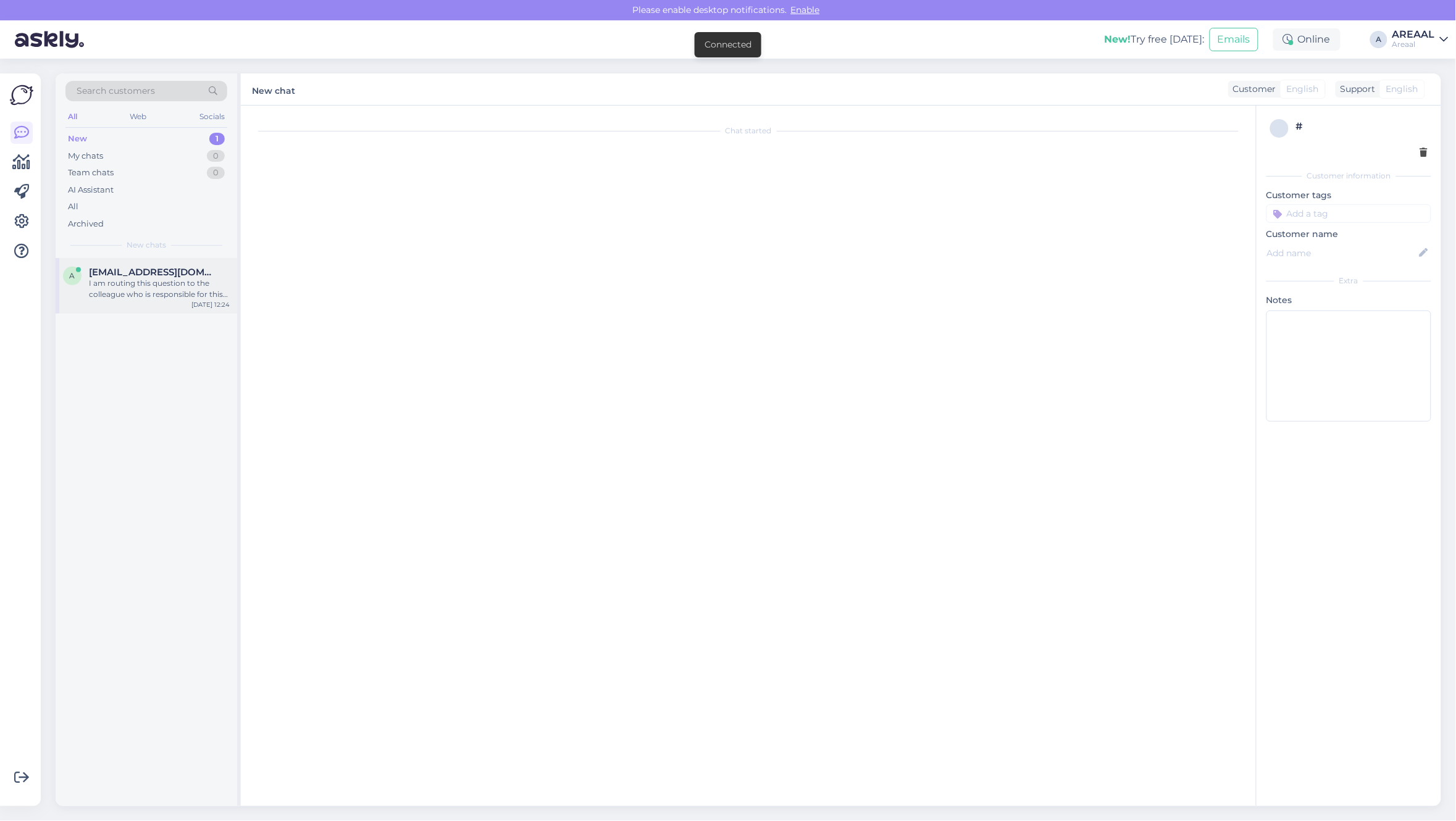
scroll to position [1474, 0]
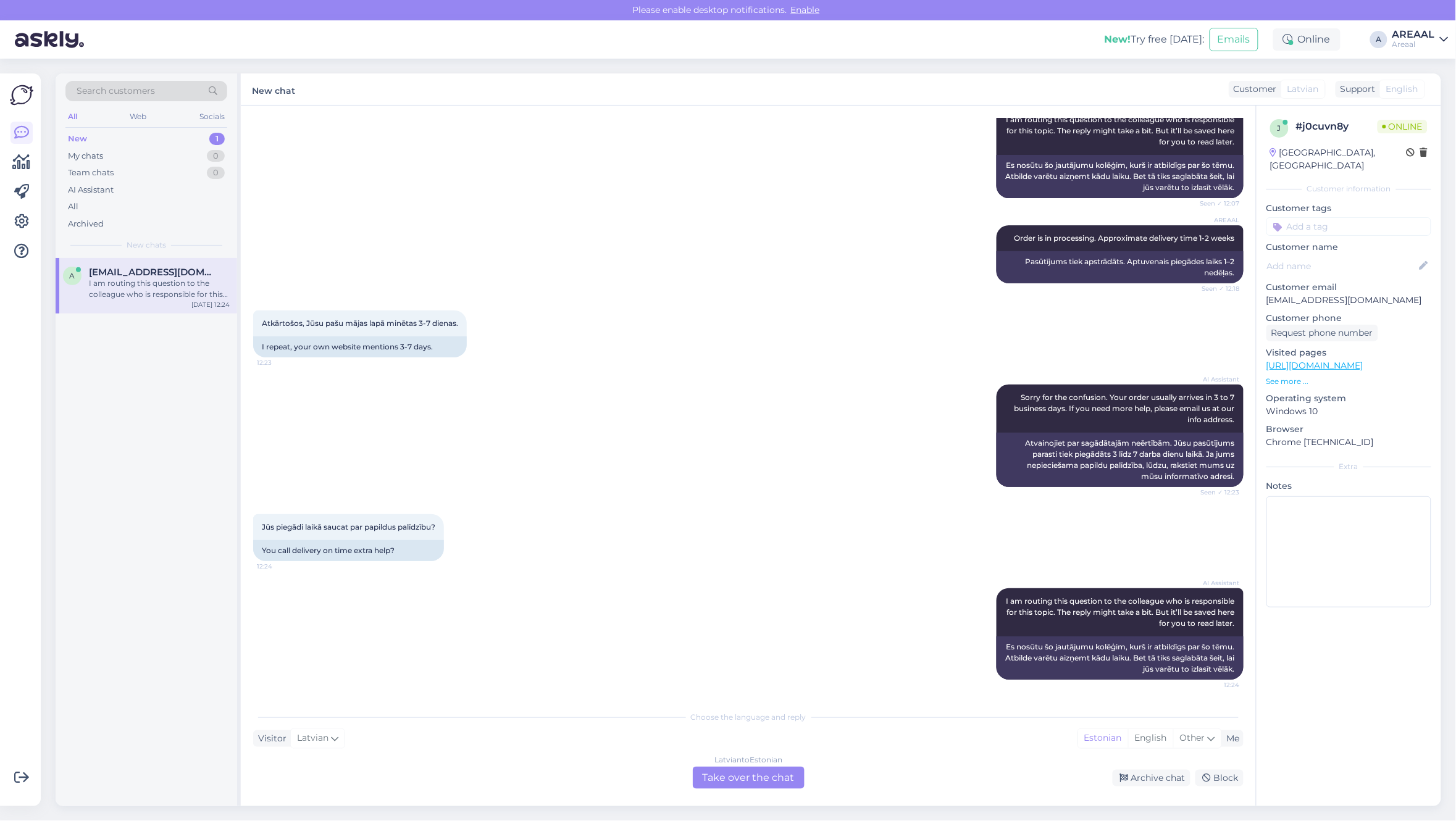
click at [446, 248] on div "AREAAL Order is in processing. Approximate delivery time 1-2 weeks Seen ✓ 12:18…" at bounding box center [748, 253] width 990 height 85
click at [735, 766] on div "[DEMOGRAPHIC_DATA] to Estonian Take over the chat" at bounding box center [748, 777] width 112 height 22
click at [735, 766] on div "Latvian to Estonian Take over the chat" at bounding box center [748, 777] width 112 height 22
click at [729, 769] on div "Latvian to Estonian Take over the chat" at bounding box center [748, 777] width 112 height 22
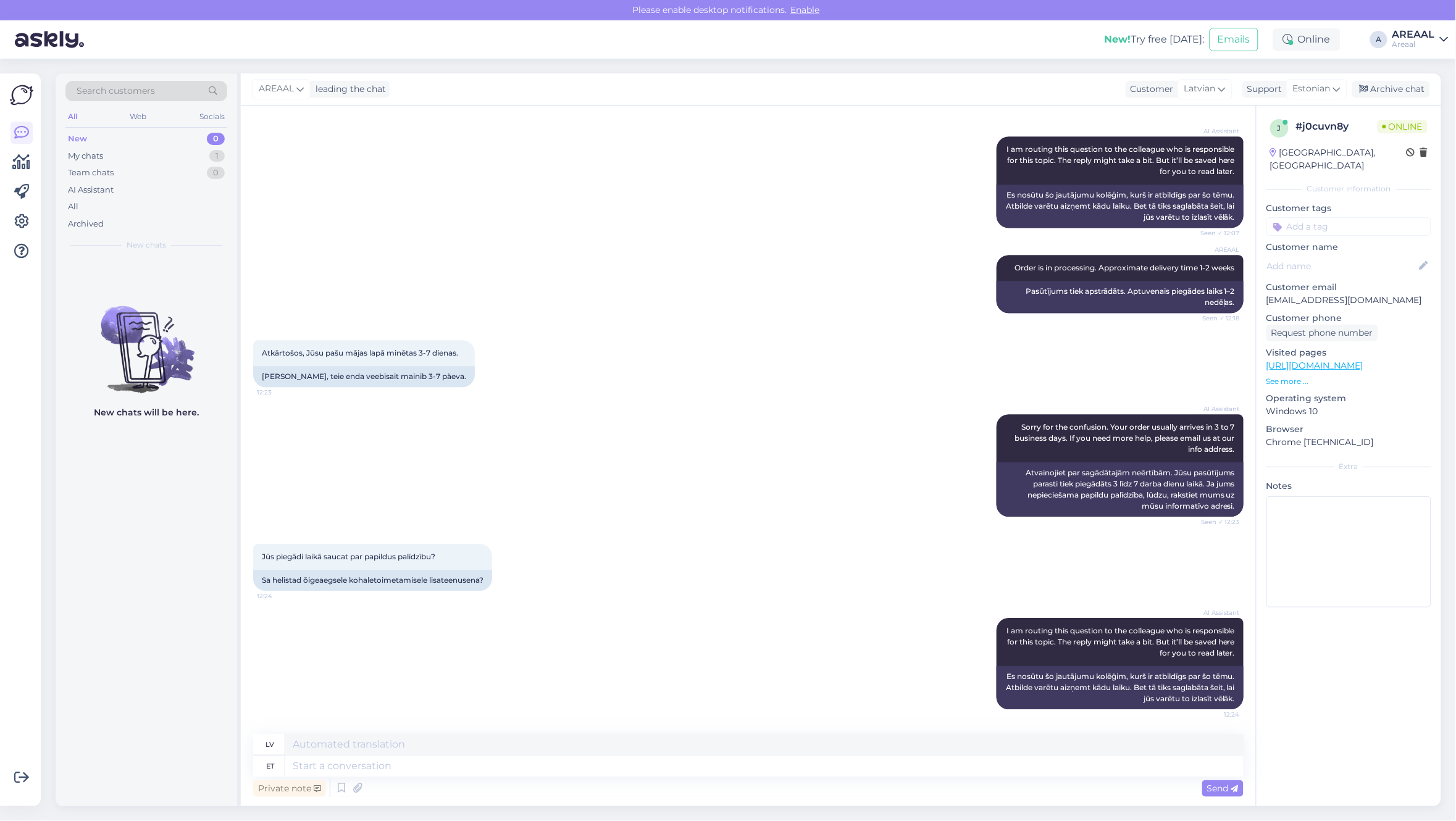
click at [727, 769] on textarea at bounding box center [764, 766] width 958 height 21
click at [1006, 771] on textarea at bounding box center [764, 766] width 958 height 21
type textarea "Our de"
type textarea "Mūsu"
type textarea "Our delivery inf"
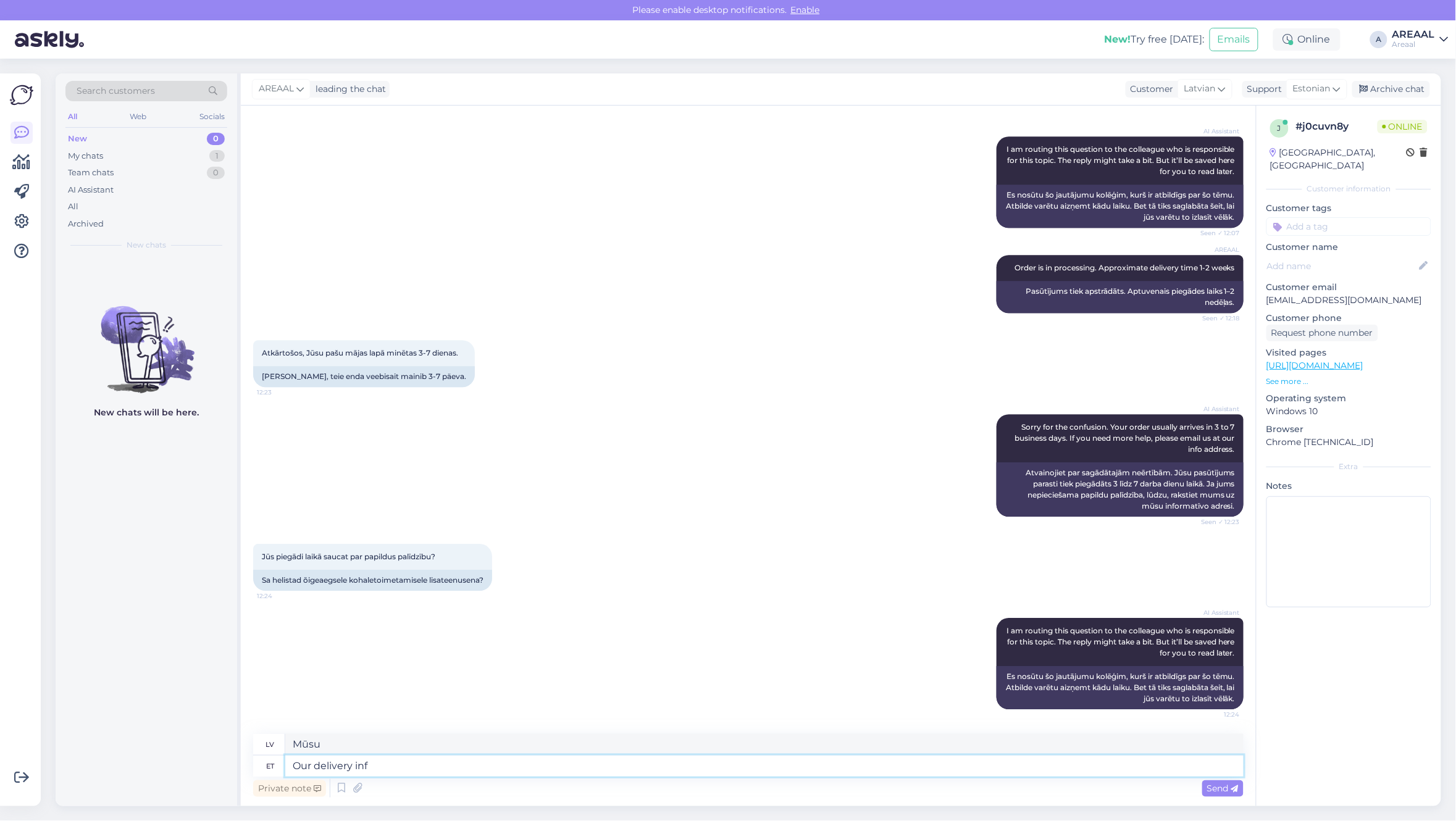
type textarea "Mūsu piegāde"
type textarea "Our delivery information says"
type textarea "Mūsu piegādes informācija"
type textarea "Our delivery information says di"
type textarea "Mūsu piegādes informācija vēsta, ka"
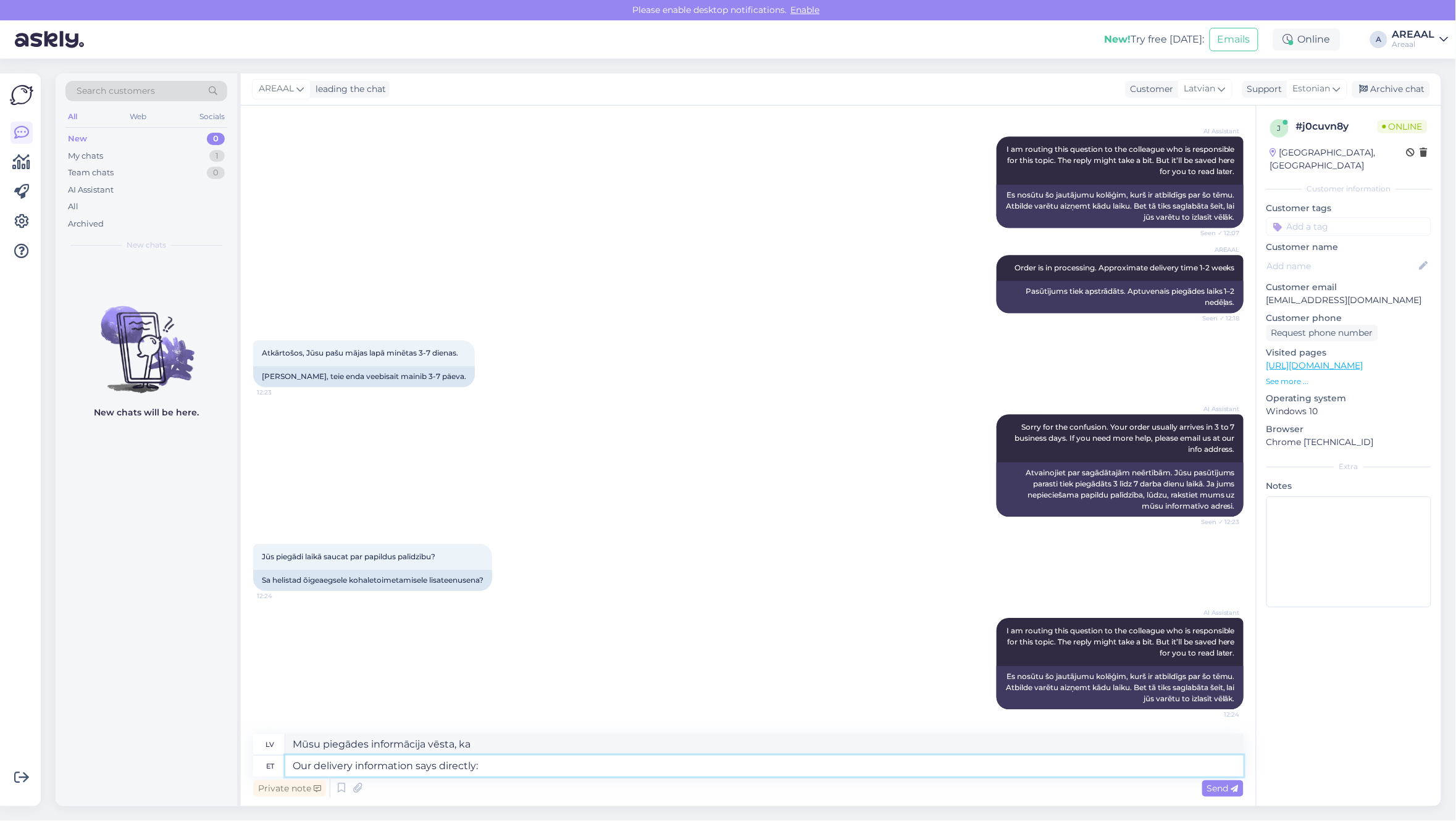
type textarea "Our delivery information says directly:"
type textarea "Mūsu piegādes informācija skaidri norāda:"
click at [882, 763] on textarea "Our delivery information says directly:" at bounding box center [764, 766] width 958 height 21
paste textarea "Piegādes laiks ir aptuvens, un tas tiks noteikts pēc pasūtījuma noformēšanas un…"
type textarea "Our delivery information says directly: Piegādes laiks ir aptuvens, un tas tiks…"
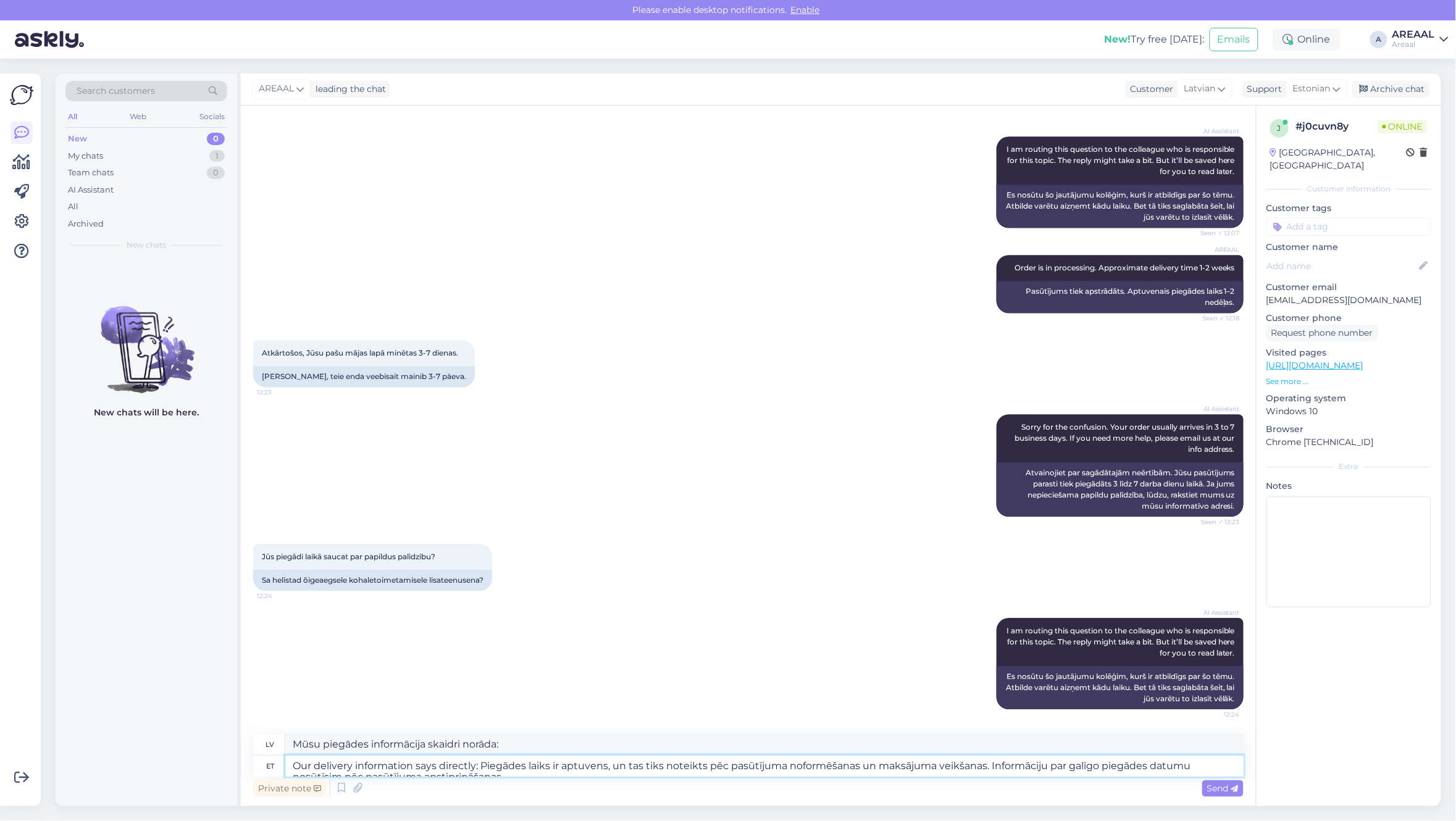
scroll to position [1485, 0]
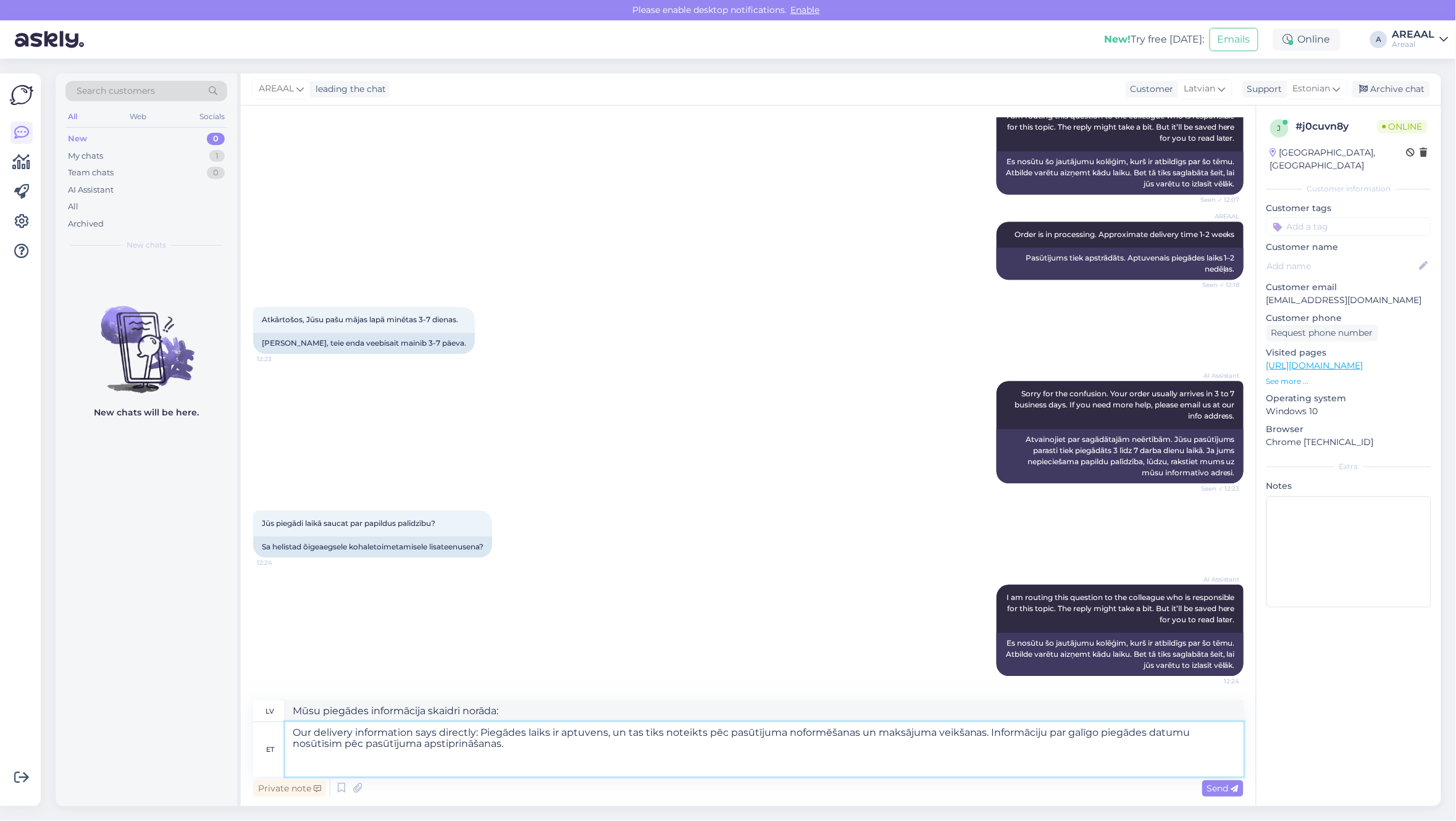
type textarea "Mūsu piegādes informācijā teikts tieši: Delivery time ir aptuvens, un tas tiks …"
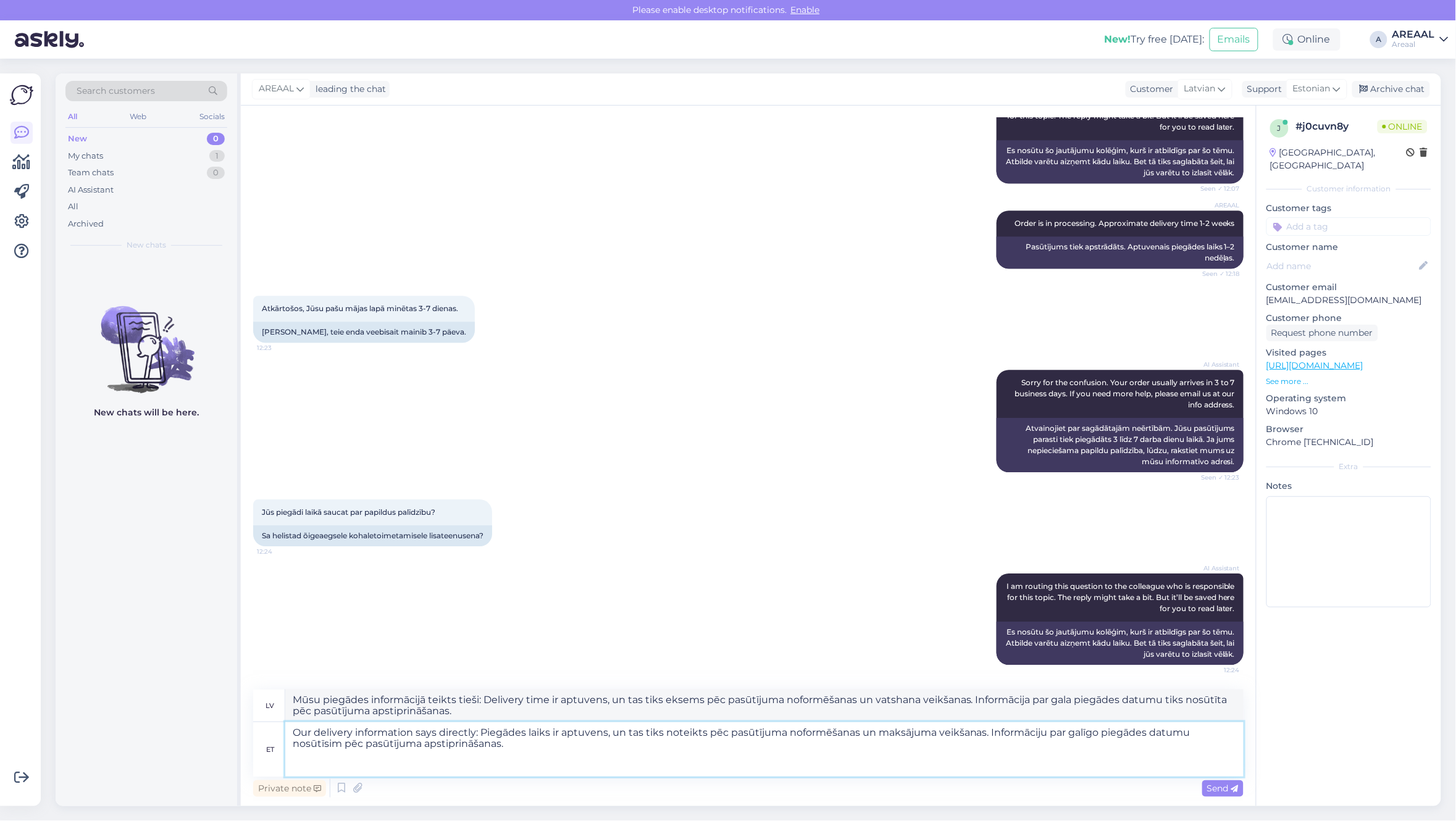
type textarea "Our delivery information says directly: Piegādes laiks ir aptuvens, un tas tiks…"
click at [483, 696] on textarea "Mūsu piegādes informācijā teikts tieši: Delivery time ir aptuvens, un tas tiks …" at bounding box center [764, 705] width 958 height 32
paste textarea "Piegādes laiks ir aptuvens, un tas tiks noteikts pēc pasūtījuma noformēšanas un…"
type textarea "Mūsu piegādes informācijā teikts tieši: Piegādes laiks ir aptuvens, un tas tiks…"
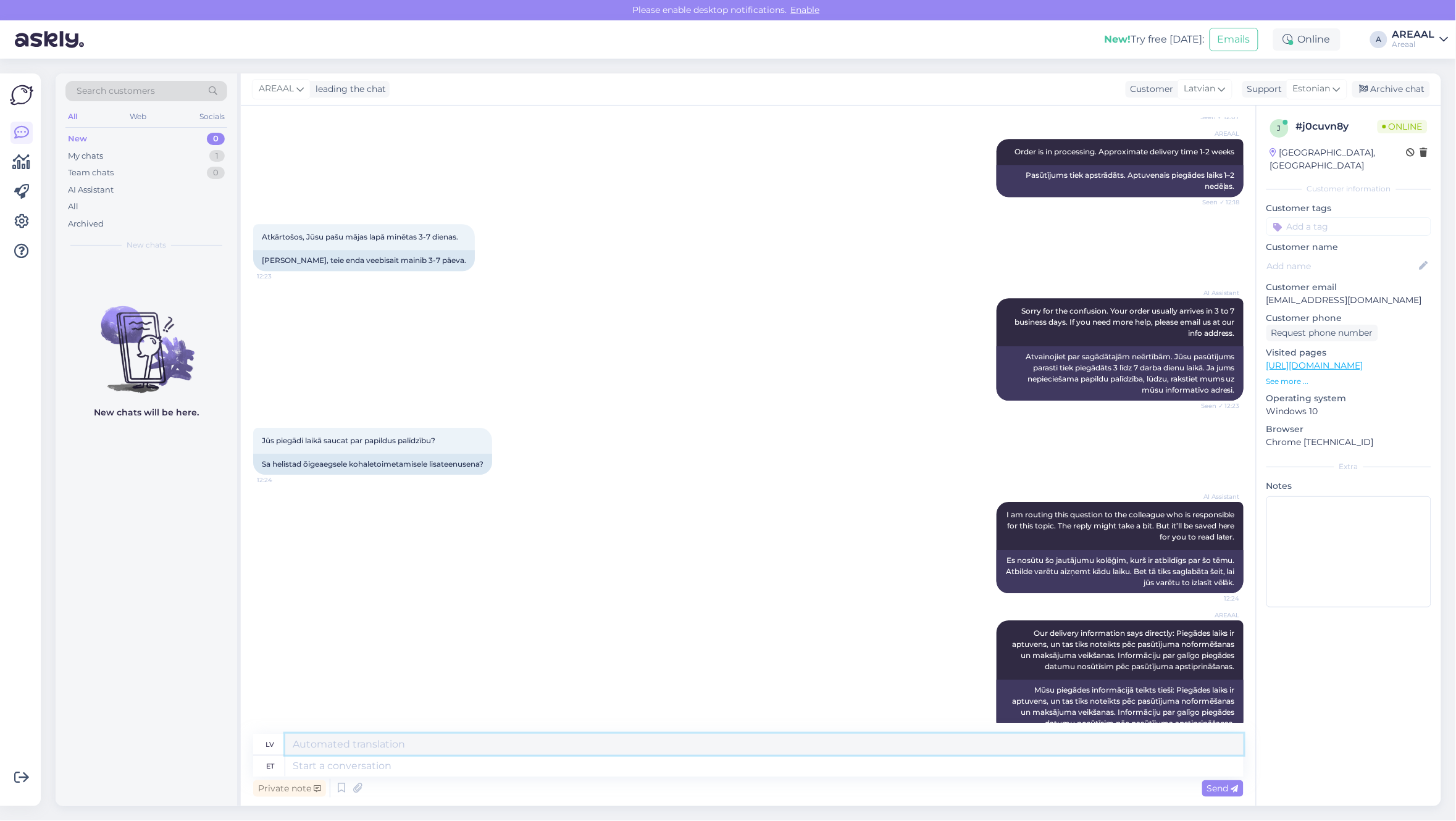
scroll to position [1619, 0]
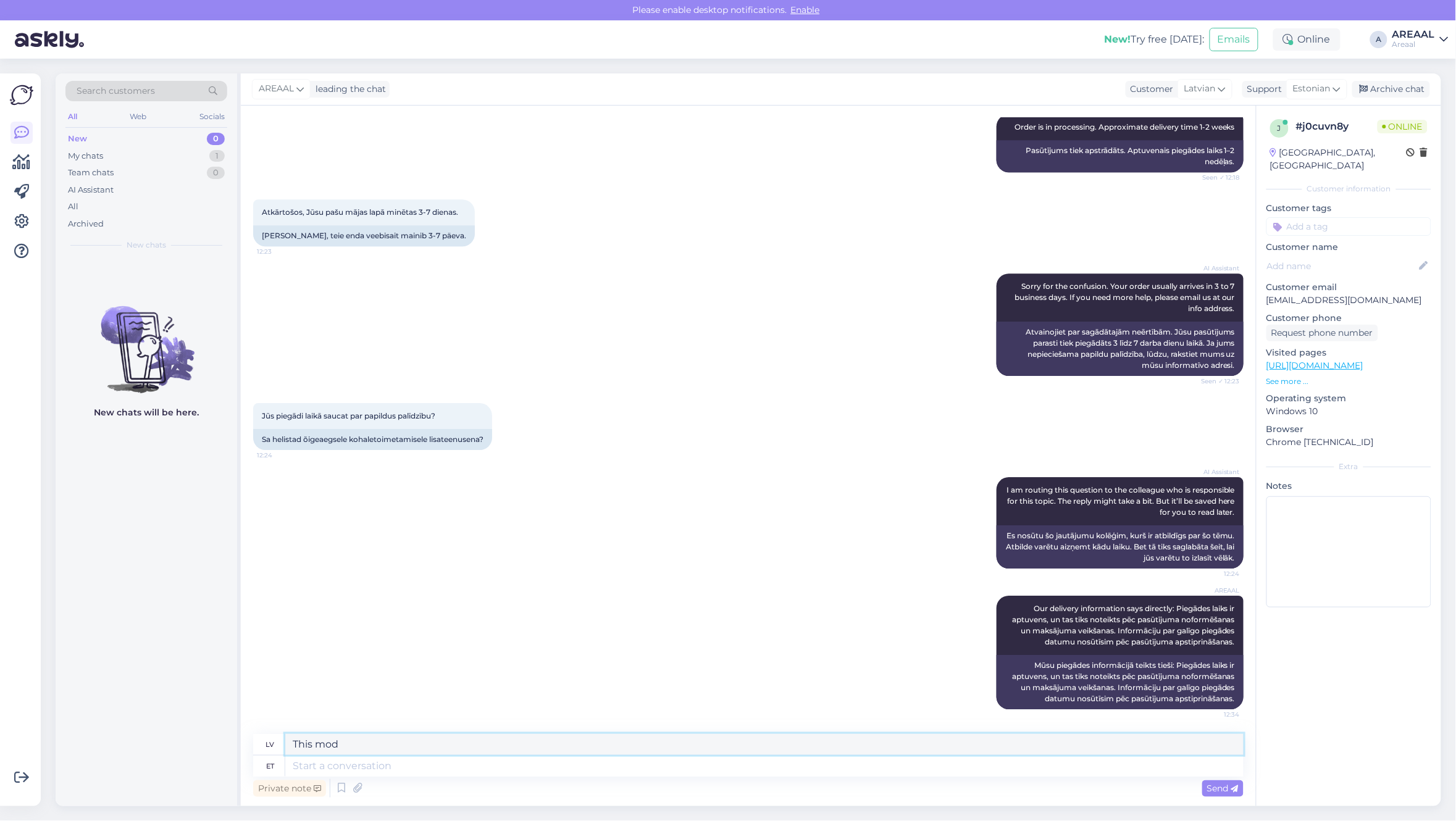
type textarea "This mode"
type textarea "Delivery this"
type textarea "Piegāde šajā"
type textarea "Delivery time fo"
type textarea "Piegādes laiks"
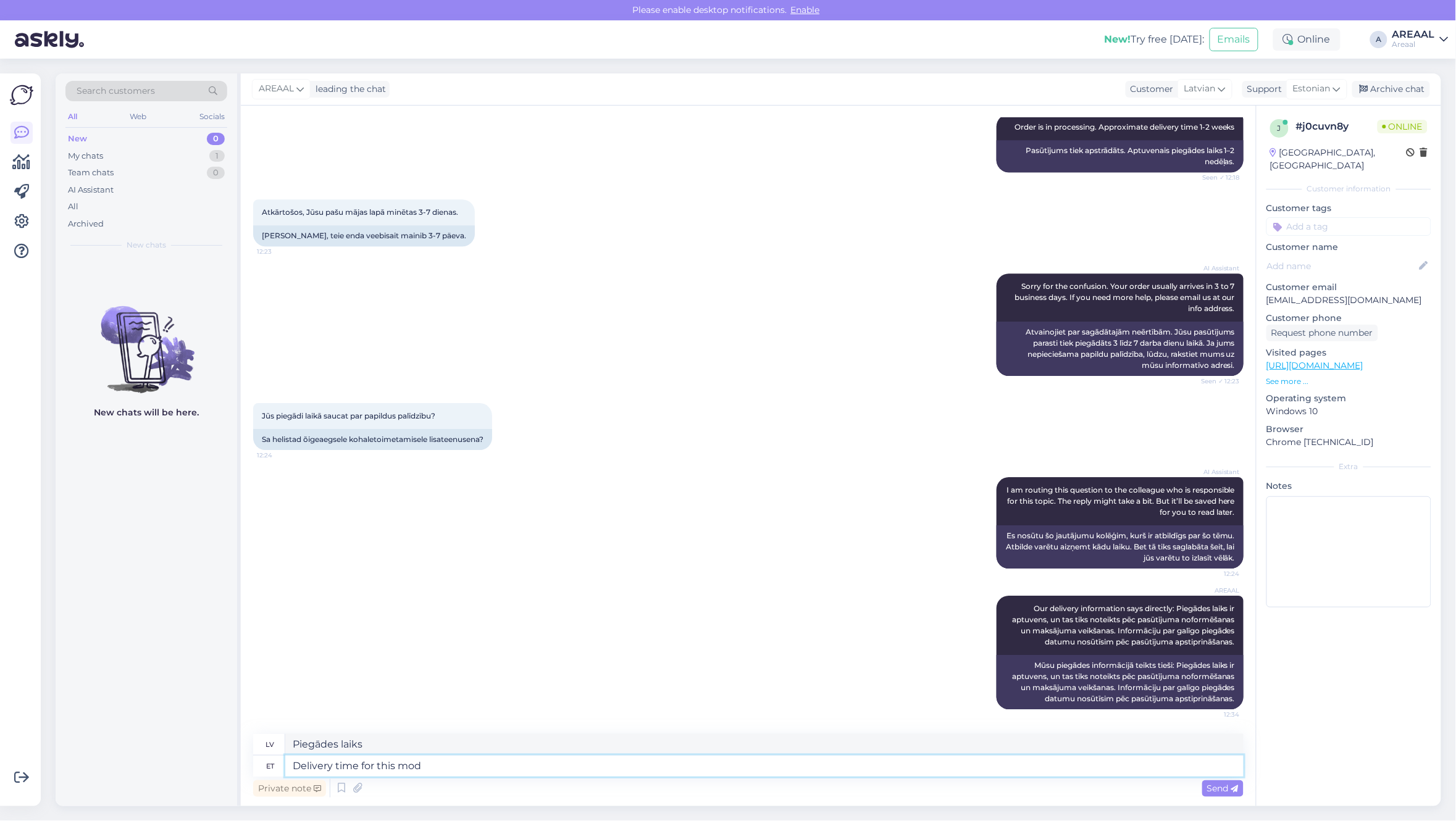
type textarea "Delivery time for this mode"
type textarea "Piegādes laiks šim"
type textarea "Delivery time for this model is"
type textarea "Šī modeļa piegādes laiks ir"
type textarea "Delivery time for this model is 1-2 wee"
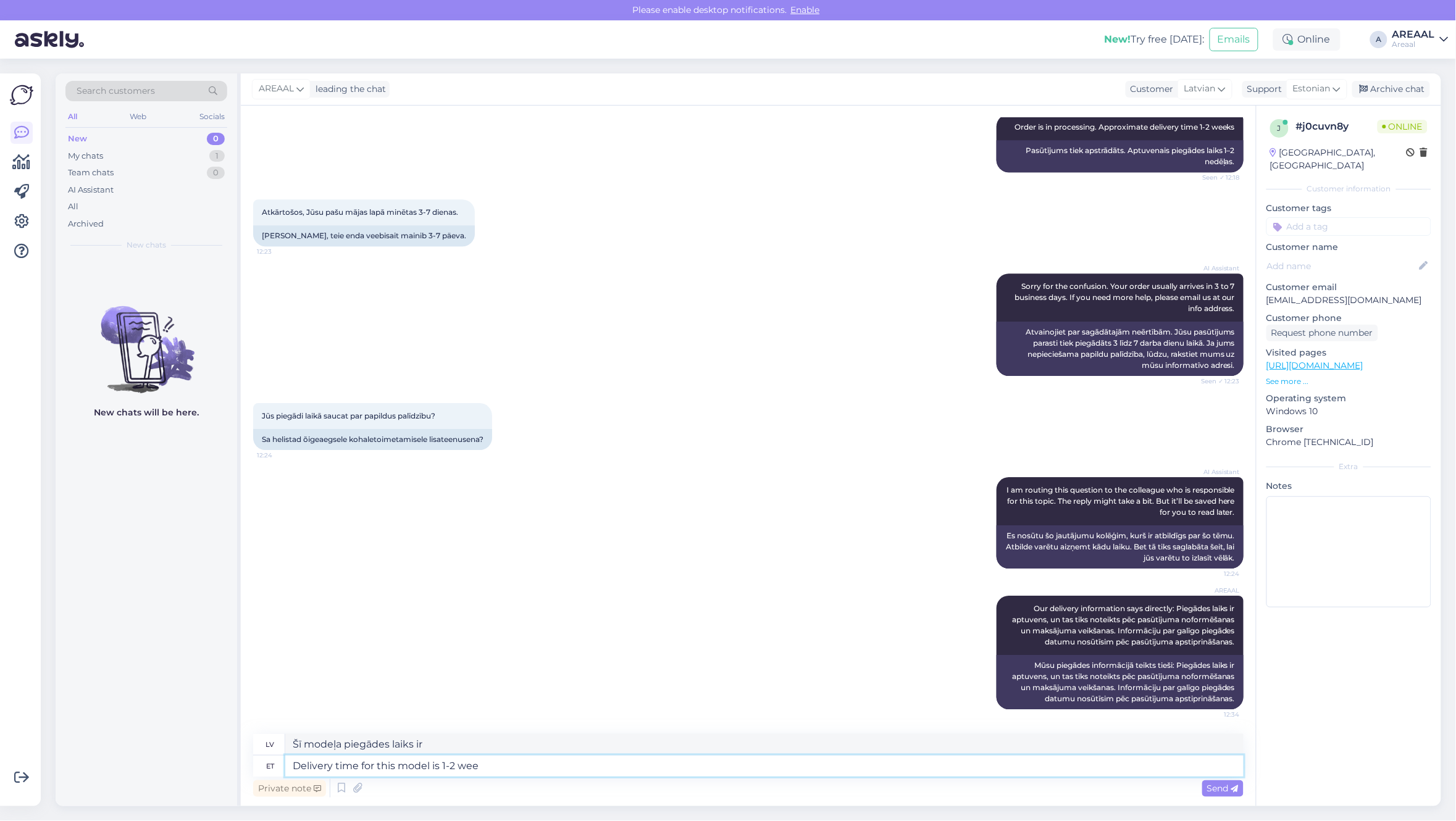
type textarea "Šī modeļa piegādes laiks ir 1–2"
type textarea "Delivery time for this model is 1-2 weeks"
type textarea "Šī modeļa piegādes laiks ir 1-2 nedēļas"
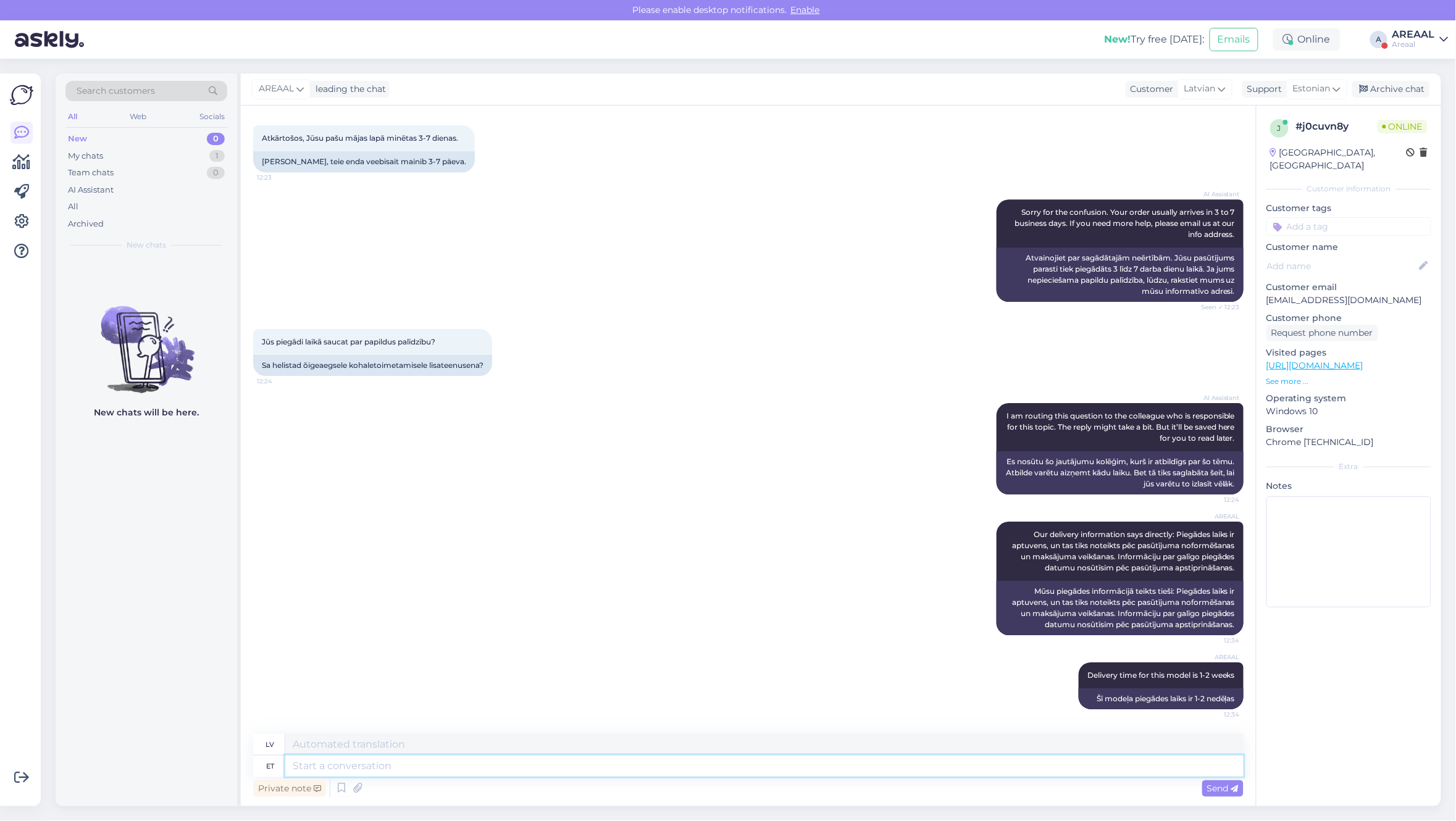
scroll to position [1693, 0]
type textarea "7 w"
type textarea "7"
type textarea "7 working day"
type textarea "7 strādā"
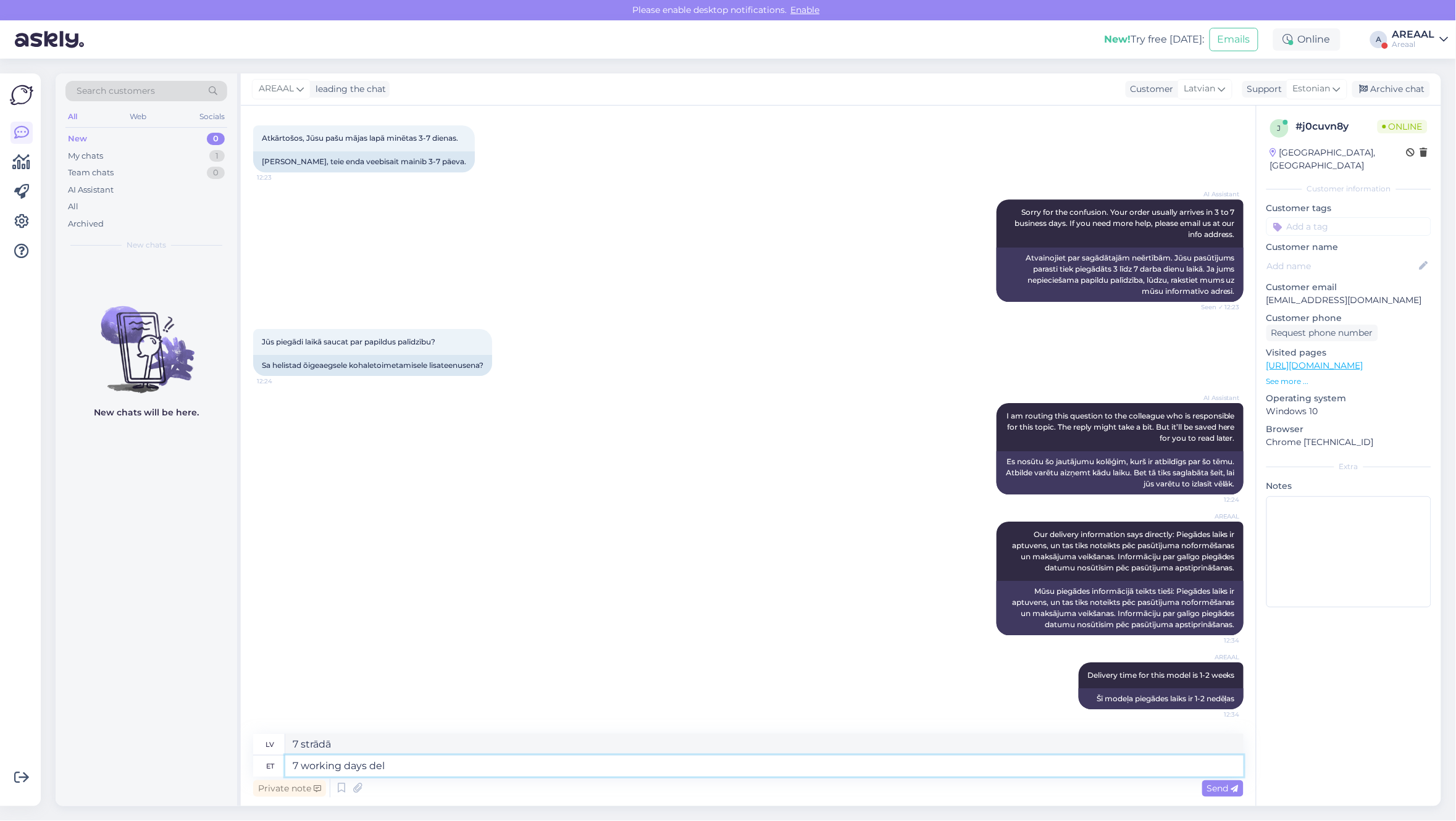
type textarea "7 working days deli"
type textarea "7 darba dienas"
type textarea "7 working days delivery"
type textarea "Piegāde 7 darba dienu laikā"
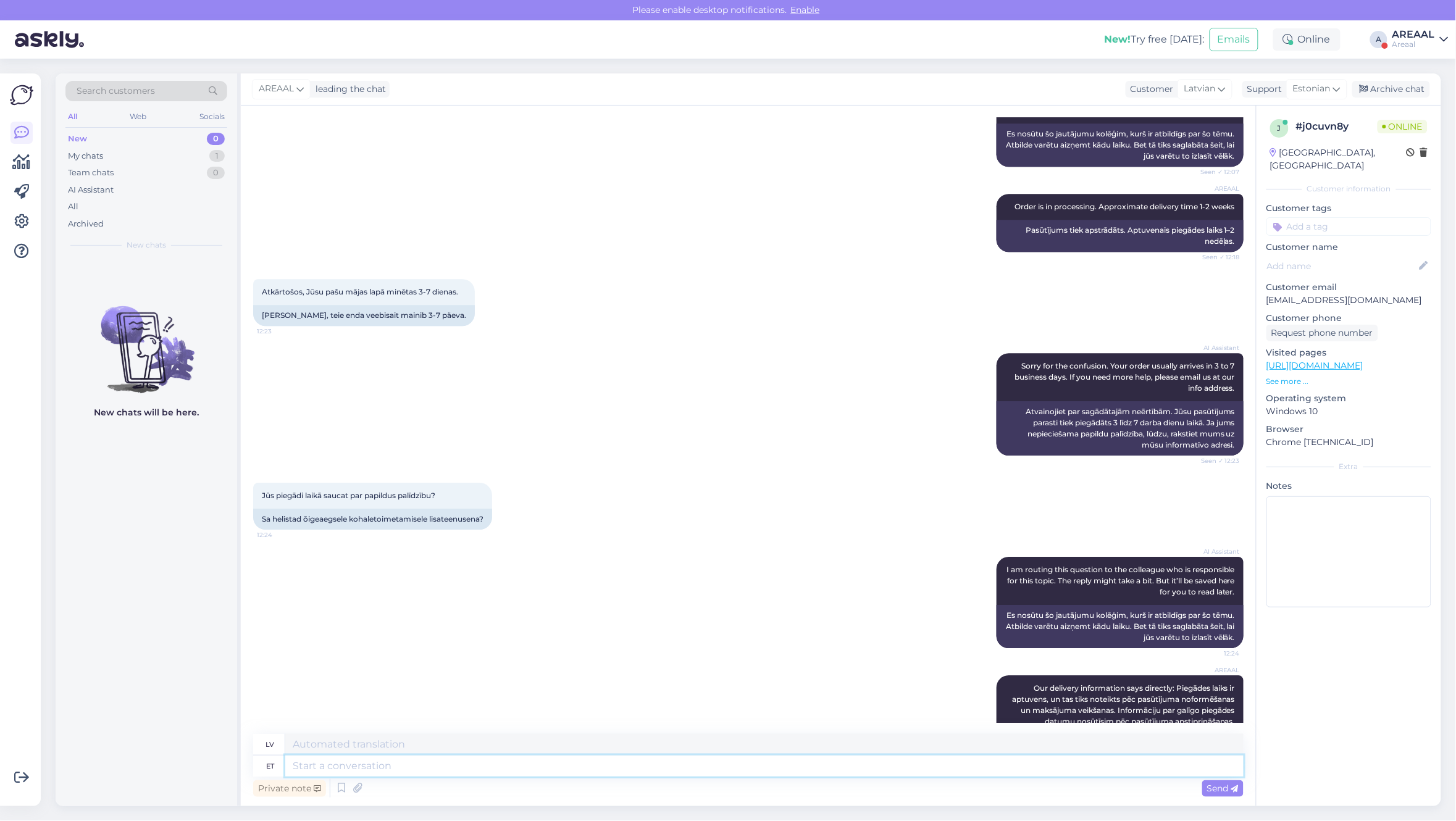
scroll to position [1076, 0]
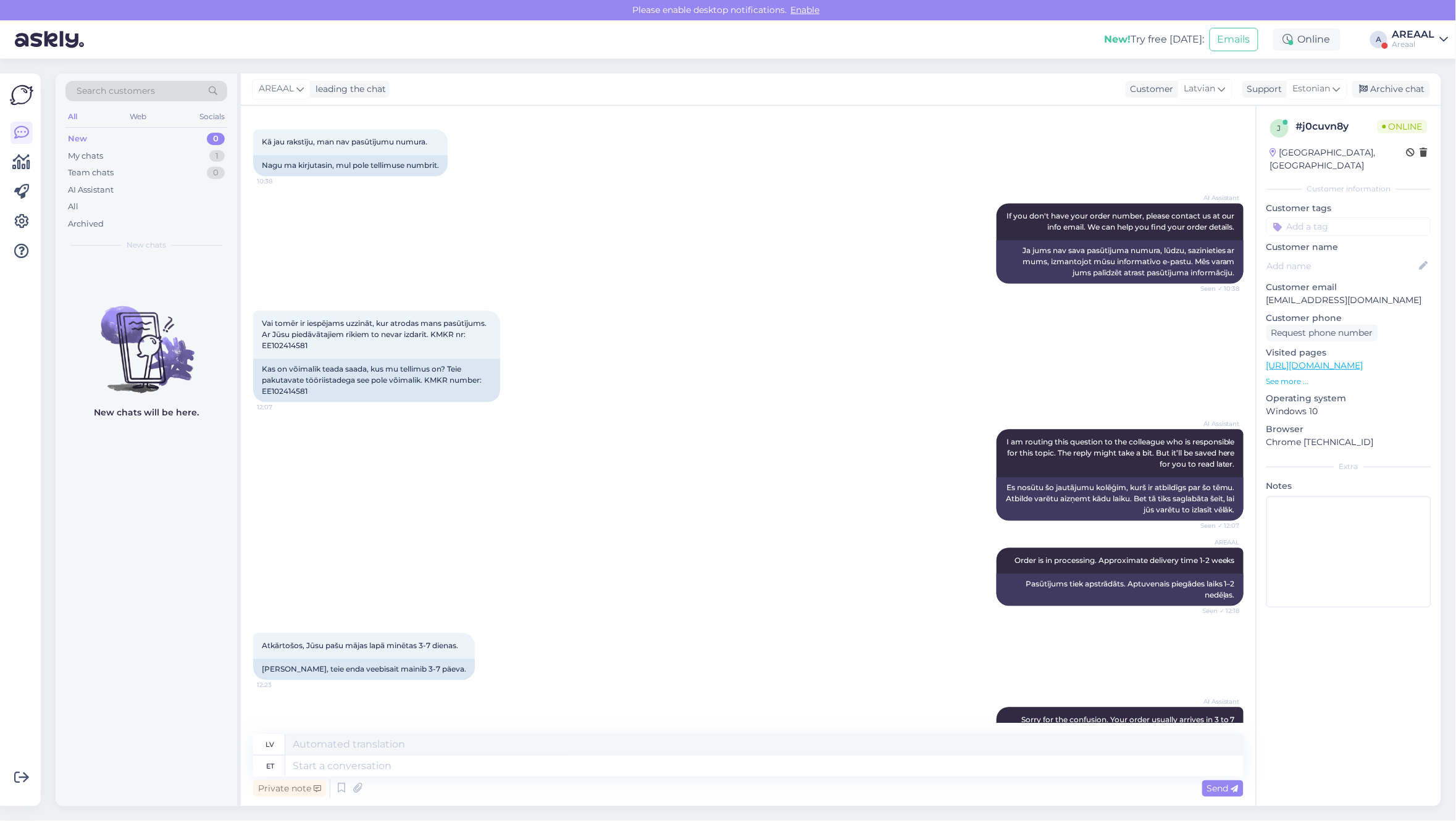
click at [661, 391] on div "Vai tomēr ir iespējams uzzināt, kur atrodas mans pasūtījums. Ar Jūsu piedāvātaj…" at bounding box center [748, 357] width 990 height 118
click at [551, 295] on div "AI Assistant If you don't have your order number, please contact us at our info…" at bounding box center [748, 243] width 990 height 107
click at [709, 190] on div "Kā jau rakstīju, man nav pasūtījumu numura. 10:38 Nagu ma kirjutasin, mul pole …" at bounding box center [748, 153] width 990 height 74
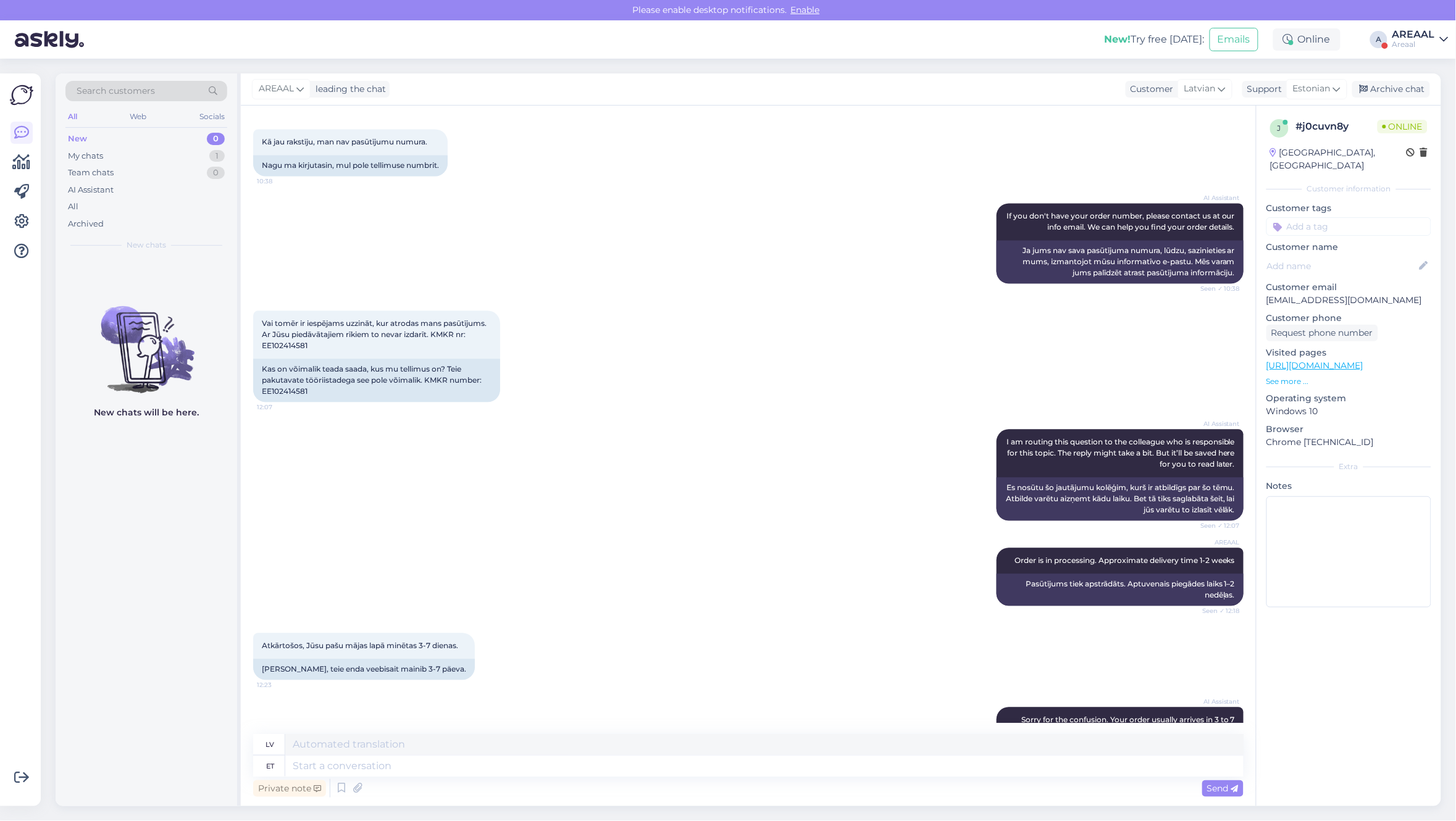
click at [1415, 41] on div "Areaal" at bounding box center [1414, 44] width 43 height 10
click at [1412, 99] on button "Open" at bounding box center [1421, 95] width 35 height 19
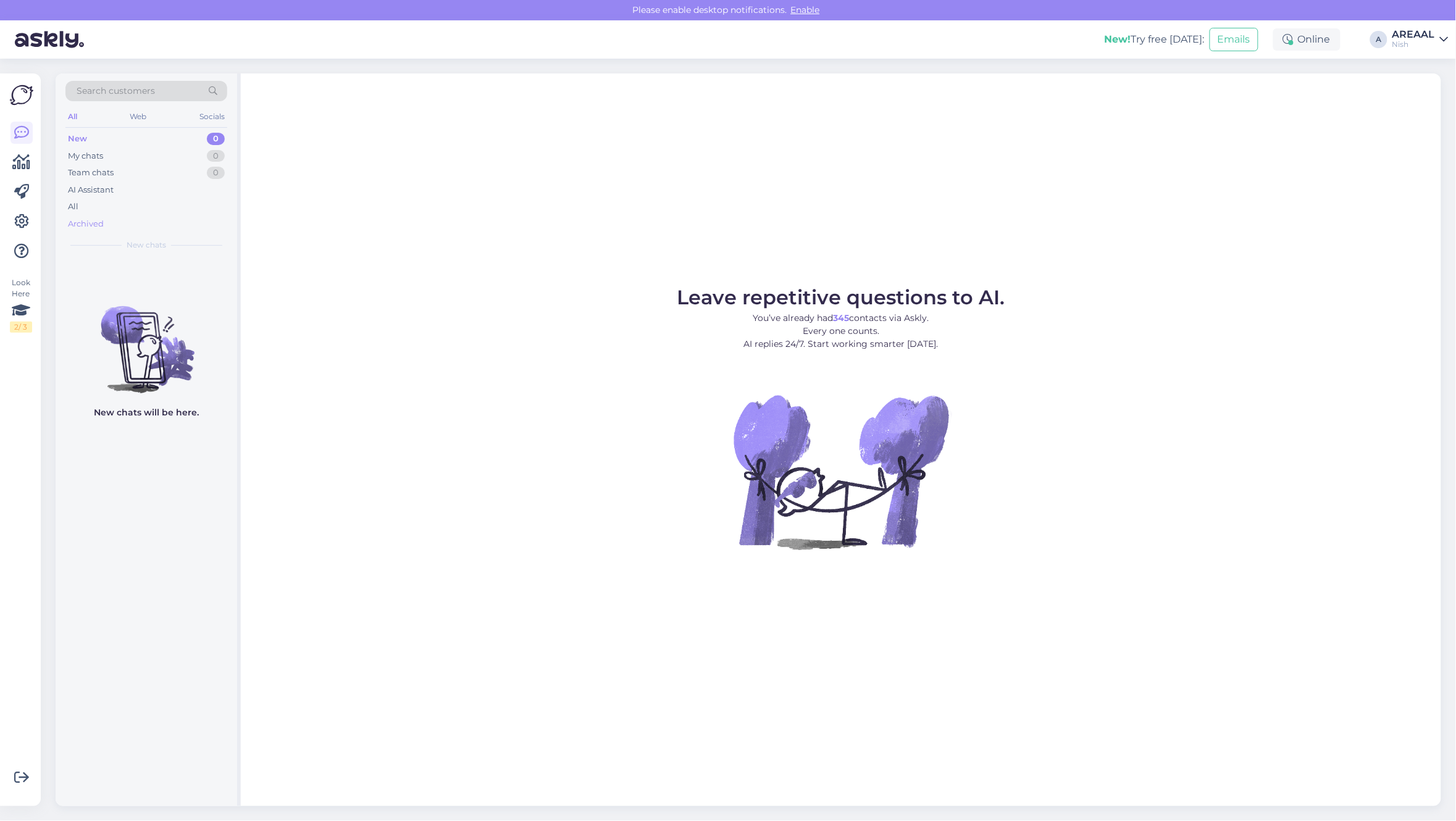
click at [137, 219] on div "Archived" at bounding box center [146, 224] width 162 height 17
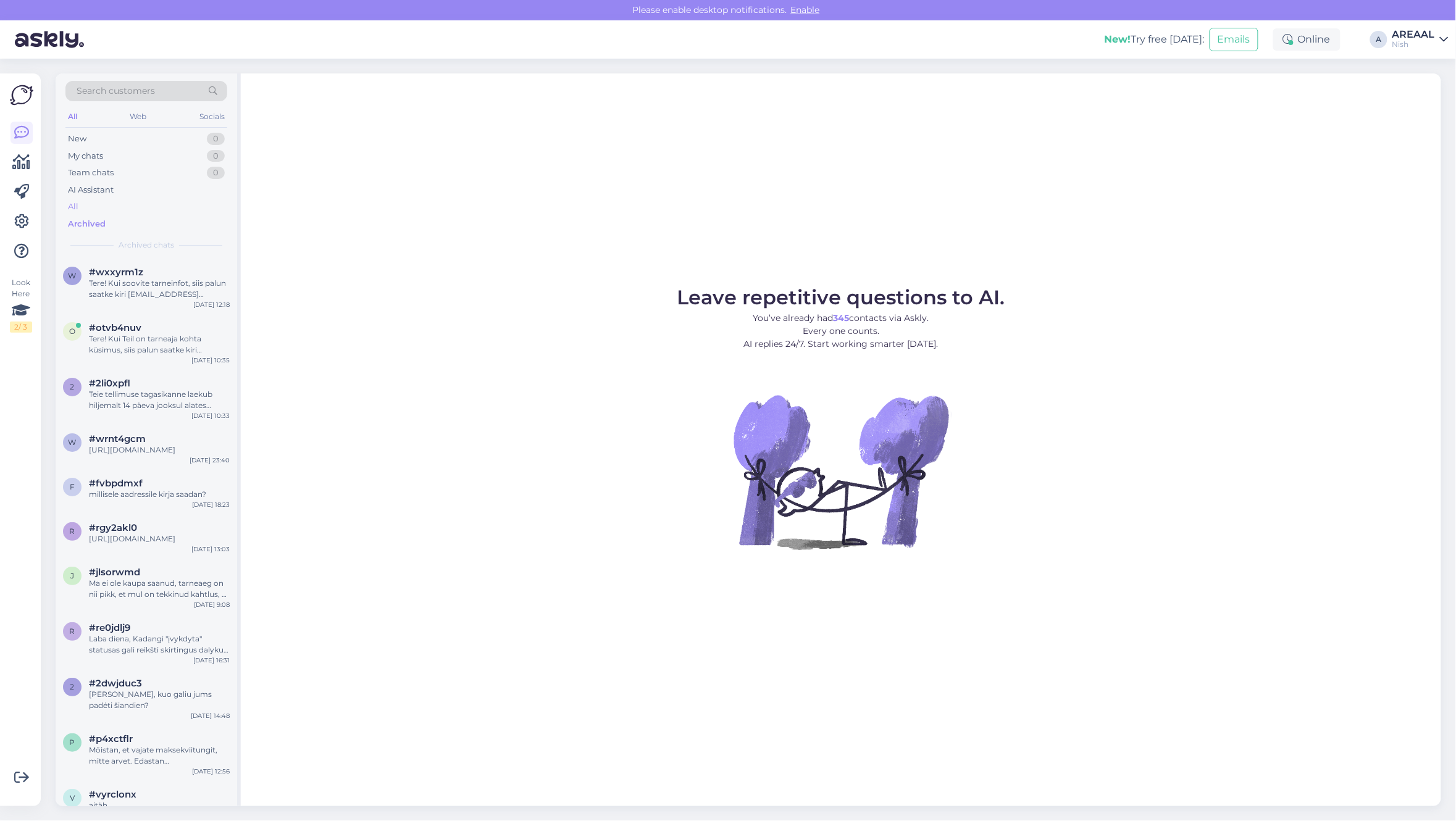
click at [136, 214] on div "New 0 My chats 0 Team chats 0 AI Assistant All Archived" at bounding box center [146, 181] width 162 height 102
click at [145, 302] on div "w #wxxyrm1z Tere! Kui soovite tarneinfot, siis palun saatke kiri info@nutisormu…" at bounding box center [146, 285] width 182 height 55
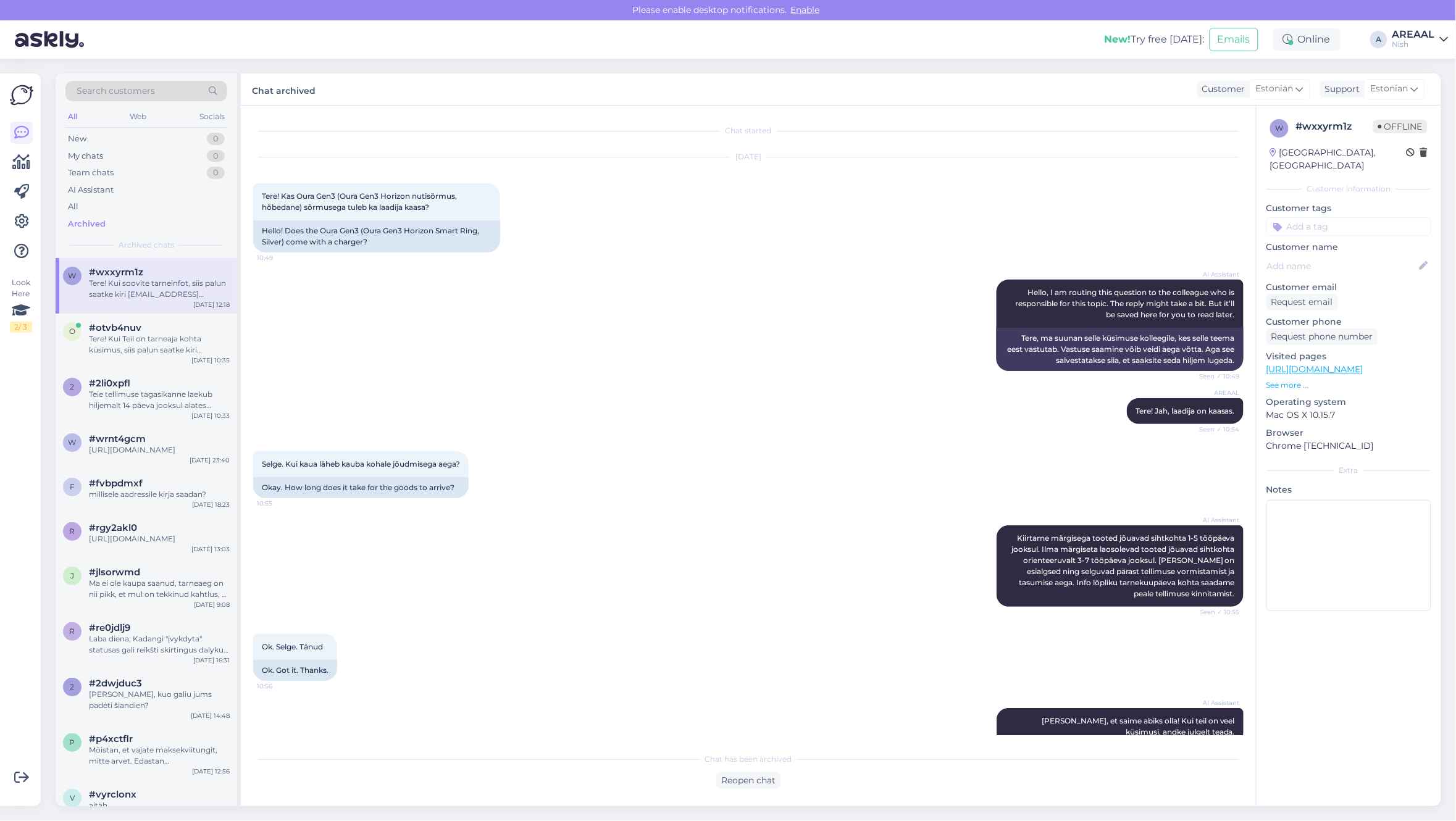
scroll to position [1430, 0]
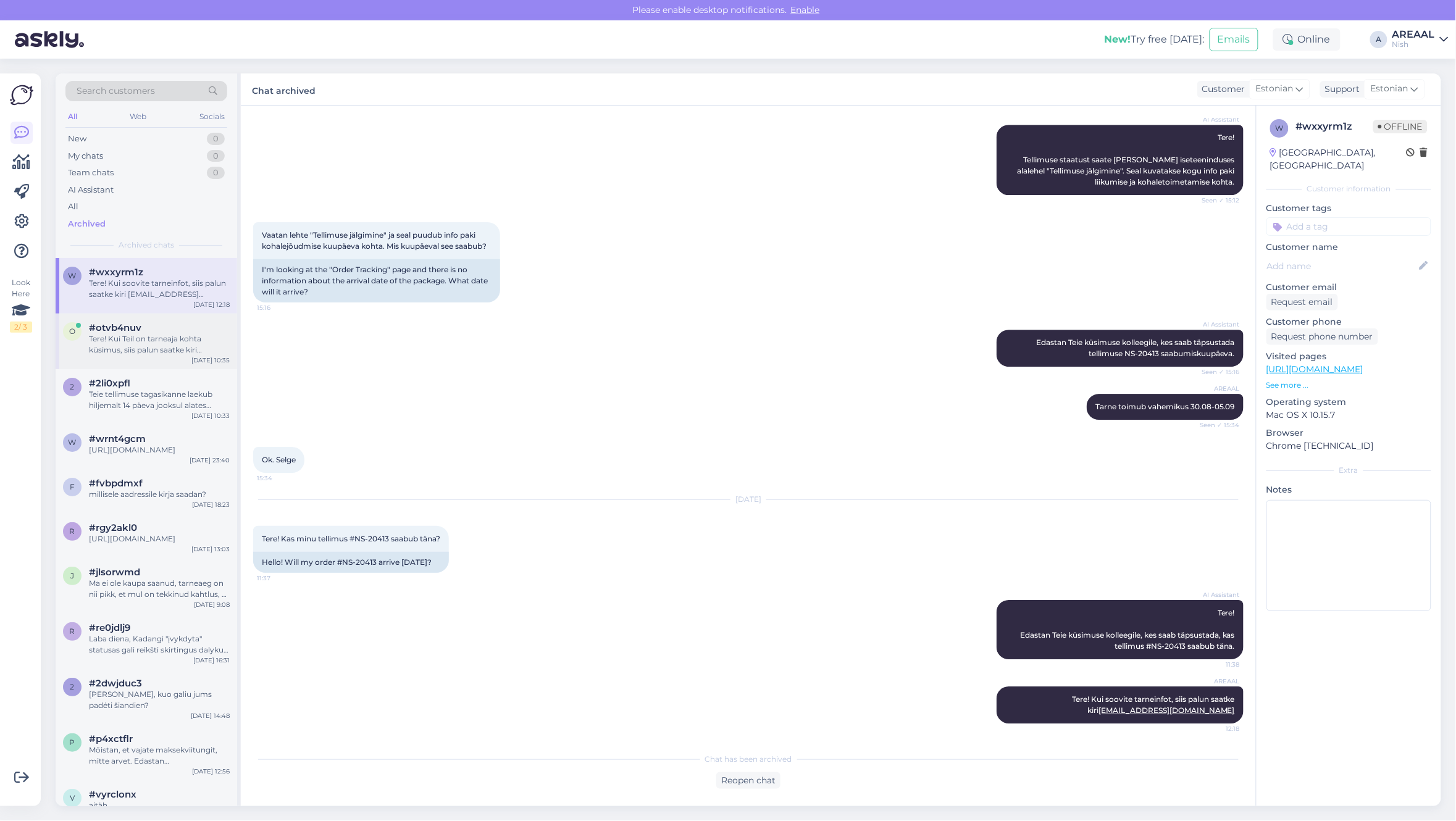
click at [177, 365] on div "o #otvb4nuv Tere! Kui Teil on tarneaja kohta küsimus, siis palun saatke kiri in…" at bounding box center [146, 341] width 182 height 55
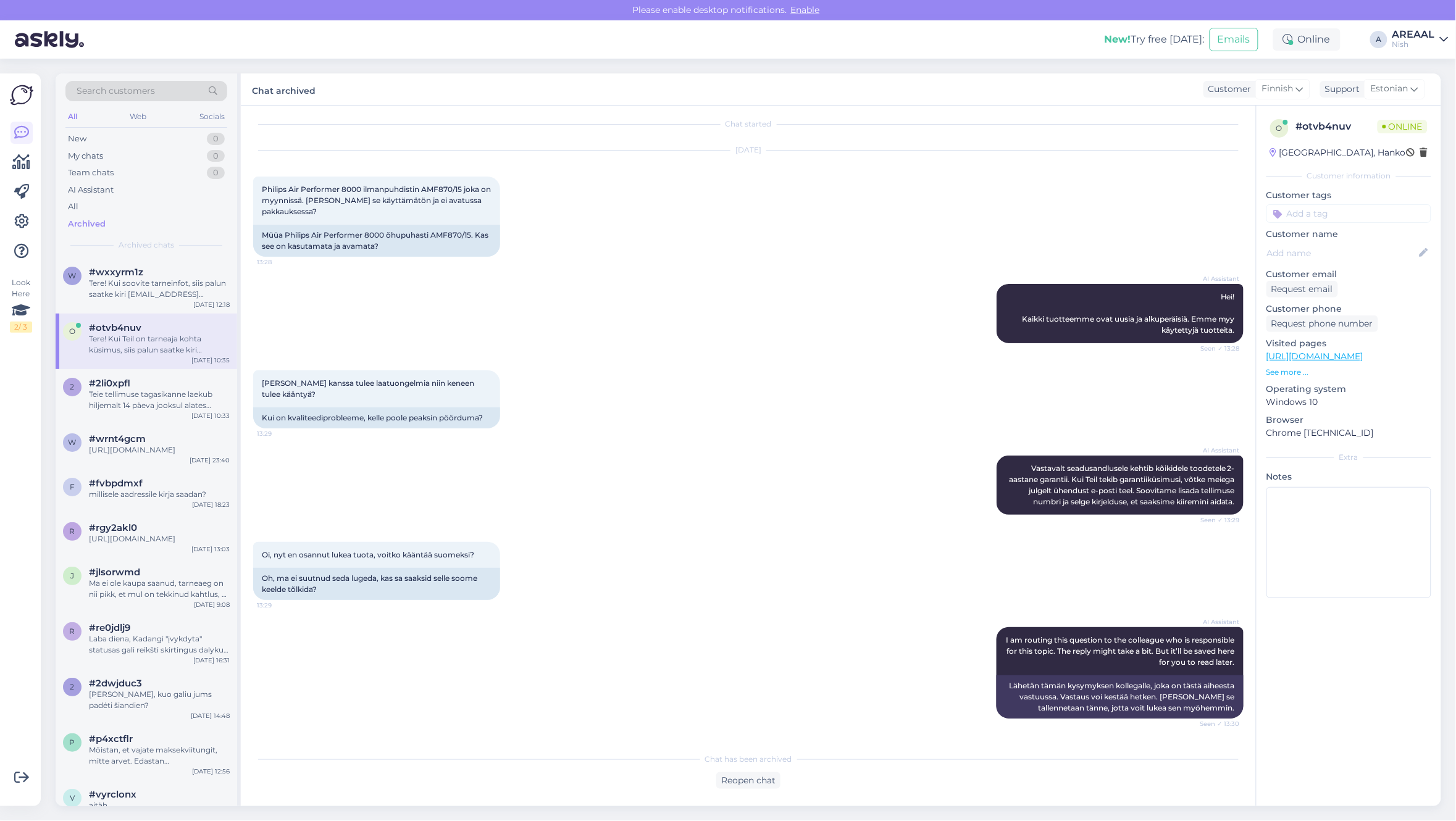
scroll to position [0, 0]
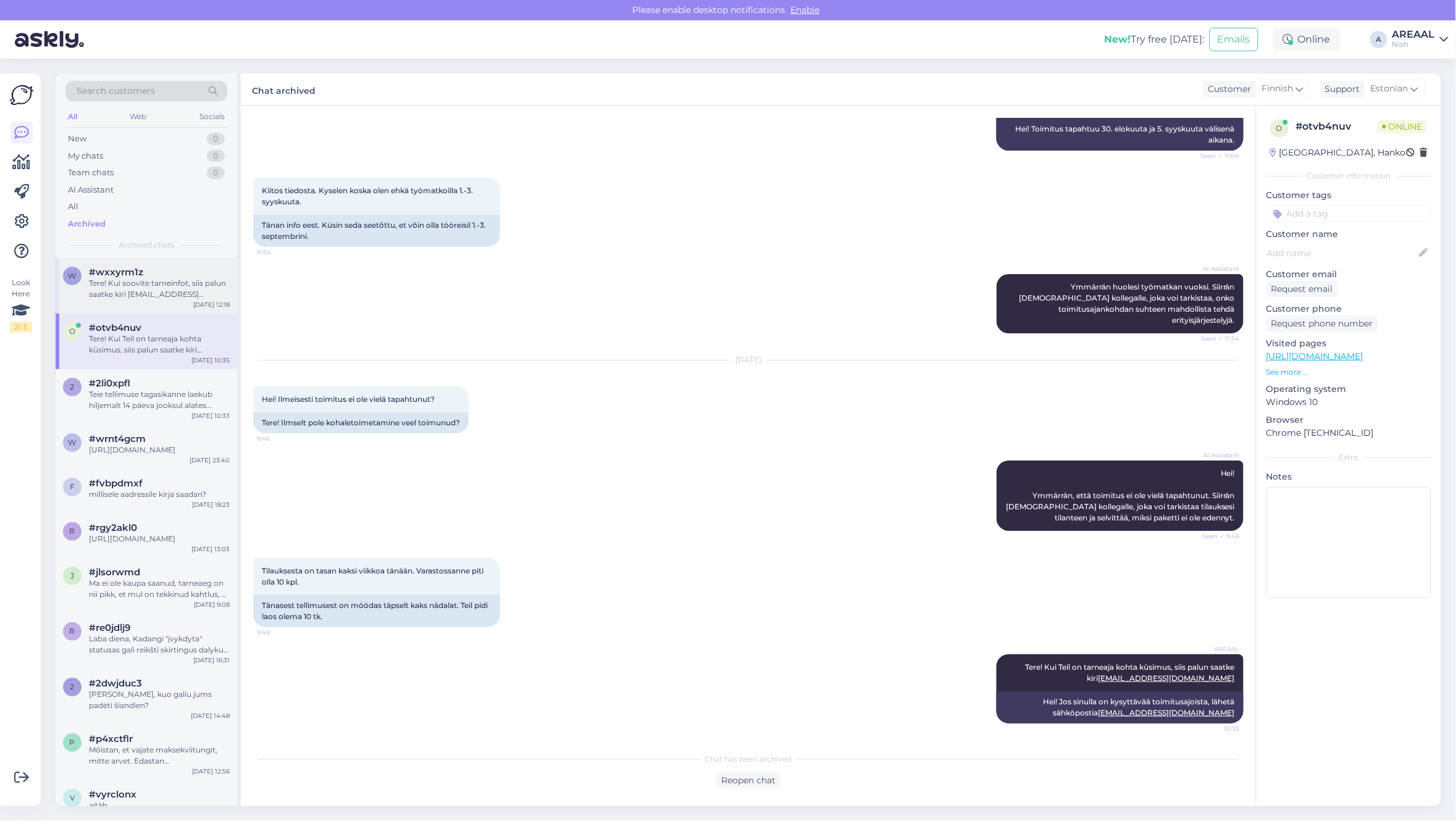
click at [153, 291] on div "Tere! Kui soovite tarneinfot, siis palun saatke kiri info@nutisormused.ee" at bounding box center [159, 289] width 140 height 22
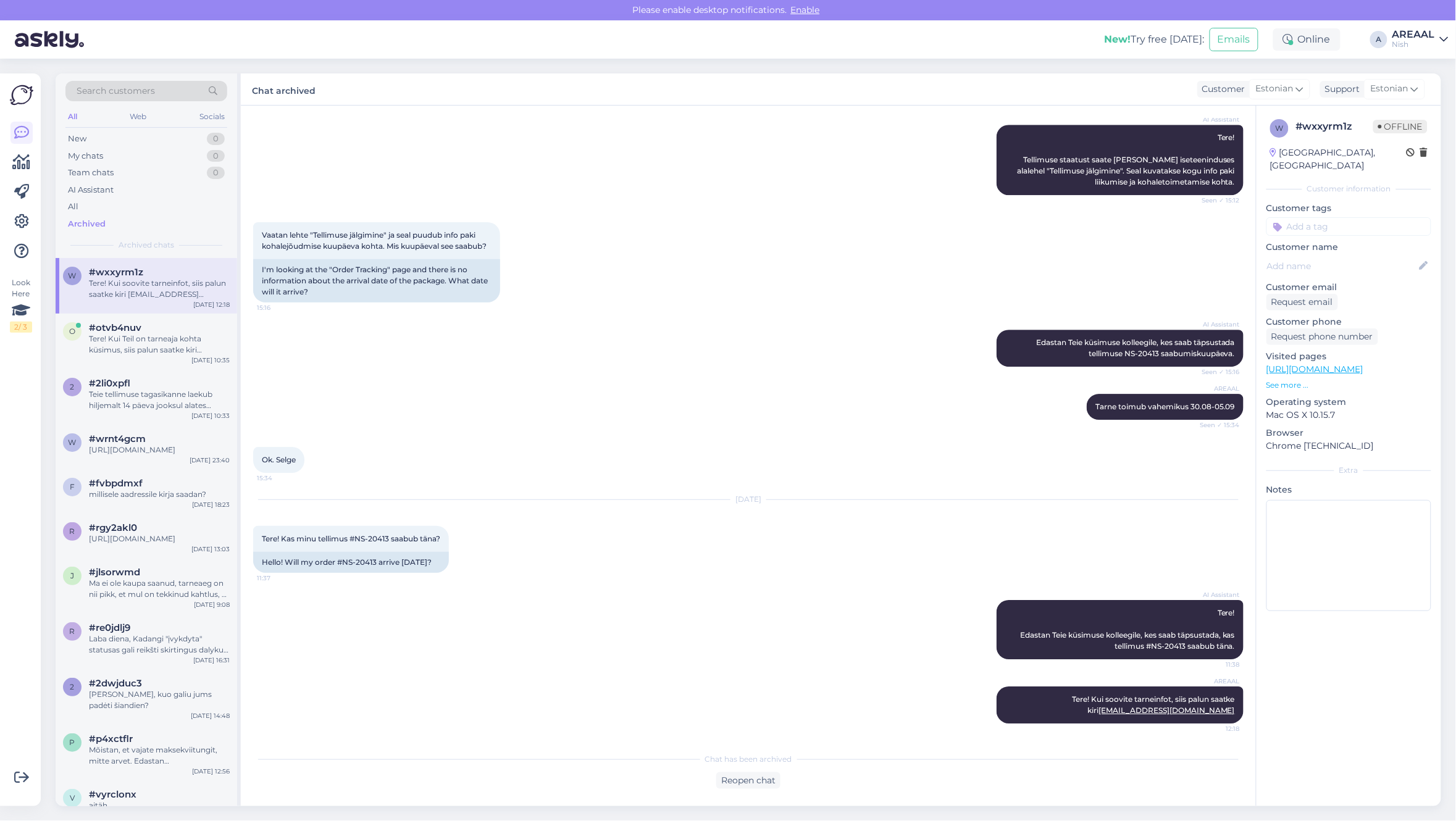
click at [735, 383] on div "AREAAL Tarne toimub vahemikus 30.08-05.09 Seen ✓ 15:34" at bounding box center [748, 407] width 990 height 53
click at [167, 205] on div "All" at bounding box center [146, 206] width 162 height 17
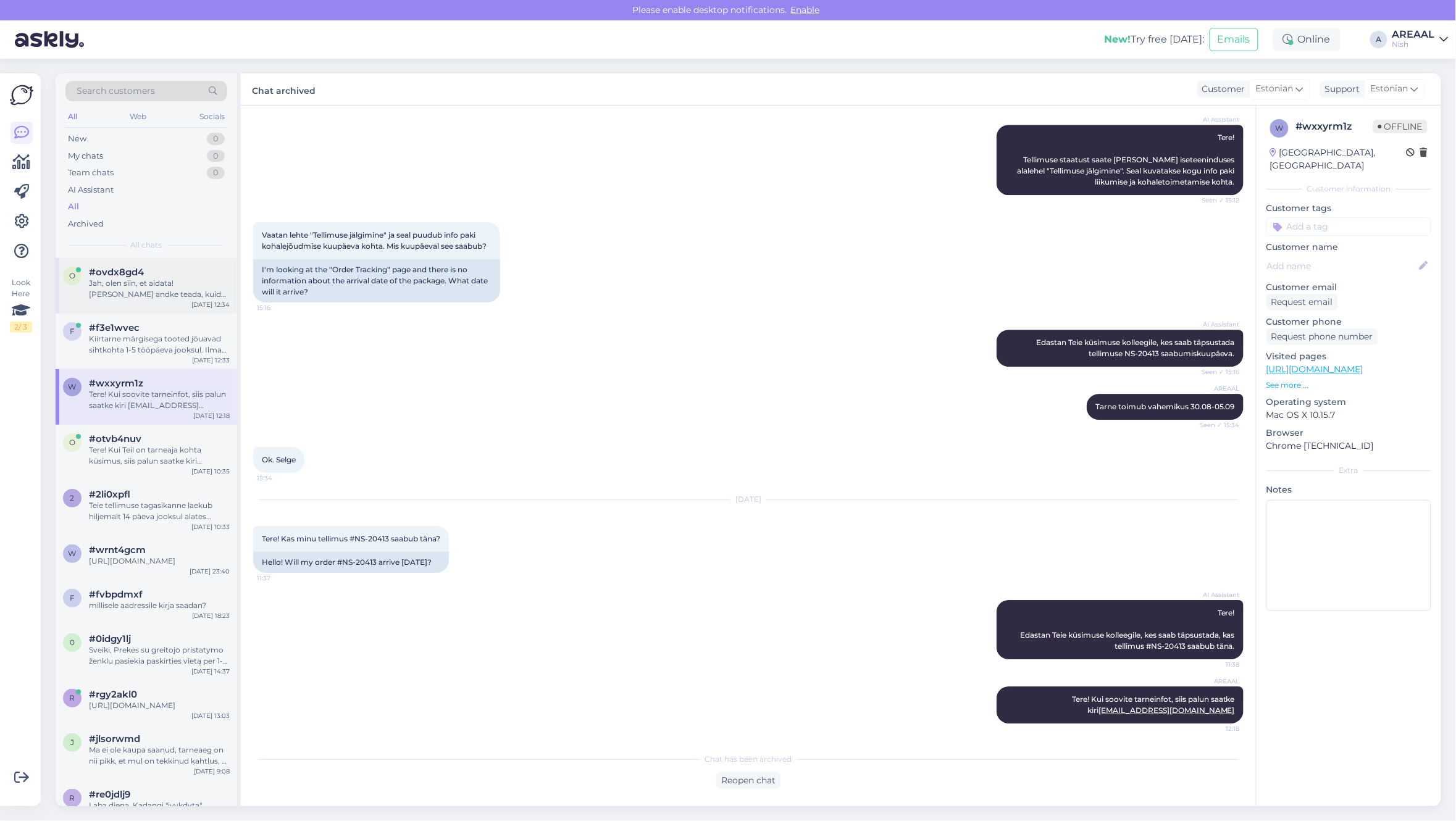
click at [171, 303] on div "o #ovdx8gd4 Jah, olen siin, et aidata! Palun andke teada, kuidas saan teid täna…" at bounding box center [146, 285] width 182 height 55
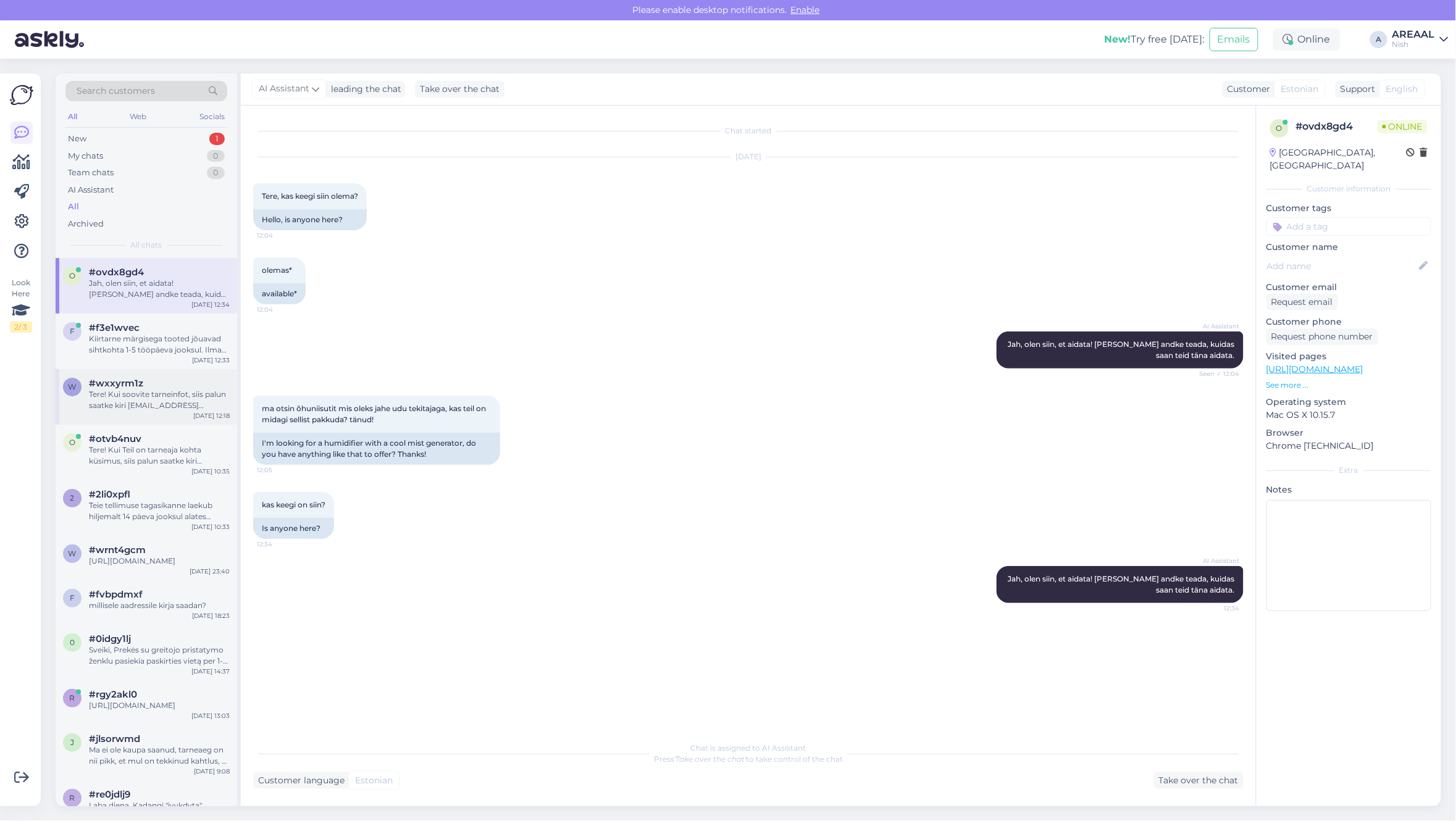
click at [110, 369] on div "w #wxxyrm1z Tere! Kui soovite tarneinfot, siis palun saatke kiri info@nutisormu…" at bounding box center [146, 396] width 182 height 55
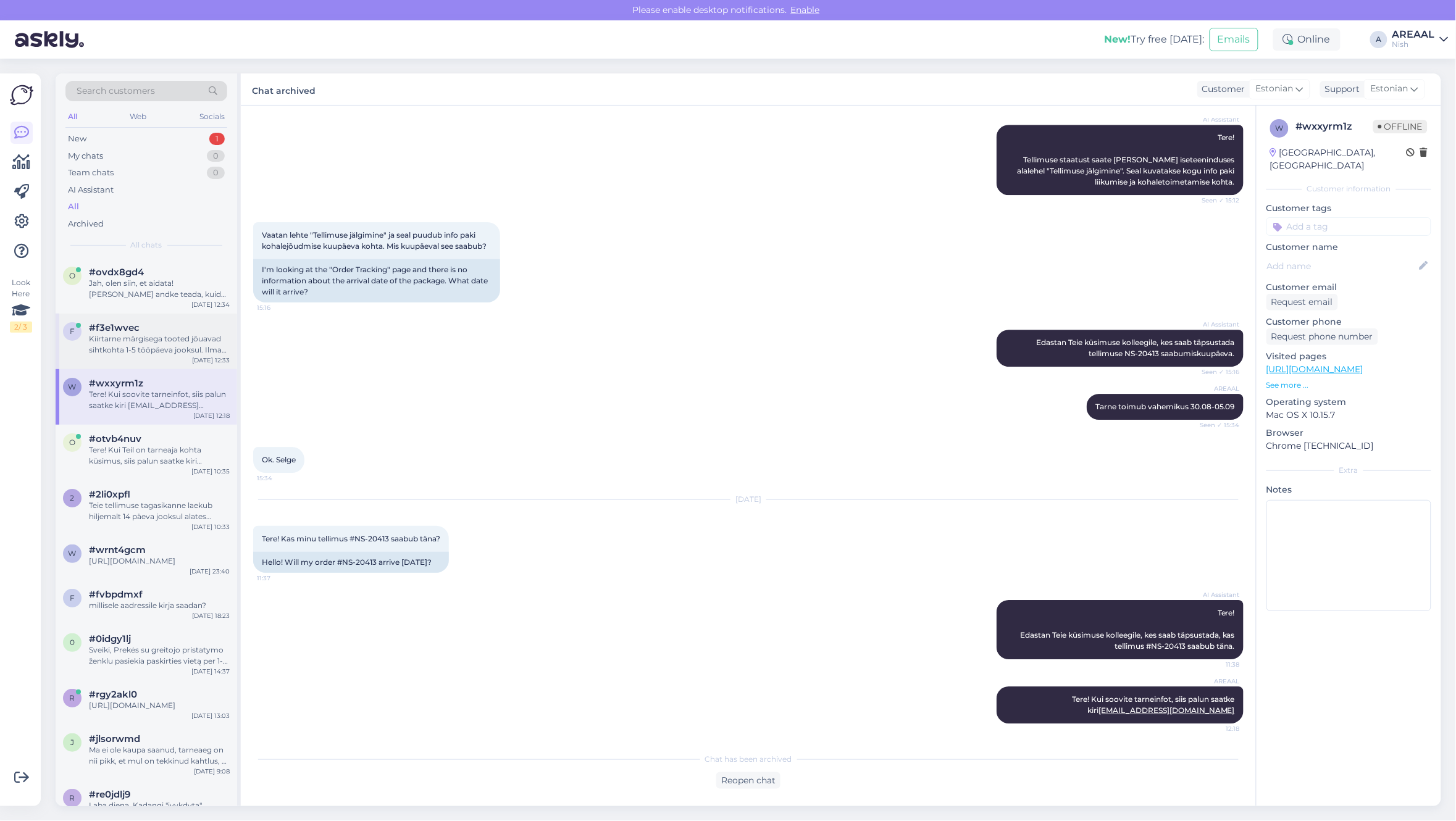
click at [129, 355] on div "Kiirtarne märgisega tooted jõuavad sihtkohta 1-5 tööpäeva jooksul. [PERSON_NAME…" at bounding box center [159, 344] width 140 height 22
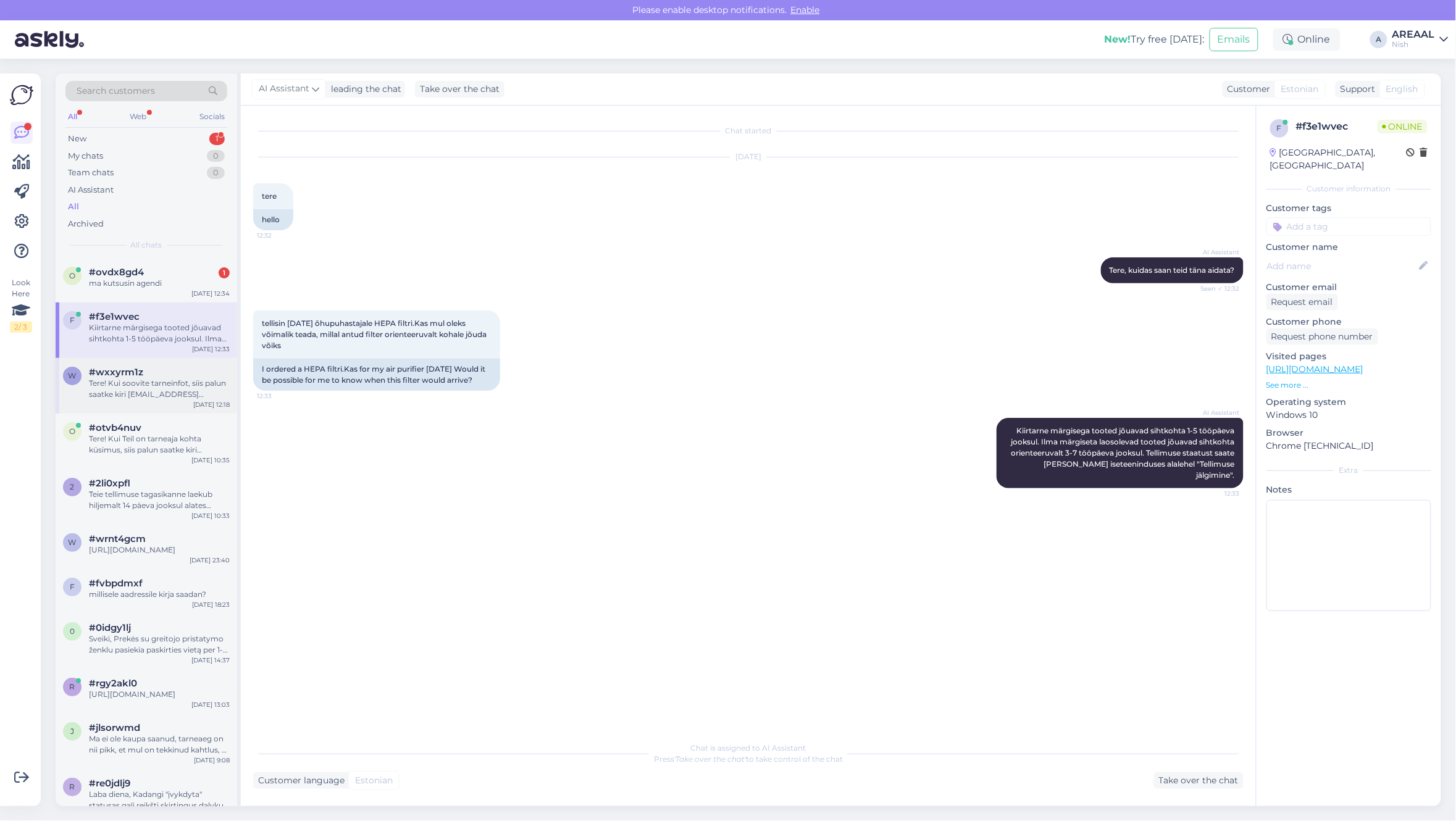
click at [168, 374] on div "#wxxyrm1z" at bounding box center [159, 372] width 140 height 11
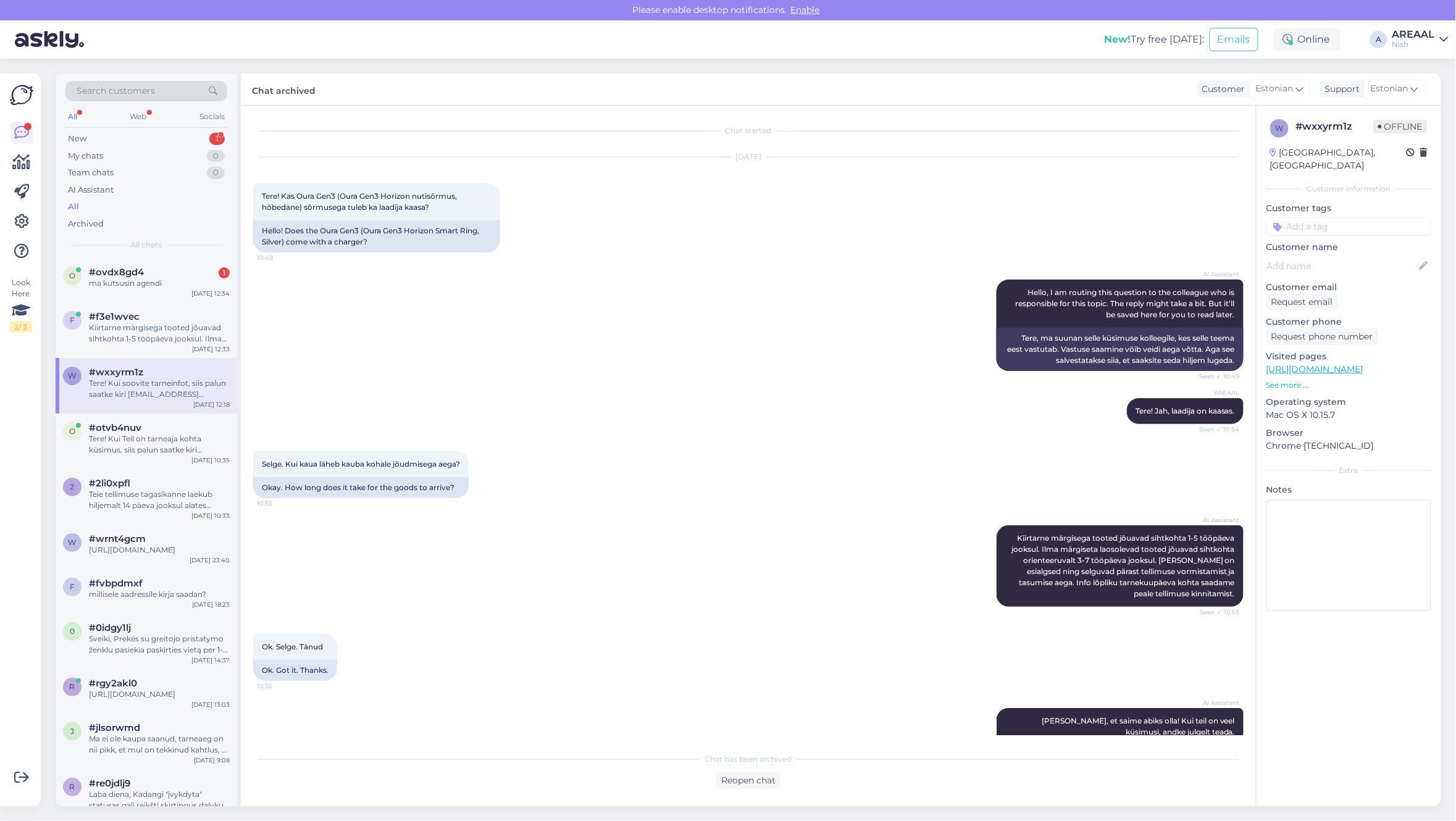
scroll to position [1430, 0]
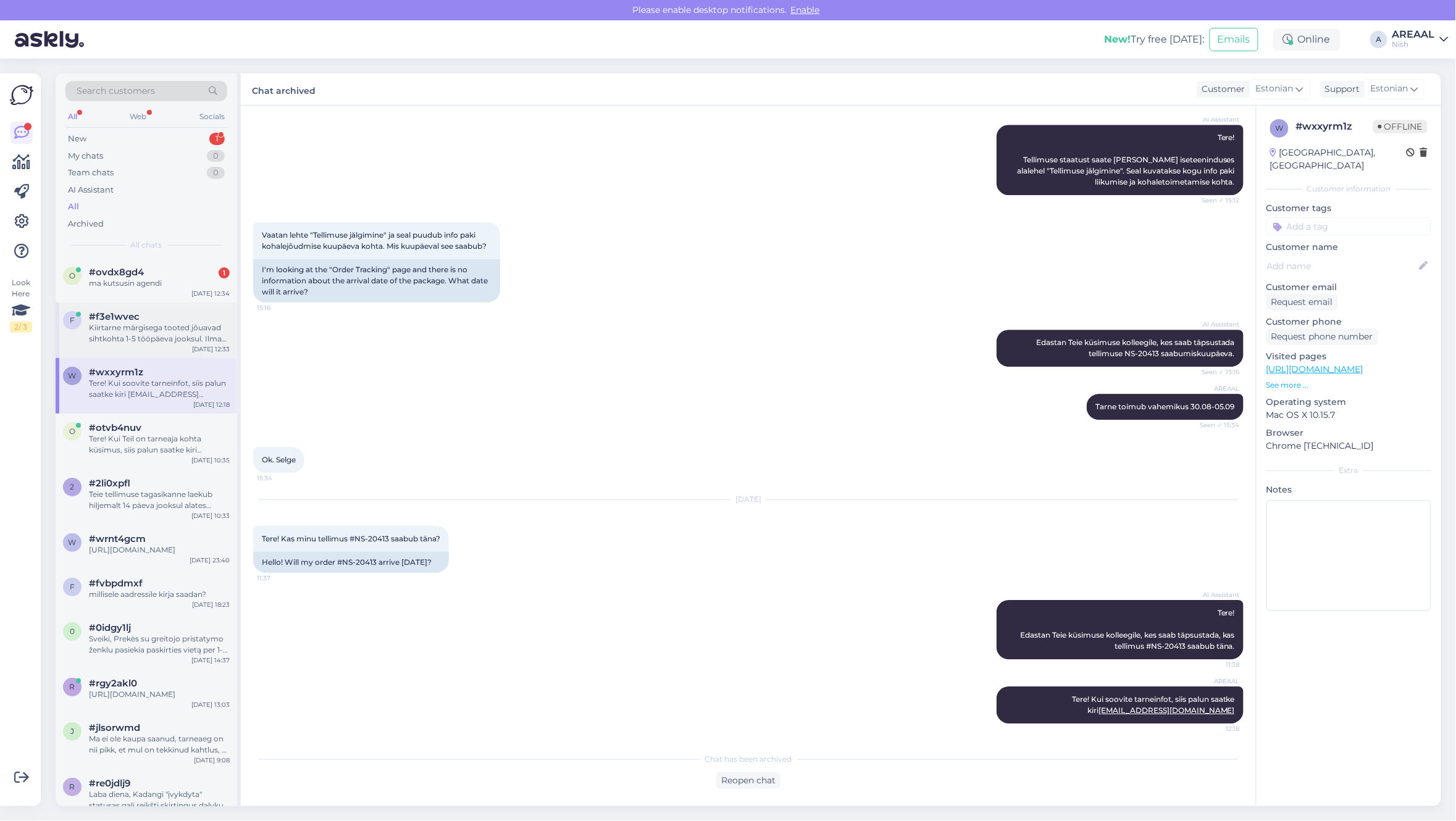
click at [169, 323] on div "Kiirtarne märgisega tooted jõuavad sihtkohta 1-5 tööpäeva jooksul. [PERSON_NAME…" at bounding box center [159, 333] width 140 height 22
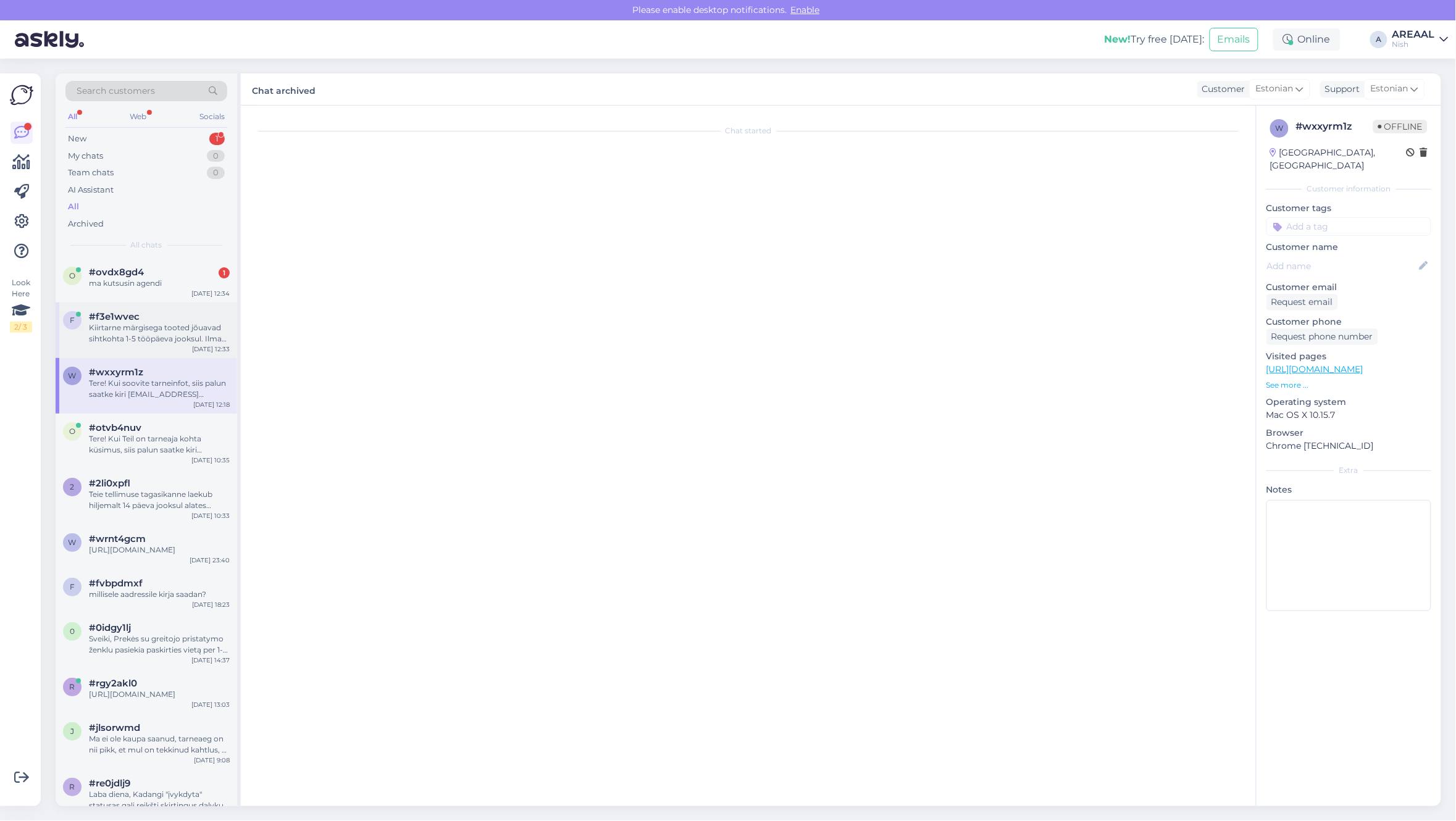
scroll to position [0, 0]
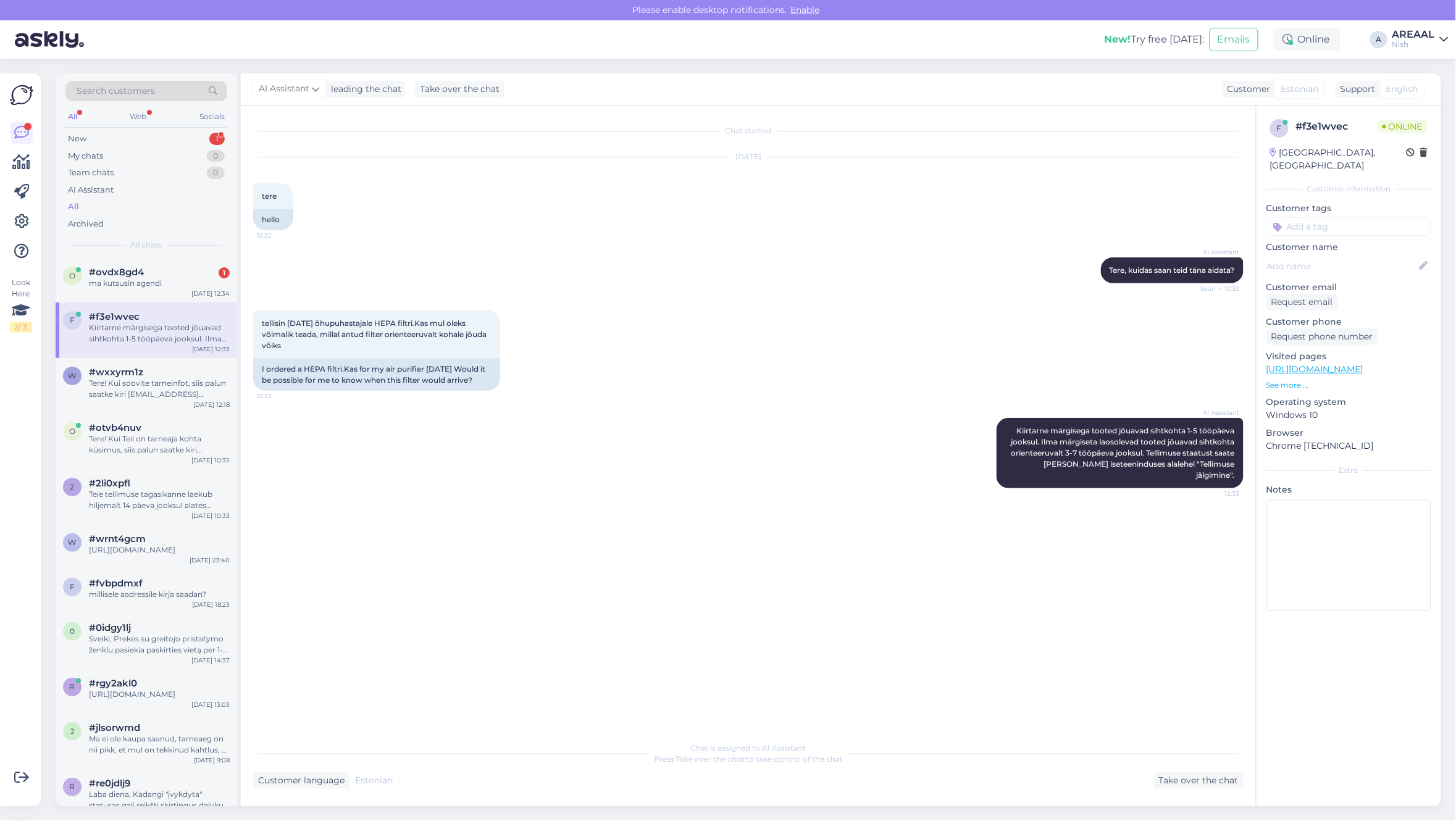
click at [1412, 44] on div "Nish" at bounding box center [1414, 44] width 43 height 10
click at [1421, 66] on button "Open" at bounding box center [1421, 69] width 35 height 19
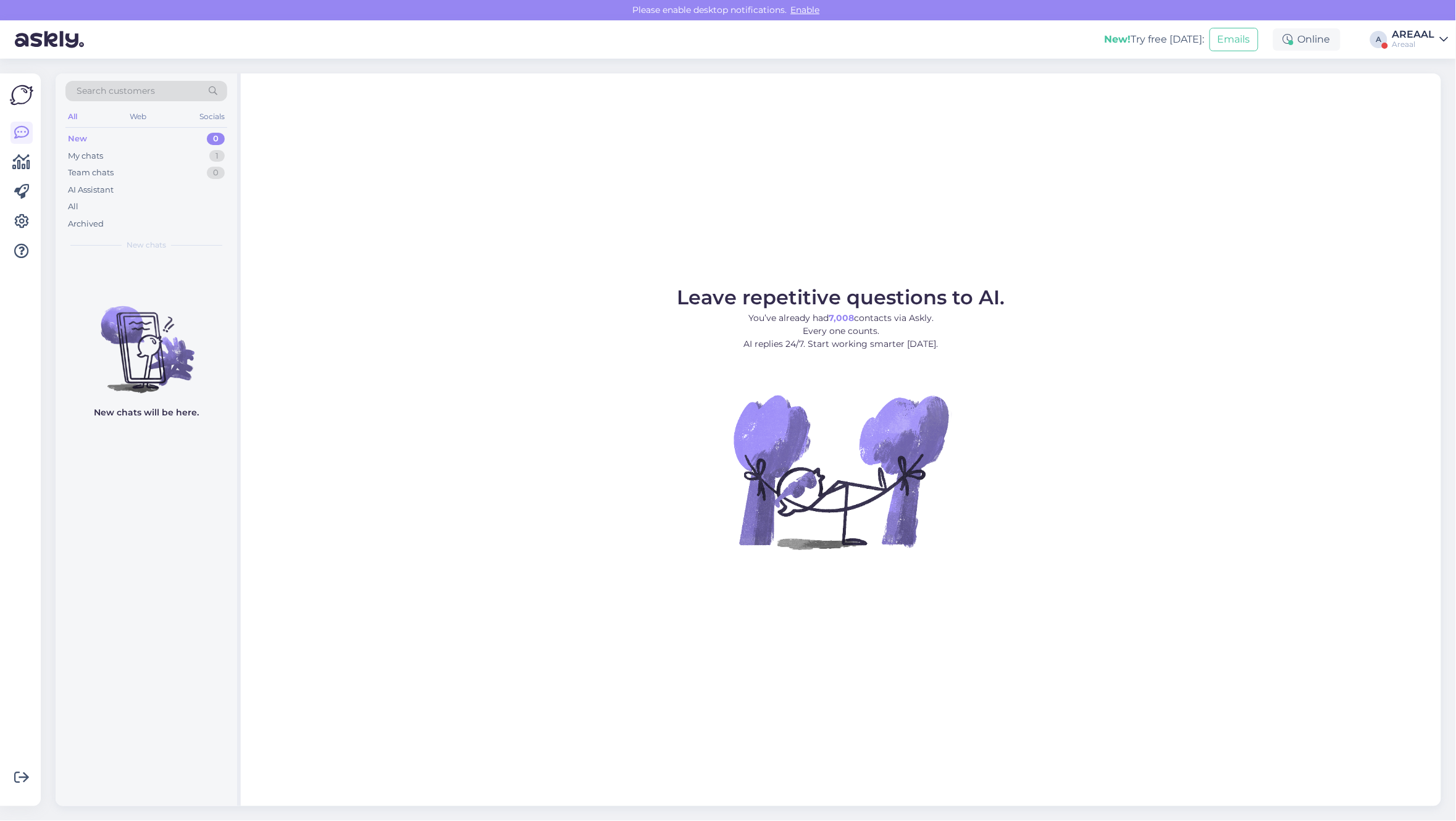
click at [1403, 14] on div "Please enable desktop notifications. Enable" at bounding box center [728, 10] width 1456 height 21
click at [1415, 47] on div "Areaal" at bounding box center [1414, 44] width 43 height 10
click at [1427, 88] on button "Open" at bounding box center [1421, 95] width 35 height 19
click at [565, 222] on div "Leave repetitive questions to AI. You’ve already had 345 contacts via Askly. Ev…" at bounding box center [841, 439] width 1200 height 732
click at [1434, 37] on div "AREAAL" at bounding box center [1414, 34] width 43 height 10
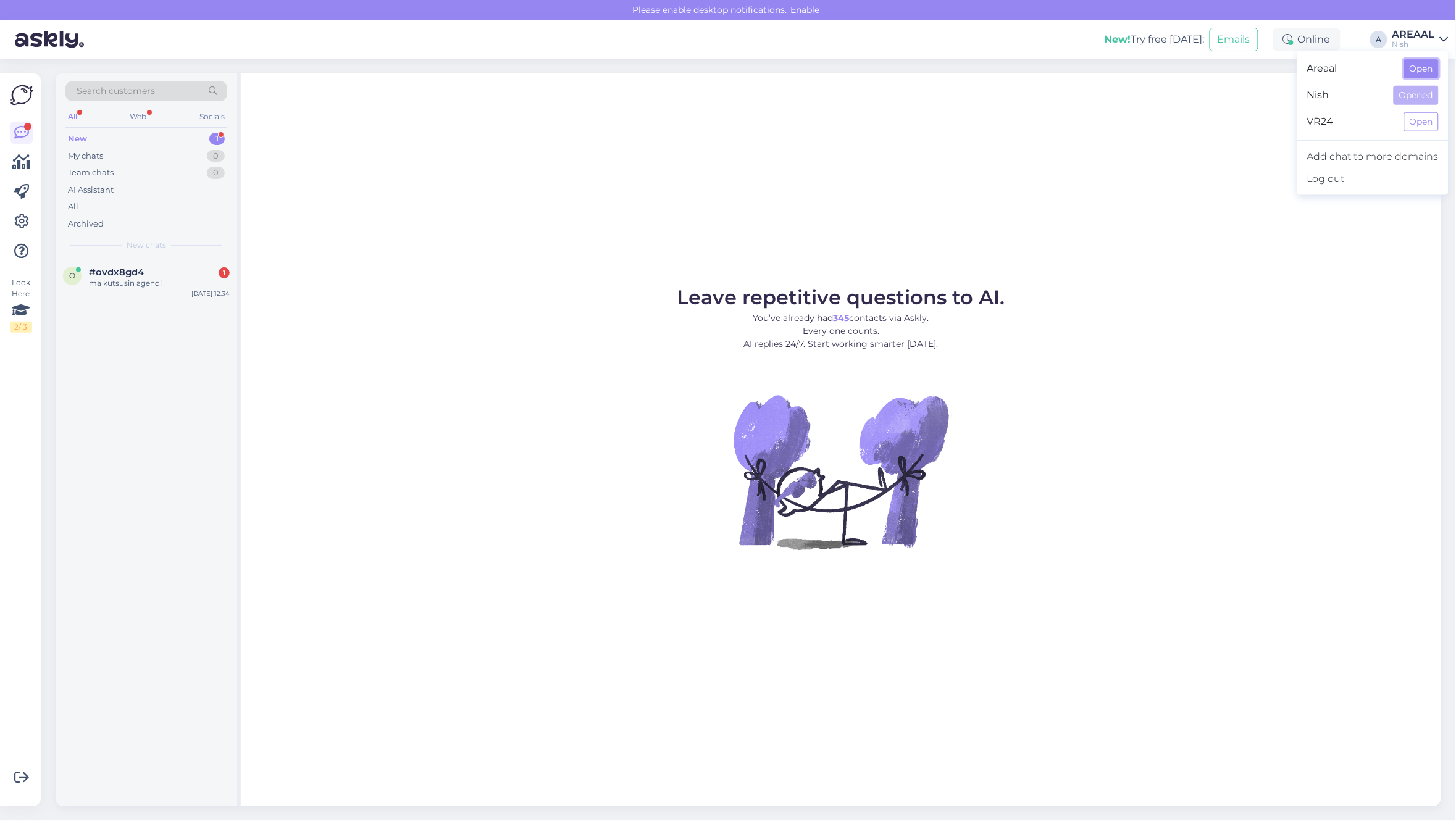
click at [1433, 71] on button "Open" at bounding box center [1421, 69] width 35 height 19
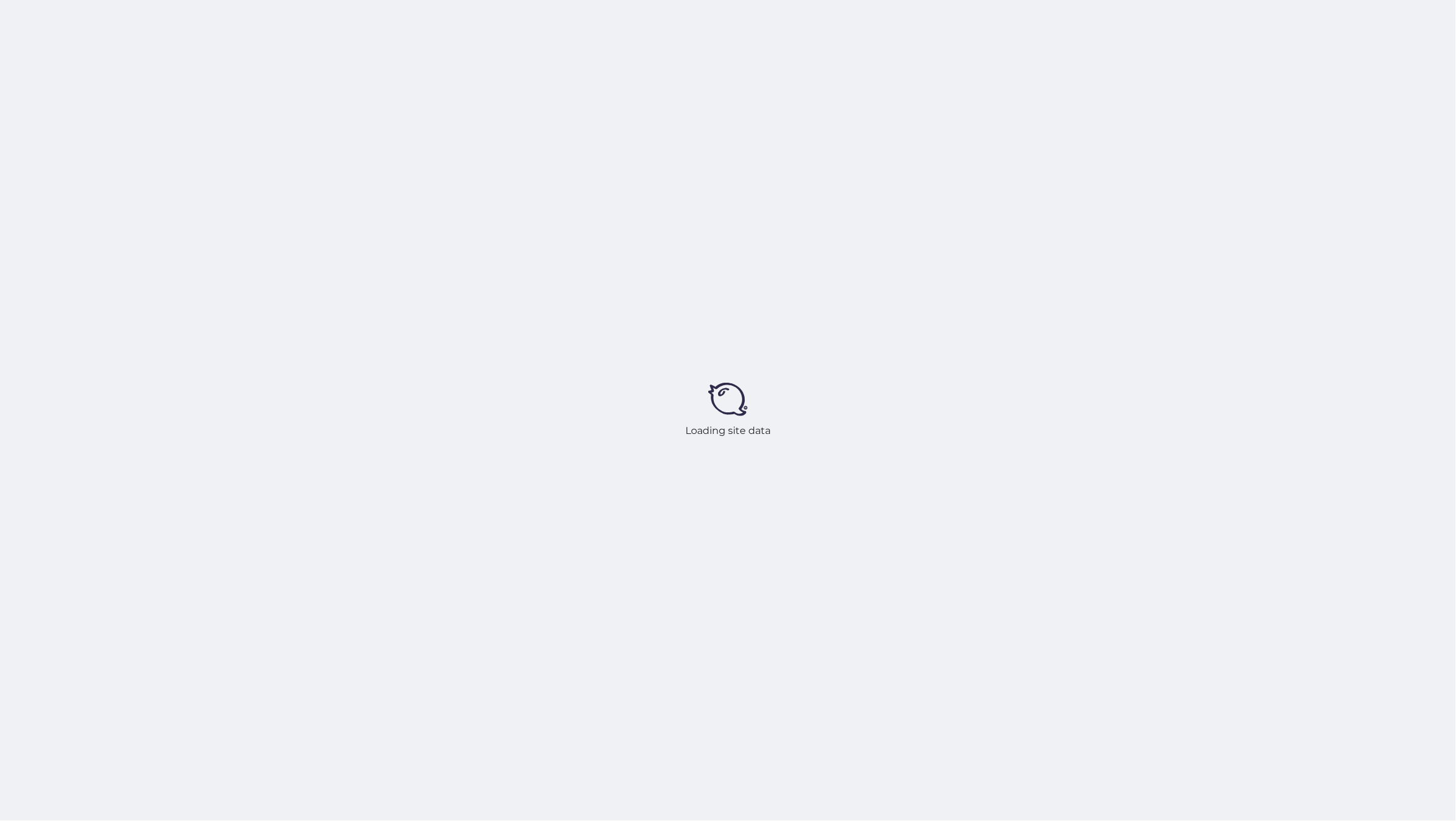
click at [579, 239] on div "Loading site data" at bounding box center [728, 410] width 1456 height 821
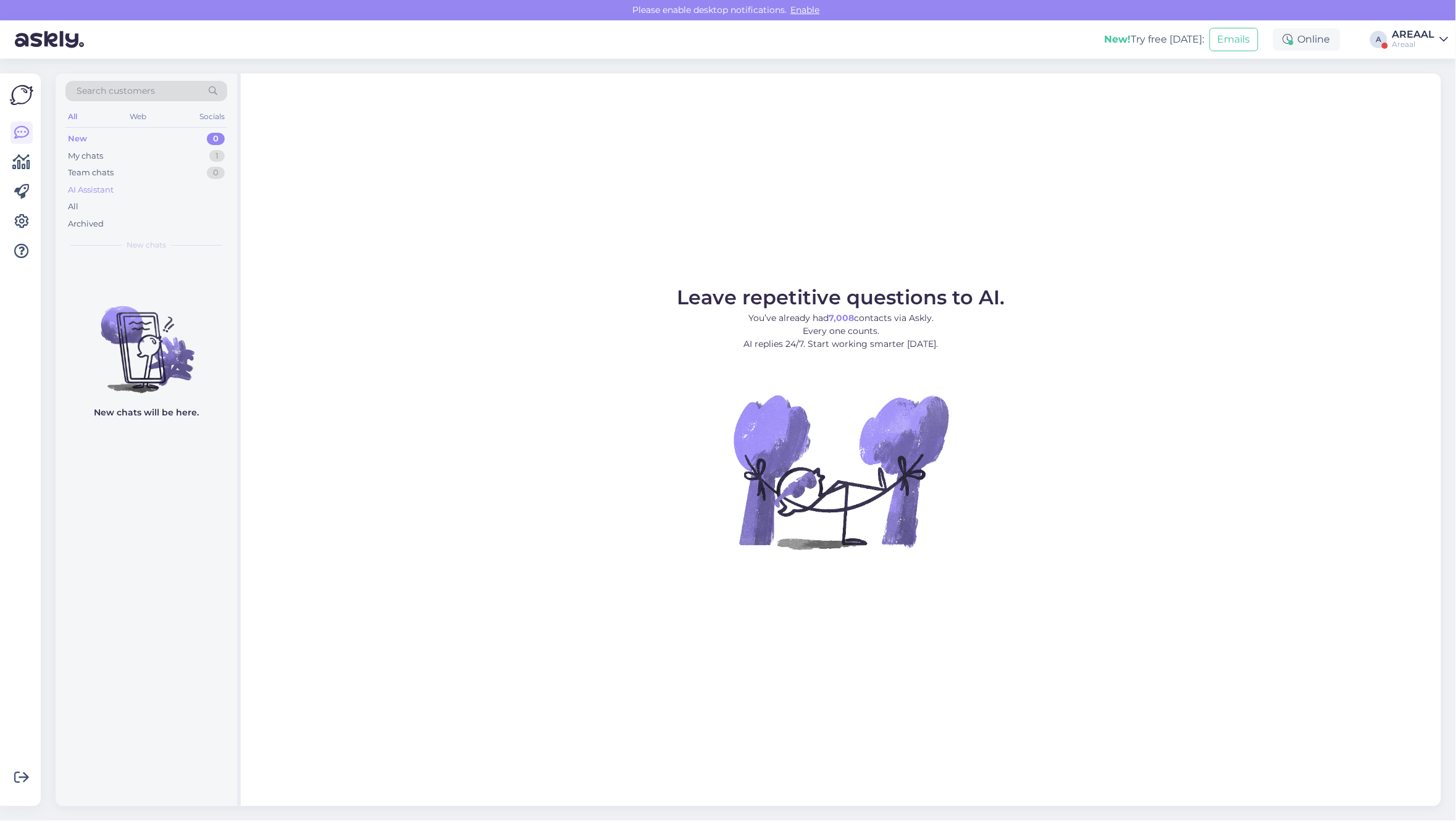
click at [203, 197] on div "AI Assistant" at bounding box center [146, 190] width 162 height 17
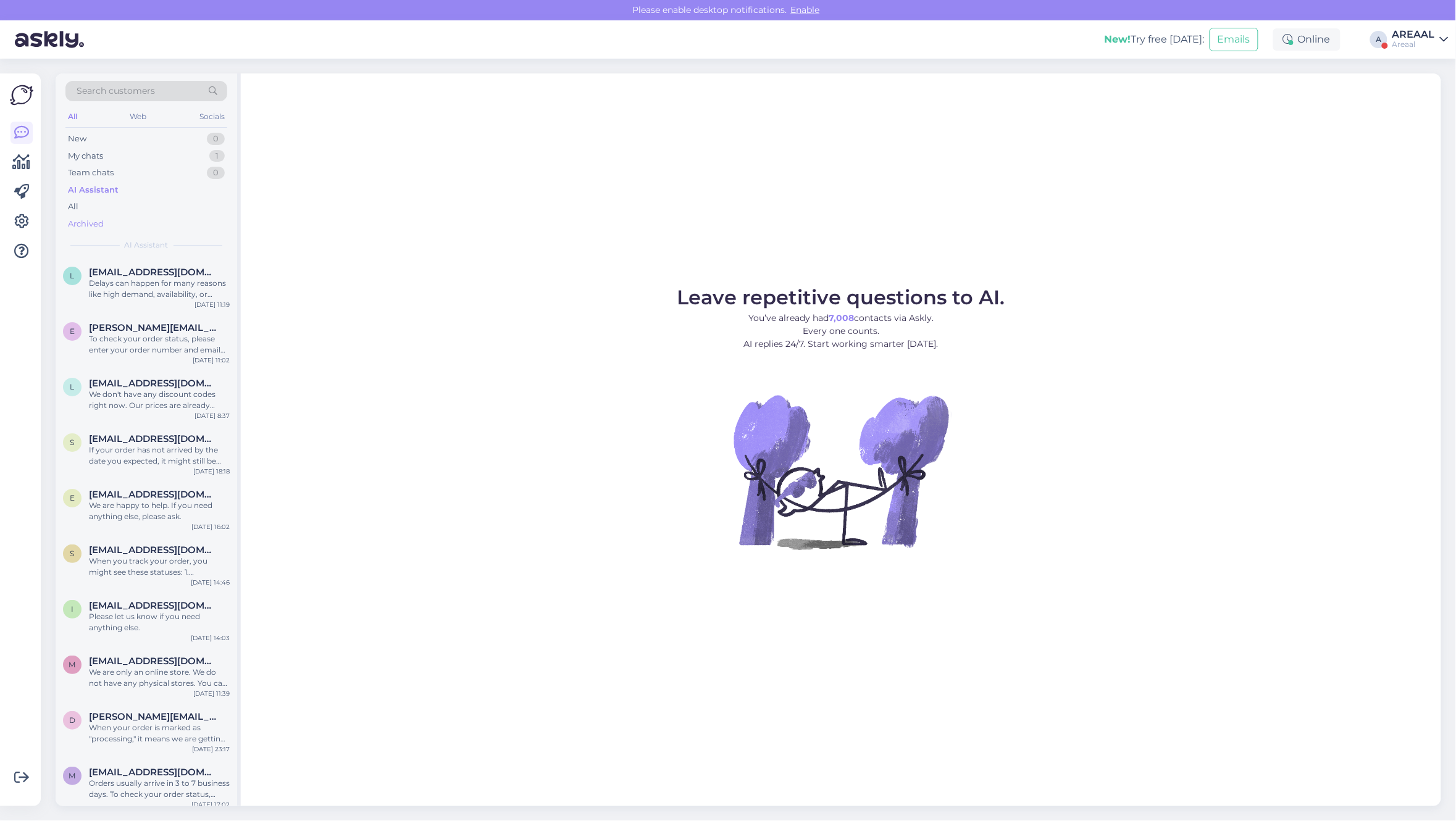
click at [200, 216] on div "Archived" at bounding box center [146, 224] width 162 height 17
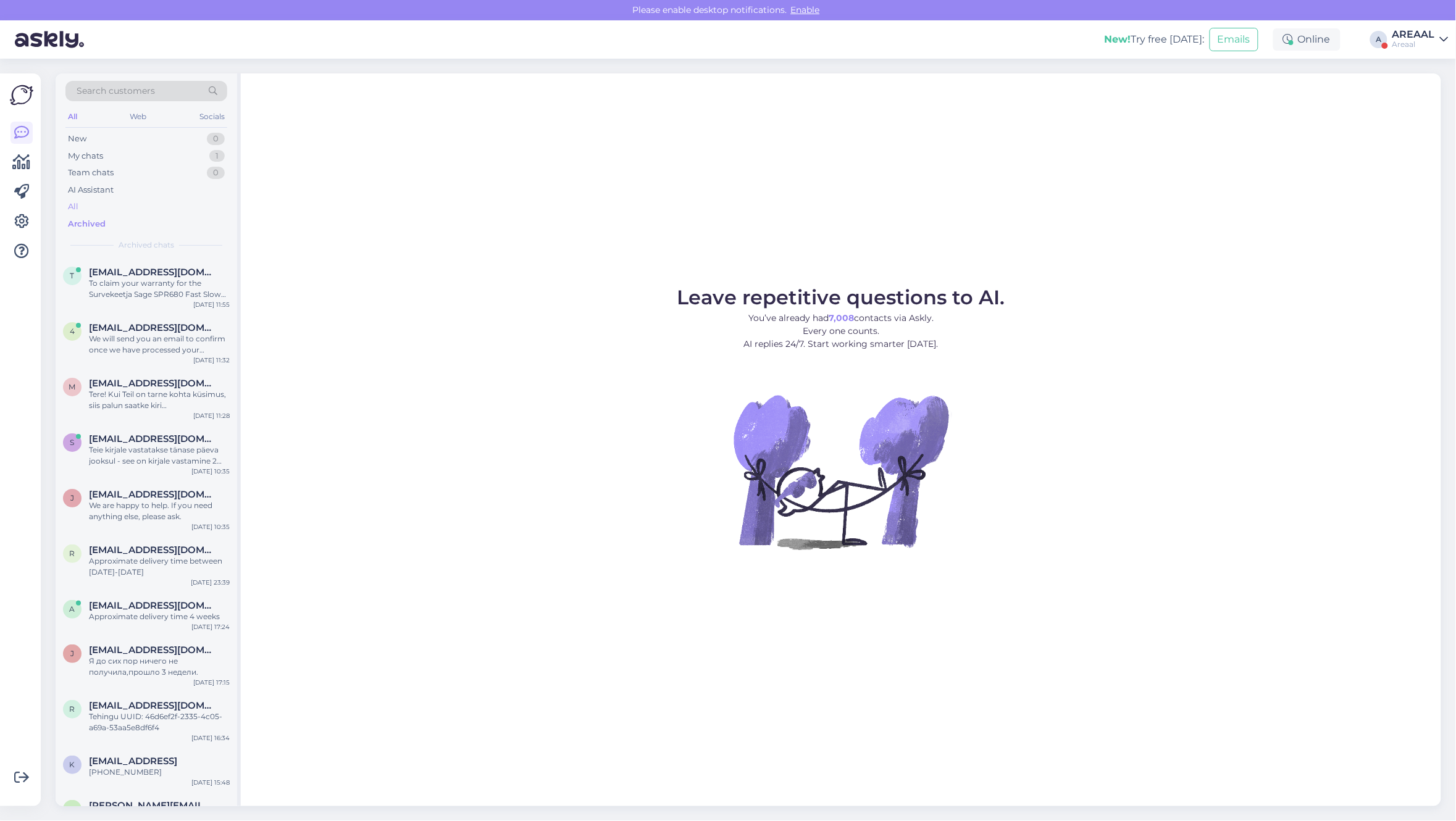
click at [197, 205] on div "All" at bounding box center [146, 206] width 162 height 17
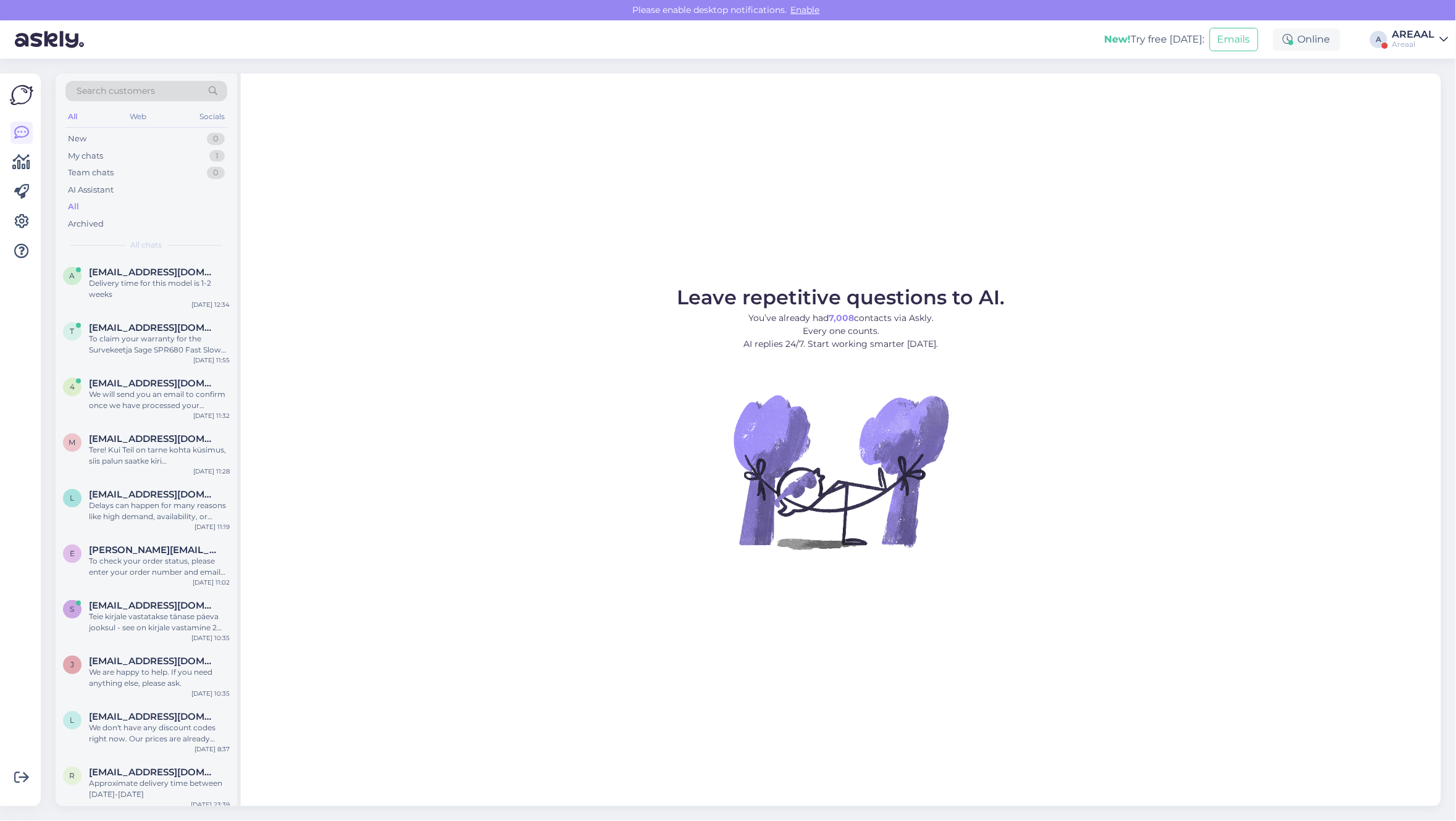
click at [173, 322] on span "tharinduug@gmail.com" at bounding box center [153, 327] width 129 height 11
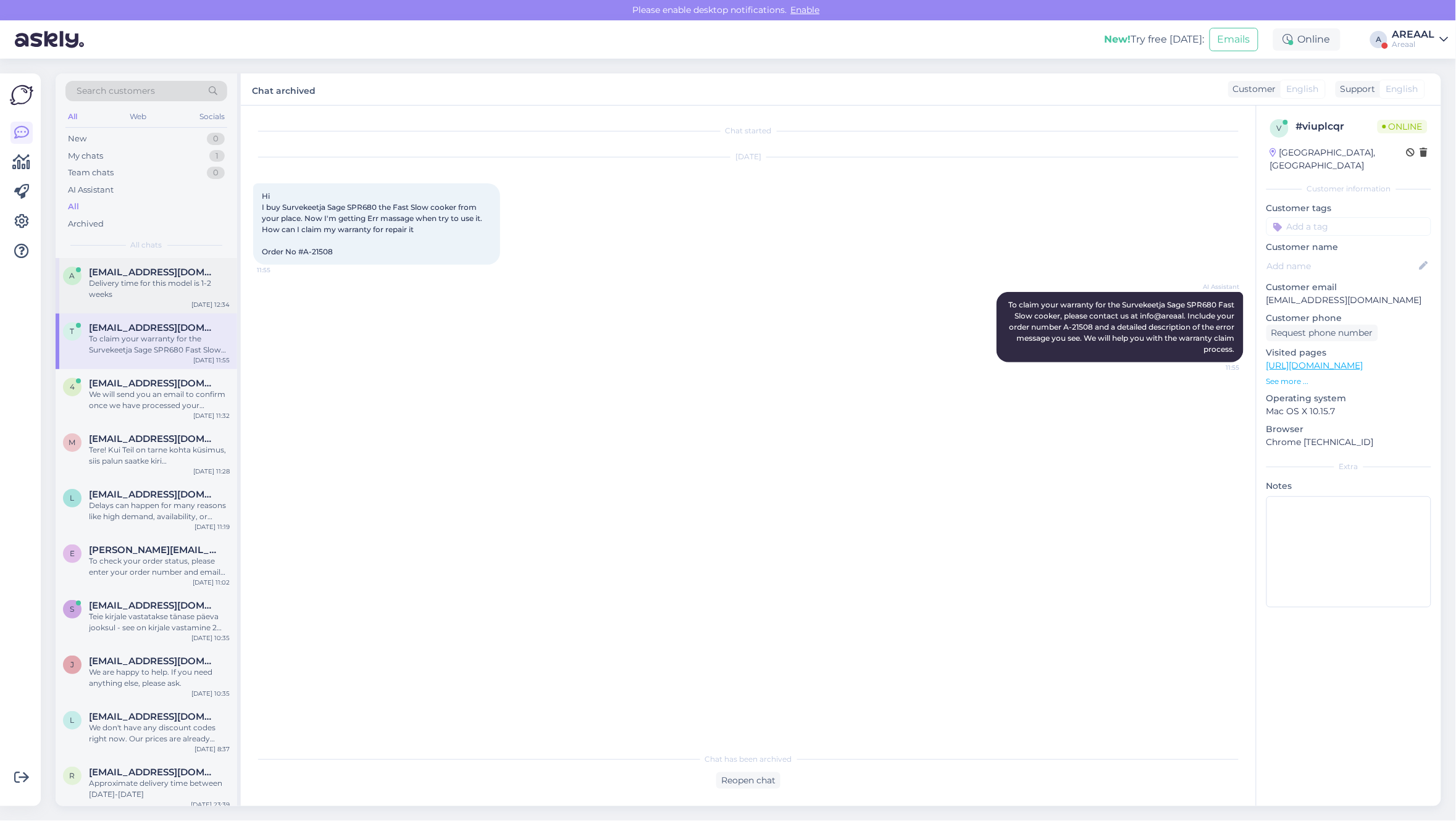
click at [173, 295] on div "Delivery time for this model is 1-2 weeks" at bounding box center [159, 289] width 140 height 22
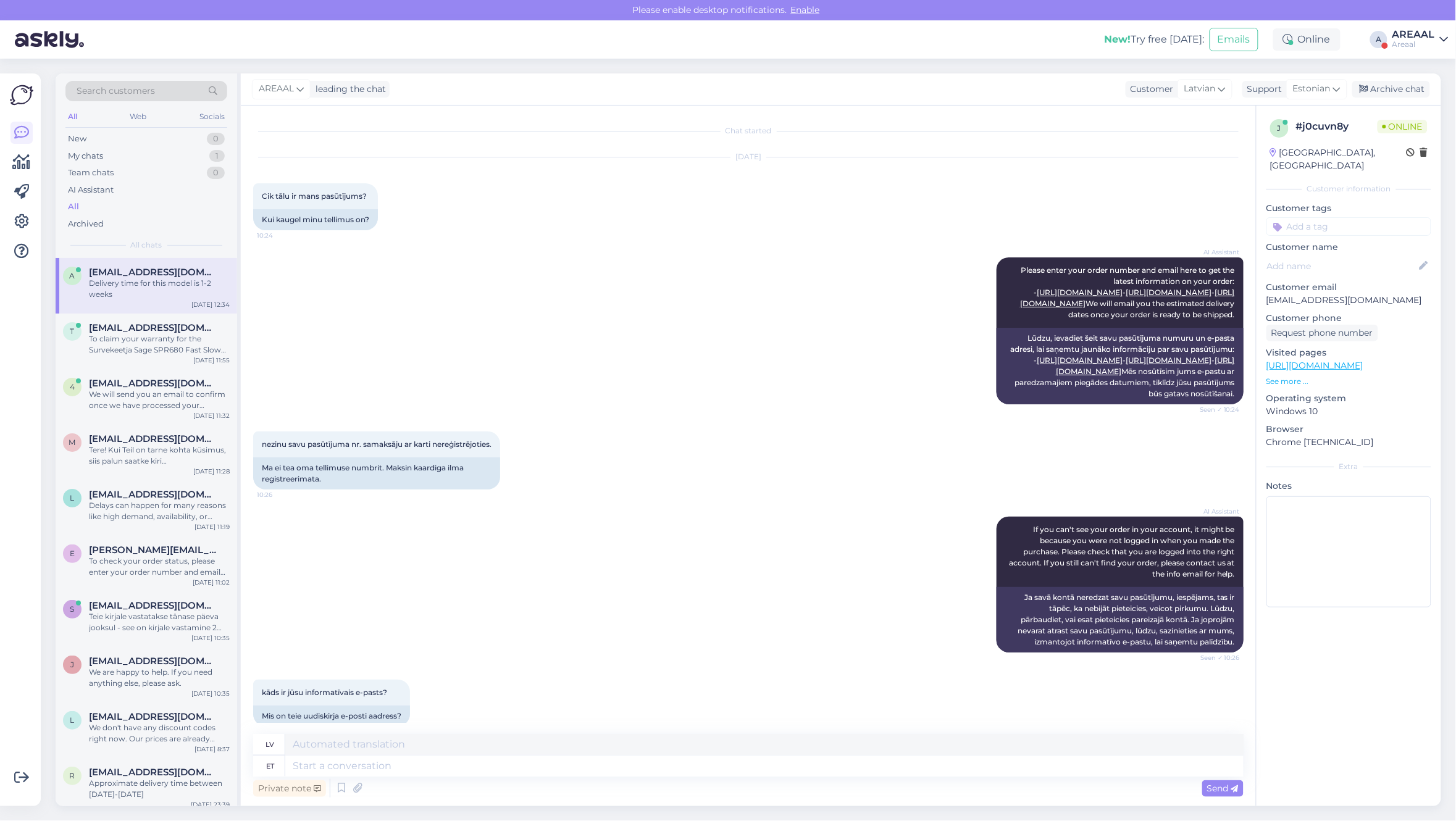
scroll to position [1693, 0]
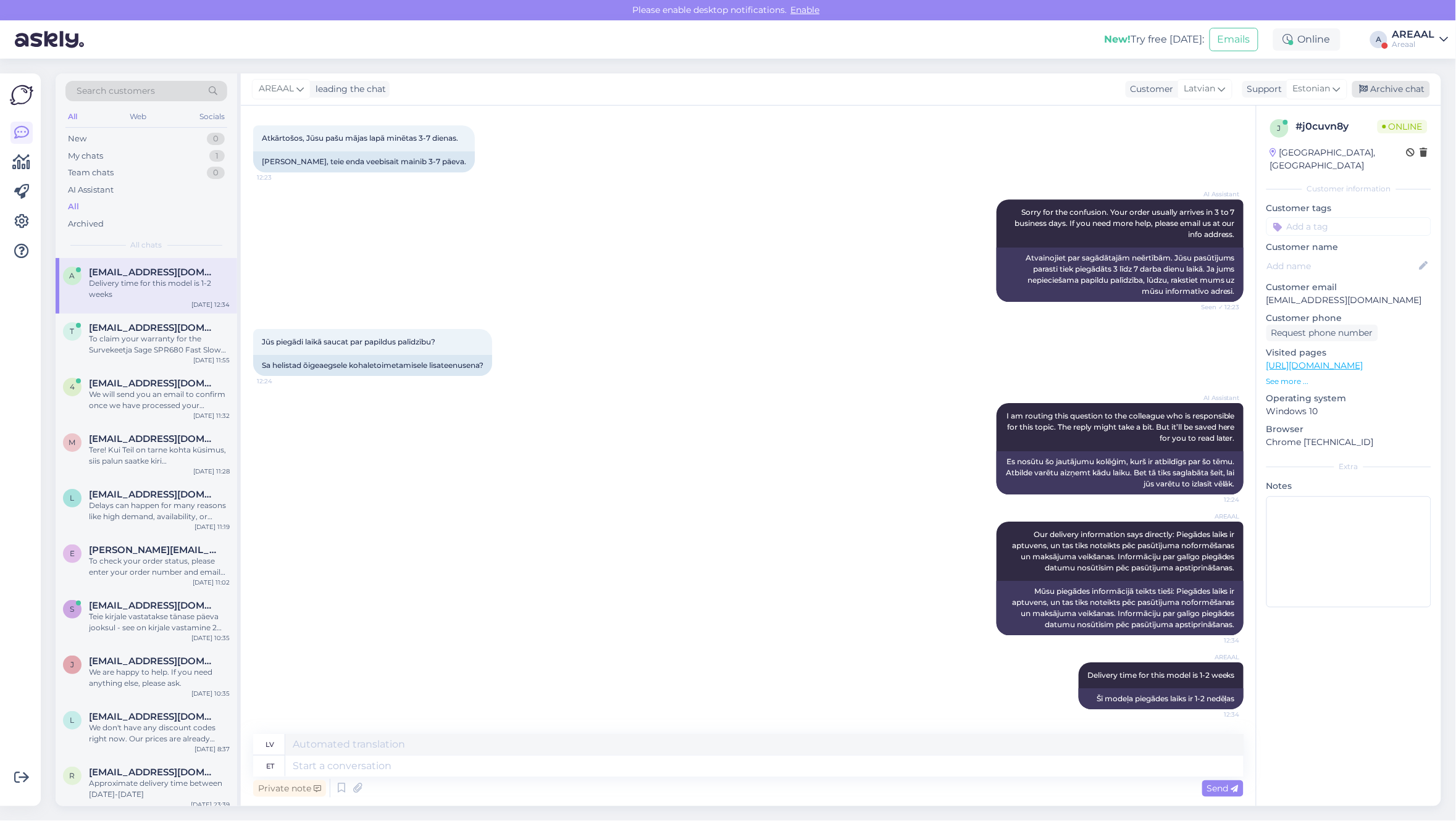
click at [1414, 84] on div "Archive chat" at bounding box center [1390, 89] width 78 height 17
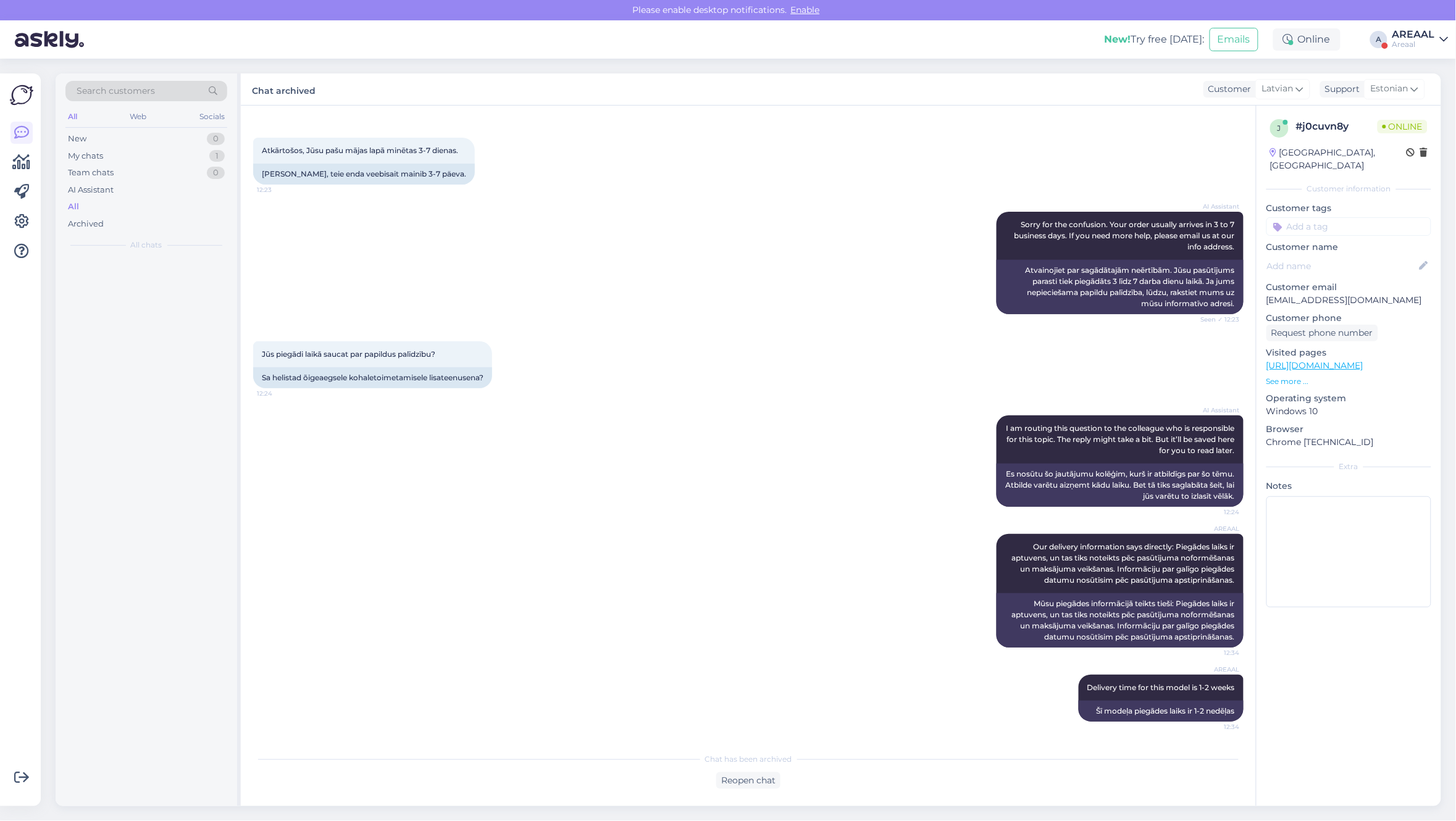
scroll to position [1680, 0]
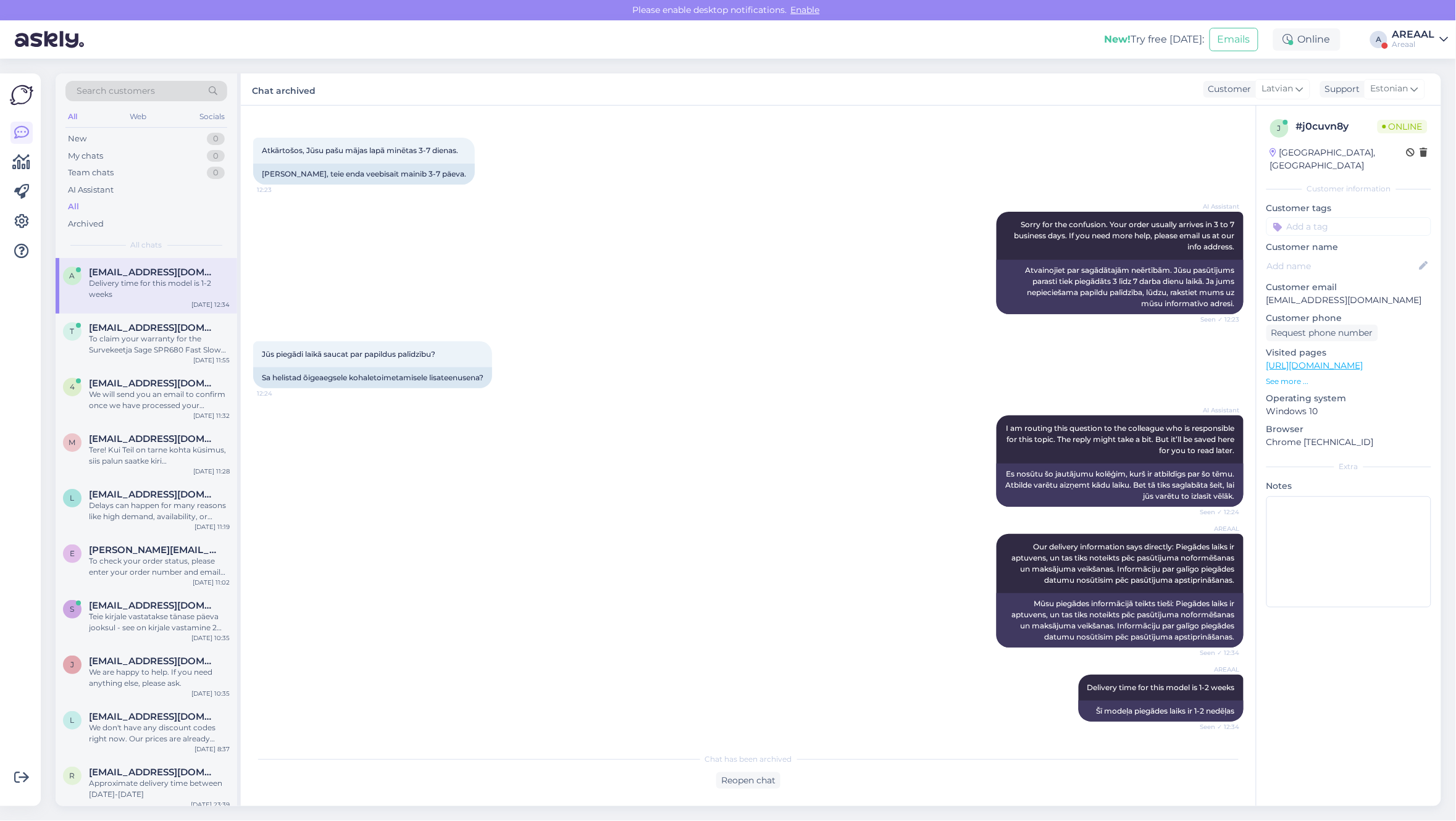
click at [1409, 33] on div "AREAAL" at bounding box center [1414, 34] width 43 height 10
click at [1408, 92] on button "Open" at bounding box center [1421, 95] width 35 height 19
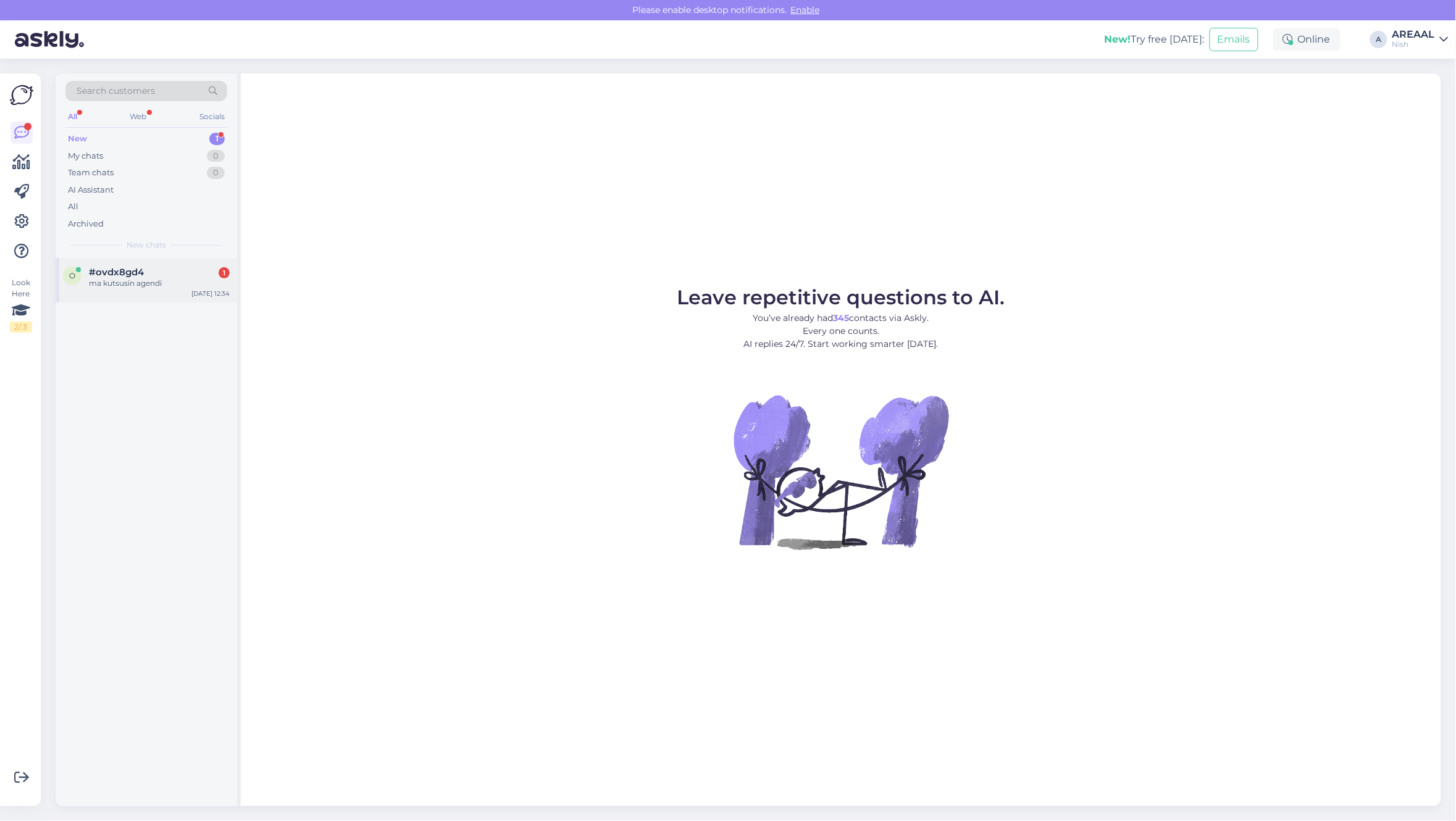
click at [129, 287] on div "ma kutsusin agendi" at bounding box center [159, 283] width 140 height 11
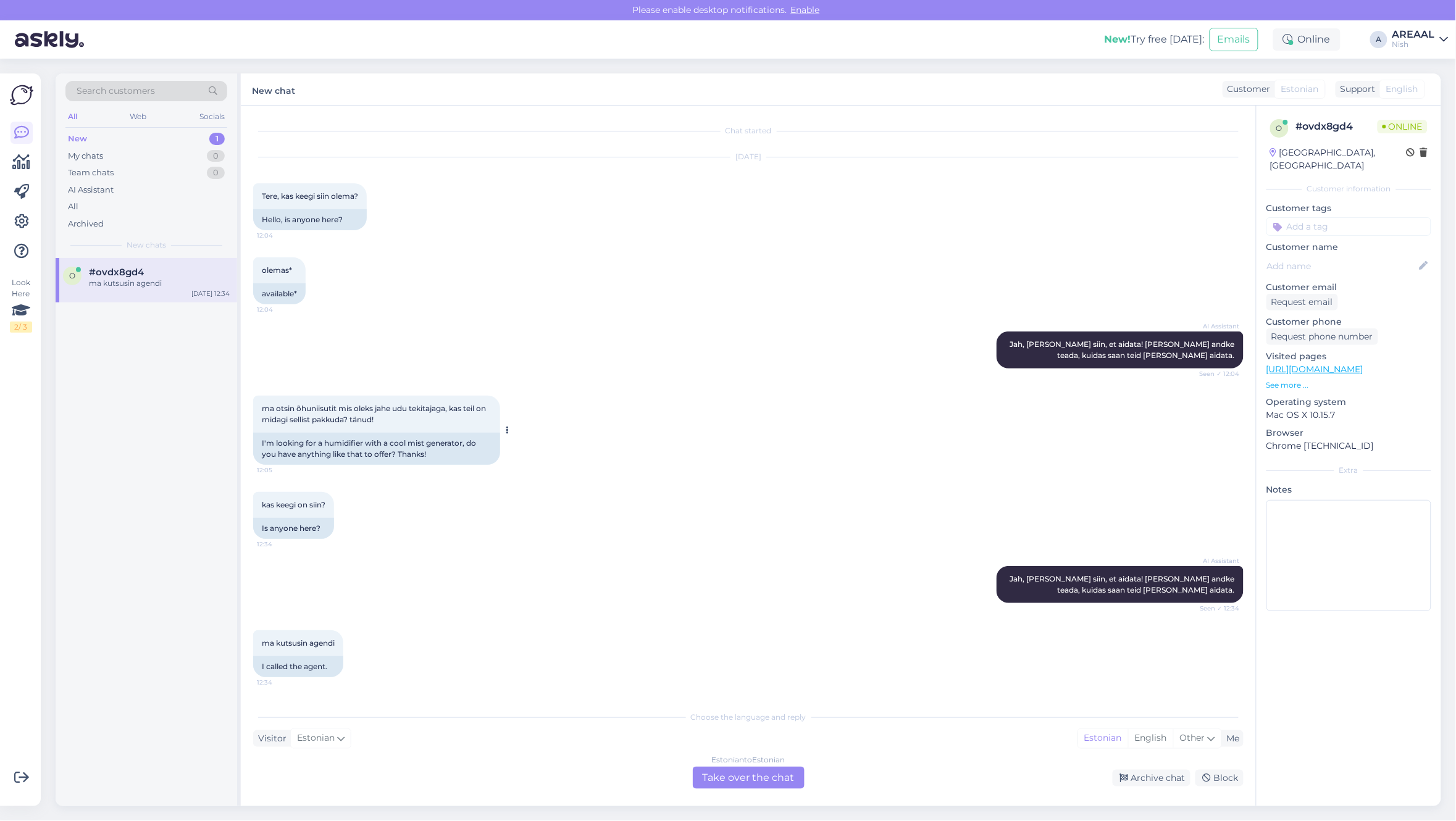
click at [357, 415] on span "ma otsin õhuniisutit mis oleks jahe udu tekitajaga, kas teil on midagi sellist …" at bounding box center [375, 414] width 226 height 21
copy div "ma otsin õhuniisutit mis oleks jahe udu tekitajaga, kas teil on midagi sellist …"
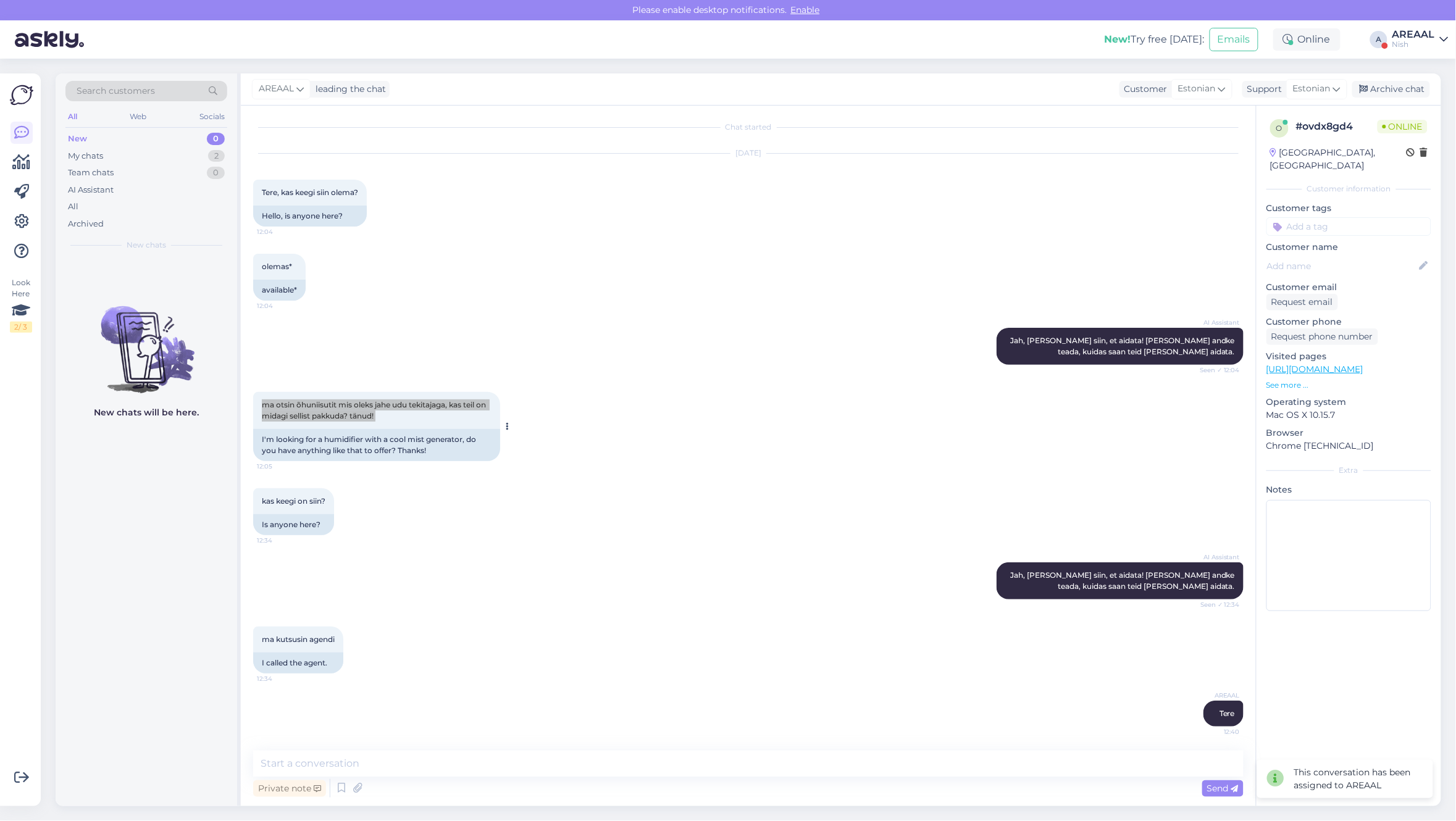
scroll to position [56, 0]
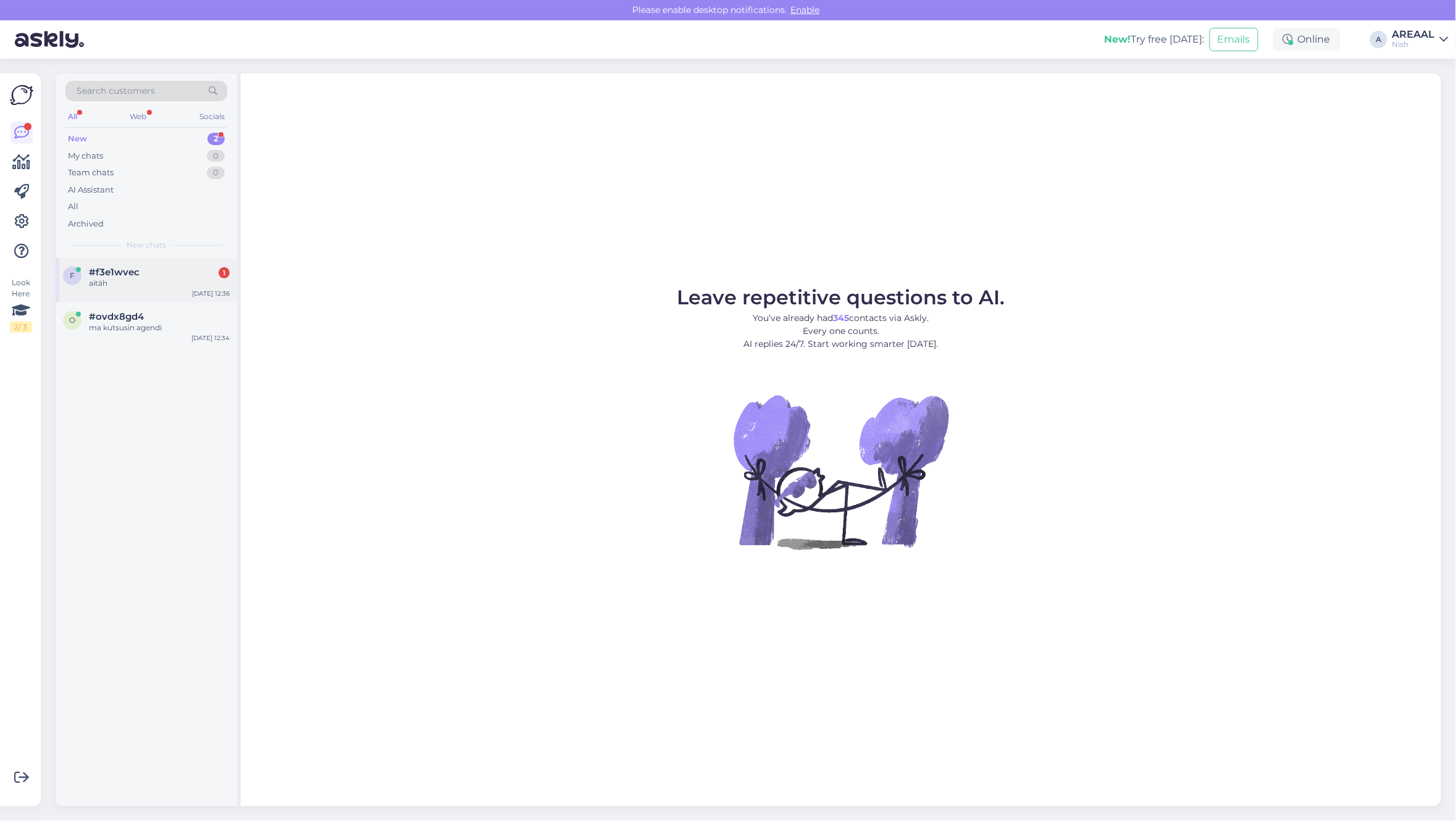
click at [181, 294] on div "f #f3e1wvec 1 aitäh [DATE] 12:36" at bounding box center [146, 280] width 182 height 44
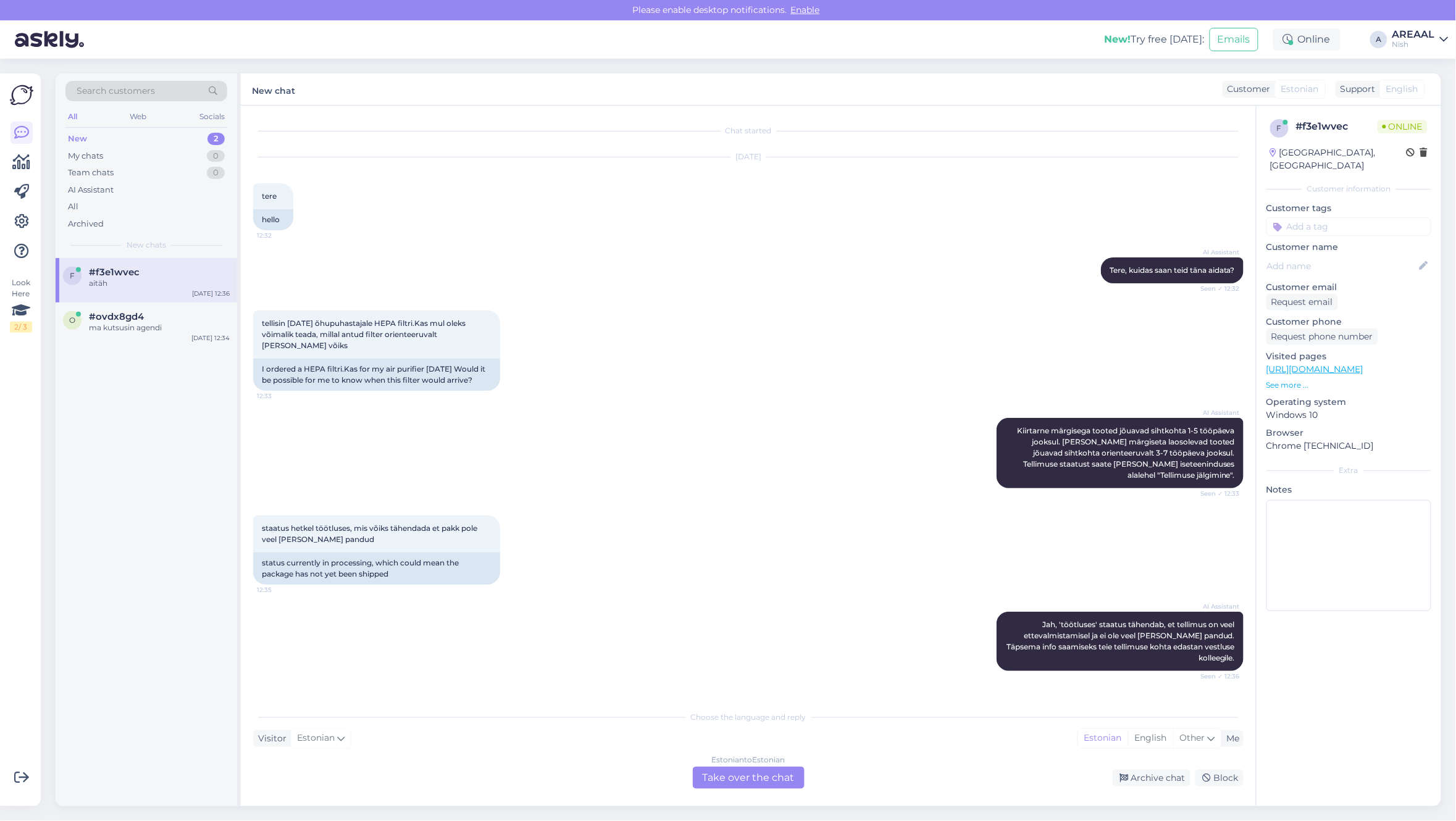
scroll to position [54, 0]
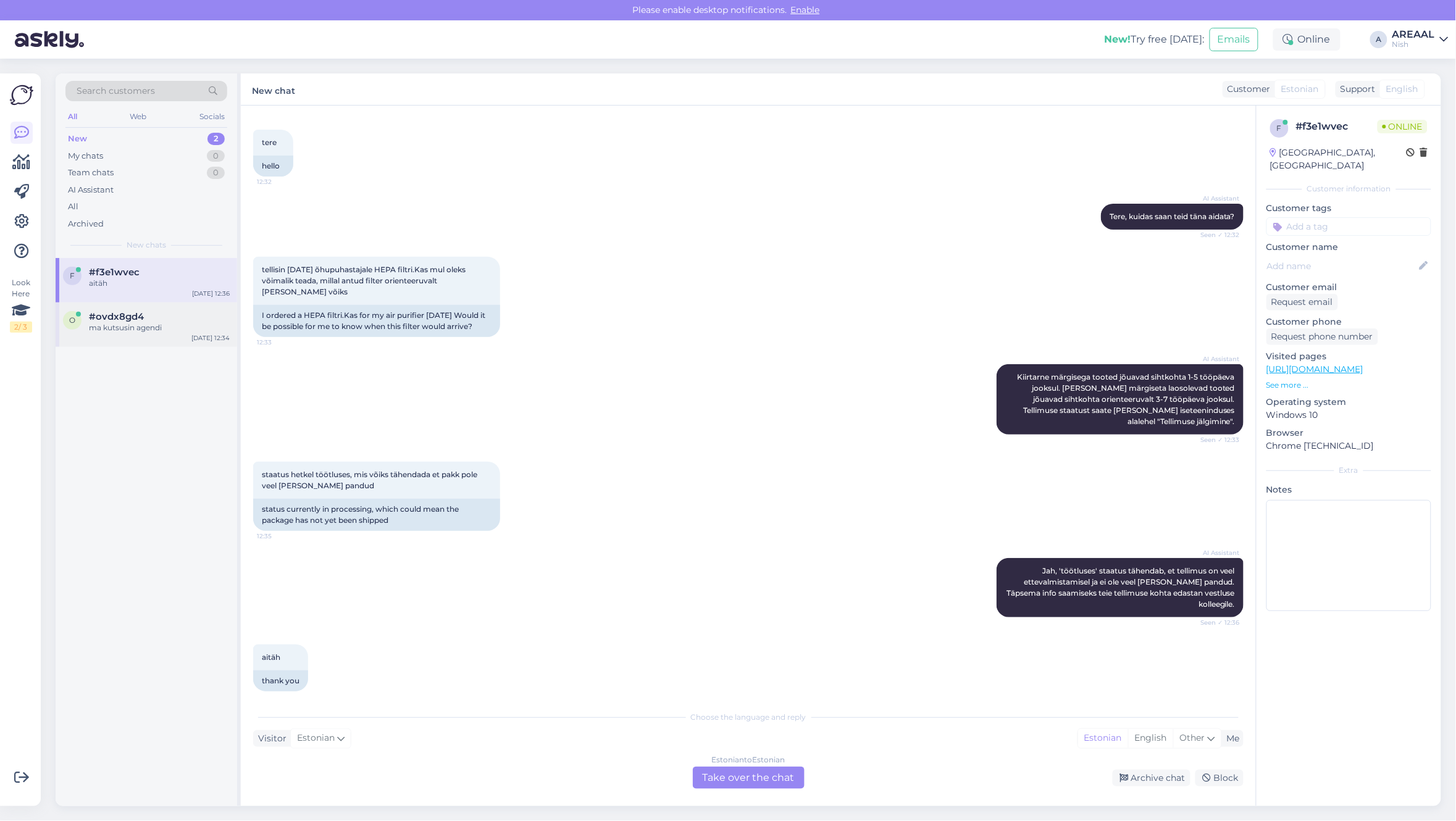
click at [171, 324] on div "ma kutsusin agendi" at bounding box center [159, 327] width 140 height 11
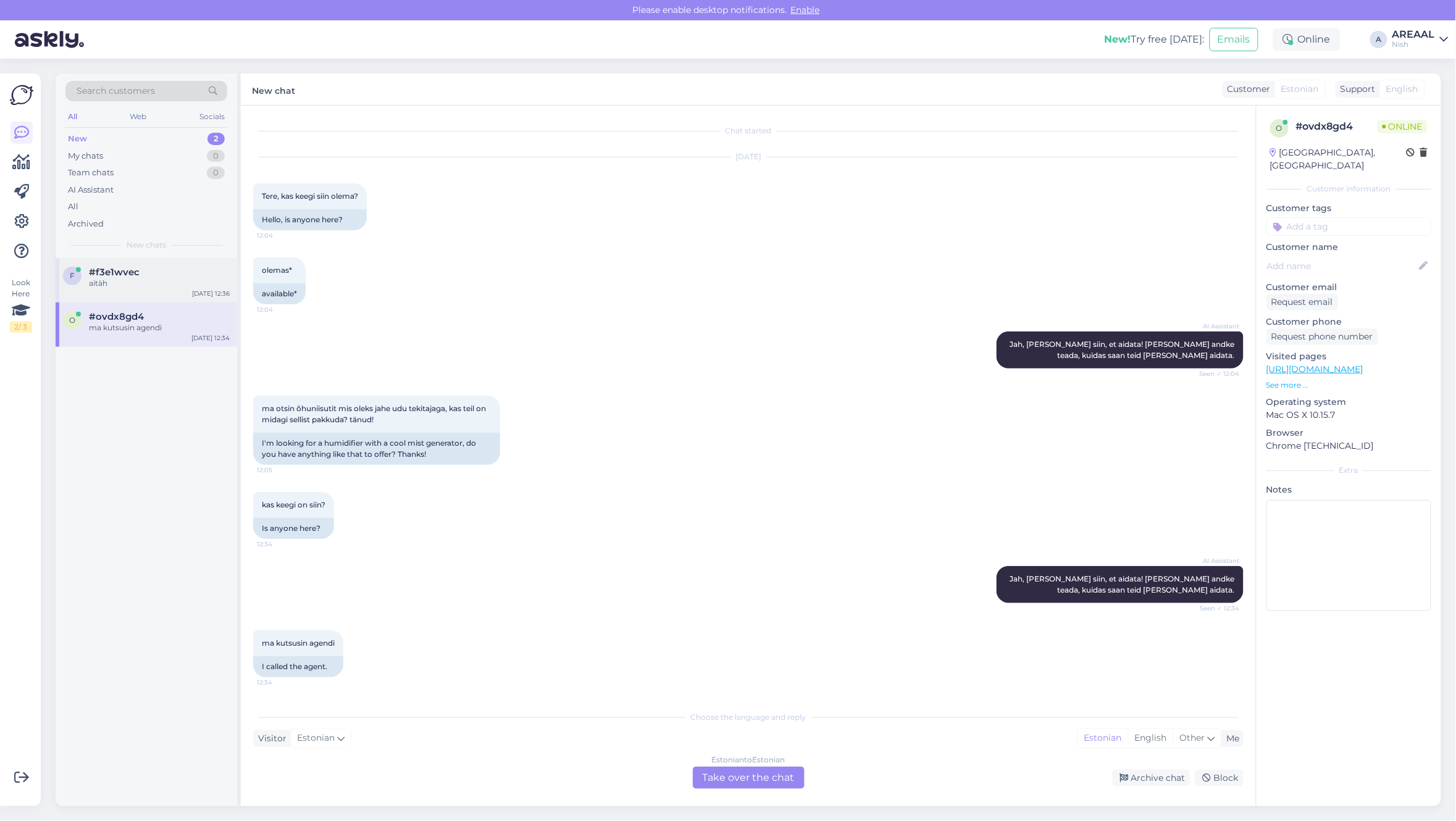
click at [155, 276] on div "#f3e1wvec" at bounding box center [159, 272] width 140 height 11
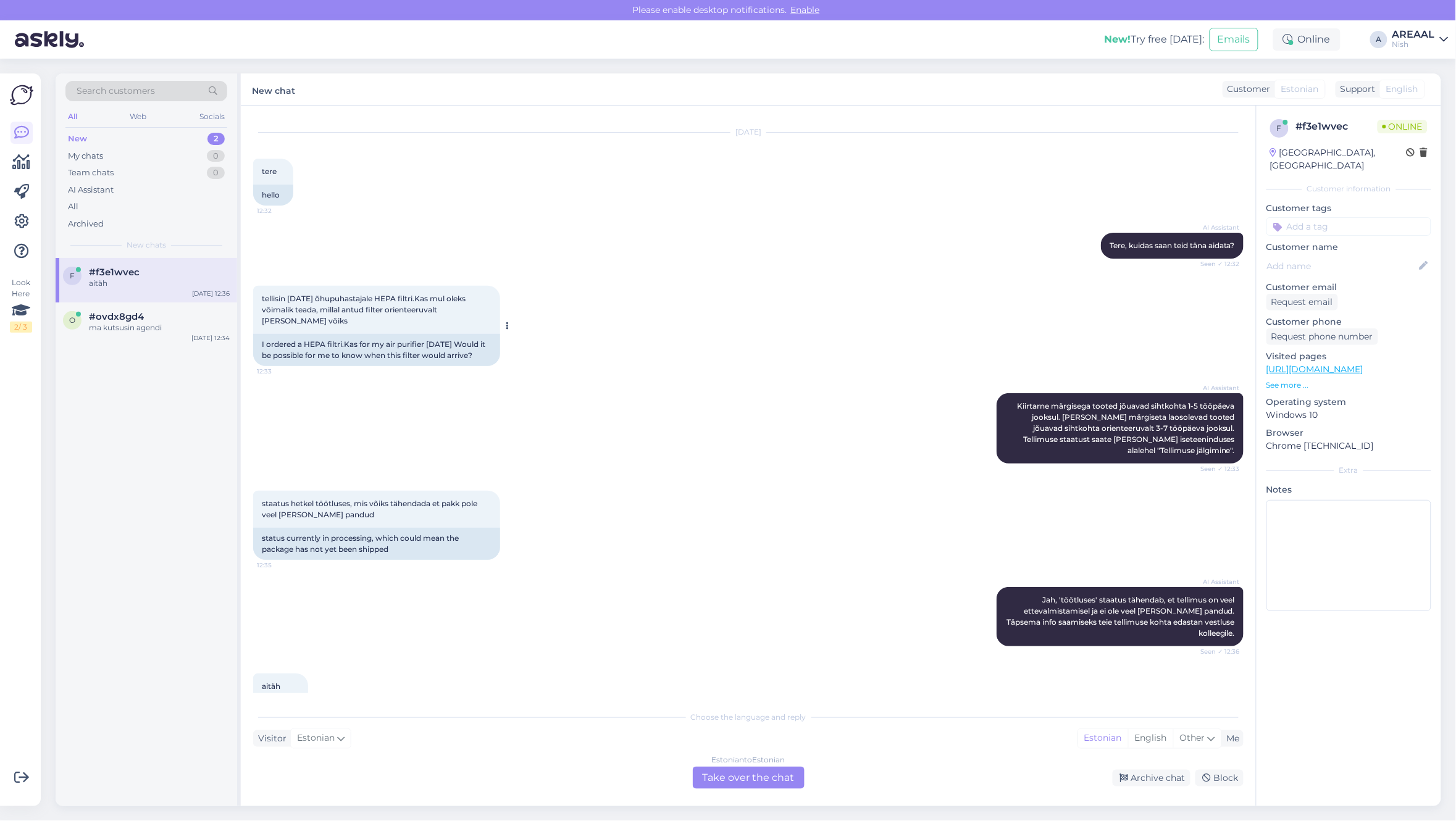
scroll to position [54, 0]
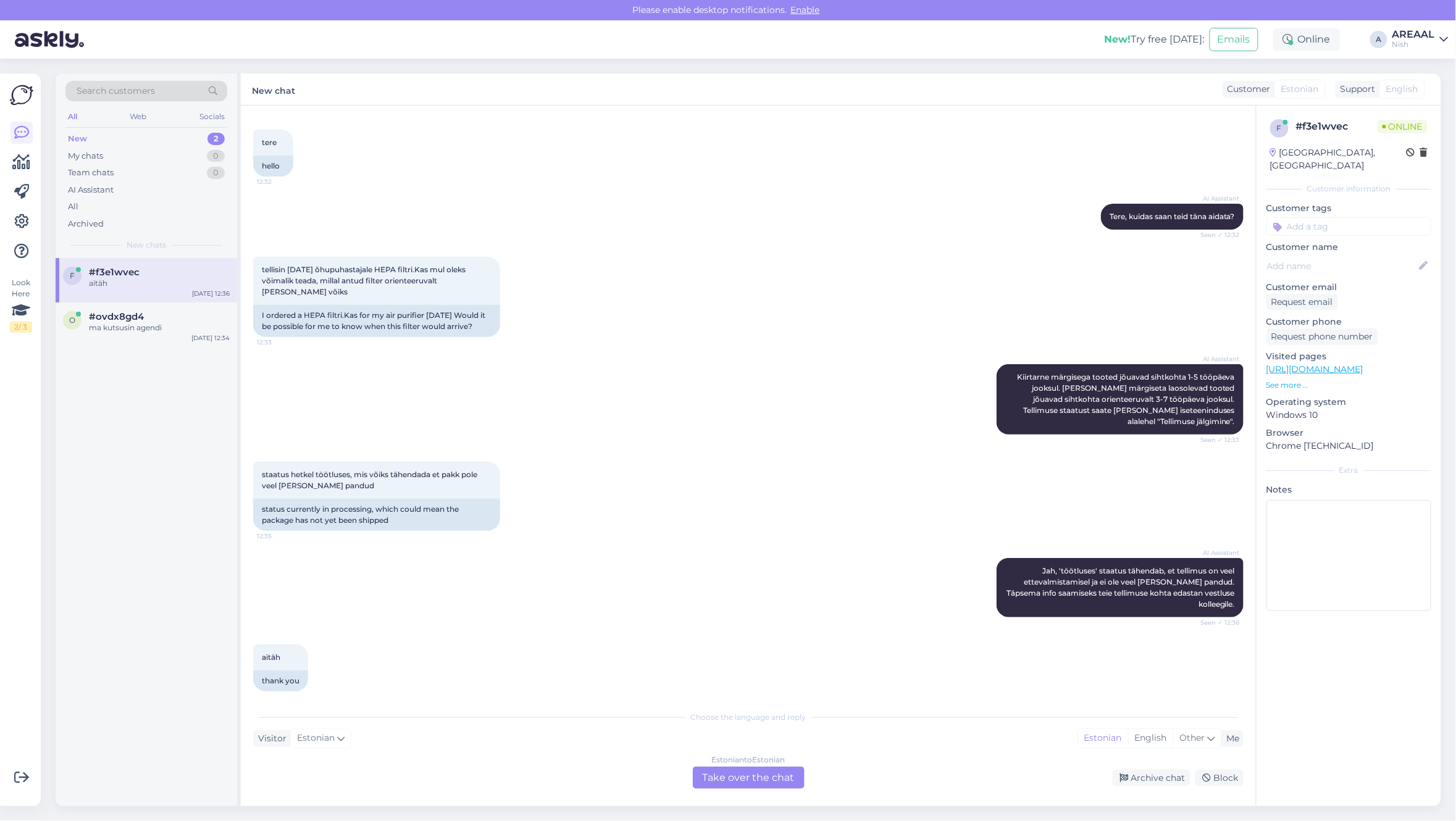
drag, startPoint x: 751, startPoint y: 794, endPoint x: 744, endPoint y: 769, distance: 26.0
click at [751, 792] on div "Chat started [DATE] tere 12:32 hello AI Assistant Tere, kuidas saan teid [PERSO…" at bounding box center [748, 456] width 1015 height 701
click at [744, 769] on div "Estonian to Estonian Take over the chat" at bounding box center [748, 777] width 112 height 22
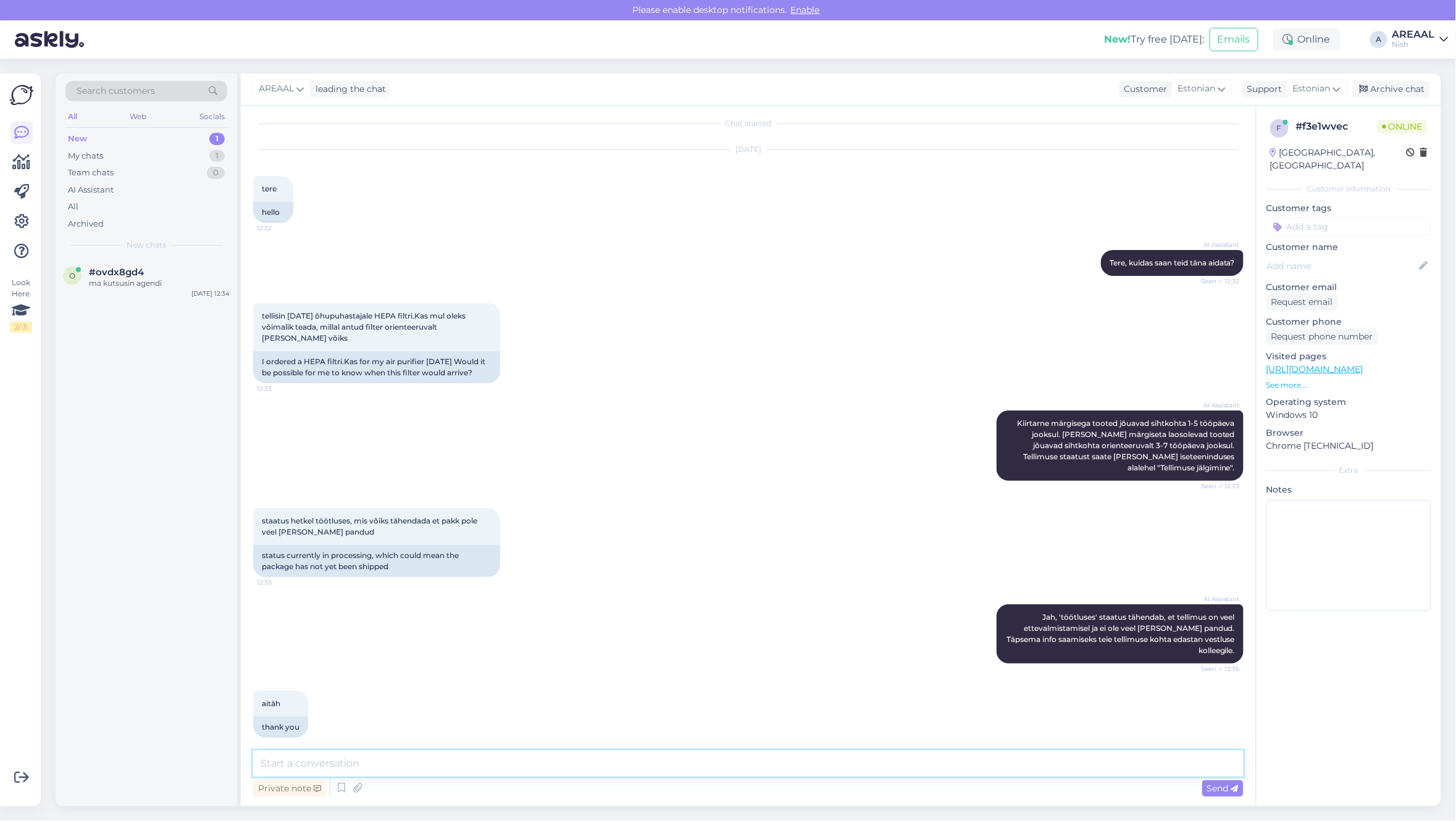
click at [744, 769] on textarea at bounding box center [748, 763] width 990 height 26
type textarea "Mis on tellimuse number?"
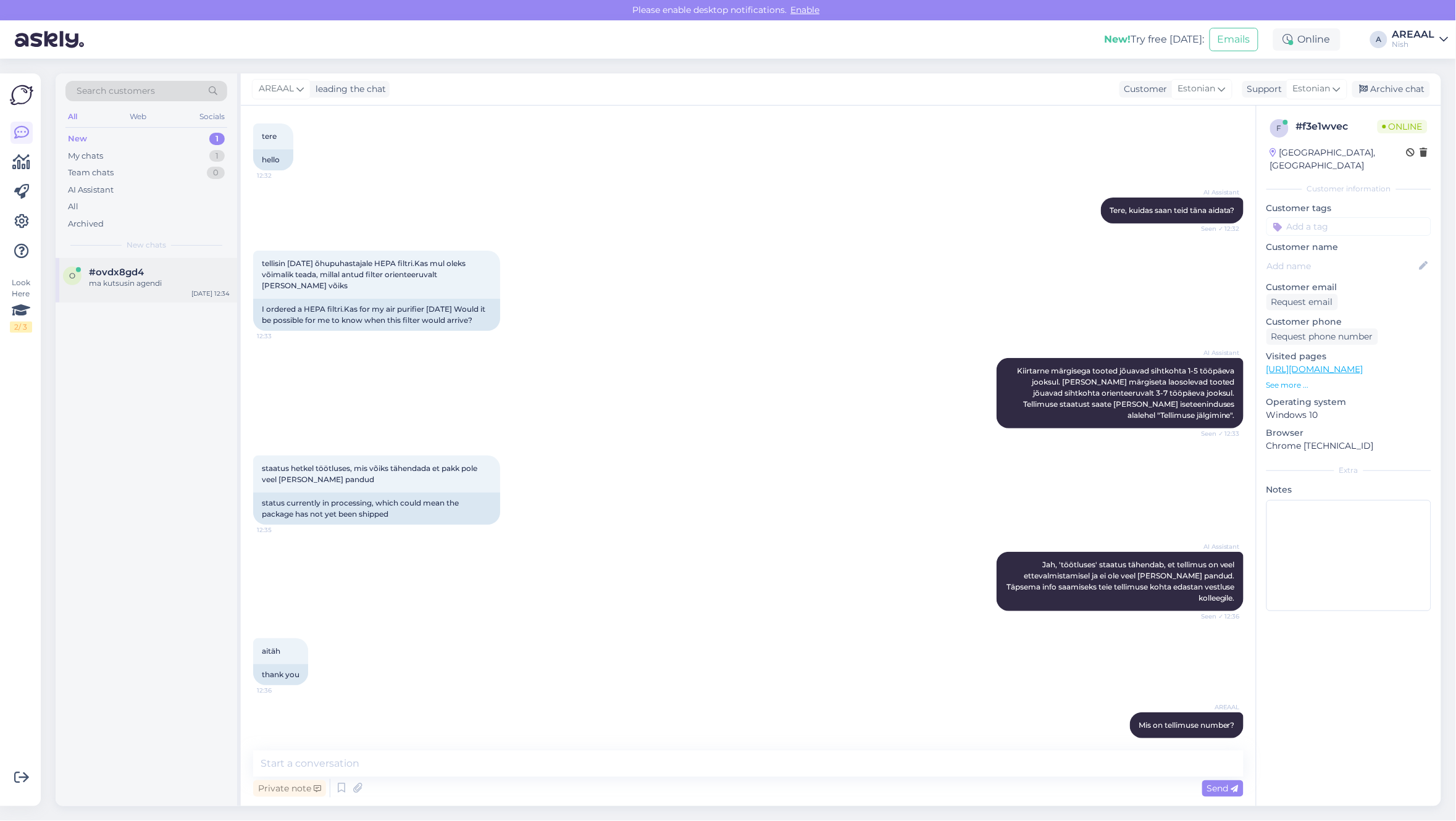
click at [136, 275] on span "#ovdx8gd4" at bounding box center [116, 272] width 55 height 11
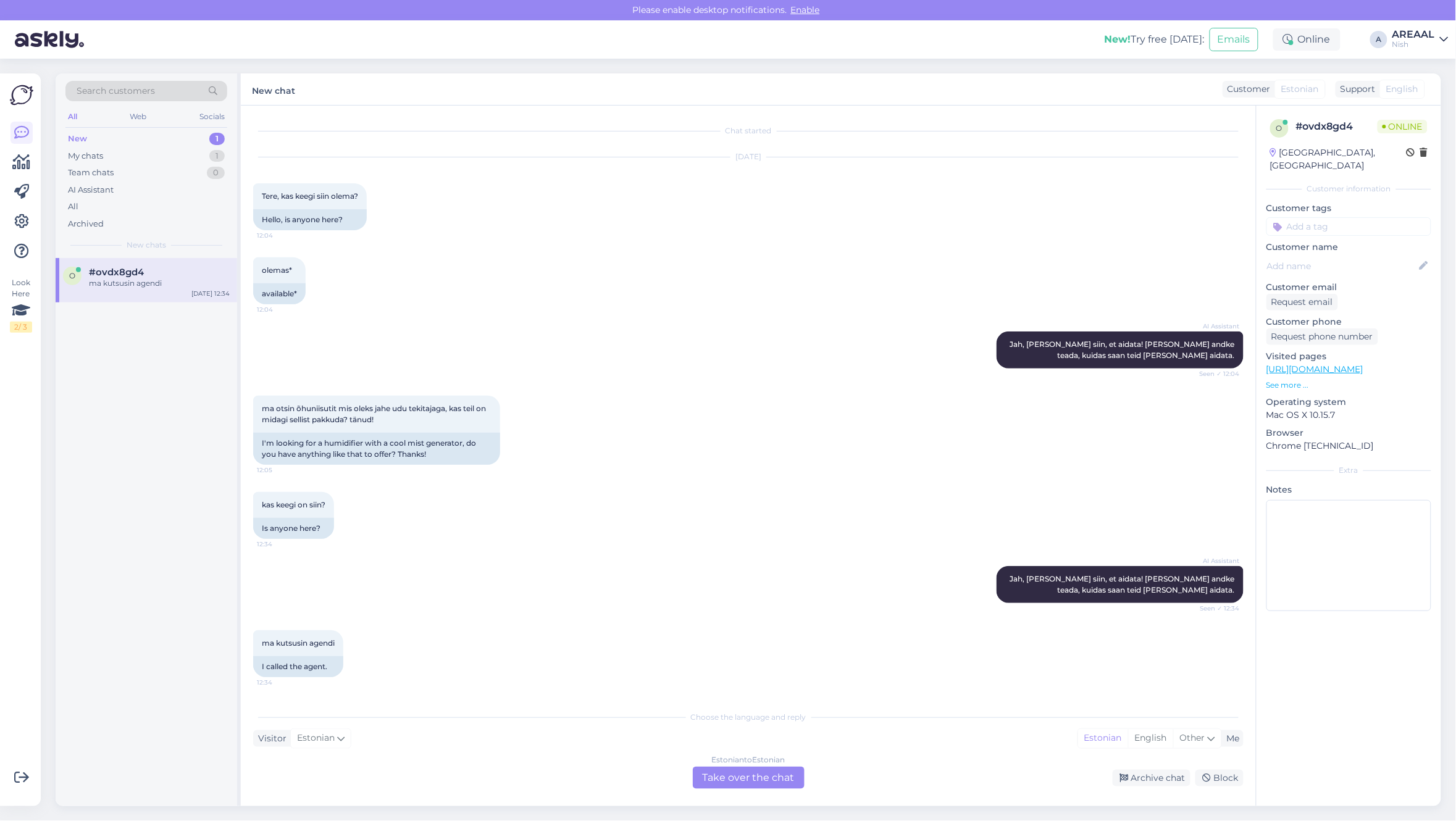
click at [88, 680] on div "o #ovdx8gd4 ma kutsusin agendi [DATE] 12:34" at bounding box center [146, 532] width 182 height 548
click at [766, 766] on div "Estonian to Estonian Take over the chat" at bounding box center [748, 777] width 112 height 22
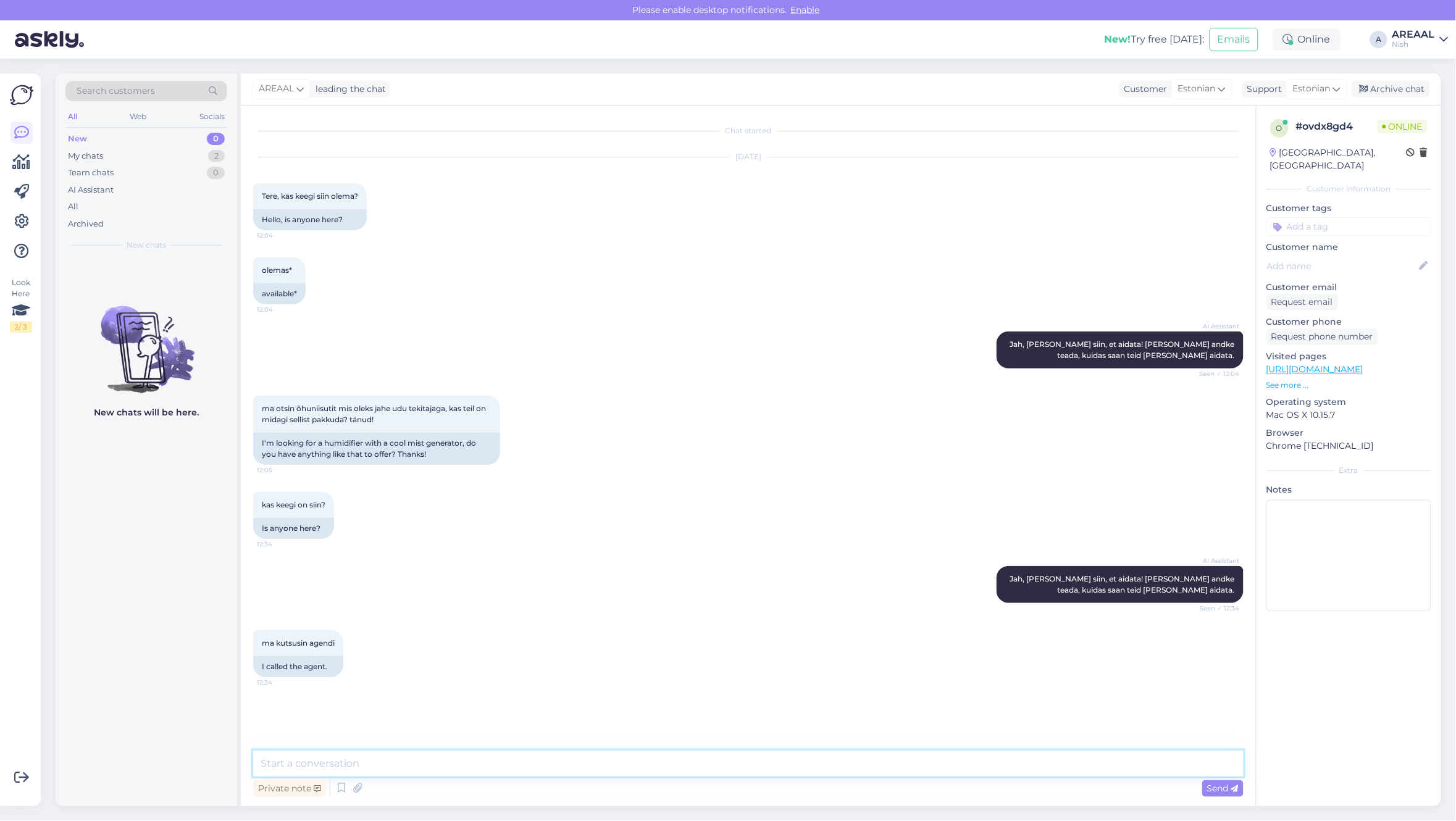
click at [763, 759] on textarea at bounding box center [748, 763] width 990 height 26
type textarea "Tere"
paste textarea "Palun täpsustage ka ruumi suurust?"
type textarea "Palun täpsustage ka ruumi suurust?"
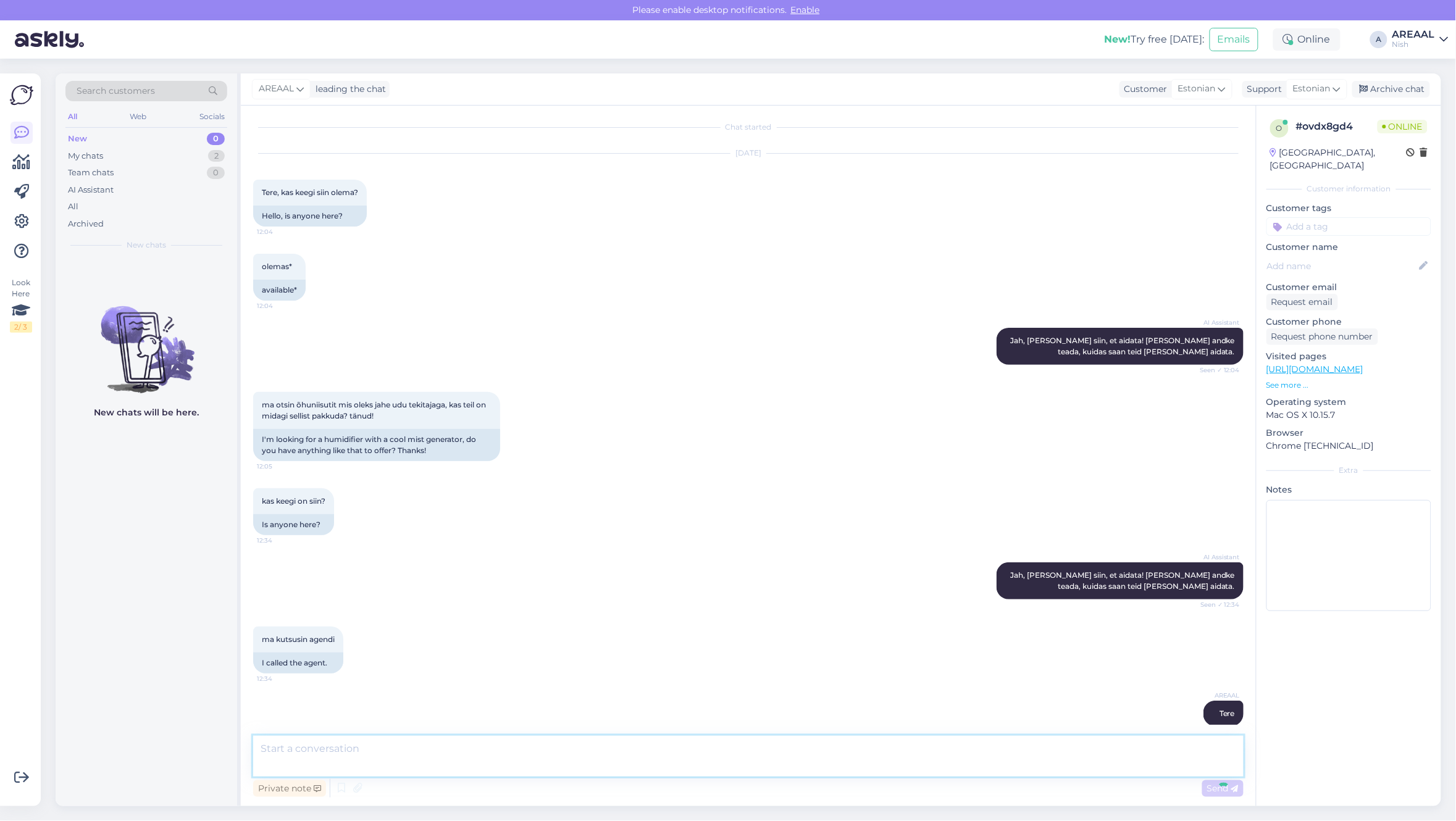
scroll to position [56, 0]
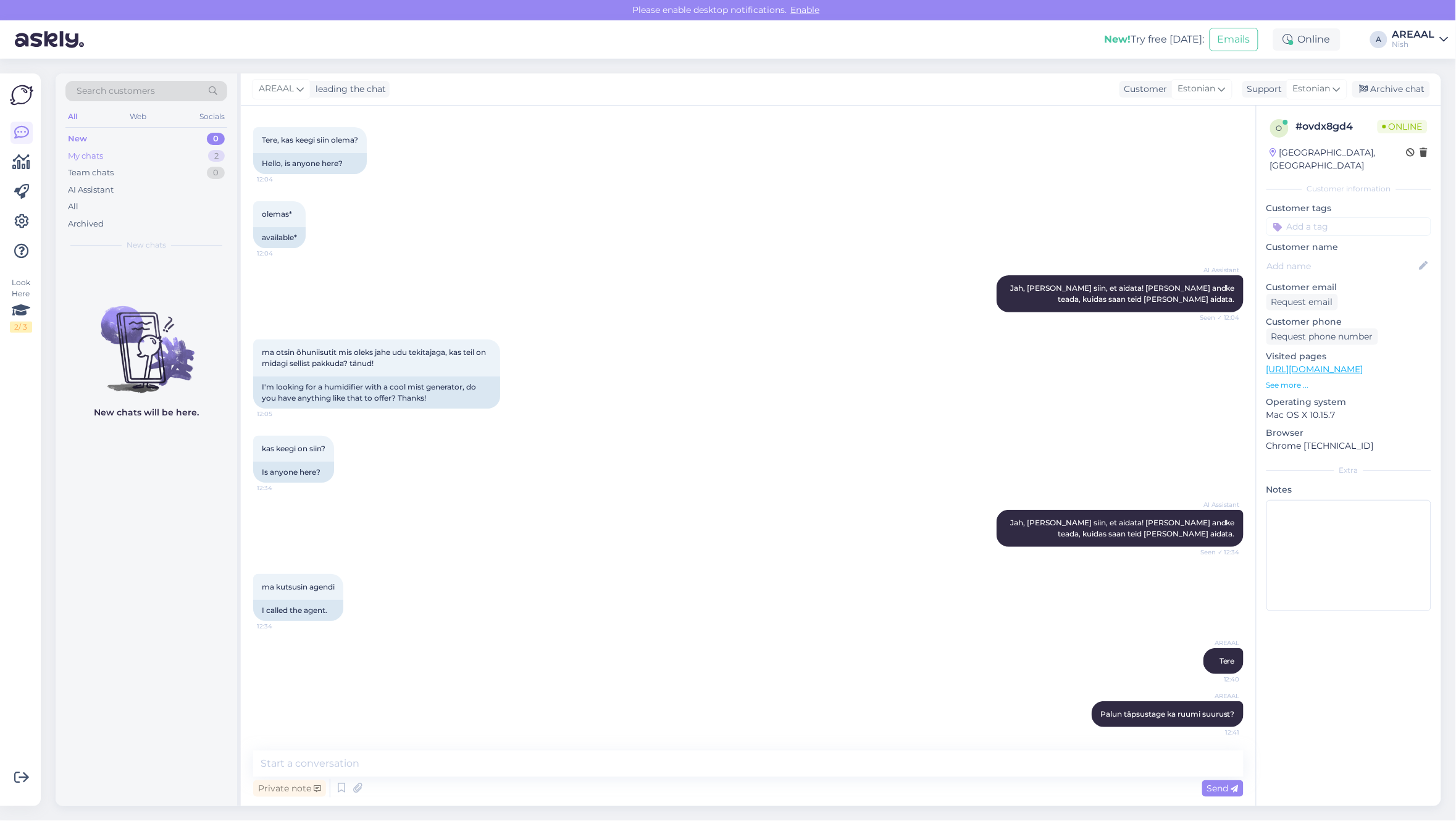
click at [193, 159] on div "My chats 2" at bounding box center [146, 156] width 162 height 17
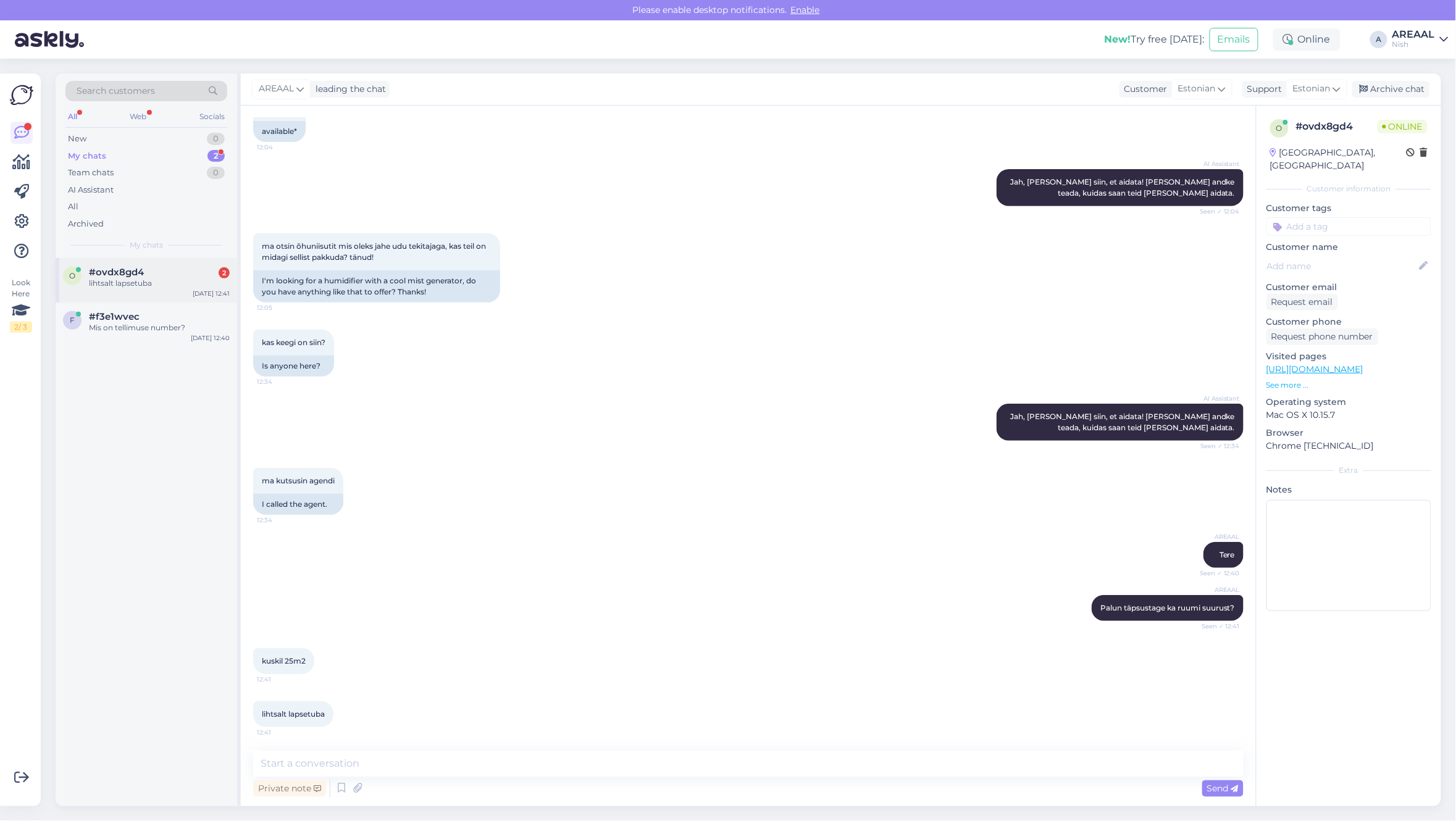
click at [149, 294] on div "o #ovdx8gd4 2 lihtsalt lapsetuba [DATE] 12:41" at bounding box center [146, 280] width 182 height 44
click at [193, 315] on div "#f3e1wvec" at bounding box center [159, 316] width 140 height 11
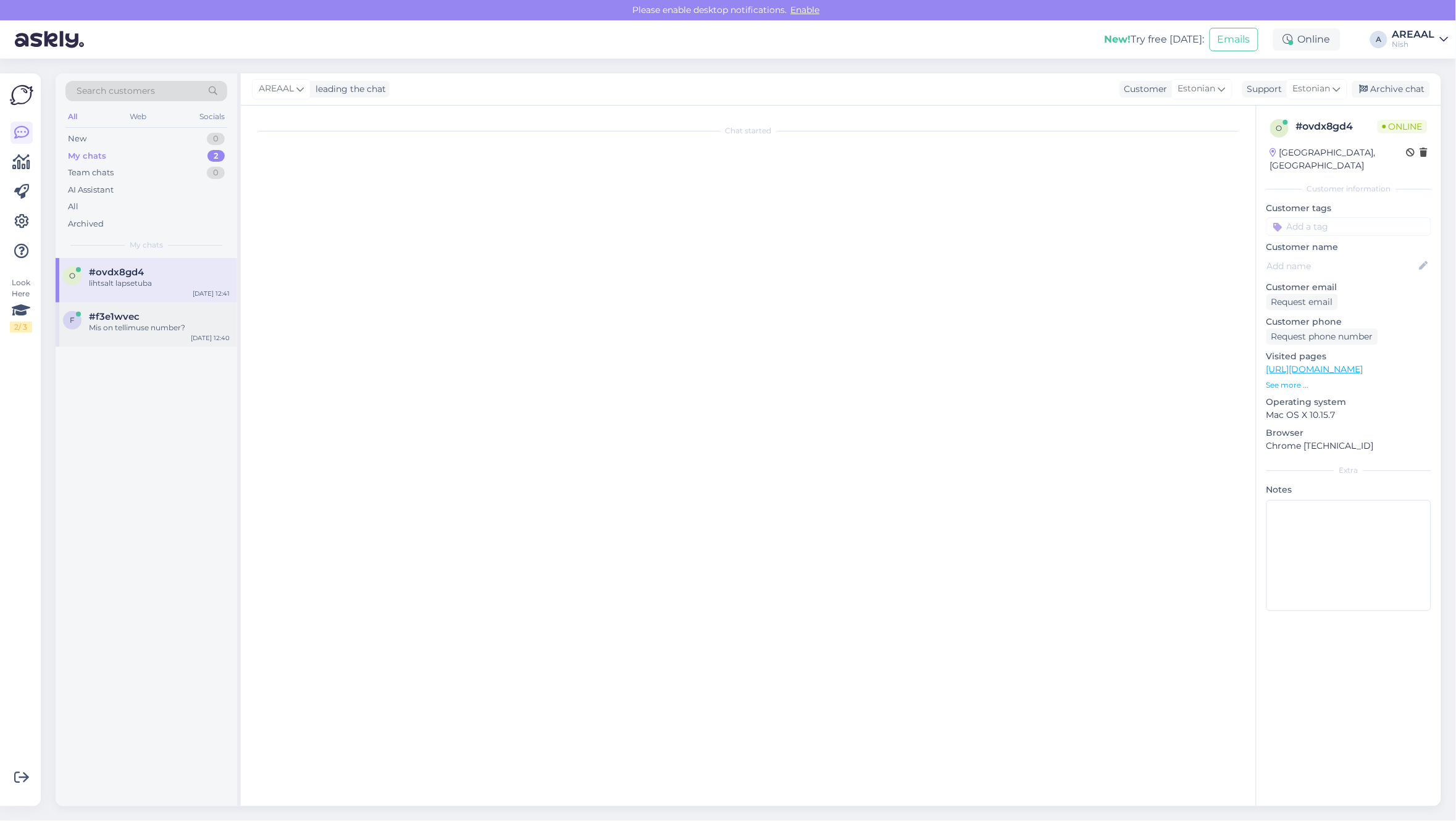
scroll to position [60, 0]
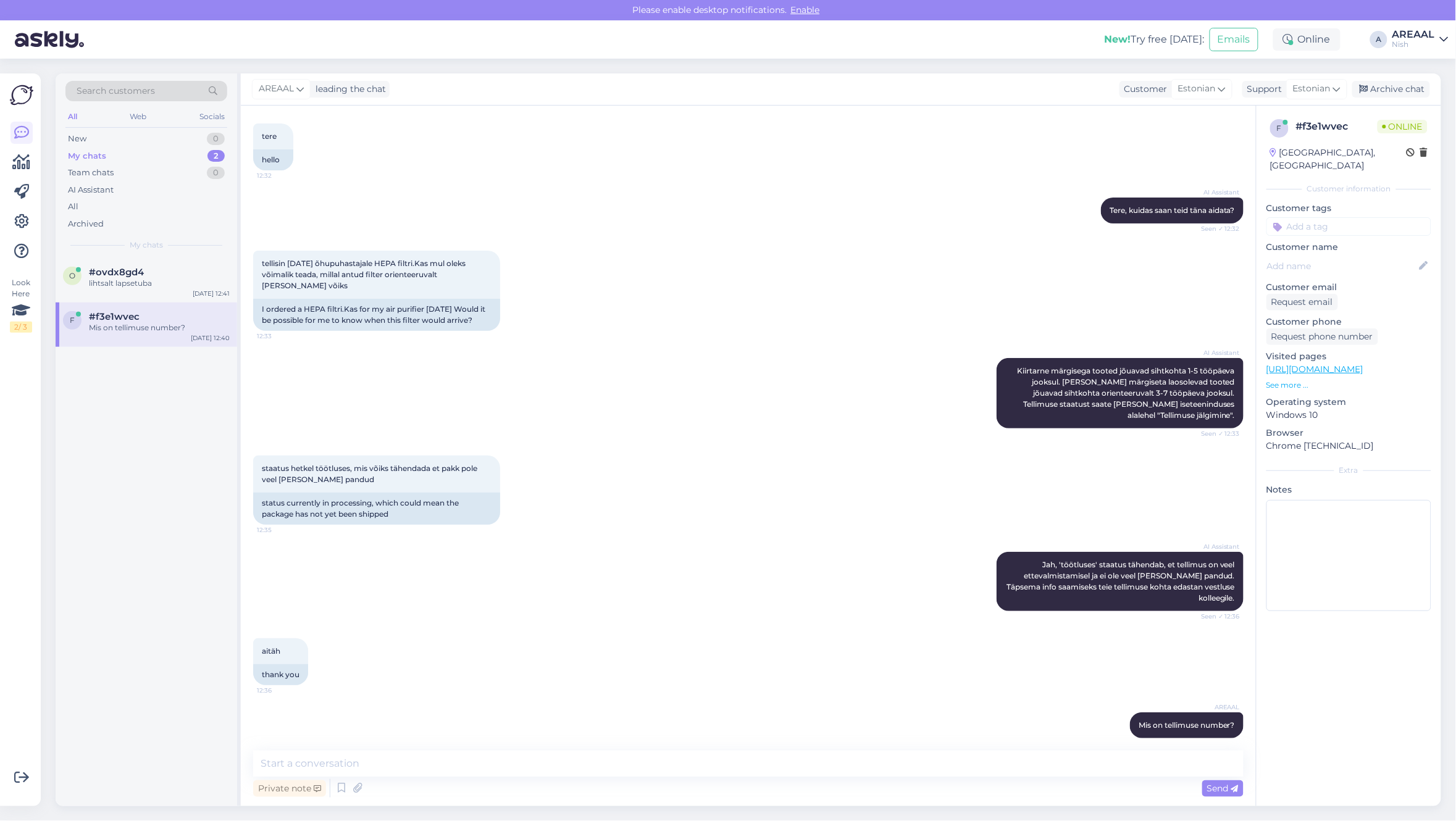
click at [1056, 264] on div "tellisin [DATE] õhupuhastajale HEPA filtri.Kas mul oleks võimalik teada, millal…" at bounding box center [748, 290] width 990 height 107
click at [167, 269] on div "#ovdx8gd4" at bounding box center [159, 272] width 140 height 11
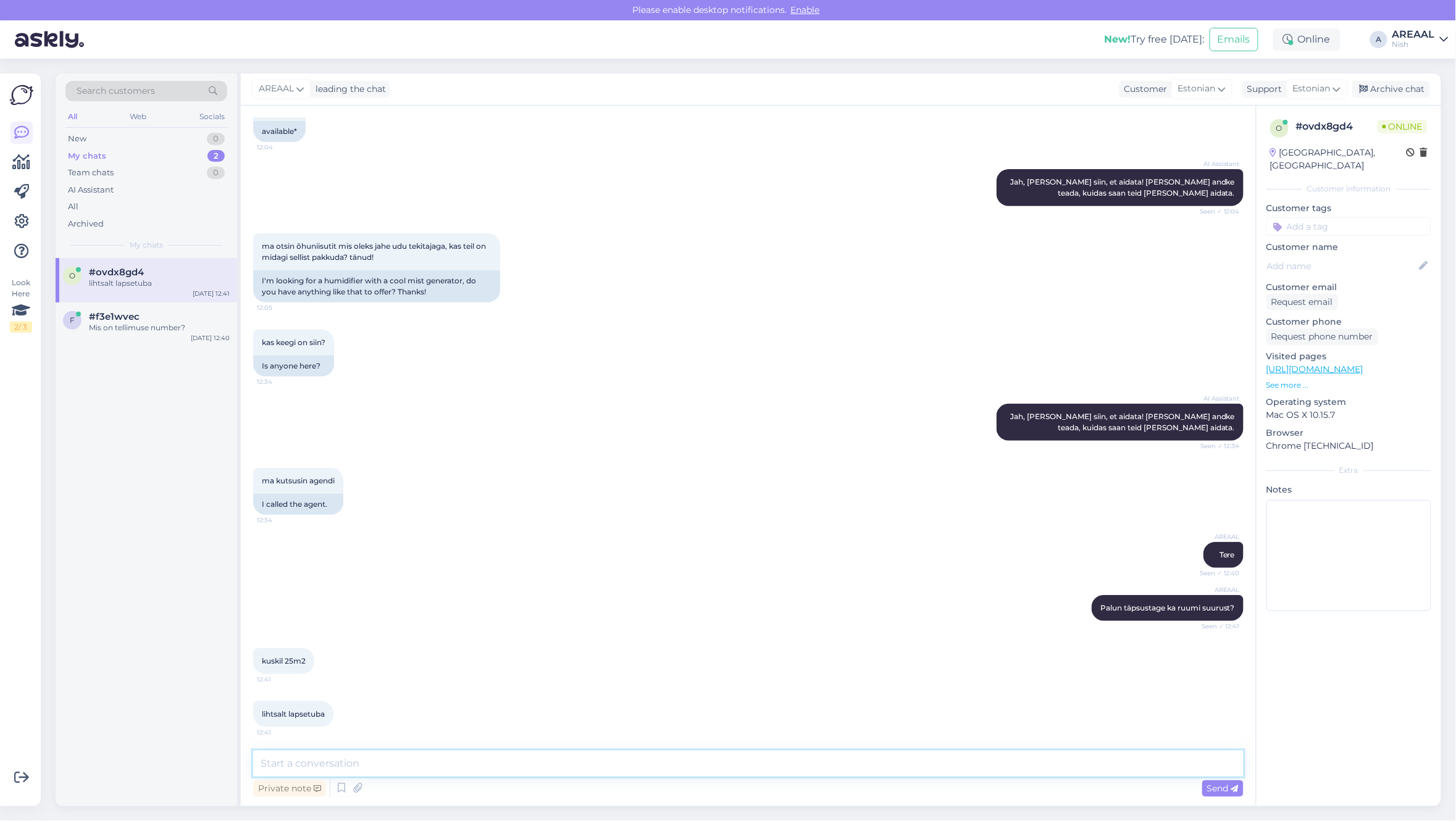
click at [752, 755] on textarea at bounding box center [748, 763] width 990 height 26
type textarea "Soovitaksime selliseid variante:"
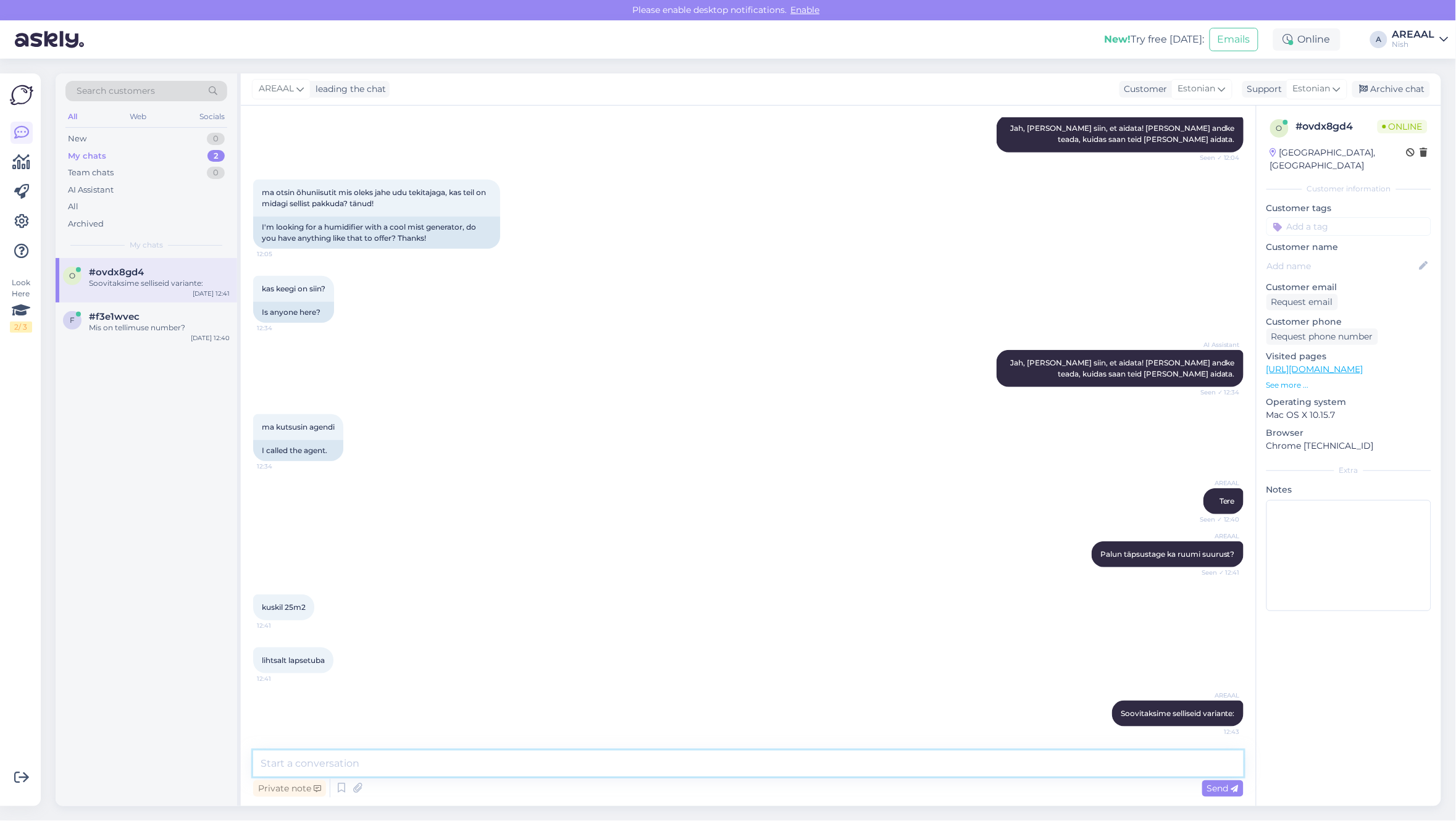
click at [877, 769] on textarea at bounding box center [748, 763] width 990 height 26
paste textarea "[URL][DOMAIN_NAME]"
type textarea "[URL][DOMAIN_NAME]"
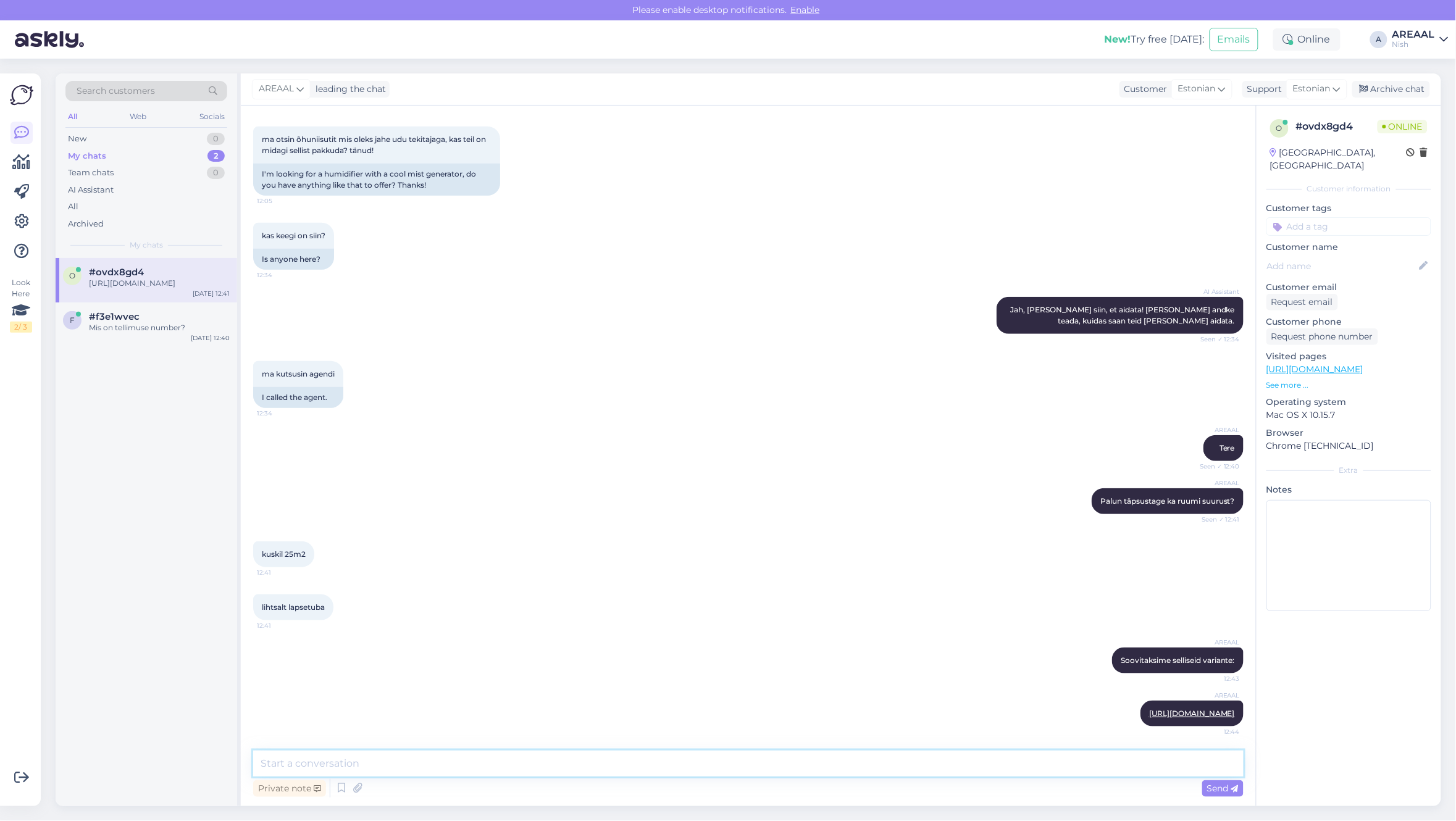
click at [778, 761] on textarea at bounding box center [748, 763] width 990 height 26
paste textarea "[URL][DOMAIN_NAME]"
type textarea "[URL][DOMAIN_NAME]"
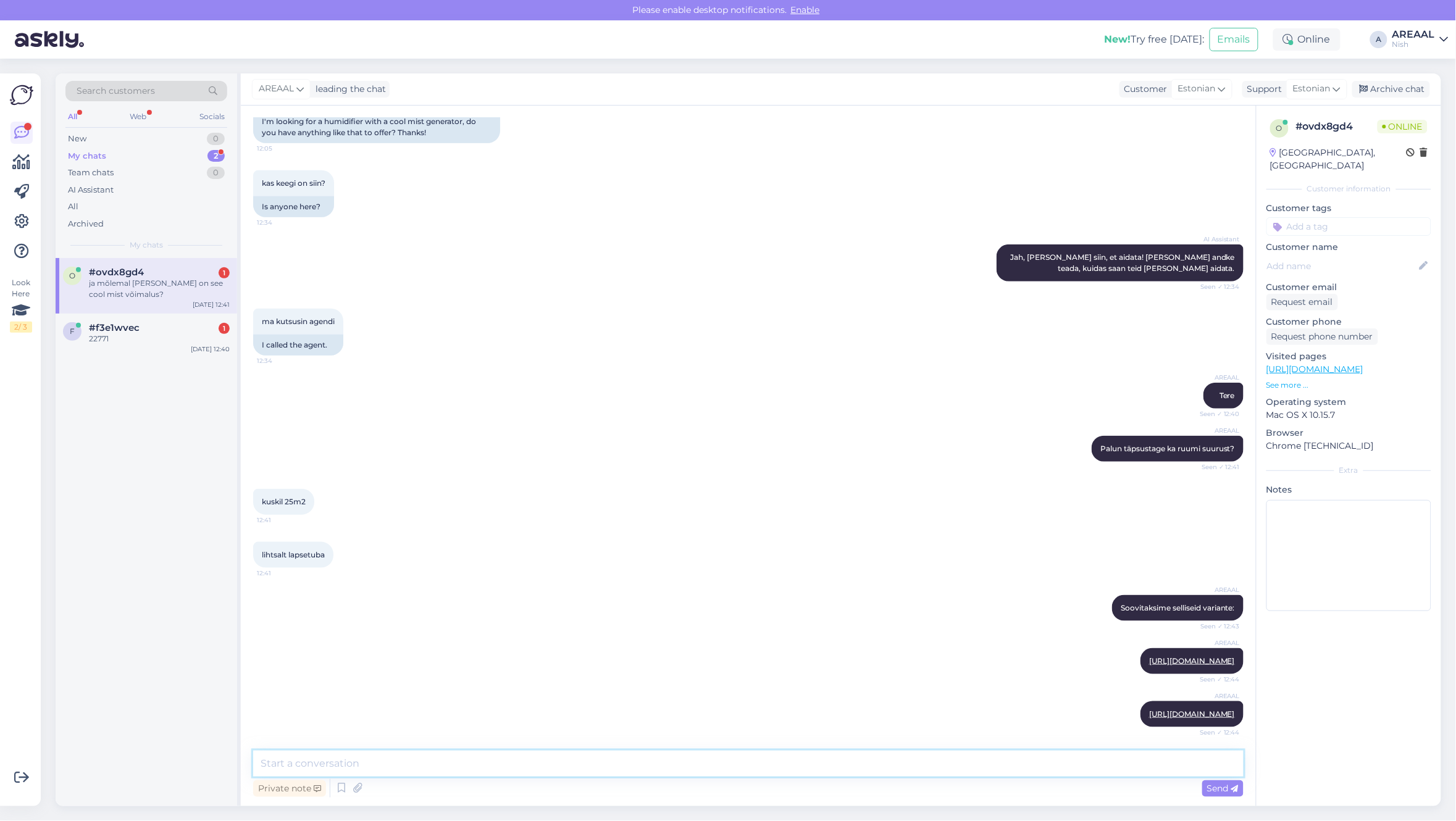
scroll to position [375, 0]
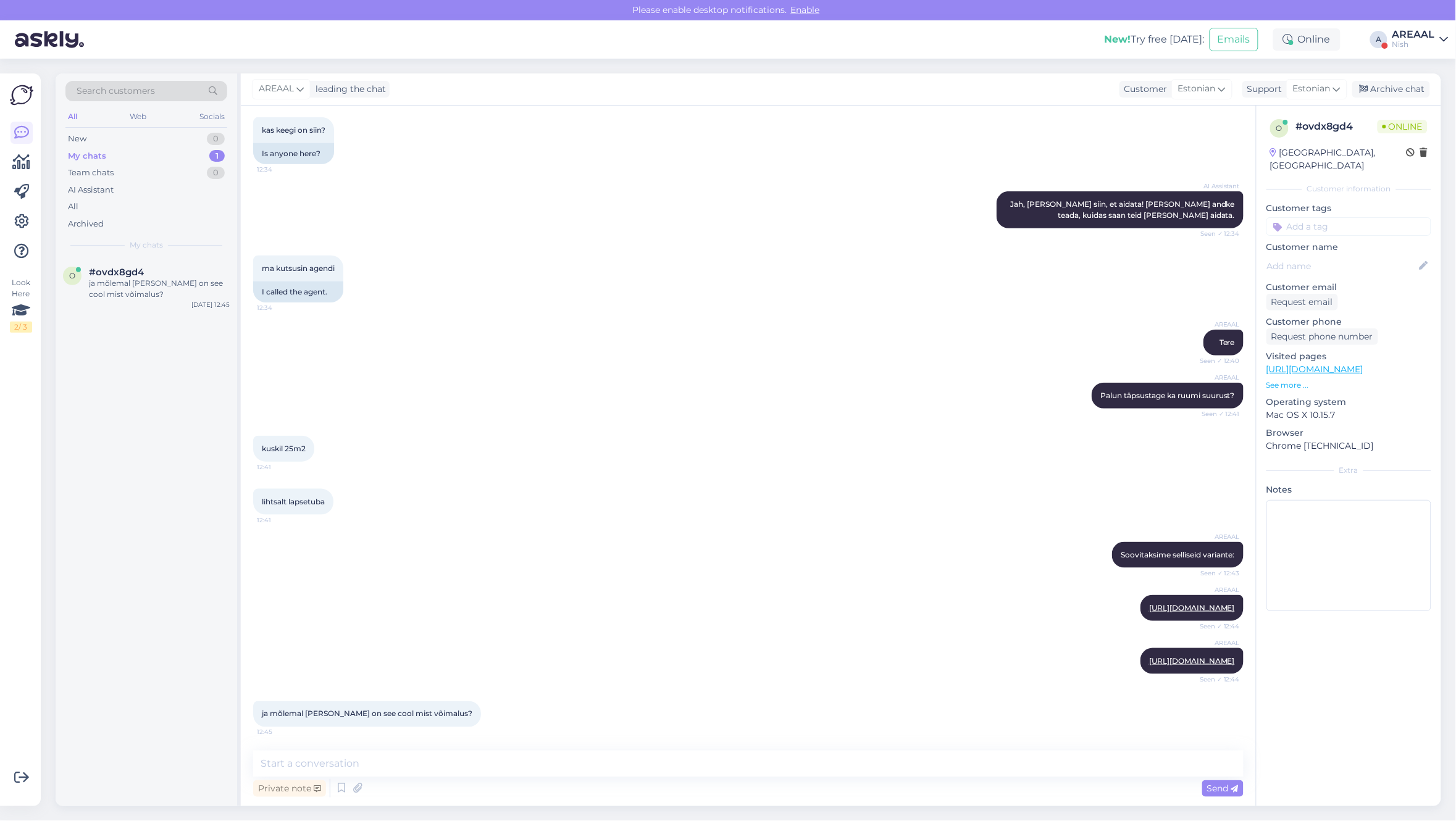
click at [1409, 35] on div "AREAAL" at bounding box center [1414, 34] width 43 height 10
click at [1435, 74] on div at bounding box center [1437, 77] width 9 height 9
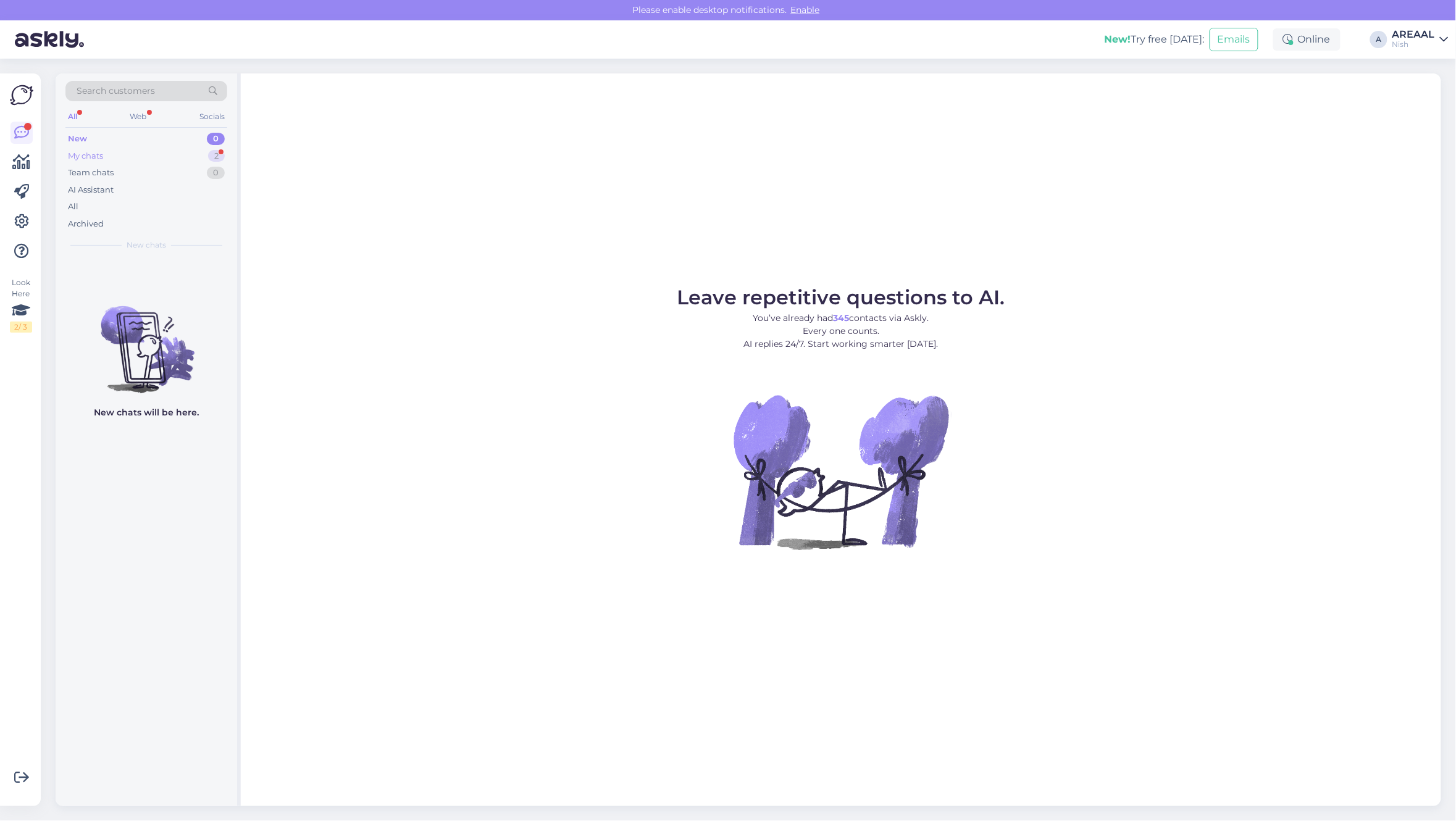
click at [208, 159] on div "My chats 2" at bounding box center [146, 156] width 162 height 17
click at [155, 252] on div "Search customers All Web Socials New 0 My chats 2 Team chats 0 AI Assistant All…" at bounding box center [146, 166] width 182 height 185
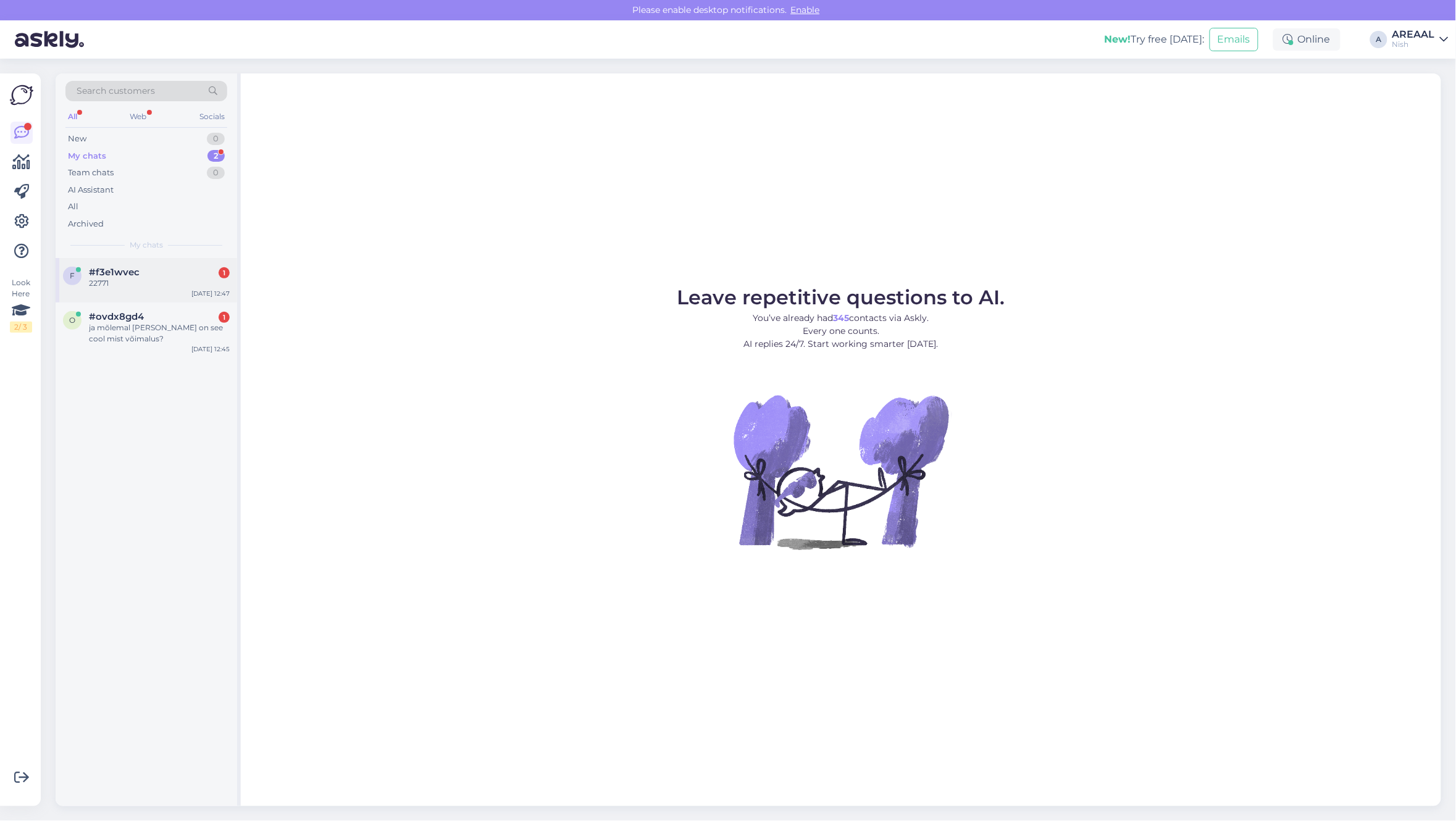
click at [155, 260] on div "f #f3e1wvec 1 22771 [DATE] 12:47" at bounding box center [146, 280] width 182 height 44
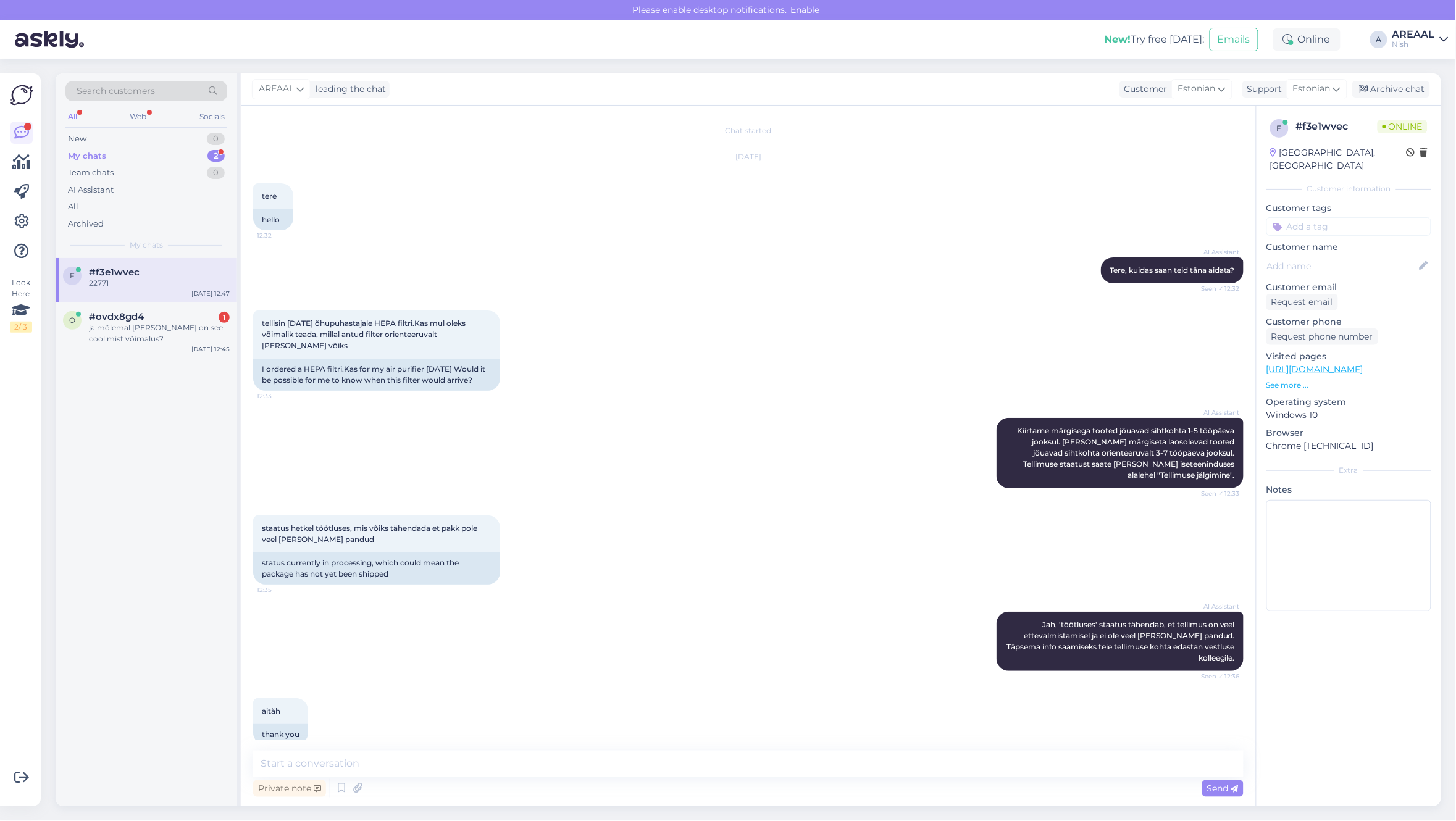
scroll to position [113, 0]
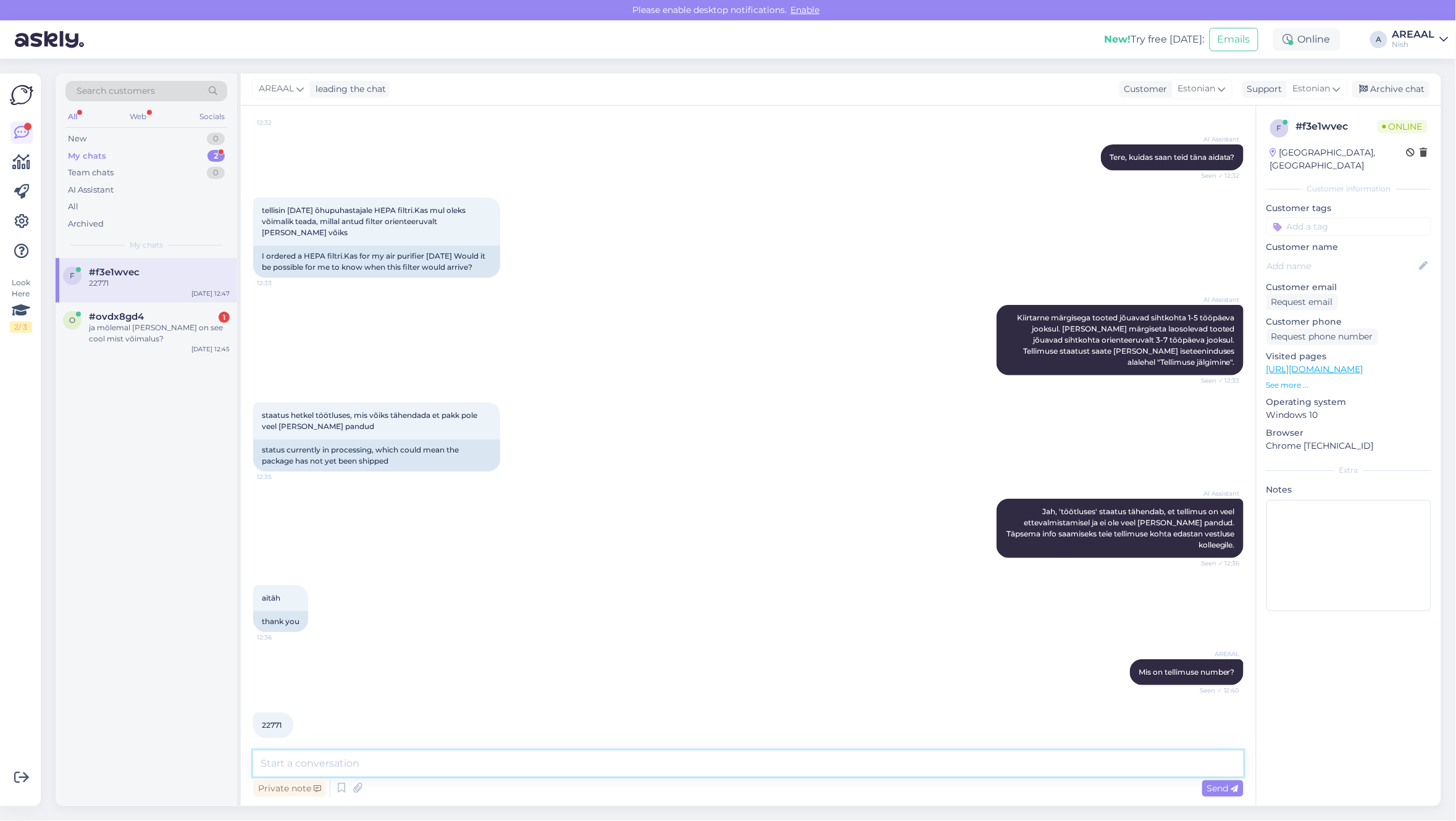
click at [740, 763] on textarea at bounding box center [748, 763] width 990 height 26
type textarea "Antud filtrile tarneaeg ca 2 nädalat. [PERSON_NAME] on suunatud töötlemisse"
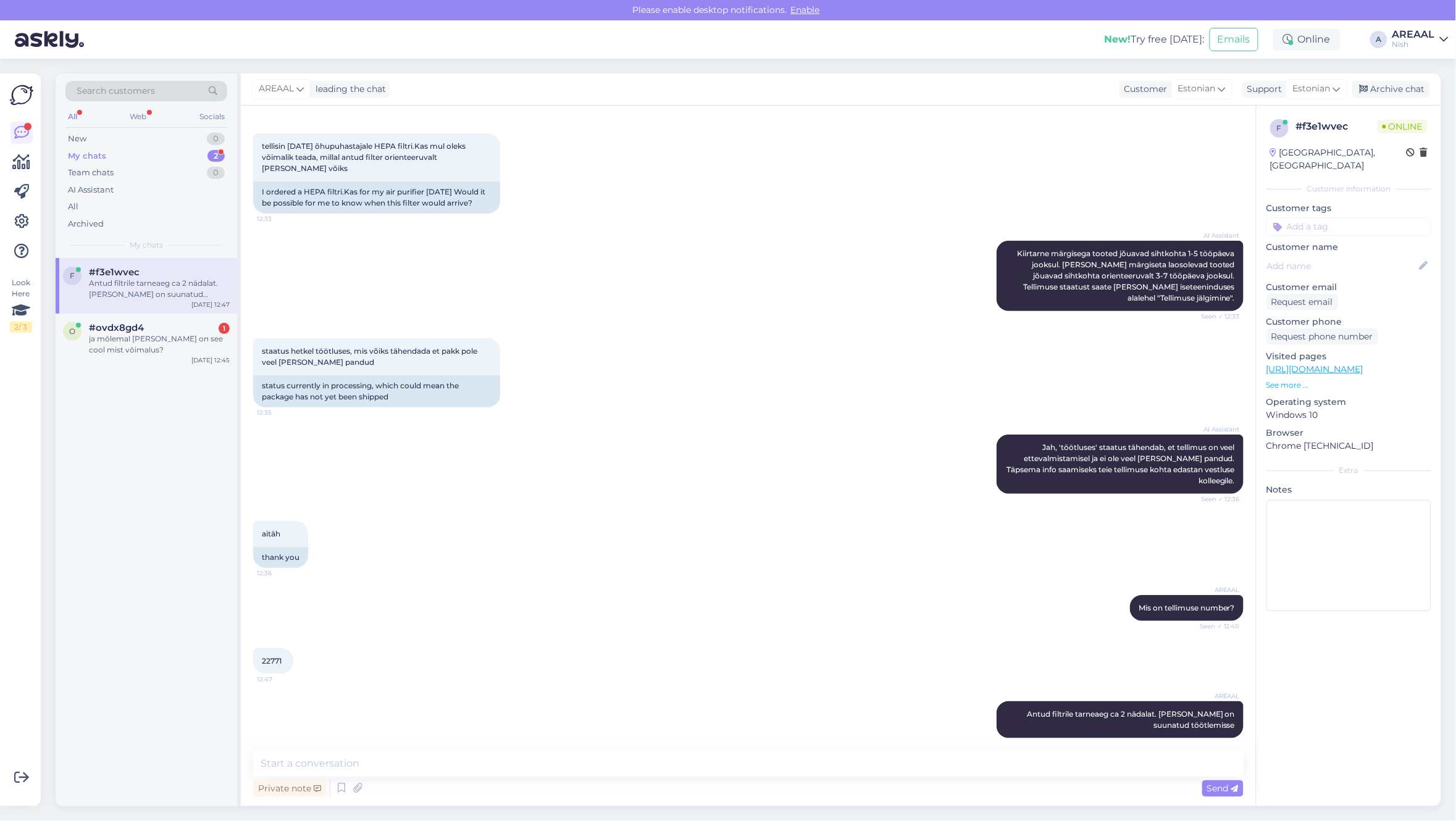
click at [1004, 559] on div "aitäh 12:36 thank you" at bounding box center [748, 545] width 990 height 74
click at [119, 309] on div "f #f3e1wvec Antud filtrile tarneaeg ca 2 nädalat. [PERSON_NAME] on suunatud töö…" at bounding box center [146, 285] width 182 height 55
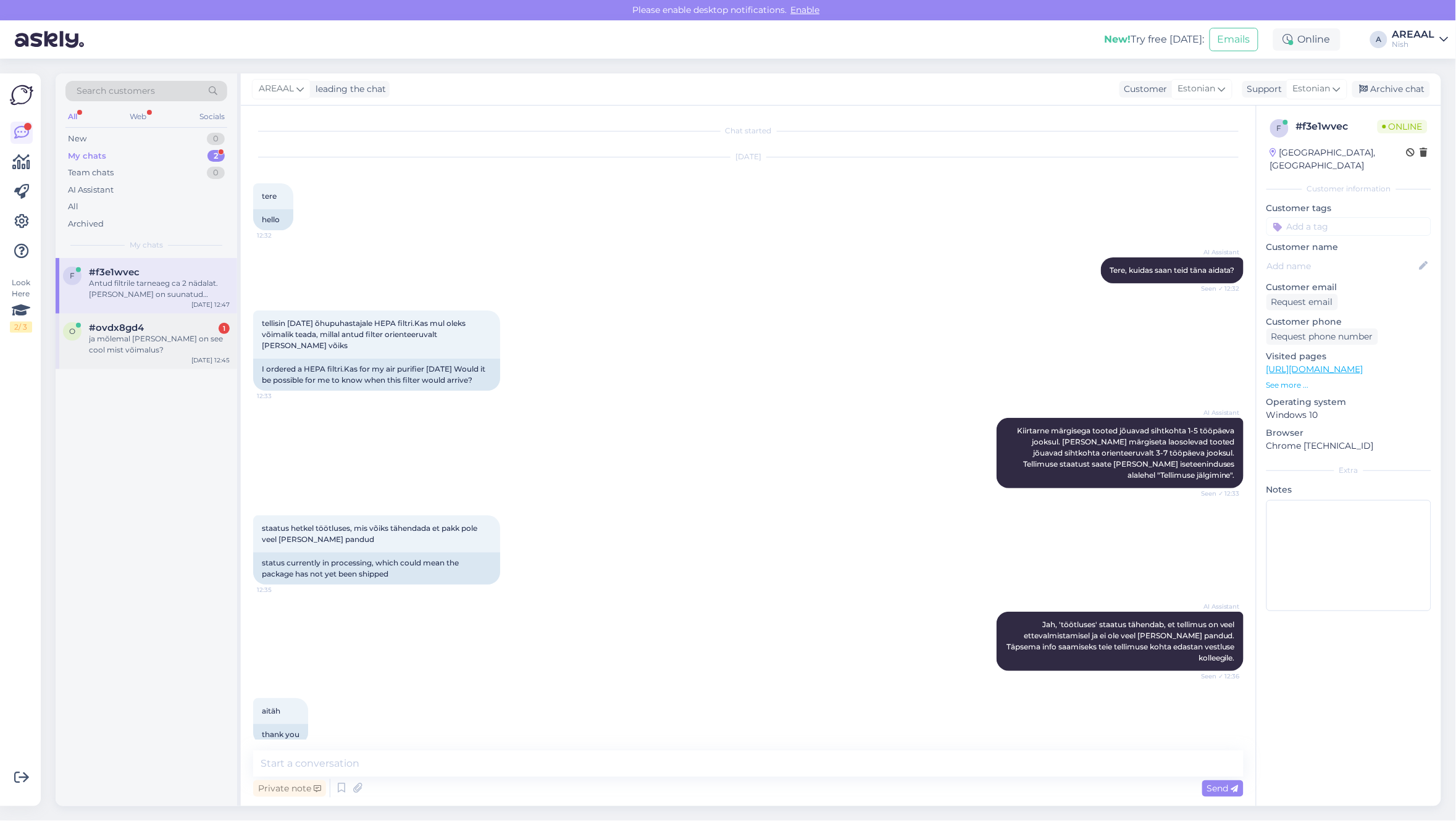
click at [132, 330] on span "#ovdx8gd4" at bounding box center [116, 327] width 55 height 11
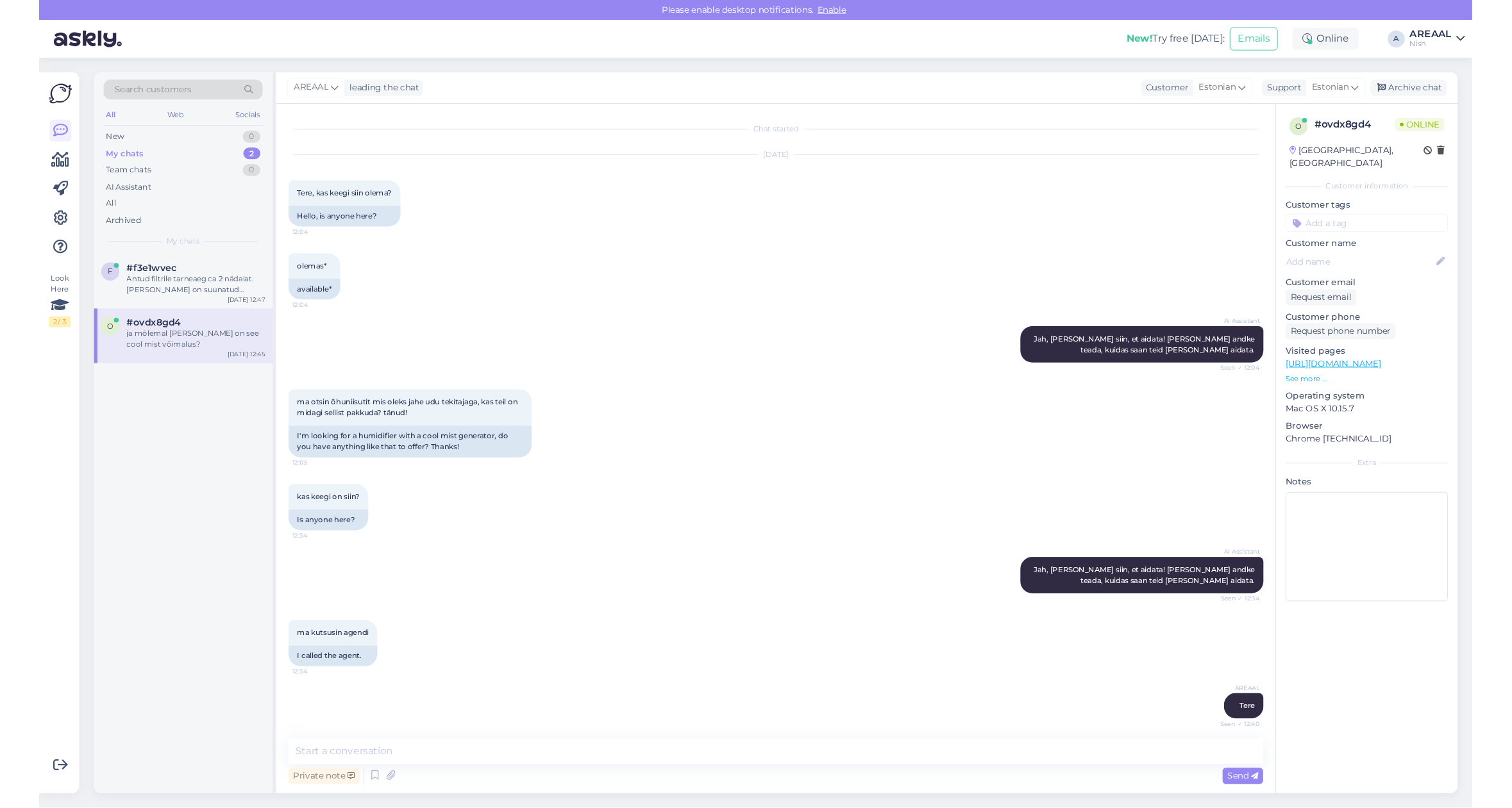
scroll to position [389, 0]
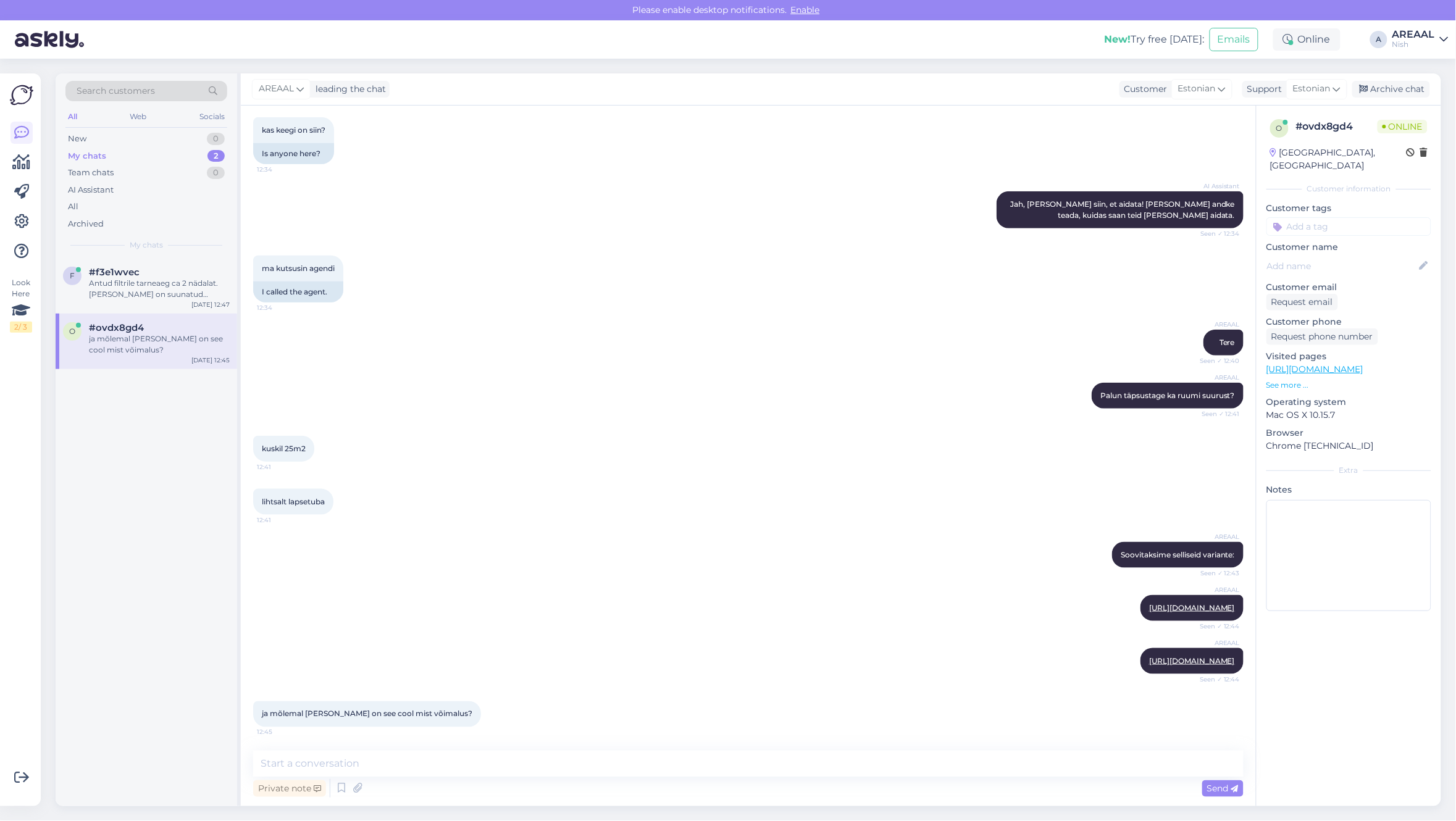
click at [307, 710] on span "ja mõlemal [PERSON_NAME] on see cool mist võimalus?" at bounding box center [367, 714] width 211 height 10
copy div "ja mõlemal neil on see cool mist võimalus? 12:45"
click at [358, 449] on div "kuskil 25m2 12:41" at bounding box center [748, 449] width 990 height 53
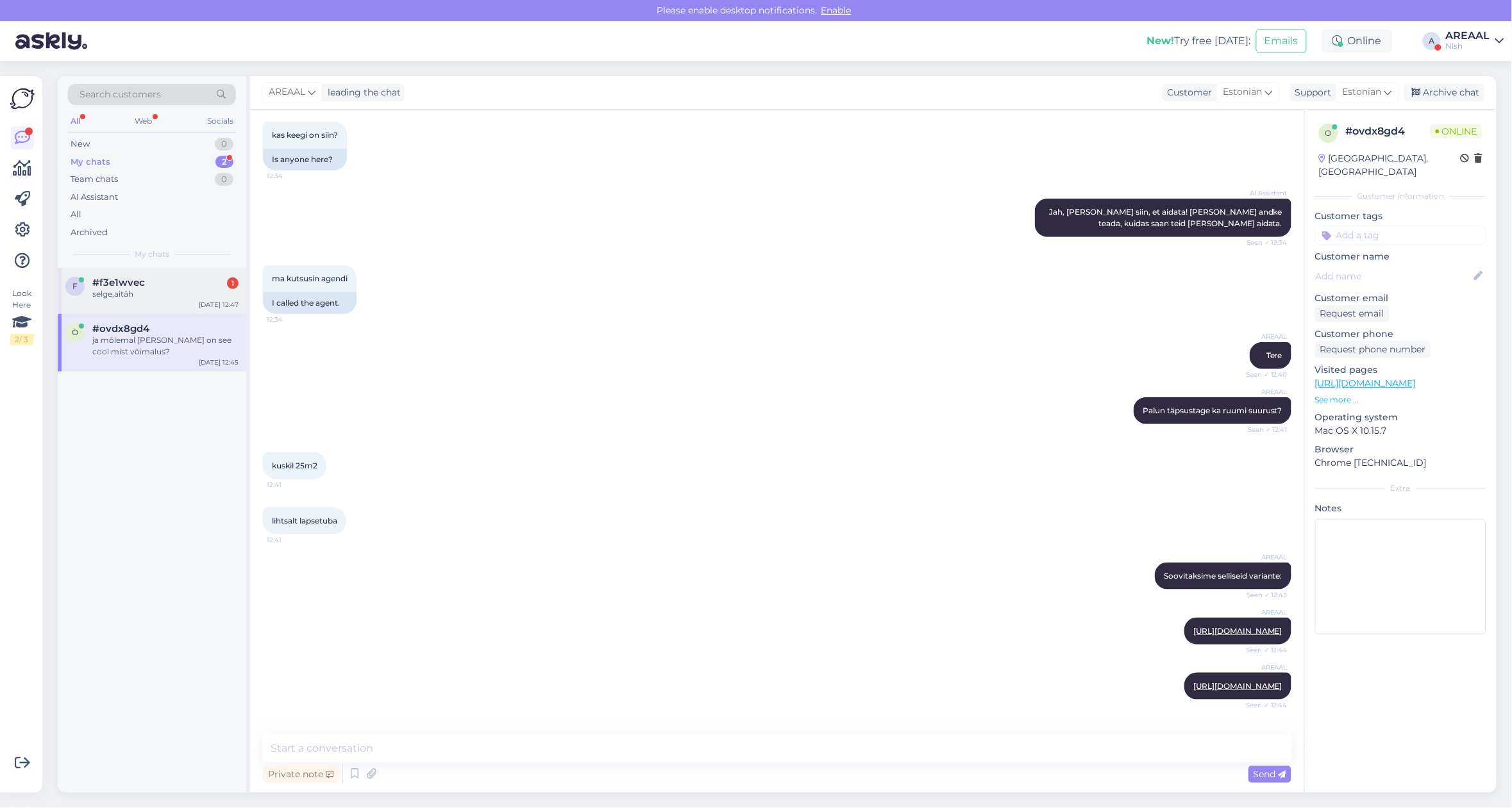
click at [167, 292] on div "selge,aitäh" at bounding box center [165, 294] width 146 height 12
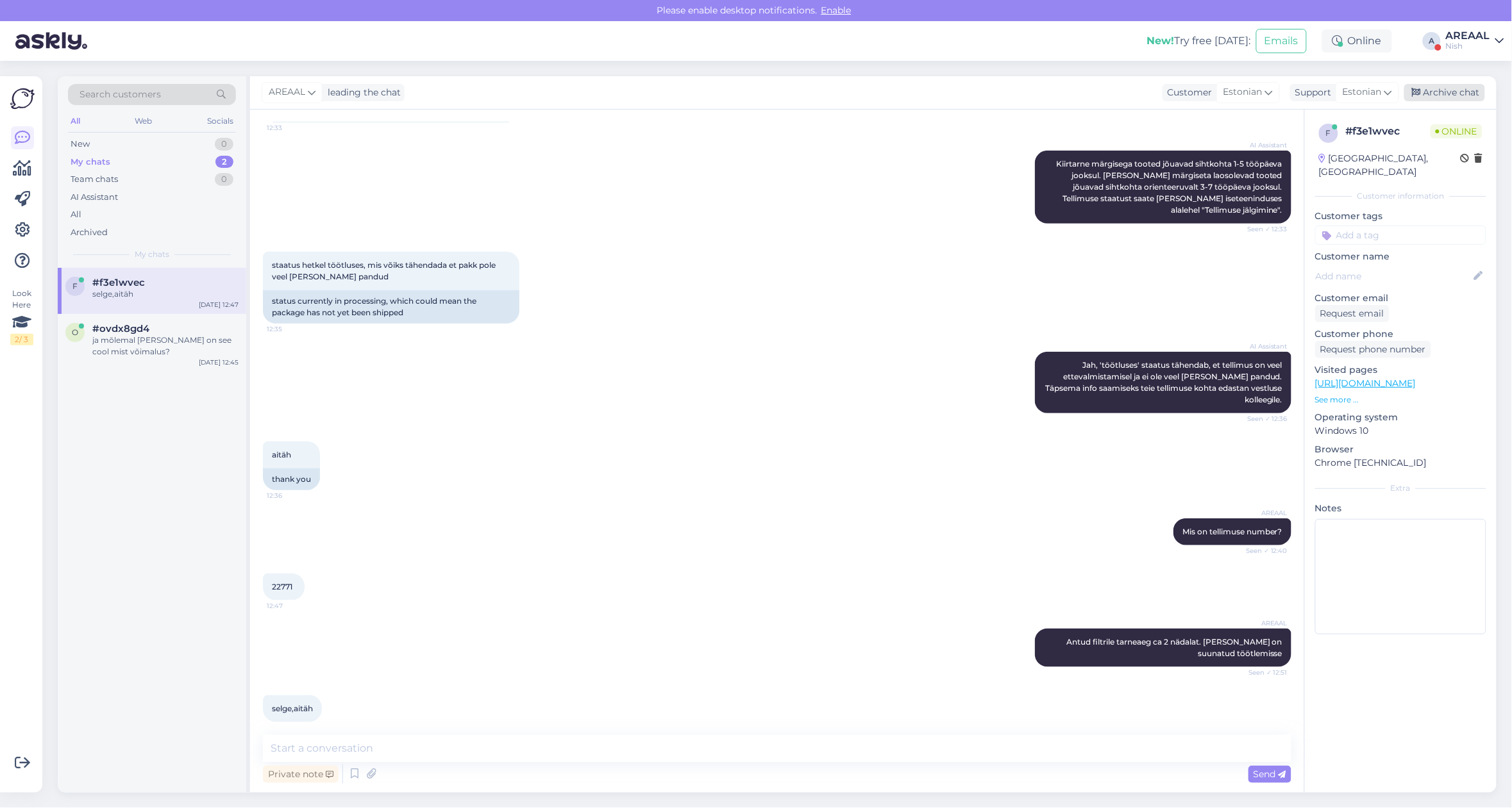
click at [1468, 87] on div "Archive chat" at bounding box center [1444, 92] width 81 height 18
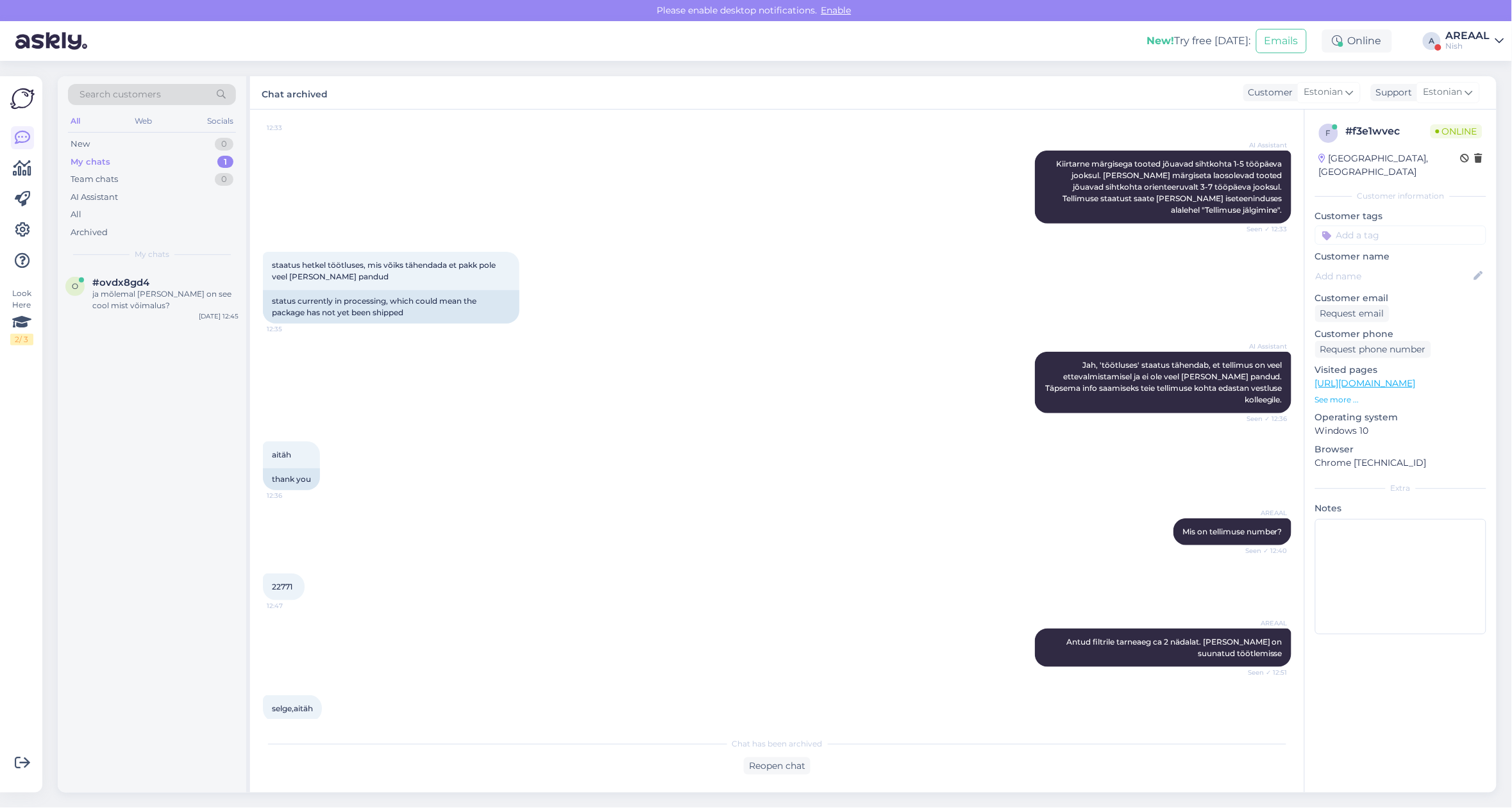
drag, startPoint x: 1475, startPoint y: 41, endPoint x: 1477, endPoint y: 51, distance: 10.2
click at [1475, 40] on div "AREAAL Nish" at bounding box center [1468, 41] width 45 height 21
click at [1477, 72] on button "Open" at bounding box center [1475, 71] width 36 height 20
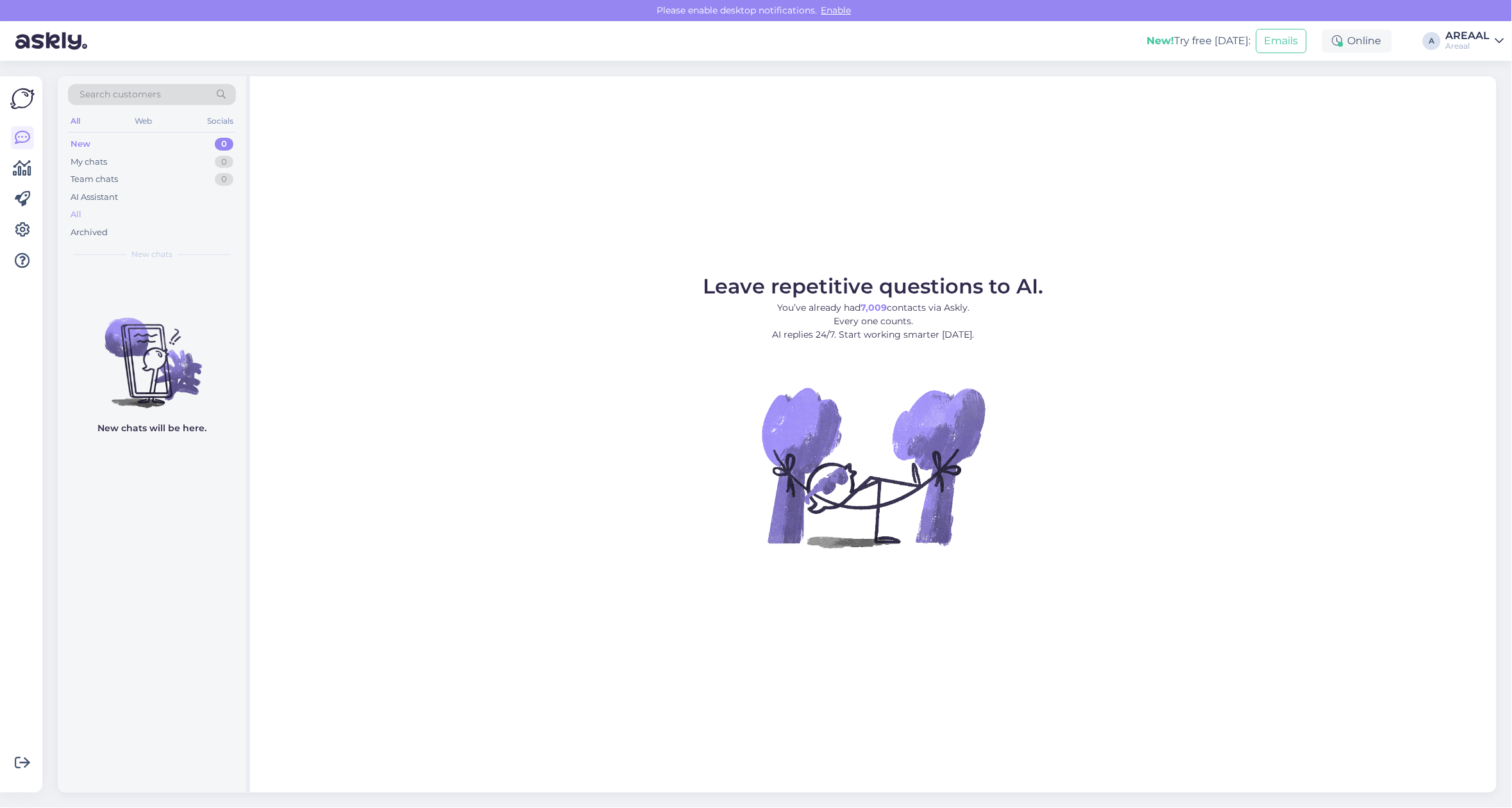
click at [177, 219] on div "All" at bounding box center [152, 214] width 168 height 18
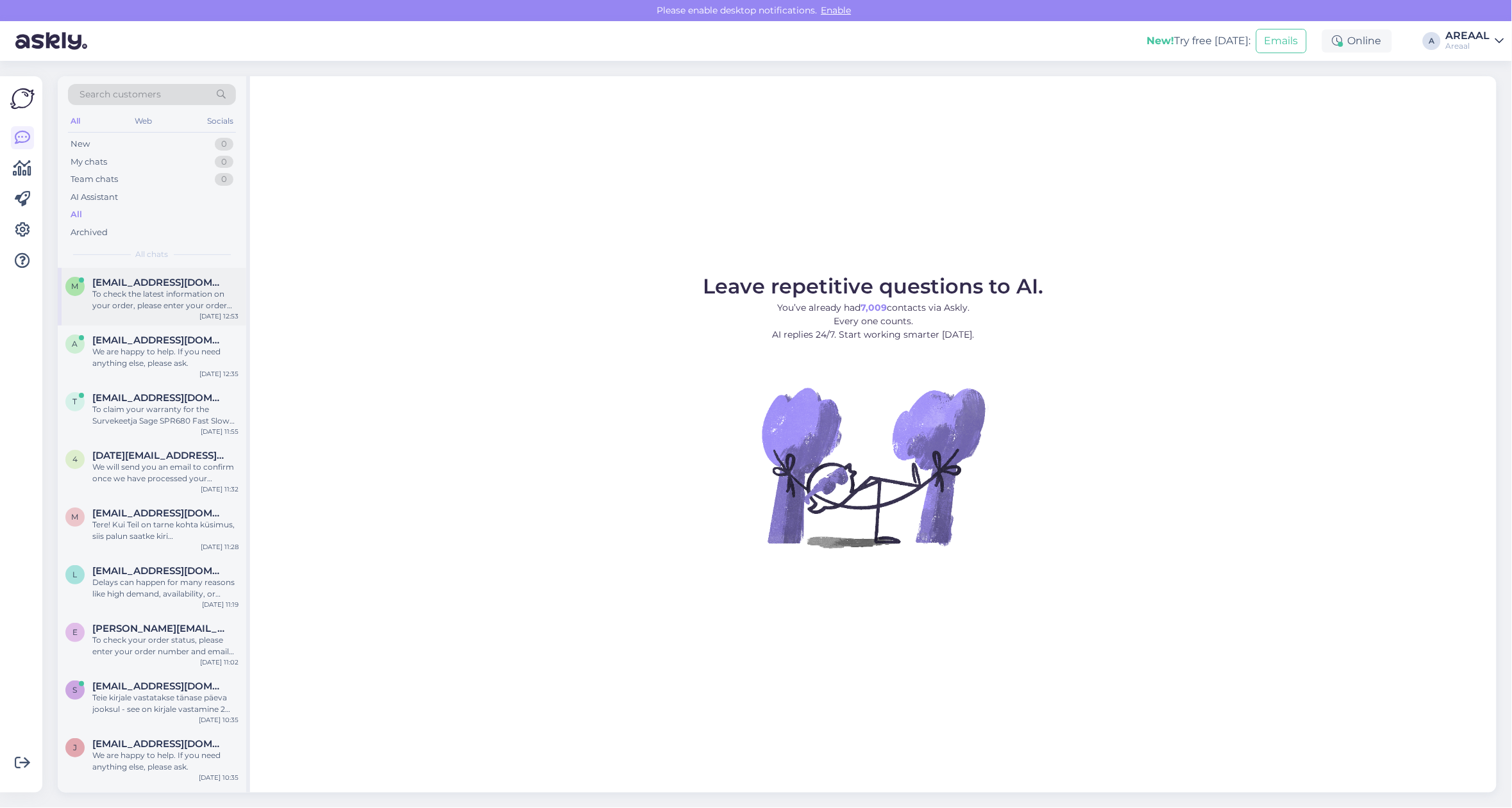
click at [190, 305] on div "To check the latest information on your order, please enter your order number a…" at bounding box center [165, 300] width 146 height 23
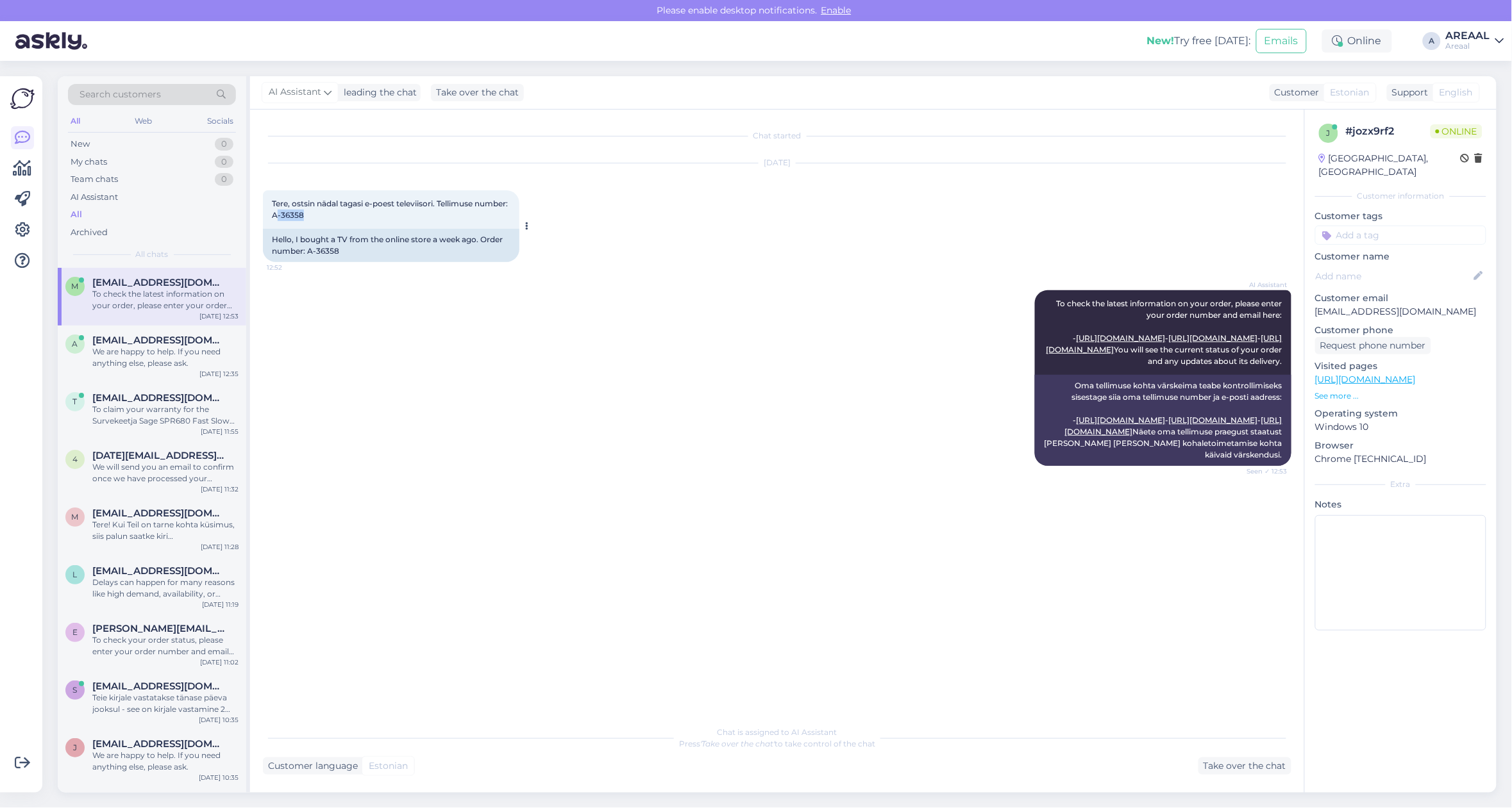
copy span "-36358"
drag, startPoint x: 332, startPoint y: 216, endPoint x: 309, endPoint y: 216, distance: 23.0
click at [309, 216] on div "Tere, ostsin nädal tagasi e-poest televiisori. Tellimuse number: A-36358 12:52" at bounding box center [391, 209] width 256 height 38
drag, startPoint x: 309, startPoint y: 216, endPoint x: 351, endPoint y: 216, distance: 42.0
click at [351, 216] on div "Tere, ostsin nädal tagasi e-poest televiisori. Tellimuse number: A-36358 12:52" at bounding box center [391, 209] width 256 height 38
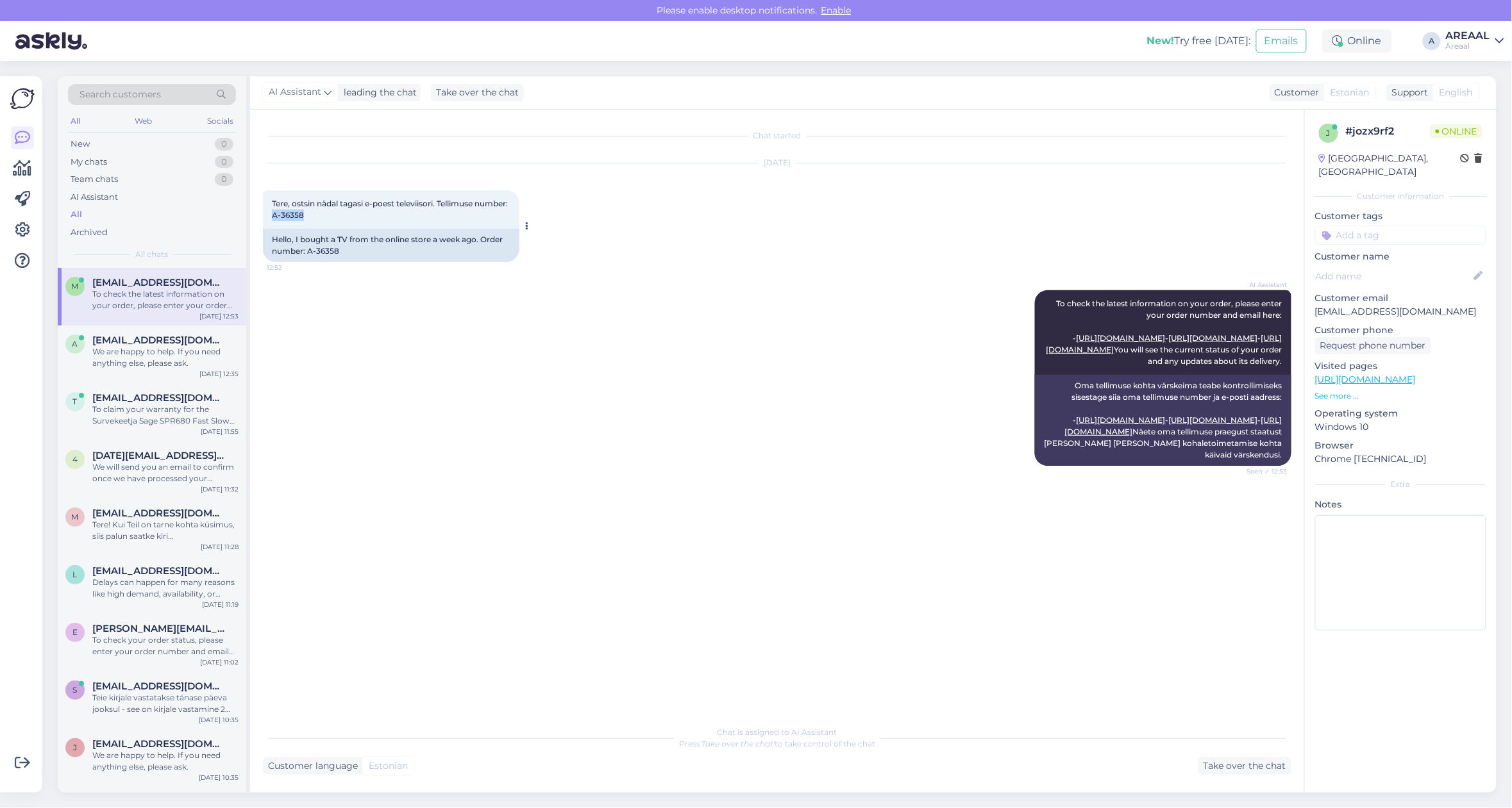
copy span "A-36358"
click at [177, 351] on div "We are happy to help. If you need anything else, please ask." at bounding box center [165, 358] width 146 height 23
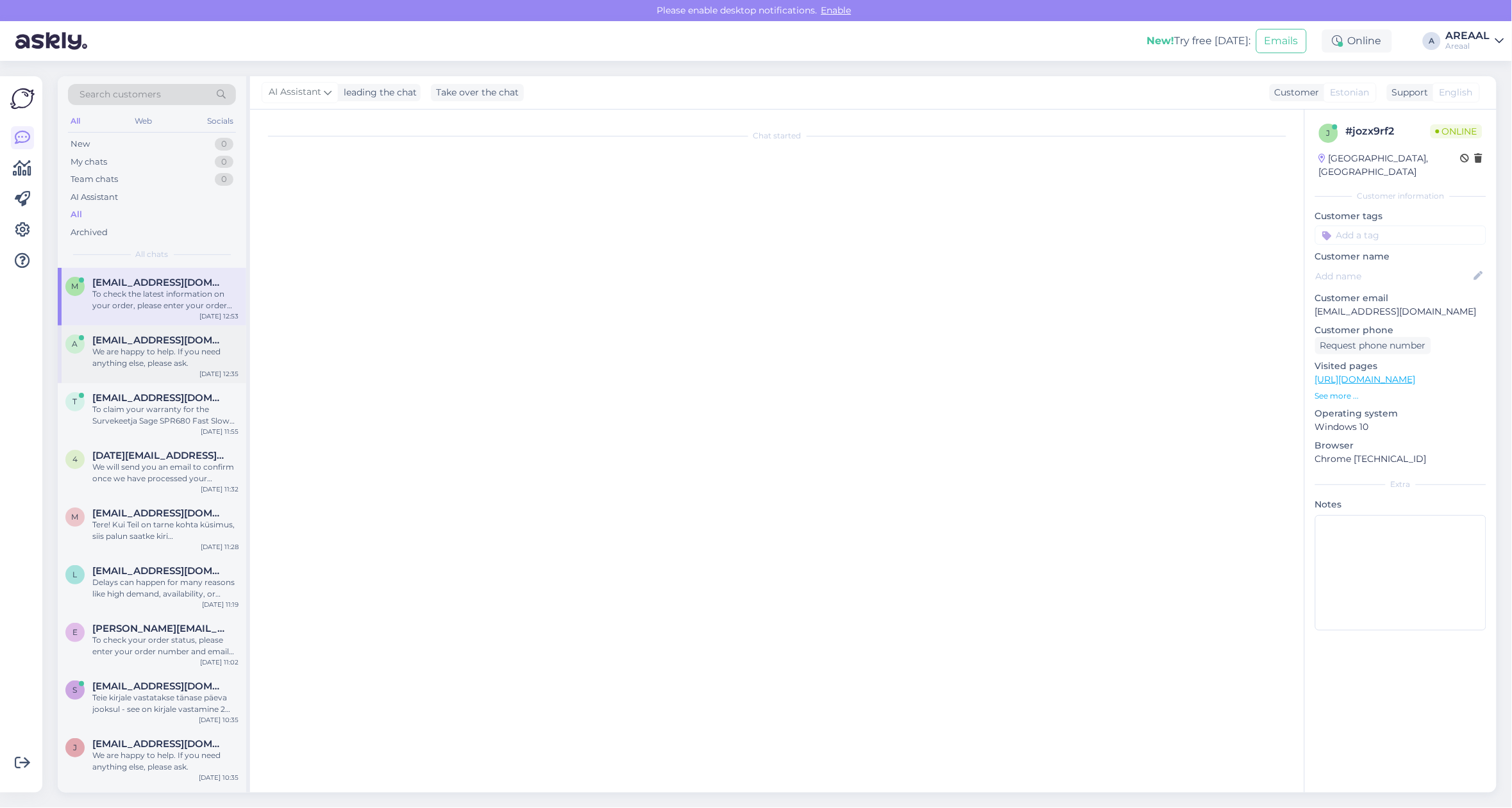
scroll to position [1955, 0]
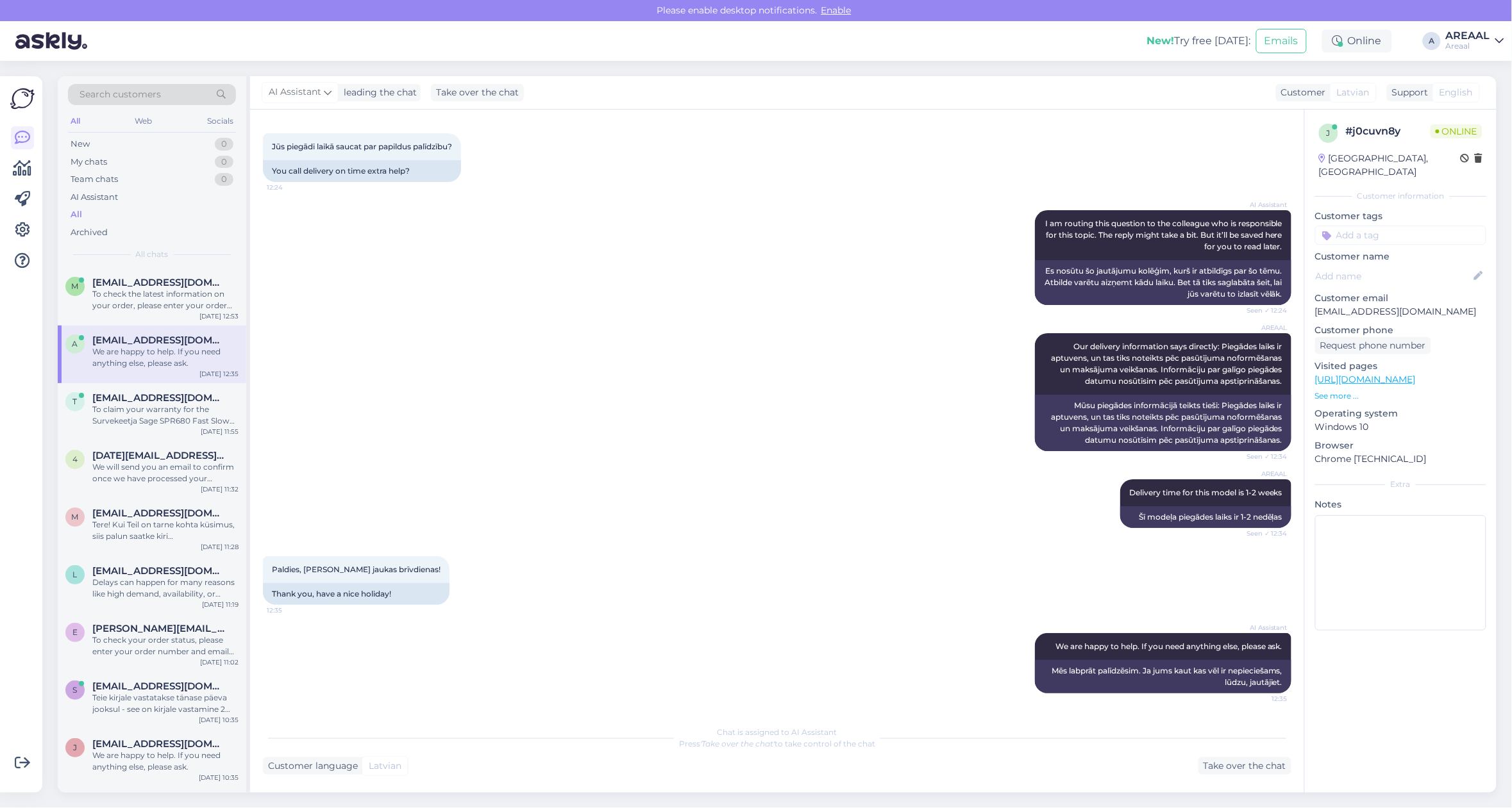
click at [598, 371] on div "AREAAL Our delivery information says directly: Piegādes laiks ir aptuvens, un t…" at bounding box center [777, 392] width 1028 height 146
click at [626, 375] on div "AREAAL Our delivery information says directly: Piegādes laiks ir aptuvens, un t…" at bounding box center [777, 392] width 1028 height 146
click at [1467, 39] on div "AREAAL" at bounding box center [1468, 35] width 45 height 10
drag, startPoint x: 1469, startPoint y: 48, endPoint x: 1482, endPoint y: 94, distance: 47.8
click at [1482, 94] on button "Open" at bounding box center [1475, 99] width 36 height 20
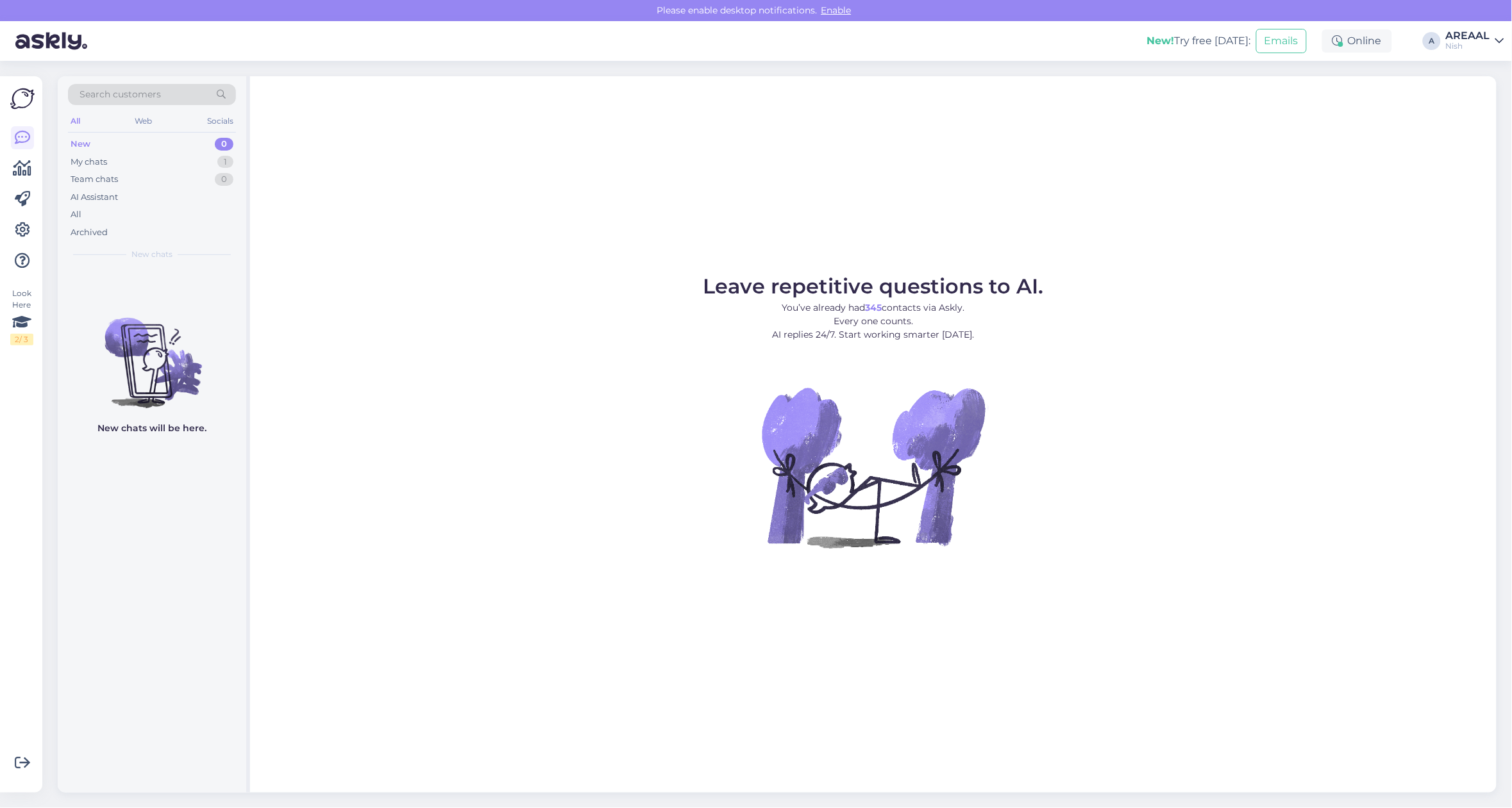
click at [1465, 328] on figure "Leave repetitive questions to AI. You’ve already had 345 contacts via Askly. Ev…" at bounding box center [873, 429] width 1223 height 306
click at [215, 155] on div "My chats 1" at bounding box center [152, 162] width 168 height 18
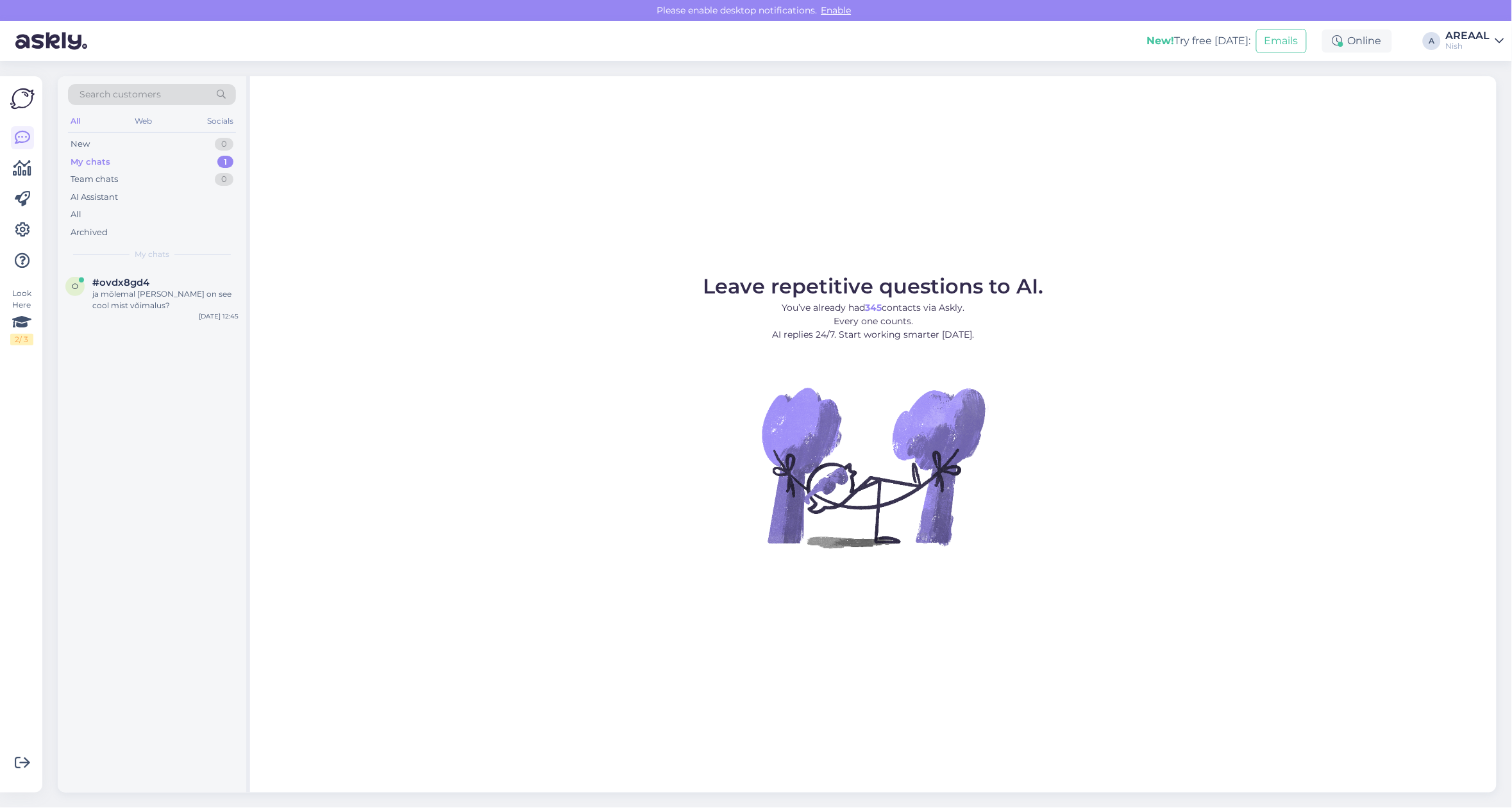
click at [1504, 469] on div "Search customers All Web Socials New 0 My chats 1 Team chats 0 AI Assistant All…" at bounding box center [781, 434] width 1461 height 747
click at [645, 173] on div "Leave repetitive questions to AI. You’ve already had 345 contacts via Askly. Ev…" at bounding box center [873, 434] width 1246 height 717
drag, startPoint x: 1486, startPoint y: 77, endPoint x: 1481, endPoint y: 66, distance: 12.1
click at [1484, 78] on div "Leave repetitive questions to AI. You’ve already had 345 contacts via Askly. Ev…" at bounding box center [873, 434] width 1246 height 717
click at [1476, 39] on div "AREAAL" at bounding box center [1468, 35] width 45 height 10
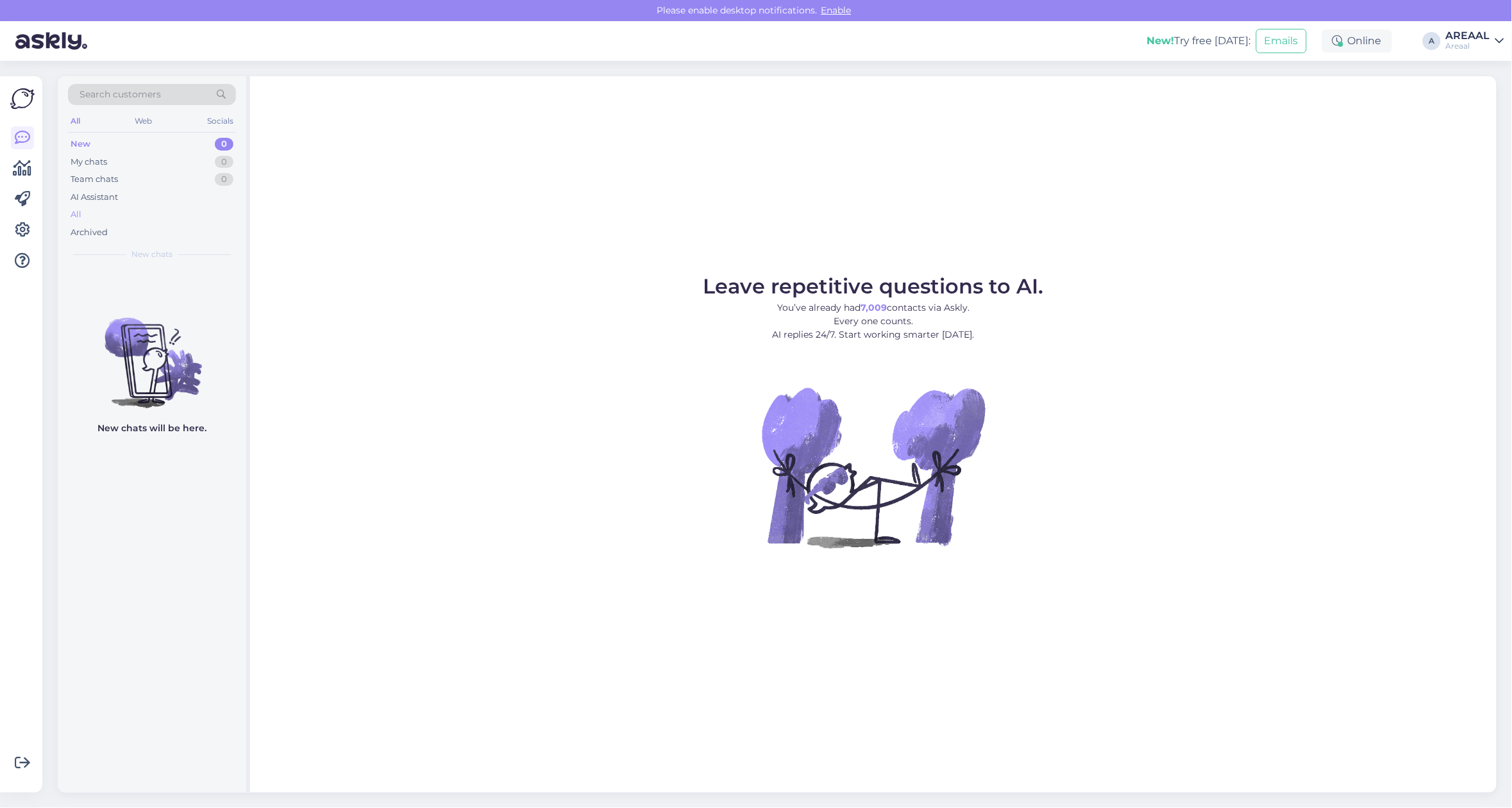
click at [87, 216] on div "All" at bounding box center [152, 214] width 168 height 18
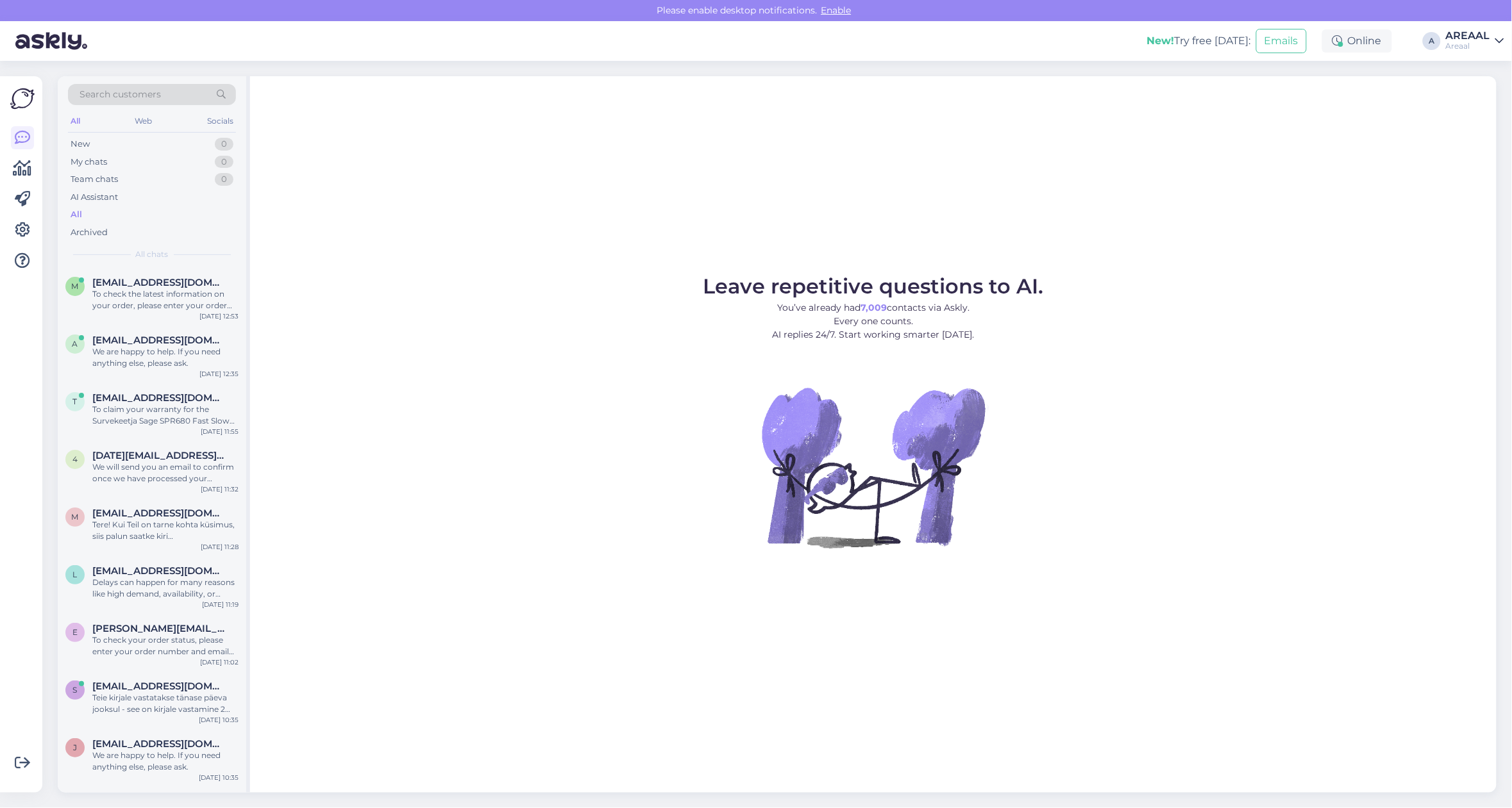
click at [1122, 200] on div "Leave repetitive questions to AI. You’ve already had 7,009 contacts via Askly. …" at bounding box center [873, 434] width 1246 height 717
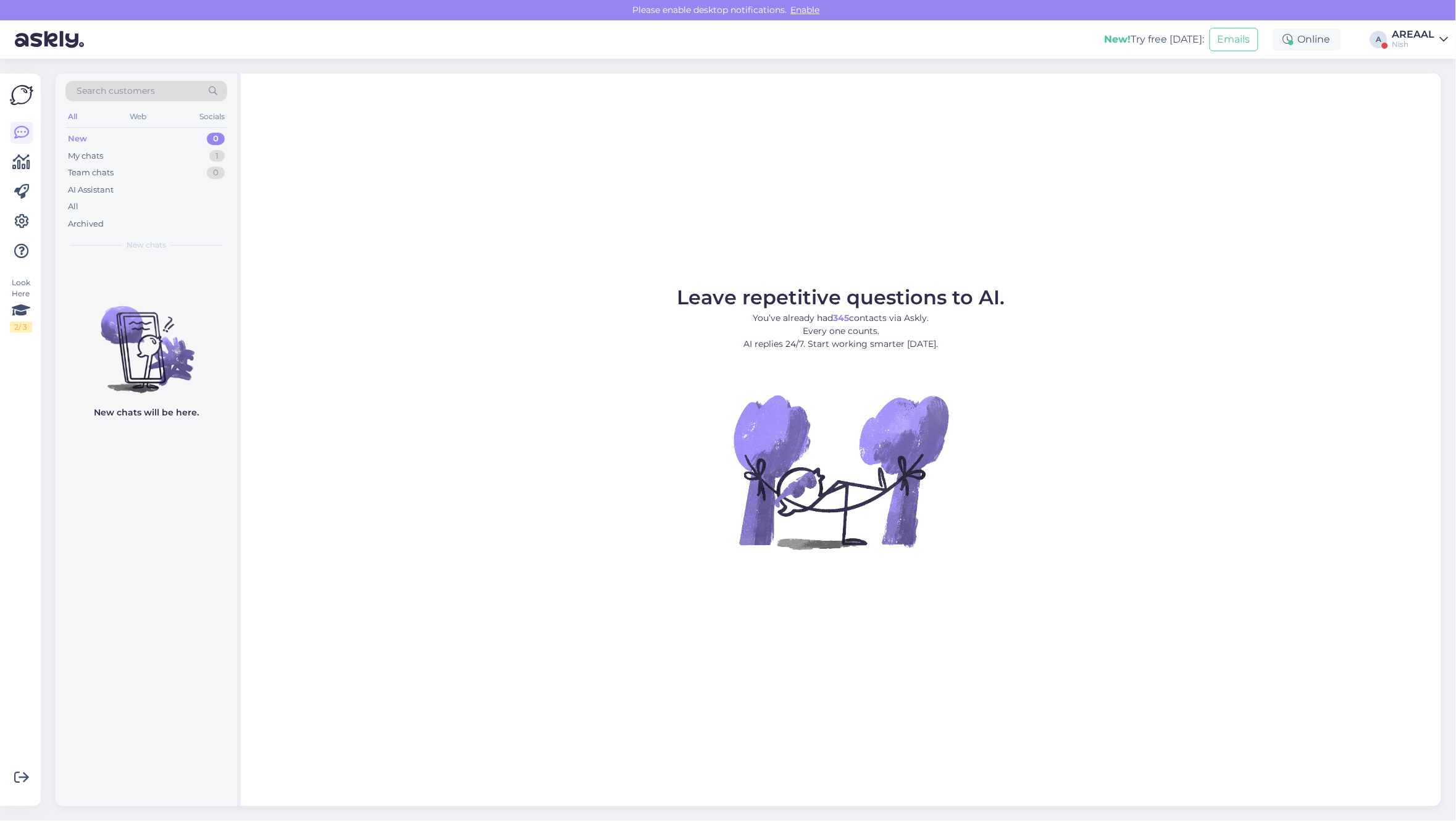
click at [1418, 38] on div "AREAAL" at bounding box center [1414, 34] width 43 height 10
click at [1423, 66] on button "Open" at bounding box center [1421, 69] width 35 height 19
click at [197, 186] on div "AI Assistant" at bounding box center [146, 190] width 162 height 17
click at [199, 199] on div "All" at bounding box center [146, 206] width 162 height 17
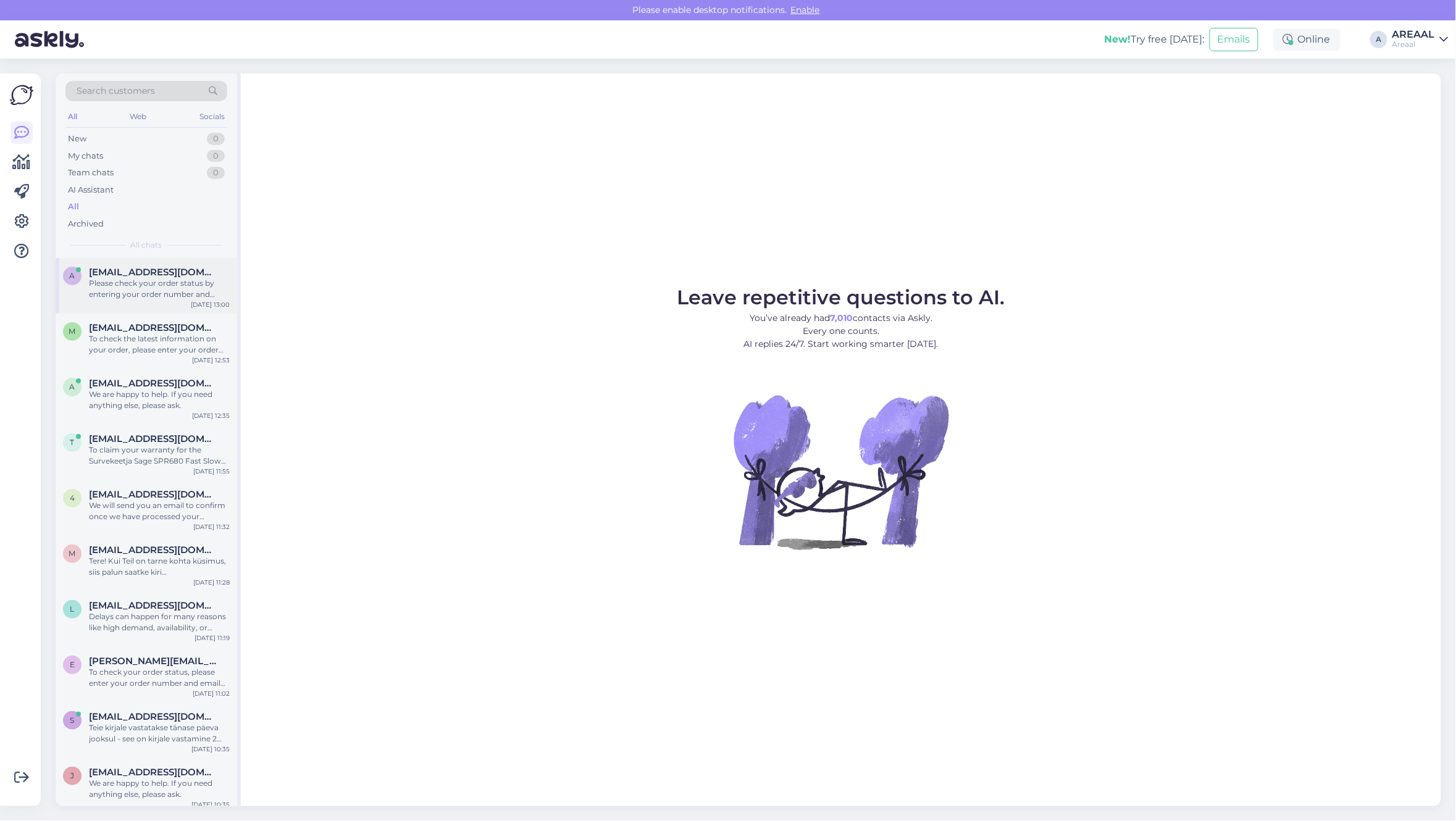
click at [220, 260] on div "a agnese.eihenberga@gmail.com Please check your order status by entering your o…" at bounding box center [146, 285] width 182 height 55
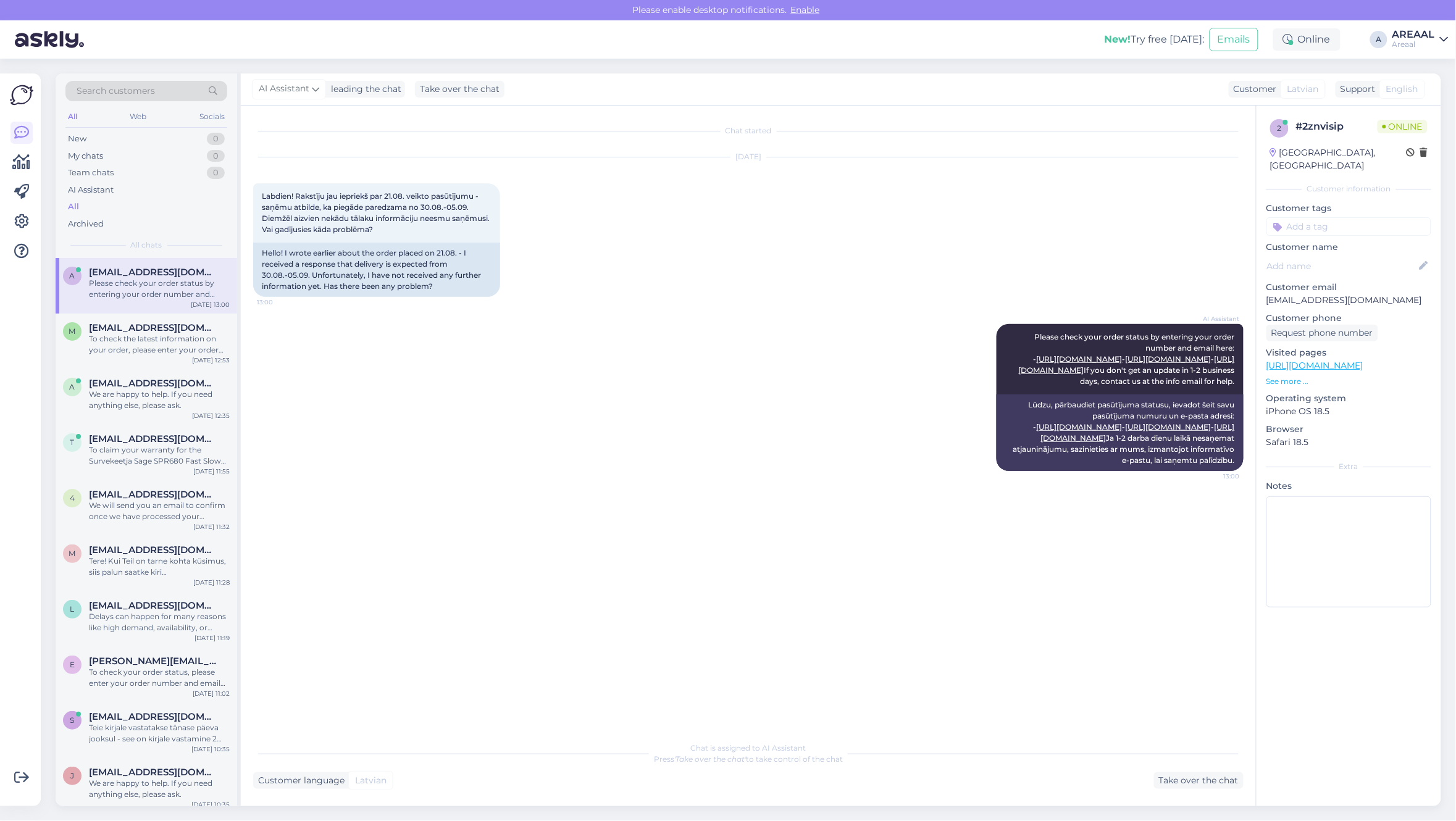
click at [1387, 281] on p "Customer email" at bounding box center [1348, 287] width 165 height 13
click at [1383, 294] on p "[EMAIL_ADDRESS][DOMAIN_NAME]" at bounding box center [1348, 301] width 165 height 13
copy p "[EMAIL_ADDRESS][DOMAIN_NAME]"
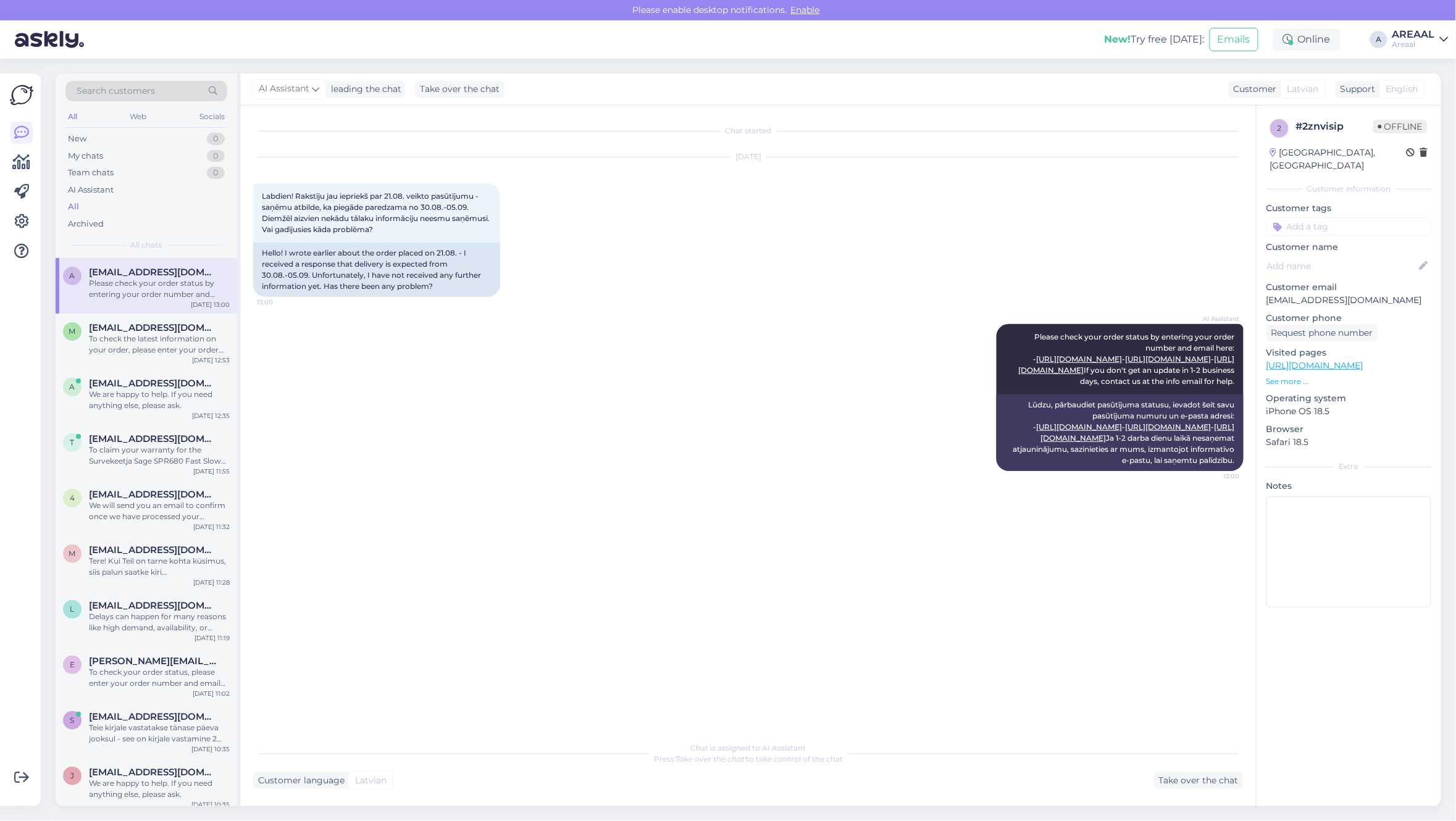
click at [1391, 47] on div "New! Try free today: Emails Online A AREAAL Areaal" at bounding box center [728, 40] width 1456 height 38
click at [1415, 35] on div "AREAAL" at bounding box center [1414, 34] width 43 height 10
click at [1418, 84] on div "Nish Open" at bounding box center [1372, 95] width 152 height 27
click at [1422, 92] on button "Open" at bounding box center [1421, 95] width 35 height 19
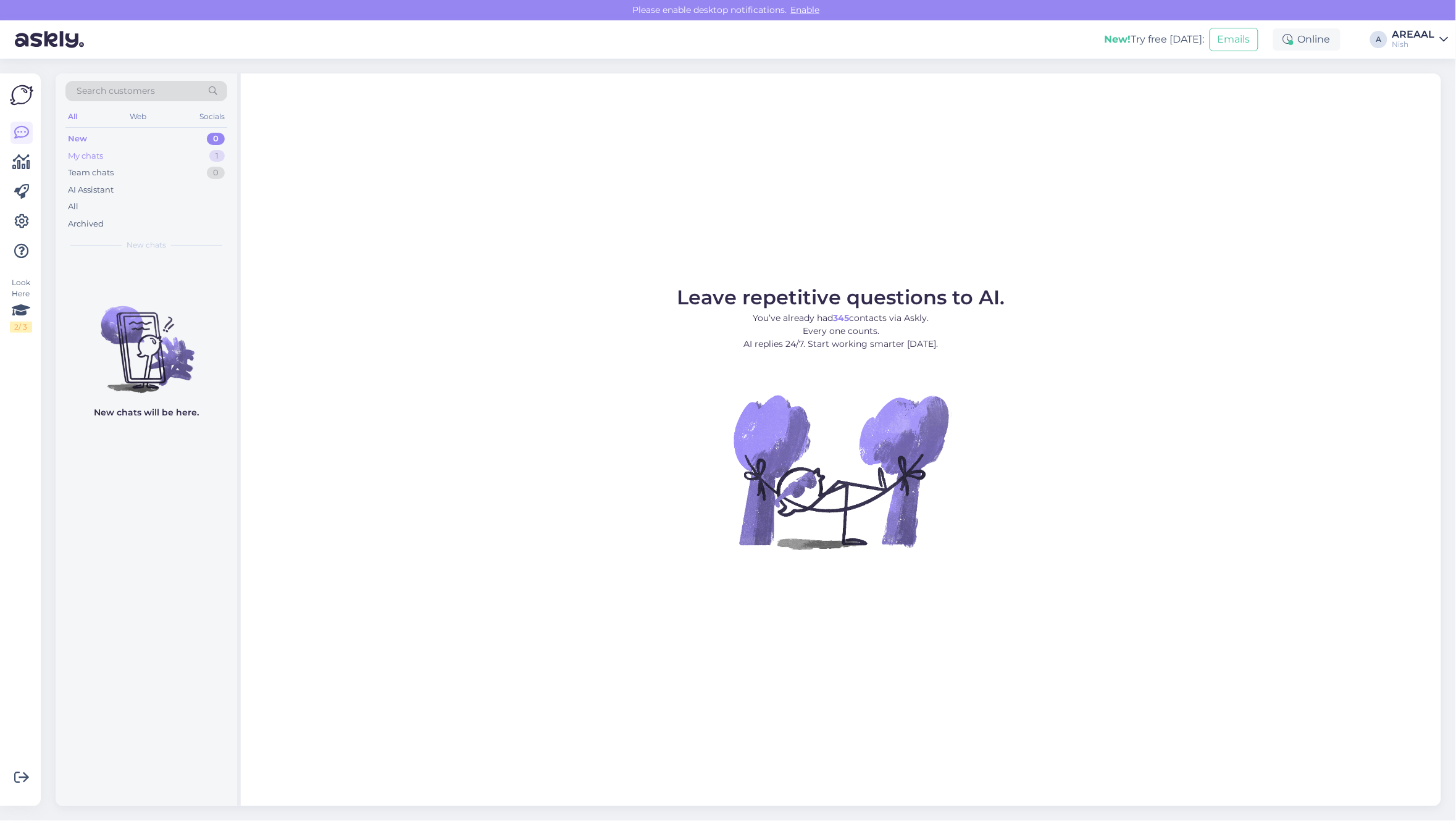
click at [221, 157] on div "1" at bounding box center [217, 156] width 16 height 13
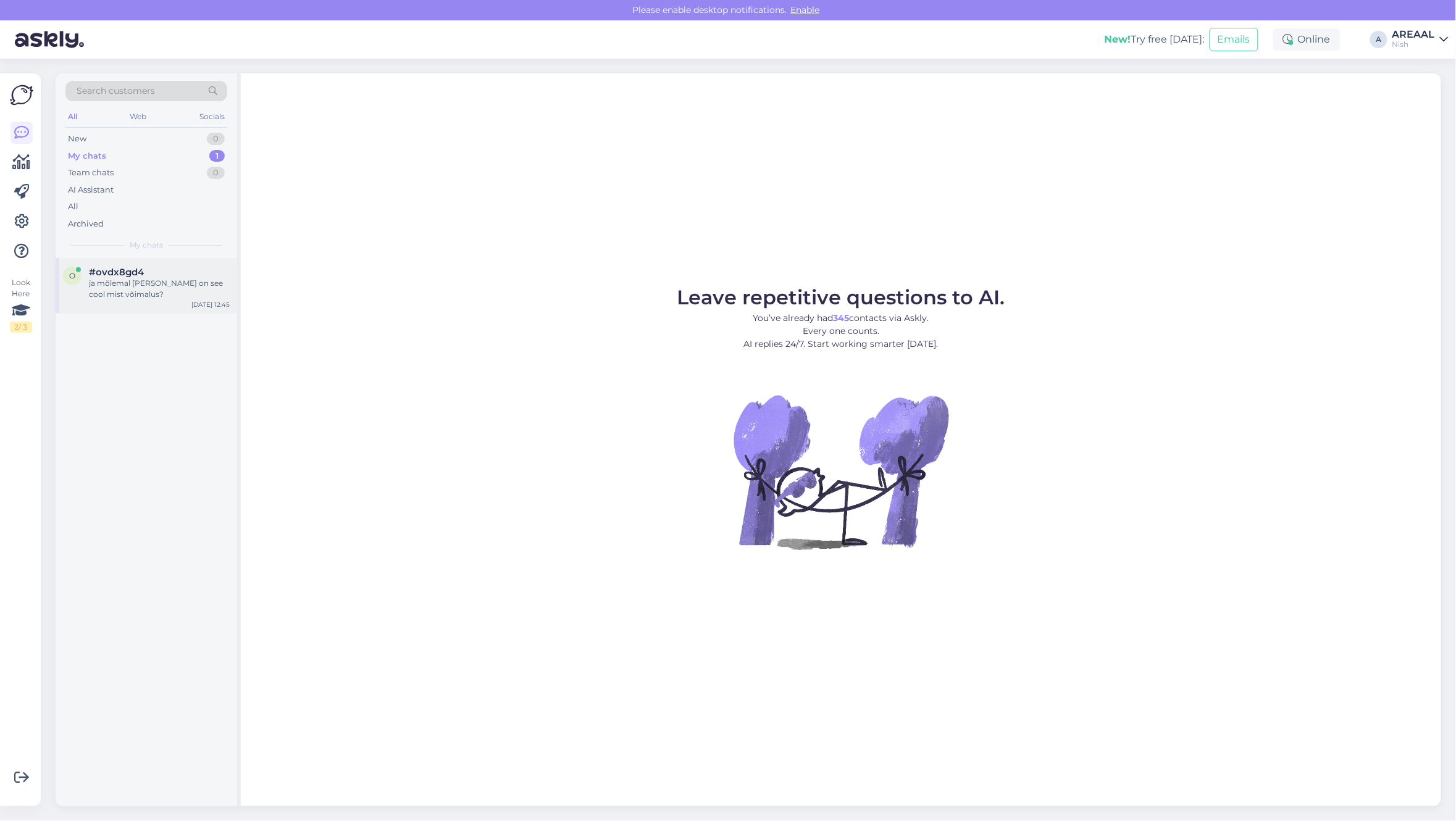
click at [144, 298] on div "ja mõlemal neil on see cool mist võimalus?" at bounding box center [159, 289] width 140 height 22
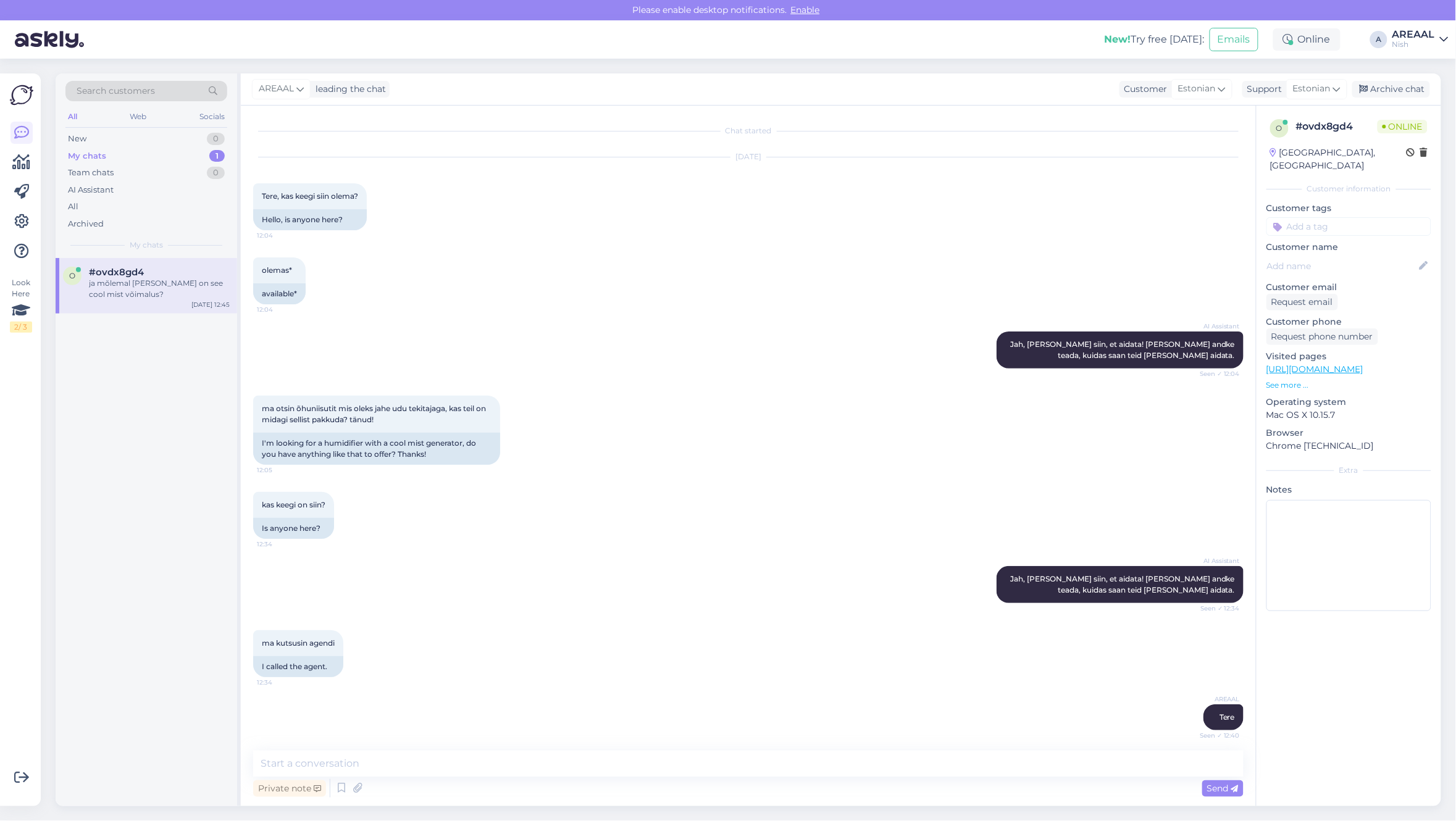
scroll to position [375, 0]
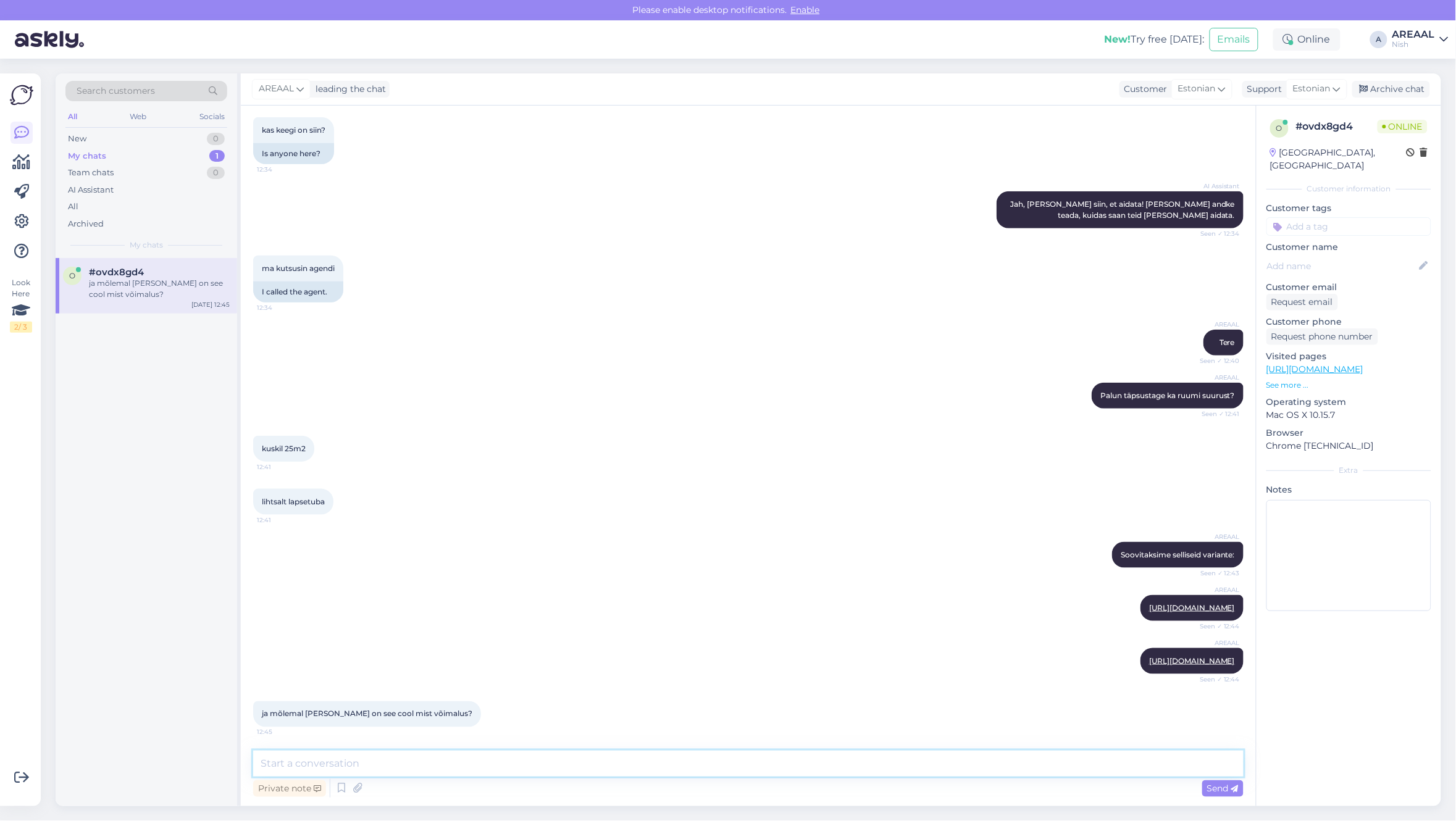
click at [690, 770] on textarea at bounding box center [748, 763] width 990 height 26
type textarea "Uurisin tausta ja nendel mudelitel ei ole."
click at [649, 761] on textarea "Uurisin tausta ja nendel mudelitel ei ole." at bounding box center [748, 763] width 990 height 26
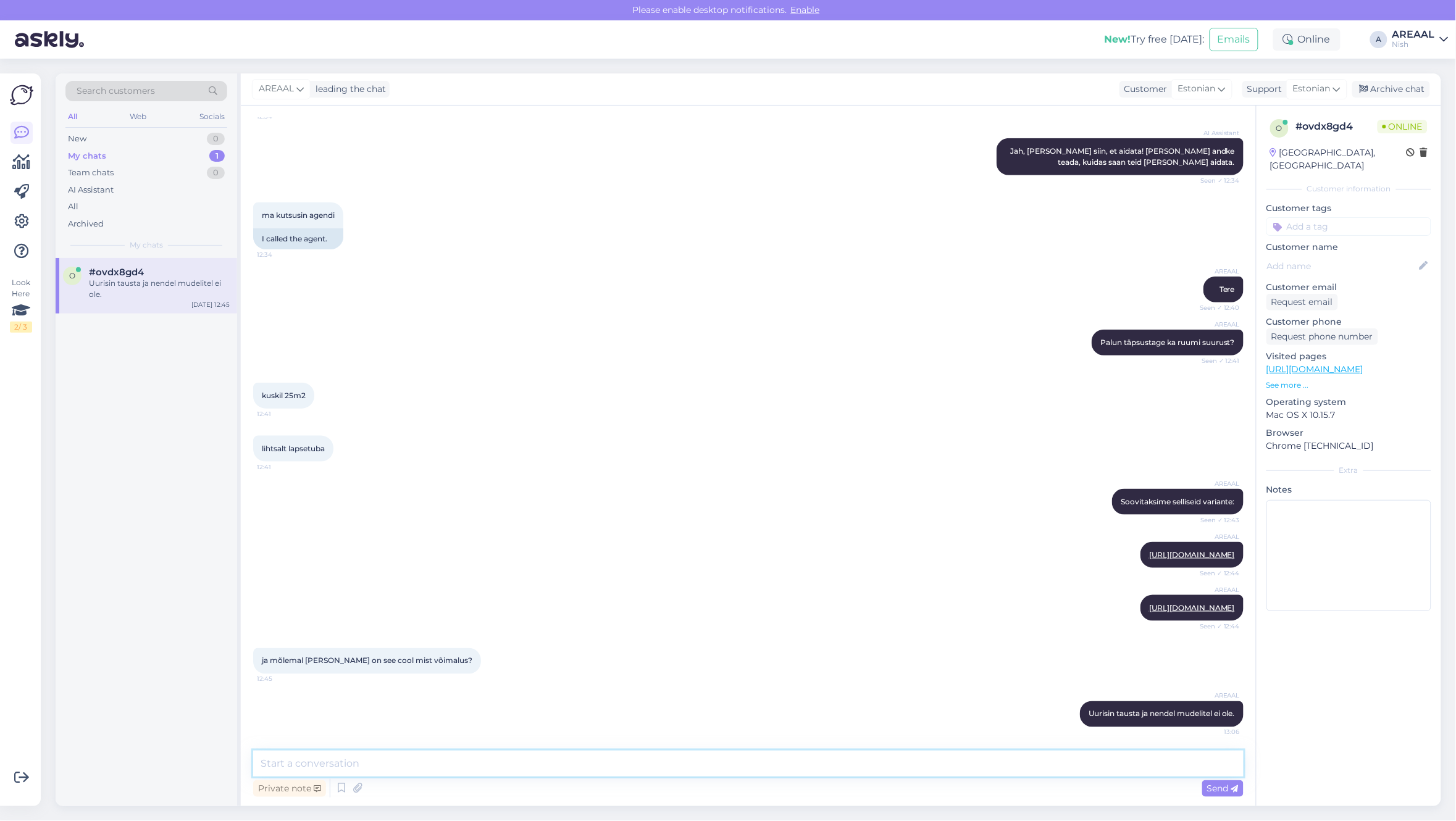
click at [1005, 761] on textarea at bounding box center [748, 763] width 990 height 26
paste textarea "https://ohuniisutid.ee/beurer-lb37-valge/"
type textarea "https://ohuniisutid.ee/beurer-lb37-valge/"
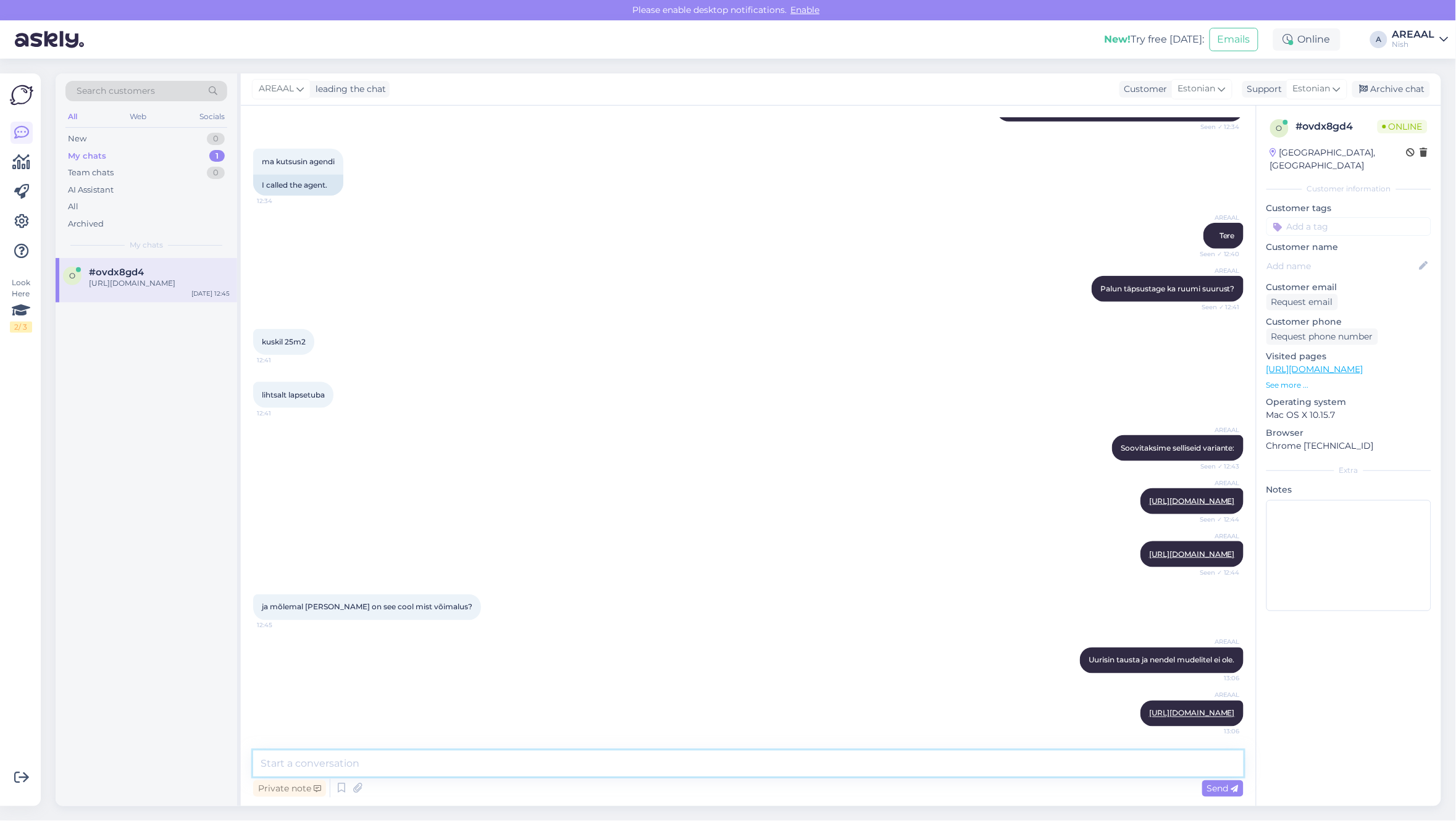
click at [940, 766] on textarea at bounding box center [748, 763] width 990 height 26
paste textarea "https://ohuniisutid.ee/beurer-lb-37/"
type textarea "https://ohuniisutid.ee/beurer-lb-37/"
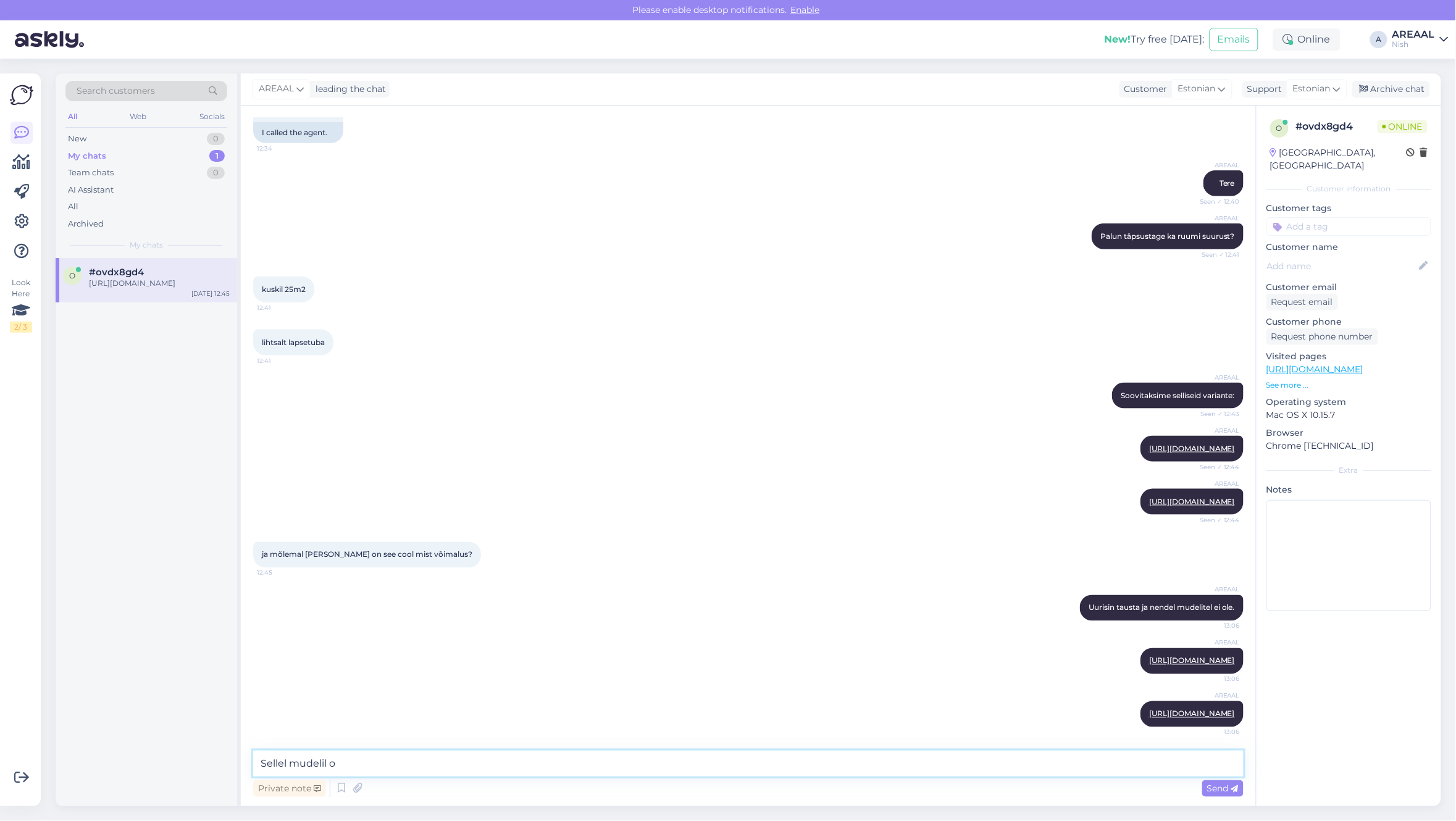
type textarea "Sellel mudelil on"
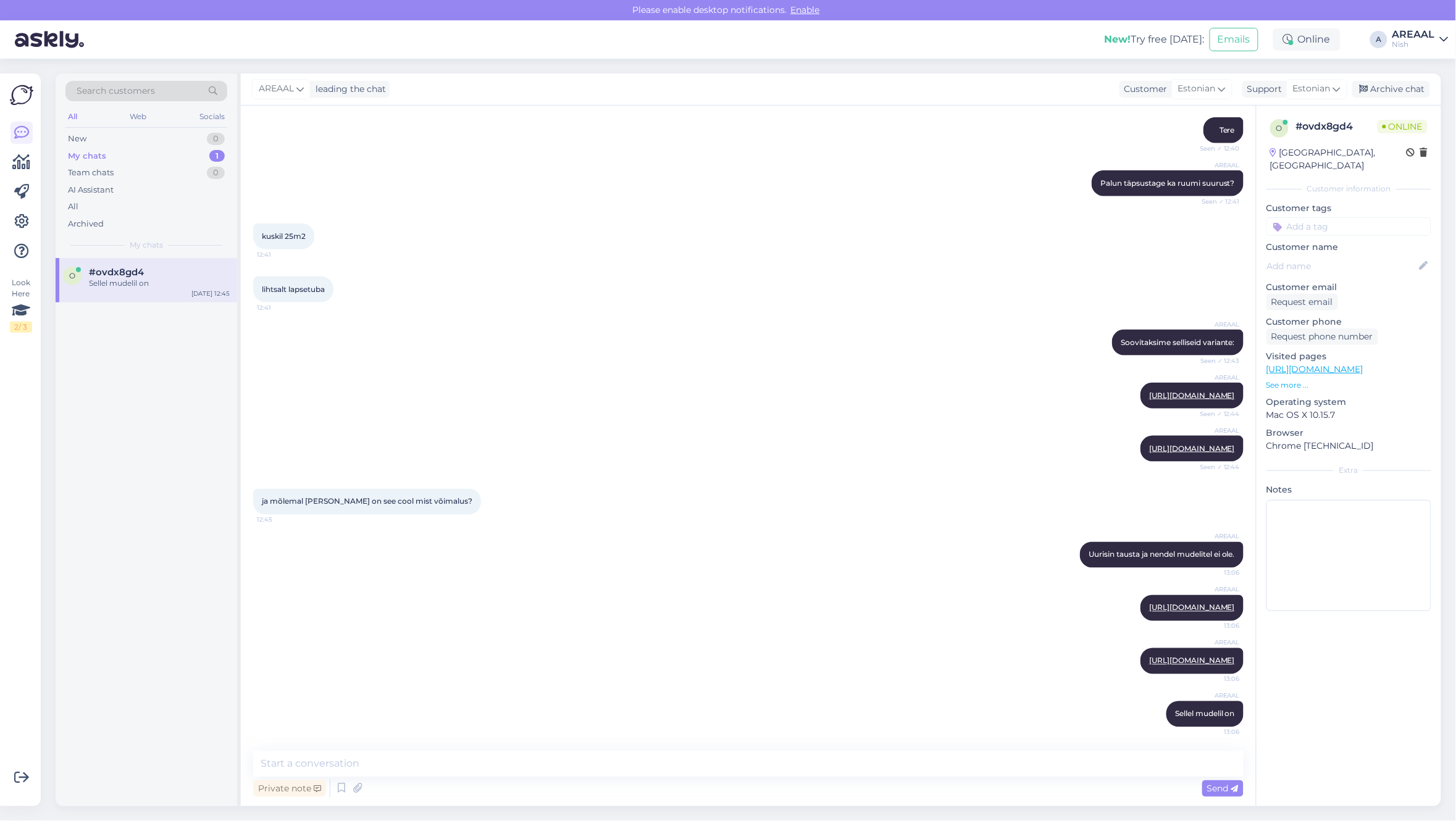
click at [729, 384] on div "AREAAL https://ohuniisutid.ee/ohupuhasti-niisutaja-boneco-w200/ Seen ✓ 12:44" at bounding box center [748, 395] width 990 height 53
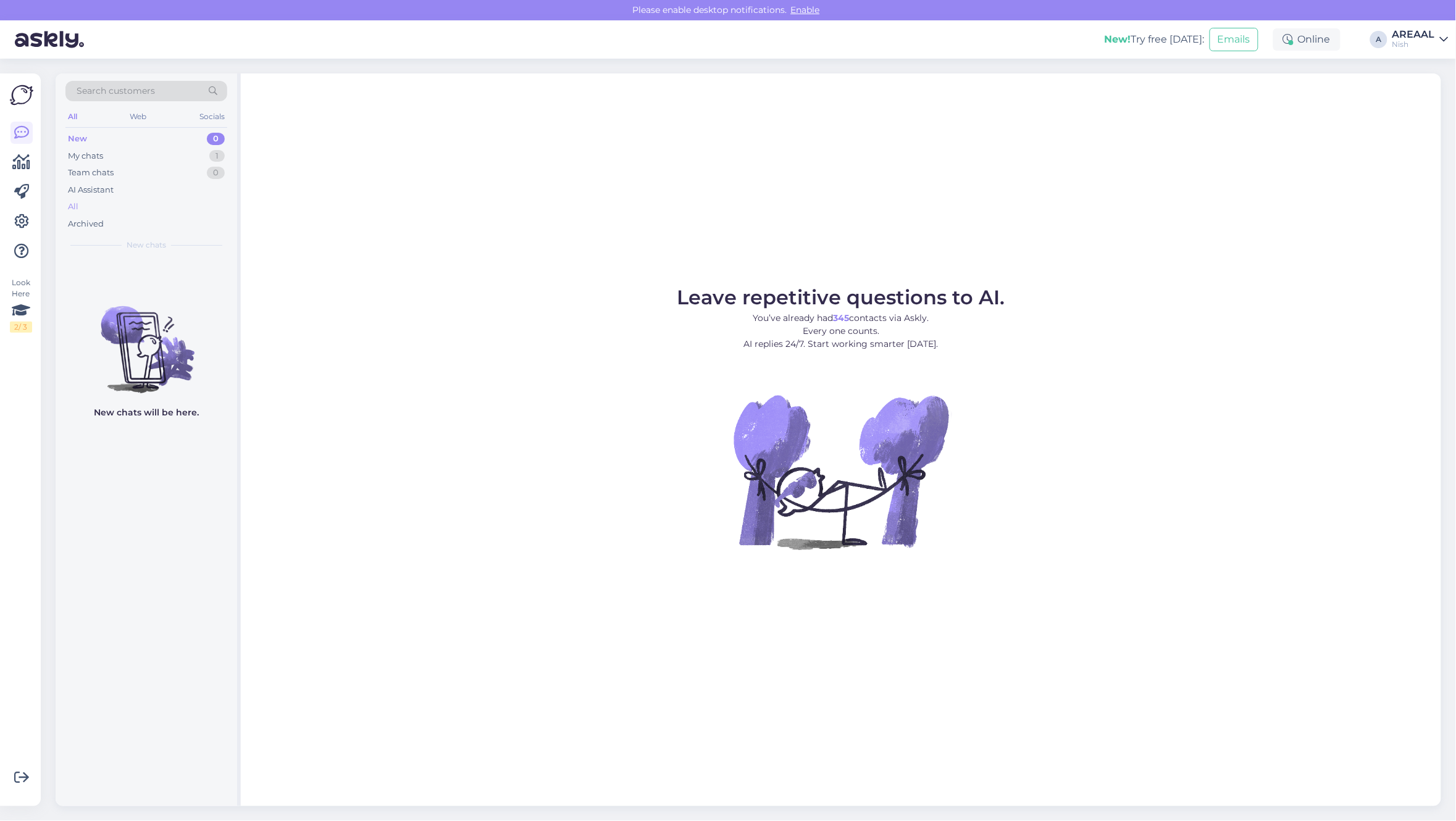
click at [155, 204] on div "All" at bounding box center [146, 206] width 162 height 17
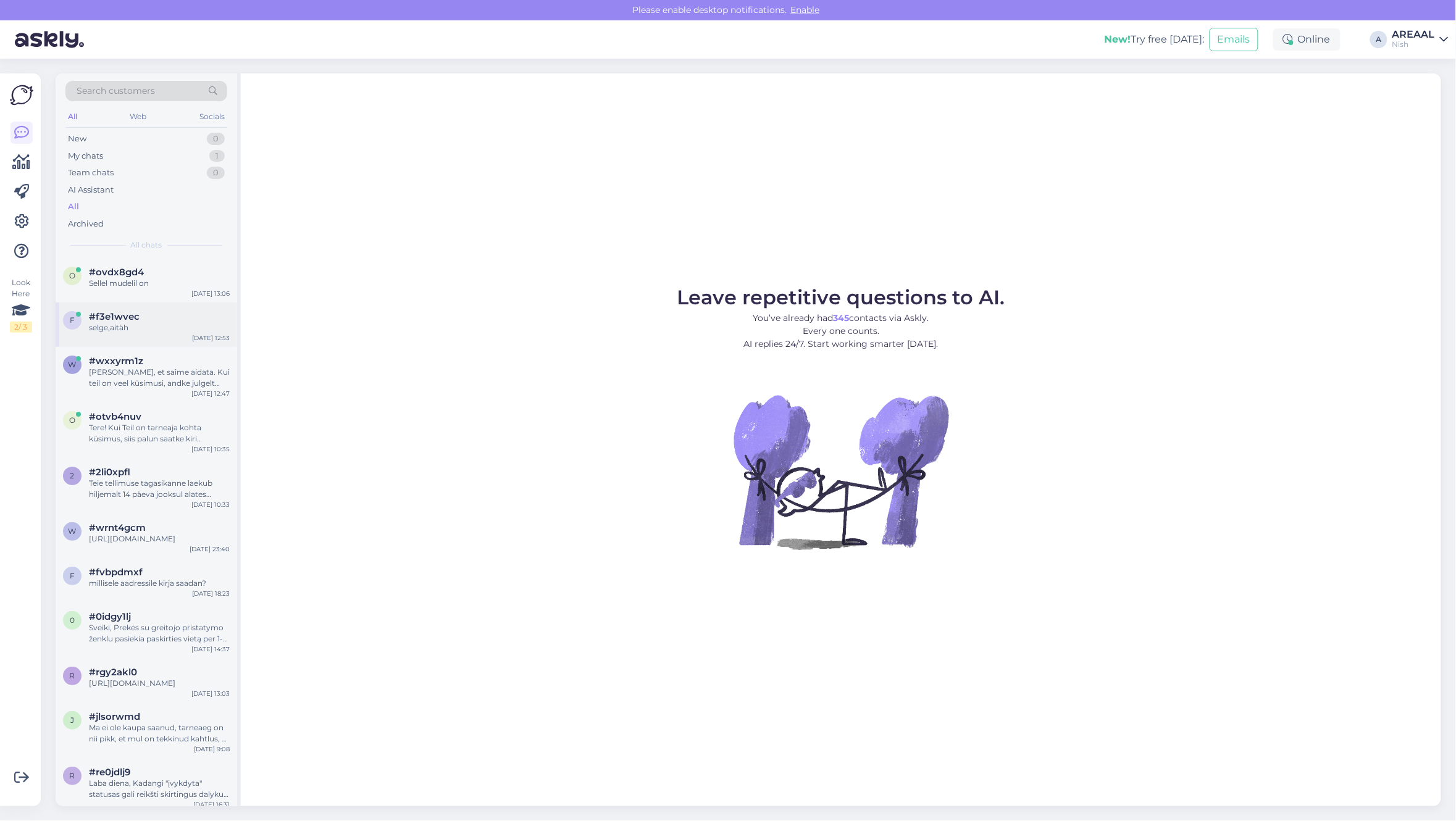
click at [199, 309] on div "f #f3e1wvec selge,aitäh [DATE] 12:53" at bounding box center [146, 324] width 182 height 44
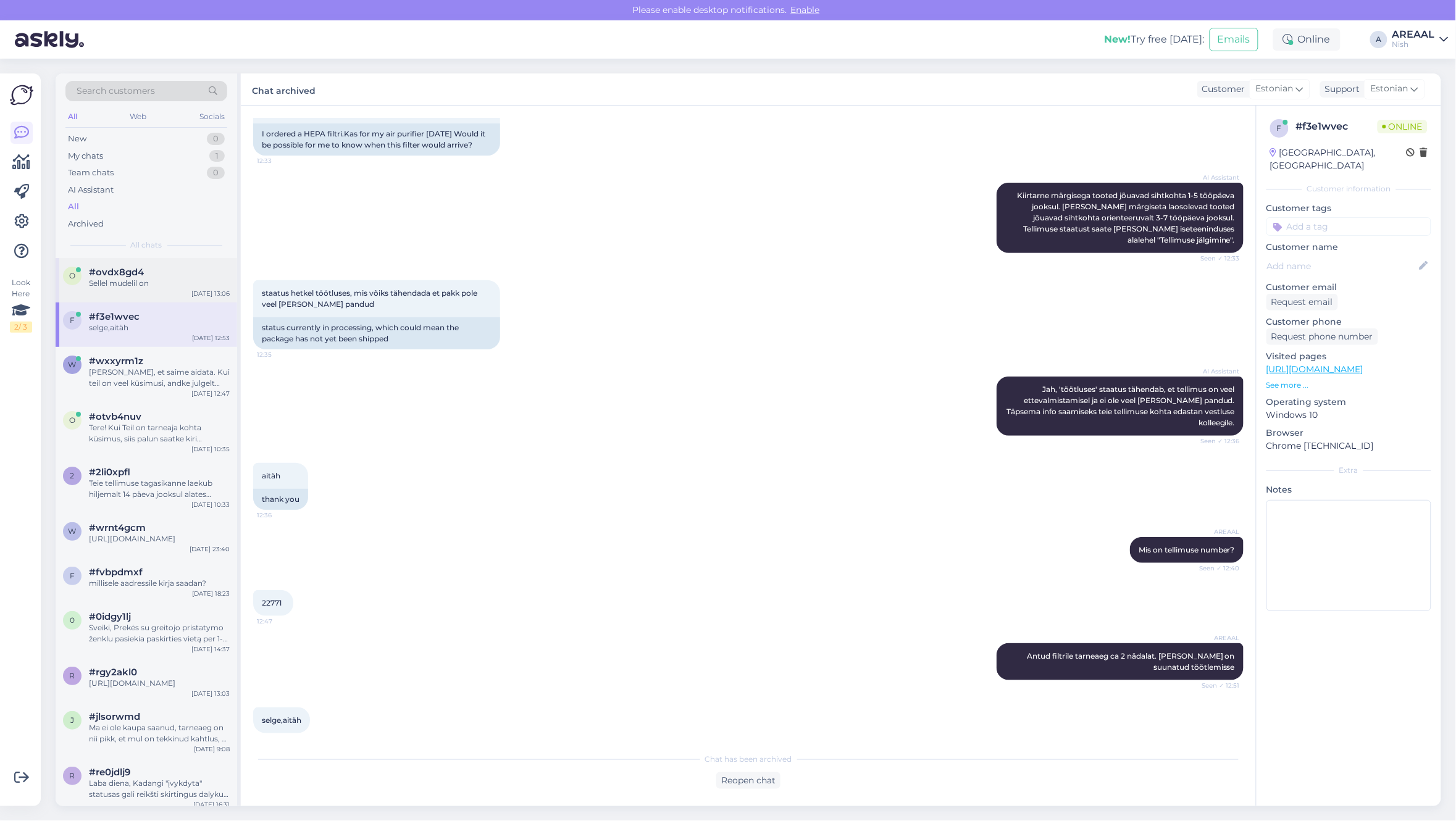
click at [182, 279] on div "Sellel mudelil on" at bounding box center [159, 283] width 140 height 11
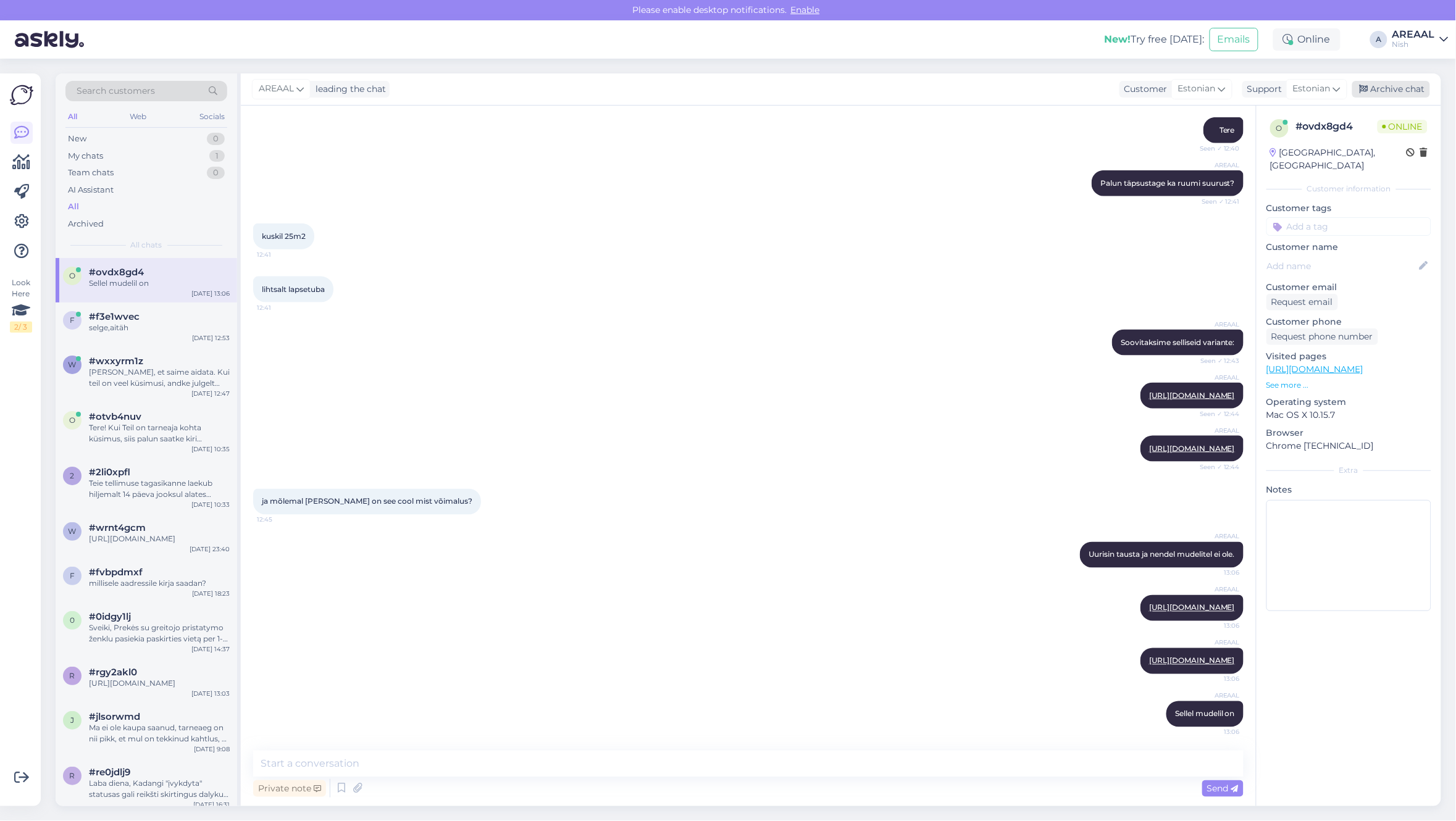
click at [1405, 84] on div "Archive chat" at bounding box center [1390, 89] width 78 height 17
click at [174, 321] on div "#f3e1wvec" at bounding box center [159, 316] width 140 height 11
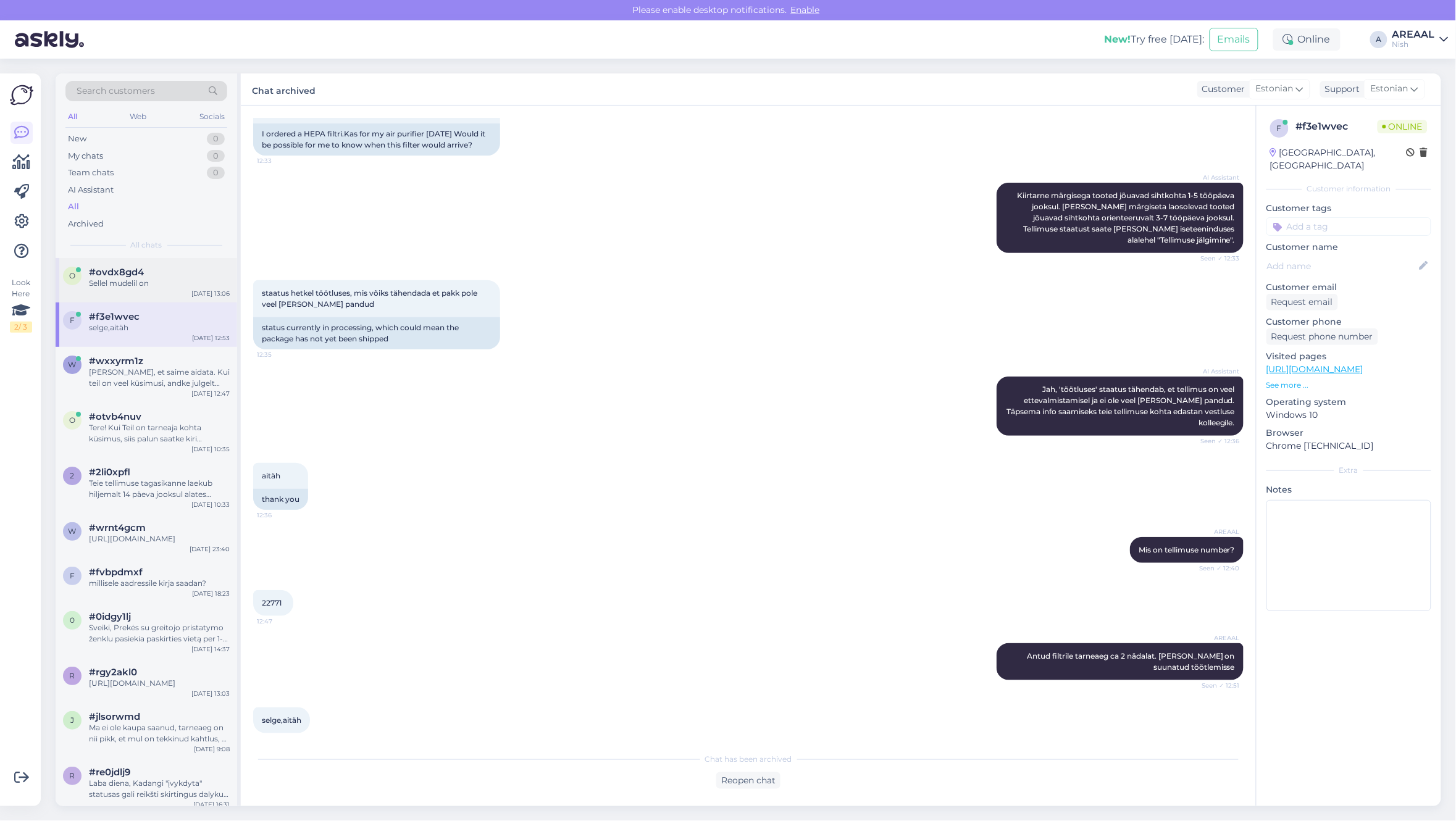
click at [165, 270] on div "#ovdx8gd4" at bounding box center [159, 272] width 140 height 11
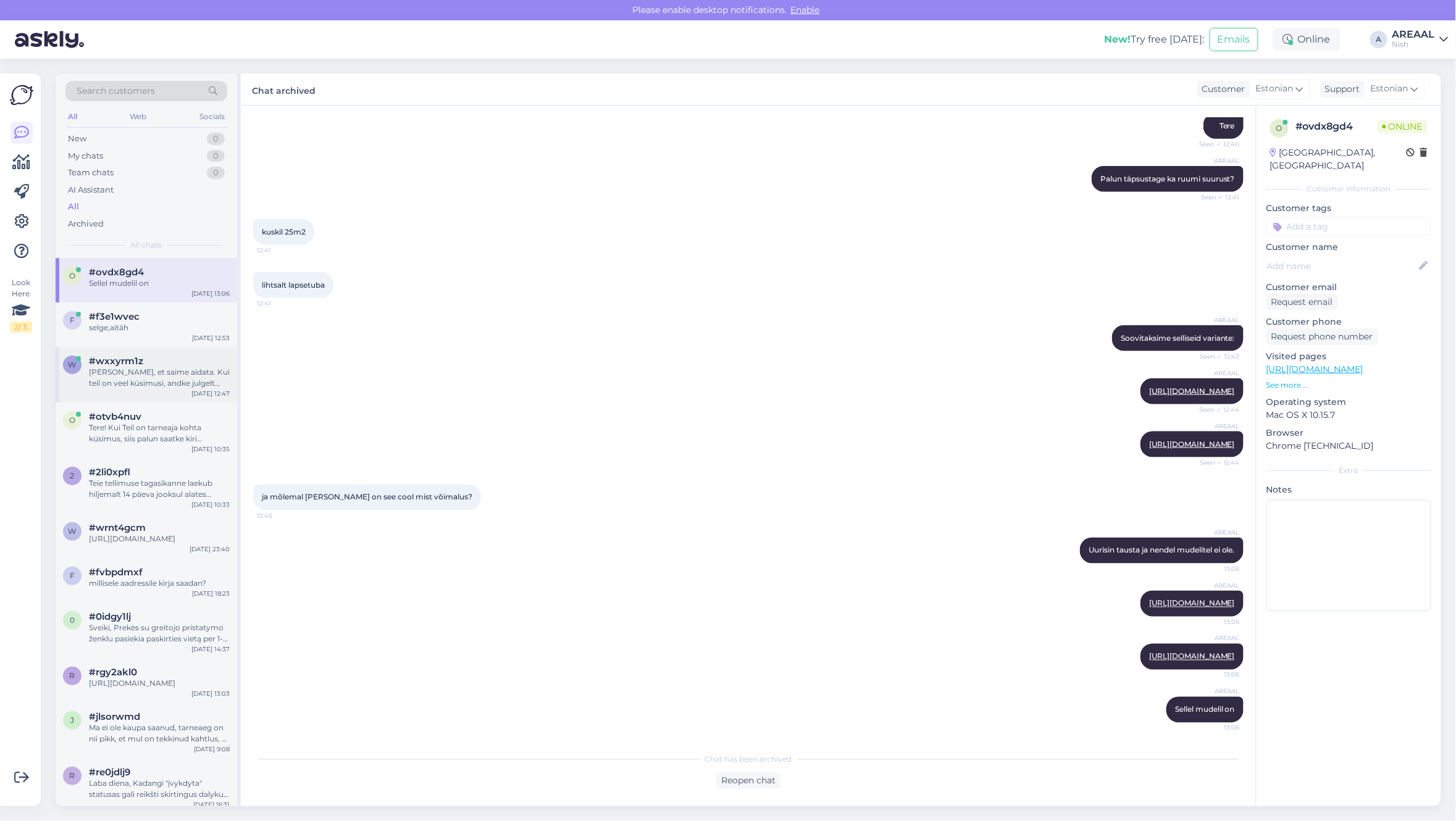
click at [152, 368] on div "Hea meel, et saime aidata. Kui teil on veel küsimusi, andke julgelt teada." at bounding box center [159, 378] width 140 height 22
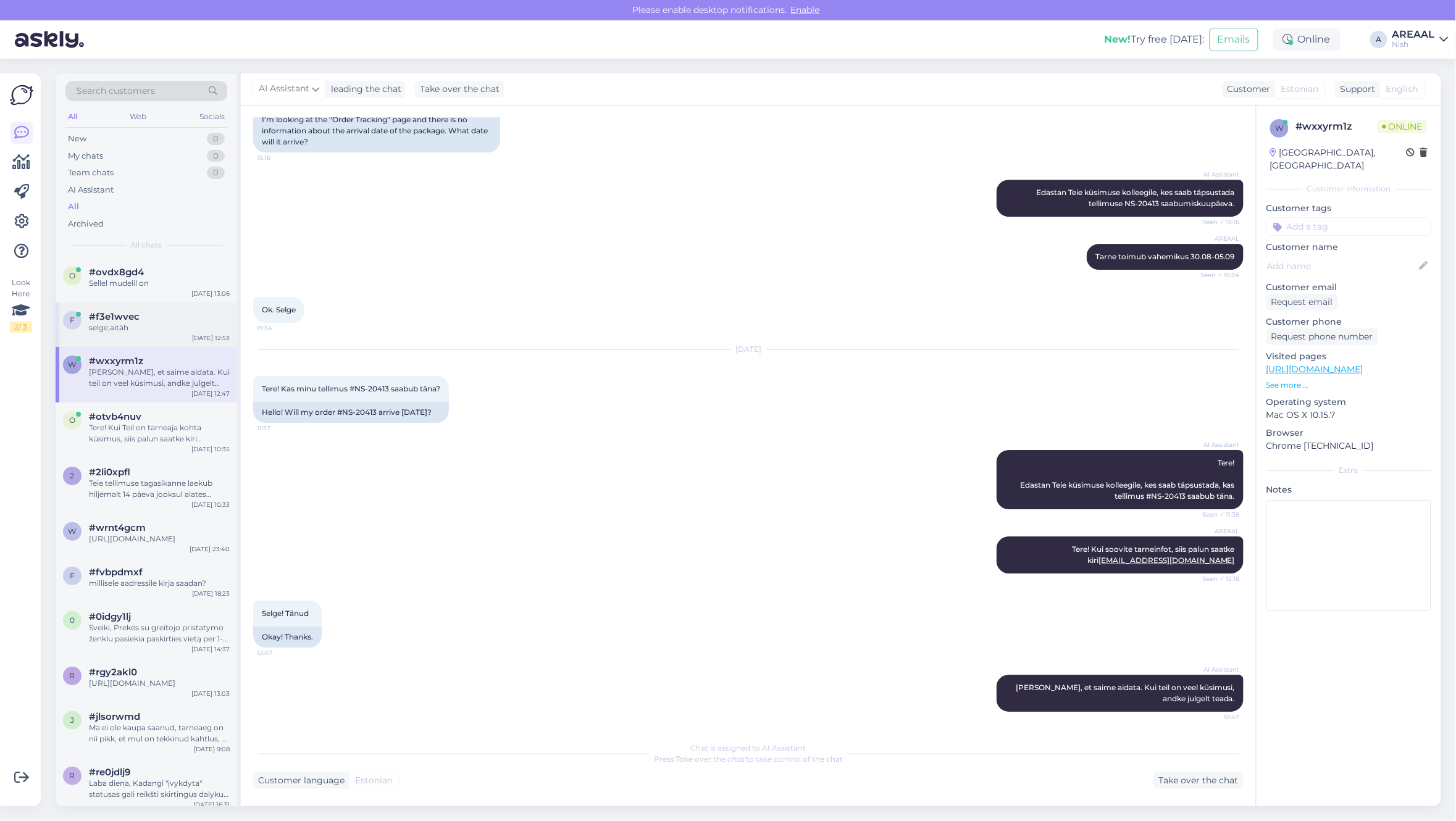
click at [171, 316] on div "#f3e1wvec" at bounding box center [159, 316] width 140 height 11
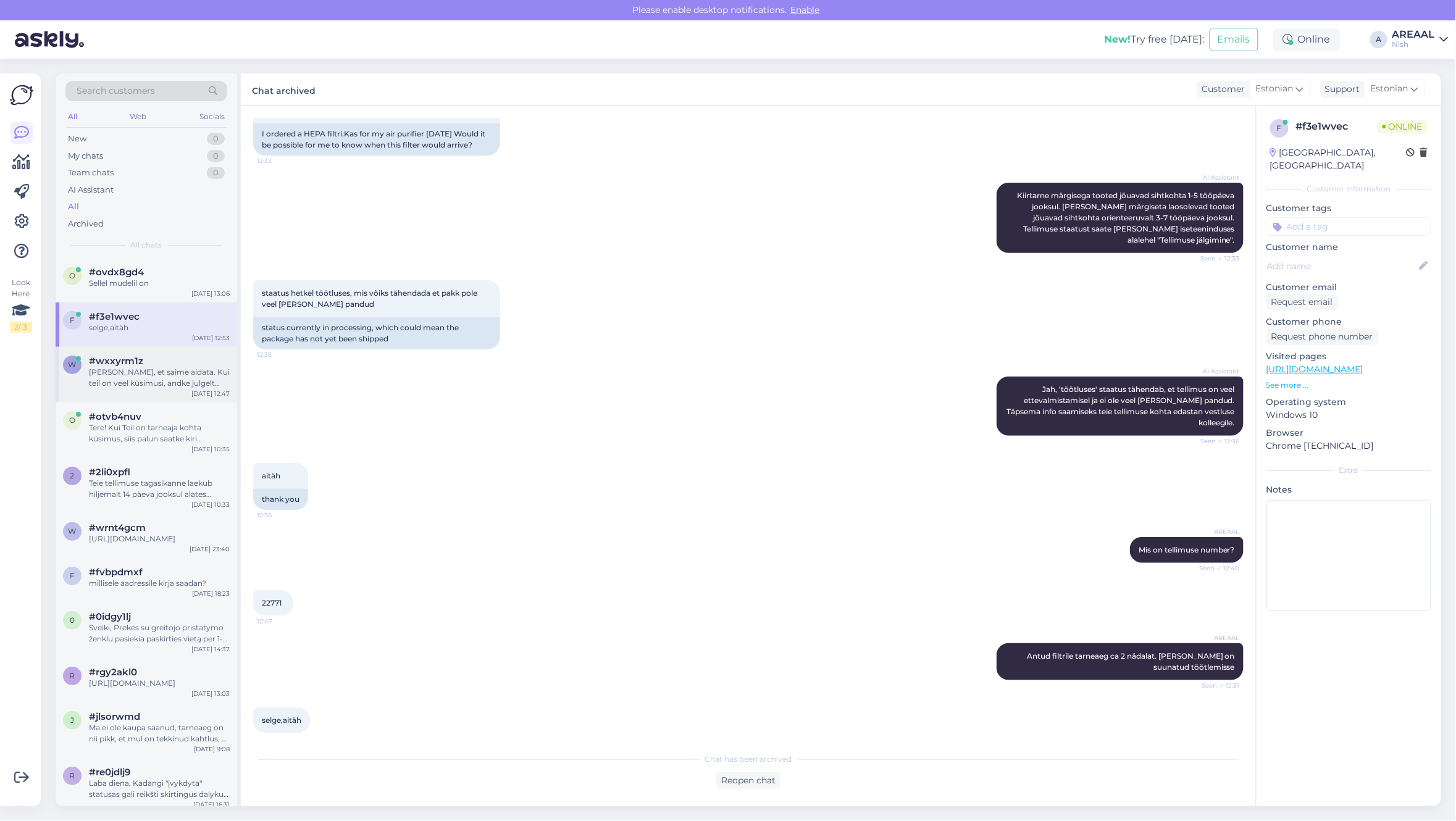
click at [136, 397] on div "w #wxxyrm1z Hea meel, et saime aidata. Kui teil on veel küsimusi, andke julgelt…" at bounding box center [146, 374] width 182 height 55
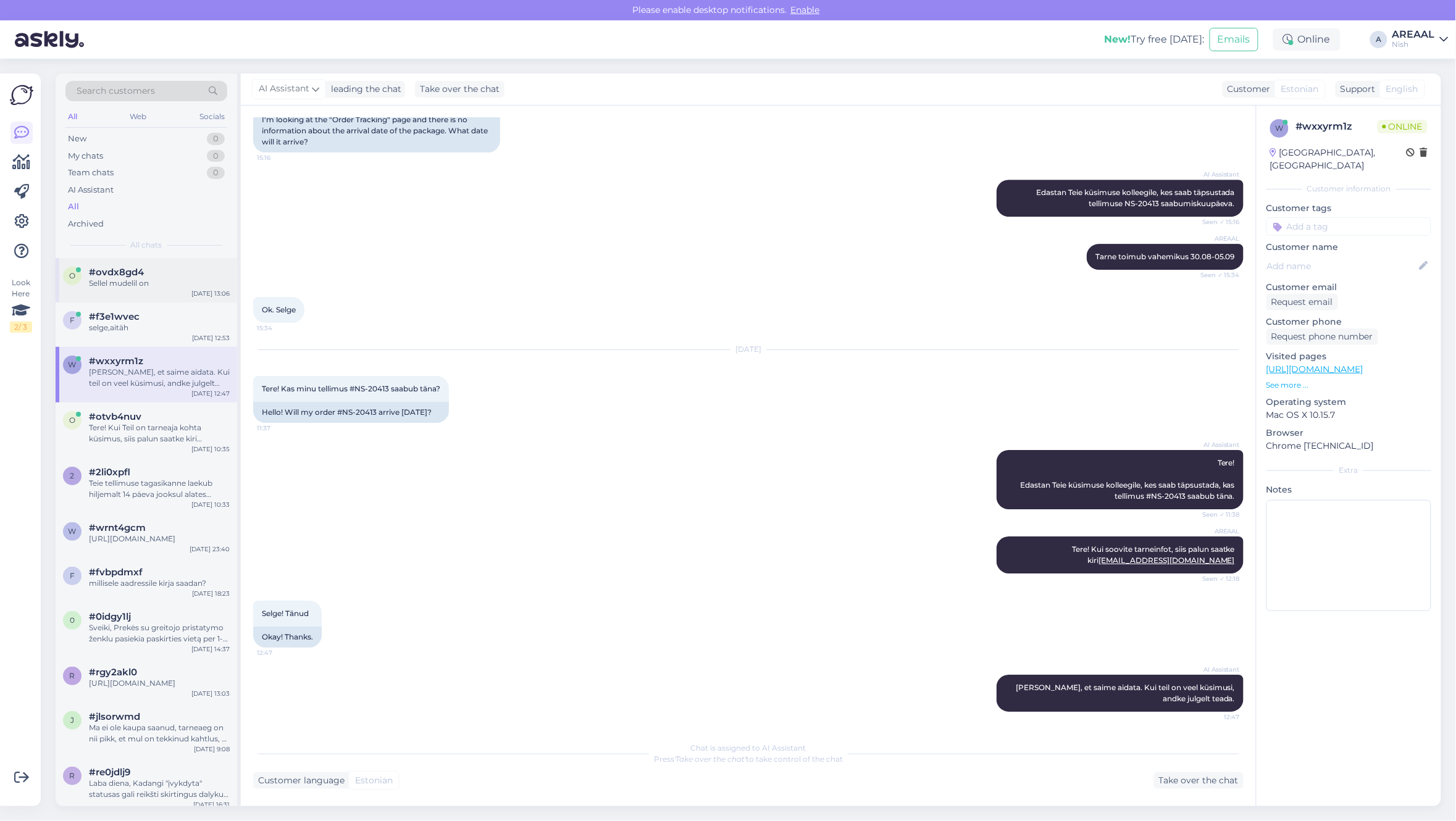
click at [164, 285] on div "Sellel mudelil on" at bounding box center [159, 283] width 140 height 11
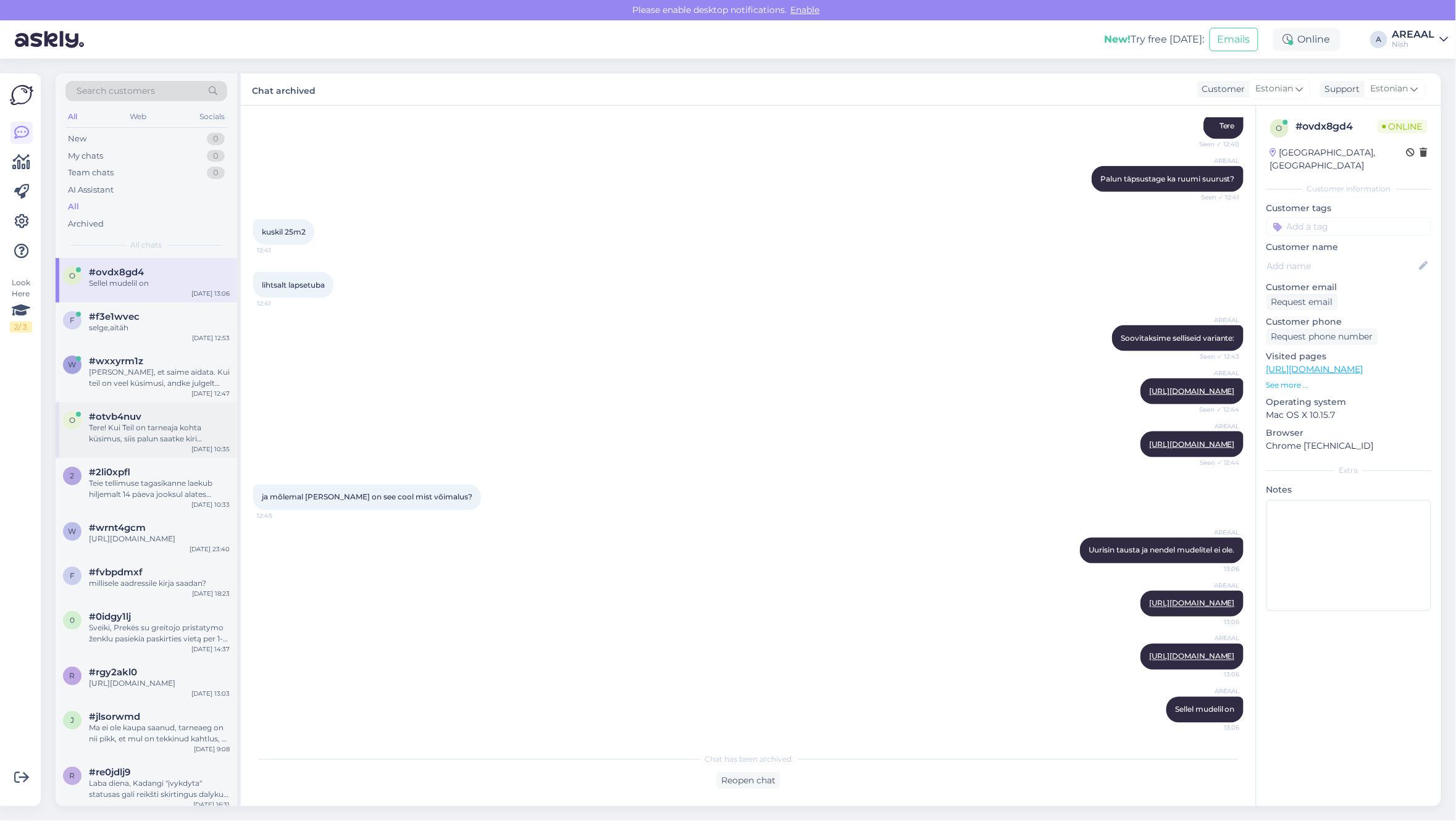
click at [145, 435] on div "Tere! Kui Teil on tarneaja kohta küsimus, siis palun saatke kiri info@ilmankost…" at bounding box center [159, 433] width 140 height 22
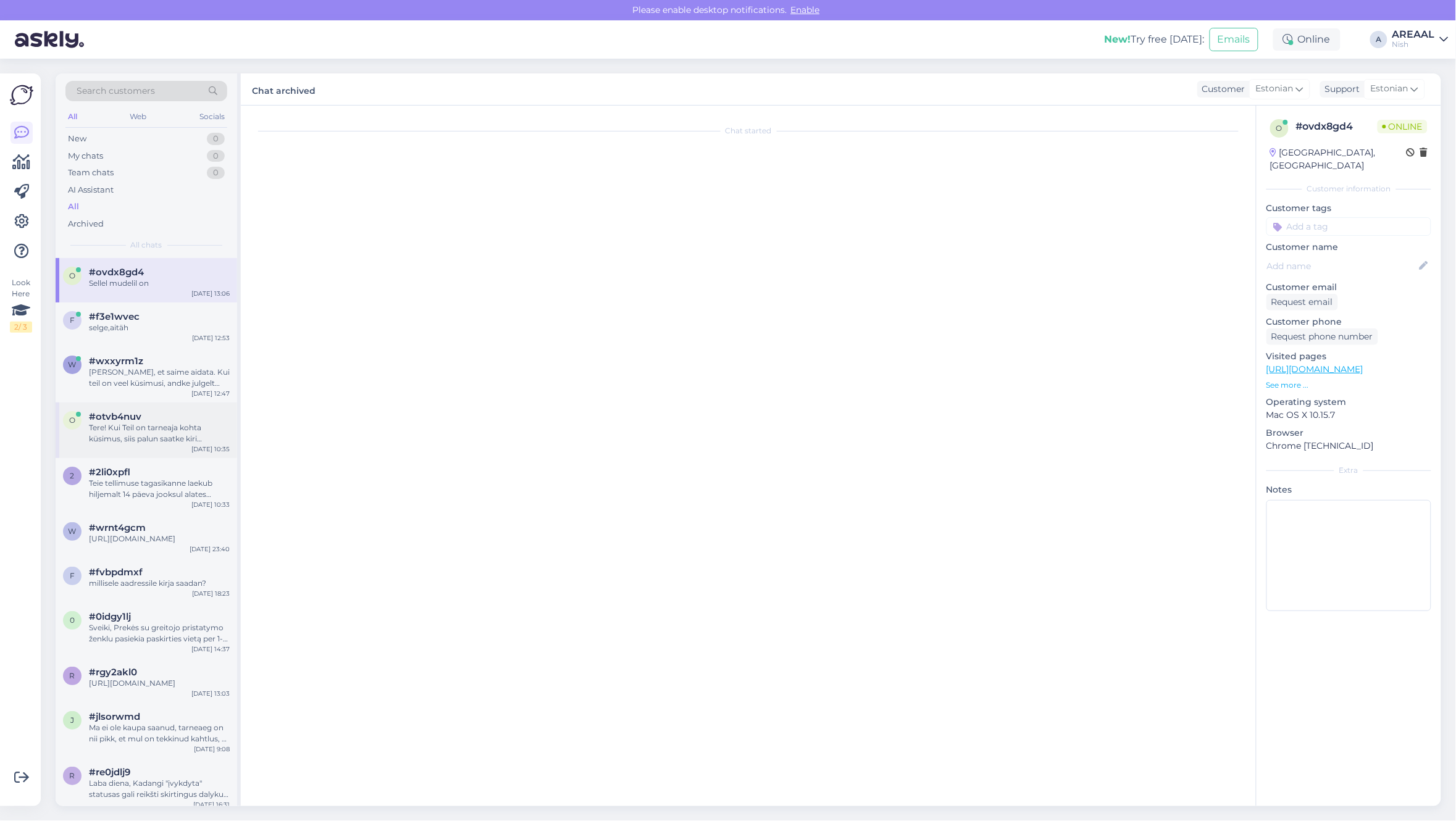
scroll to position [1687, 0]
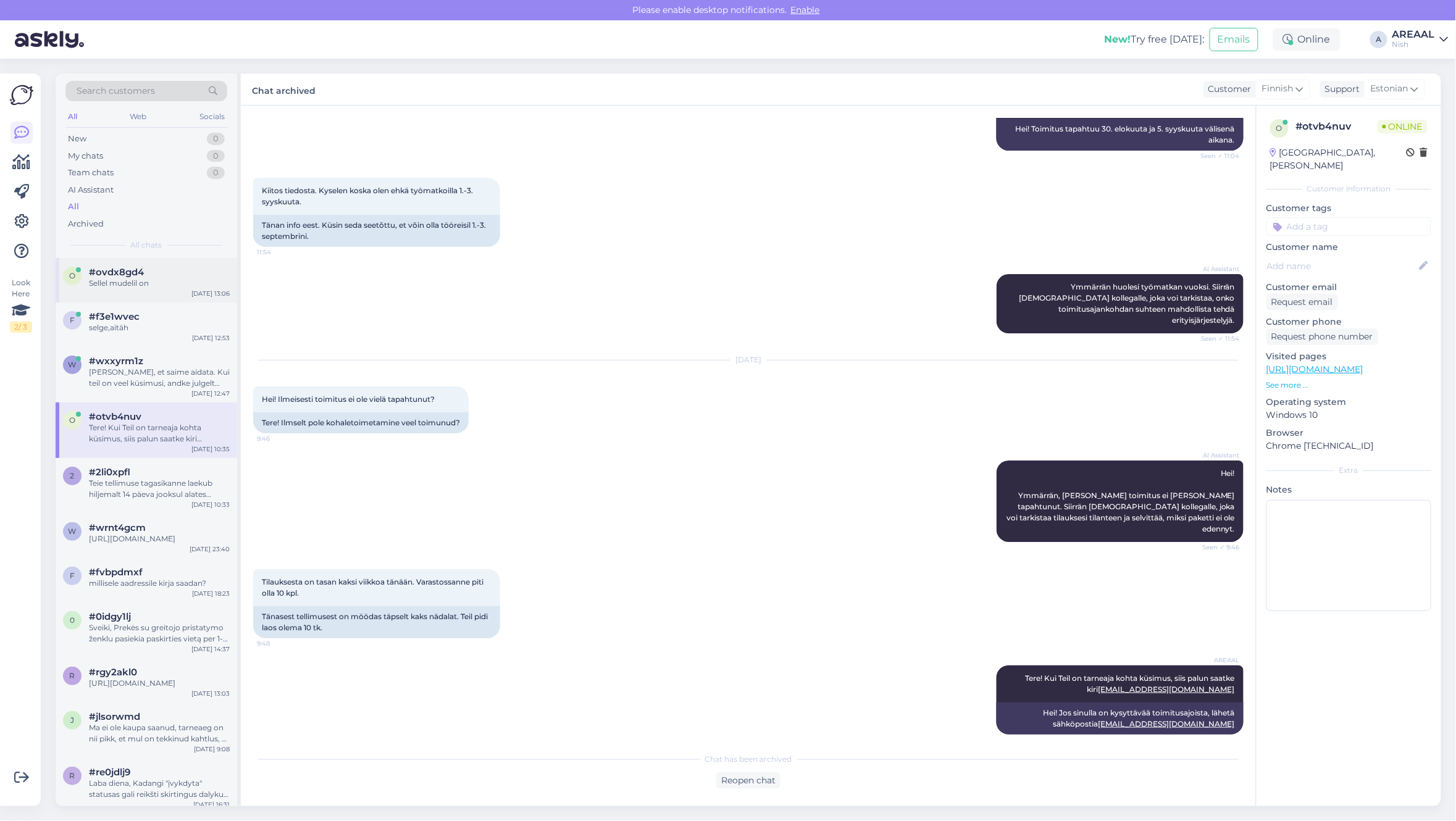
click at [159, 283] on div "Sellel mudelil on" at bounding box center [159, 283] width 140 height 11
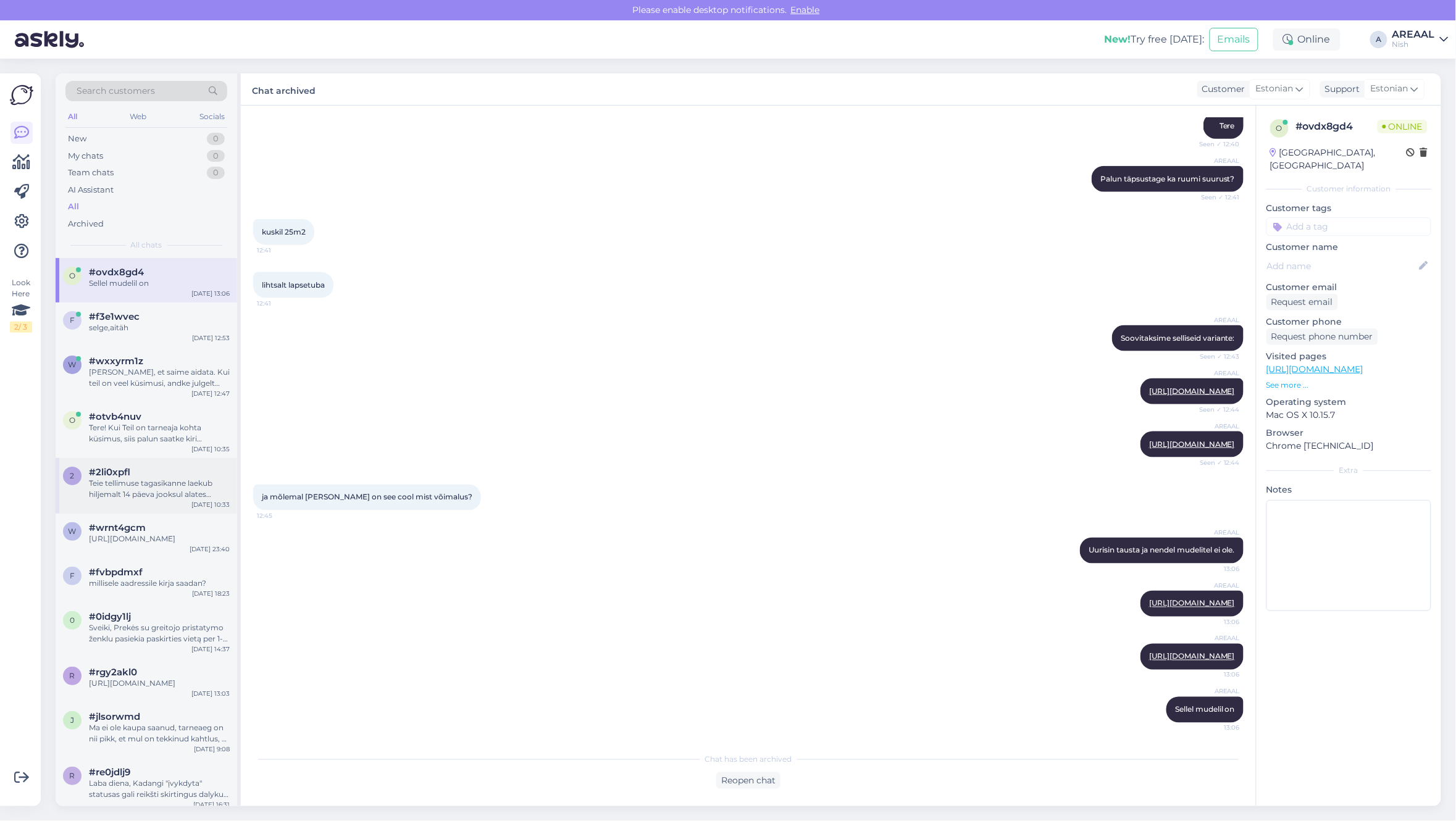
click at [177, 504] on div "2 #2li0xpfl Teie tellimuse tagasikanne laekub hiljemalt 14 päeva jooksul alates…" at bounding box center [146, 486] width 182 height 55
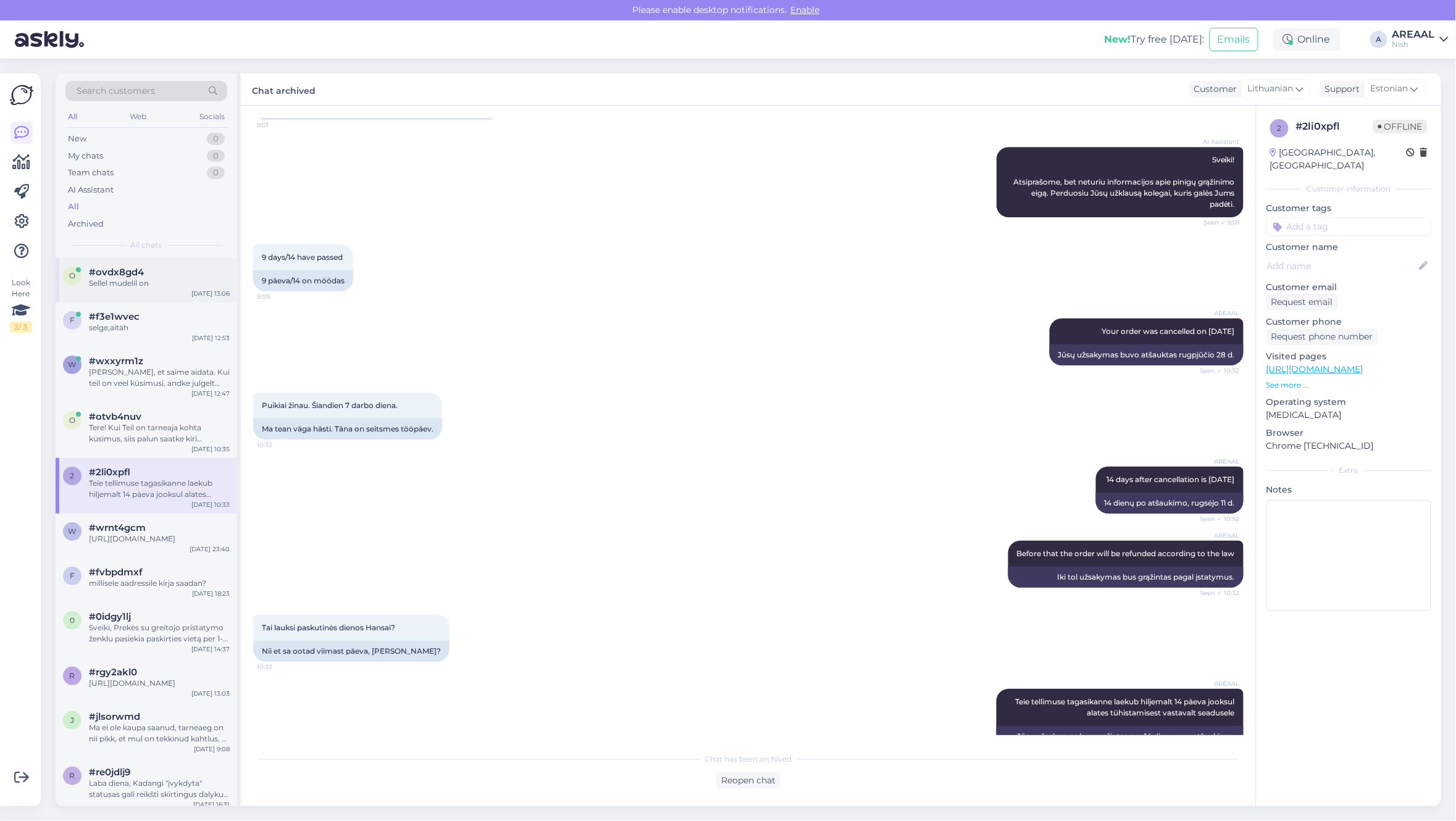
click at [148, 279] on div "Sellel mudelil on" at bounding box center [159, 283] width 140 height 11
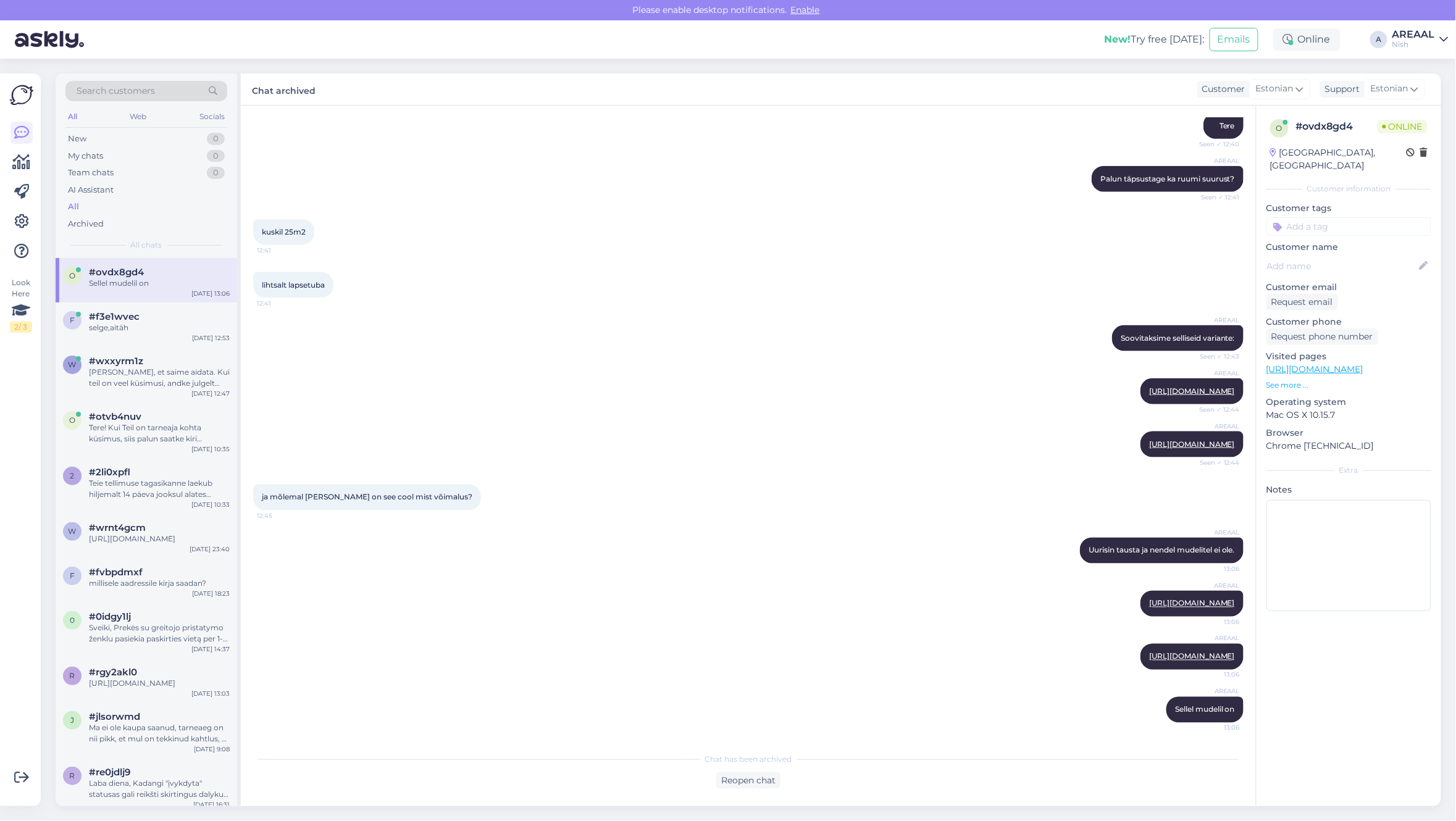
click at [1438, 32] on div "New! Try free today: Emails Online A AREAAL Nish" at bounding box center [728, 40] width 1456 height 38
click at [204, 498] on div "Teie tellimuse tagasikanne laekub hiljemalt 14 päeva jooksul alates tühistamise…" at bounding box center [159, 488] width 140 height 22
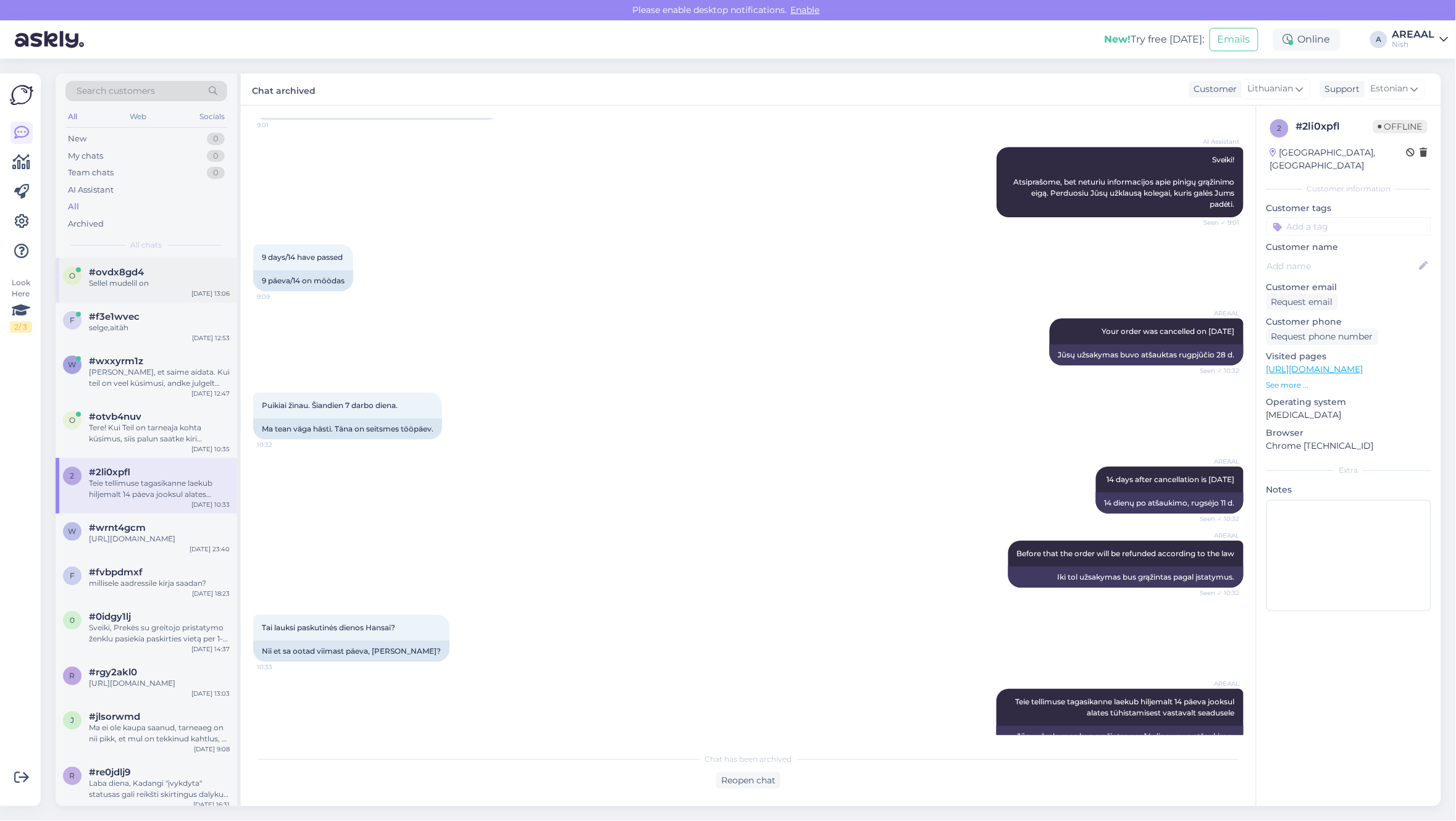
click at [154, 296] on div "o #ovdx8gd4 Sellel mudelil on Sep 5 13:06" at bounding box center [146, 280] width 182 height 44
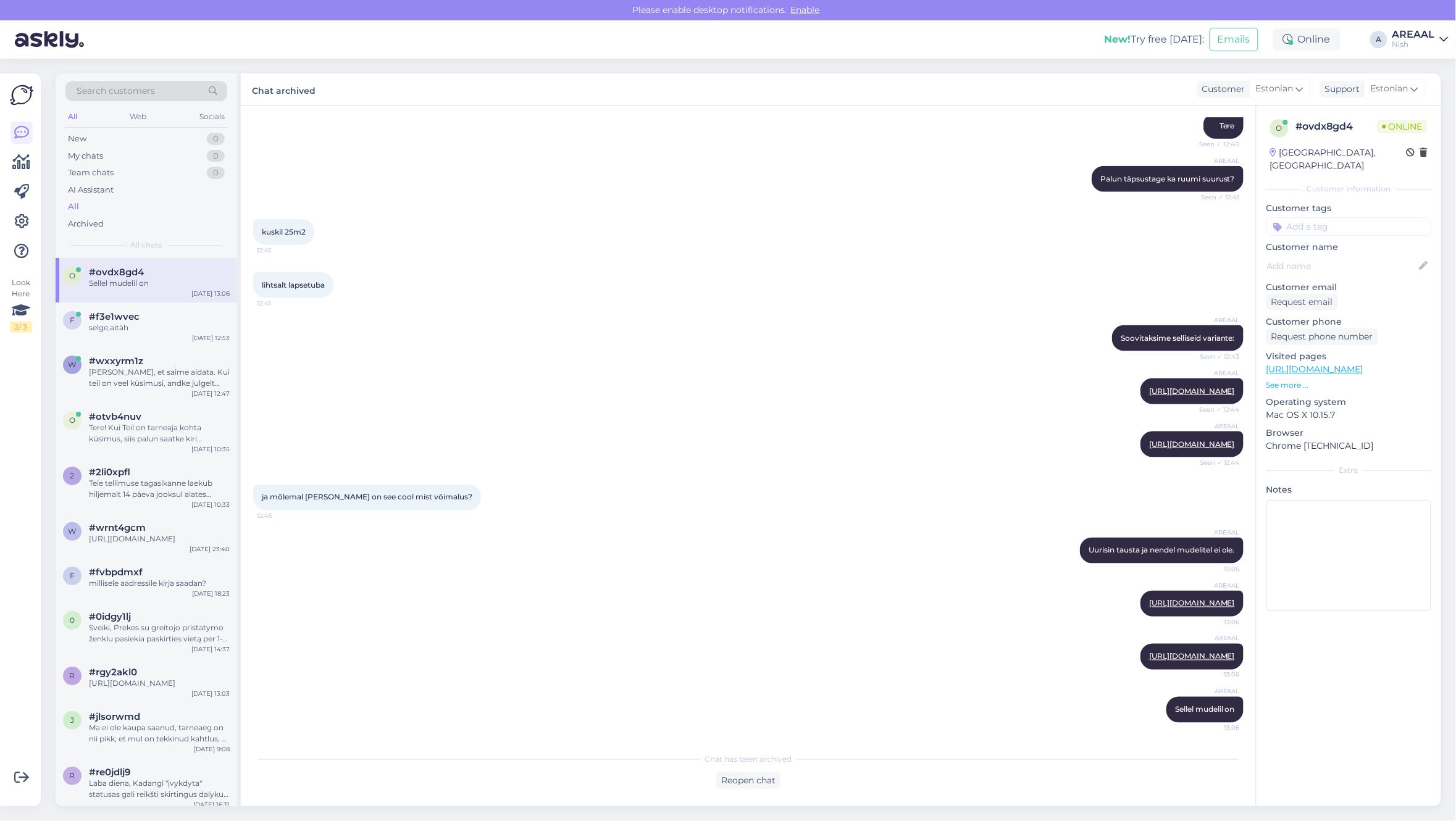
click at [1429, 43] on div "Nish" at bounding box center [1414, 44] width 43 height 10
click at [1421, 69] on button "Open" at bounding box center [1421, 69] width 35 height 19
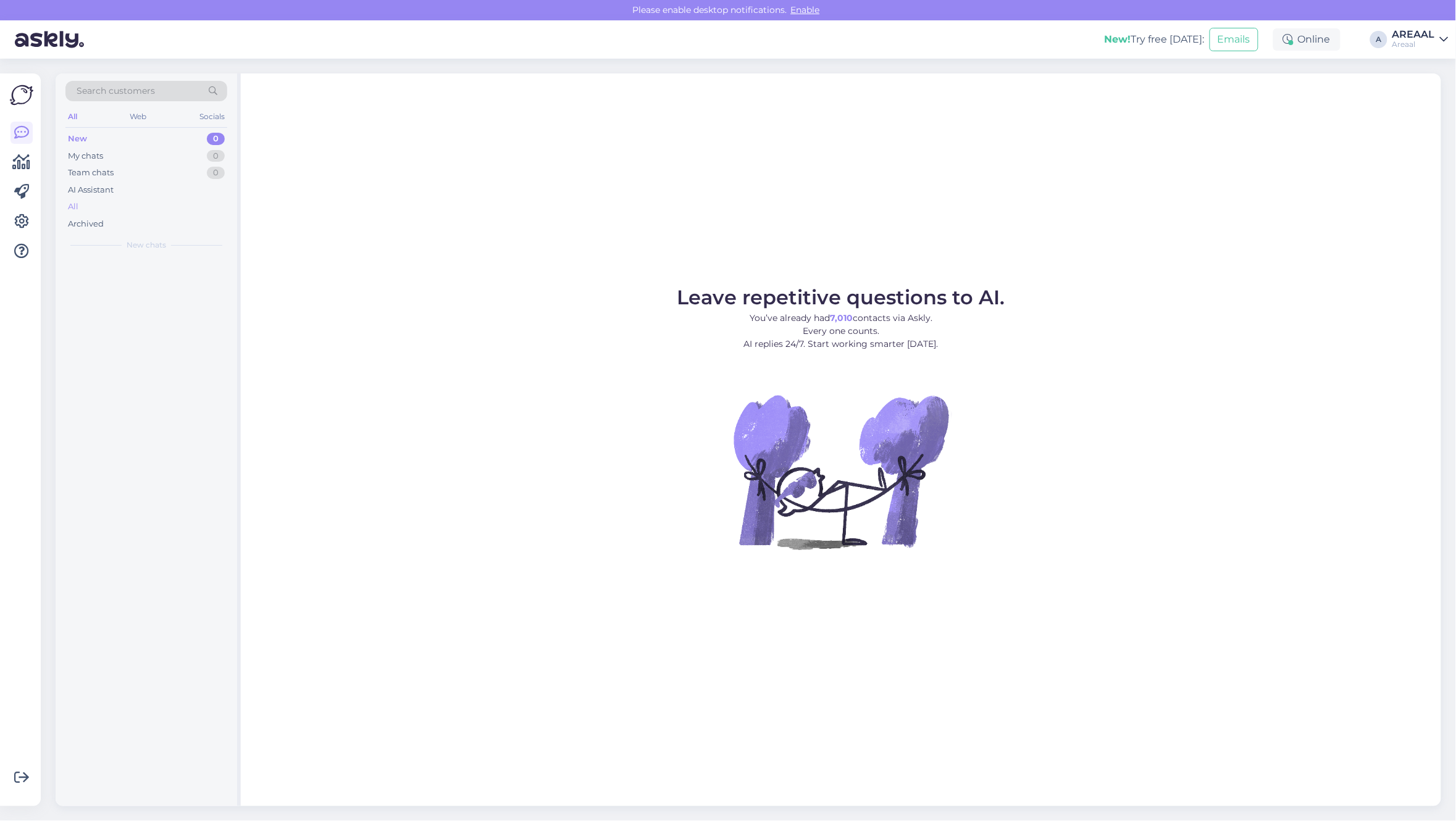
click at [146, 211] on div "All" at bounding box center [146, 206] width 162 height 17
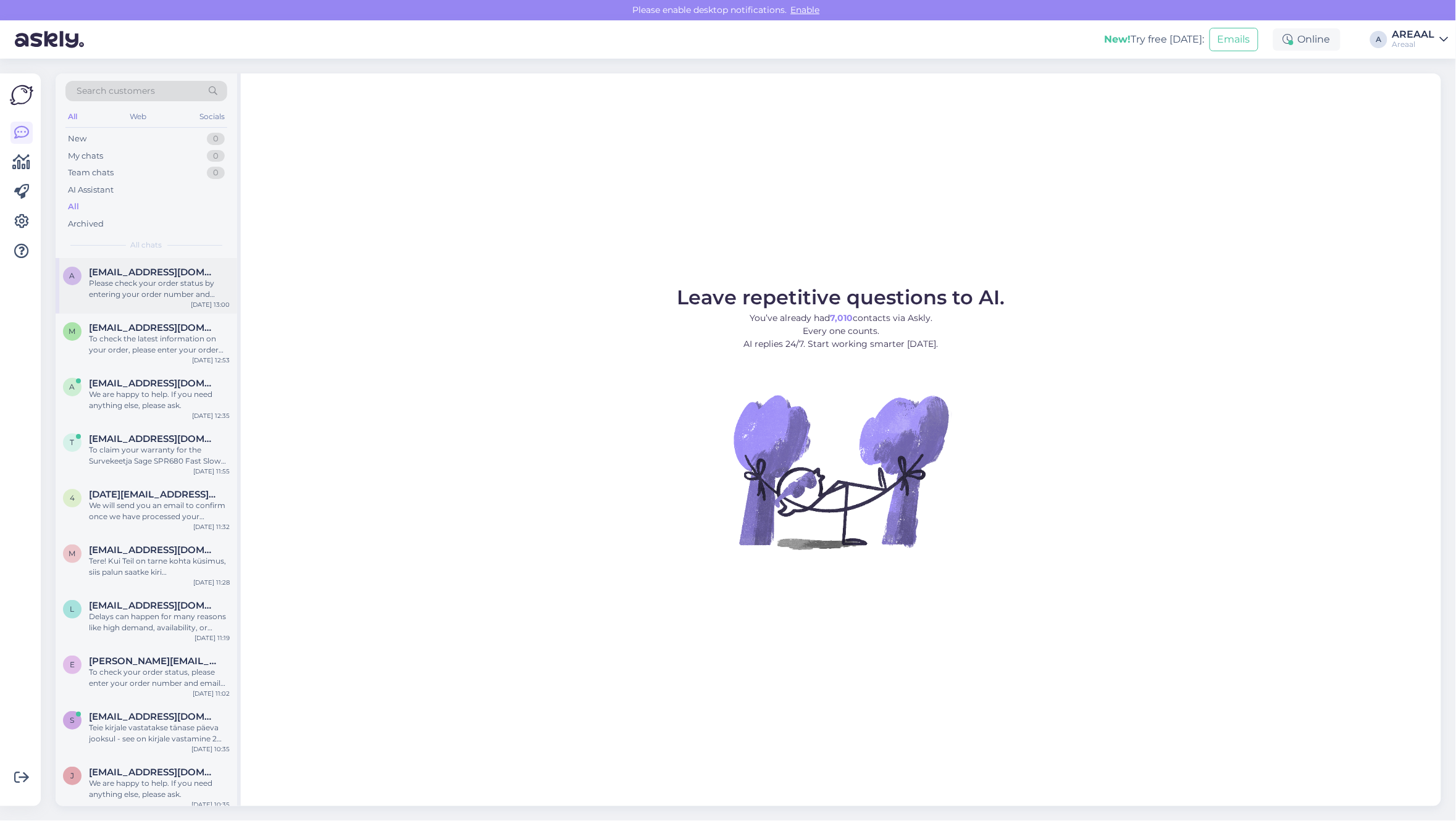
click at [159, 282] on div "Please check your order status by entering your order number and email here: - …" at bounding box center [159, 289] width 140 height 22
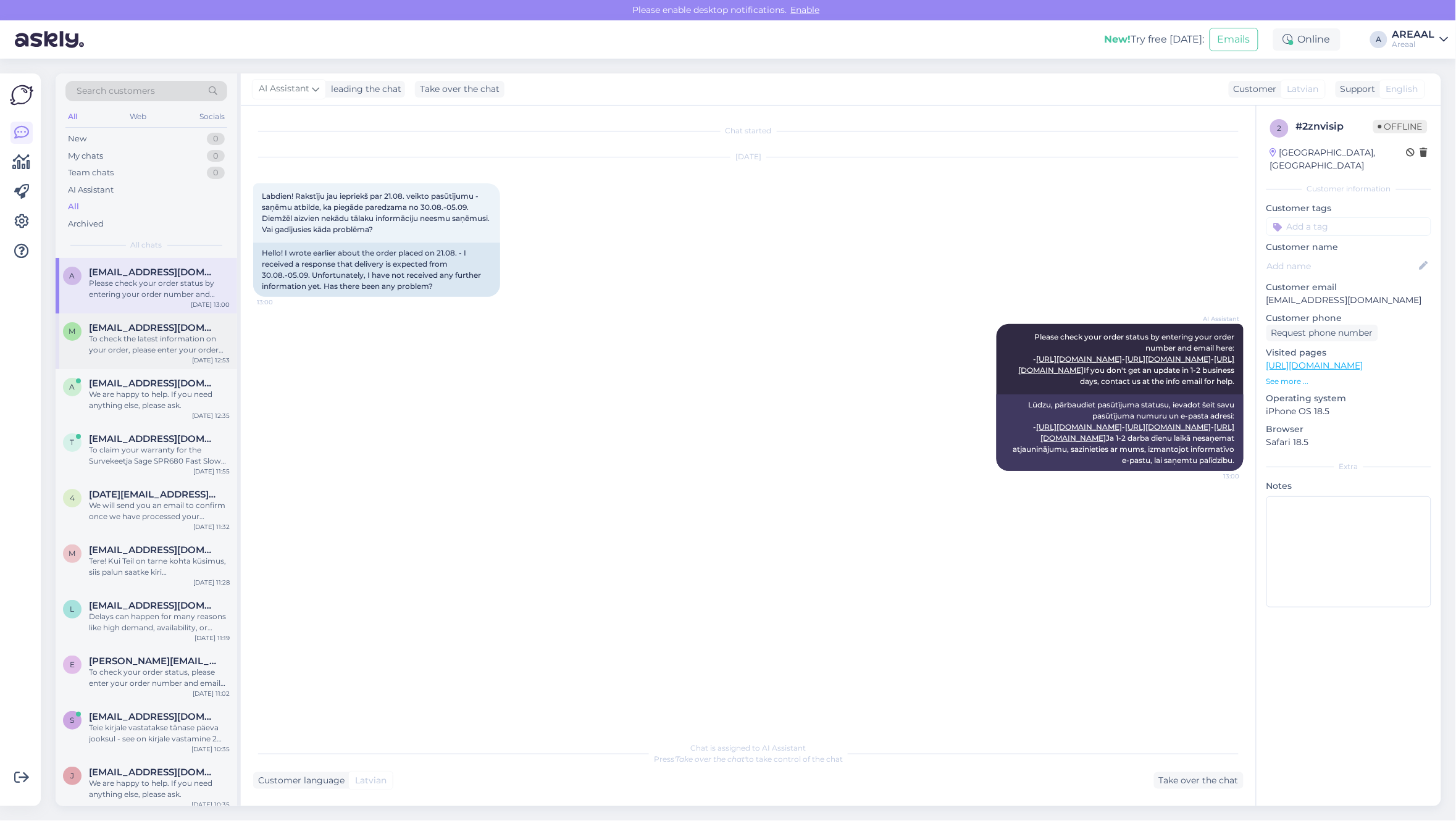
click at [143, 339] on div "To check the latest information on your order, please enter your order number a…" at bounding box center [159, 344] width 140 height 22
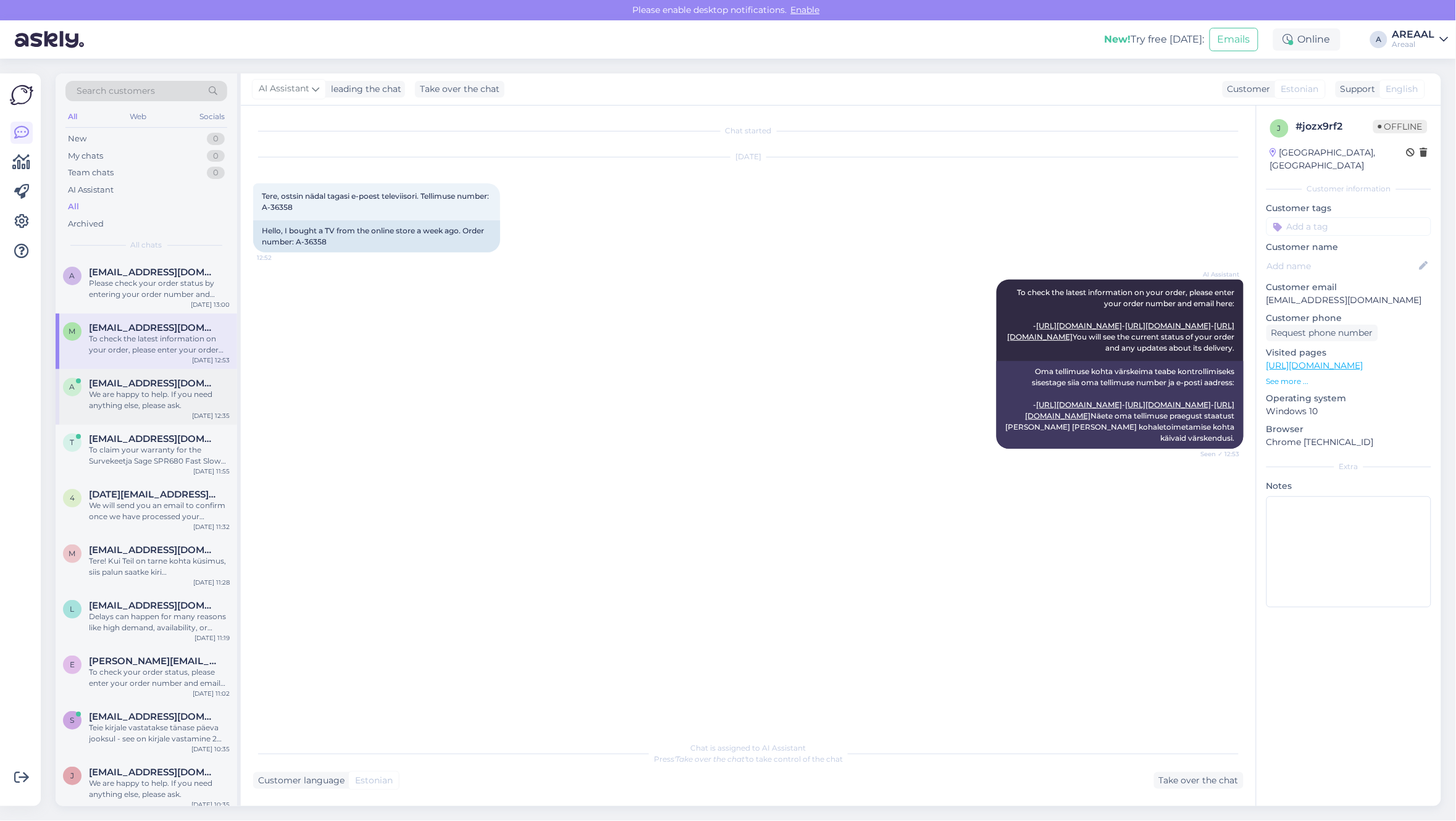
click at [102, 406] on div "We are happy to help. If you need anything else, please ask." at bounding box center [159, 400] width 140 height 22
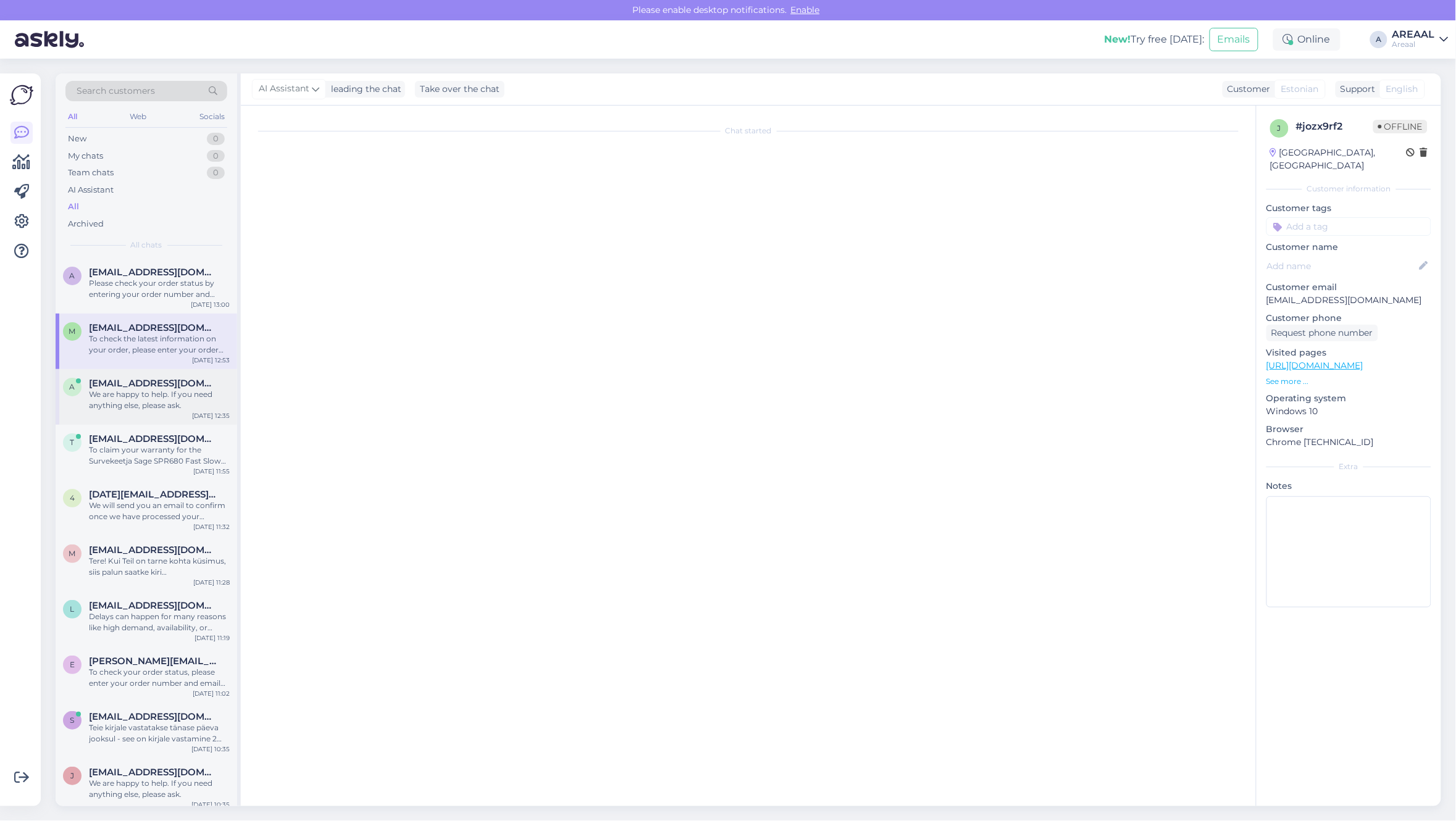
scroll to position [1840, 0]
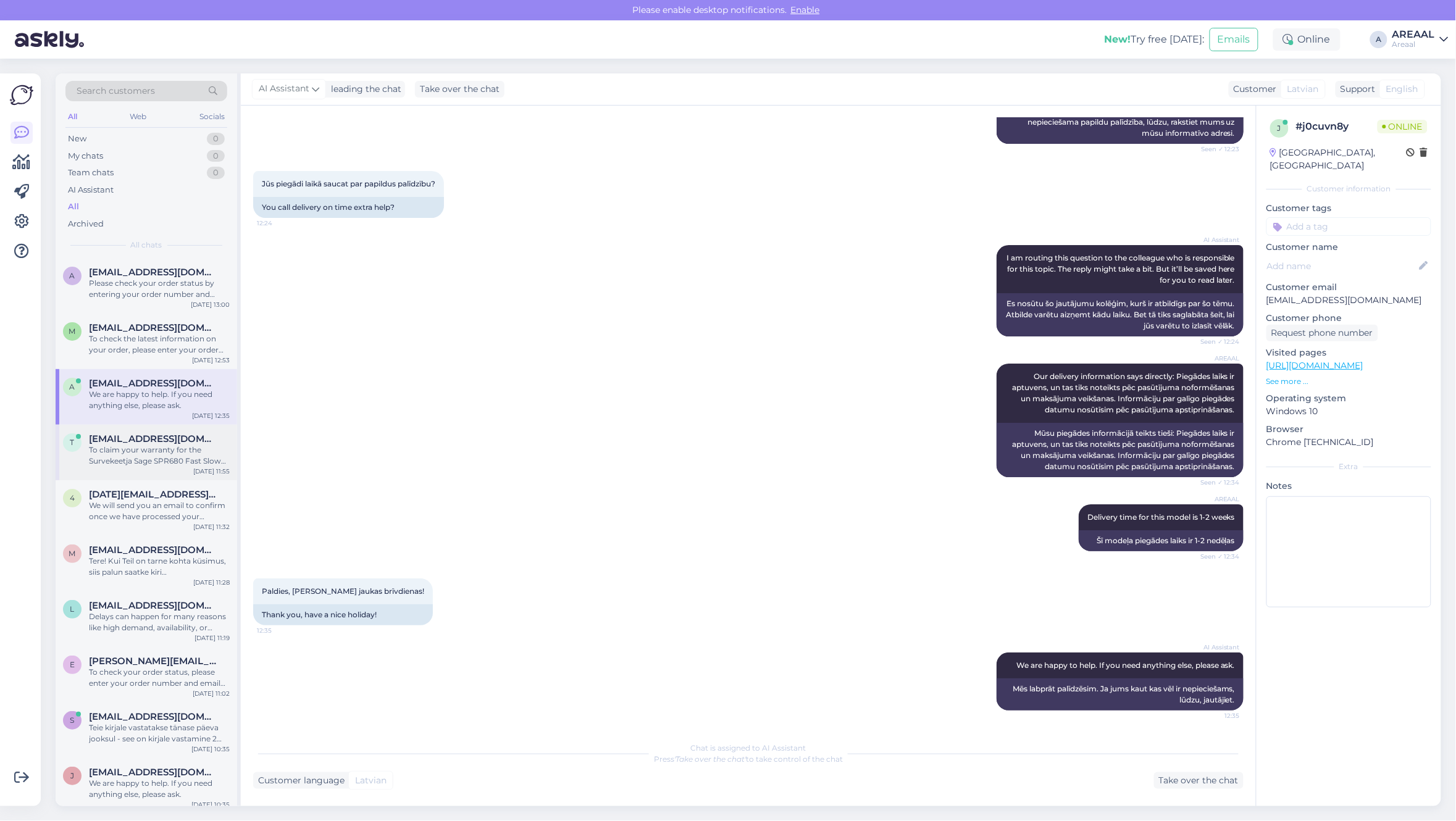
click at [154, 446] on div "To claim your warranty for the Survekeetja Sage SPR680 Fast Slow cooker, please…" at bounding box center [159, 455] width 140 height 22
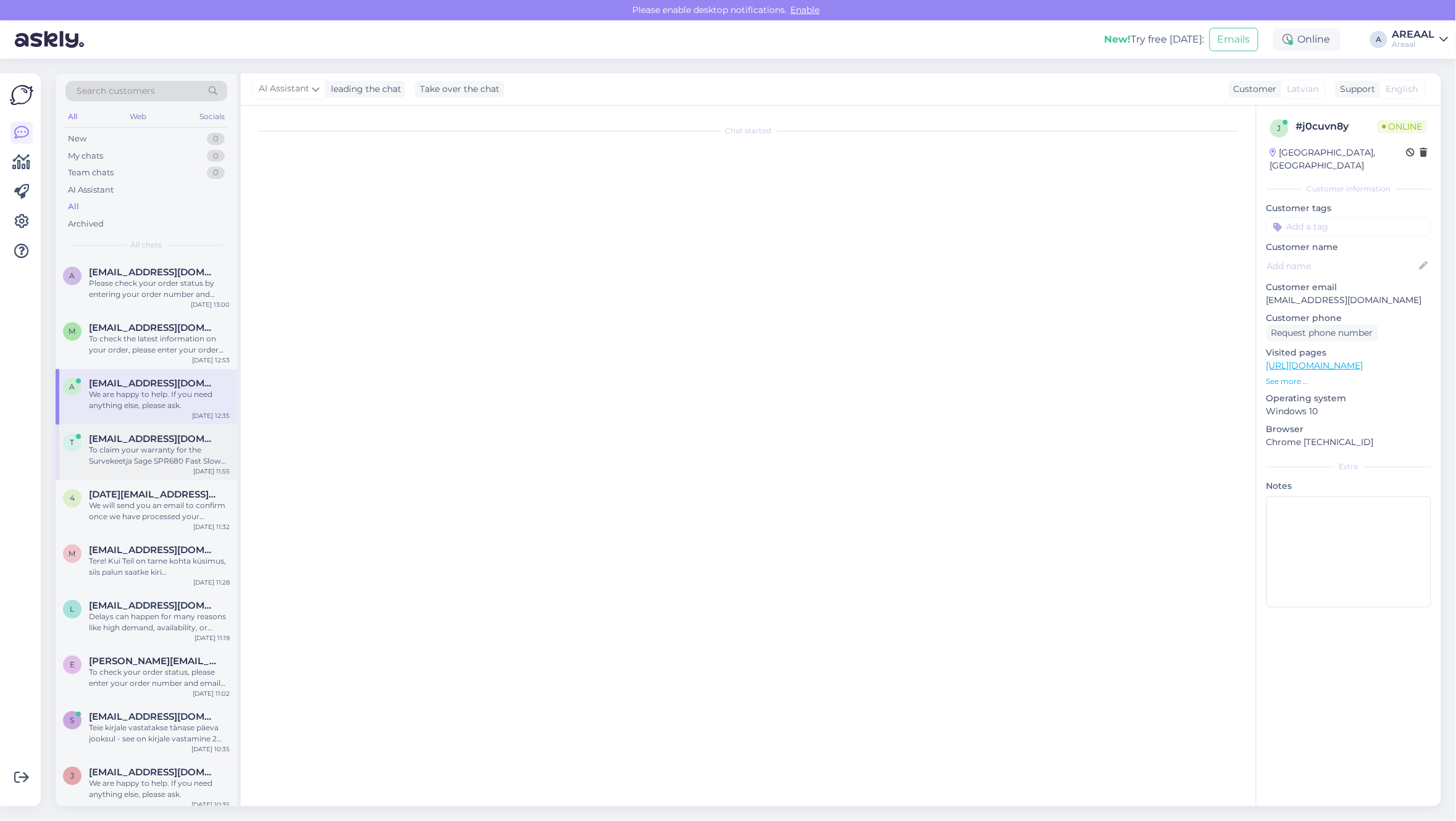
scroll to position [0, 0]
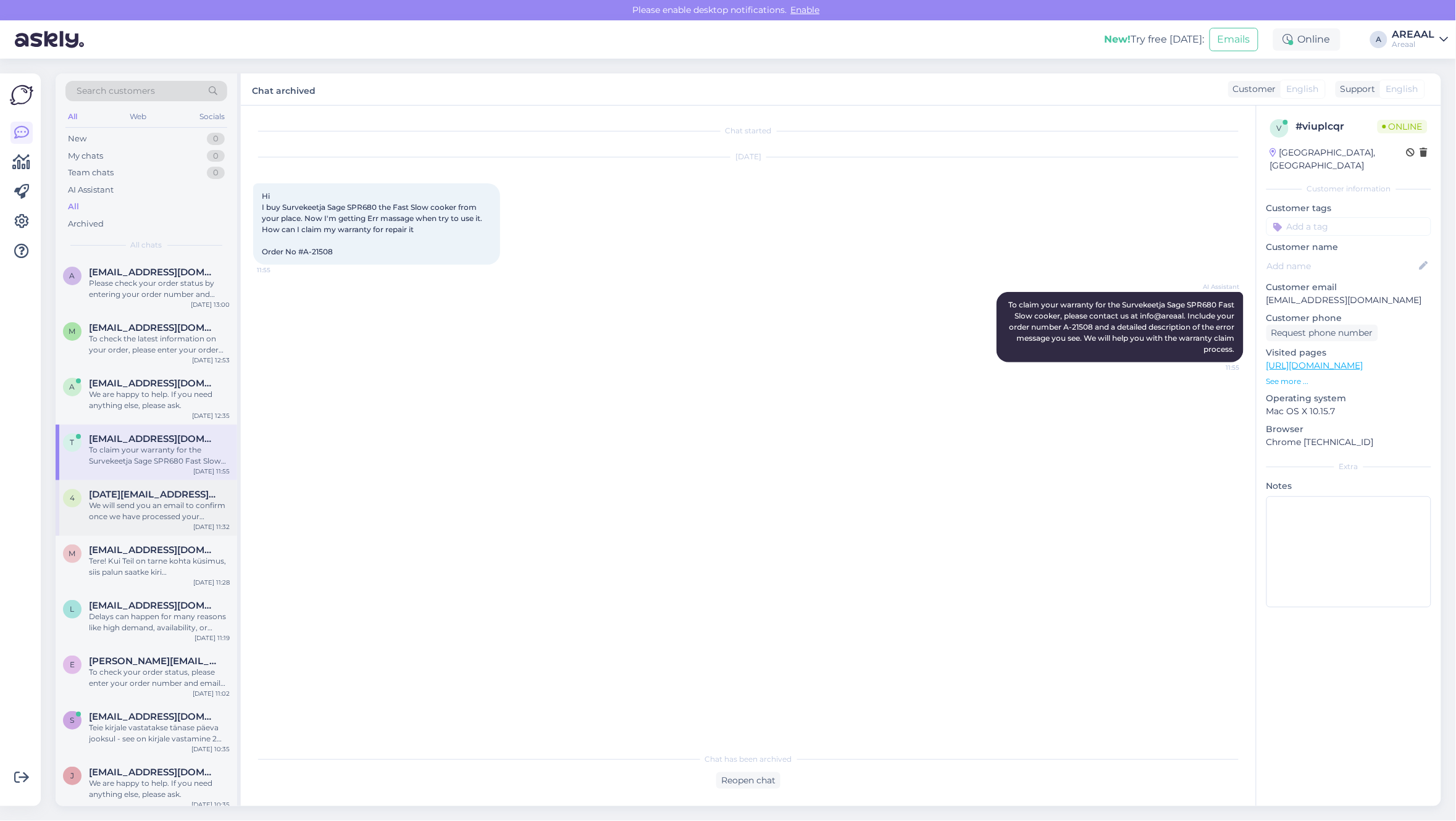
click at [181, 512] on div "We will send you an email to confirm once we have processed your cancellation r…" at bounding box center [159, 511] width 140 height 22
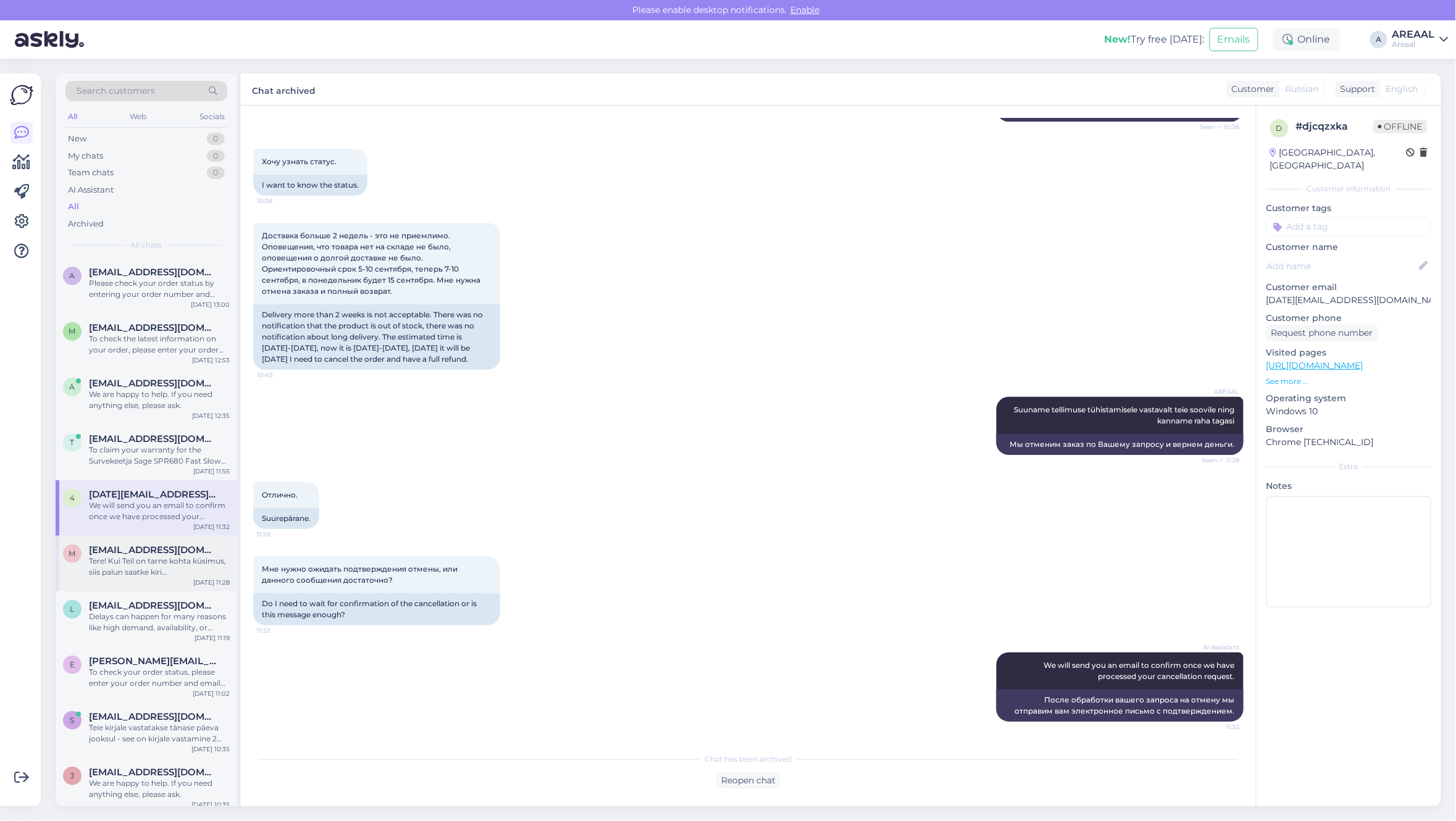
click at [180, 556] on div "Tere! Kui Teil on tarne kohta küsimus, siis palun saatke kiri [EMAIL_ADDRESS][D…" at bounding box center [159, 567] width 140 height 22
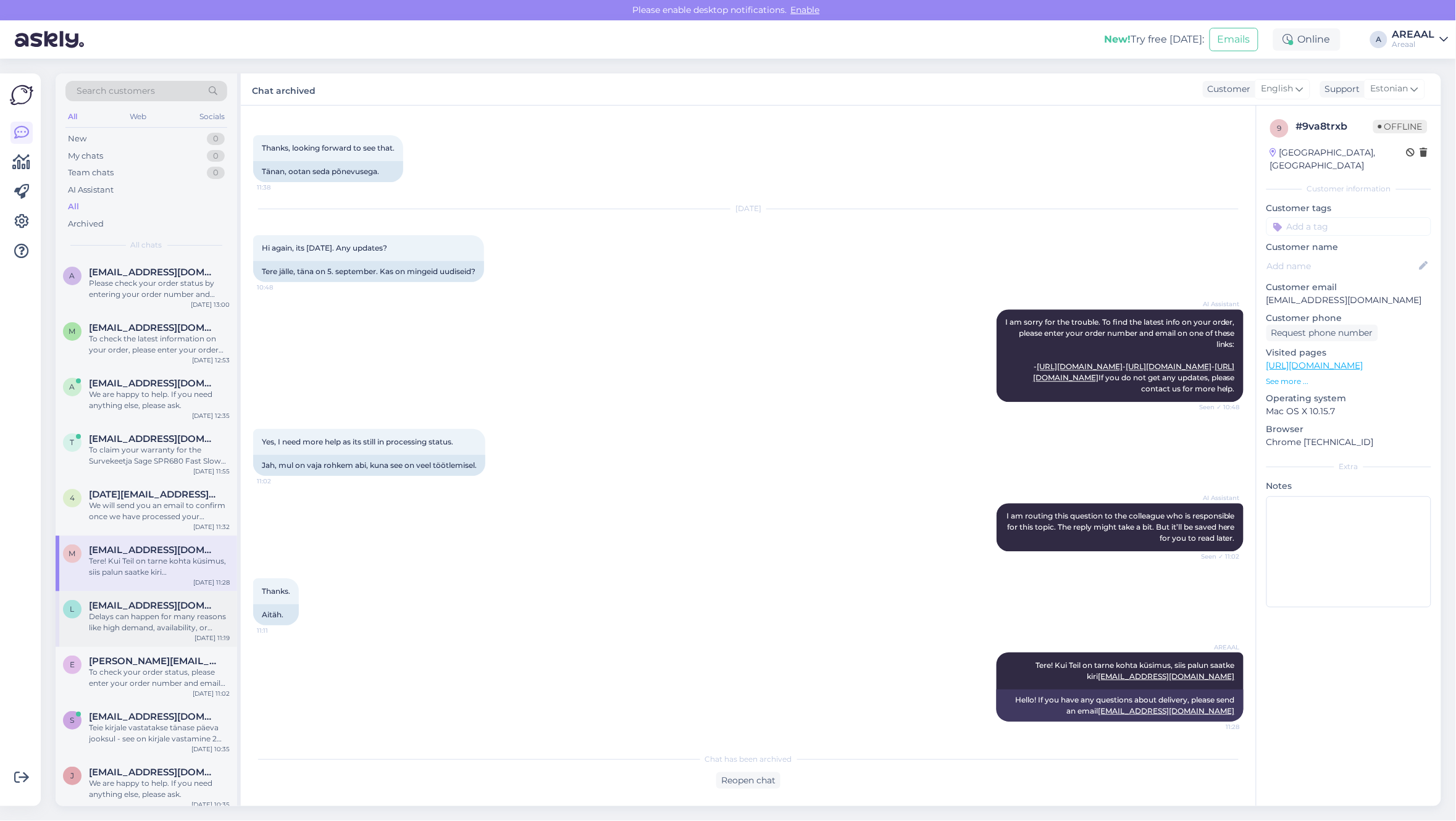
click at [168, 607] on span "[EMAIL_ADDRESS][DOMAIN_NAME]" at bounding box center [153, 605] width 129 height 11
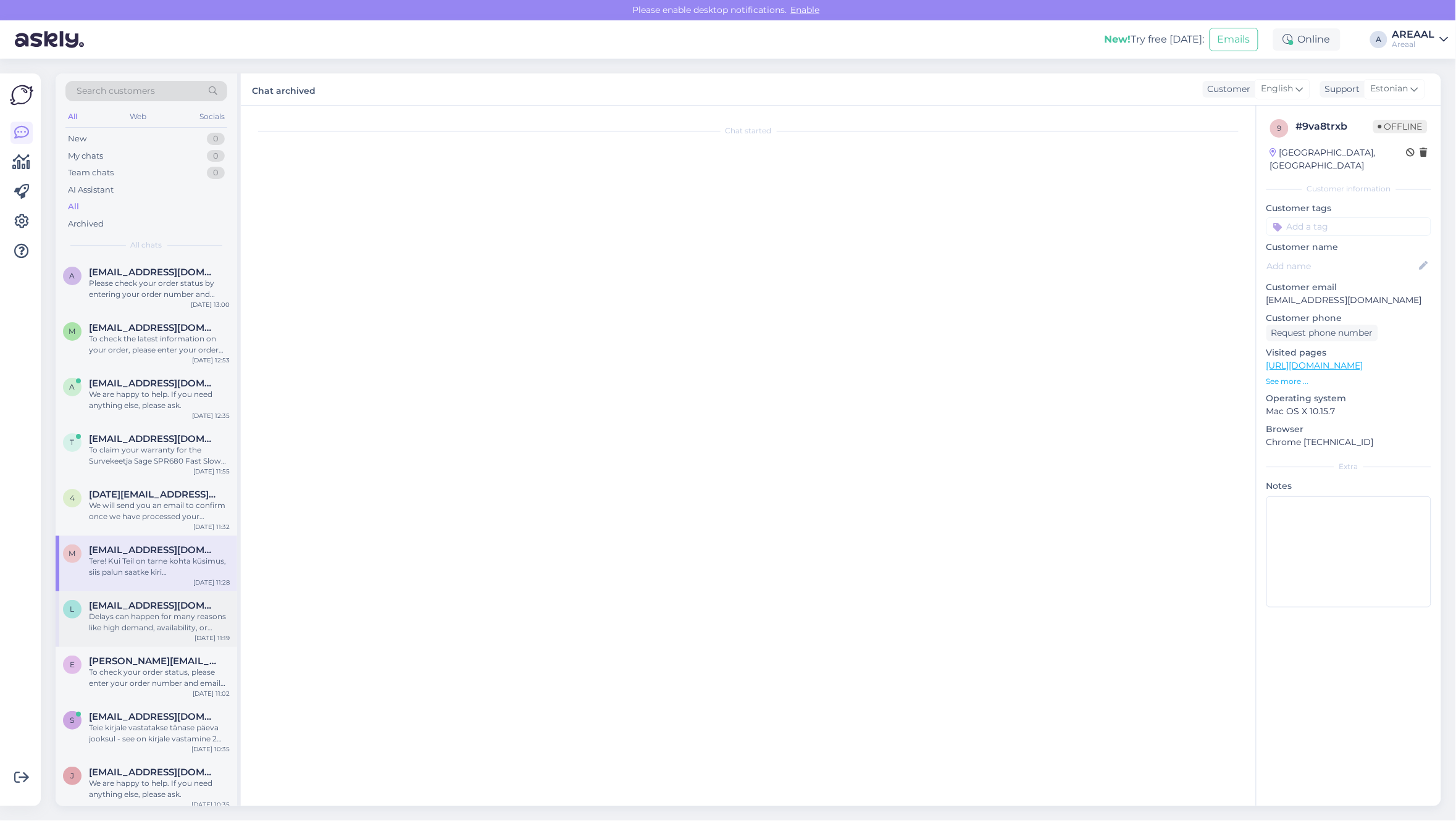
scroll to position [200, 0]
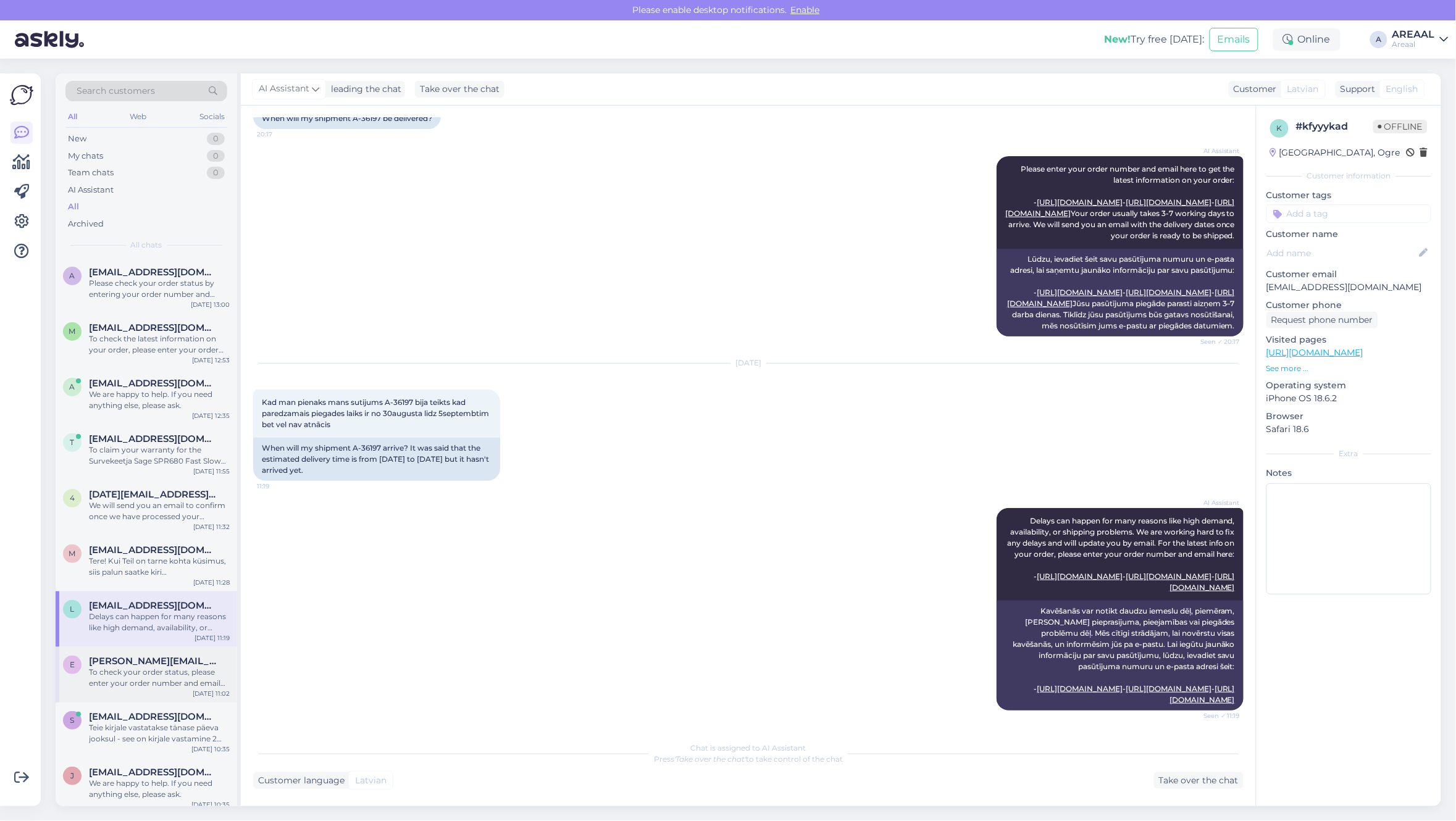
click at [177, 675] on div "To check your order status, please enter your order number and email here: - [U…" at bounding box center [159, 678] width 140 height 22
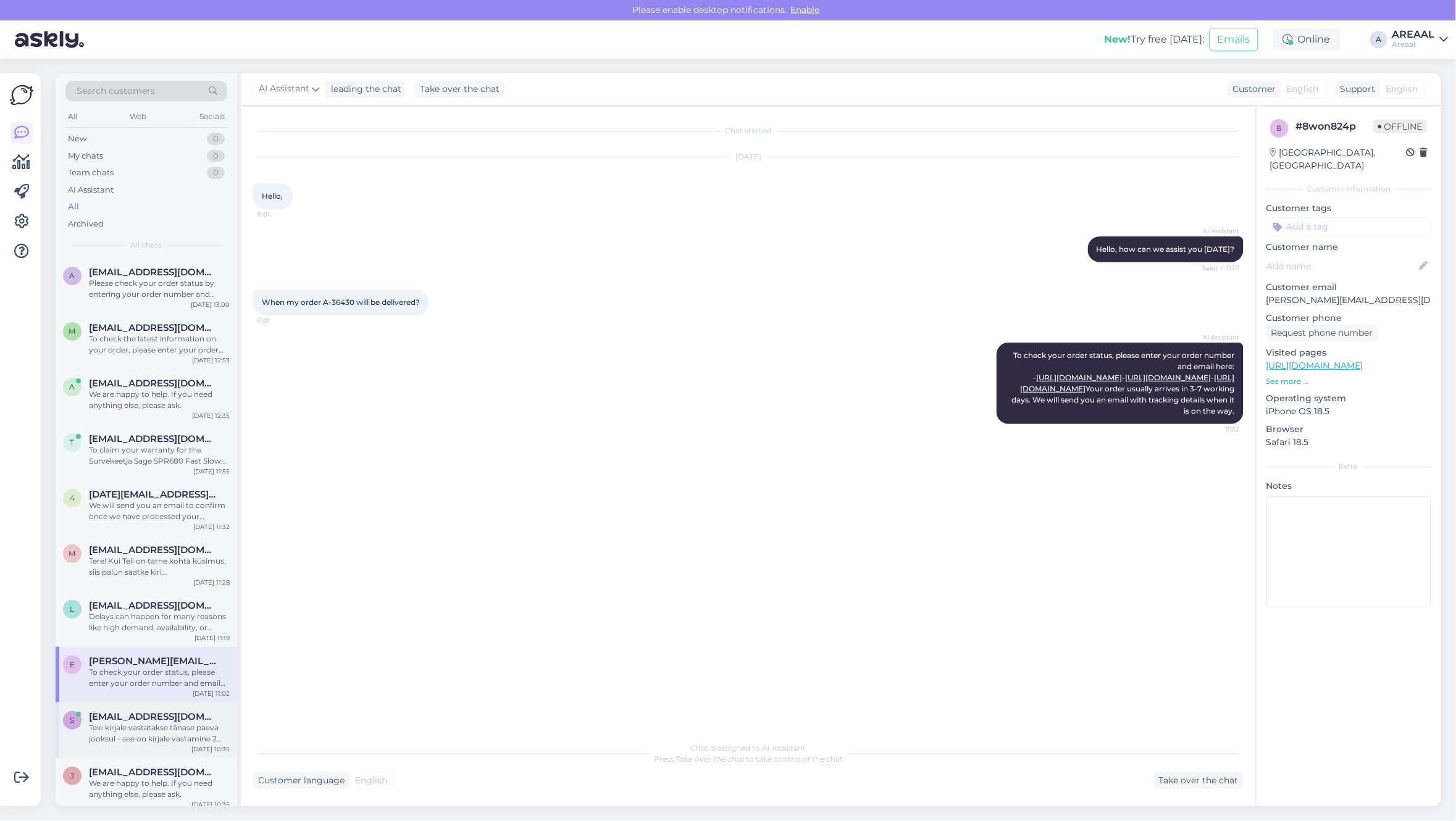
click at [173, 729] on div "Teie kirjale vastatakse tänase päeva jooksul - see on kirjale vastamine 2 tööpä…" at bounding box center [159, 733] width 140 height 22
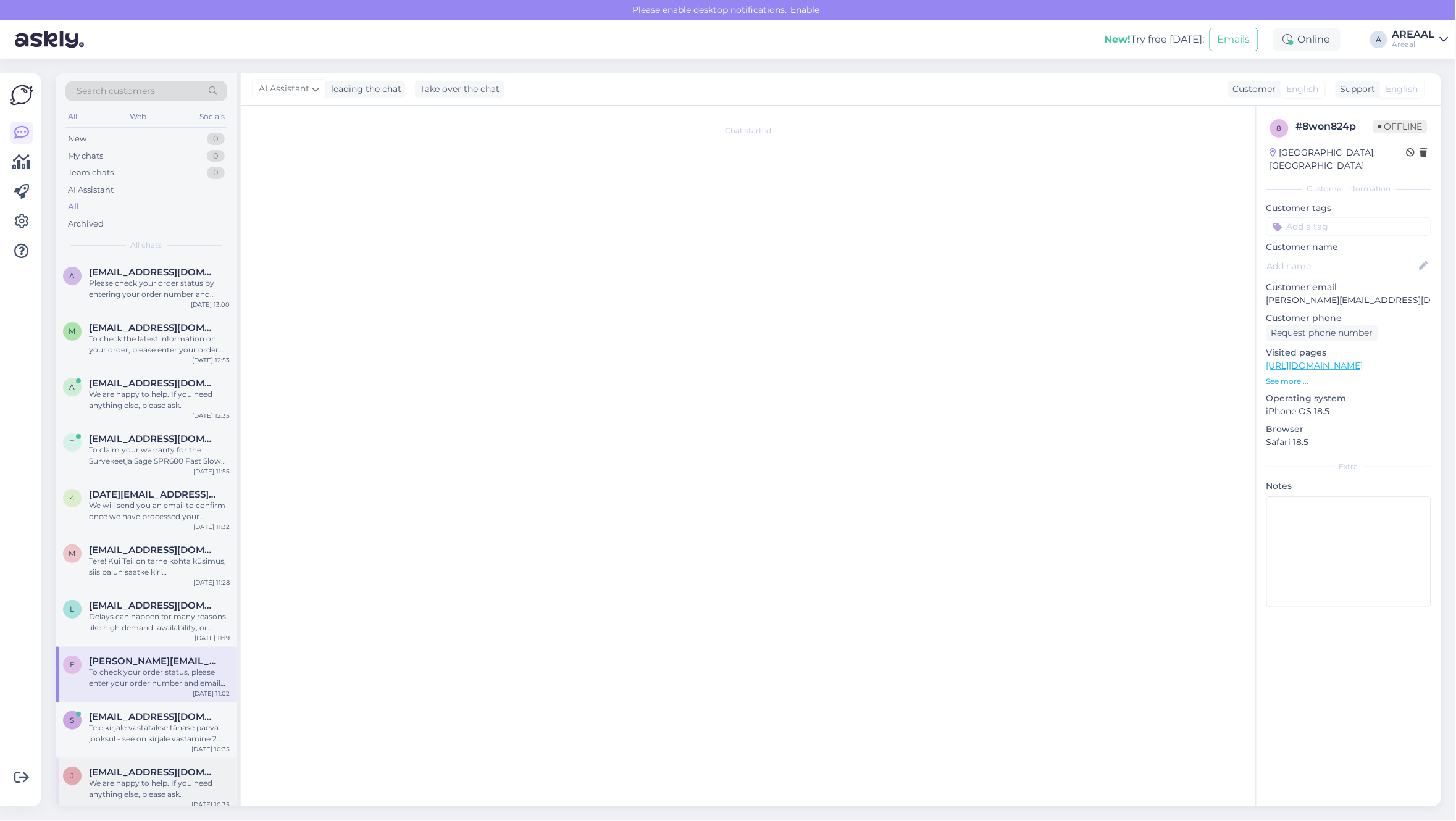
scroll to position [2940, 0]
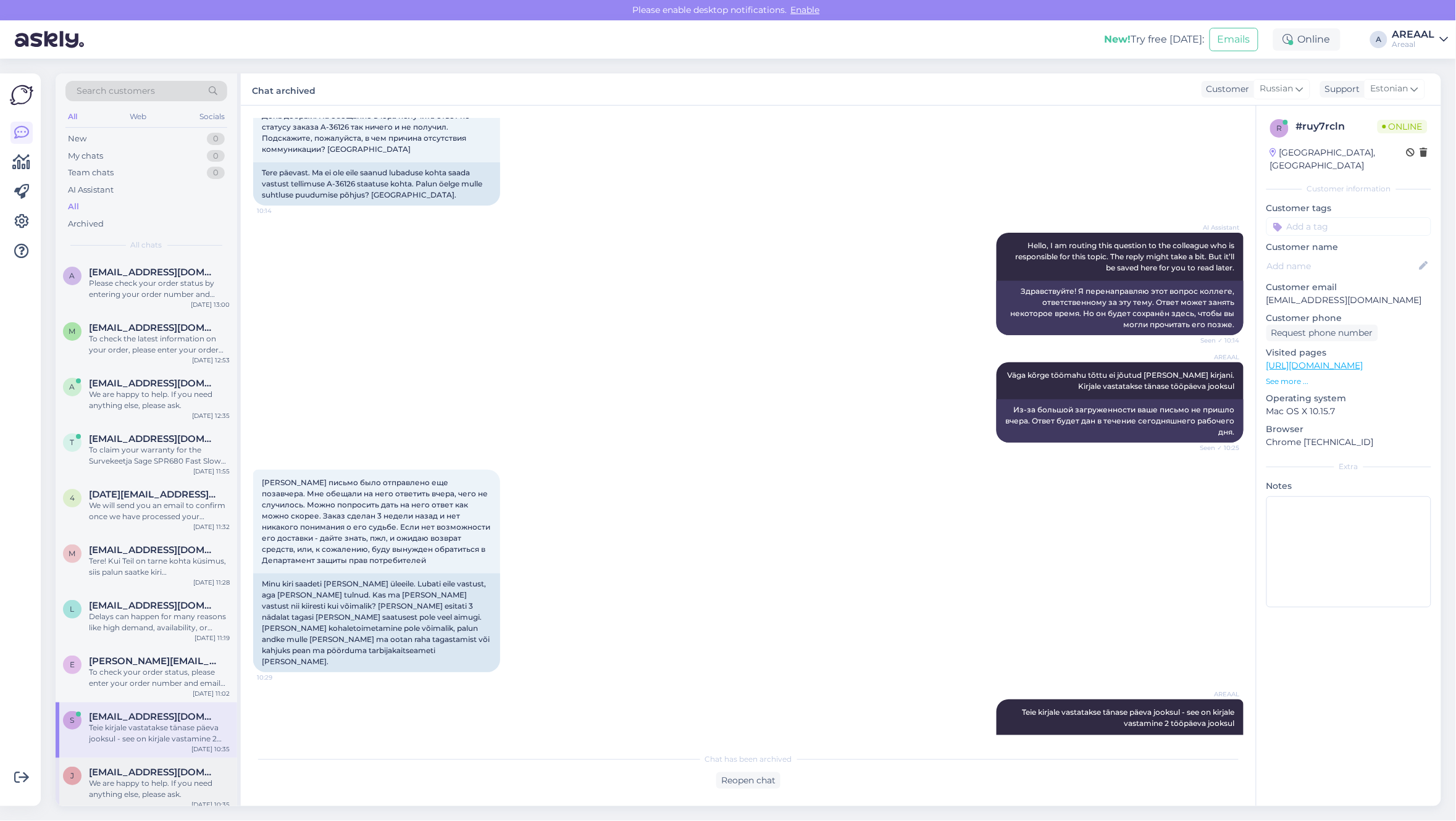
click at [164, 780] on div "We are happy to help. If you need anything else, please ask." at bounding box center [159, 788] width 140 height 22
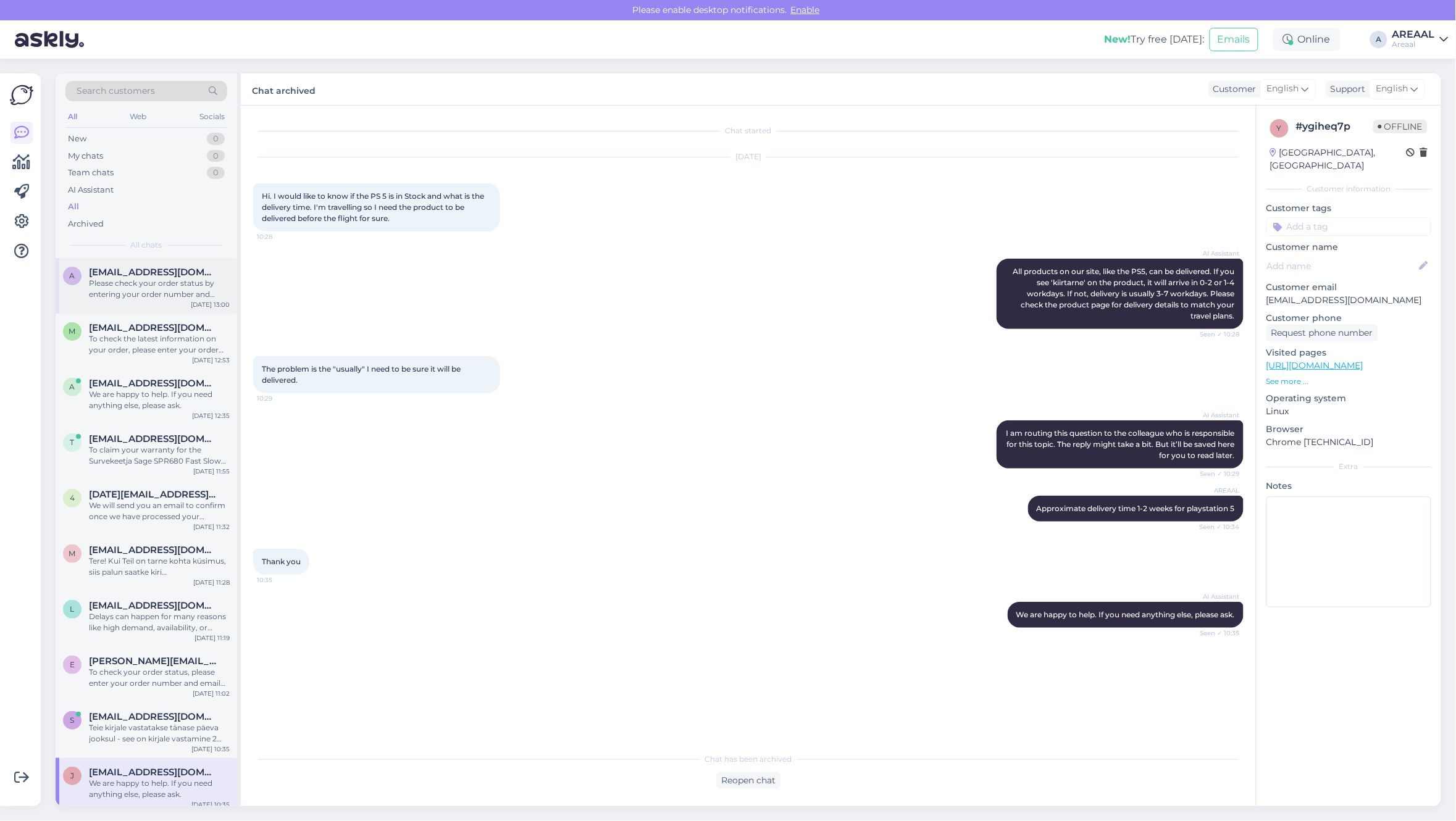
click at [149, 278] on div "Please check your order status by entering your order number and email here: - …" at bounding box center [159, 289] width 140 height 22
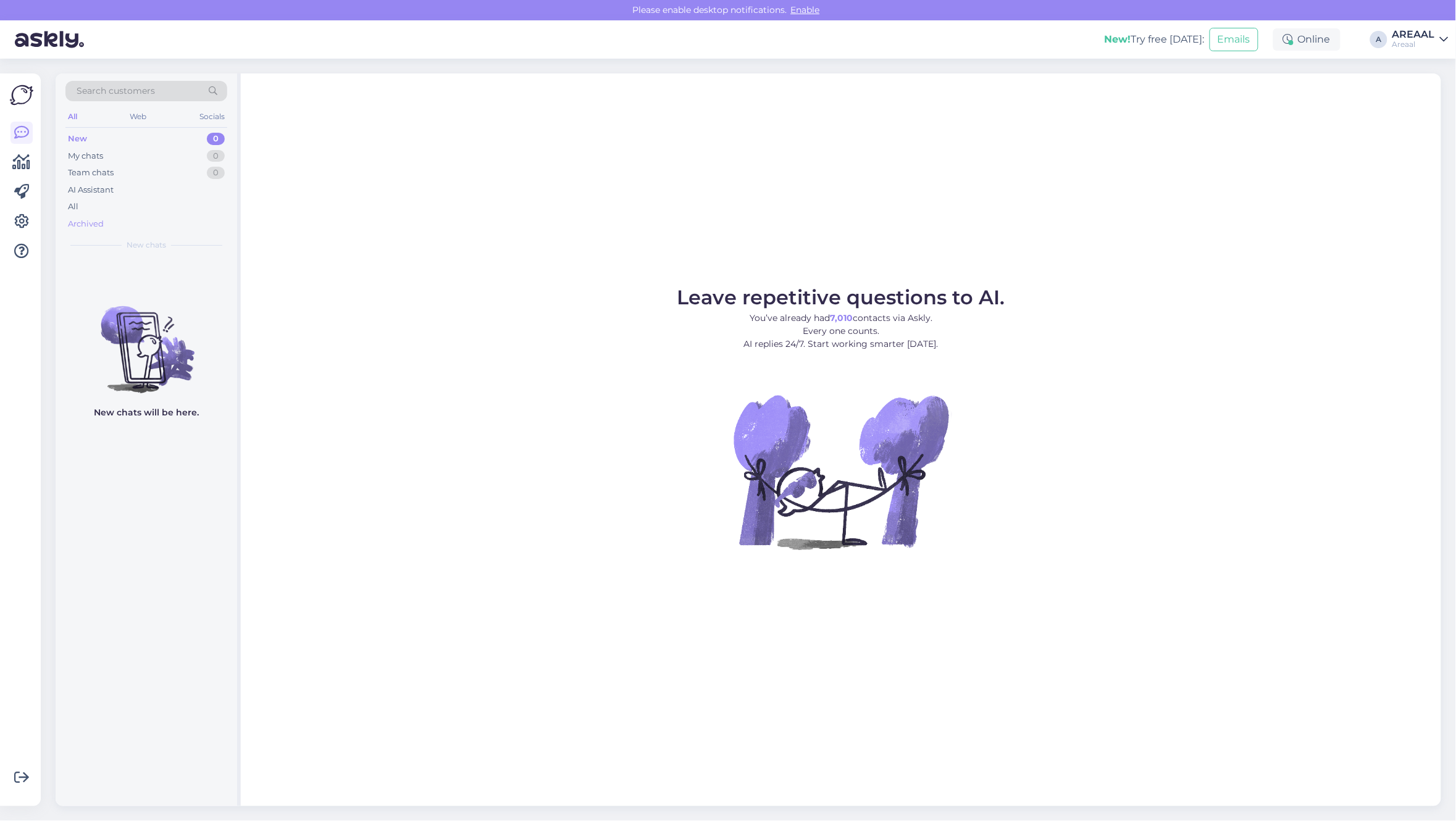
click at [106, 216] on div "Archived" at bounding box center [146, 224] width 162 height 17
click at [106, 207] on div "All" at bounding box center [146, 206] width 162 height 17
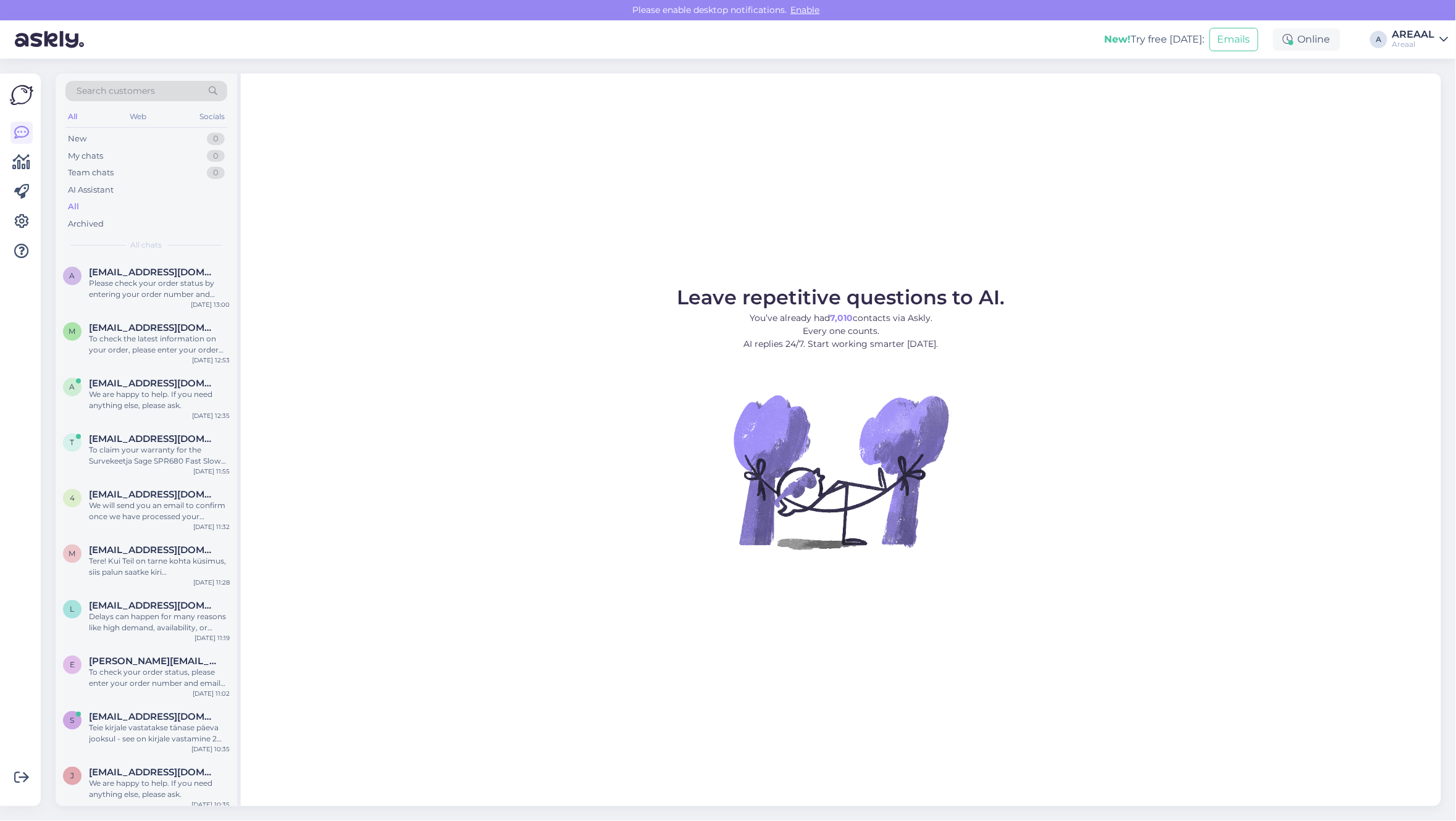
click at [1223, 69] on div "Search customers All Web Socials New 0 My chats 0 Team chats 0 AI Assistant All…" at bounding box center [752, 440] width 1407 height 763
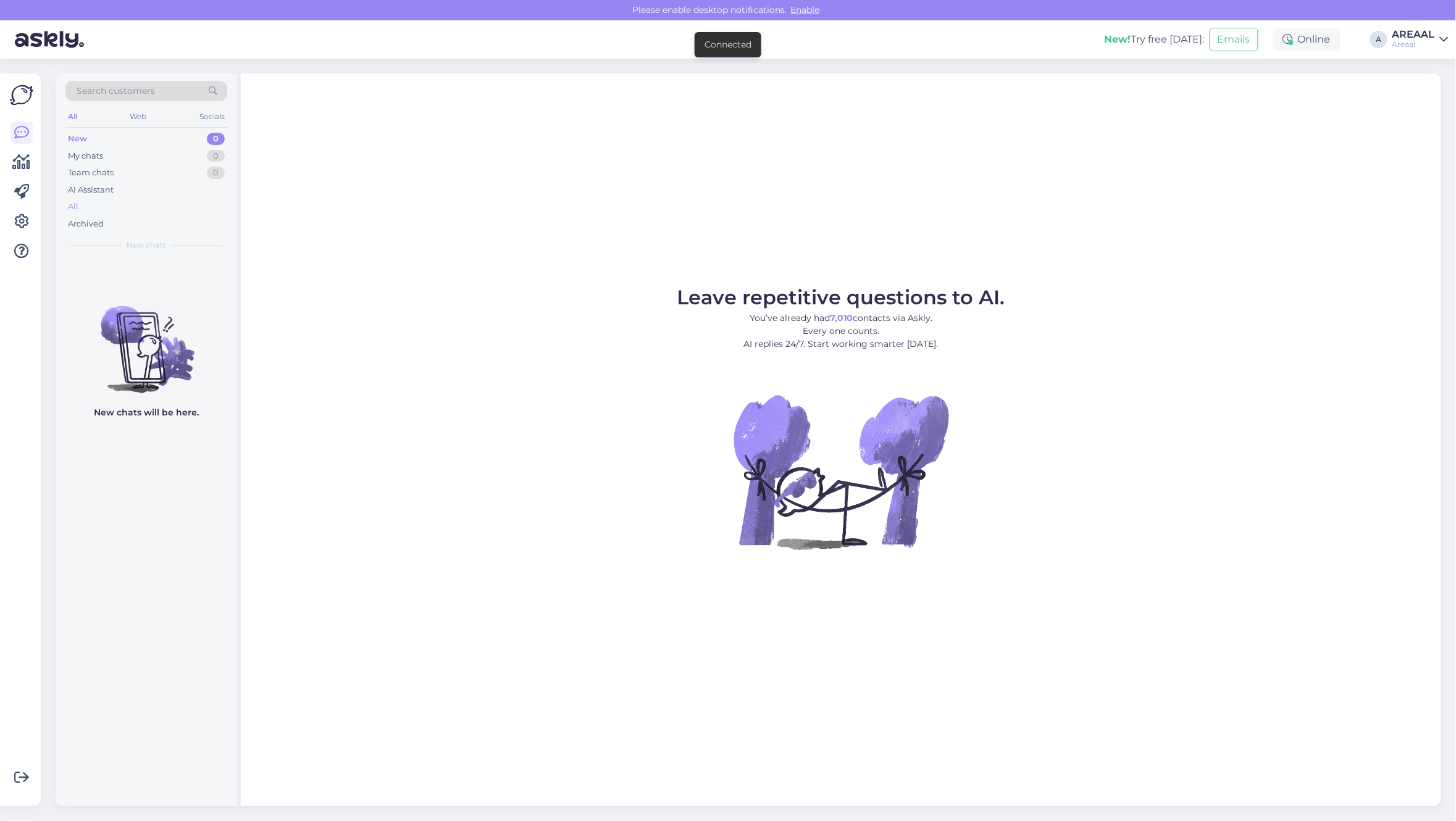
click at [176, 211] on div "All" at bounding box center [146, 206] width 162 height 17
